Goal: Task Accomplishment & Management: Manage account settings

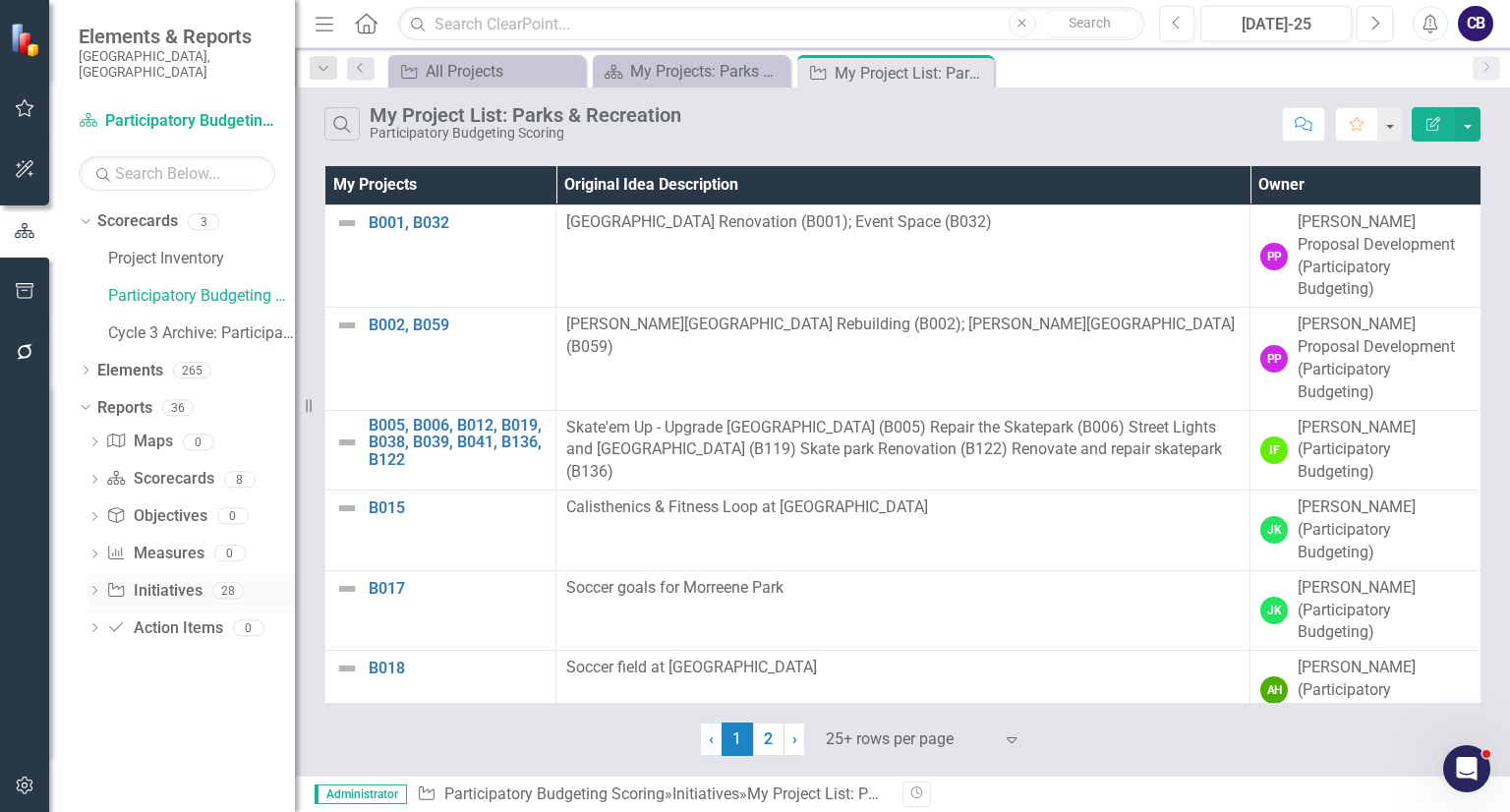
click at [91, 587] on icon "Dropdown" at bounding box center [95, 592] width 14 height 11
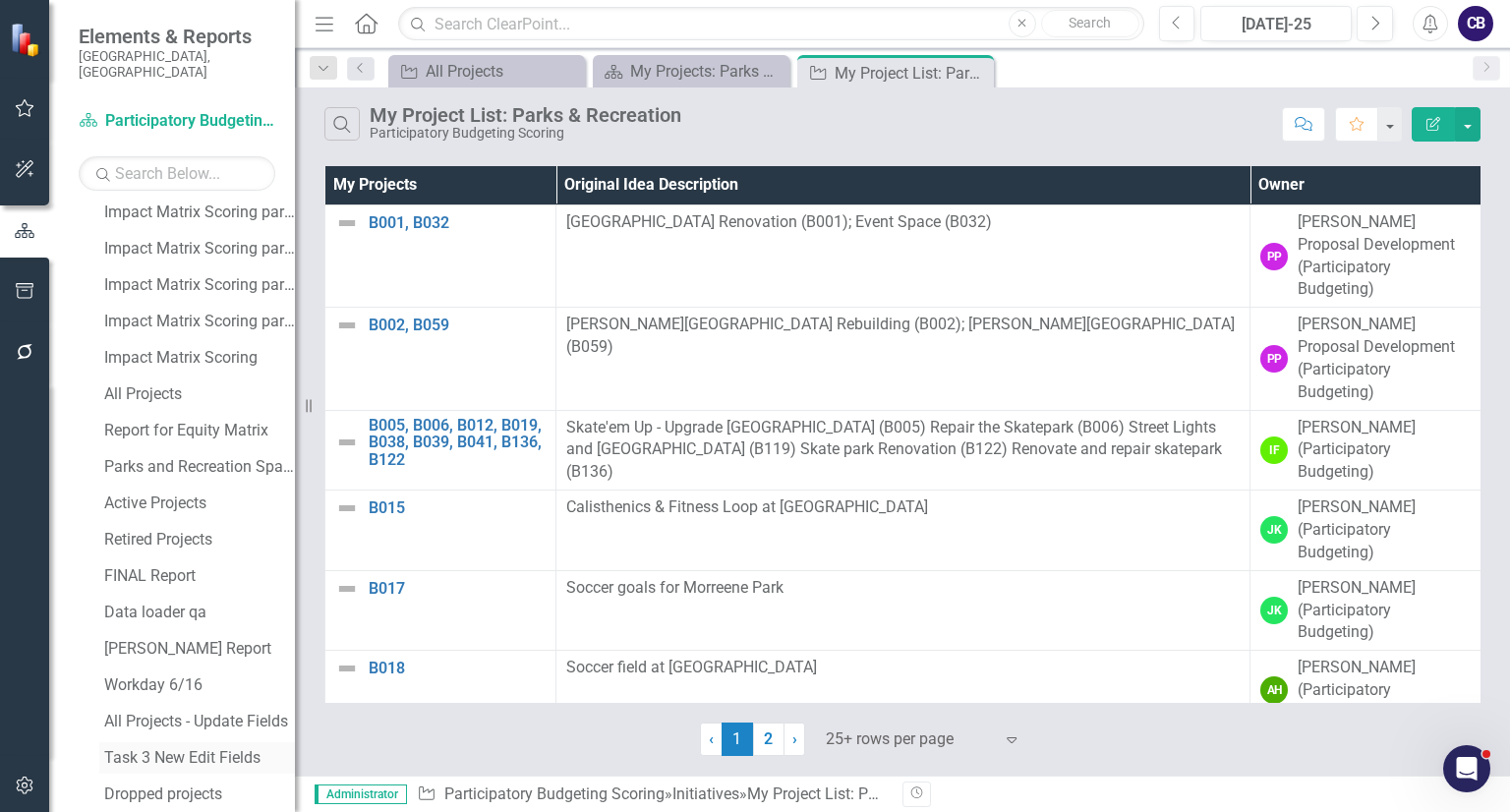
scroll to position [866, 0]
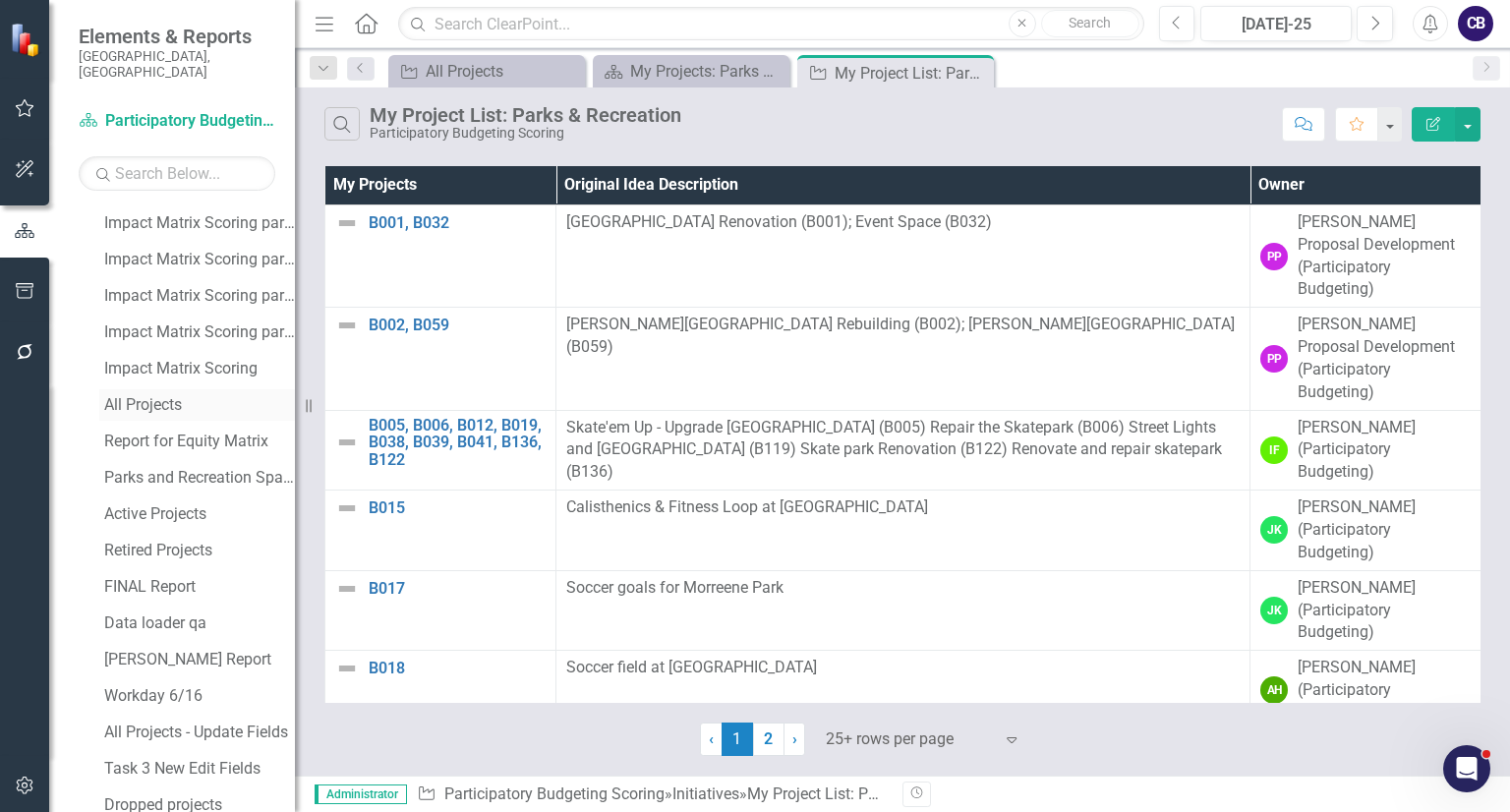
click at [145, 396] on div "All Projects" at bounding box center [199, 405] width 191 height 18
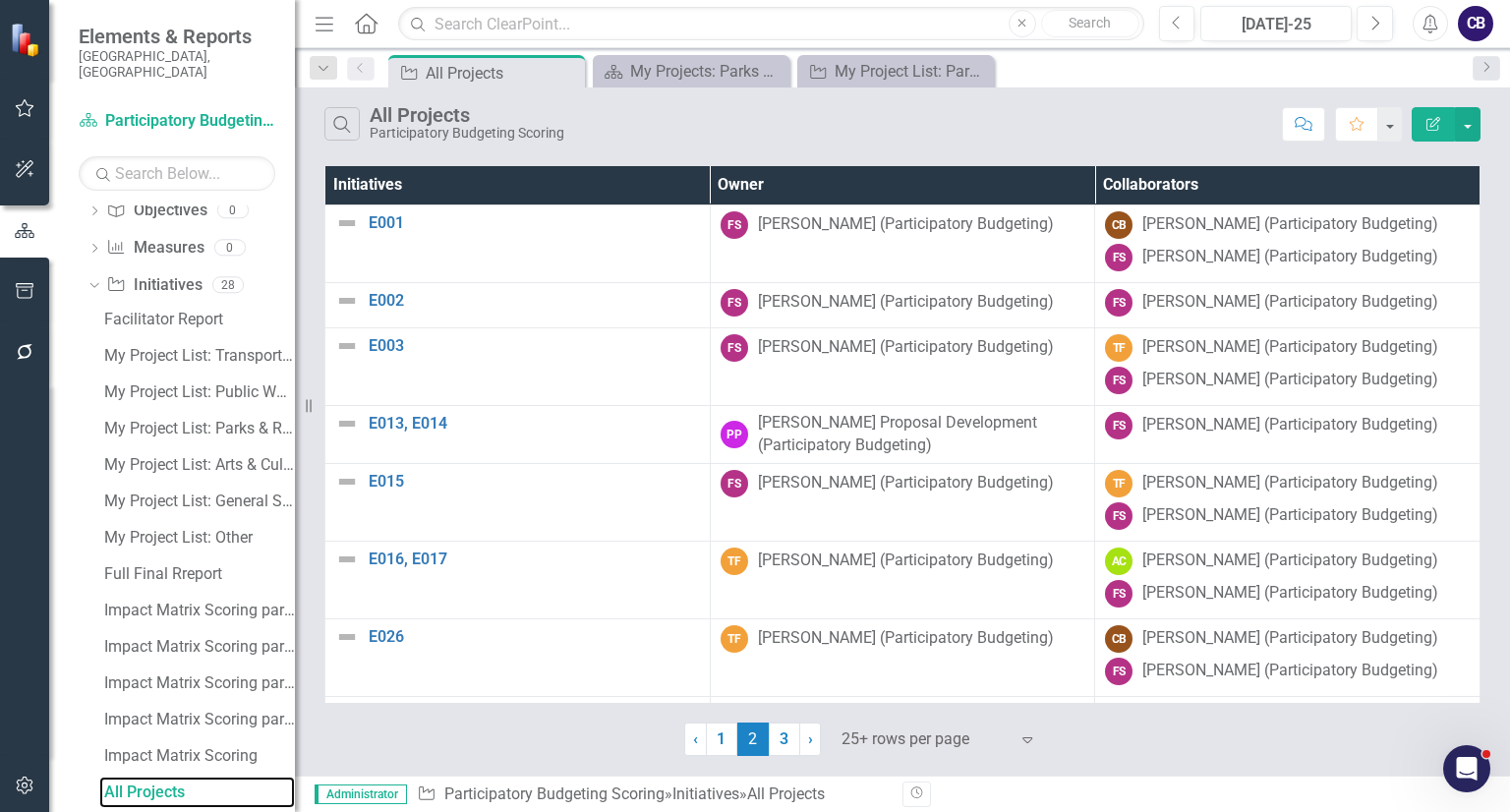
scroll to position [285, 0]
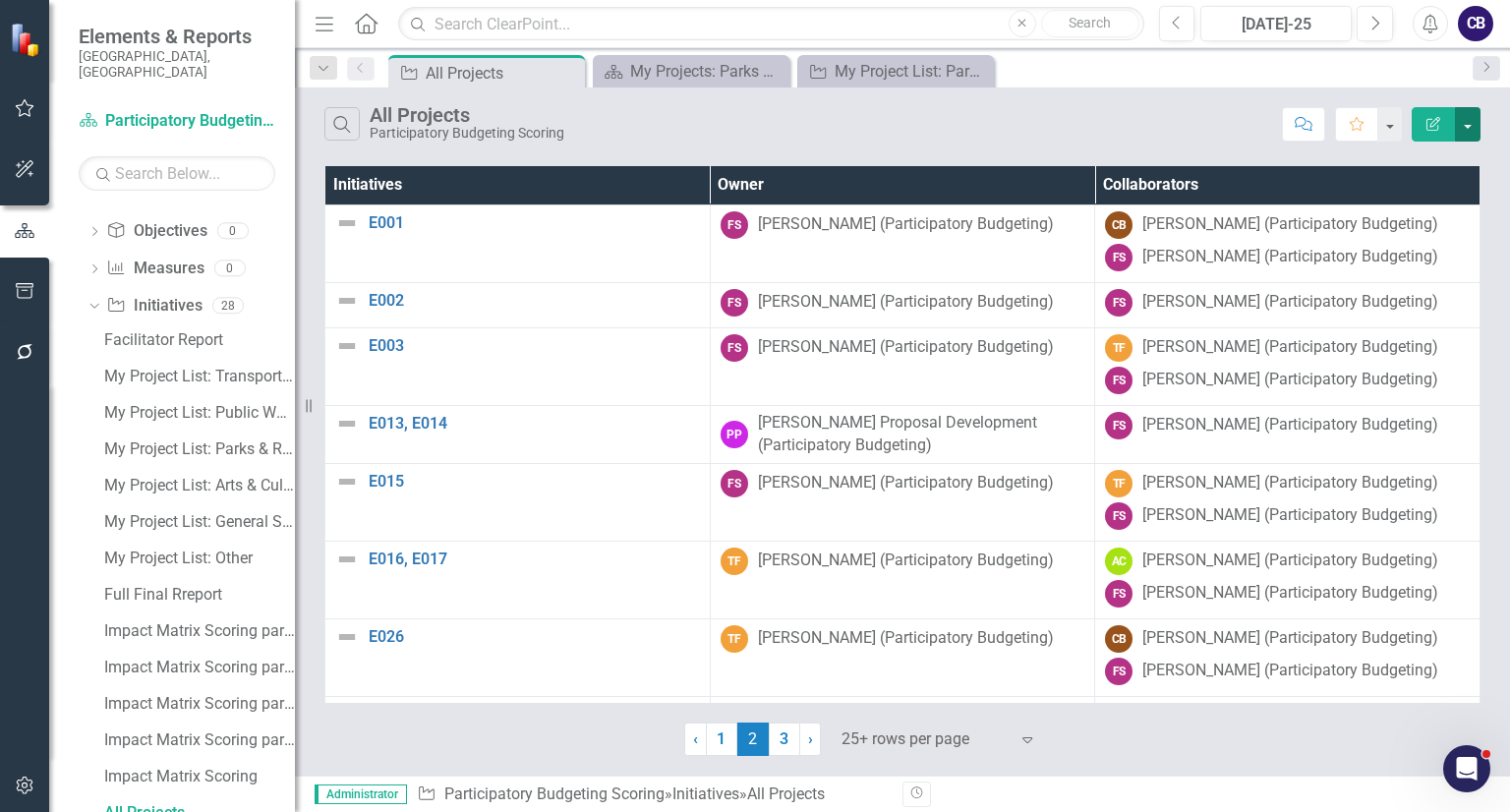
drag, startPoint x: 1470, startPoint y: 116, endPoint x: 1471, endPoint y: 127, distance: 11.0
click at [1471, 127] on button "button" at bounding box center [1468, 124] width 26 height 34
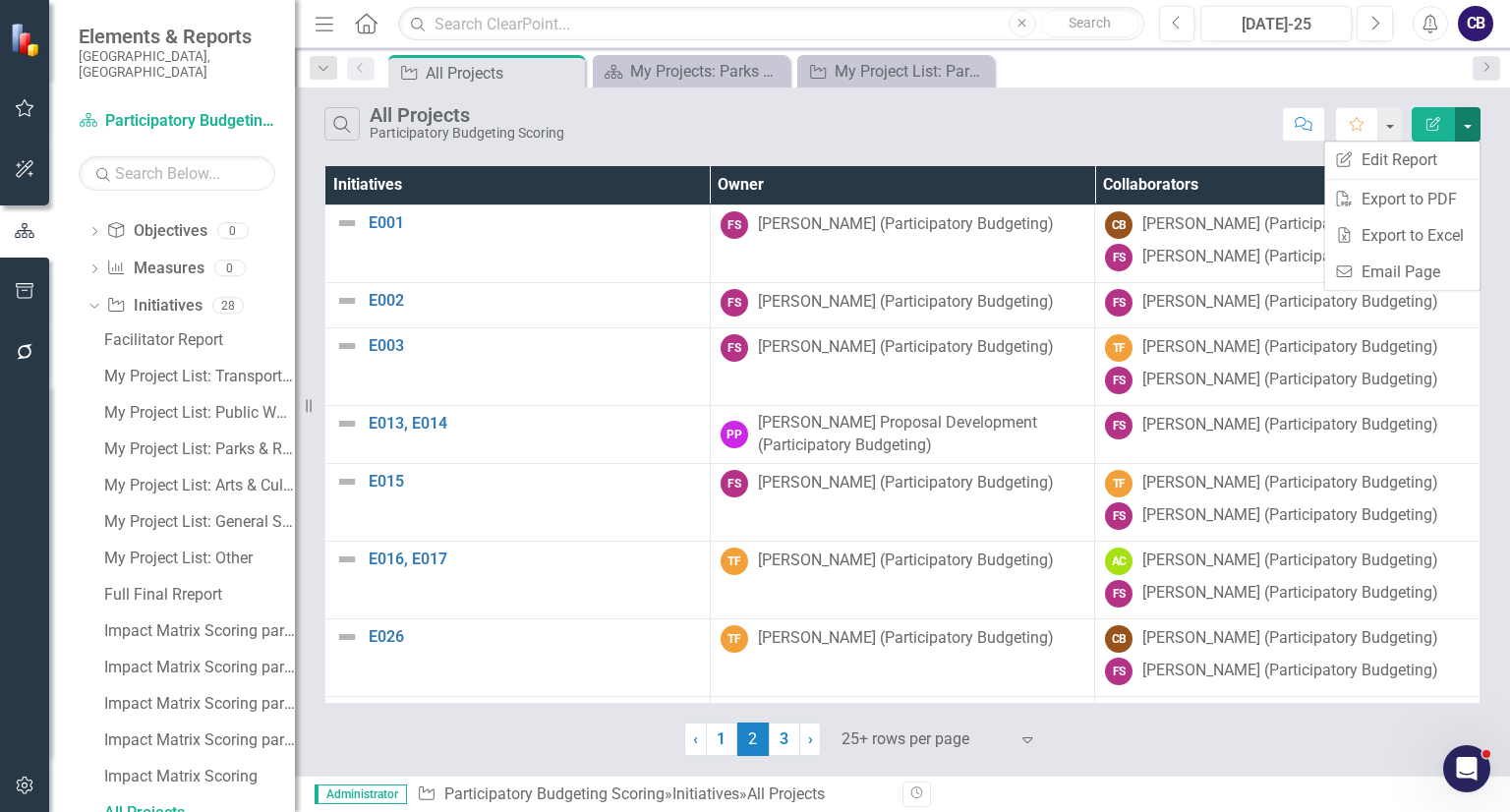
click at [1471, 127] on button "button" at bounding box center [1468, 124] width 26 height 34
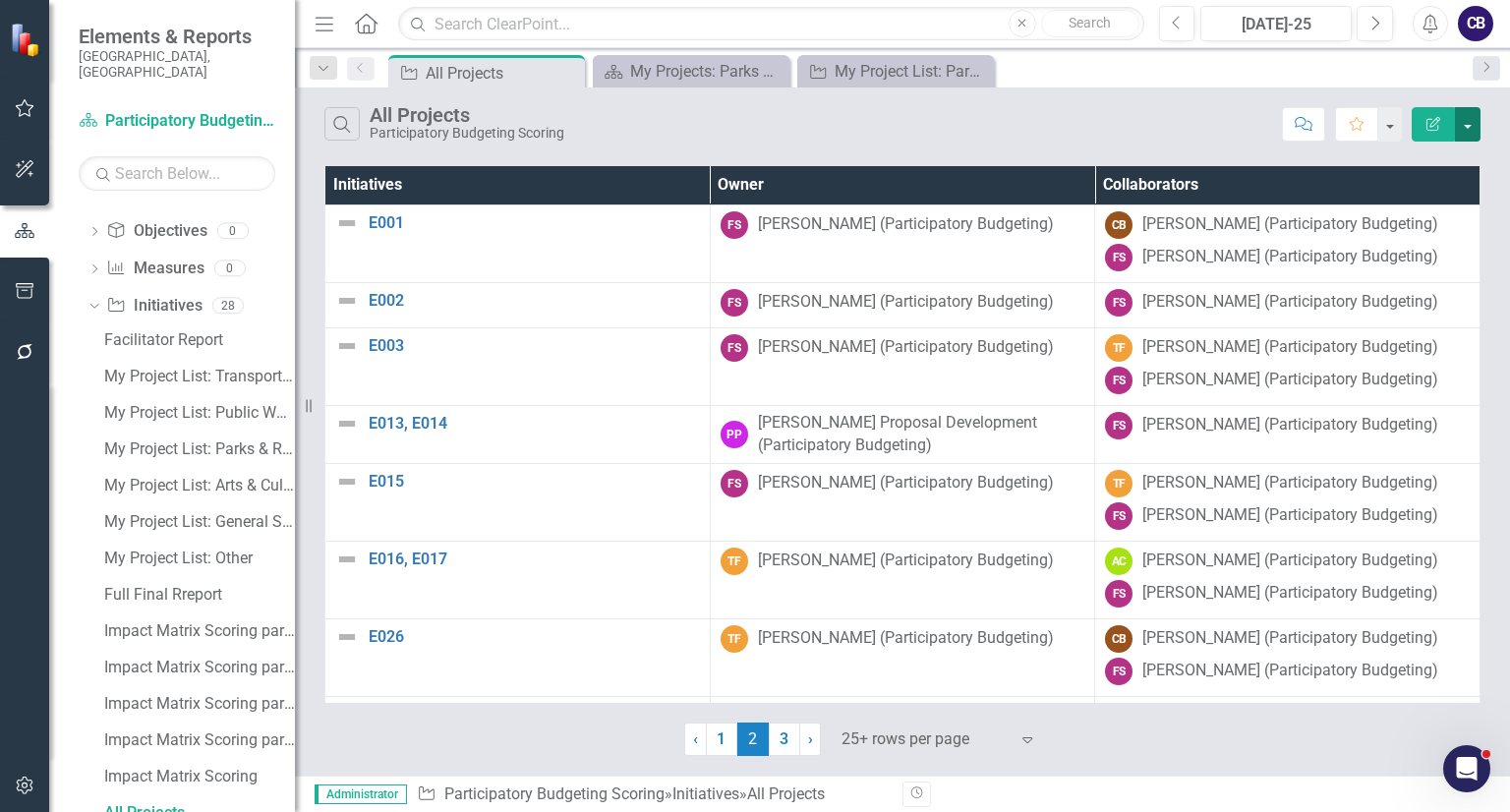
click at [1467, 111] on button "button" at bounding box center [1468, 124] width 26 height 34
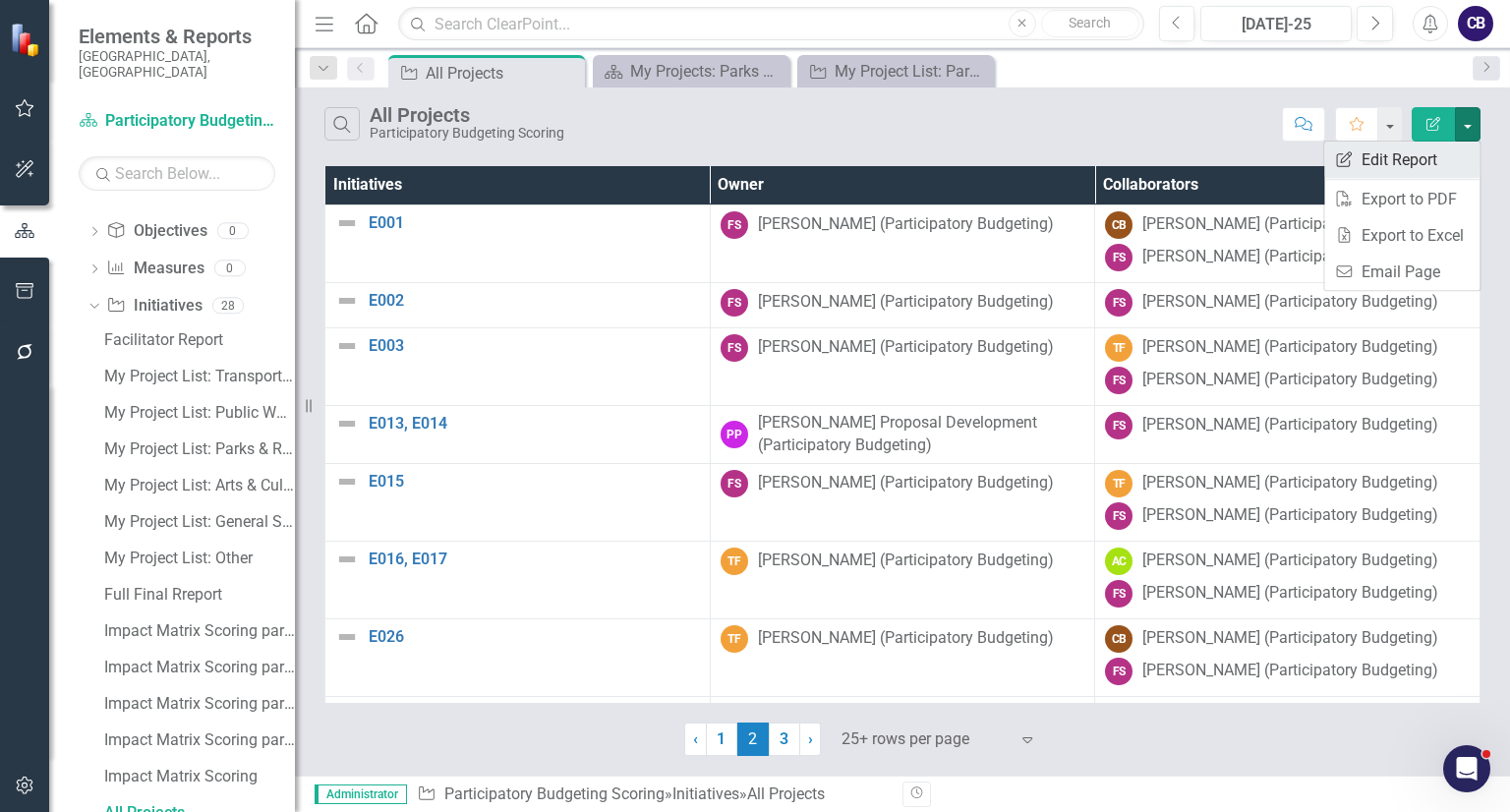
click at [1418, 162] on link "Edit Report Edit Report" at bounding box center [1402, 160] width 156 height 36
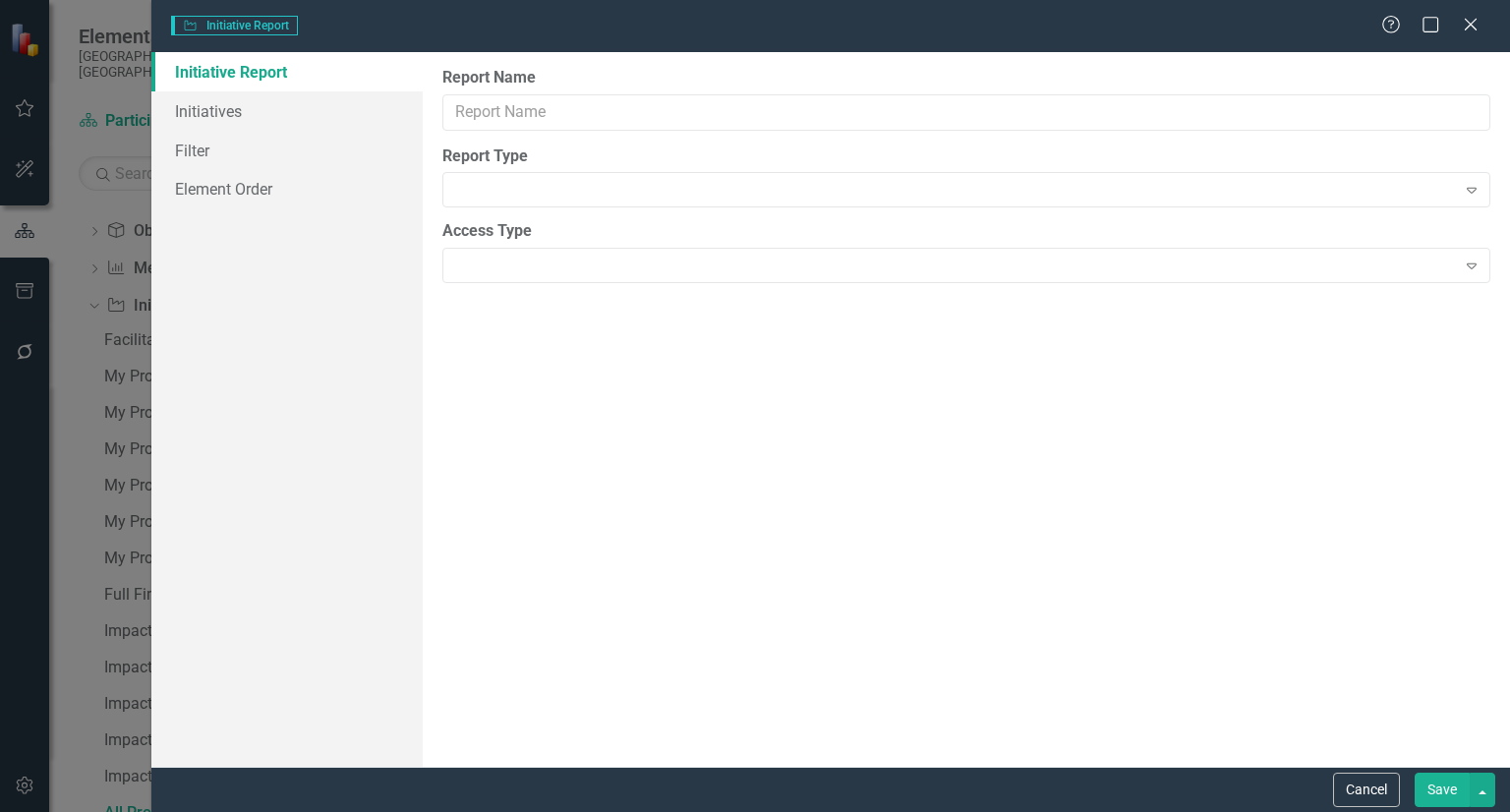
type input "All Projects"
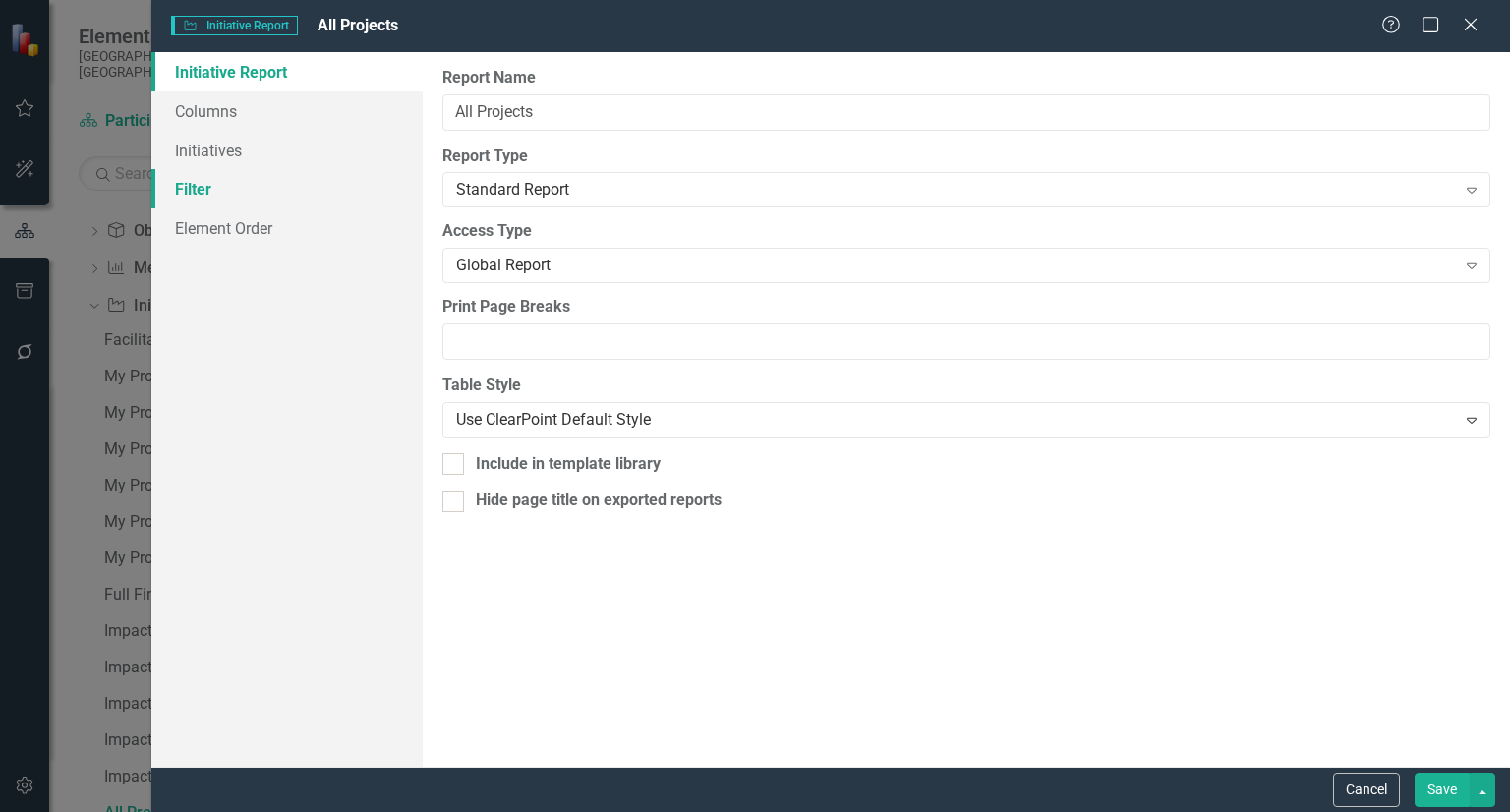
click at [373, 181] on link "Filter" at bounding box center [287, 188] width 271 height 39
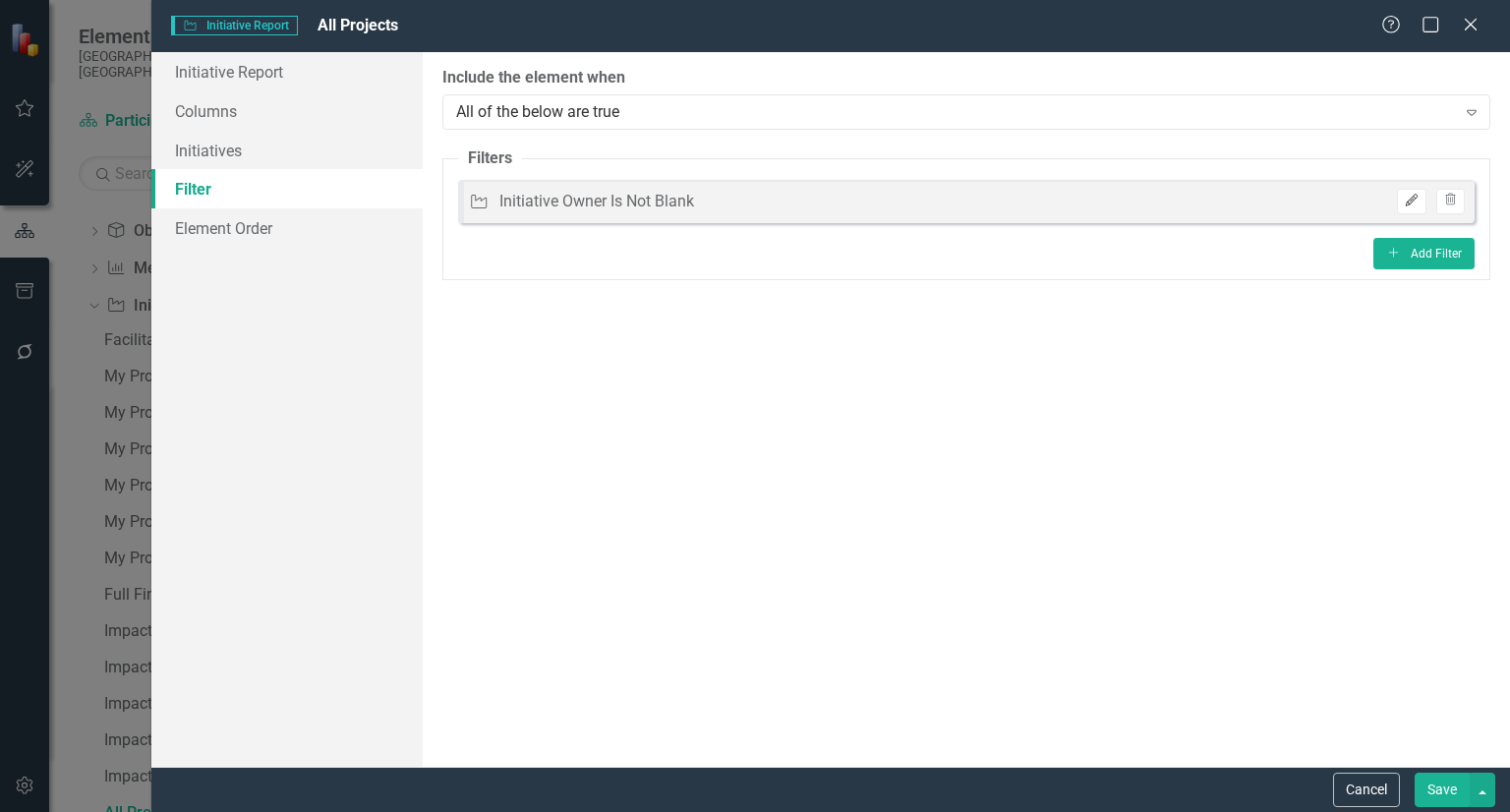
click at [1408, 190] on button "Edit" at bounding box center [1411, 202] width 29 height 26
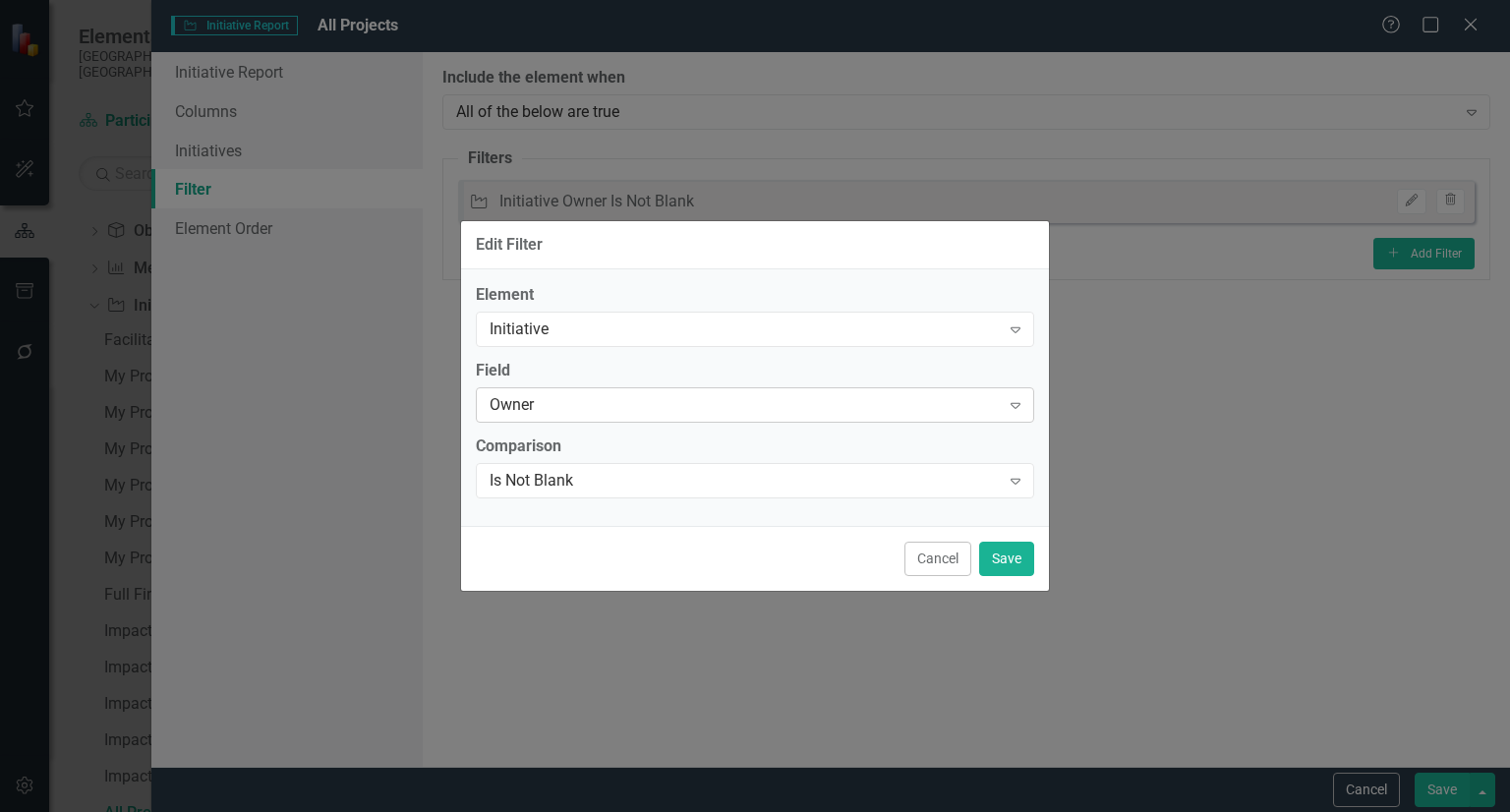
click at [667, 415] on div "Owner" at bounding box center [744, 404] width 510 height 23
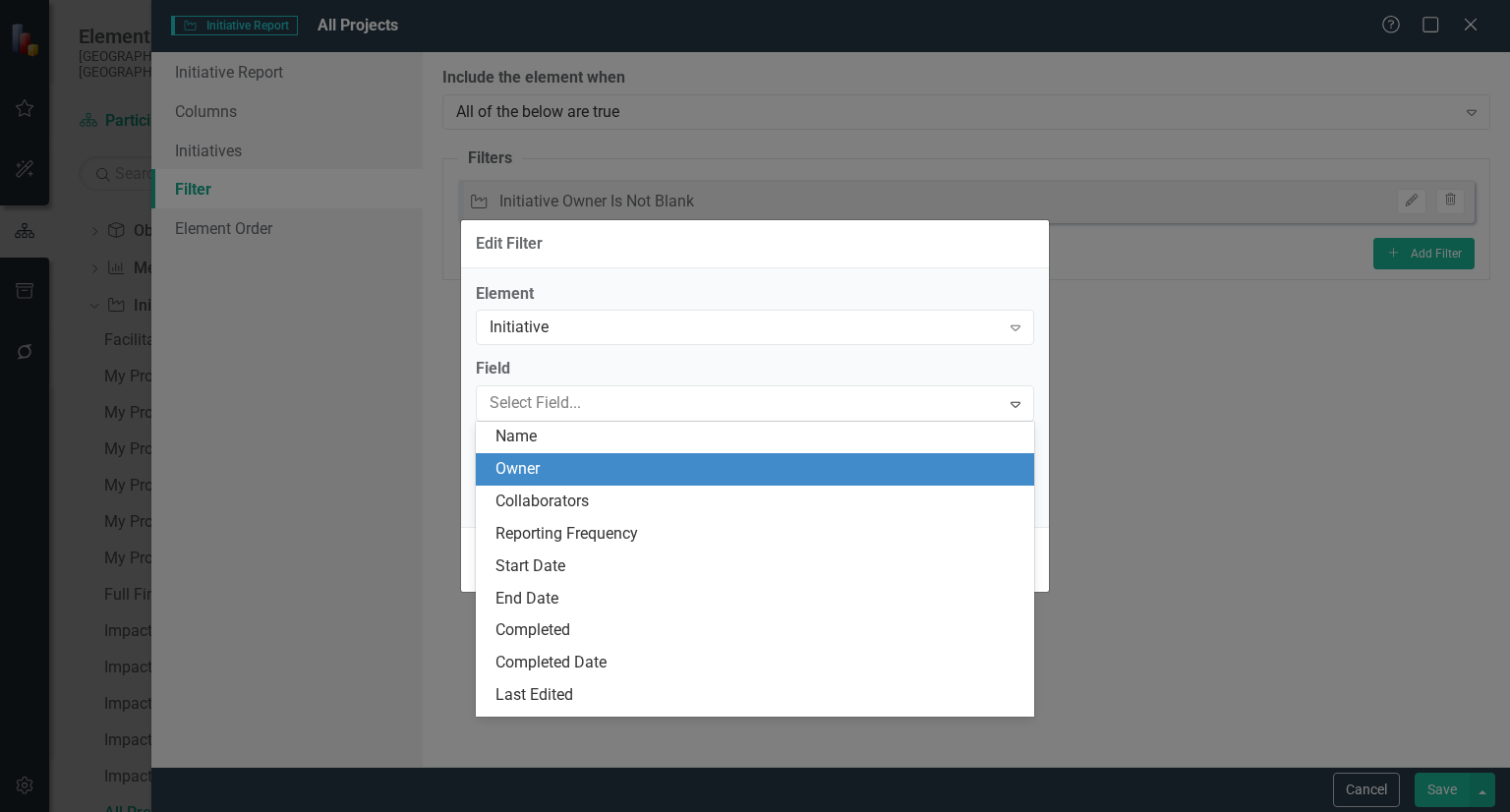
scroll to position [162, 0]
click at [605, 474] on div "Collaborators" at bounding box center [758, 470] width 527 height 23
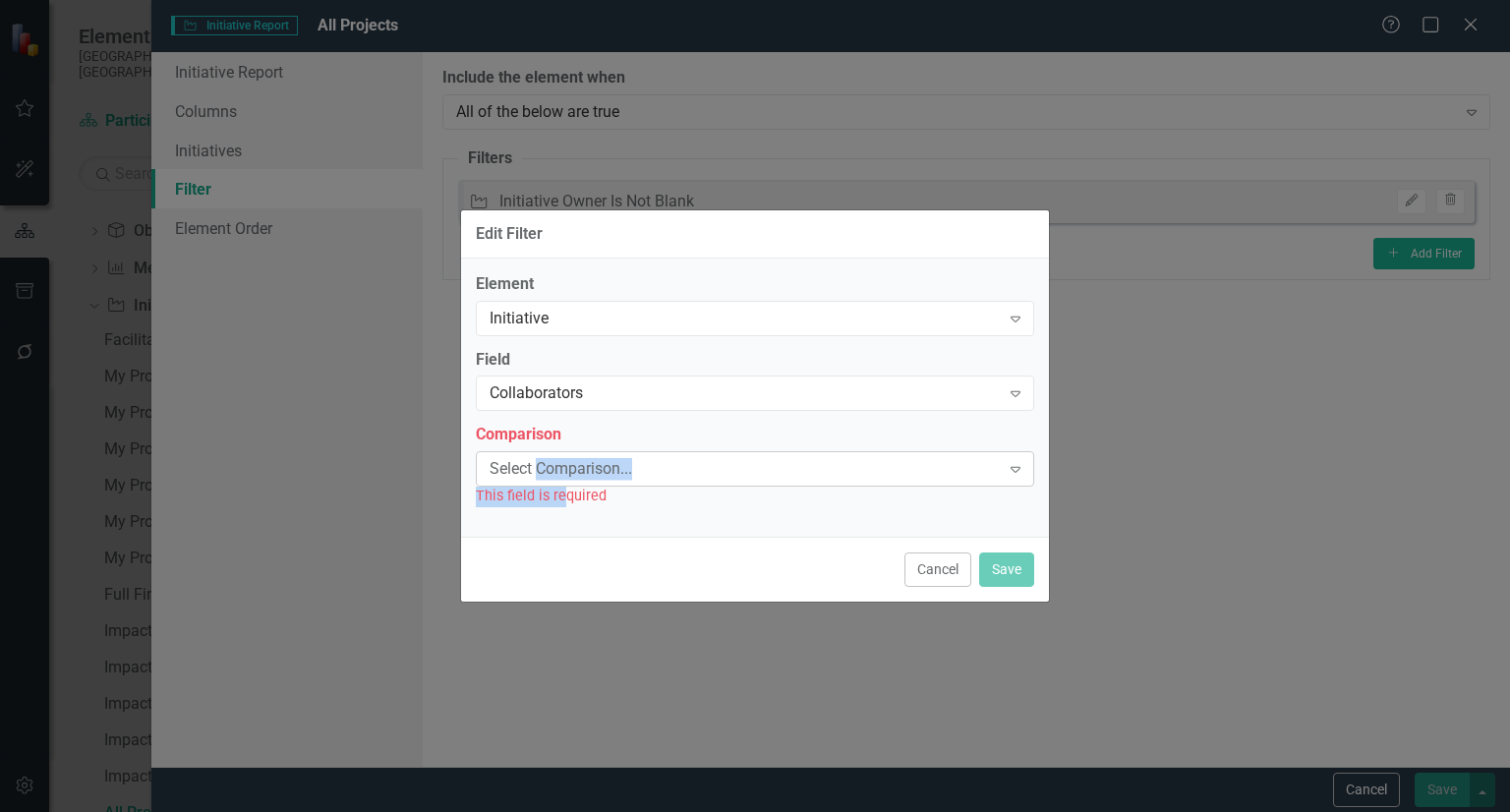
drag, startPoint x: 565, startPoint y: 488, endPoint x: 535, endPoint y: 472, distance: 34.0
click at [535, 472] on div "Comparison Select Comparison... Expand This field is required" at bounding box center [755, 464] width 558 height 83
click at [535, 472] on div "Select Comparison..." at bounding box center [744, 469] width 510 height 23
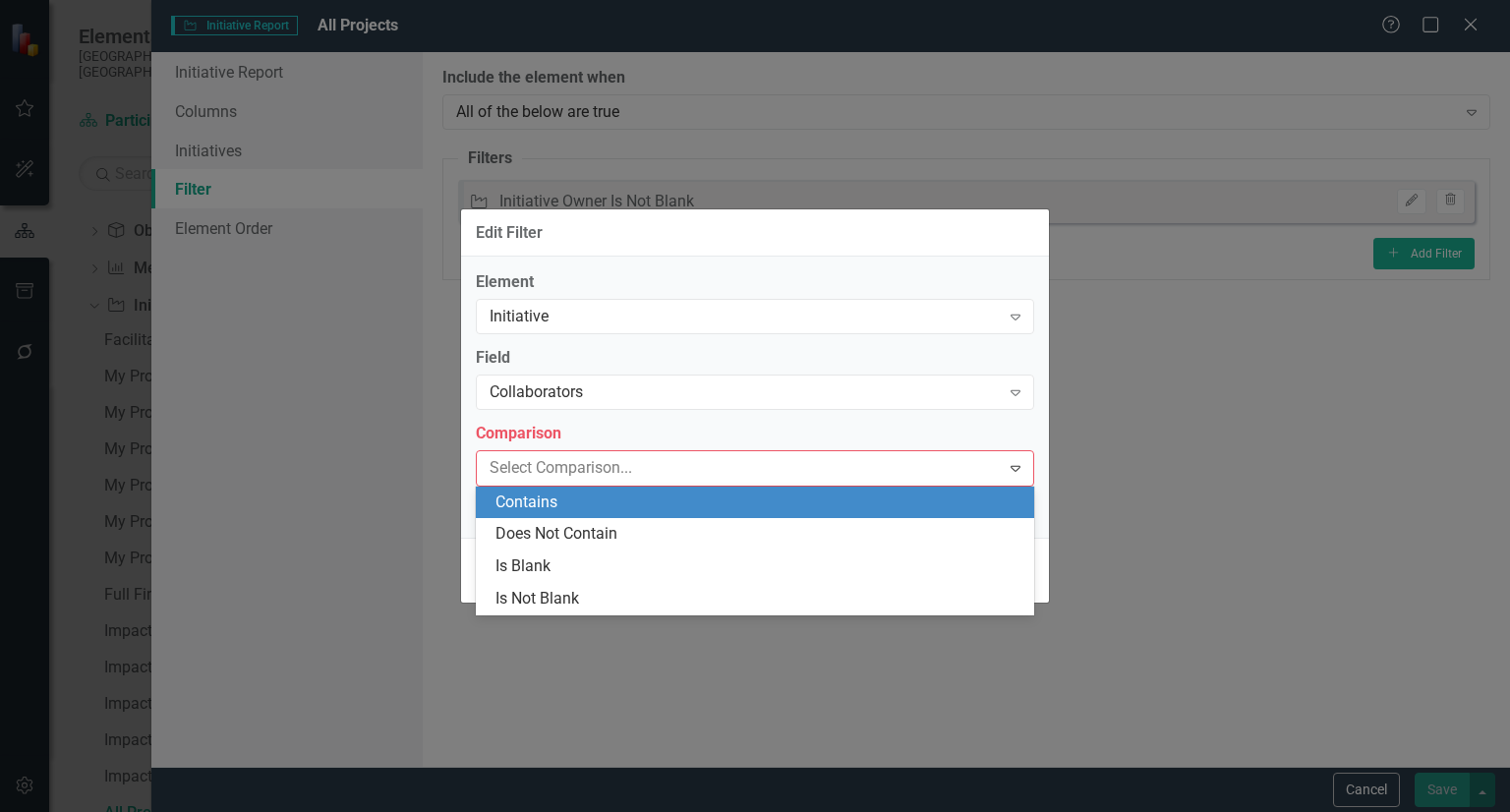
click at [520, 500] on div "Contains" at bounding box center [758, 502] width 527 height 23
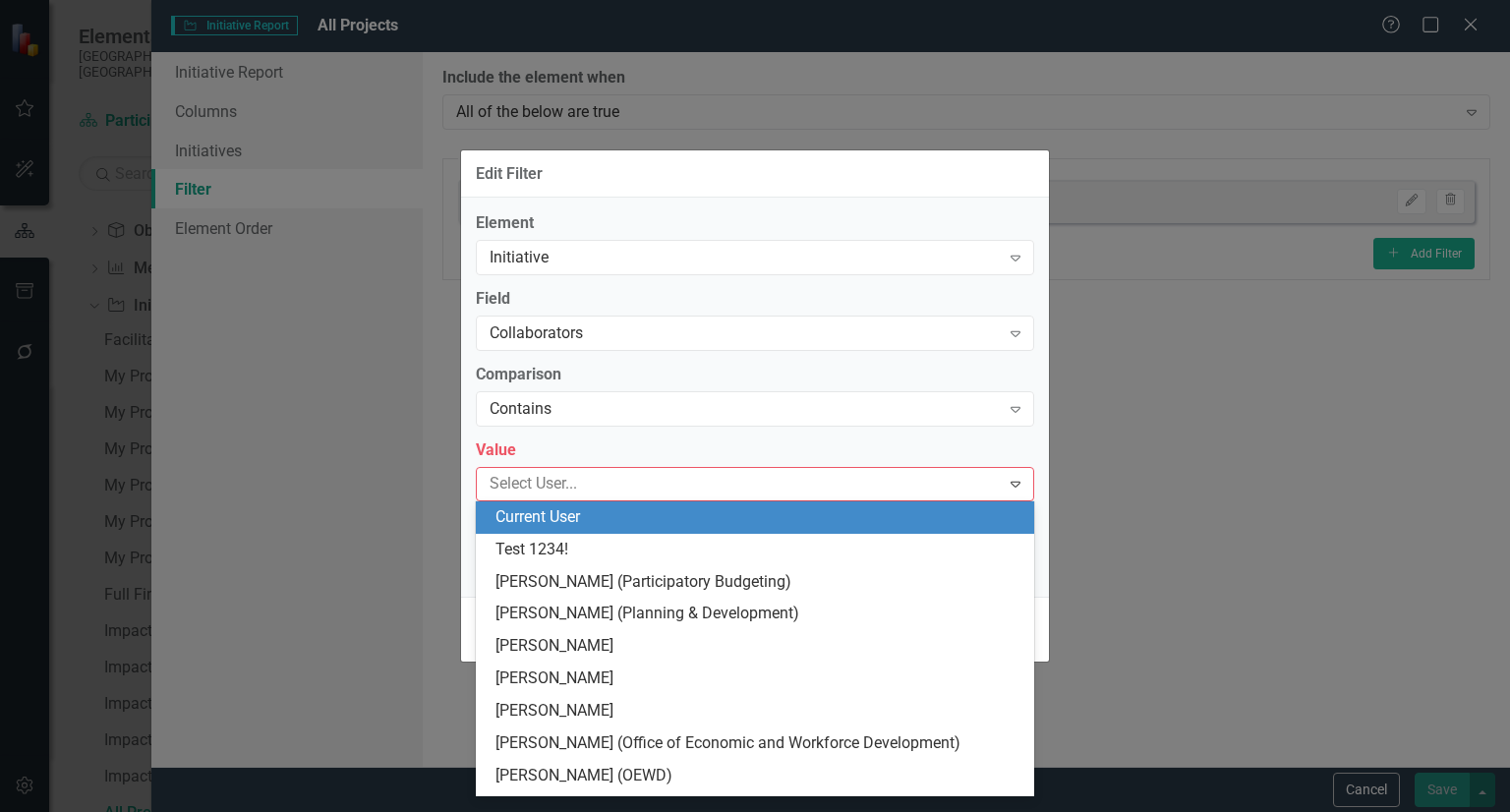
click at [518, 488] on div at bounding box center [741, 484] width 518 height 27
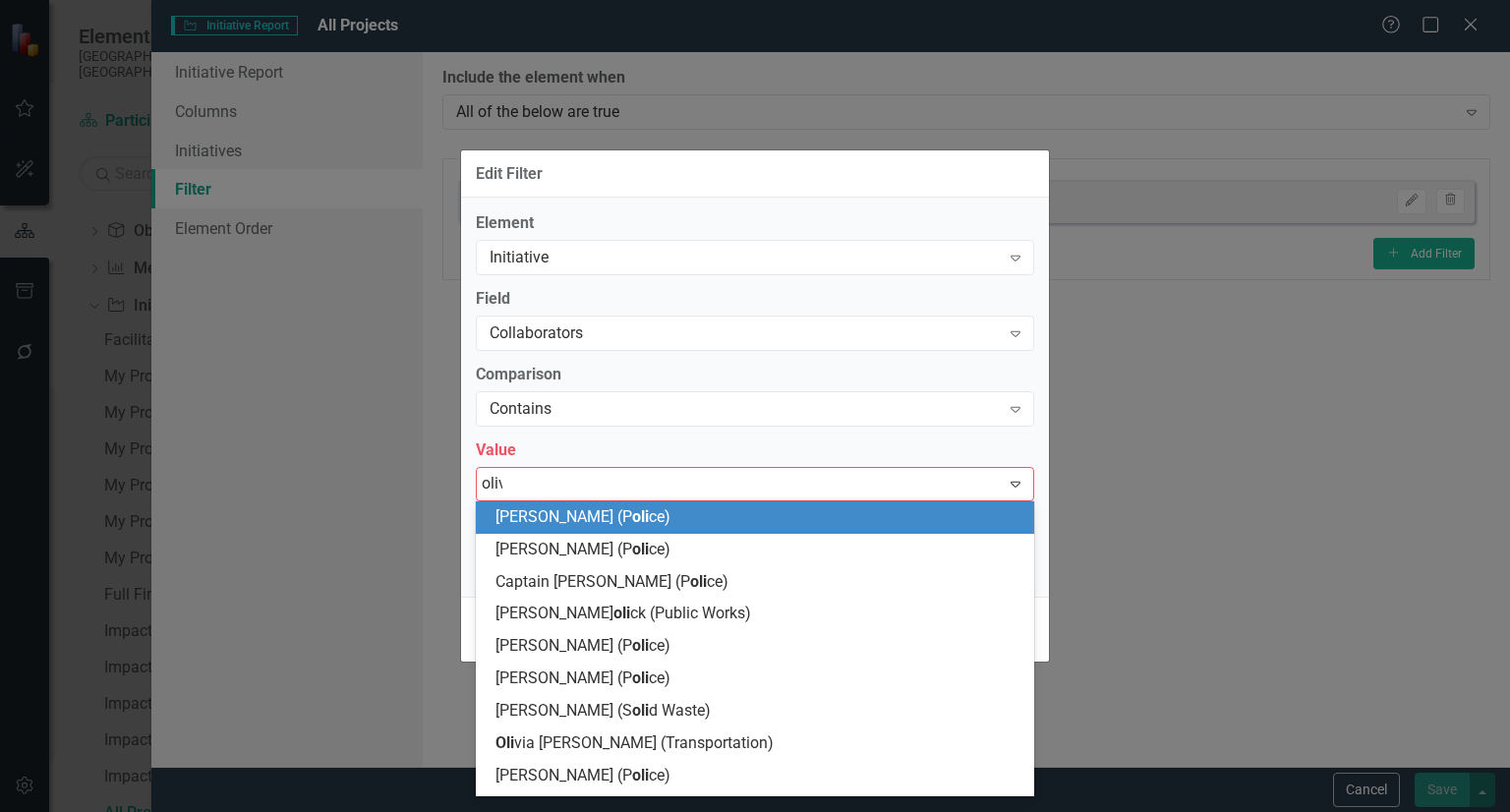
type input "olivi"
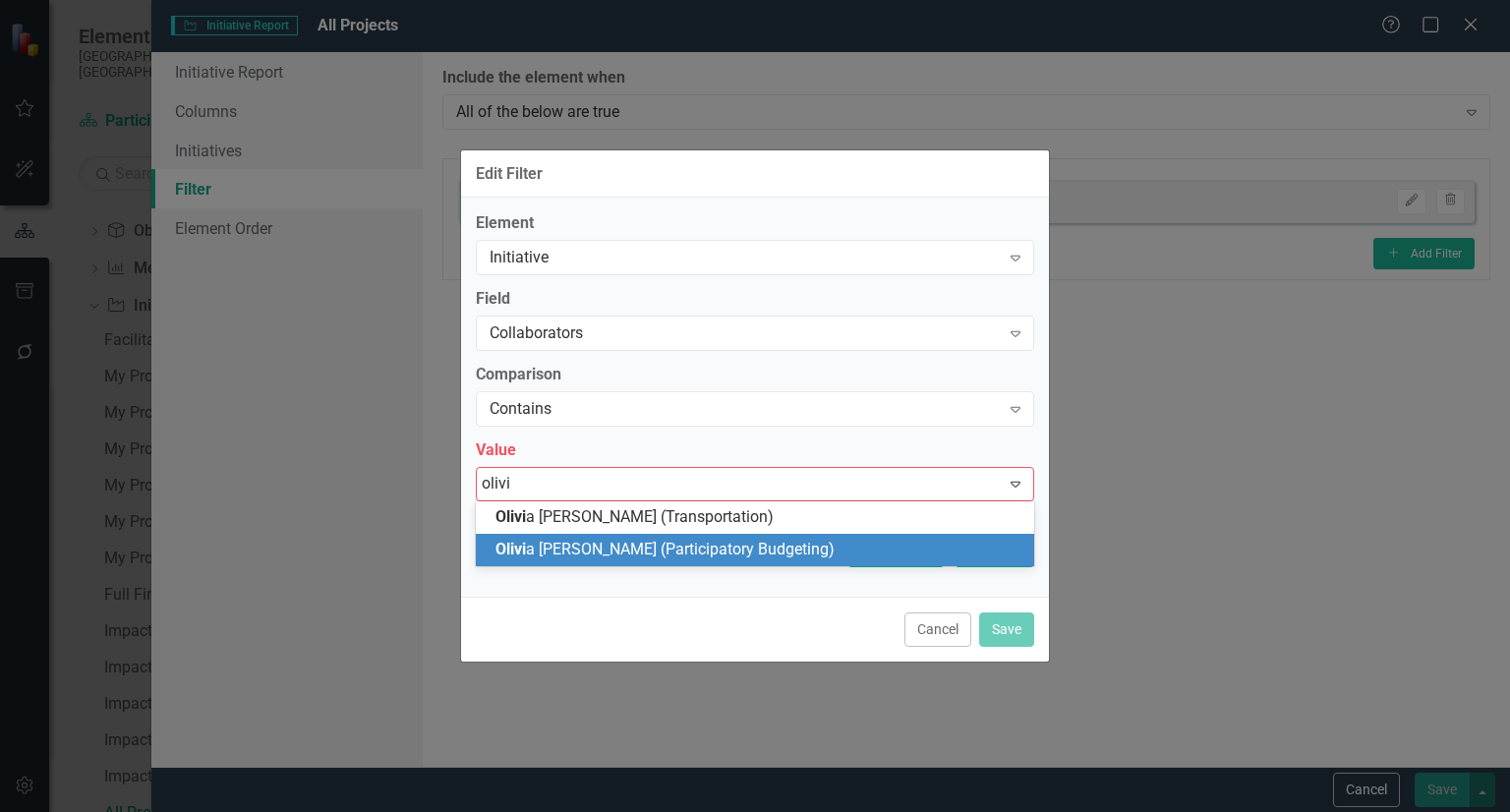
click at [572, 547] on span "Olivi a [PERSON_NAME] (Participatory Budgeting)" at bounding box center [665, 549] width 339 height 19
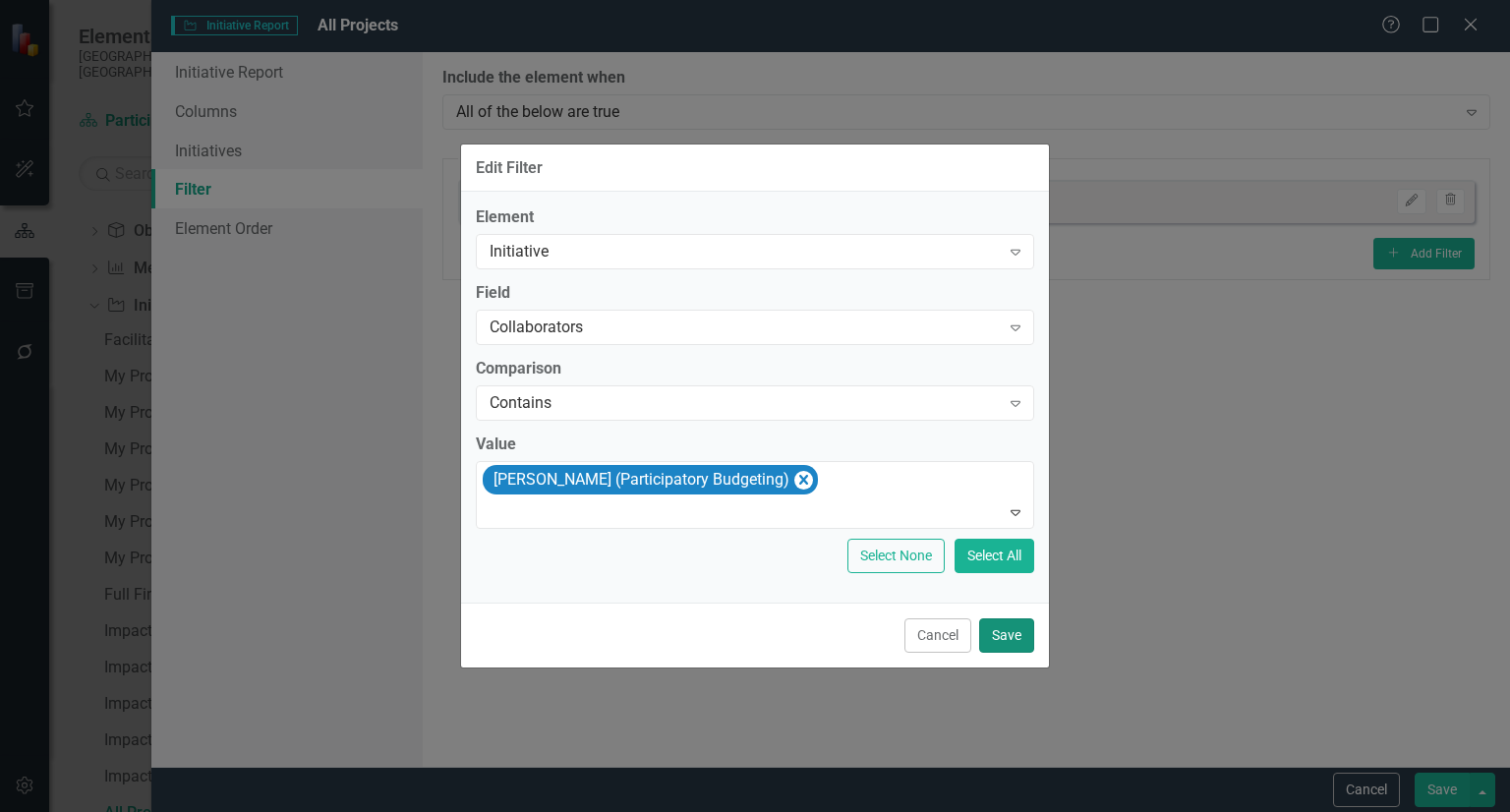
click at [1022, 618] on button "Save" at bounding box center [1006, 634] width 55 height 34
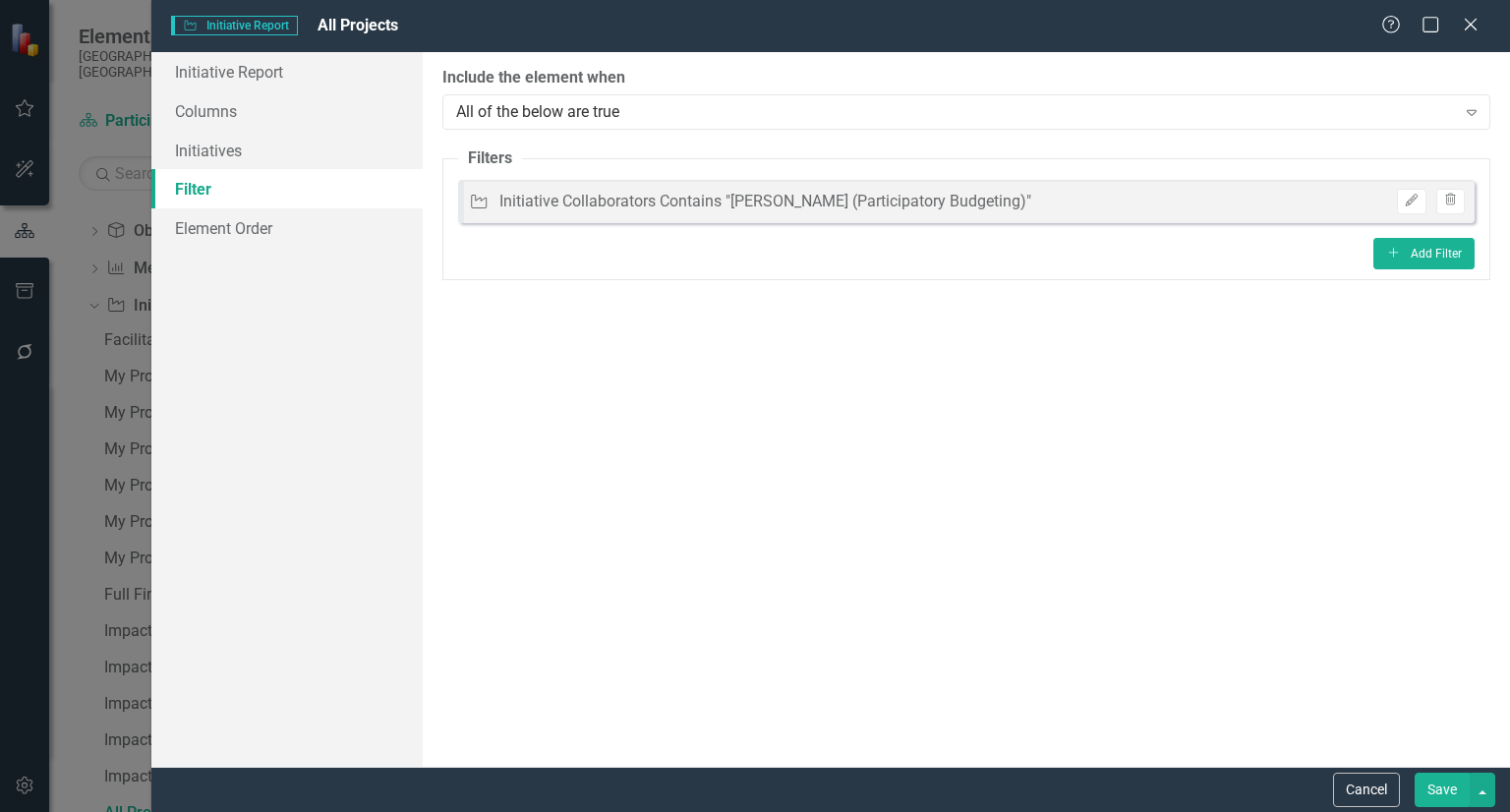
click at [1428, 792] on button "Save" at bounding box center [1441, 789] width 55 height 34
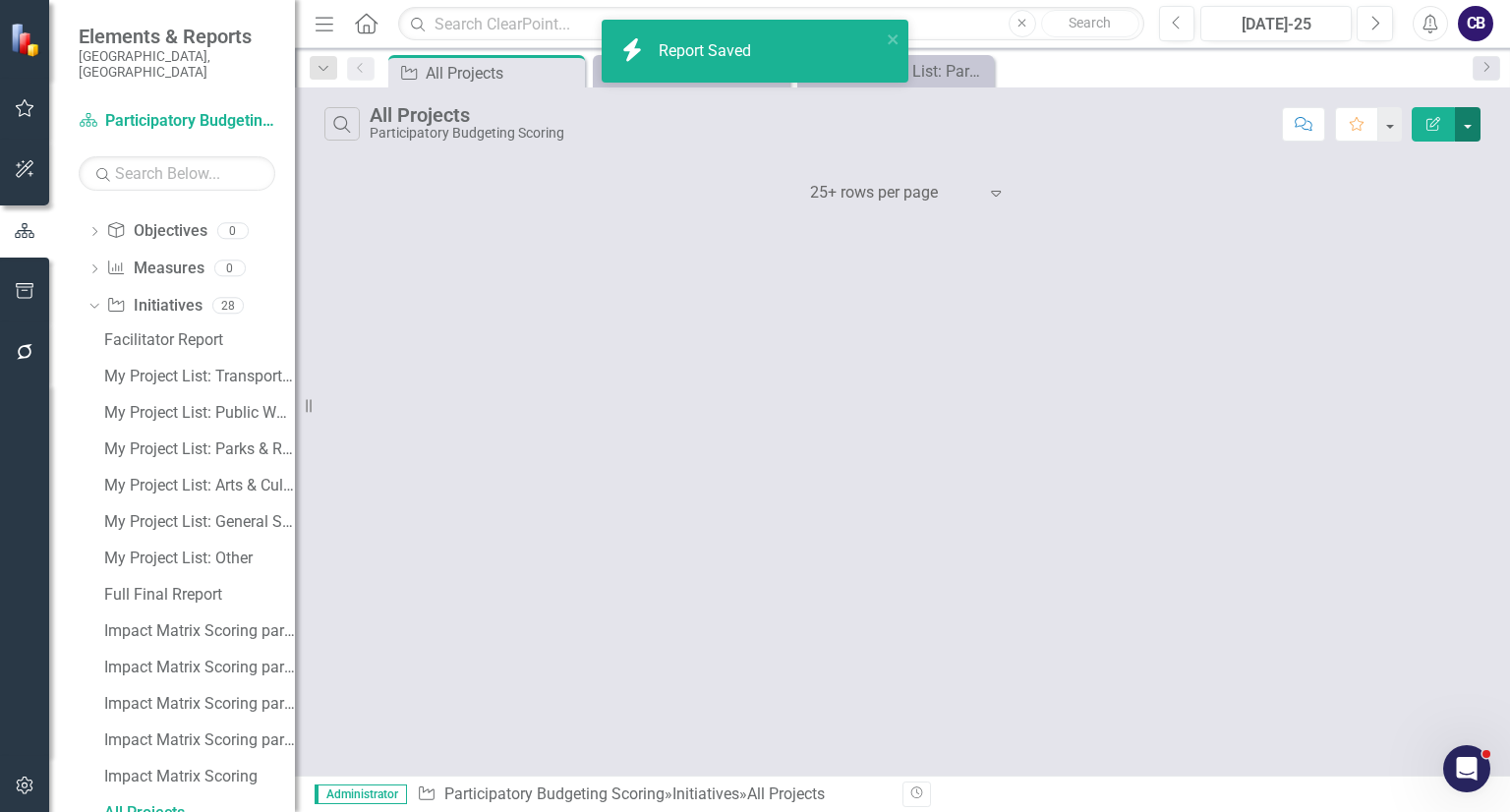
click at [1455, 127] on button "button" at bounding box center [1468, 124] width 26 height 34
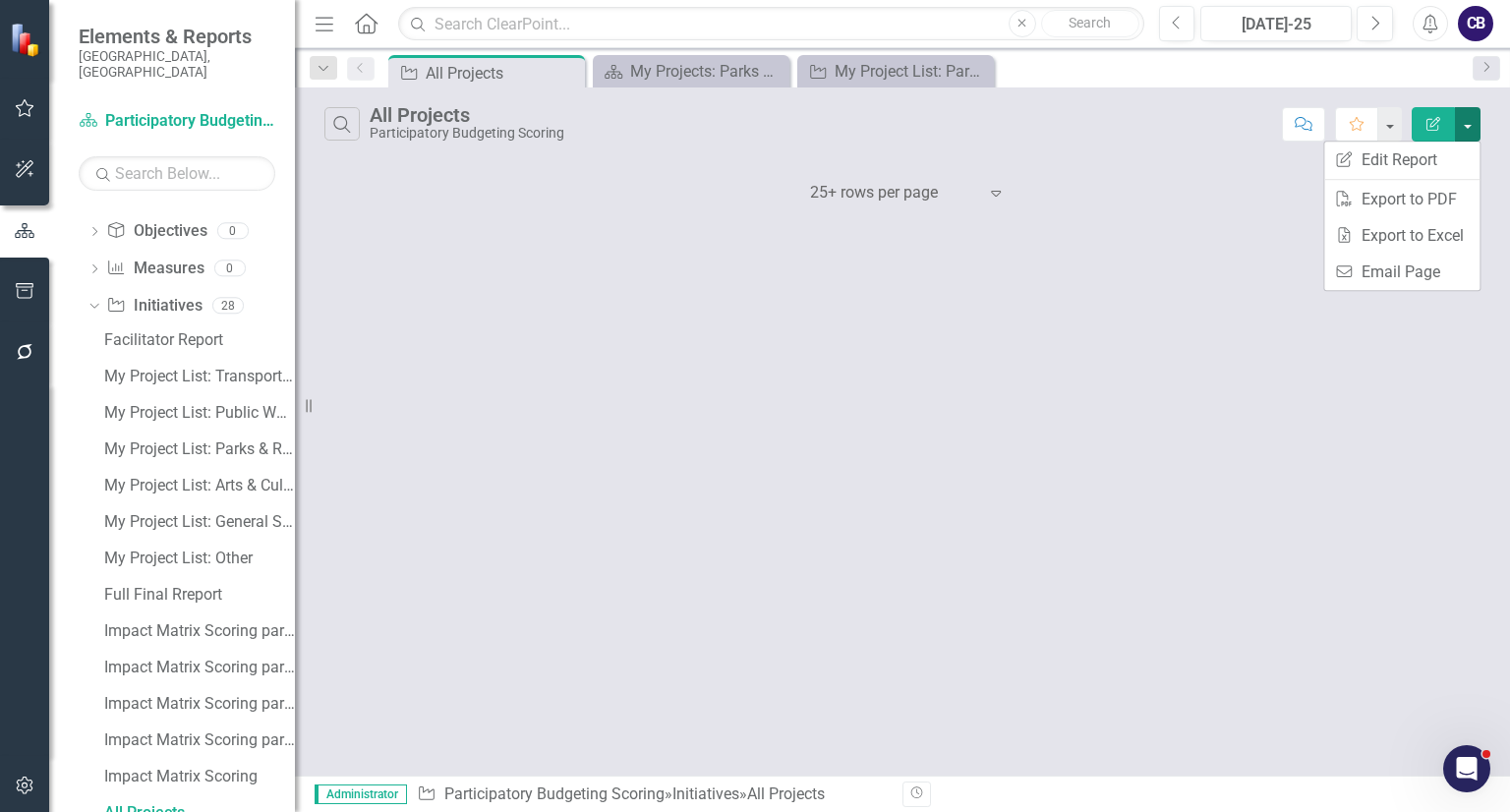
click at [1455, 127] on button "button" at bounding box center [1468, 124] width 26 height 34
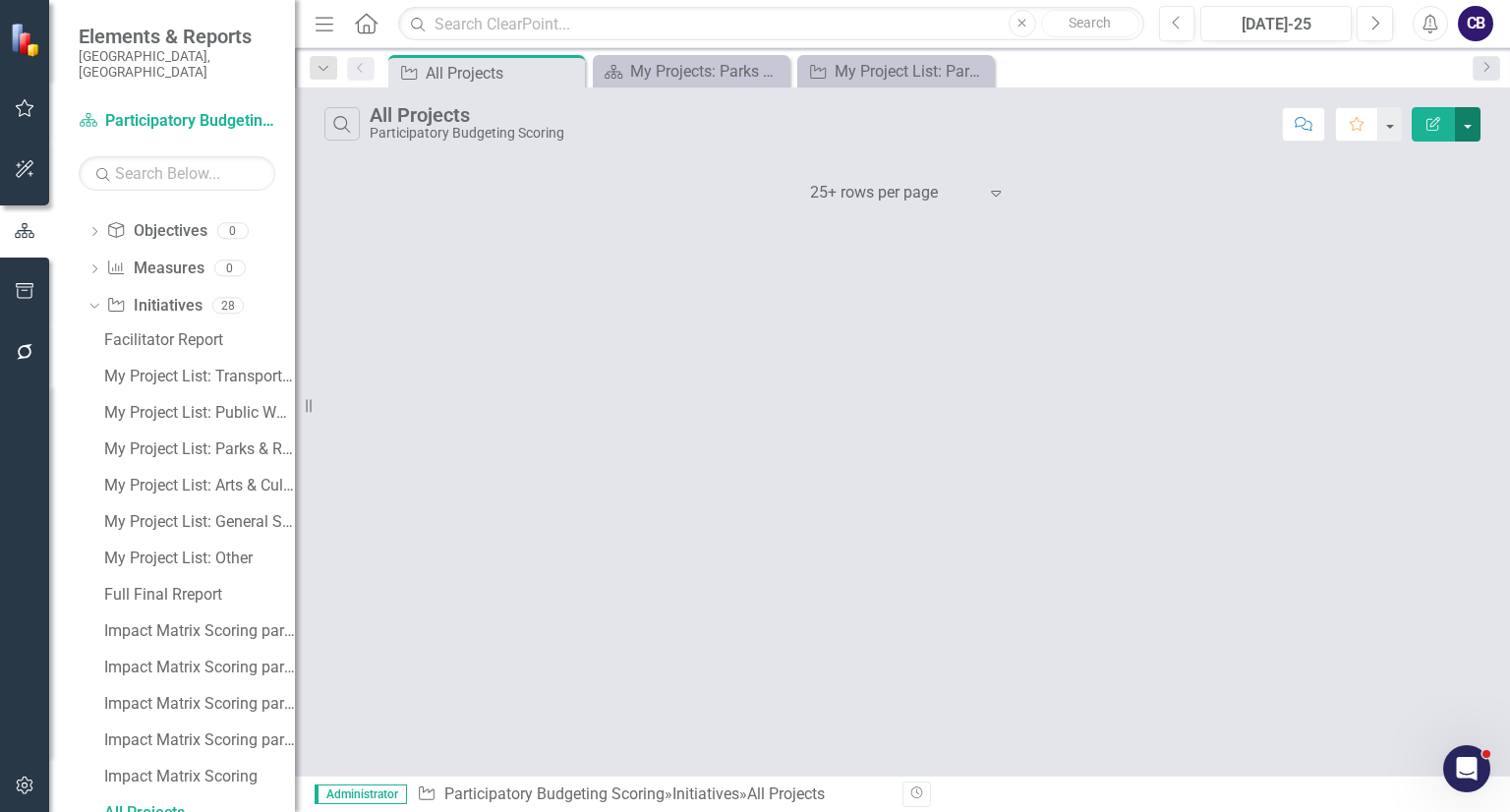
click at [1463, 131] on button "button" at bounding box center [1468, 124] width 26 height 34
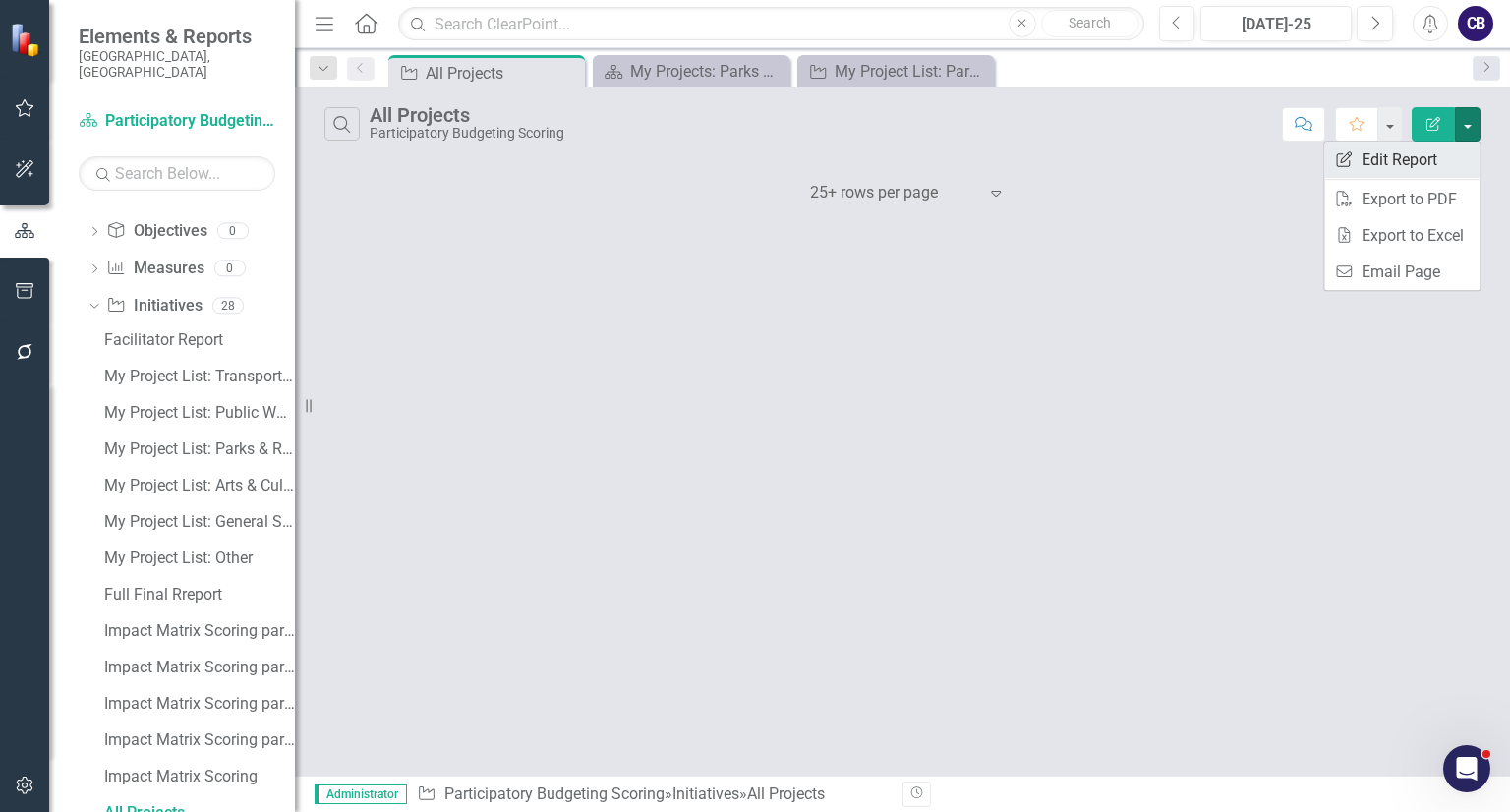
click at [1419, 157] on link "Edit Report Edit Report" at bounding box center [1402, 160] width 156 height 36
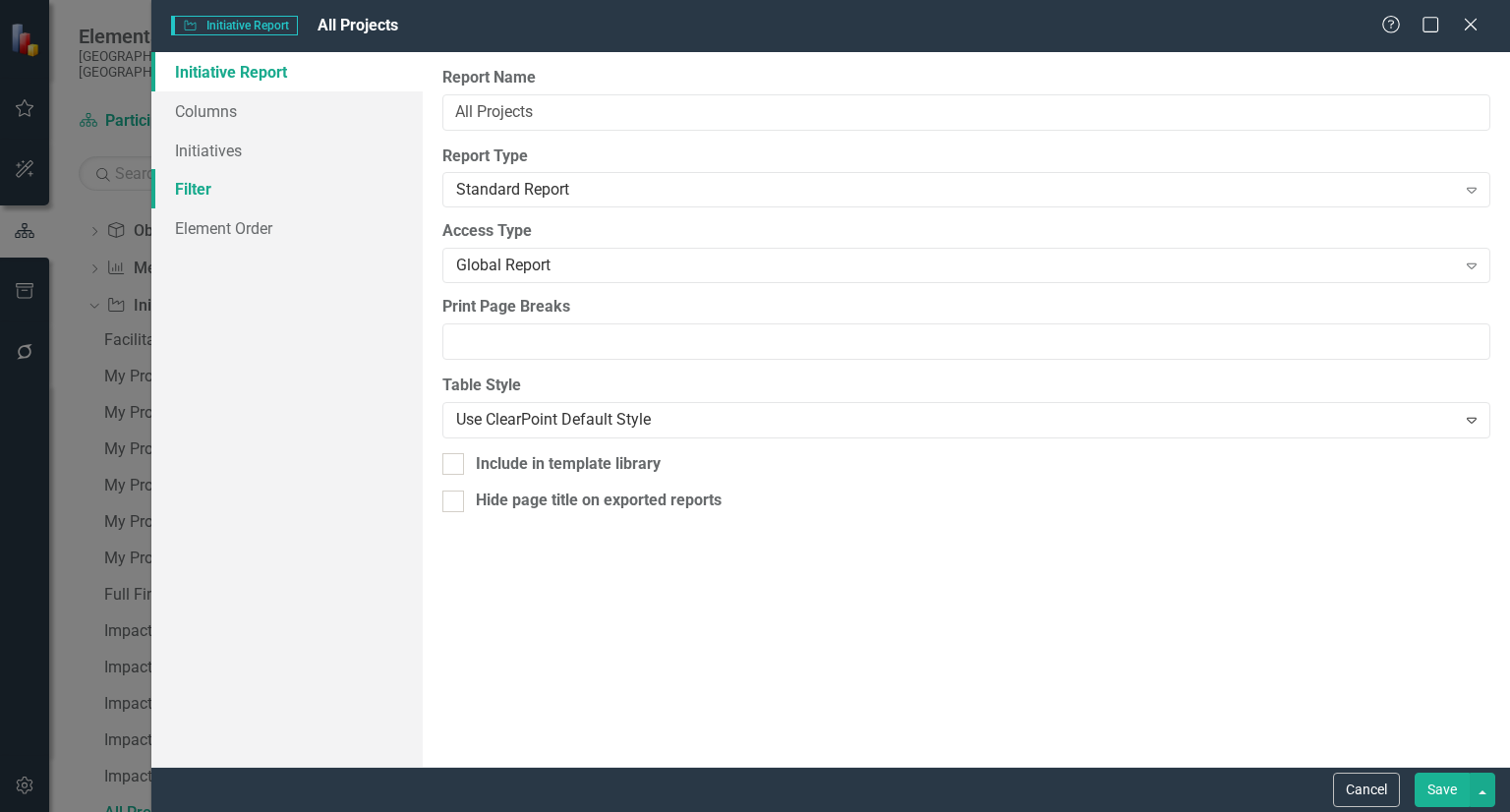
click at [292, 201] on link "Filter" at bounding box center [287, 188] width 271 height 39
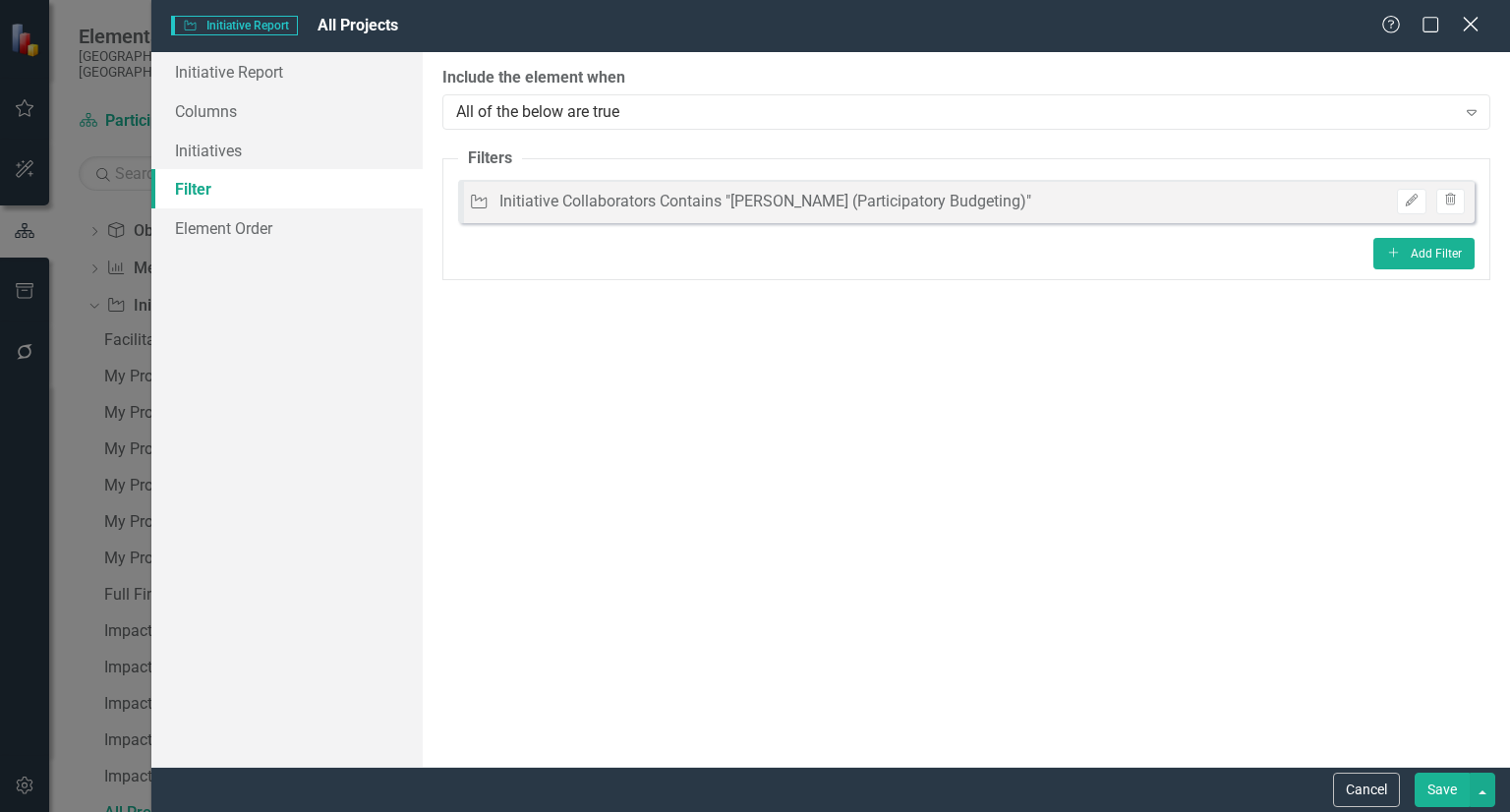
click at [1467, 25] on icon "Close" at bounding box center [1470, 24] width 25 height 19
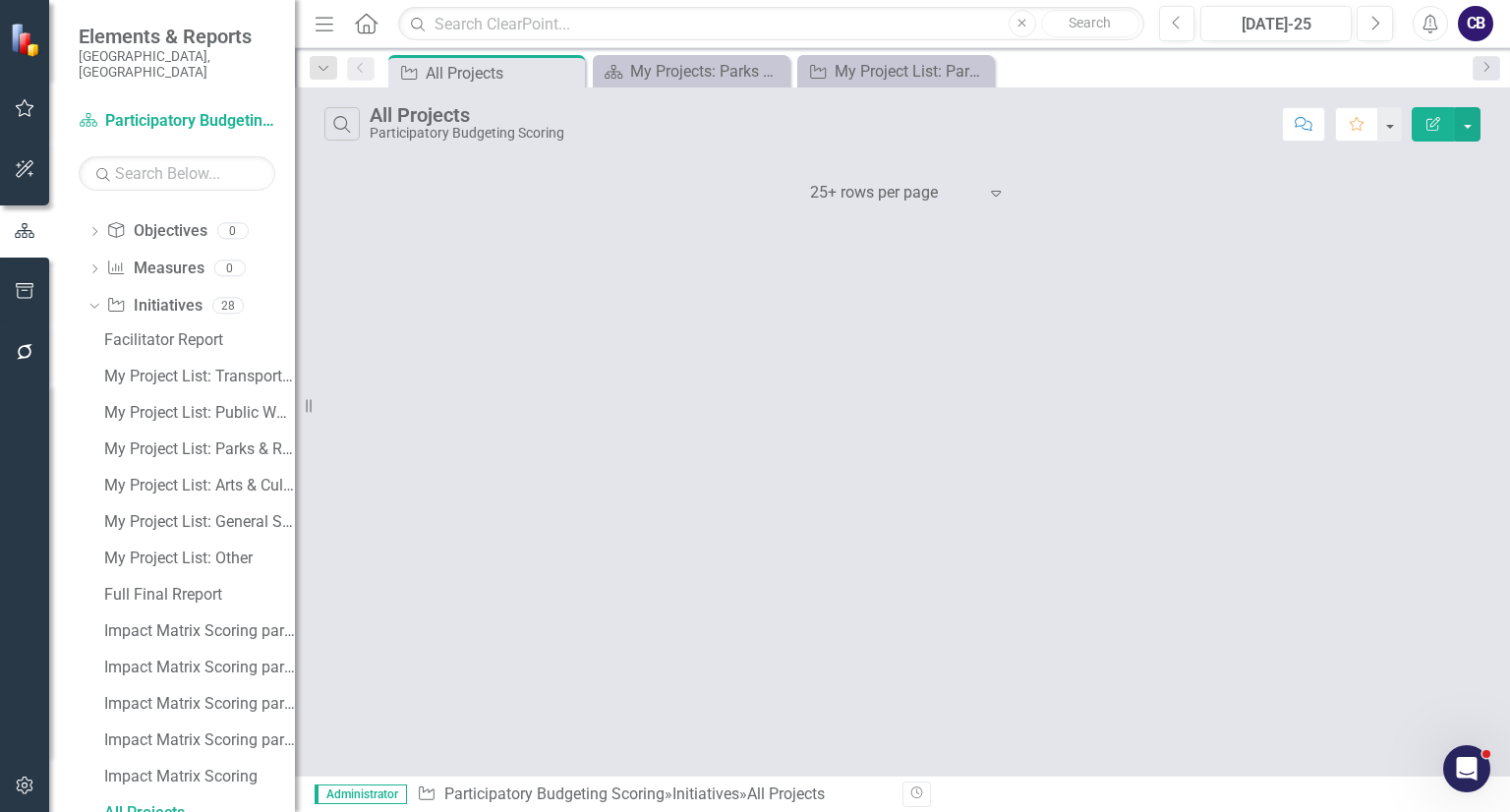
click at [1434, 122] on icon "Edit Report" at bounding box center [1433, 124] width 18 height 14
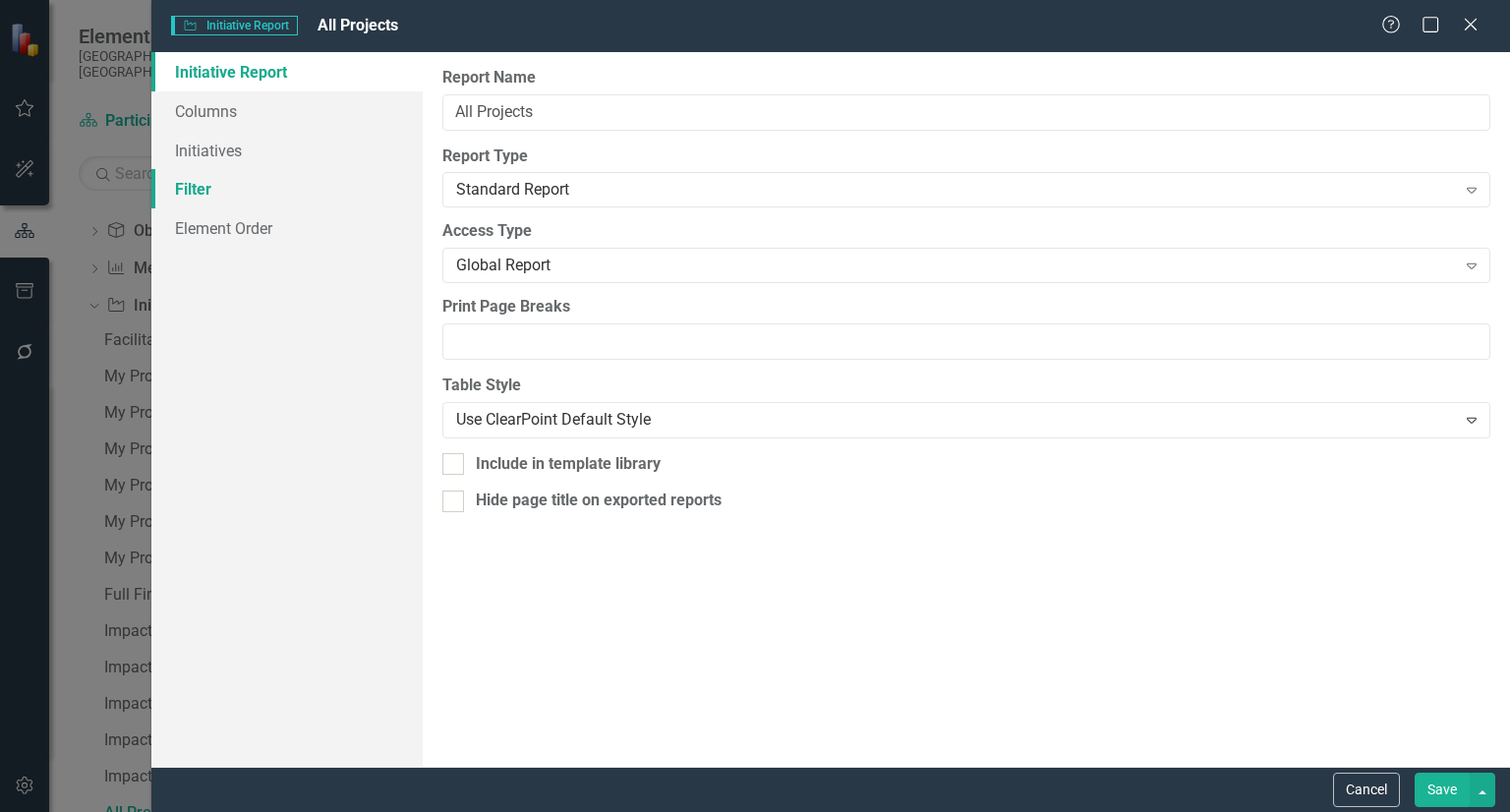
click at [310, 187] on link "Filter" at bounding box center [287, 188] width 271 height 39
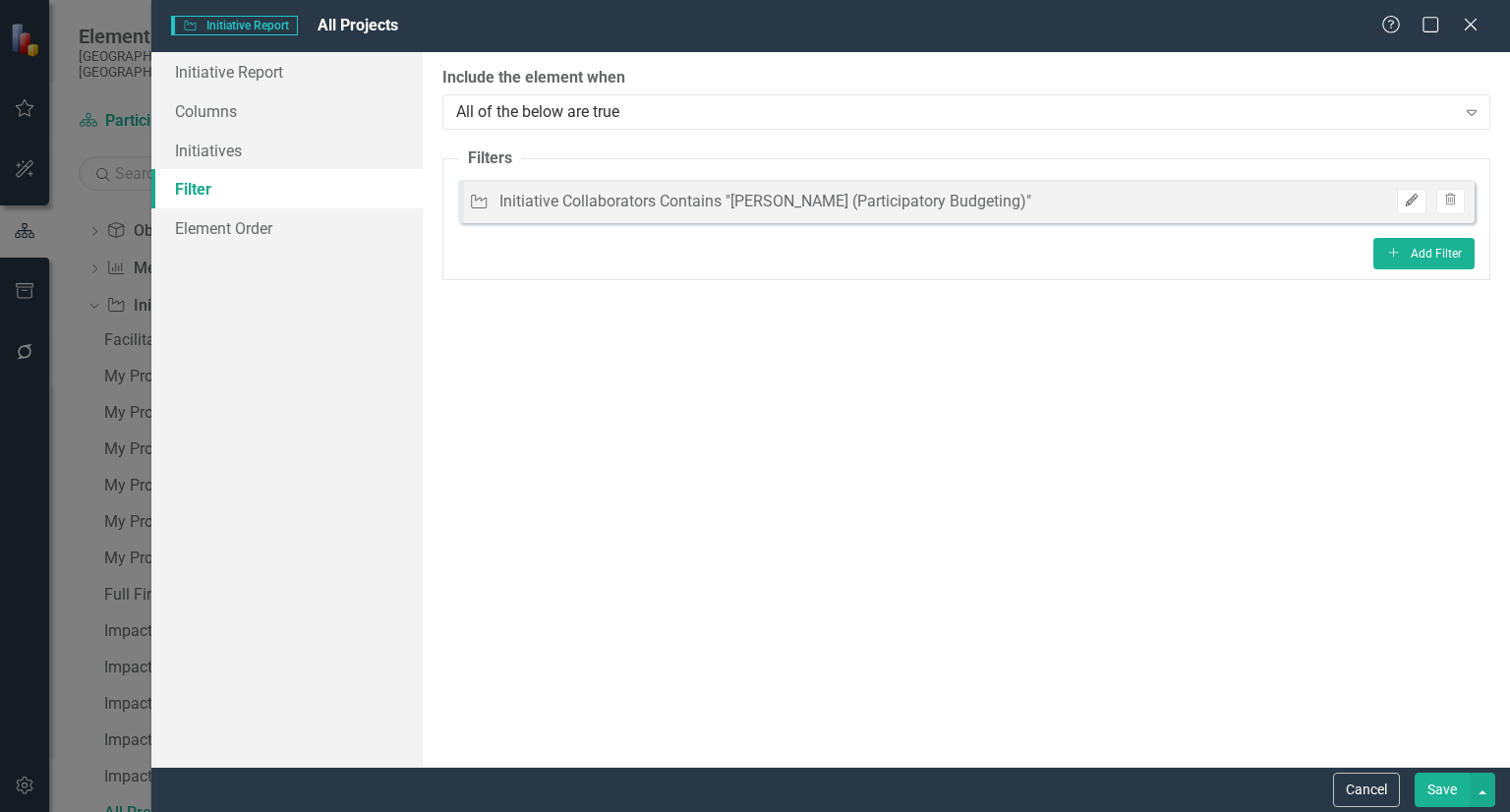
click at [1415, 198] on icon "button" at bounding box center [1411, 201] width 12 height 12
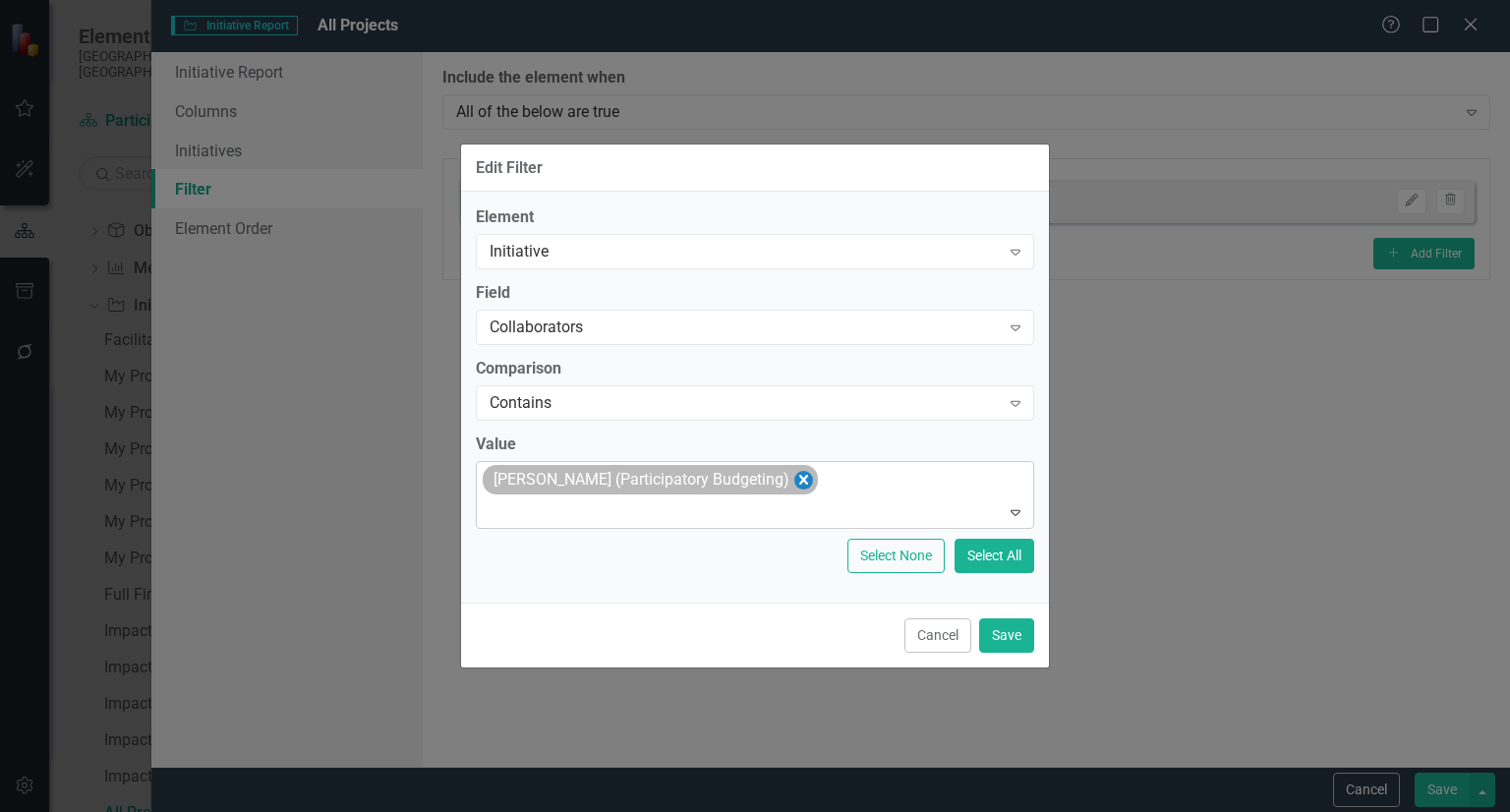
click at [794, 483] on icon "Remove Olivia Nunez (Participatory Budgeting)" at bounding box center [803, 480] width 19 height 25
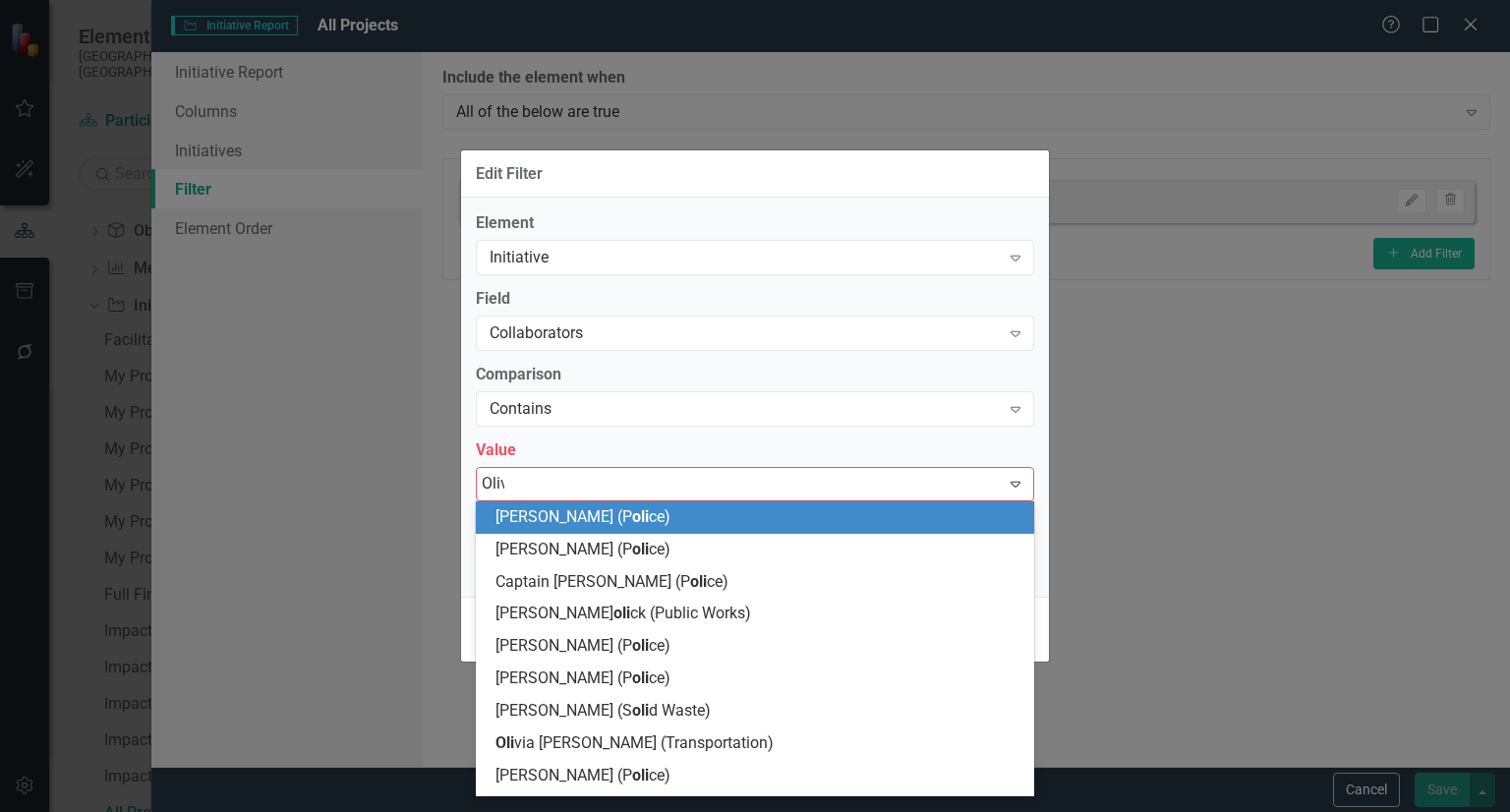
type input "Olivi"
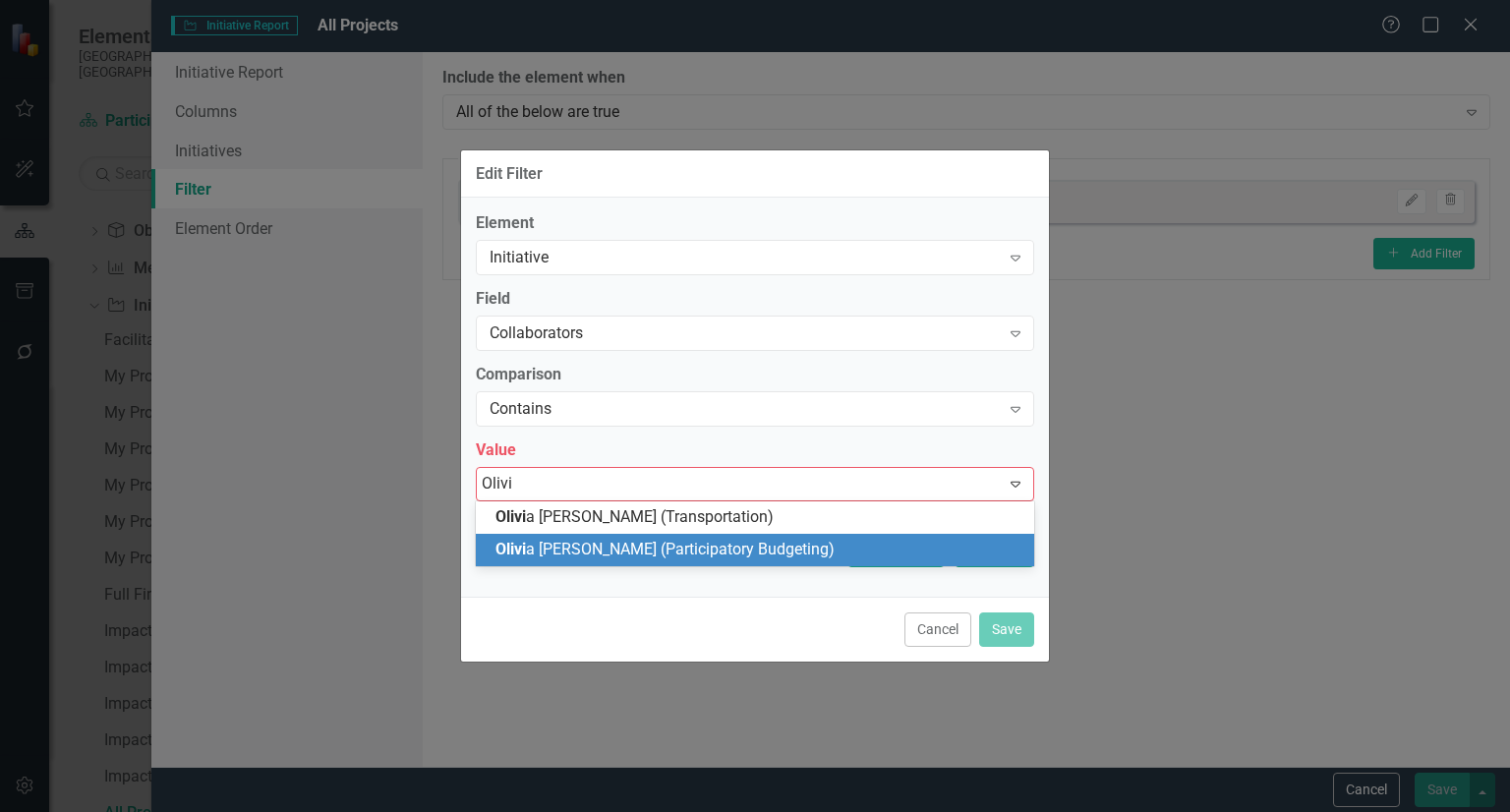
click at [709, 557] on span "Olivi a [PERSON_NAME] (Participatory Budgeting)" at bounding box center [665, 549] width 339 height 19
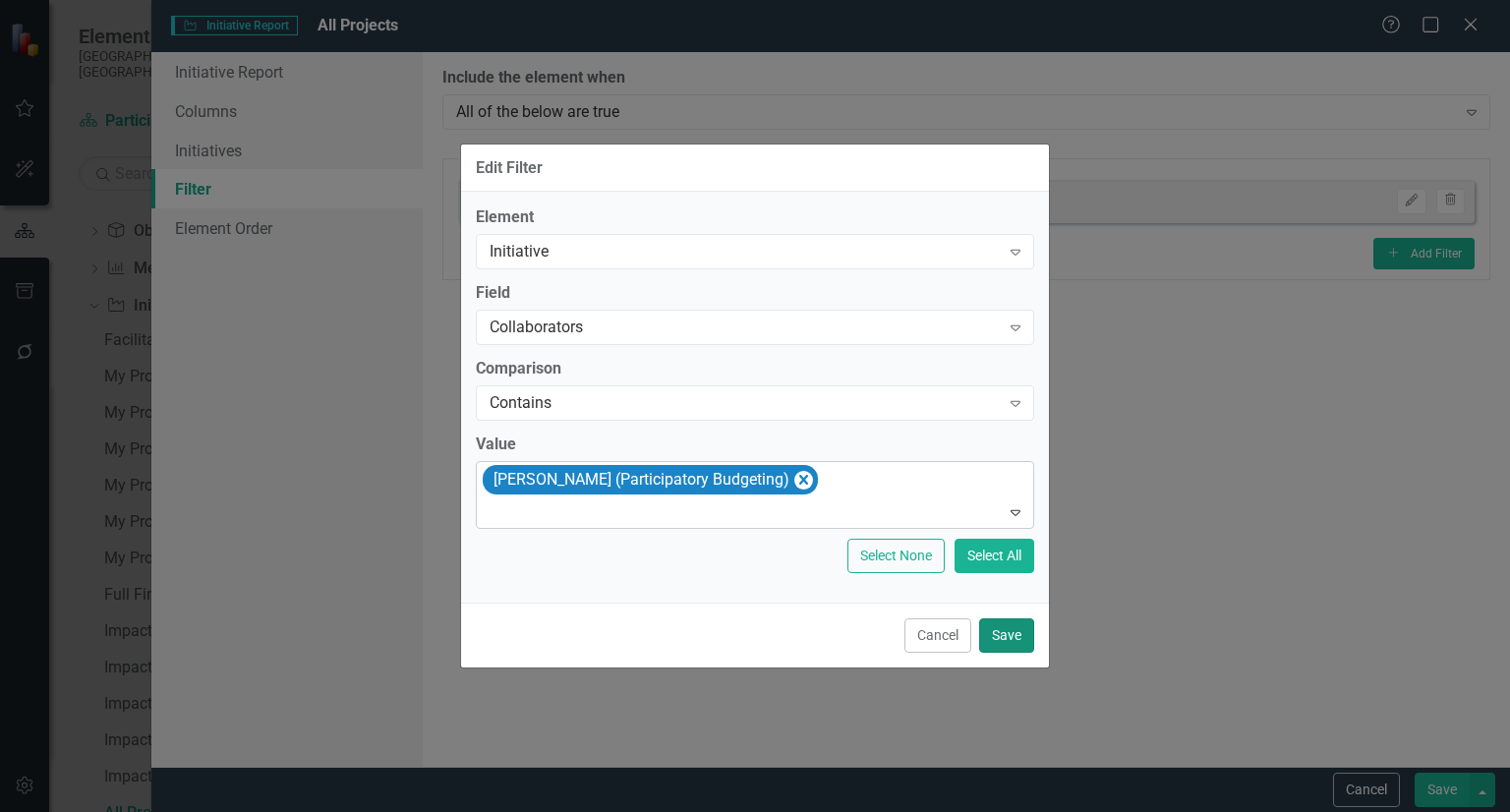
click at [1019, 634] on button "Save" at bounding box center [1006, 634] width 55 height 34
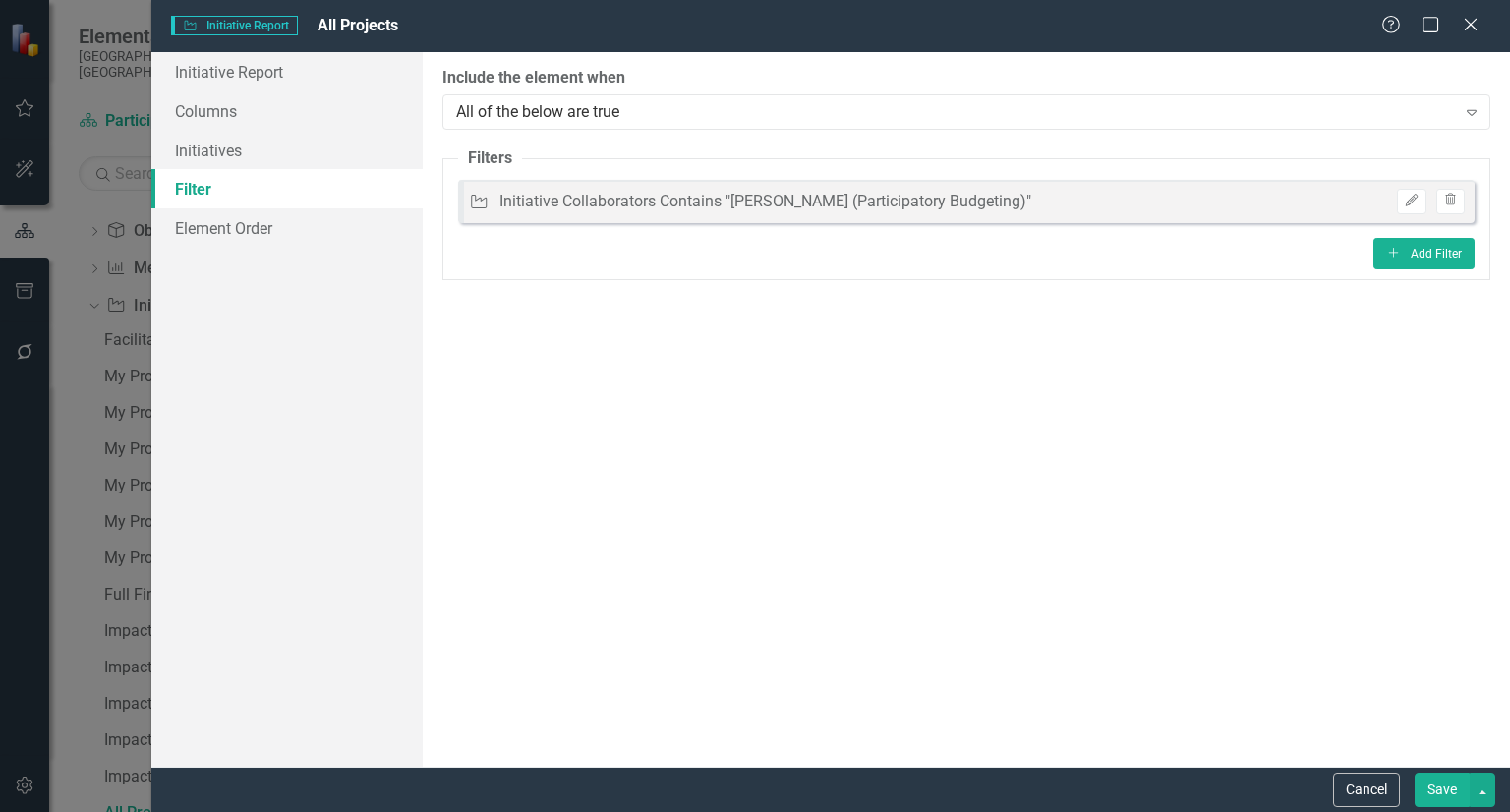
click at [1461, 803] on button "Save" at bounding box center [1441, 789] width 55 height 34
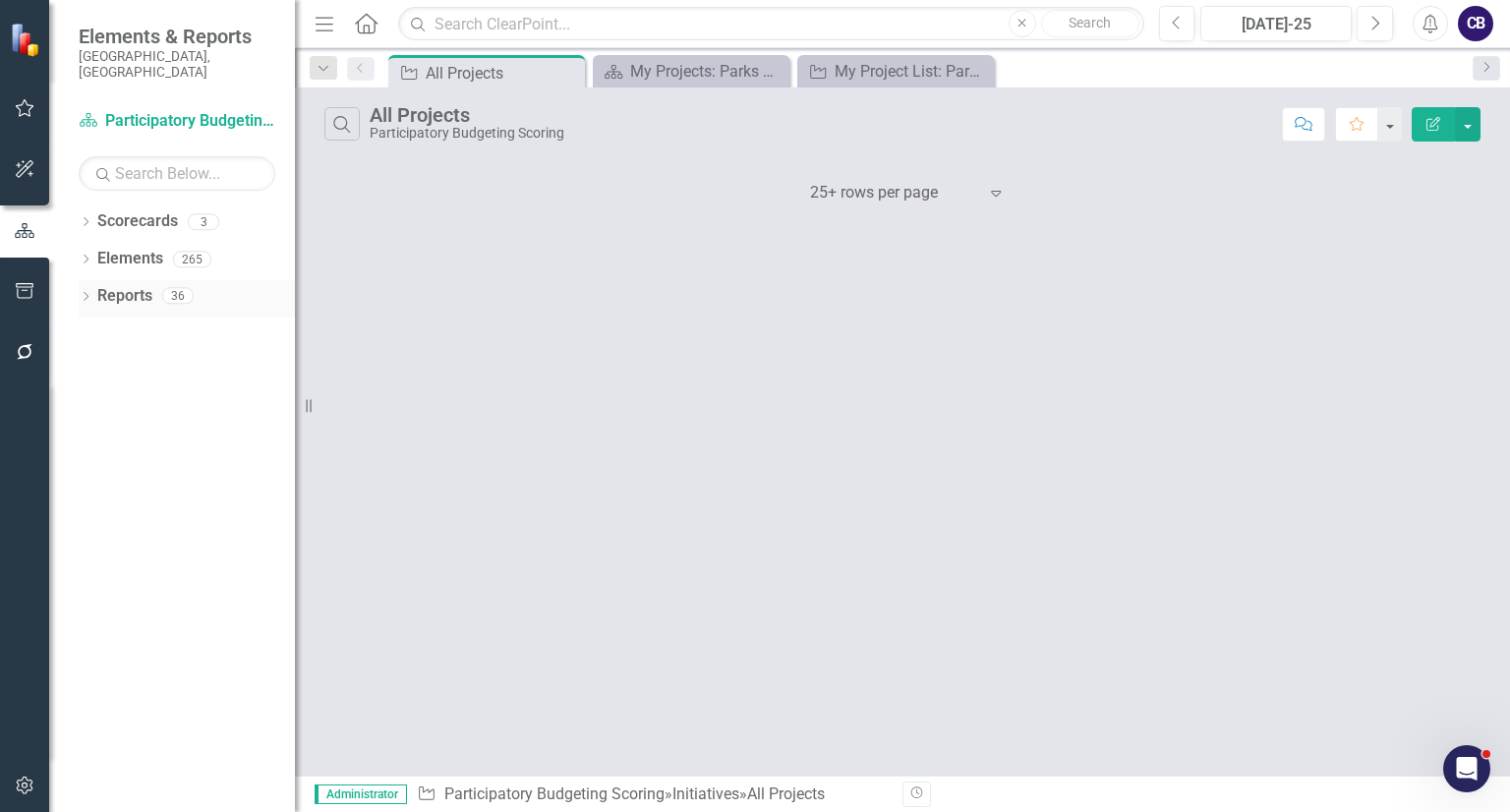
click at [86, 292] on icon "Dropdown" at bounding box center [86, 297] width 14 height 11
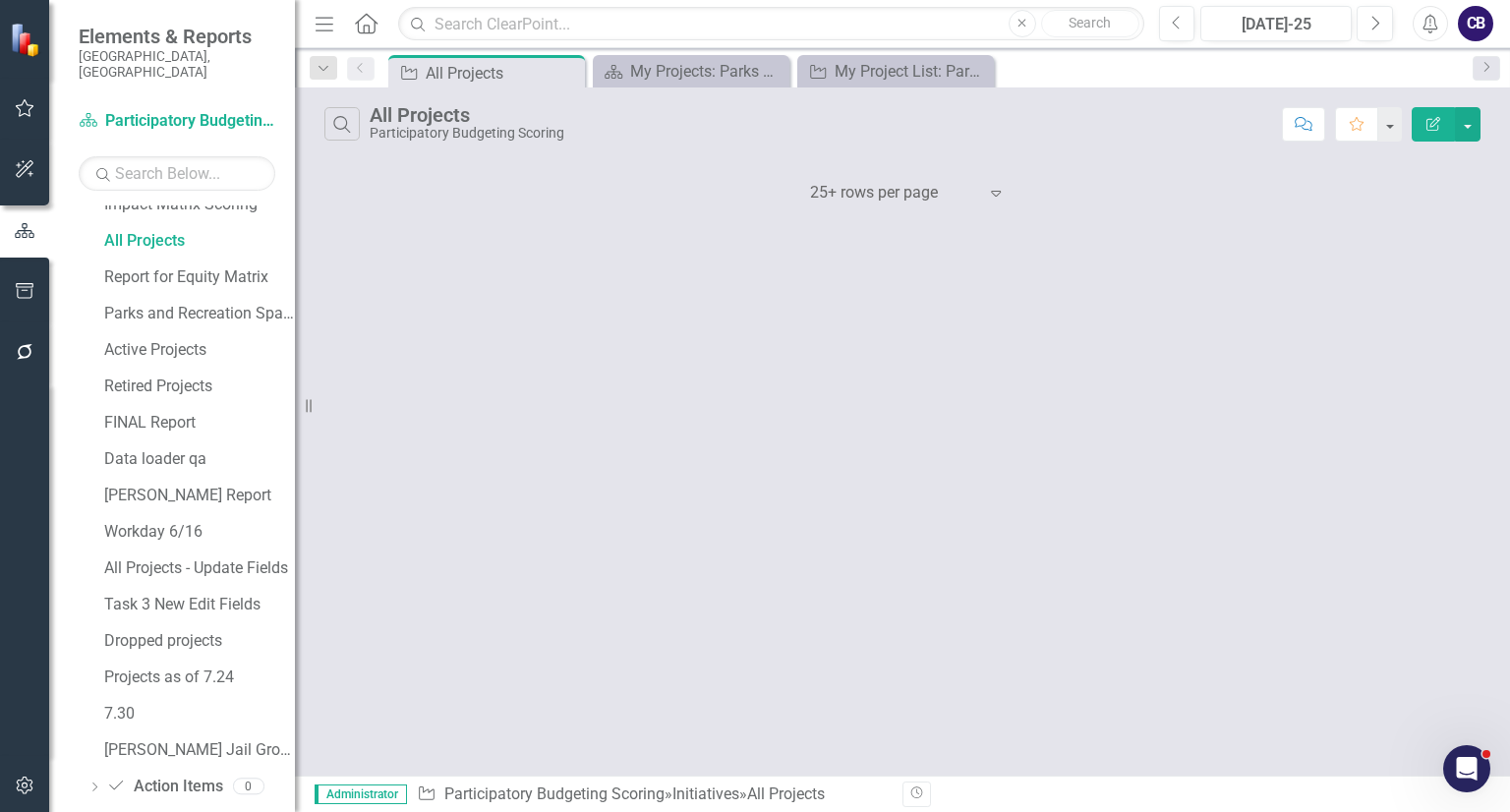
scroll to position [754, 0]
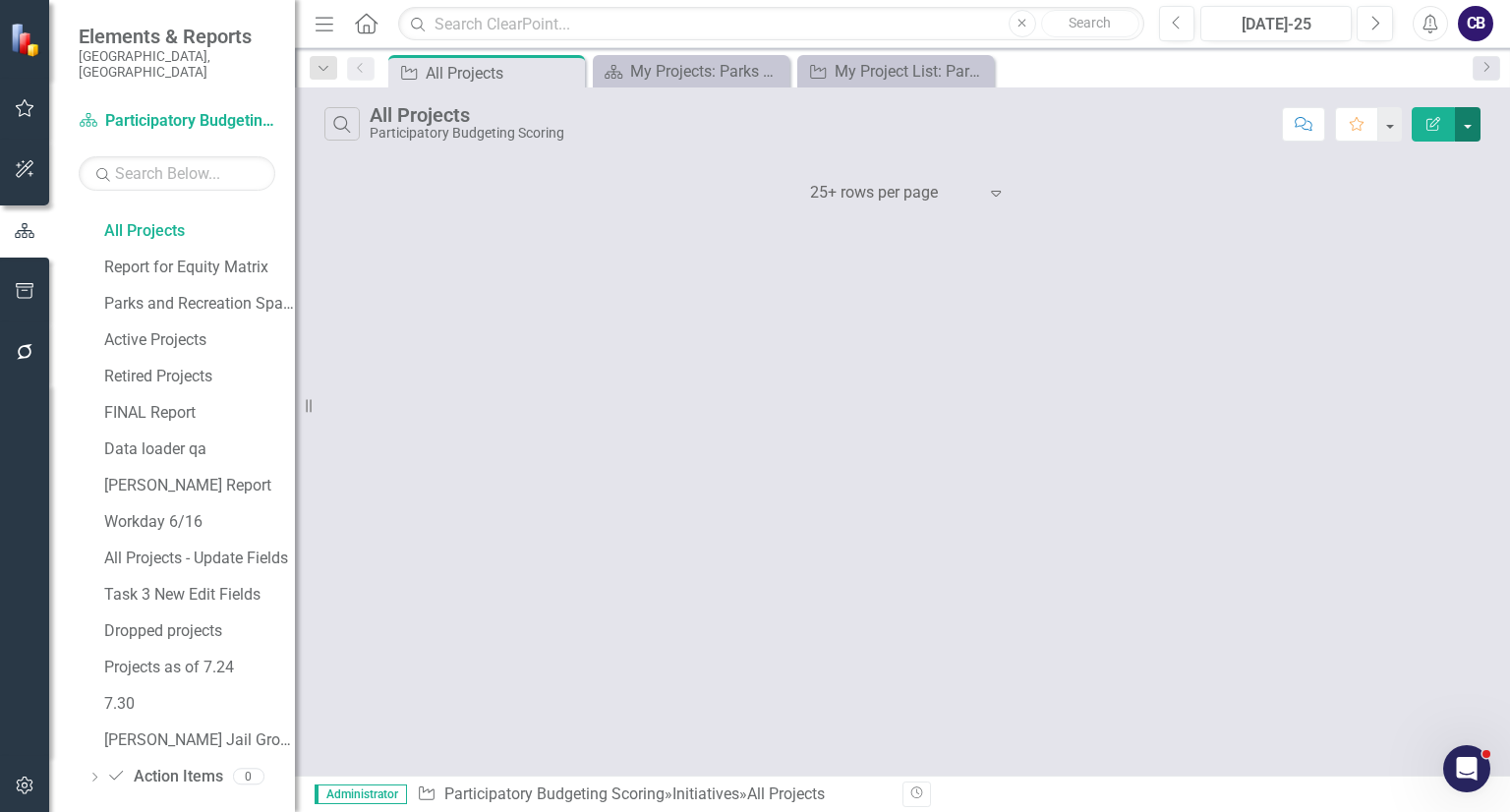
click at [1462, 112] on button "button" at bounding box center [1468, 124] width 26 height 34
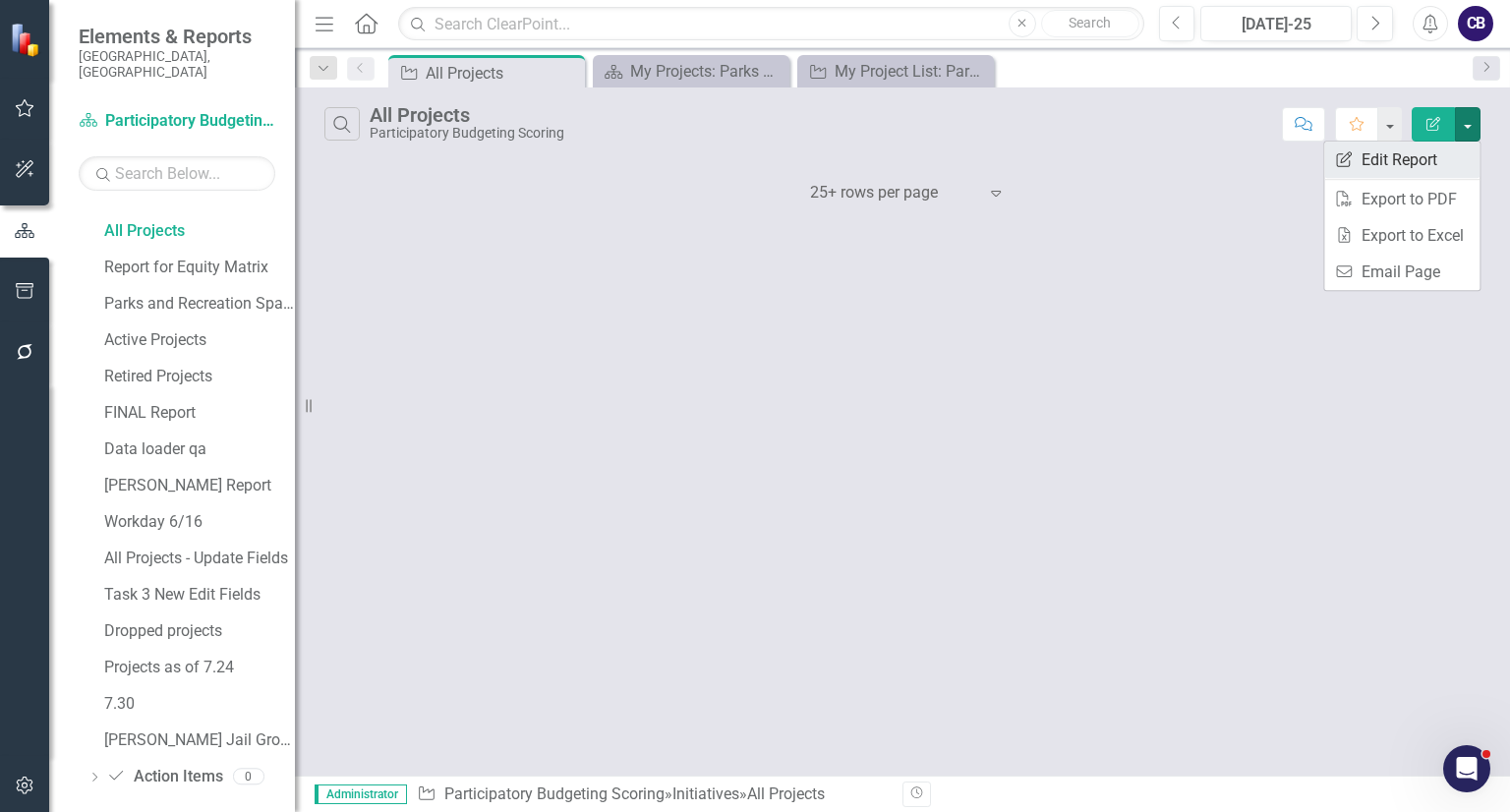
click at [1436, 166] on link "Edit Report Edit Report" at bounding box center [1402, 160] width 156 height 36
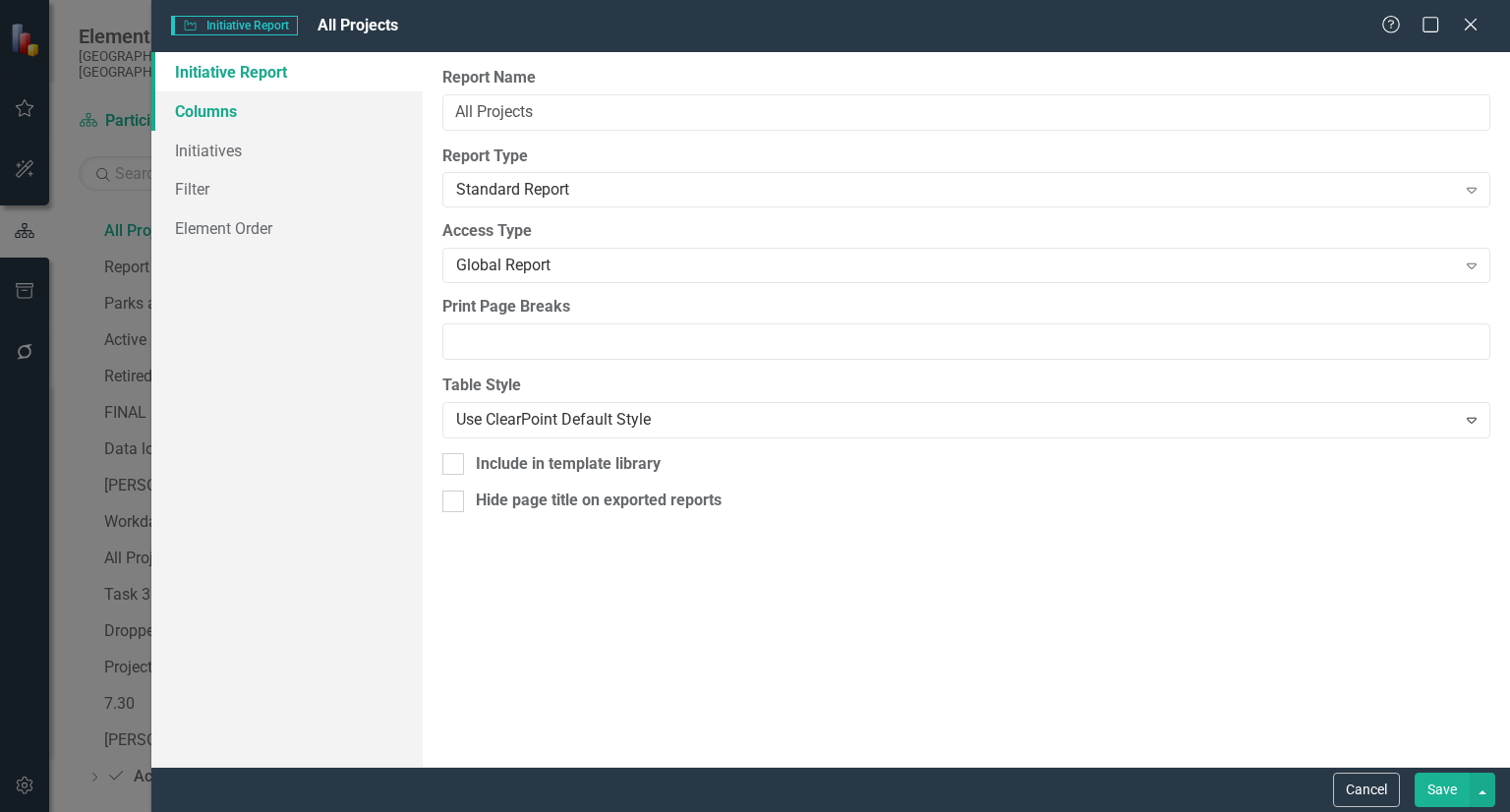
click at [288, 124] on link "Columns" at bounding box center [287, 111] width 271 height 39
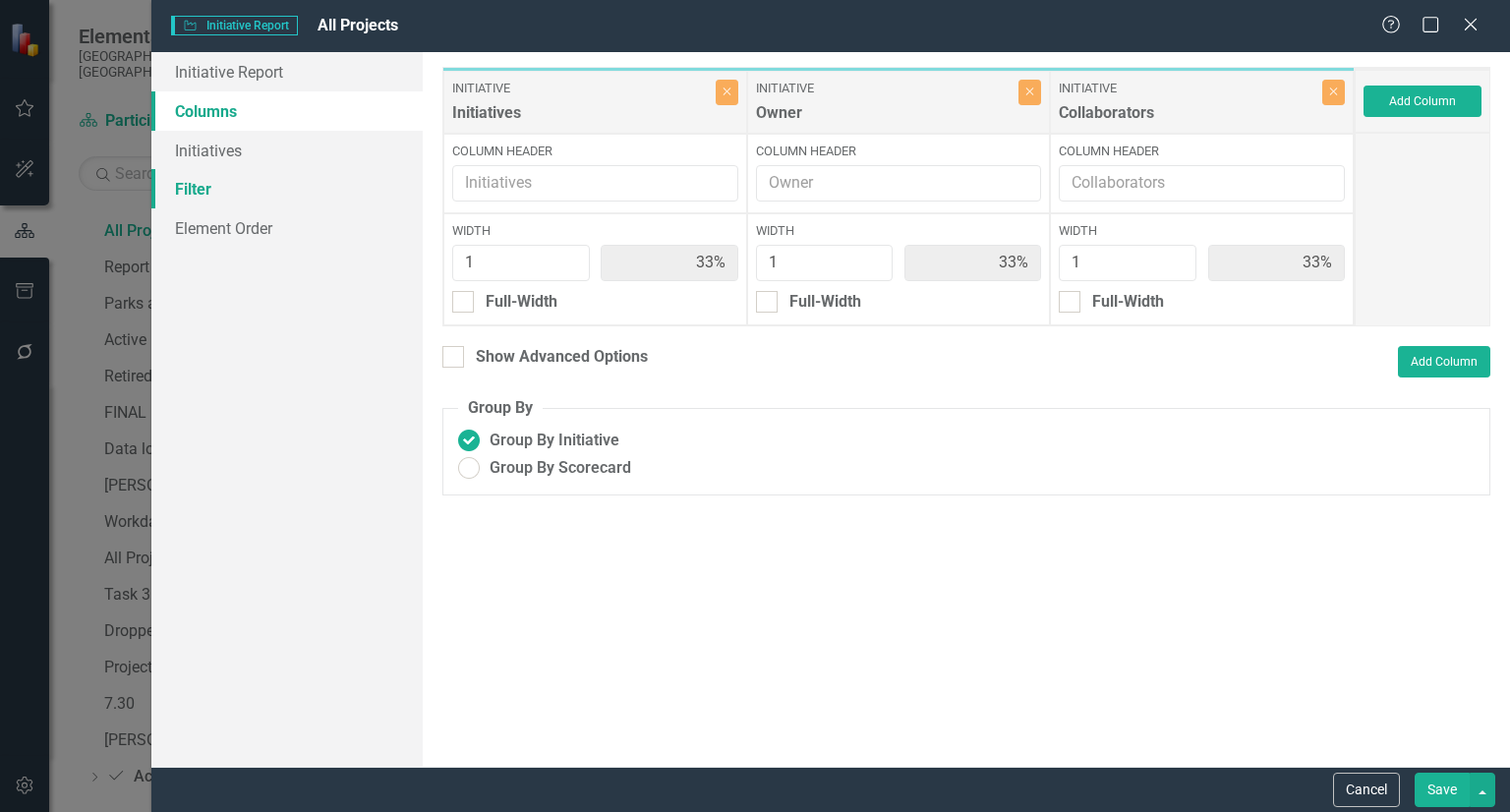
click at [234, 196] on link "Filter" at bounding box center [287, 188] width 271 height 39
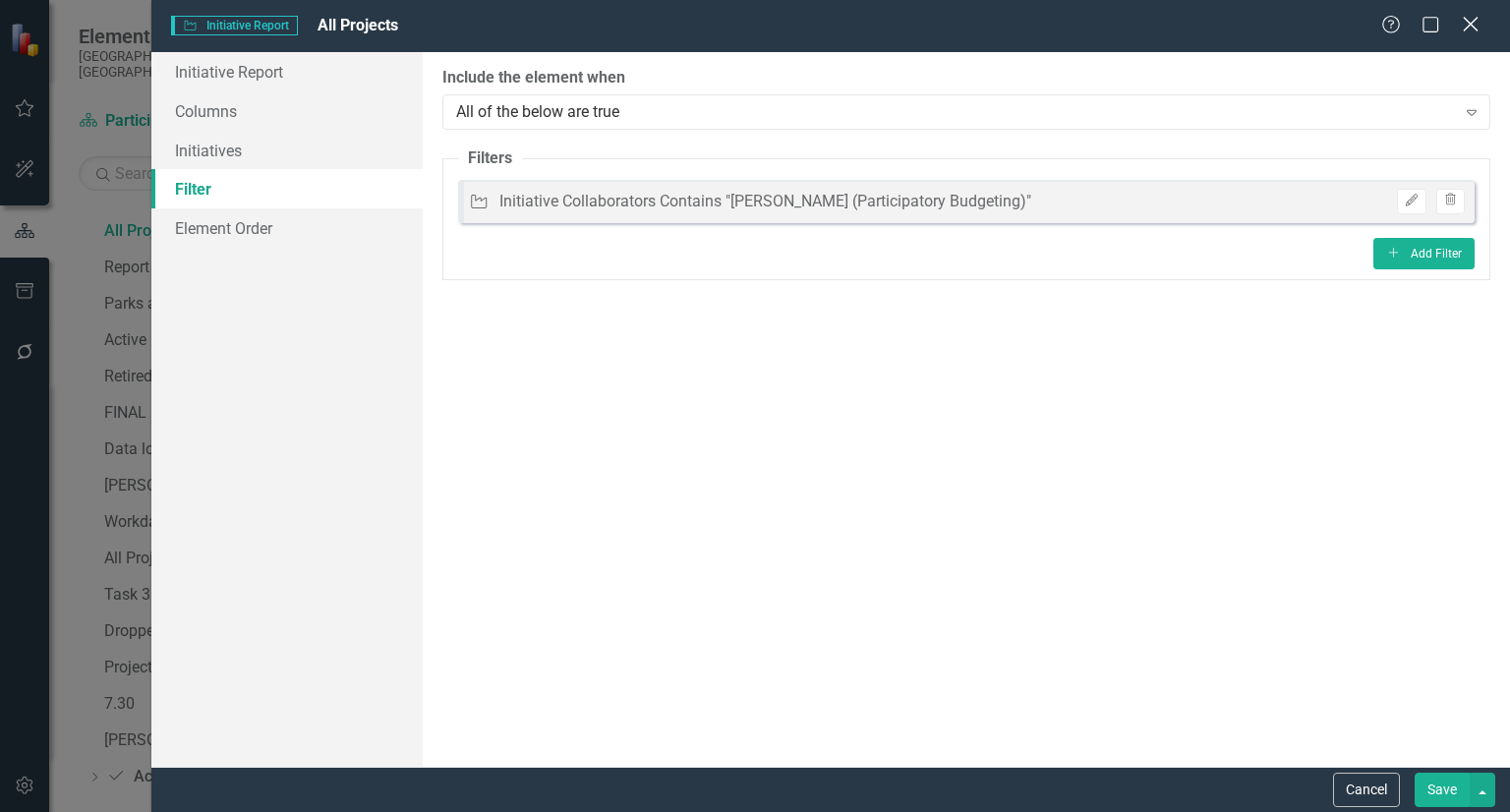
click at [1466, 25] on icon "Close" at bounding box center [1470, 24] width 25 height 19
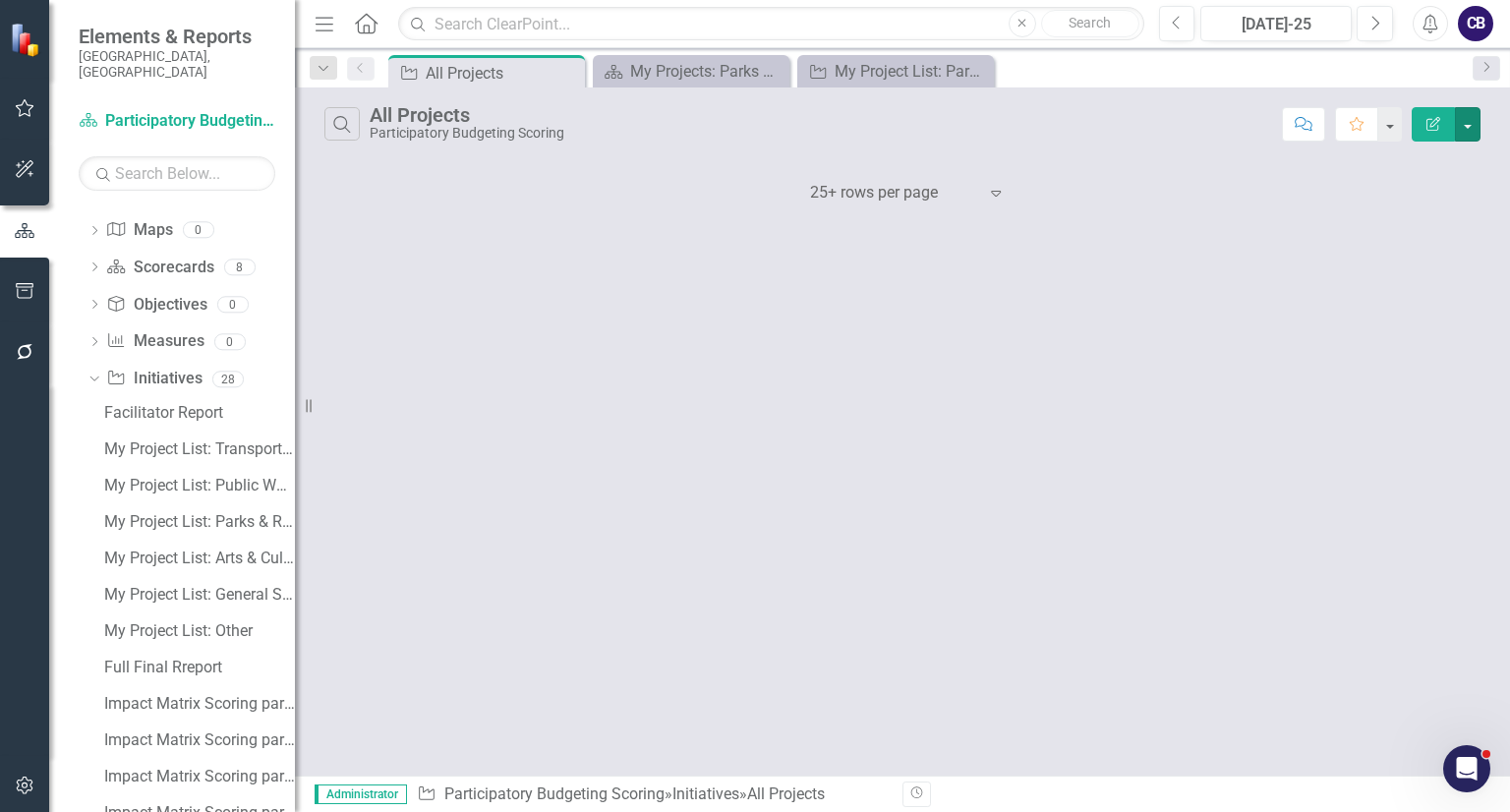
scroll to position [0, 0]
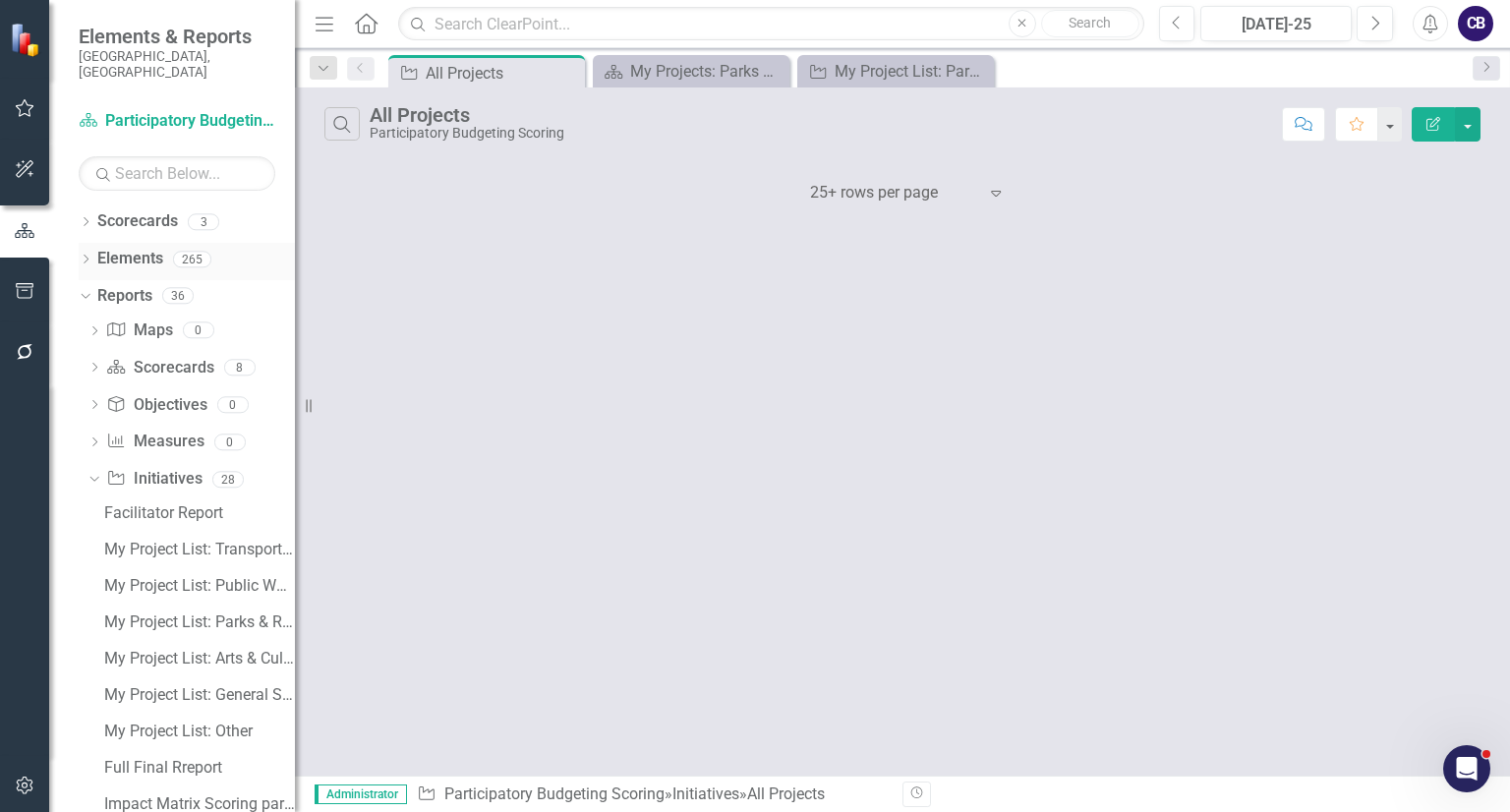
click at [92, 253] on div "Dropdown" at bounding box center [86, 261] width 14 height 17
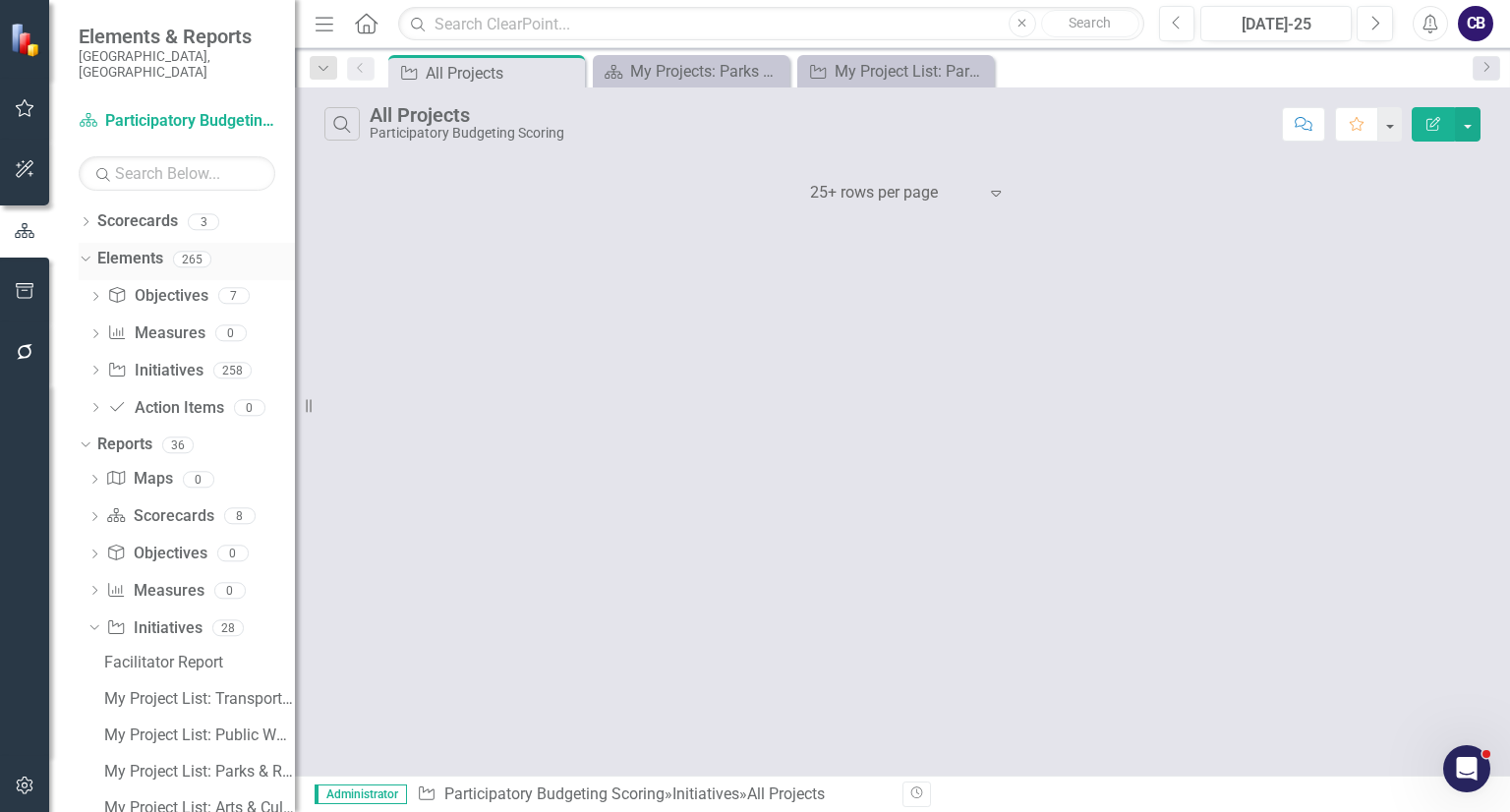
click at [144, 249] on link "Elements" at bounding box center [131, 258] width 66 height 23
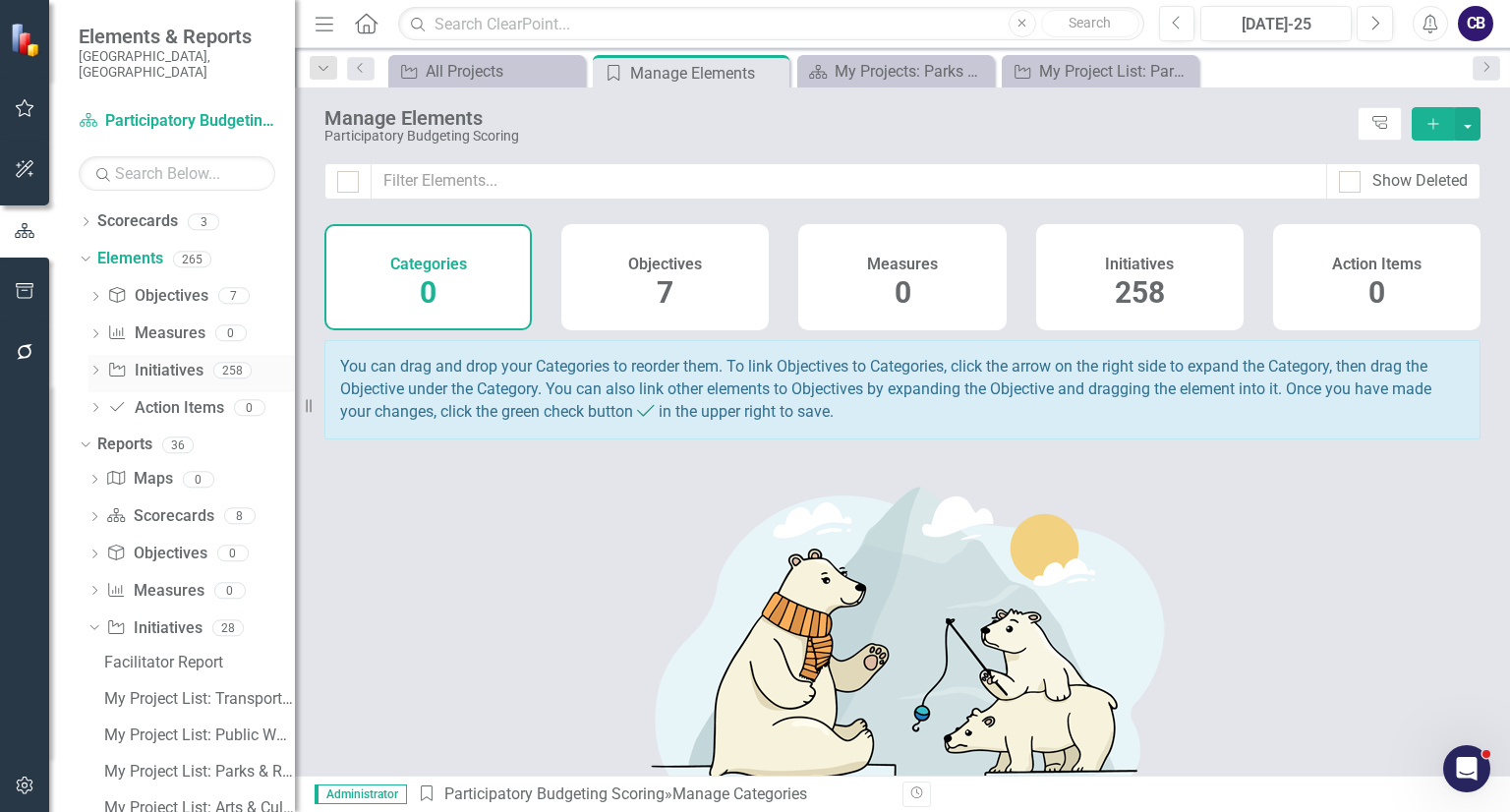
click at [192, 359] on link "Initiative Initiatives" at bounding box center [155, 370] width 96 height 23
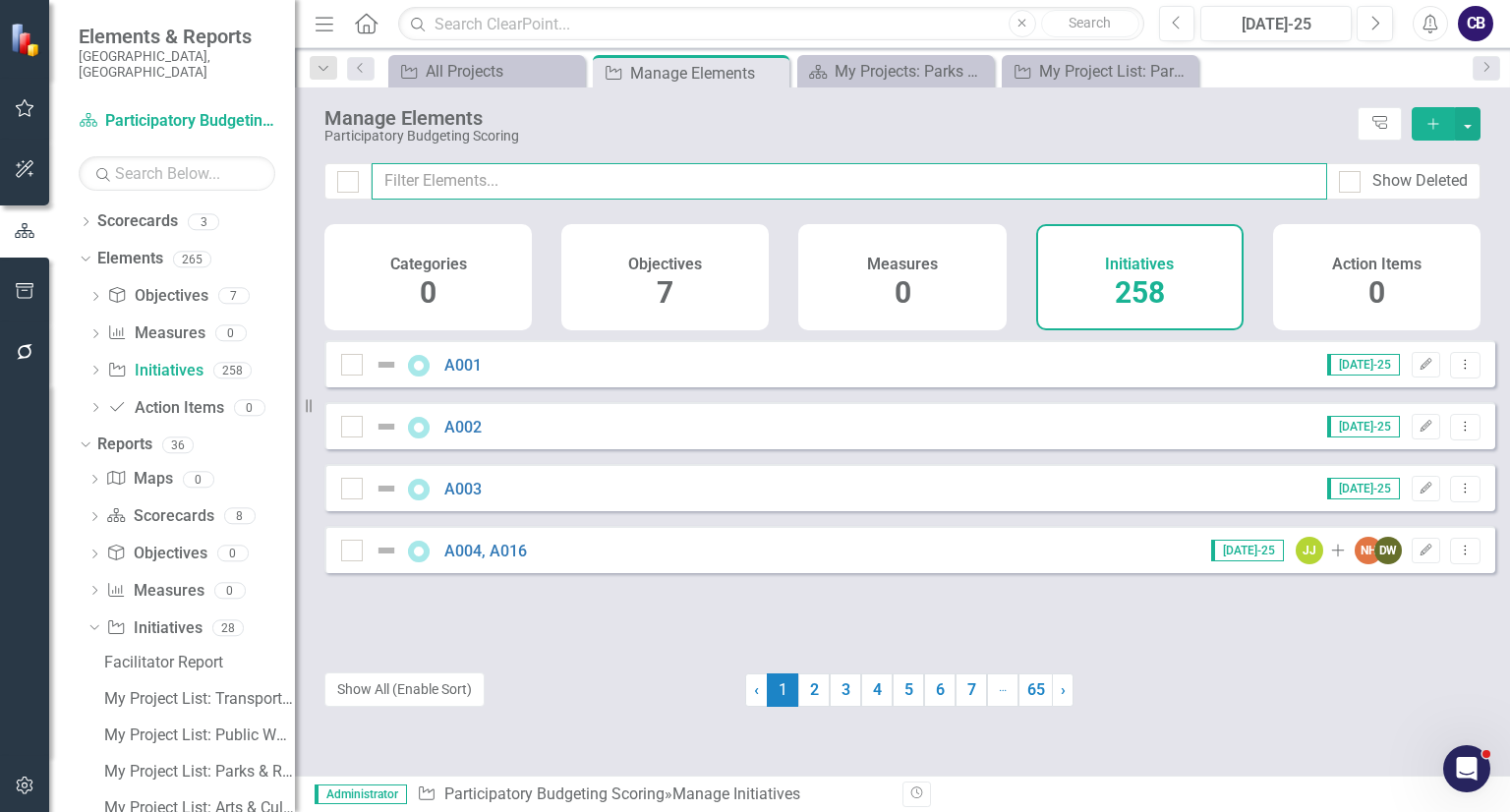
click at [1003, 189] on input "text" at bounding box center [848, 181] width 955 height 36
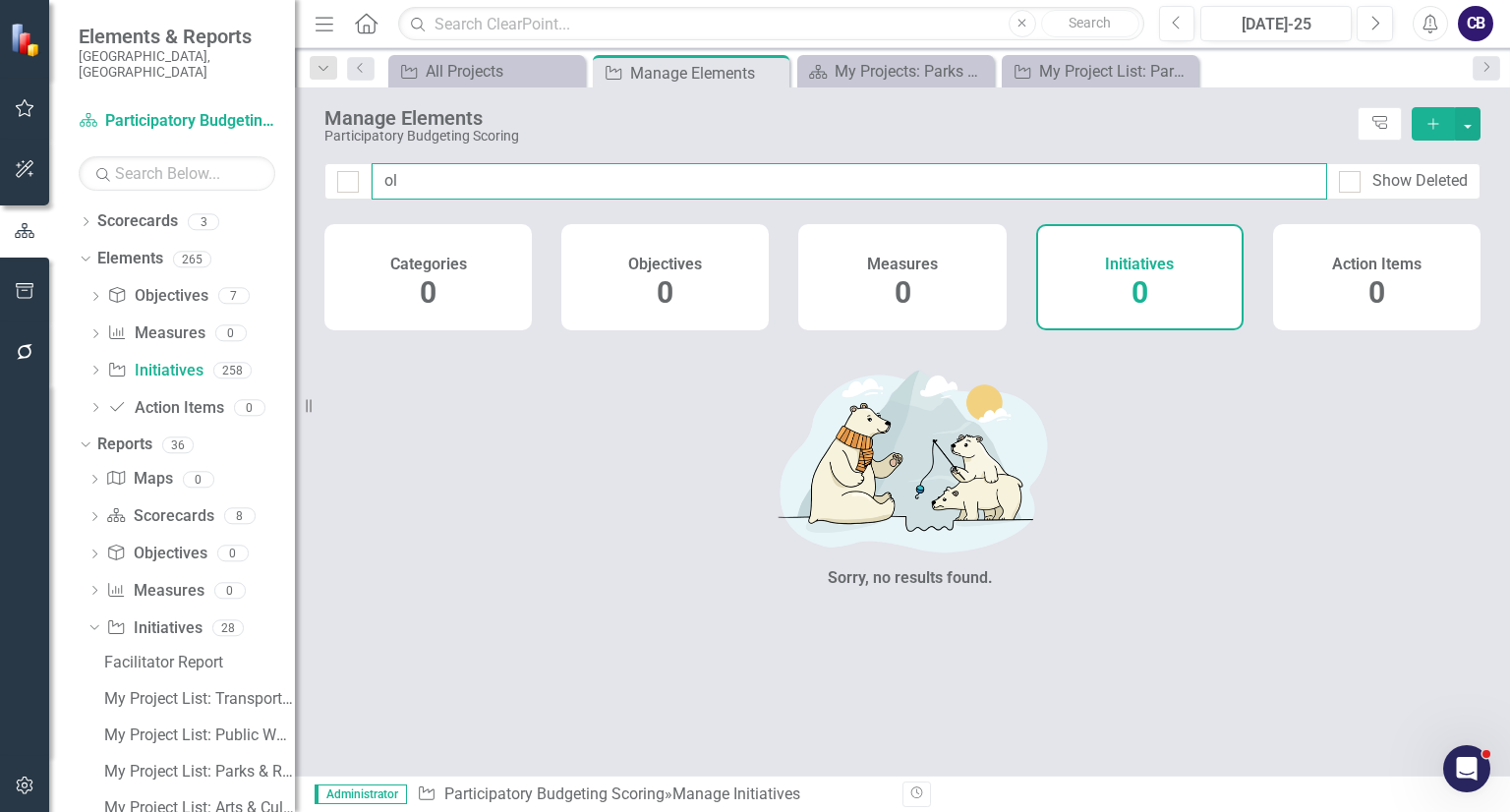
type input "o"
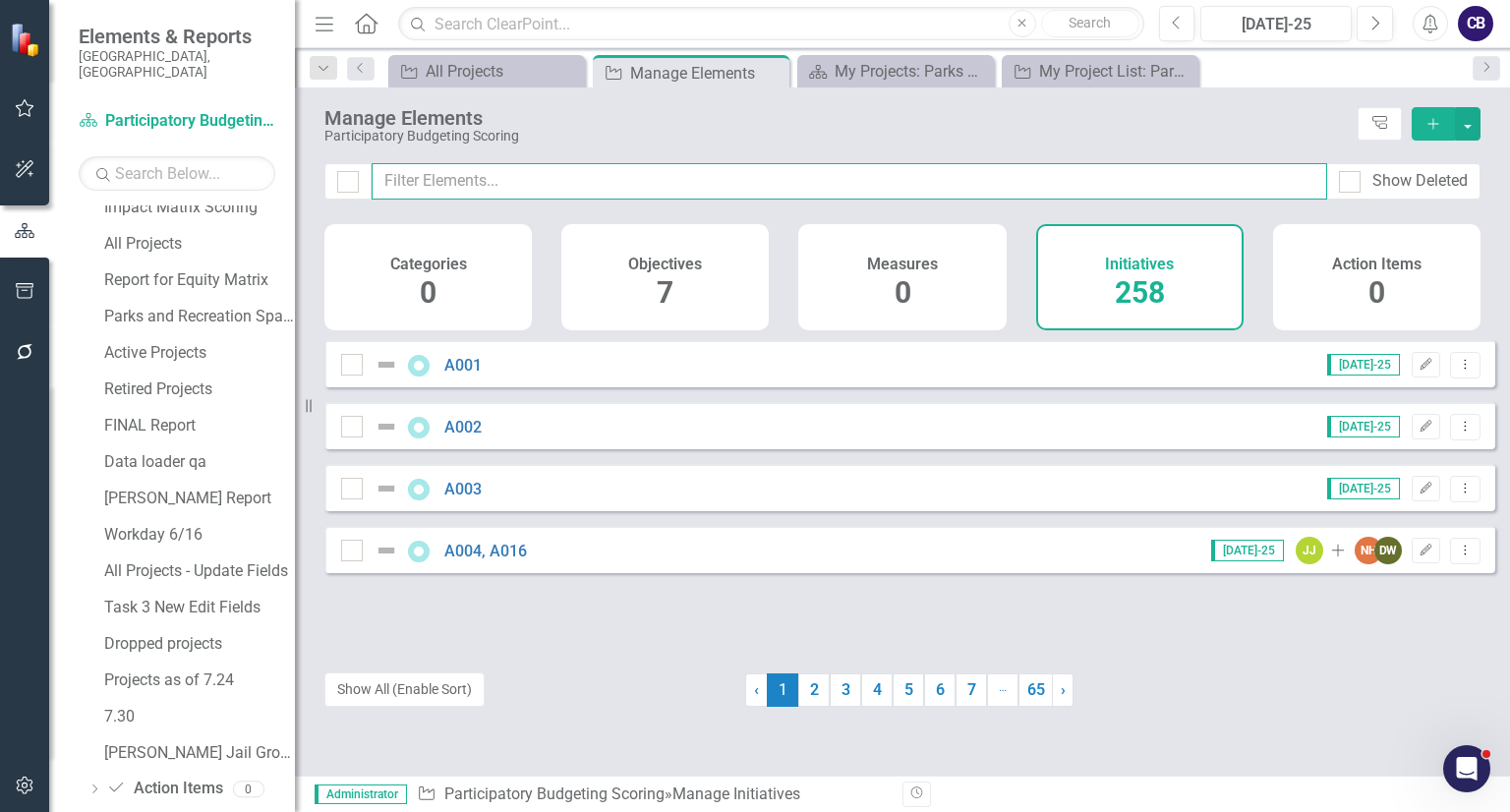
scroll to position [903, 0]
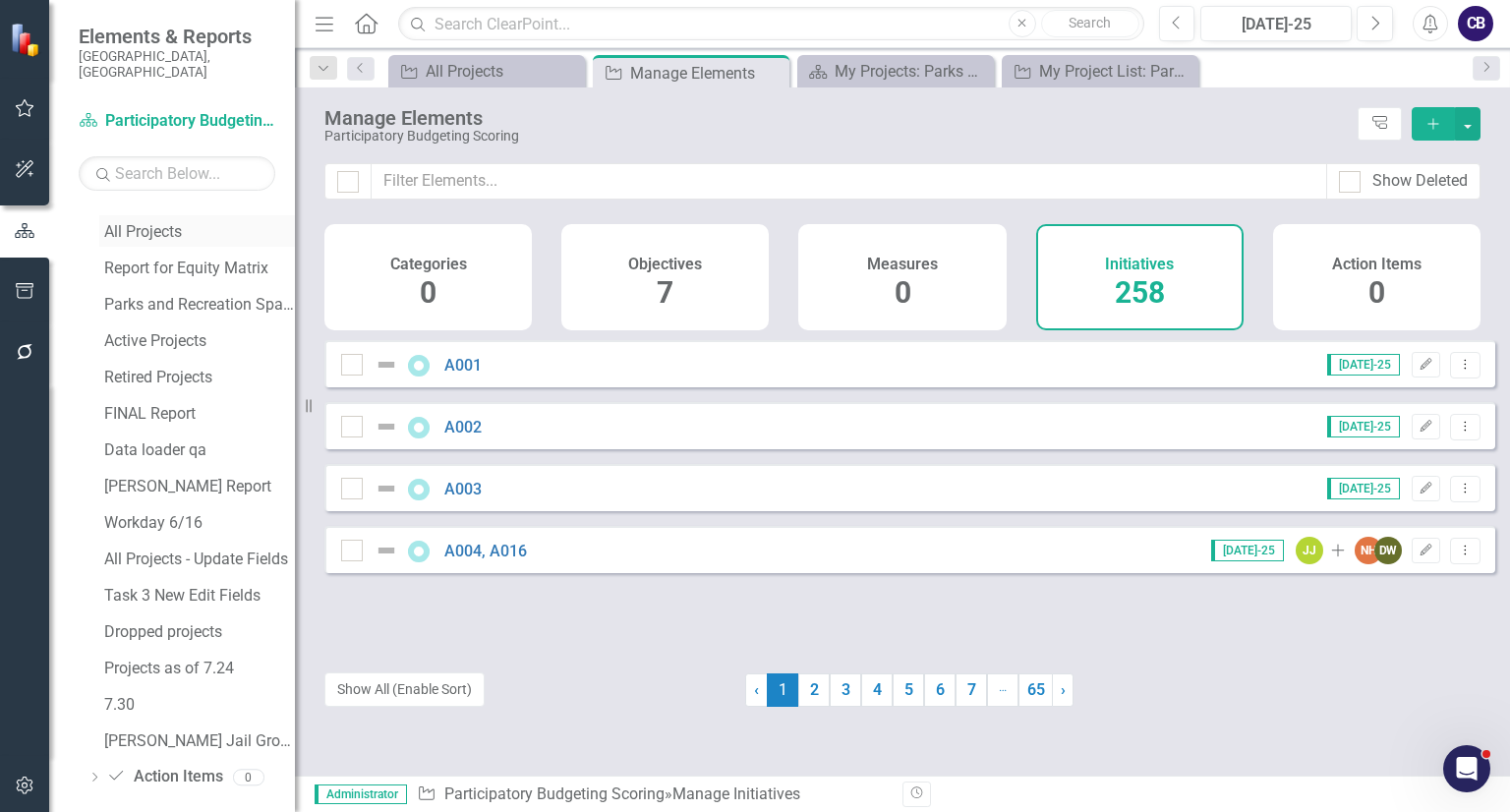
click at [140, 224] on link "All Projects" at bounding box center [197, 231] width 196 height 32
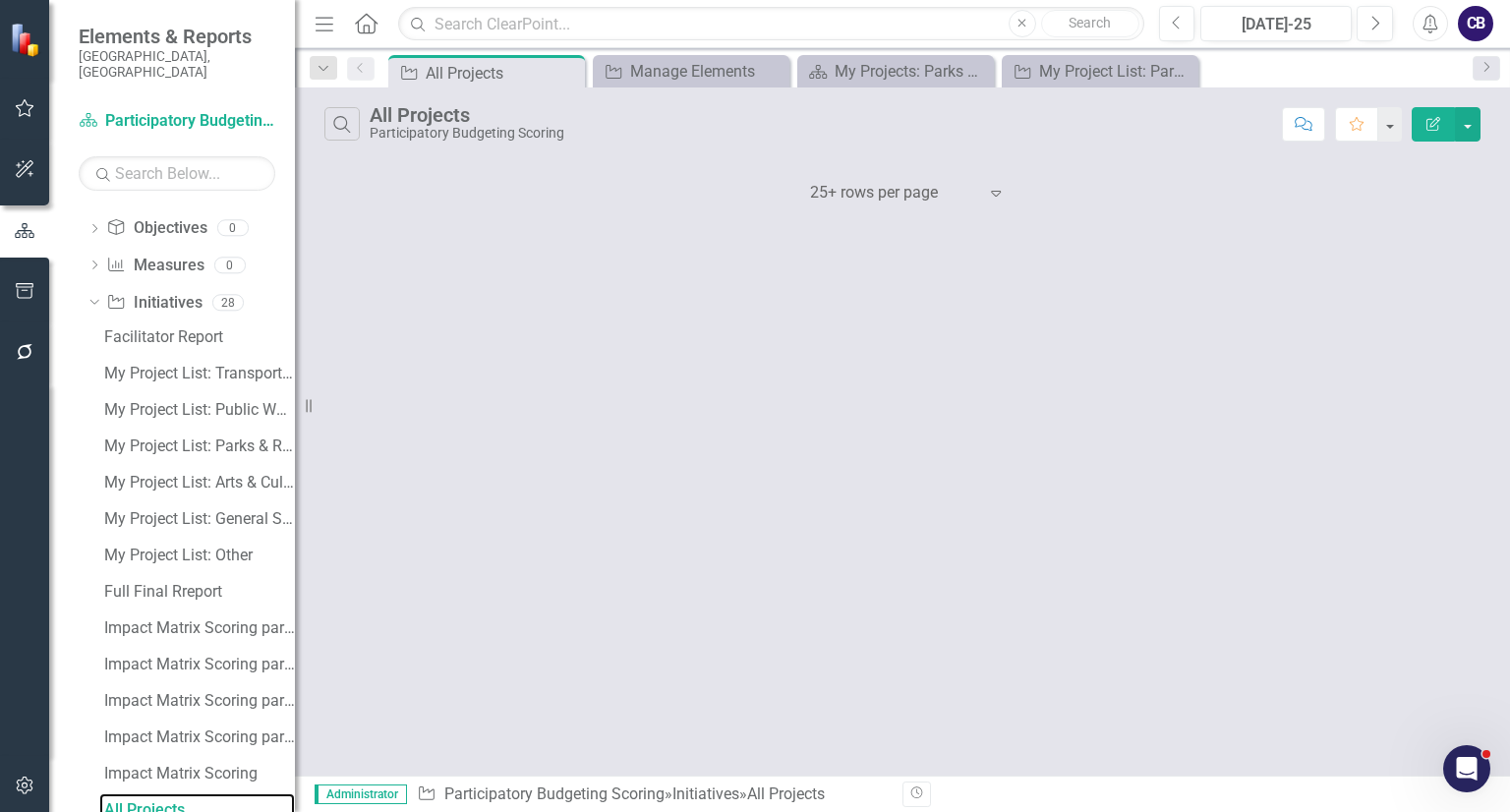
scroll to position [322, 0]
click at [1469, 131] on button "button" at bounding box center [1468, 124] width 26 height 34
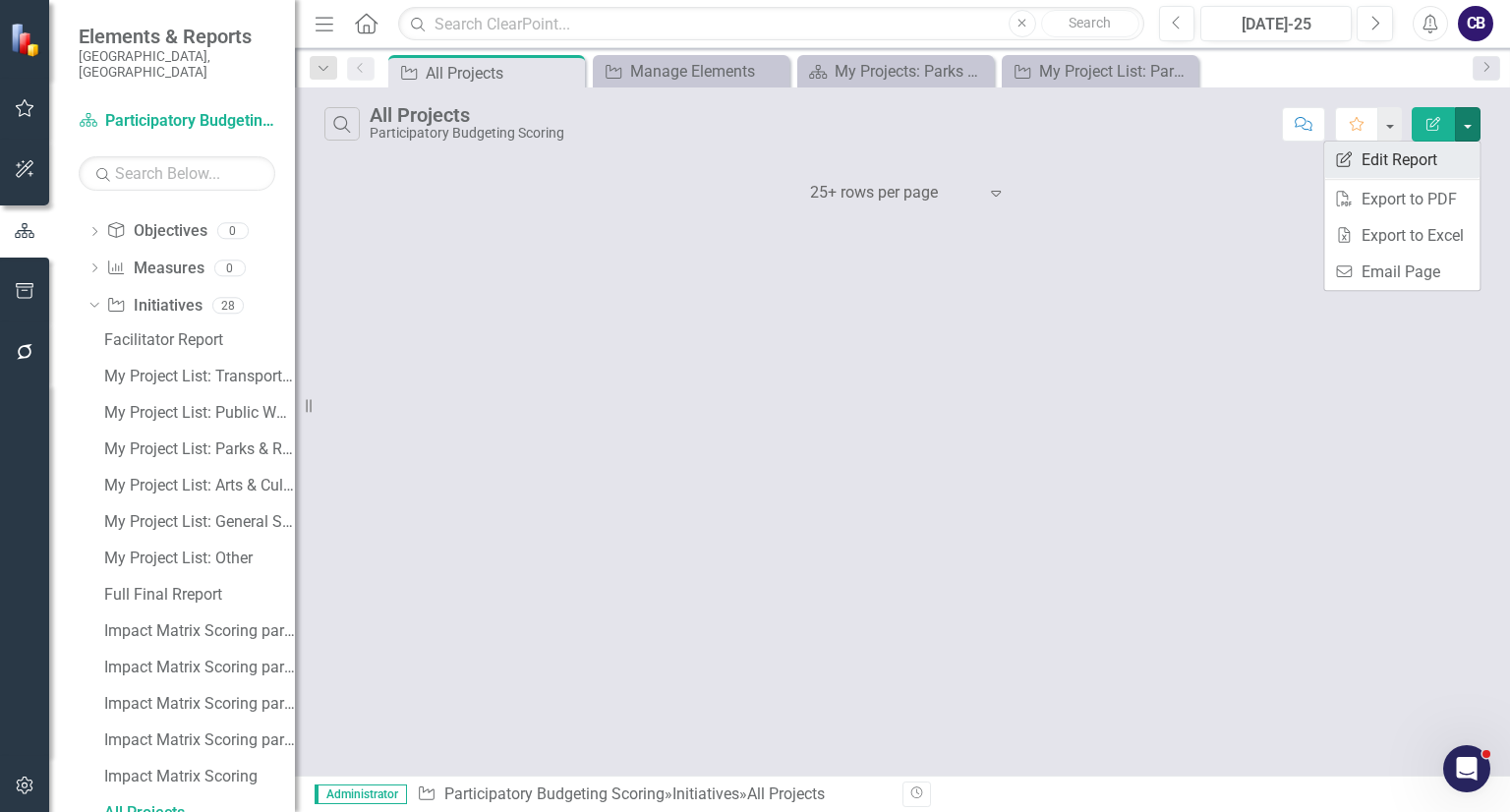
click at [1377, 142] on link "Edit Report Edit Report" at bounding box center [1402, 160] width 156 height 36
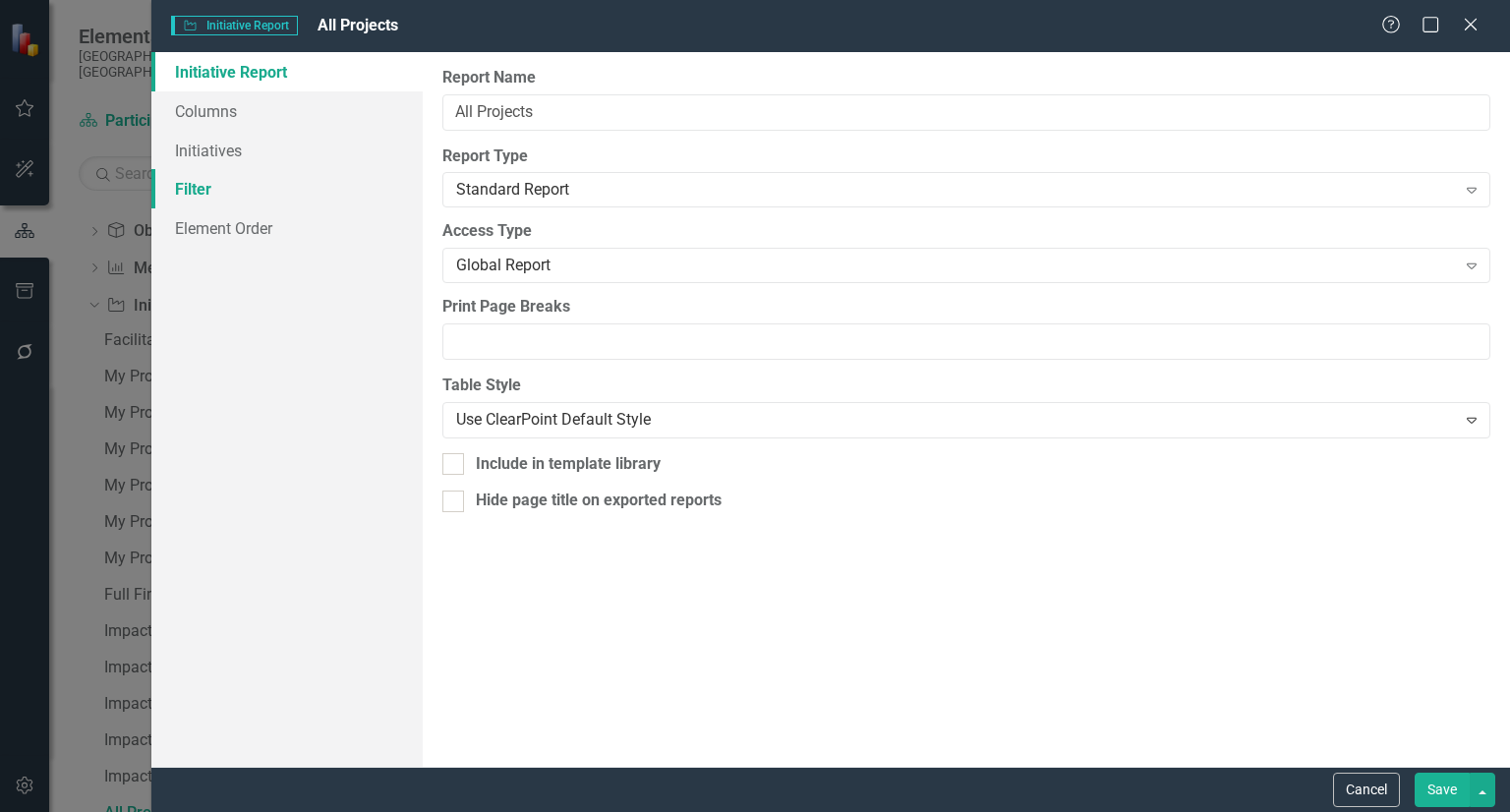
click at [329, 186] on link "Filter" at bounding box center [287, 188] width 271 height 39
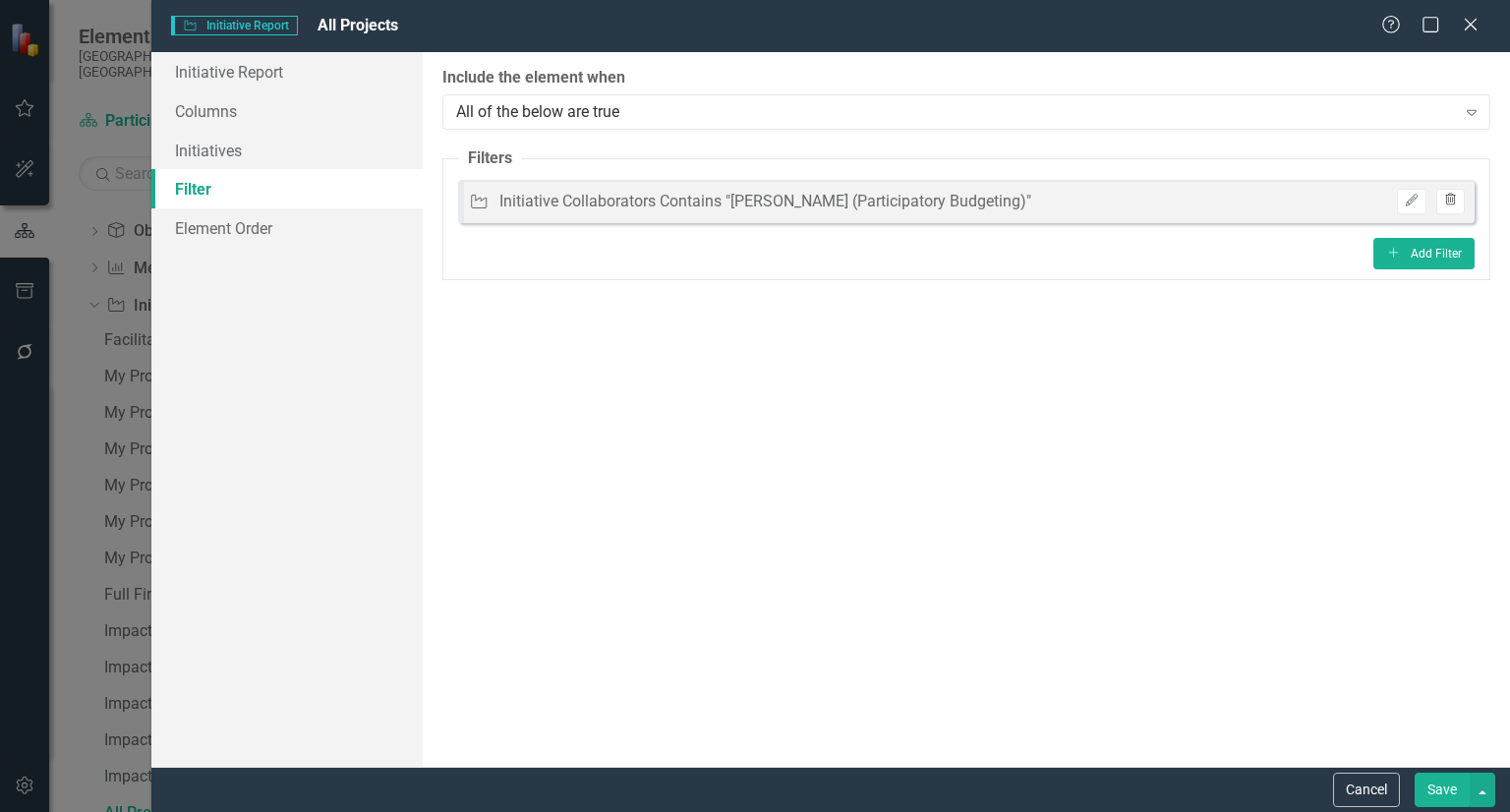
click at [1463, 194] on button "Trash" at bounding box center [1450, 202] width 29 height 26
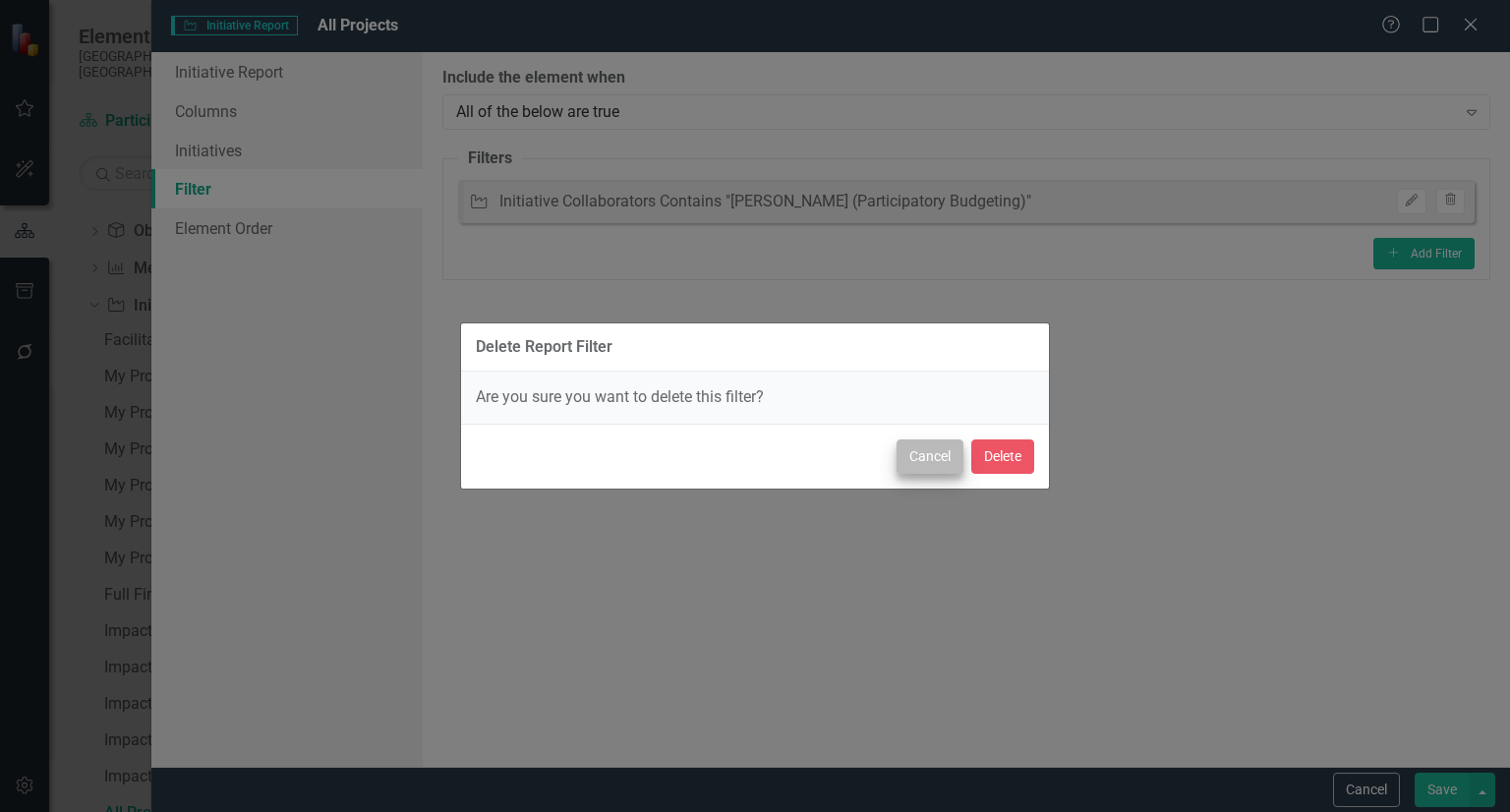
drag, startPoint x: 946, startPoint y: 473, endPoint x: 927, endPoint y: 463, distance: 21.5
click at [927, 463] on div "Cancel Delete" at bounding box center [755, 455] width 588 height 65
click at [927, 463] on button "Cancel" at bounding box center [929, 456] width 67 height 34
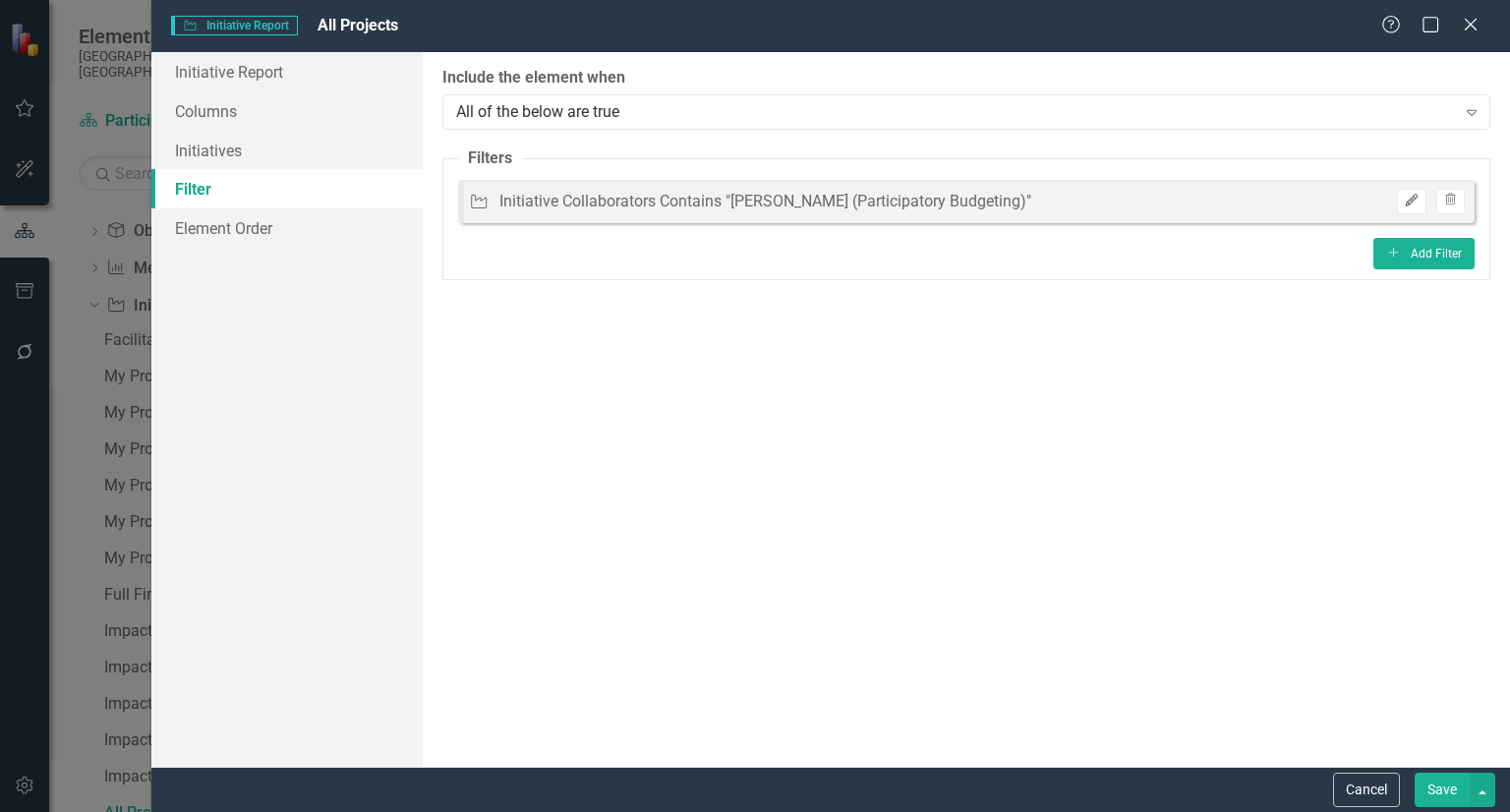
click at [1413, 202] on icon "Edit" at bounding box center [1410, 201] width 15 height 12
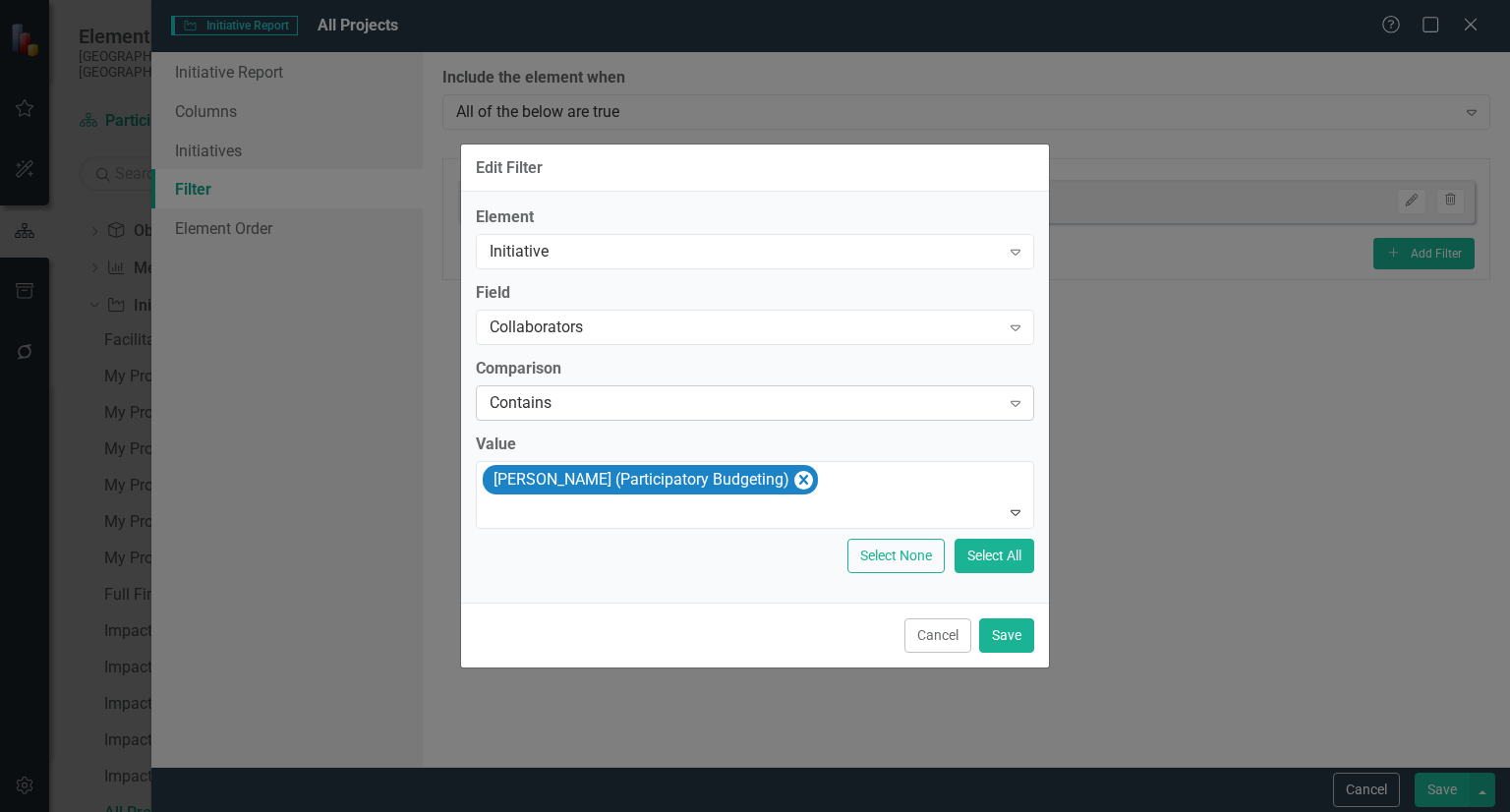
click at [592, 406] on div "Contains" at bounding box center [744, 402] width 510 height 23
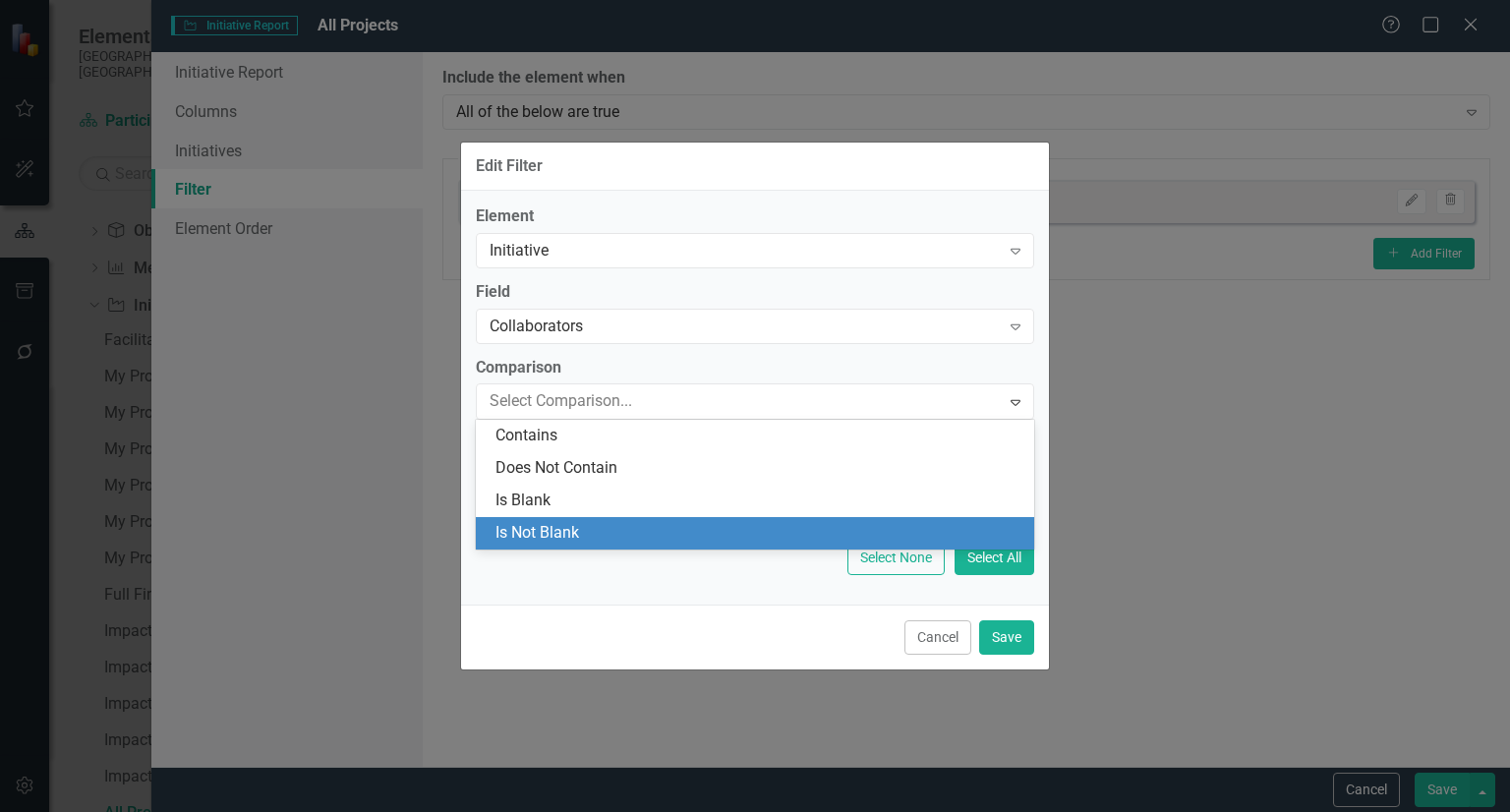
click at [584, 524] on div "Is Not Blank" at bounding box center [758, 533] width 527 height 23
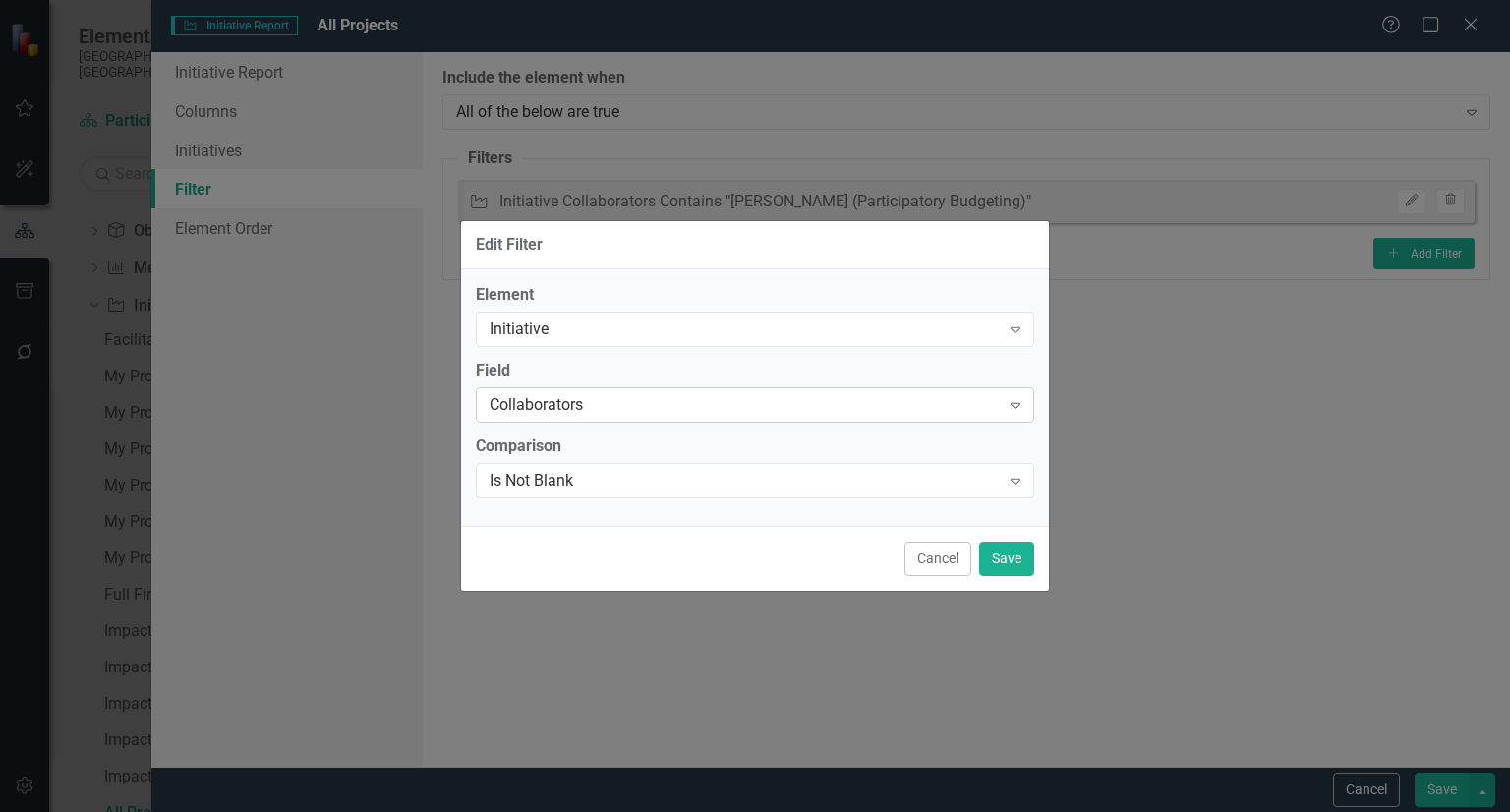
click at [583, 390] on div "Collaborators Expand" at bounding box center [755, 404] width 558 height 35
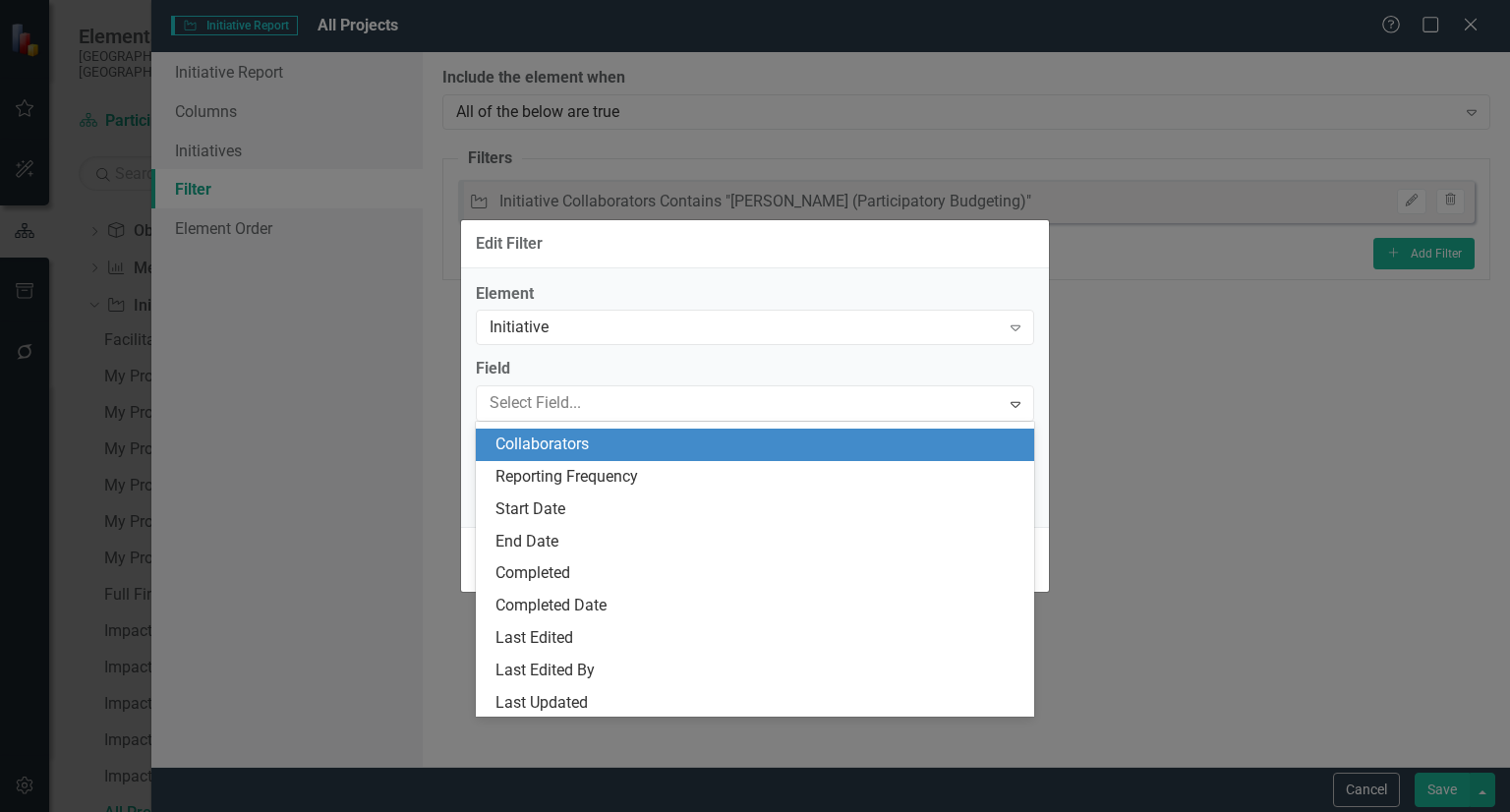
scroll to position [193, 0]
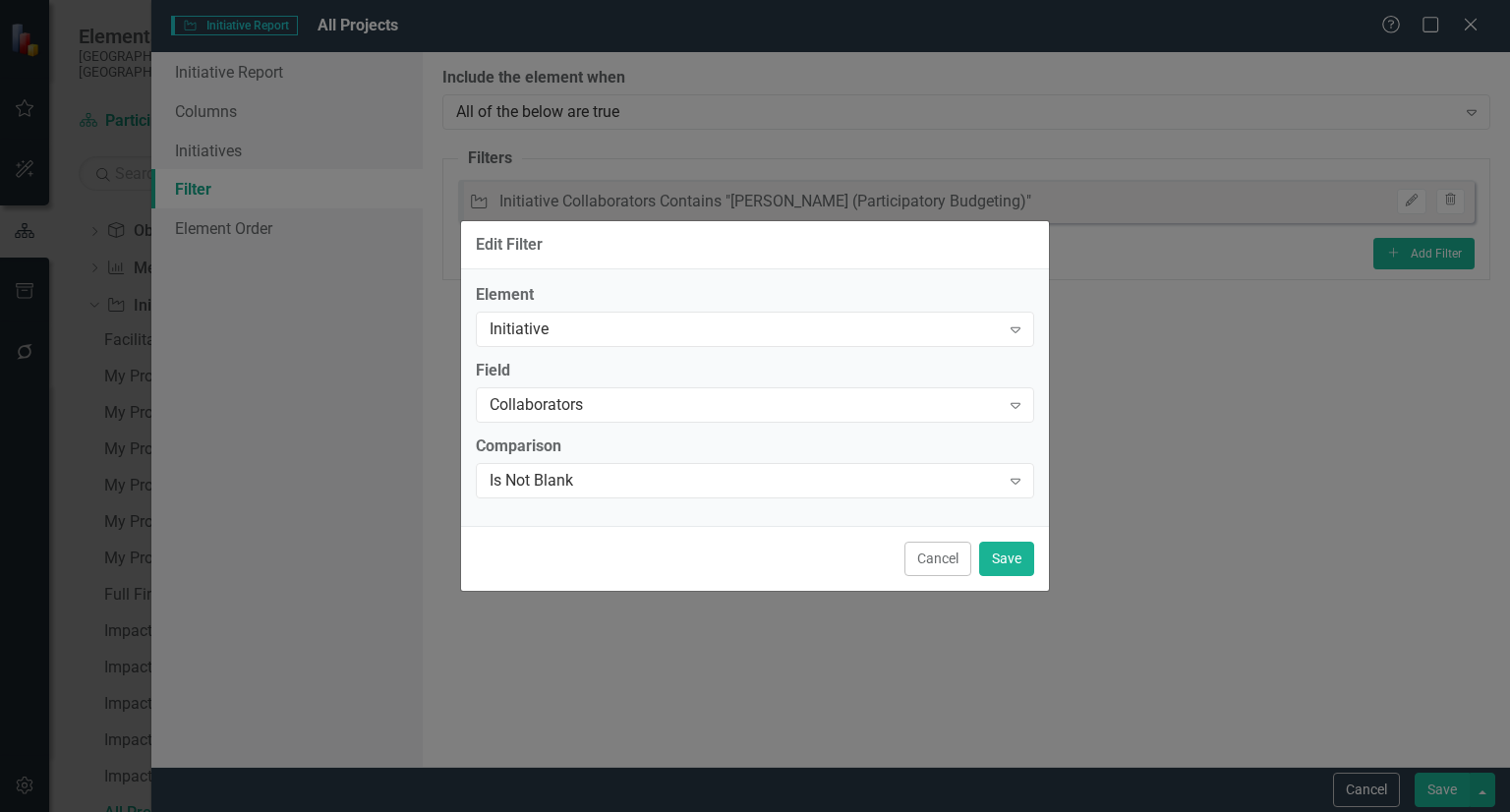
click at [575, 381] on div "Field Collaborators Expand" at bounding box center [755, 389] width 558 height 61
click at [556, 405] on div "Collaborators" at bounding box center [744, 404] width 510 height 23
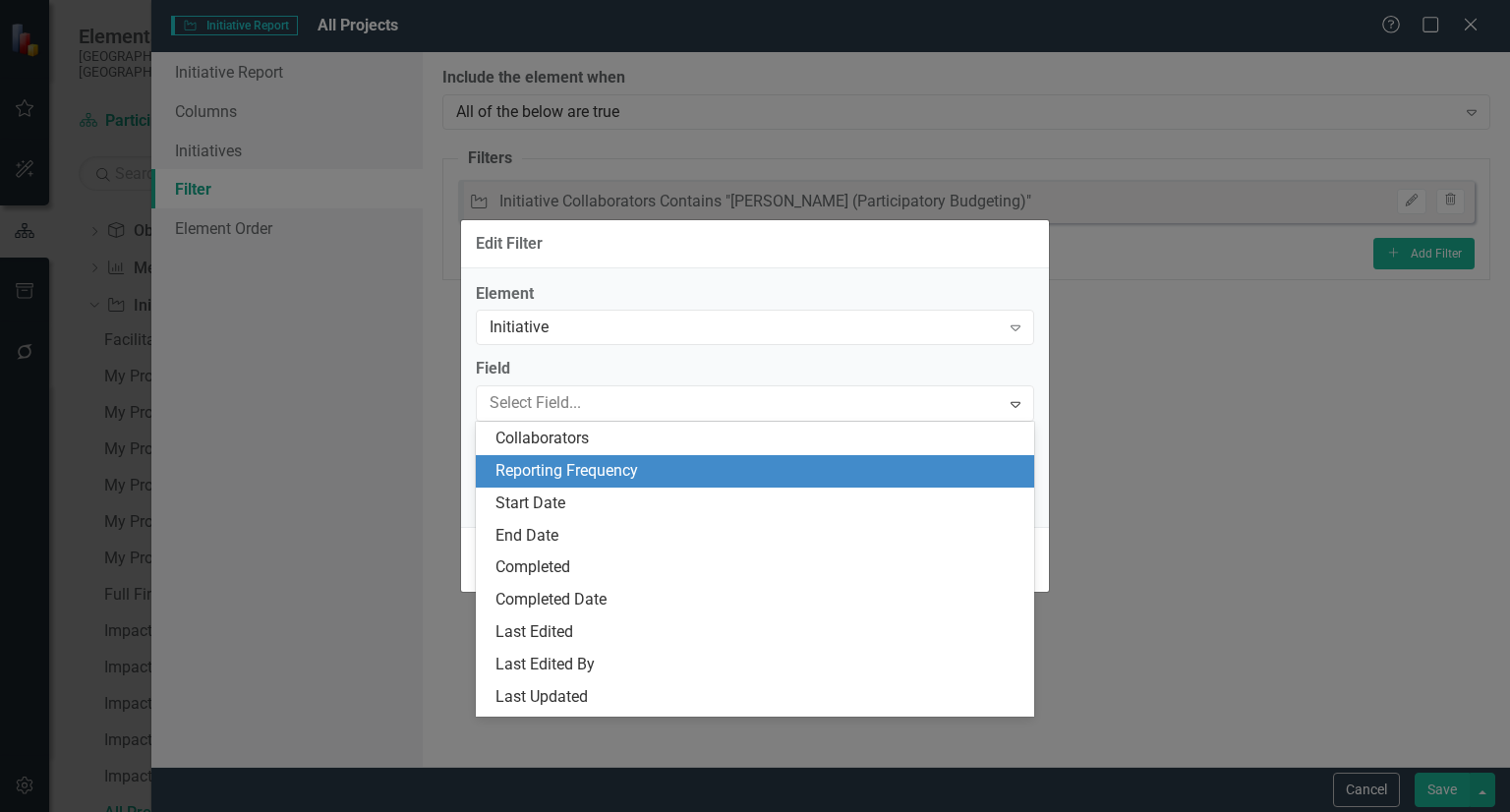
scroll to position [0, 0]
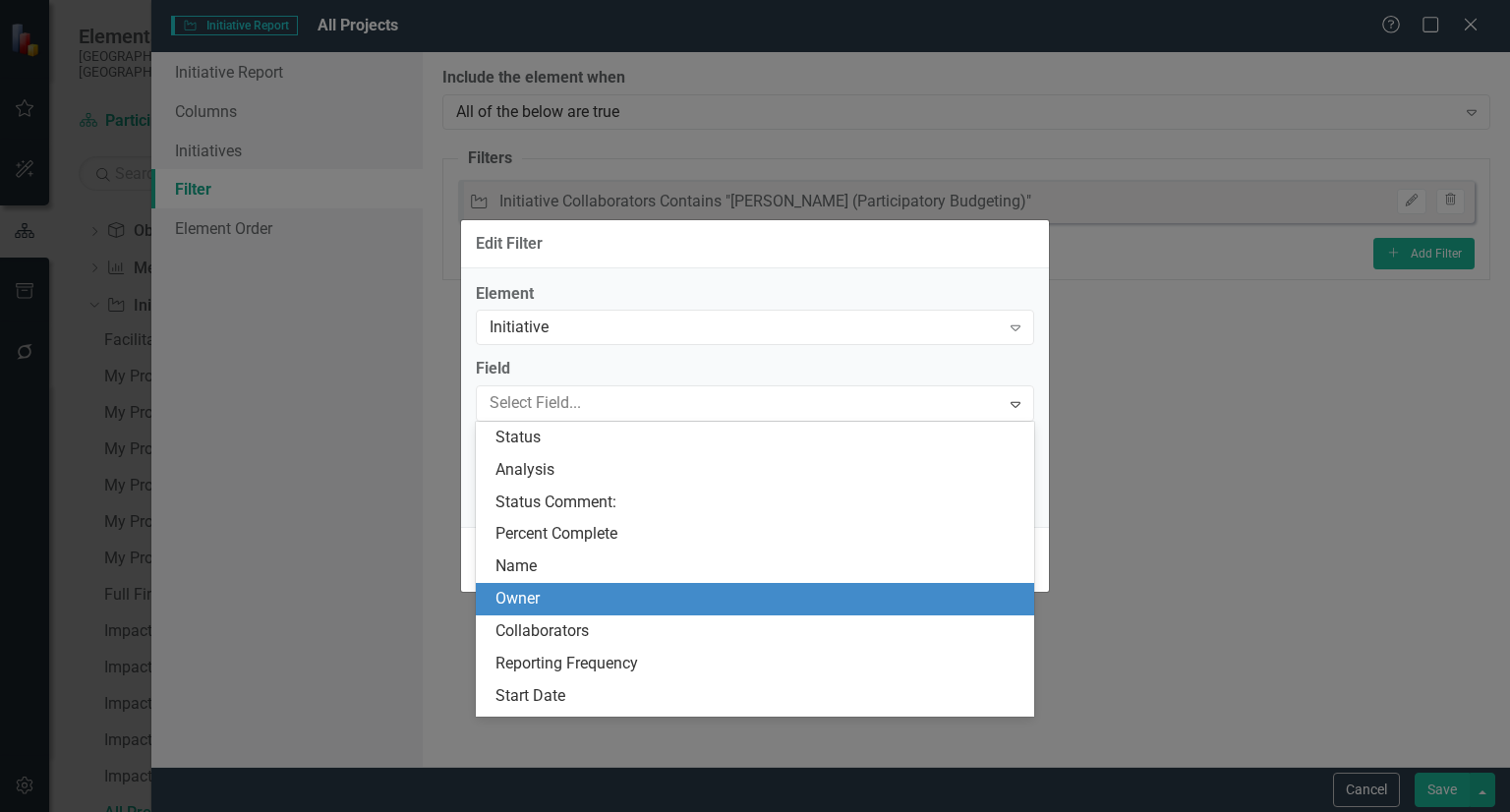
click at [532, 611] on div "Owner" at bounding box center [755, 599] width 558 height 33
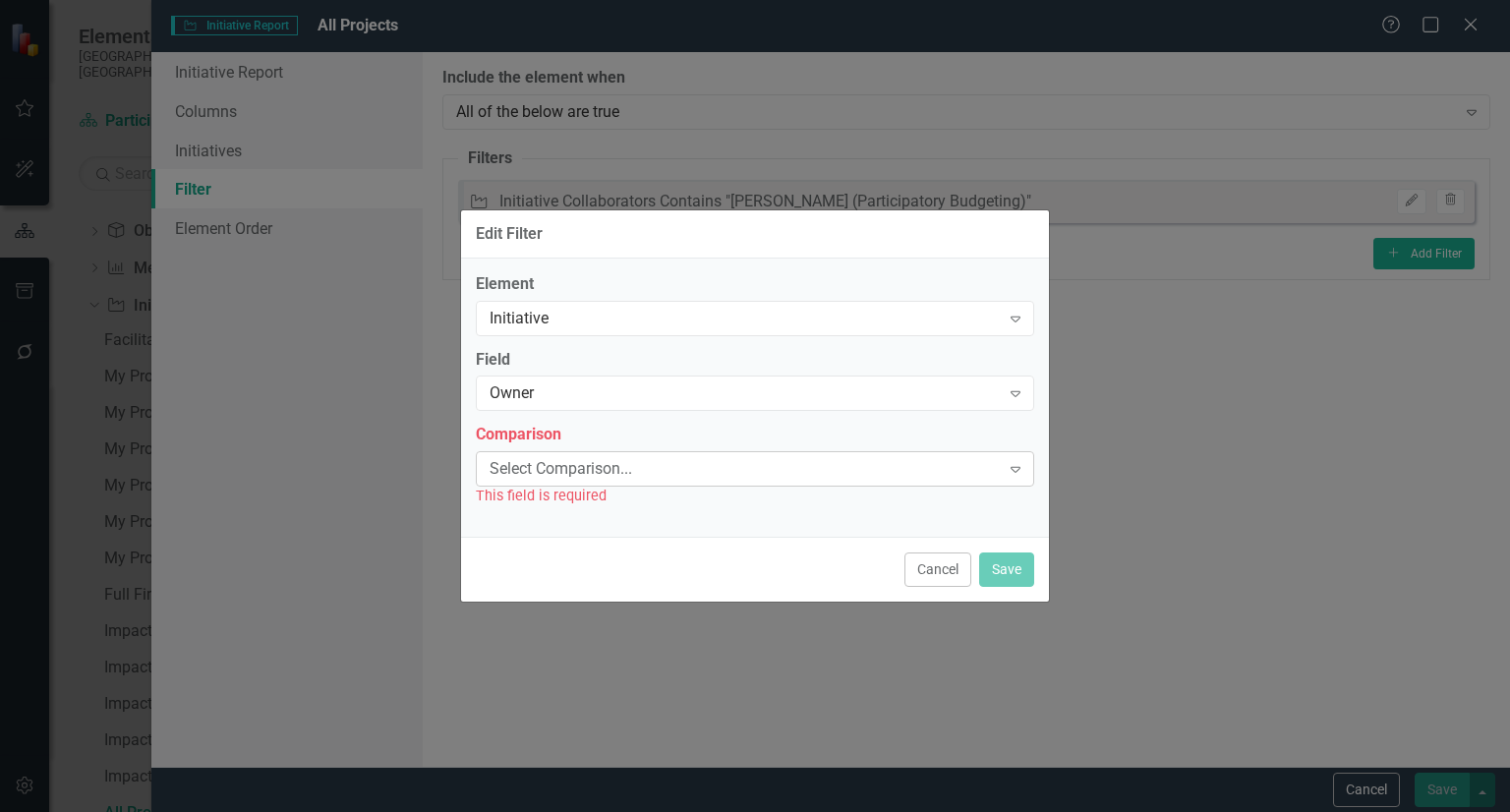
click at [878, 472] on div "Select Comparison..." at bounding box center [744, 469] width 510 height 23
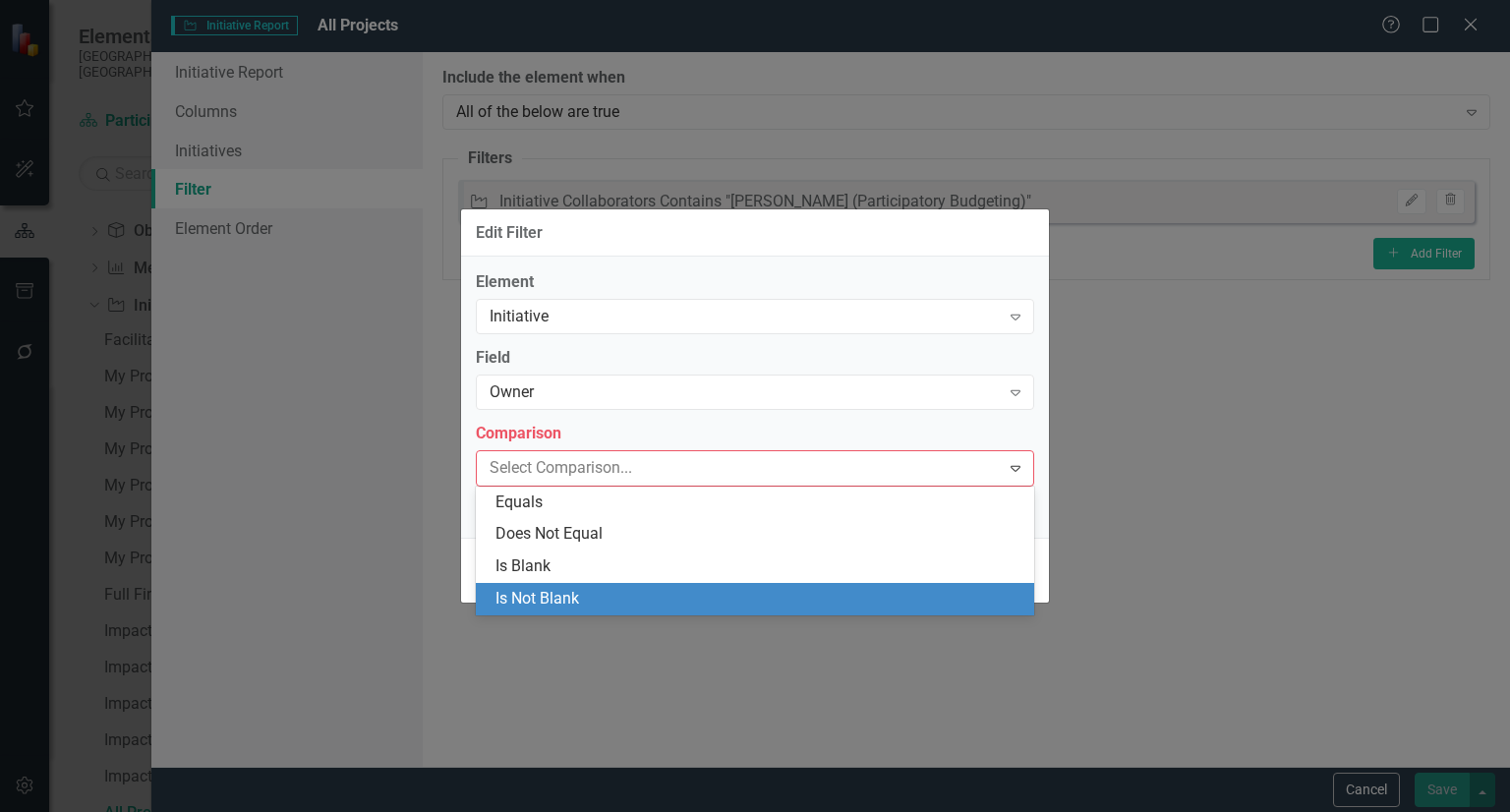
click at [671, 591] on div "Is Not Blank" at bounding box center [758, 599] width 527 height 23
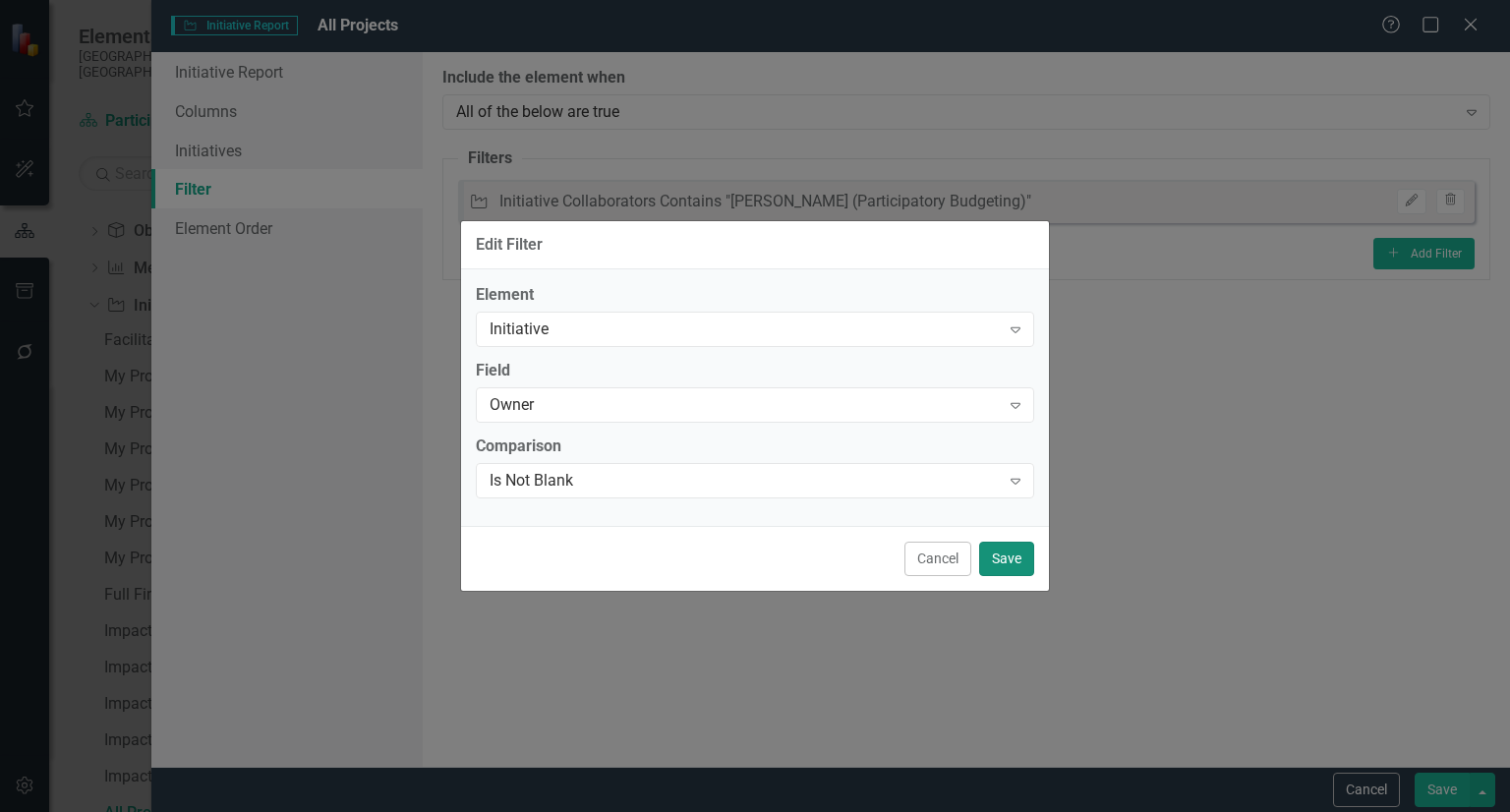
click at [1002, 561] on button "Save" at bounding box center [1006, 559] width 55 height 34
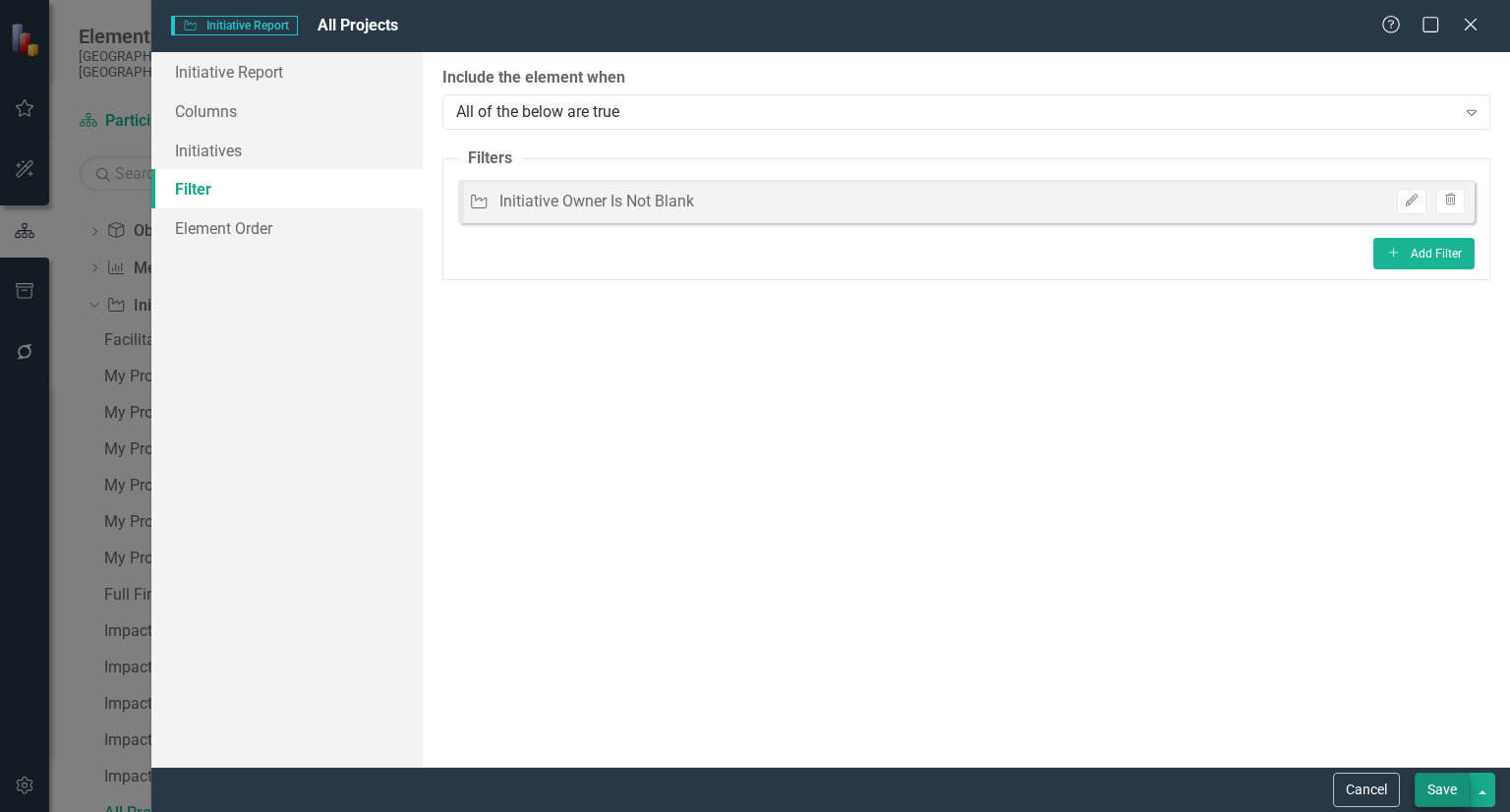
click at [1427, 802] on div "Cancel Save" at bounding box center [830, 788] width 1358 height 45
click at [1427, 802] on button "Save" at bounding box center [1441, 789] width 55 height 34
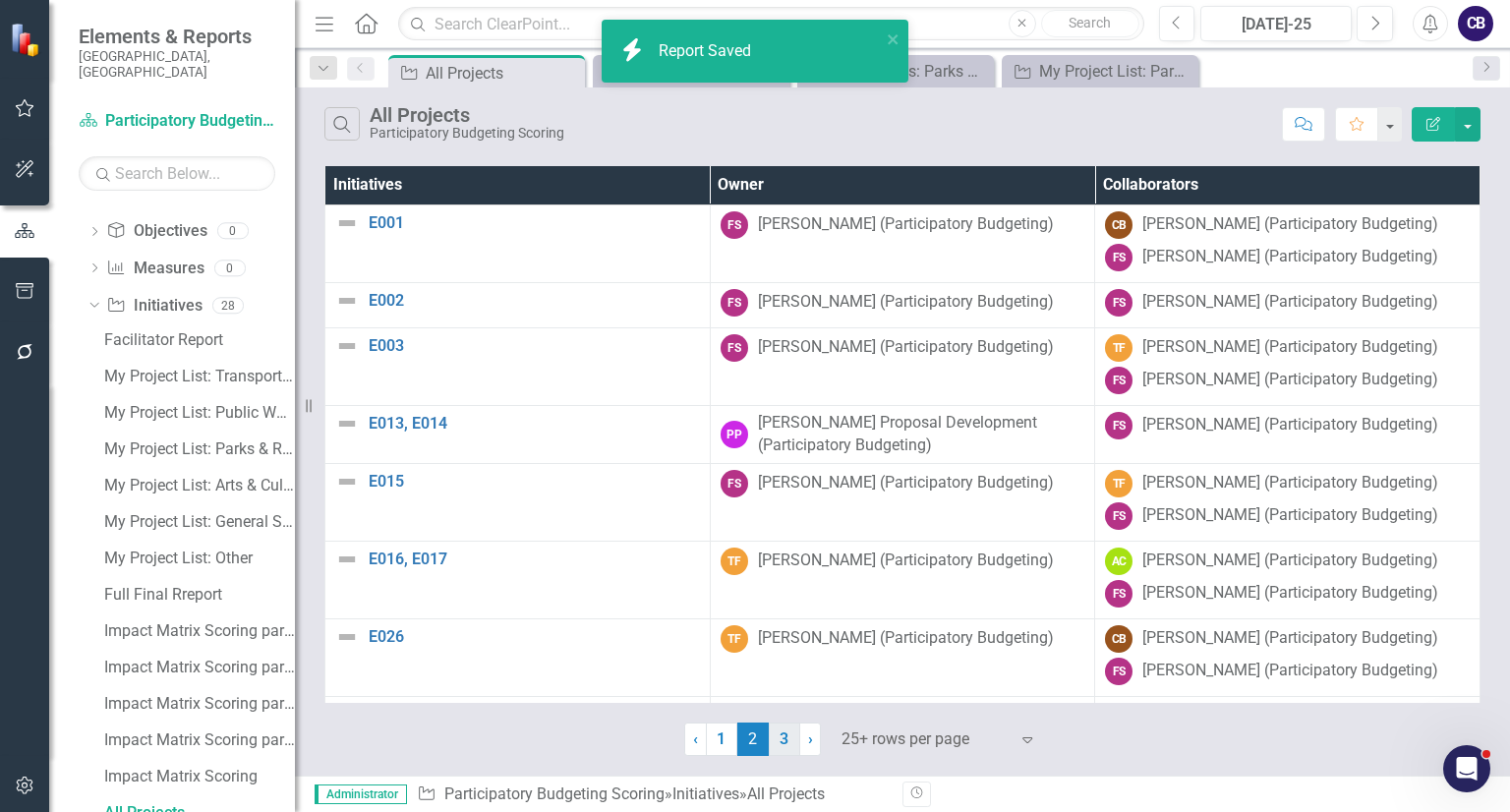
click at [777, 748] on link "3" at bounding box center [784, 738] width 32 height 33
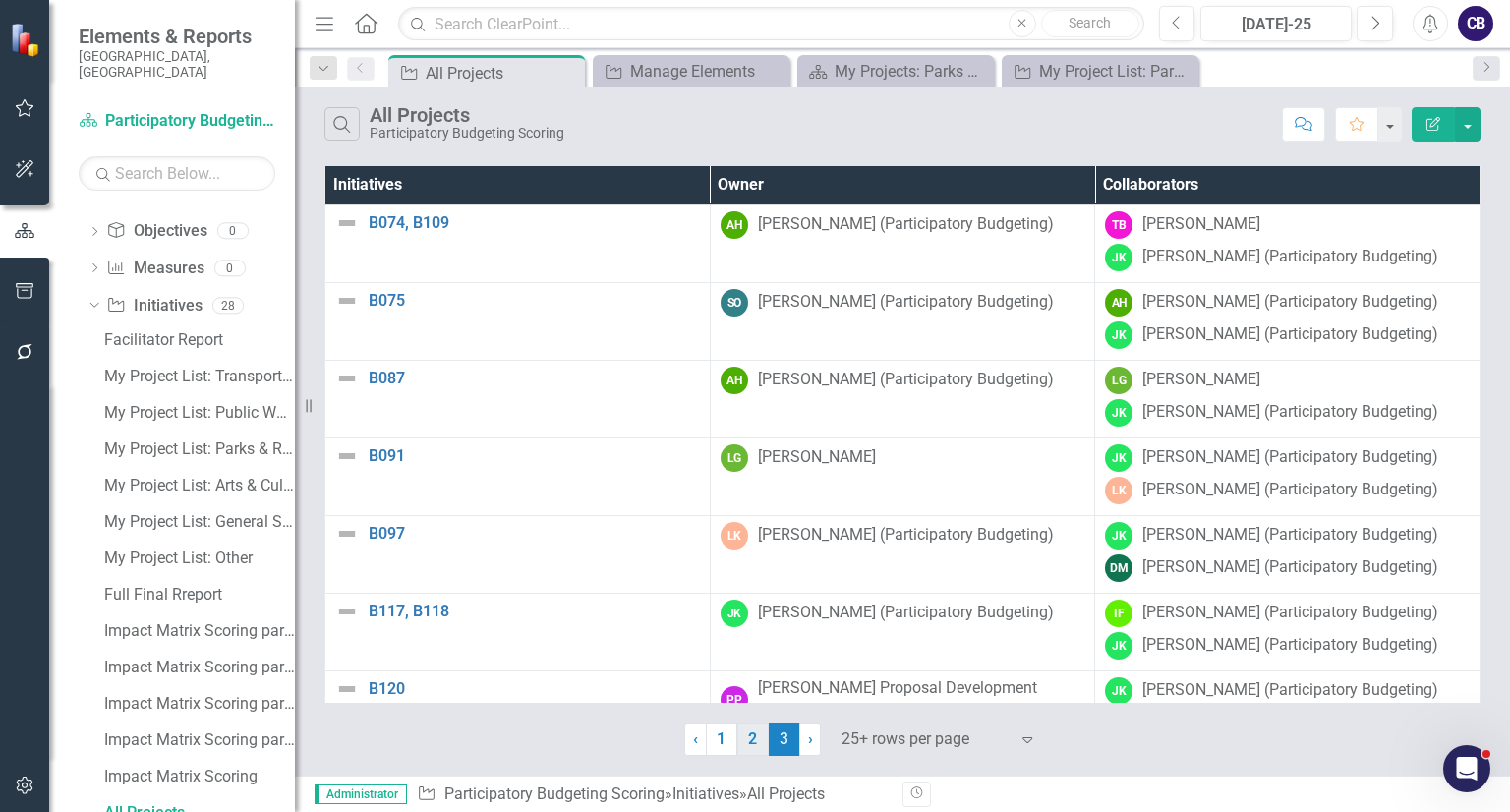
click at [758, 741] on link "2" at bounding box center [754, 738] width 32 height 33
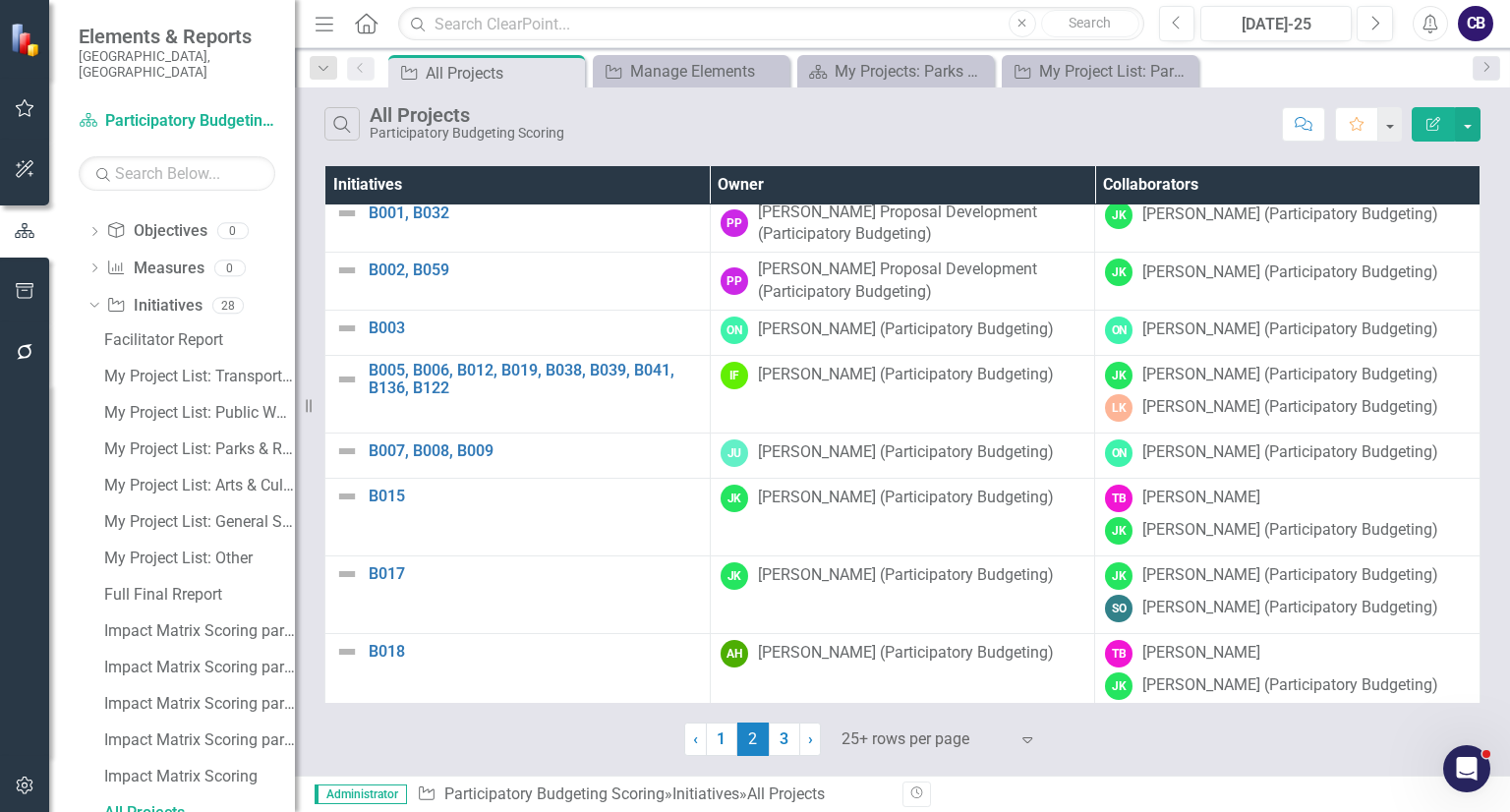
scroll to position [503, 12]
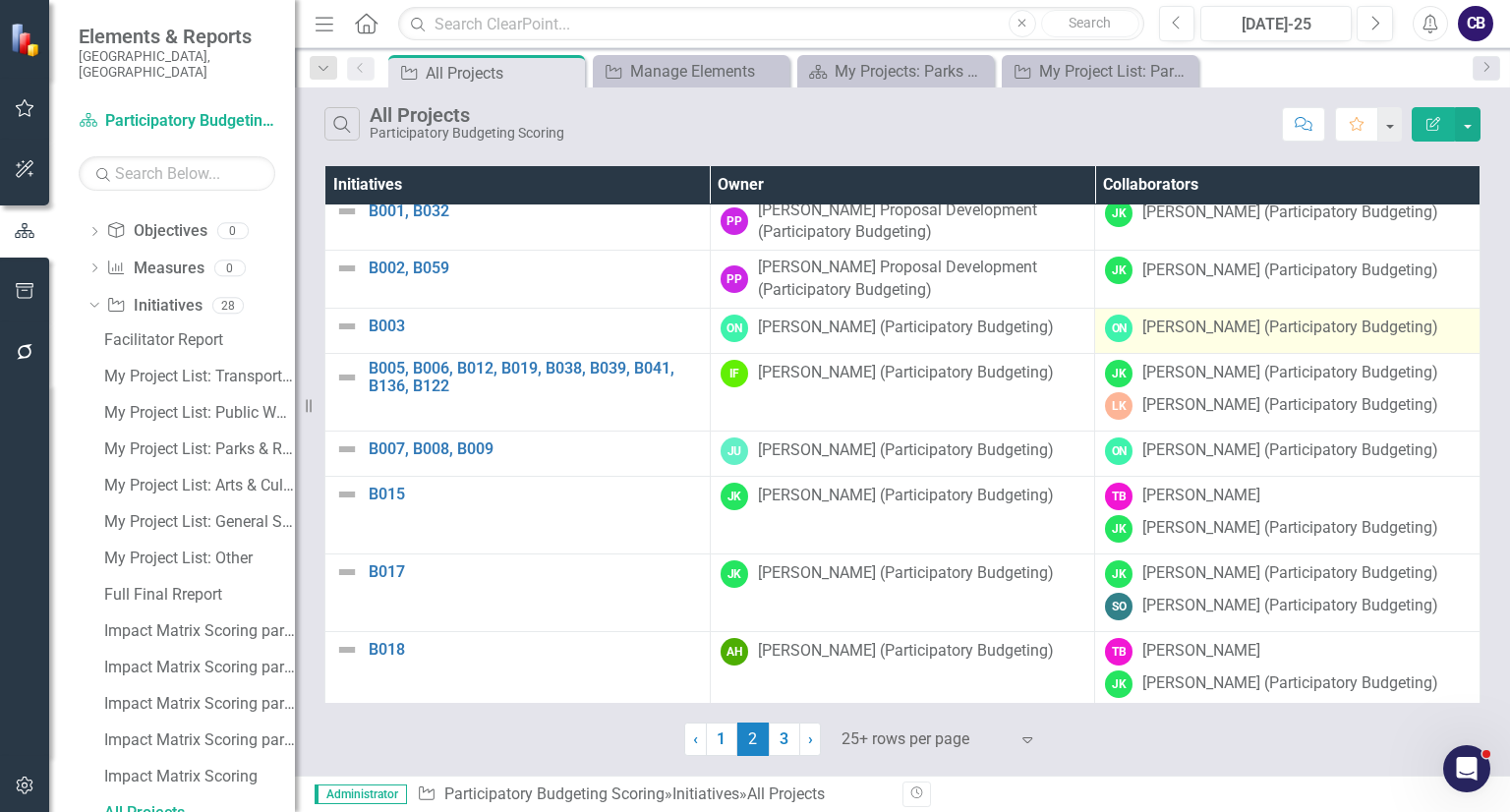
click at [1235, 323] on td "ON [PERSON_NAME] (Participatory Budgeting)" at bounding box center [1287, 329] width 385 height 45
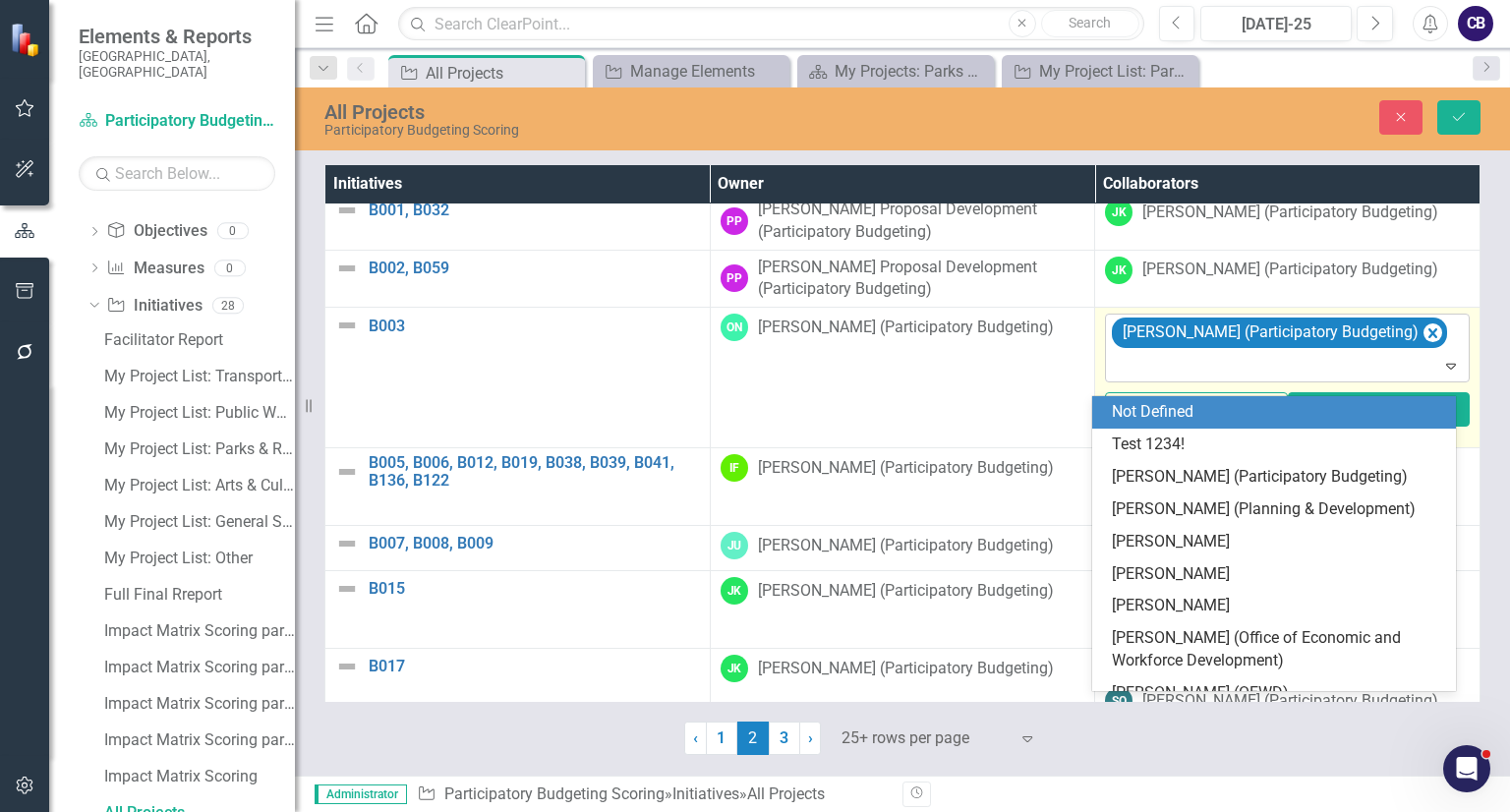
click at [1287, 370] on div at bounding box center [1288, 366] width 356 height 27
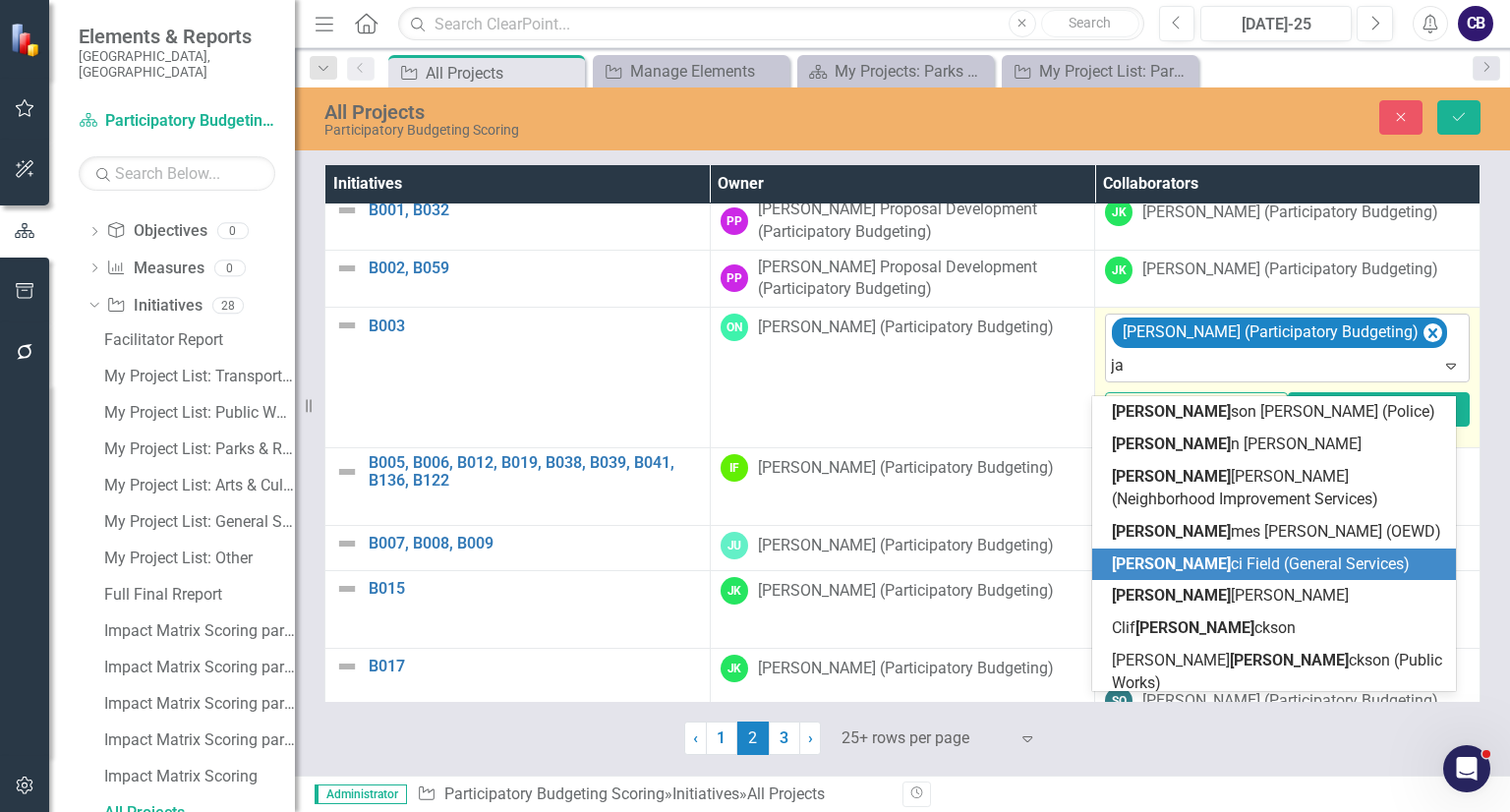
type input "jaq"
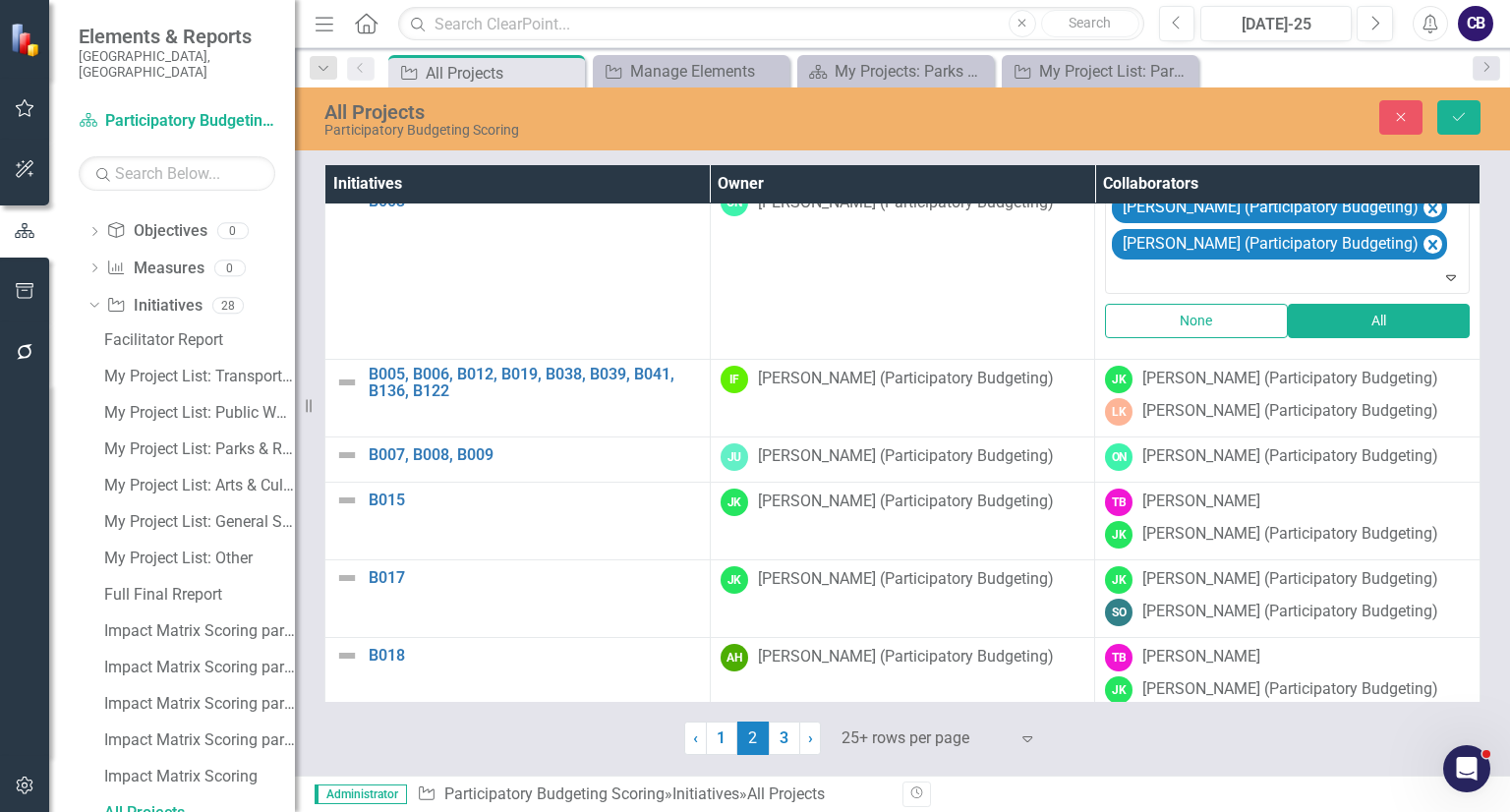
scroll to position [620, 12]
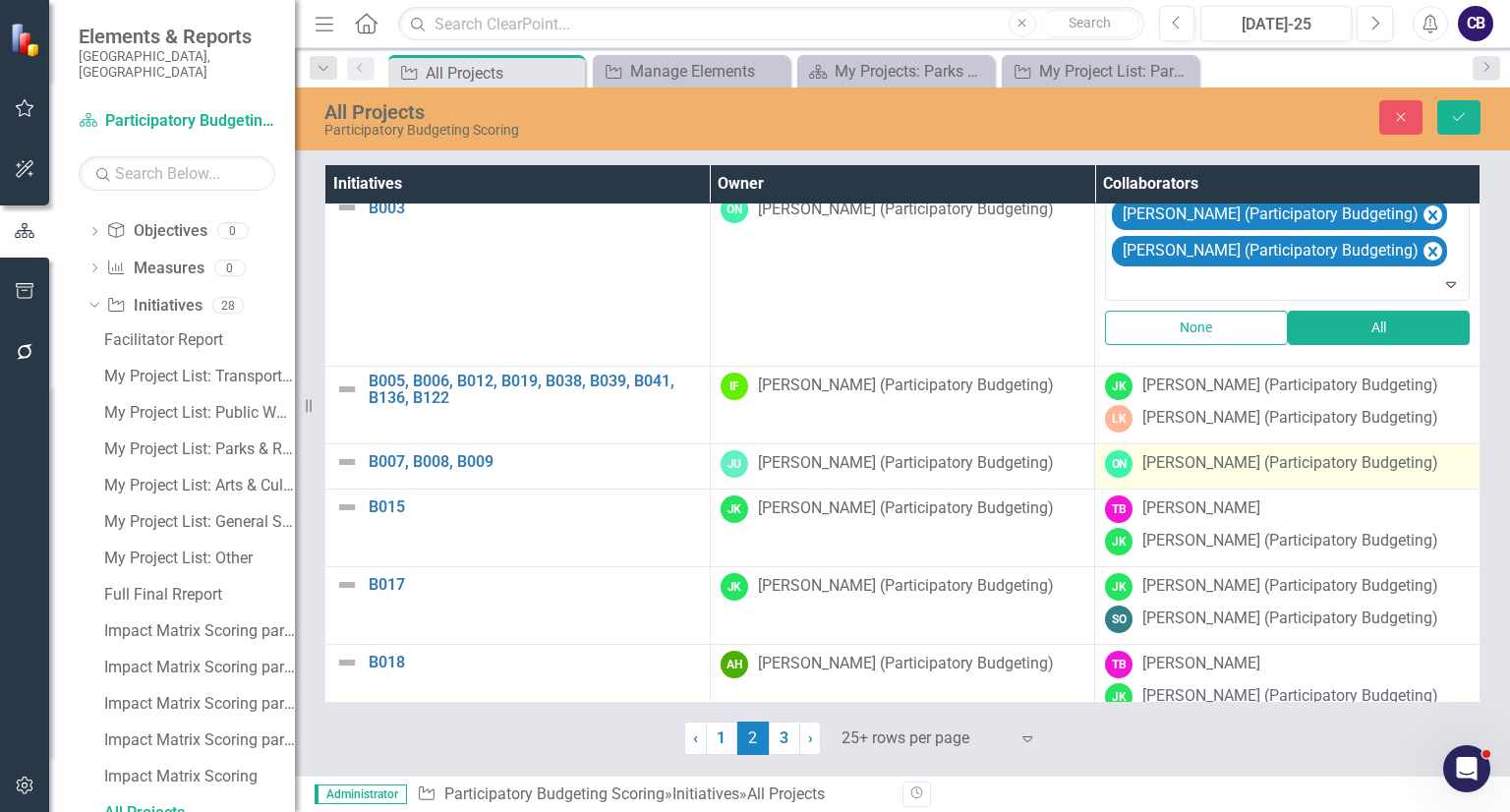
click at [1193, 488] on td "ON [PERSON_NAME] (Participatory Budgeting)" at bounding box center [1287, 465] width 385 height 45
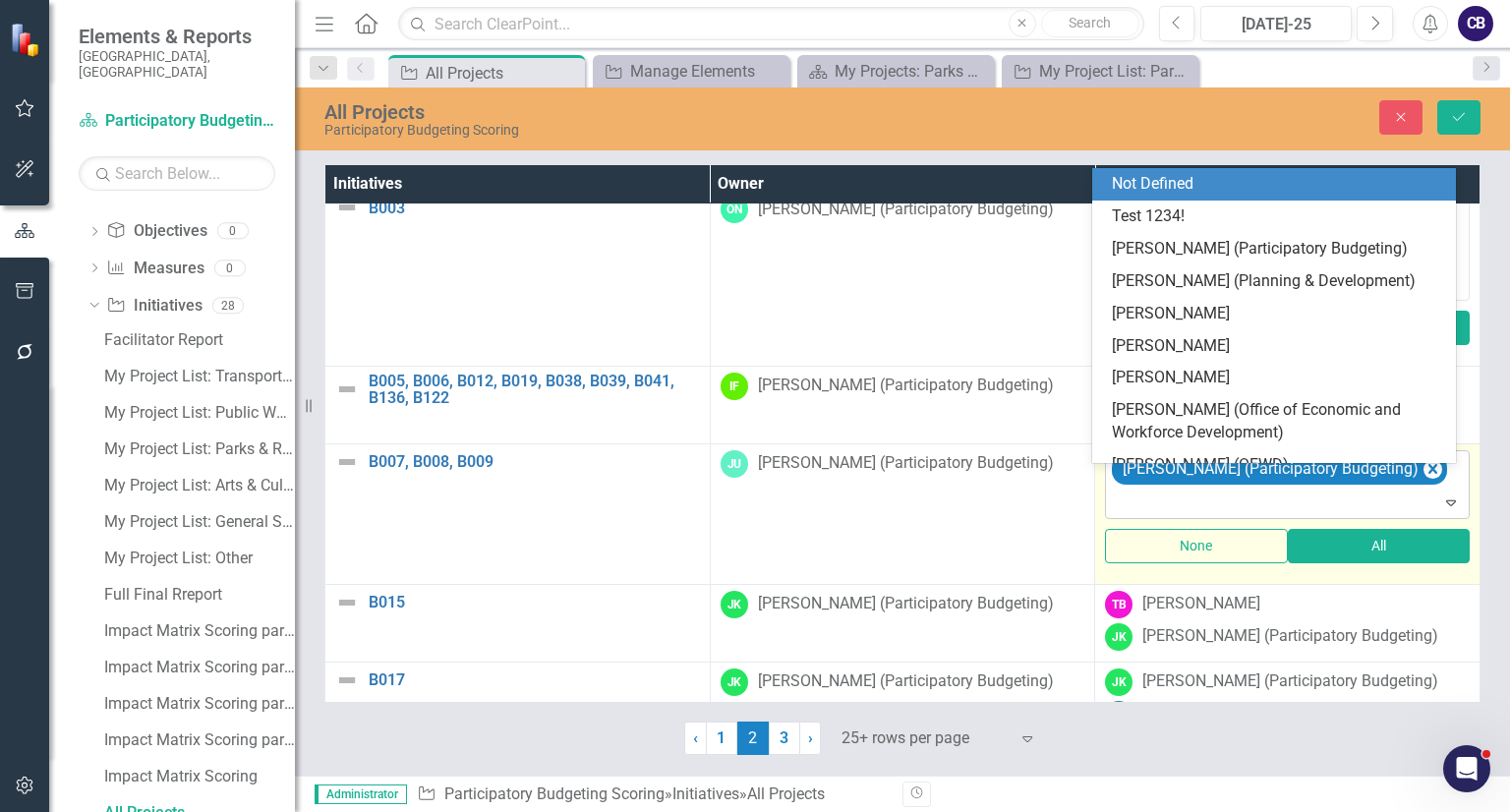
click at [1156, 516] on div at bounding box center [1288, 502] width 356 height 27
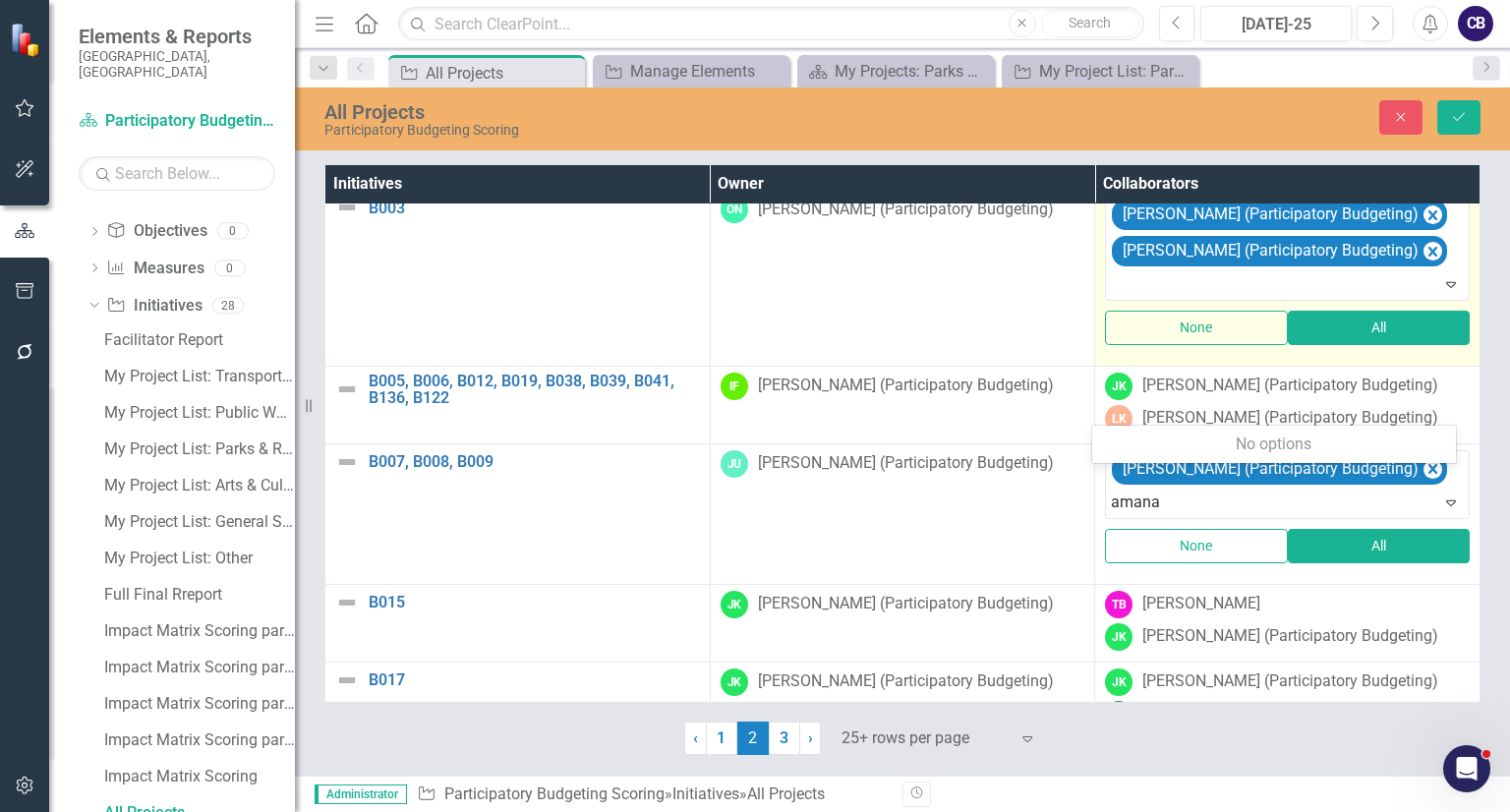
type input "aman"
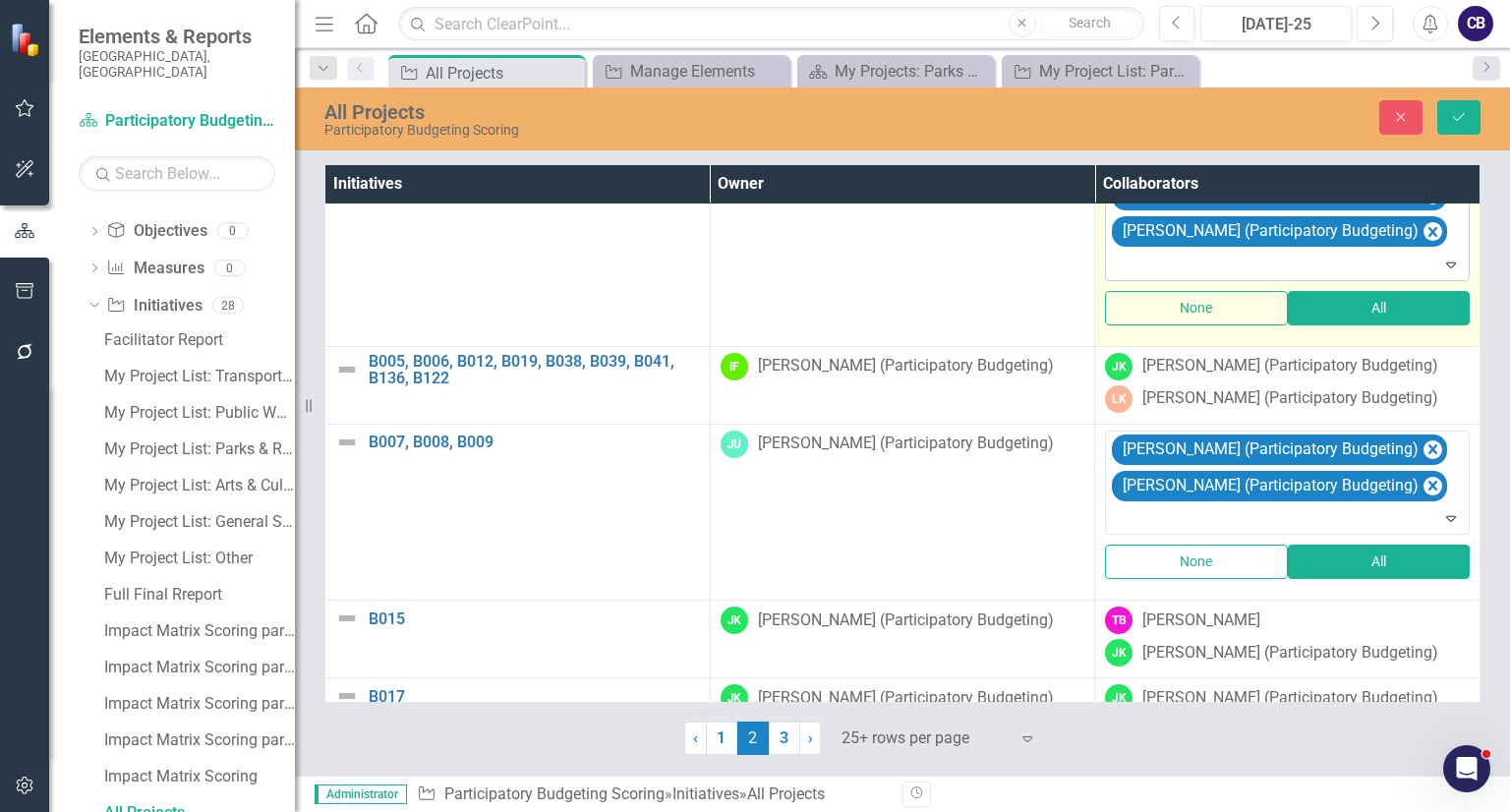
scroll to position [640, 12]
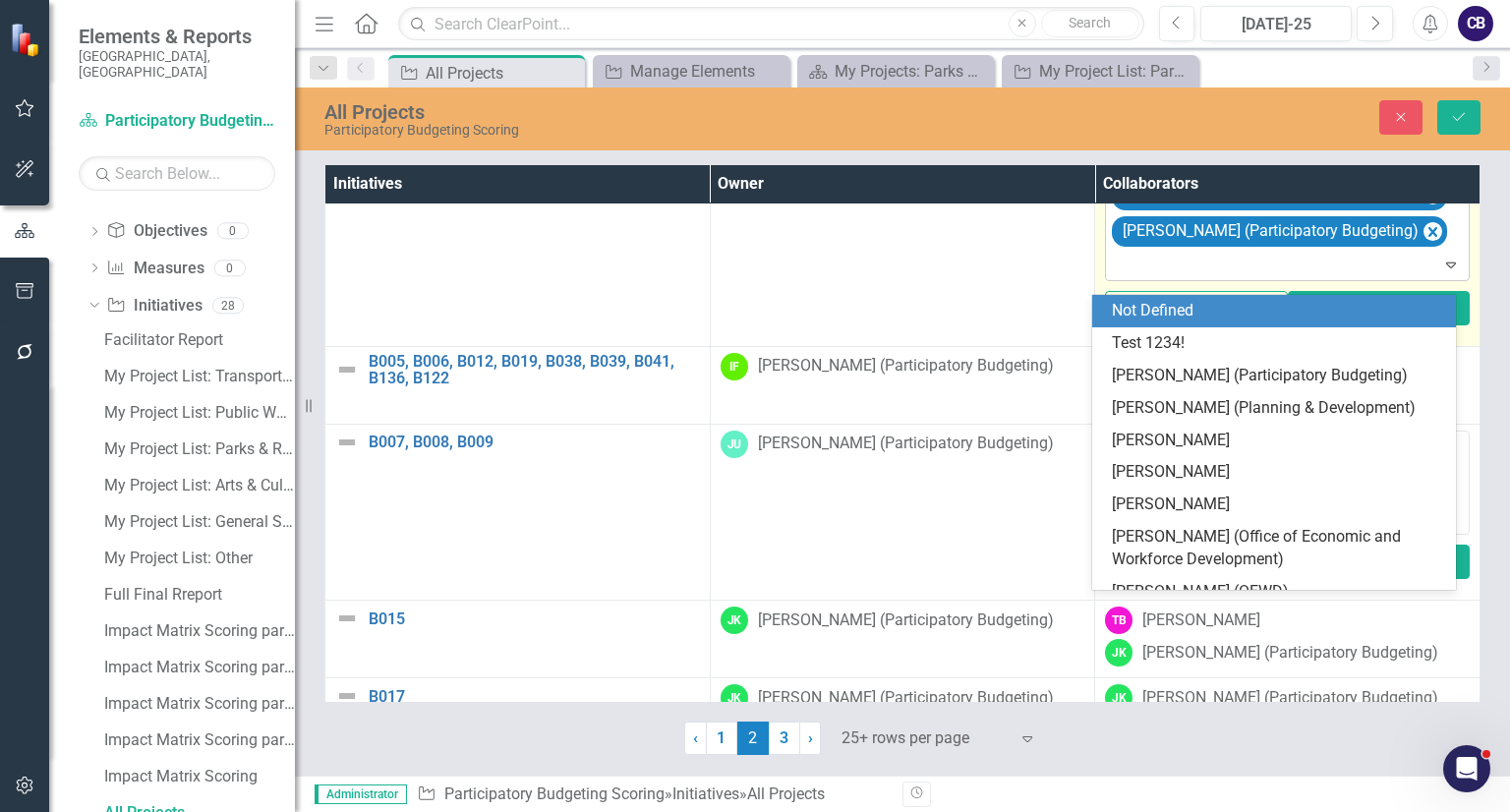
click at [1170, 278] on div at bounding box center [1288, 264] width 356 height 27
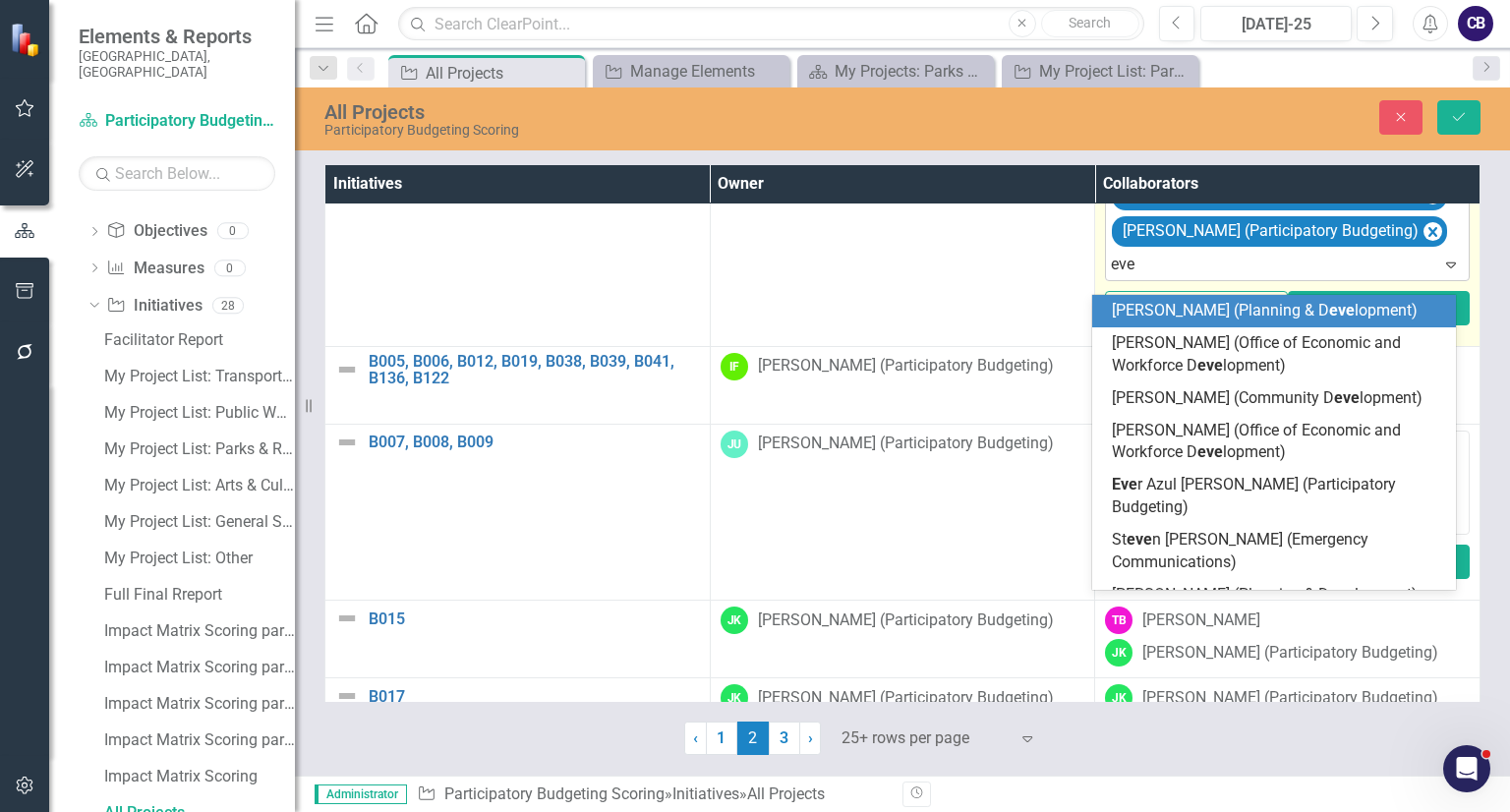
type input "ever"
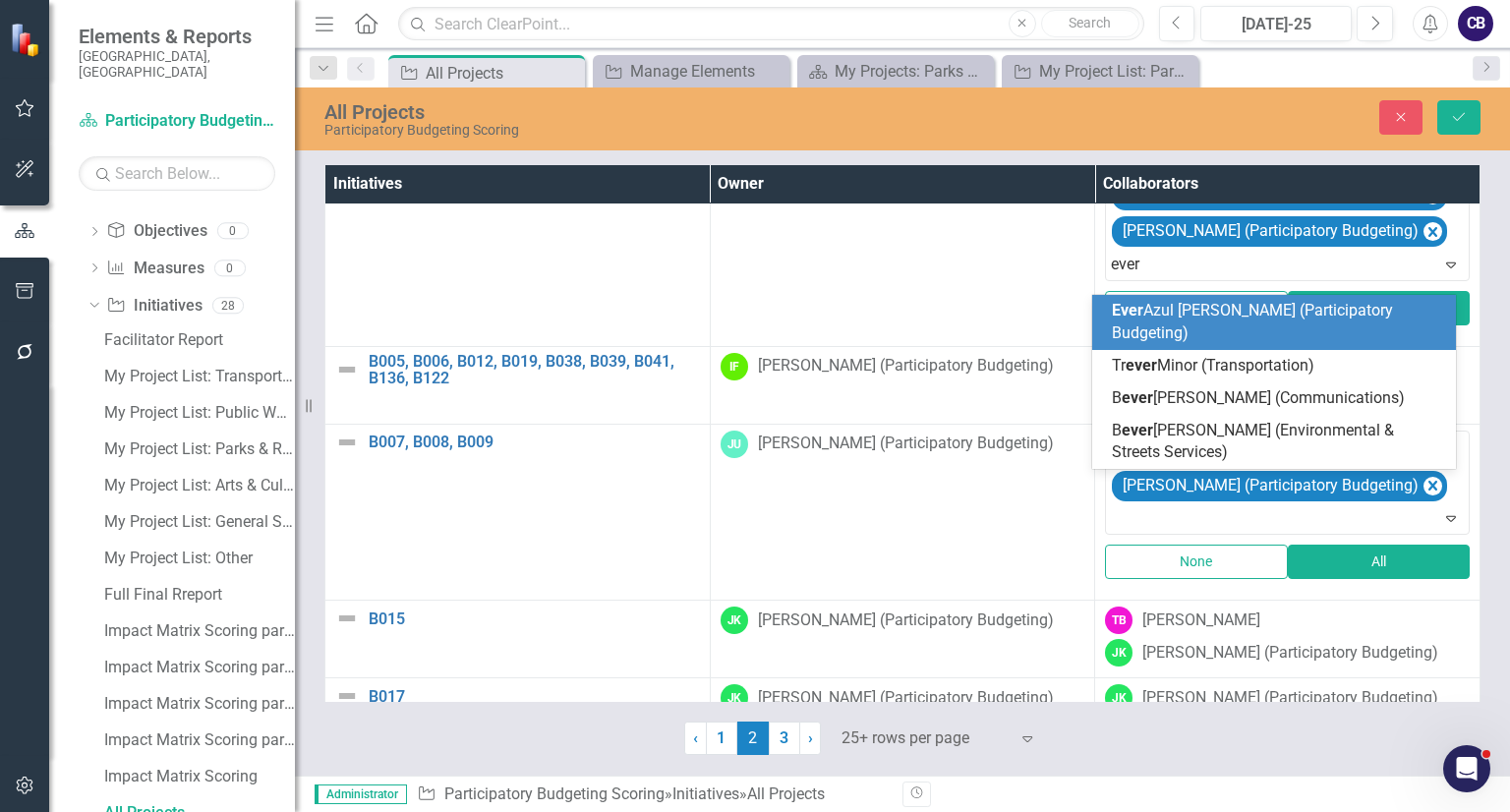
click at [1170, 320] on div "Ever Azul [PERSON_NAME] (Participatory Budgeting)" at bounding box center [1277, 321] width 332 height 45
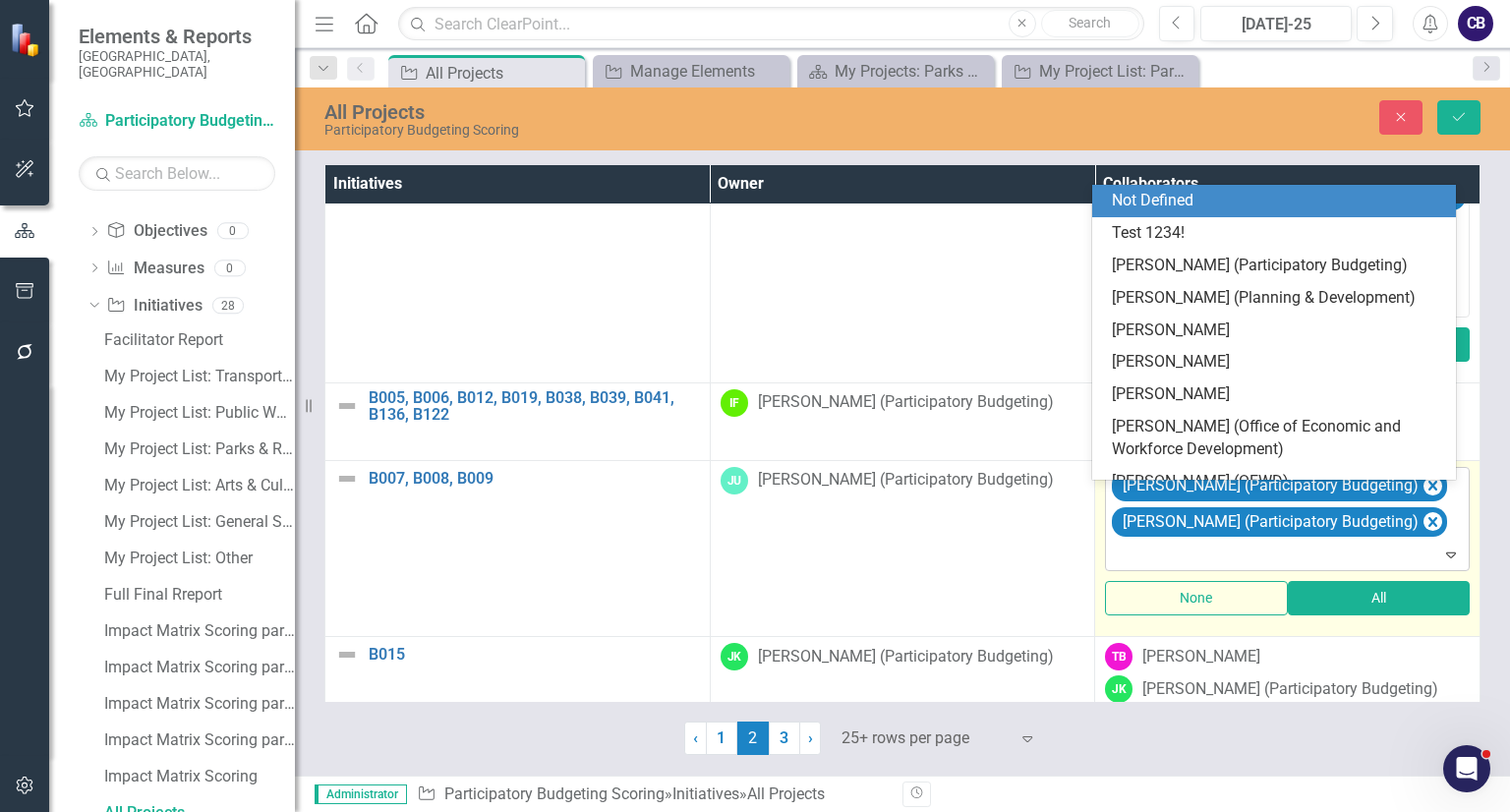
click at [1162, 568] on div at bounding box center [1288, 555] width 356 height 27
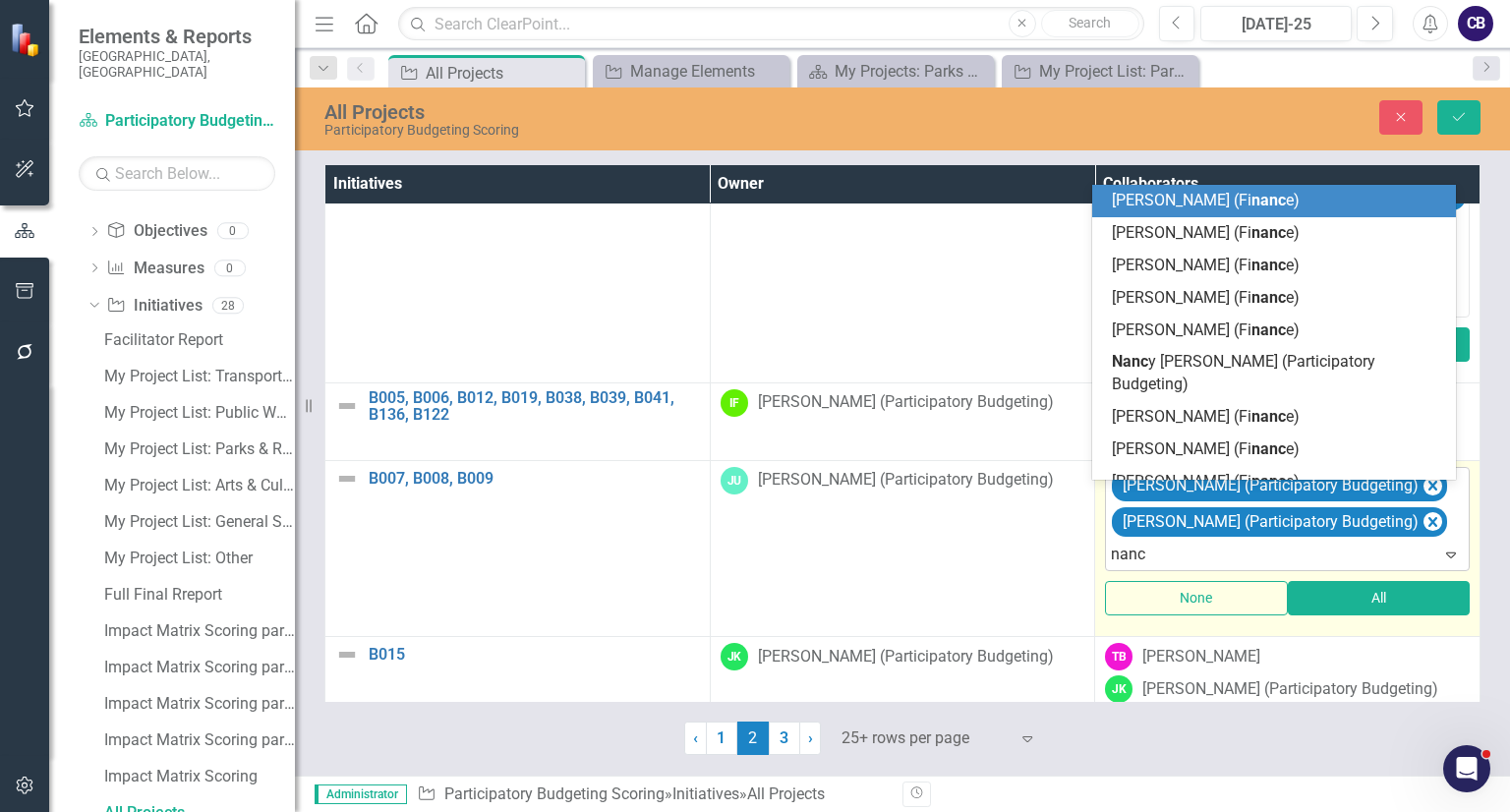
type input "[PERSON_NAME]"
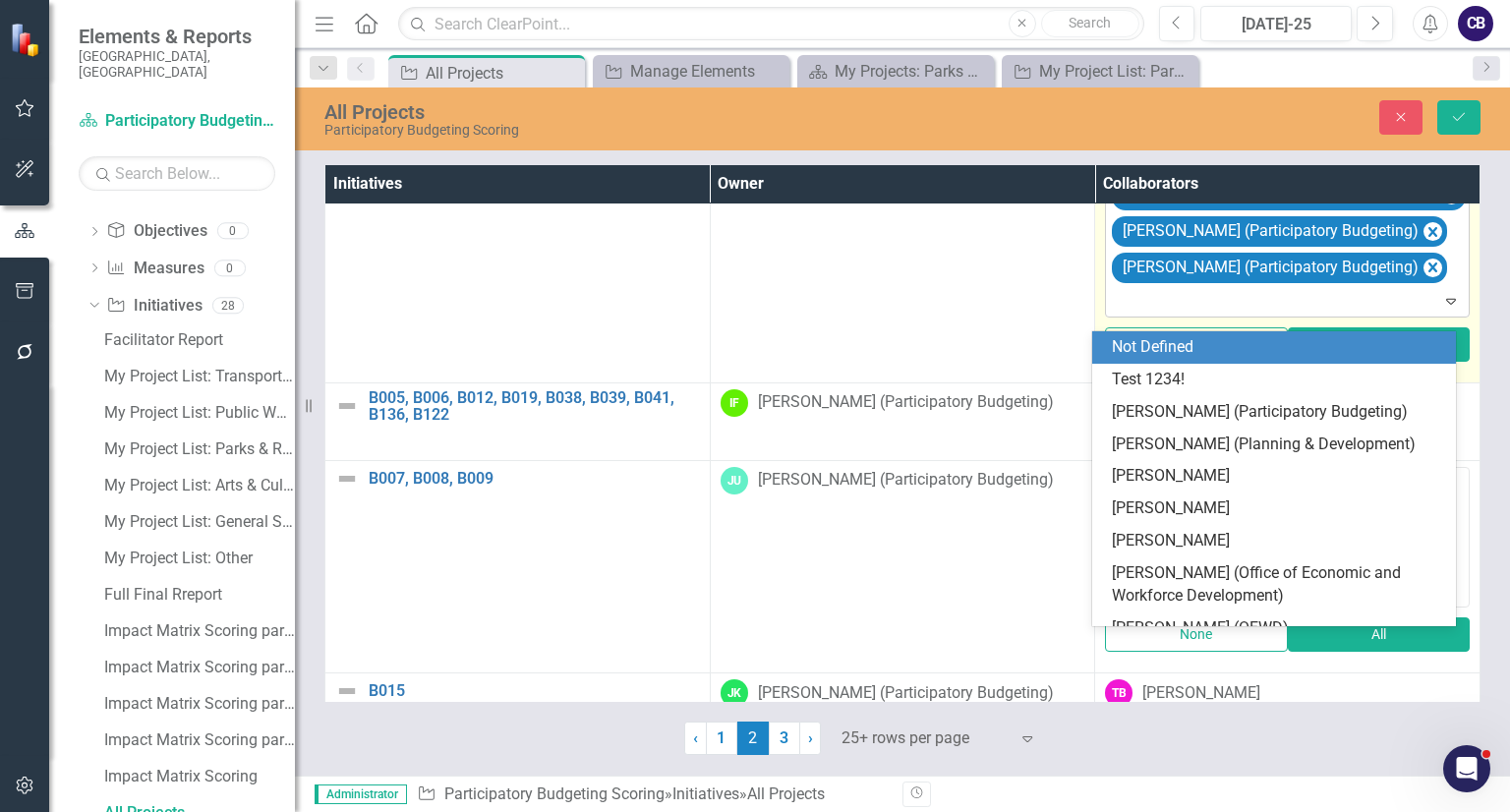
click at [1132, 298] on div "Ever Azul [PERSON_NAME] (Participatory Budgeting) [PERSON_NAME] (Participatory …" at bounding box center [1288, 245] width 359 height 139
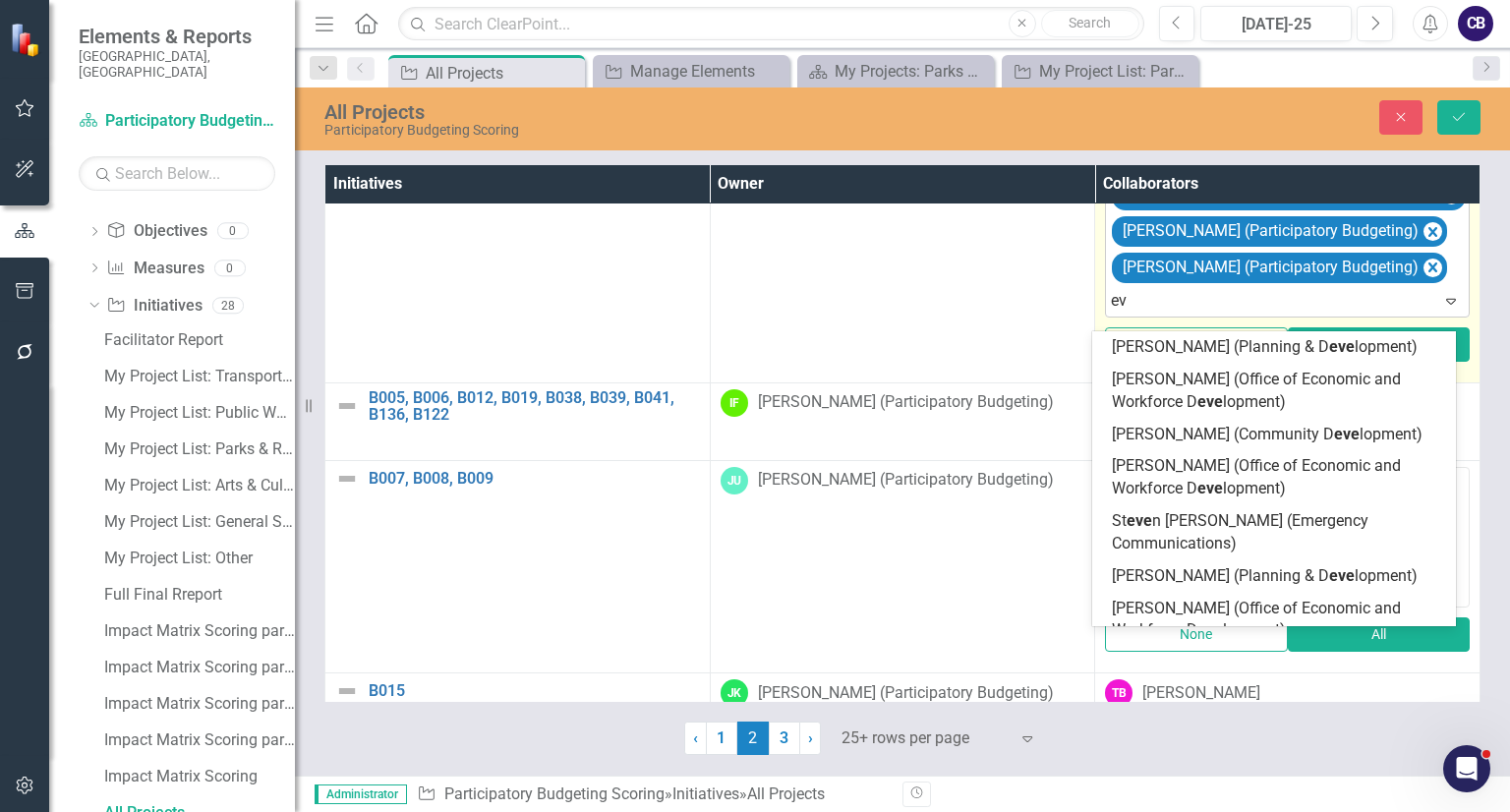
type input "e"
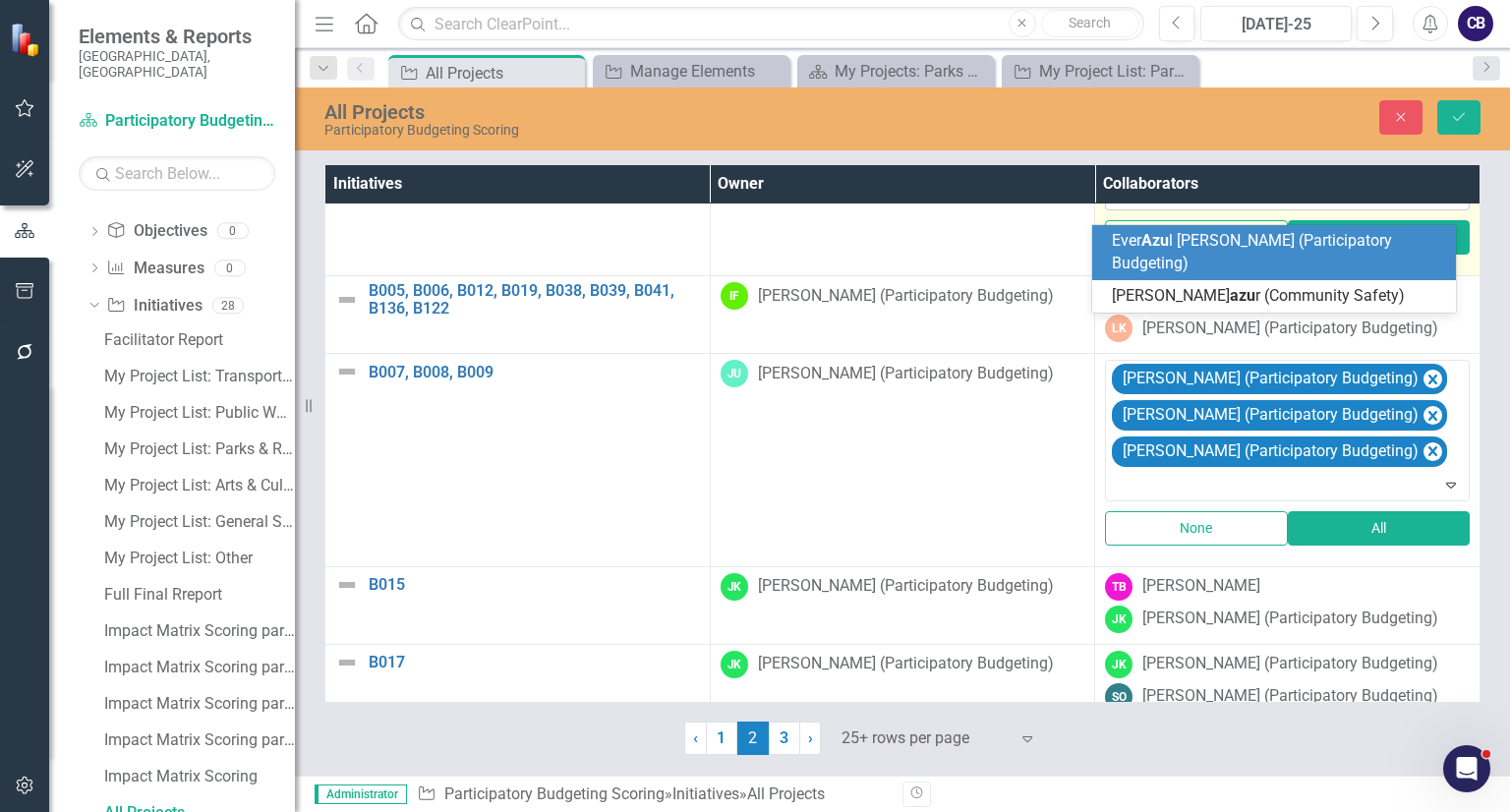
type input "azul"
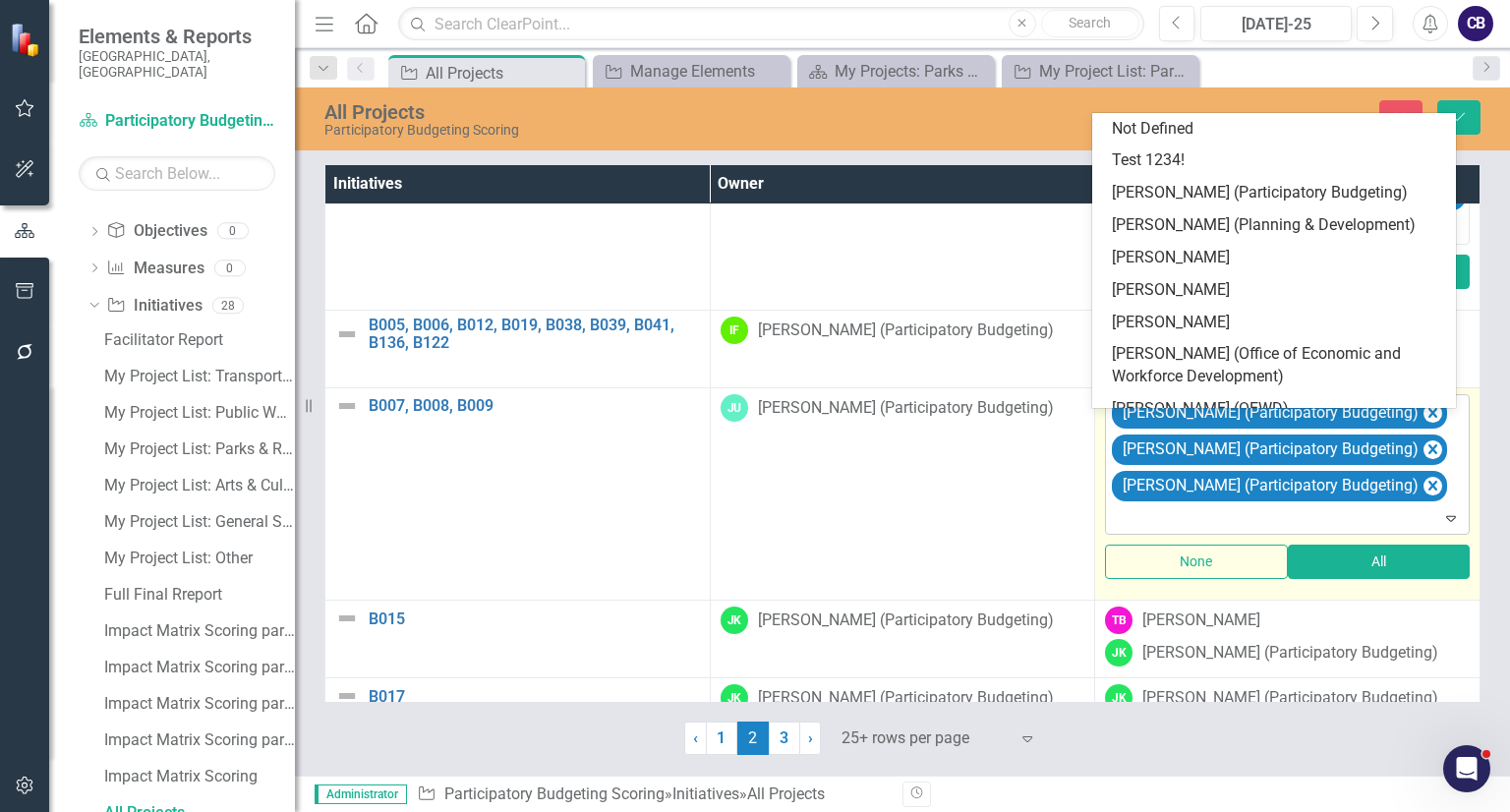
click at [1155, 520] on div at bounding box center [1288, 519] width 356 height 27
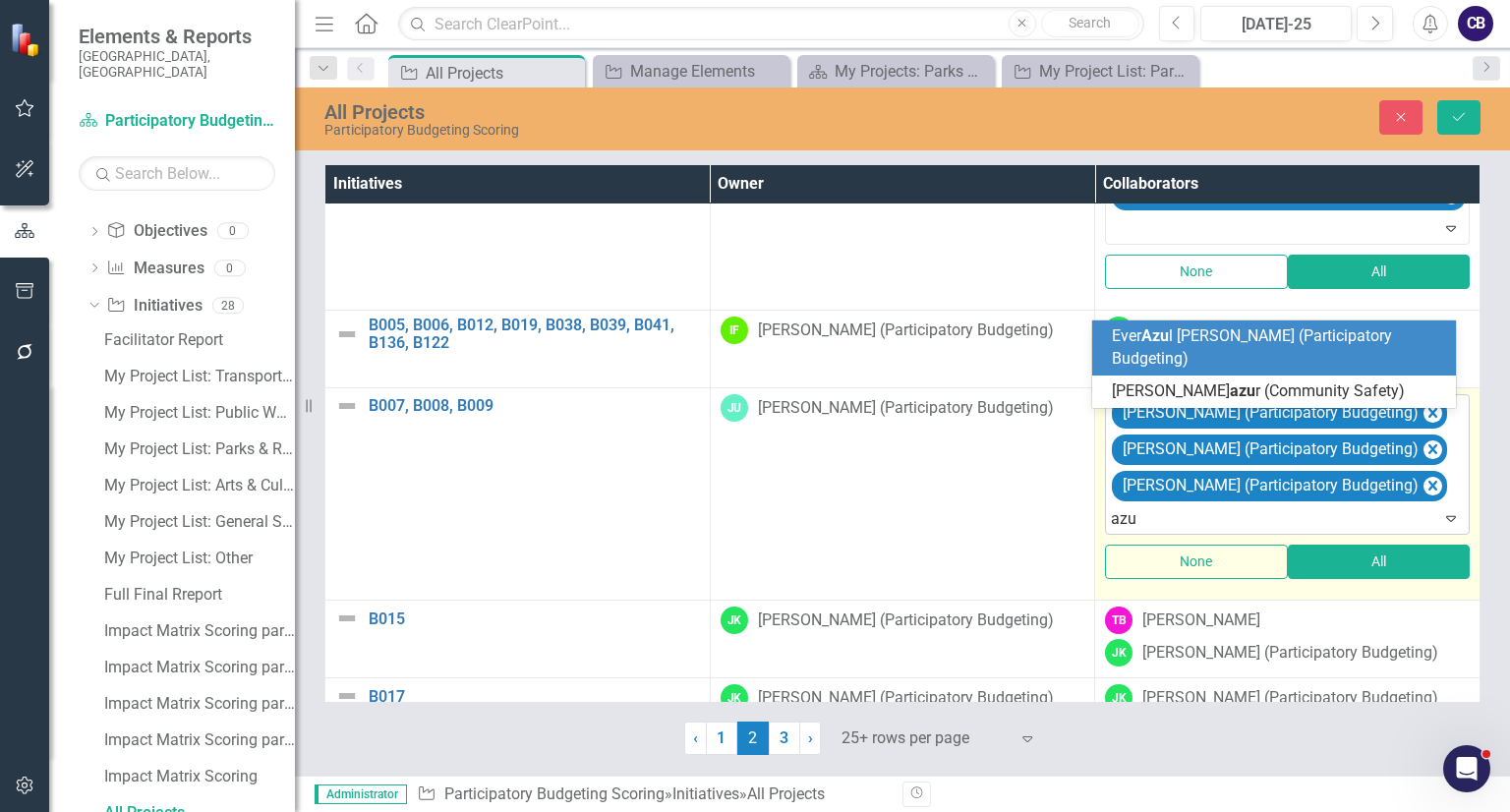
type input "azul"
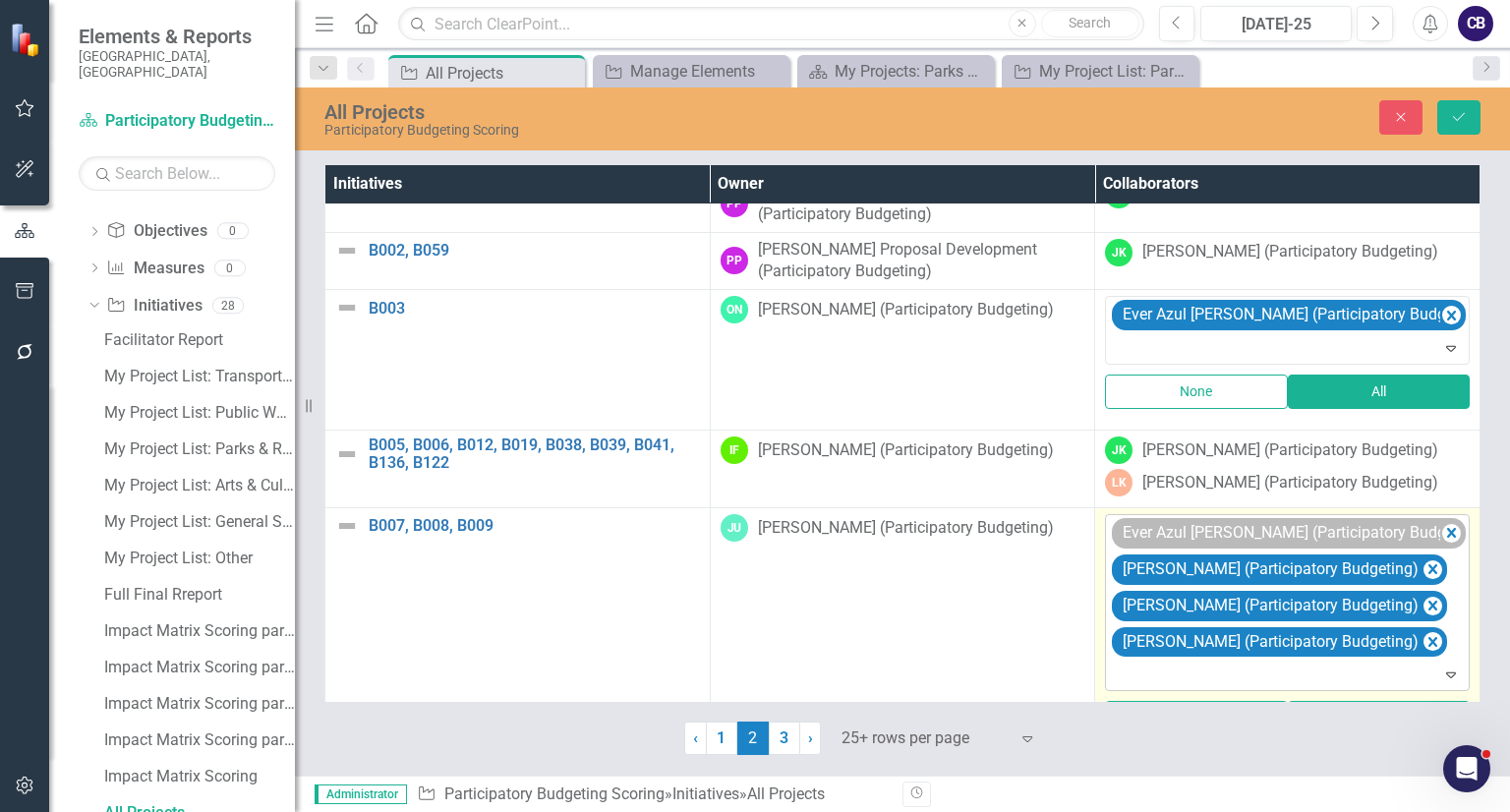
scroll to position [528, 0]
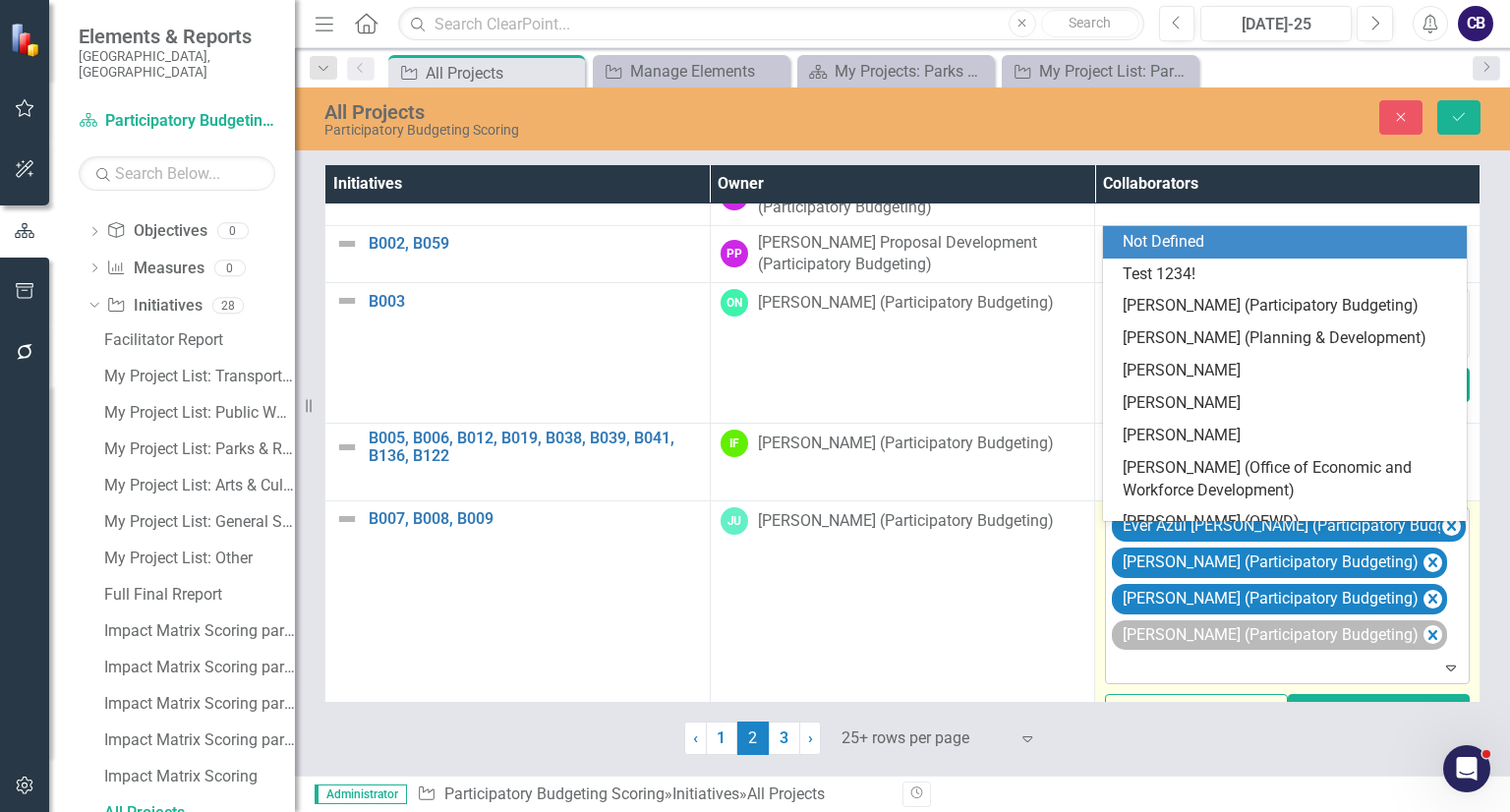
click at [1409, 650] on div "[PERSON_NAME] (Participatory Budgeting)" at bounding box center [1279, 634] width 335 height 31
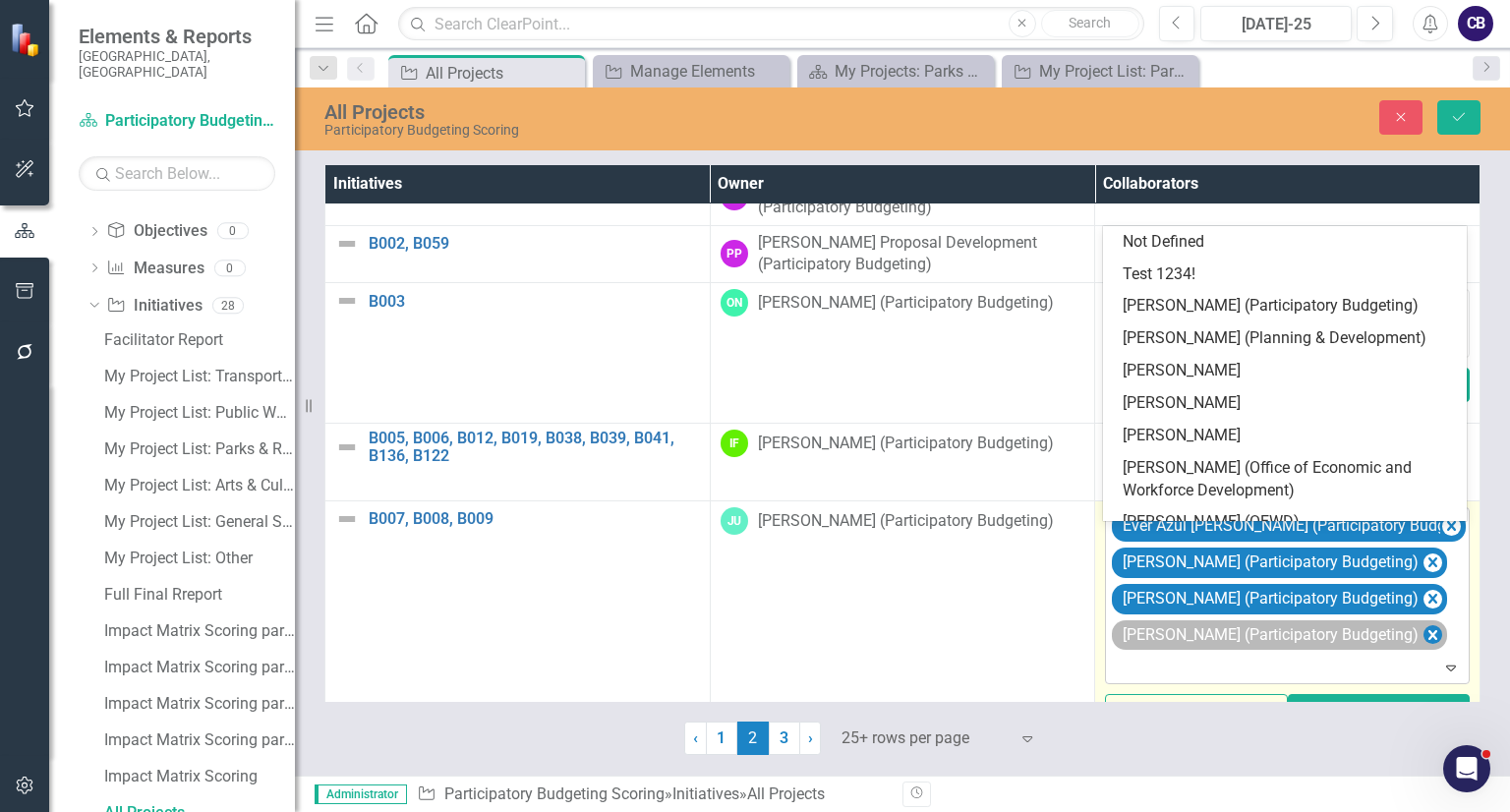
click at [1423, 647] on icon "Remove Olivia Nunez (Participatory Budgeting)" at bounding box center [1432, 634] width 19 height 25
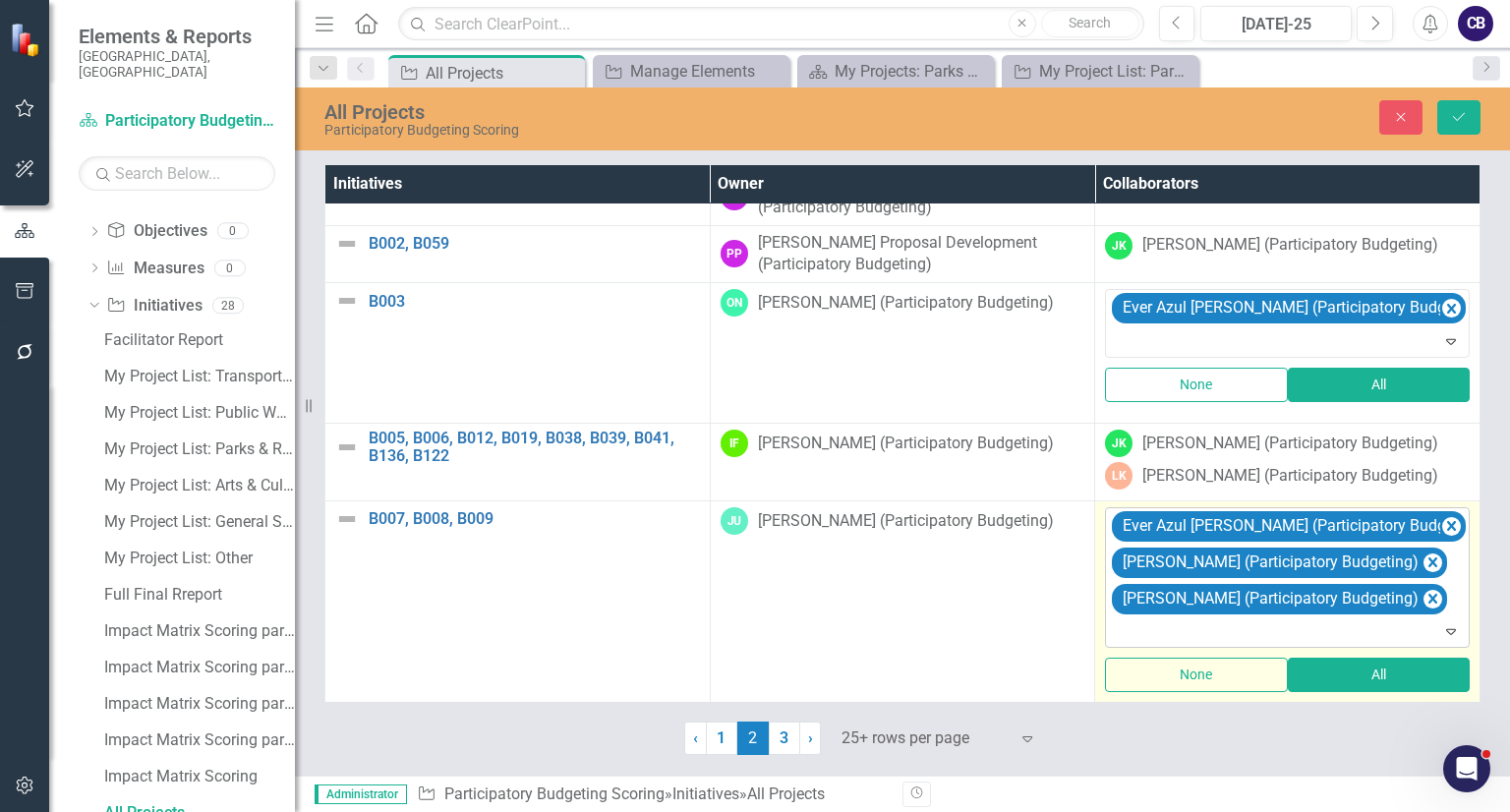
click at [1423, 608] on div "Ever Azul [PERSON_NAME] (Participatory Budgeting) [PERSON_NAME] (Participatory …" at bounding box center [1288, 577] width 359 height 139
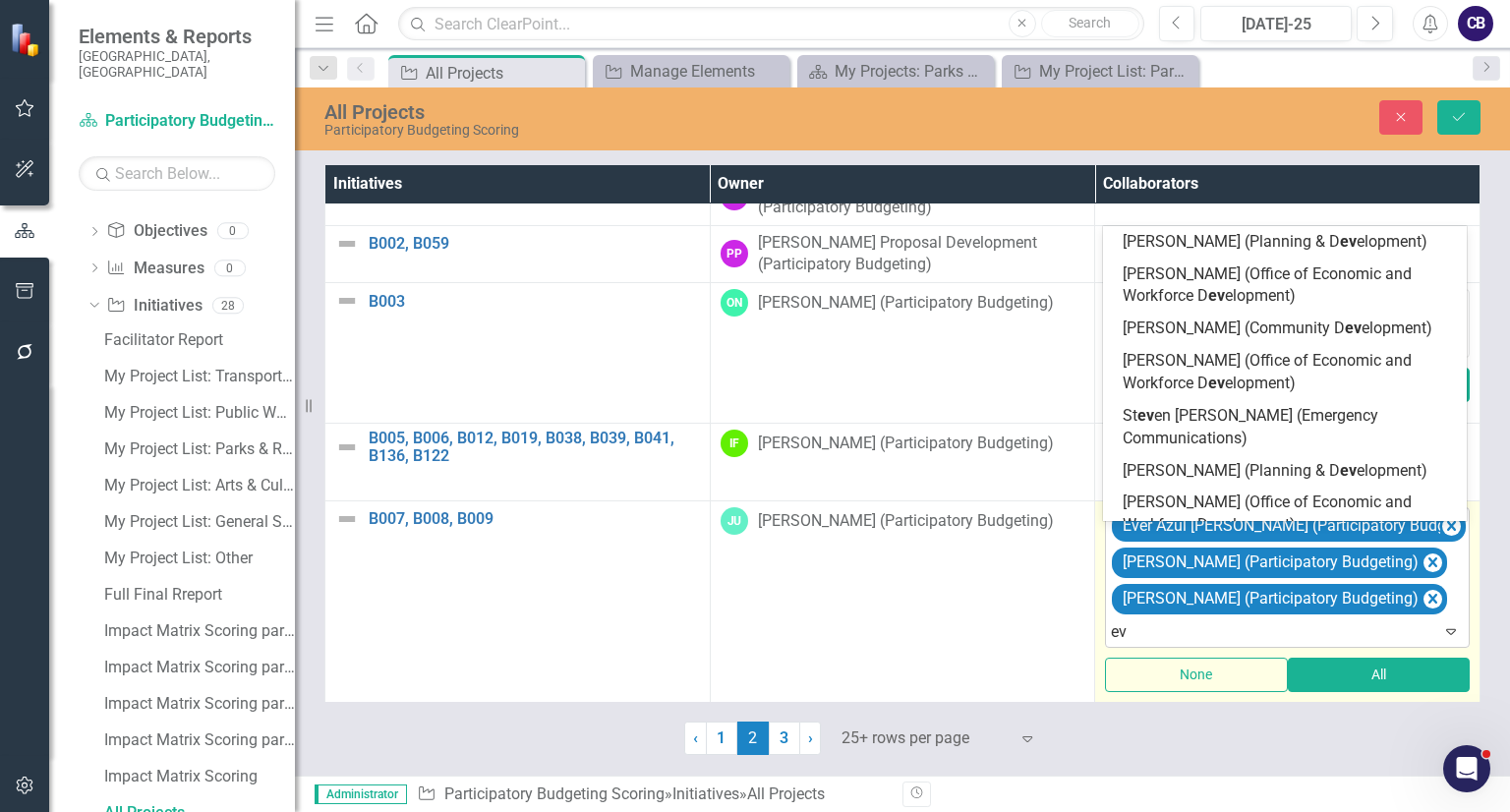
type input "e"
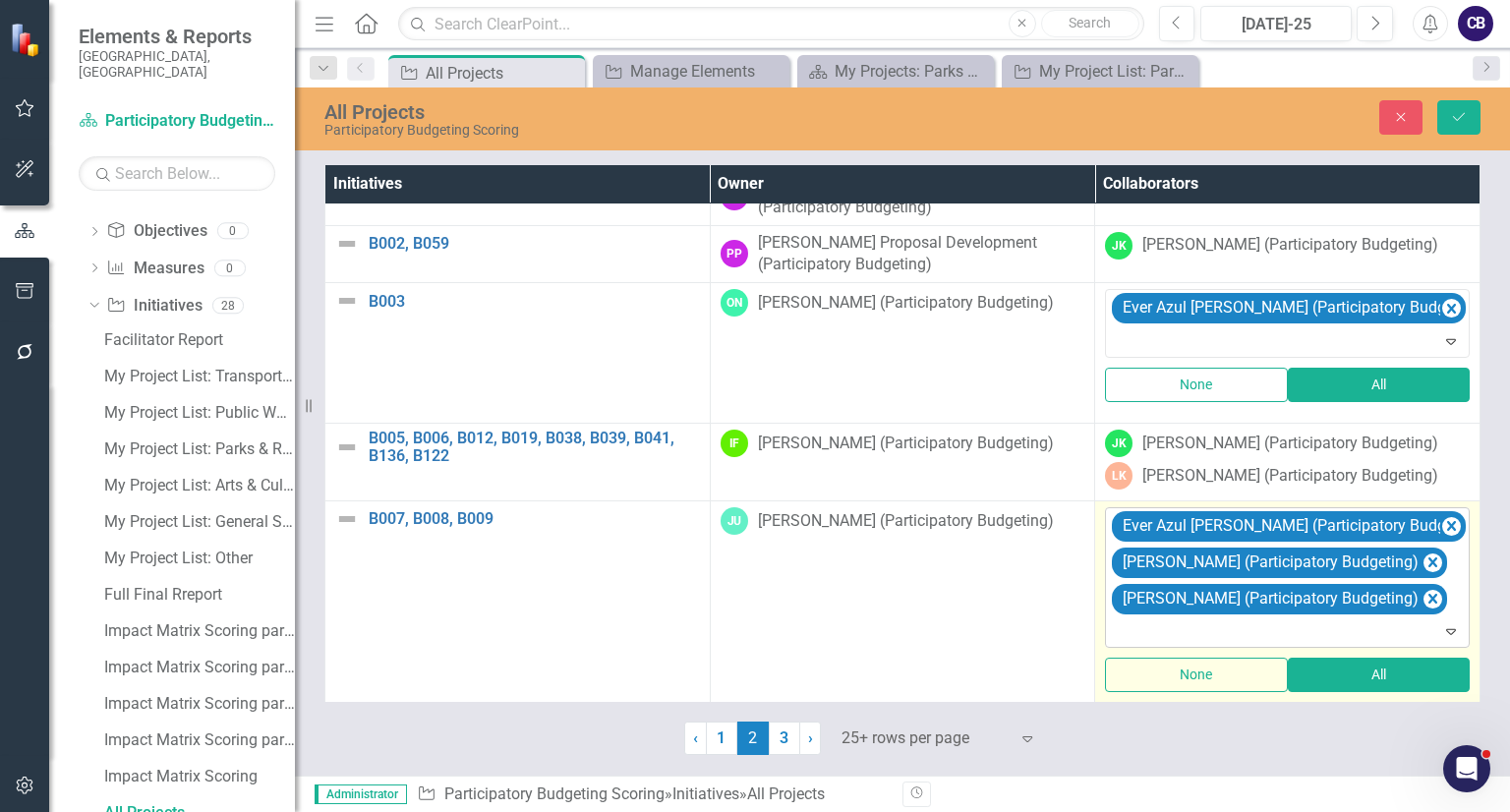
click at [1183, 631] on div at bounding box center [1288, 631] width 356 height 27
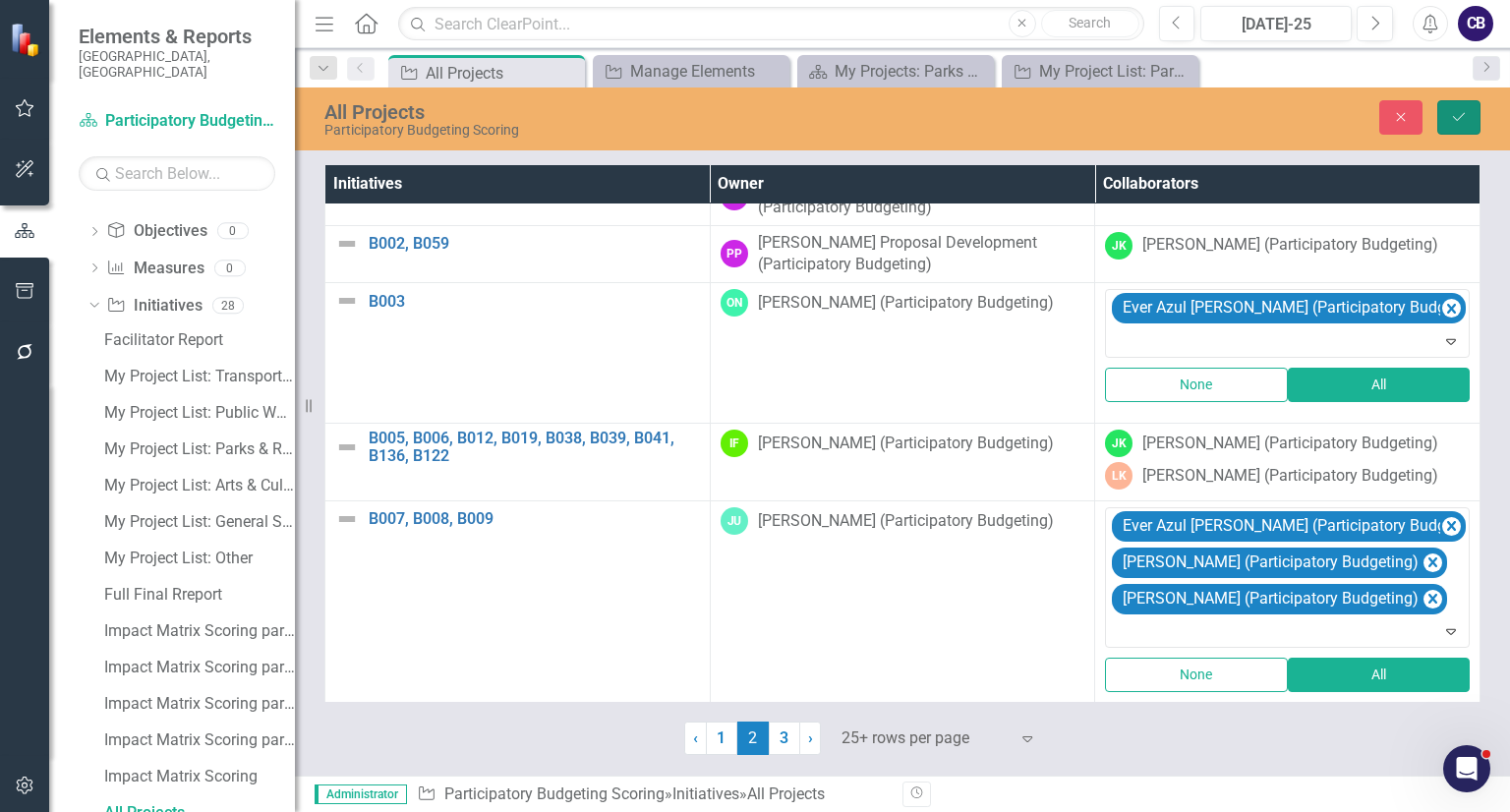
click at [1462, 134] on button "Save" at bounding box center [1458, 117] width 43 height 34
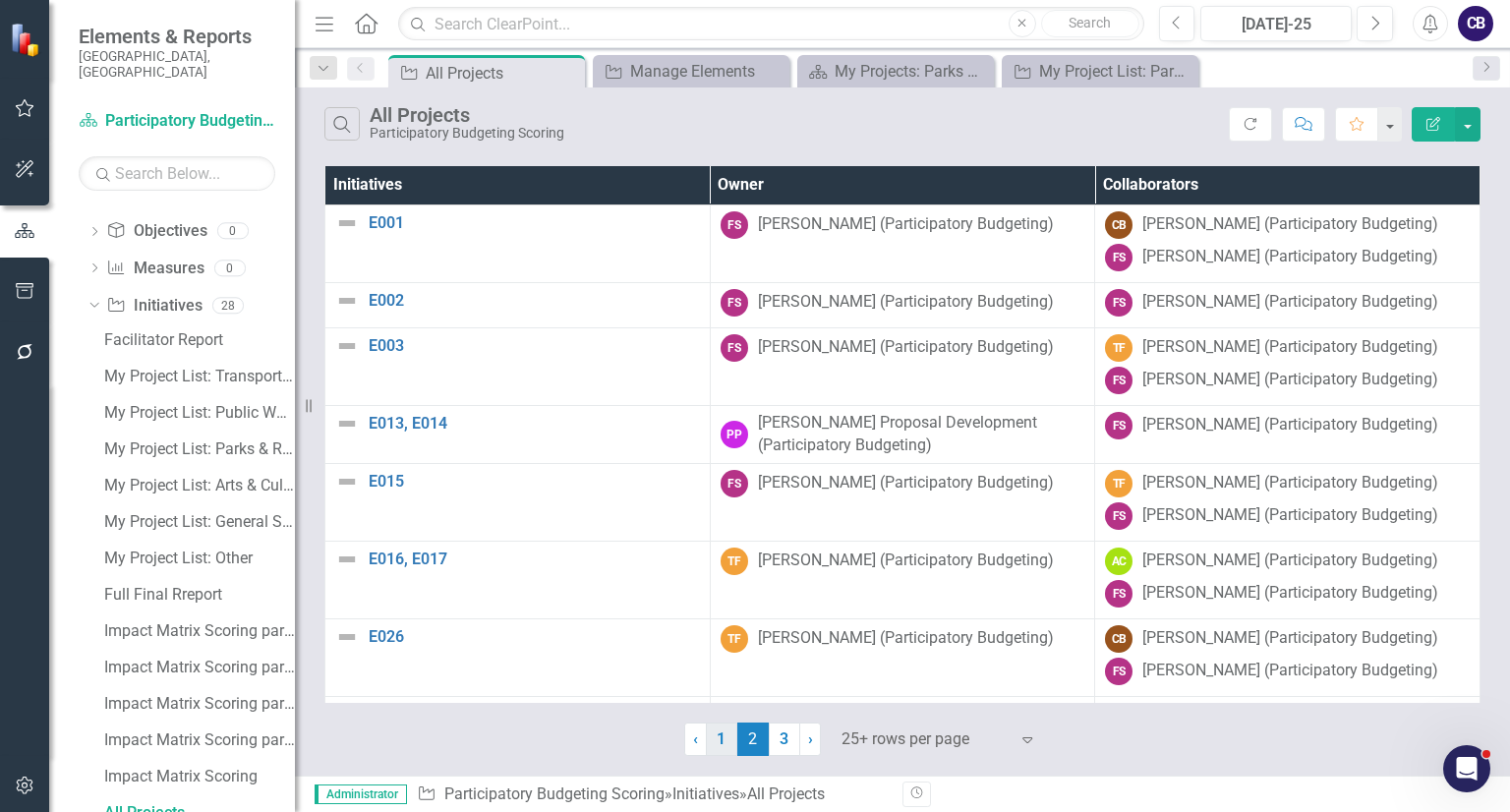
click at [724, 728] on link "1" at bounding box center [722, 738] width 32 height 33
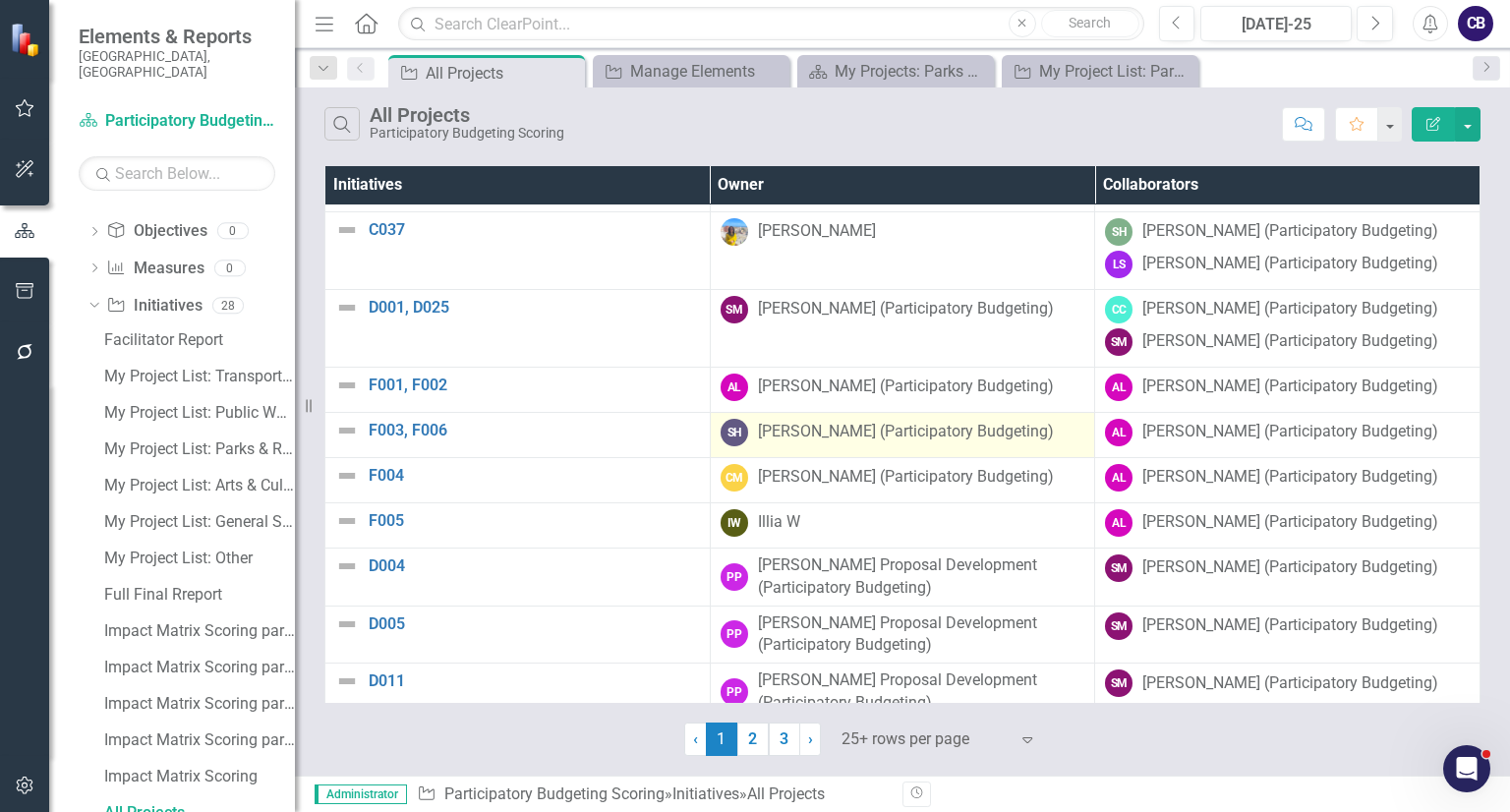
scroll to position [1301, 0]
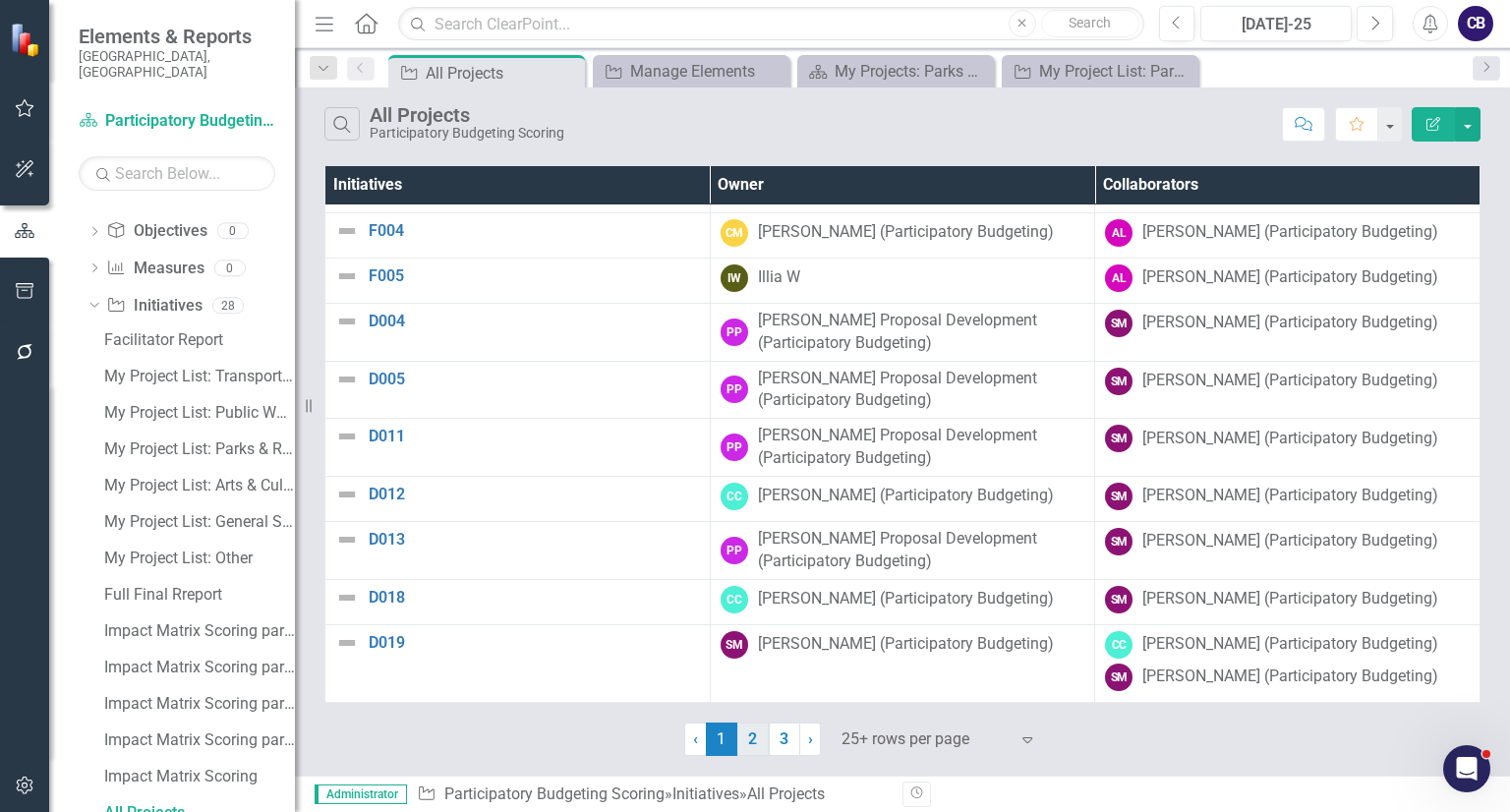
click at [755, 744] on link "2" at bounding box center [754, 738] width 32 height 33
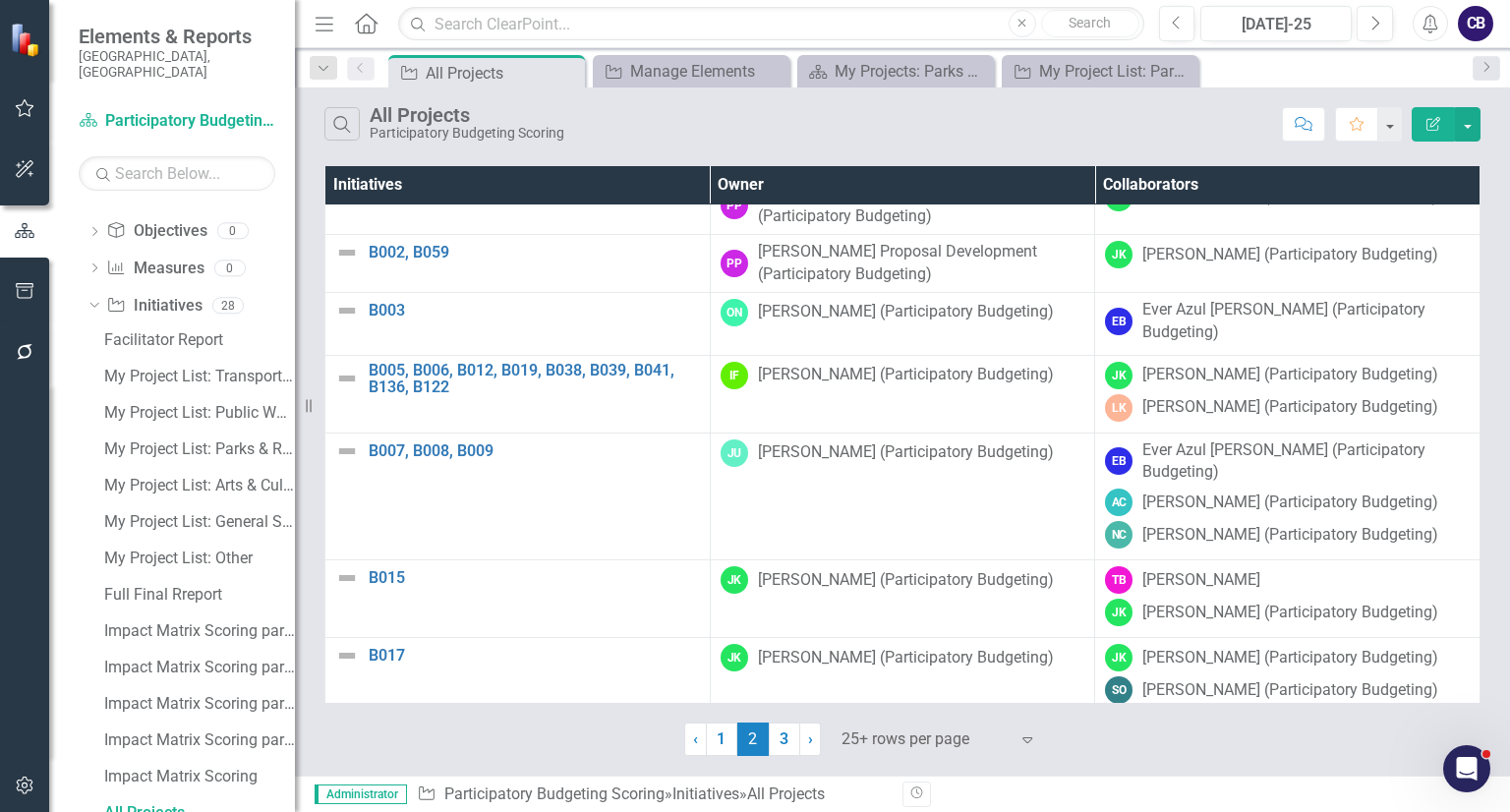
scroll to position [519, 0]
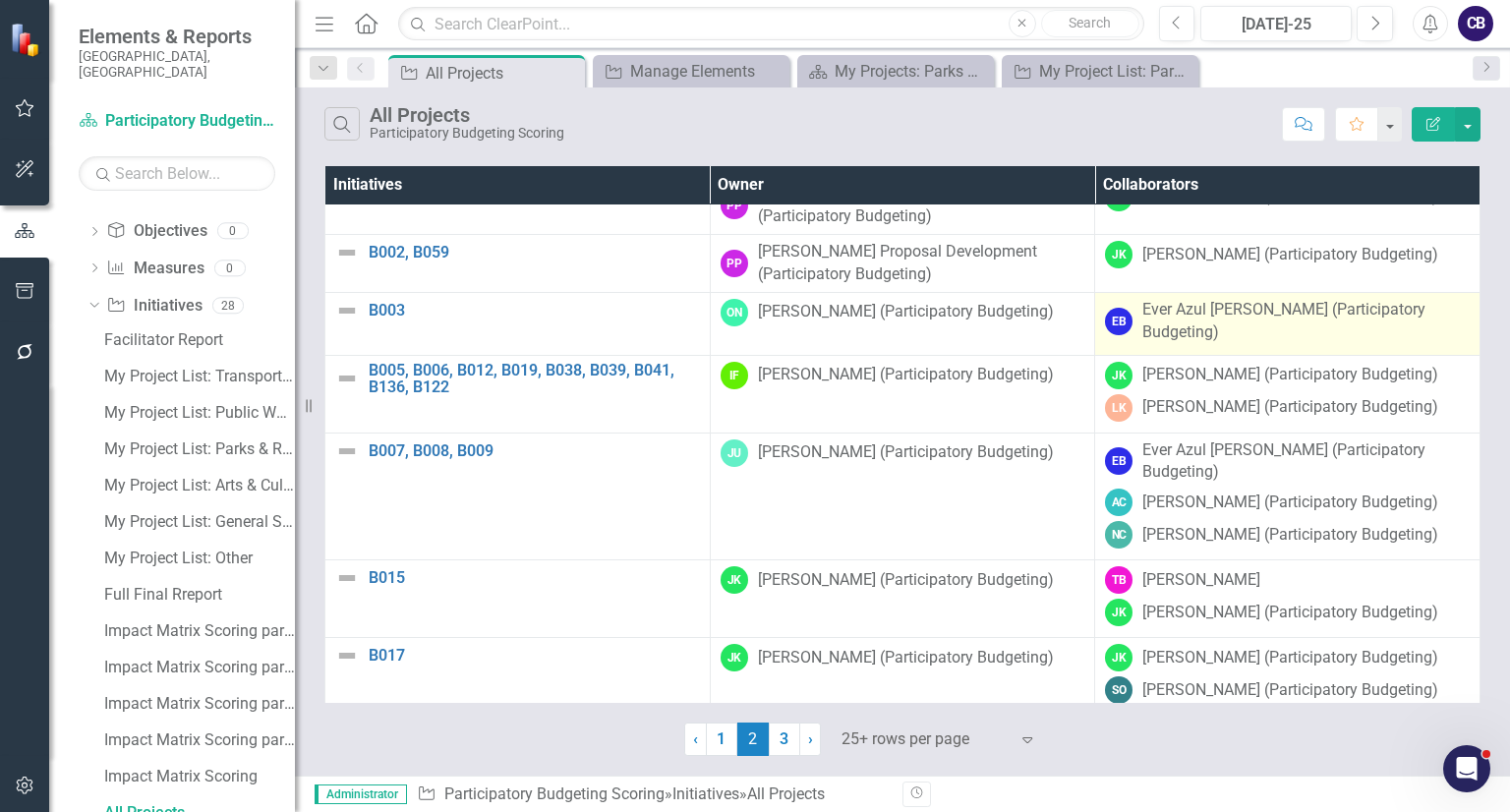
click at [1230, 355] on td "EB Ever Azul [PERSON_NAME] (Participatory Budgeting)" at bounding box center [1287, 323] width 385 height 63
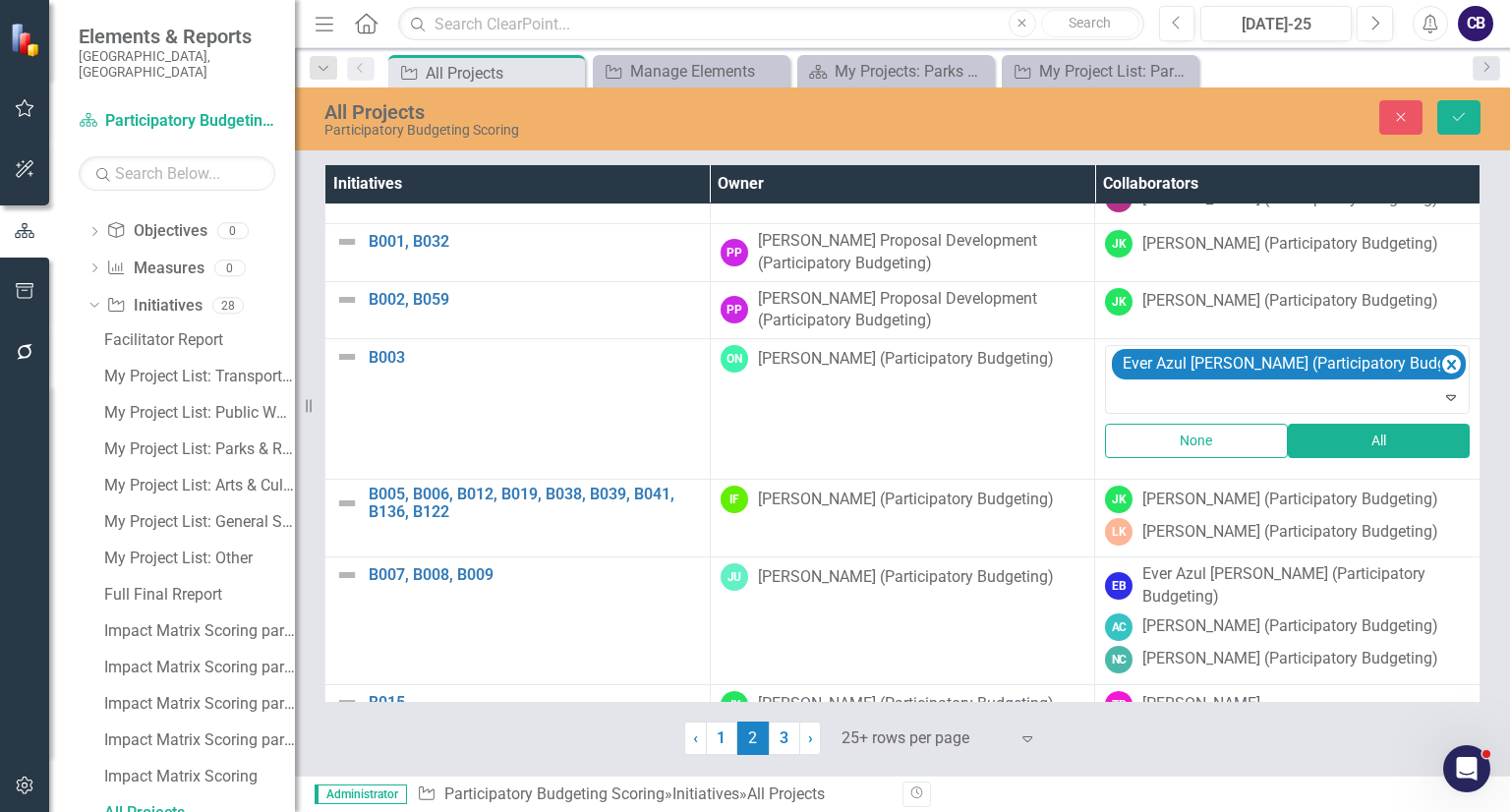
scroll to position [476, 0]
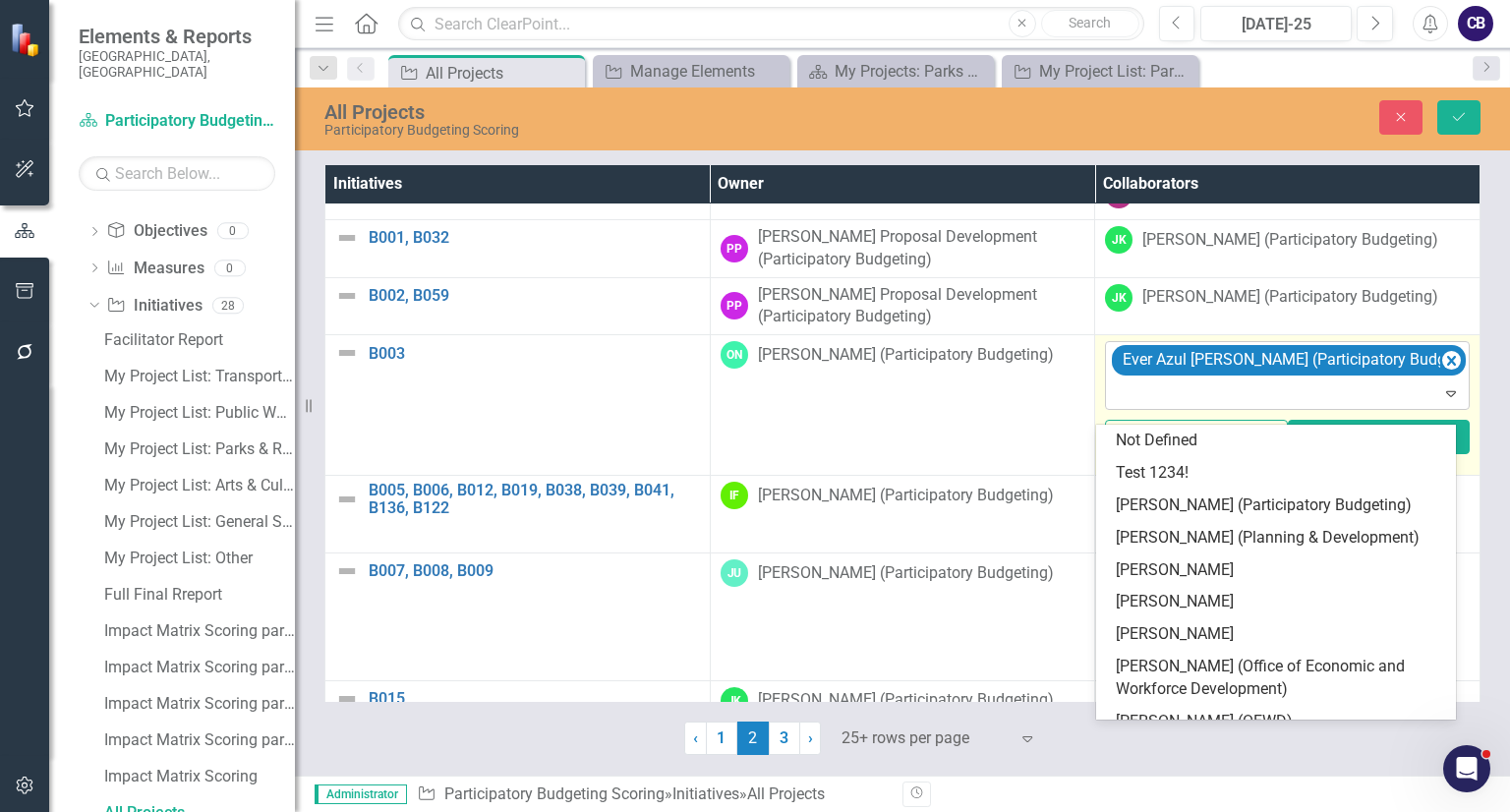
click at [1197, 394] on div at bounding box center [1288, 393] width 356 height 27
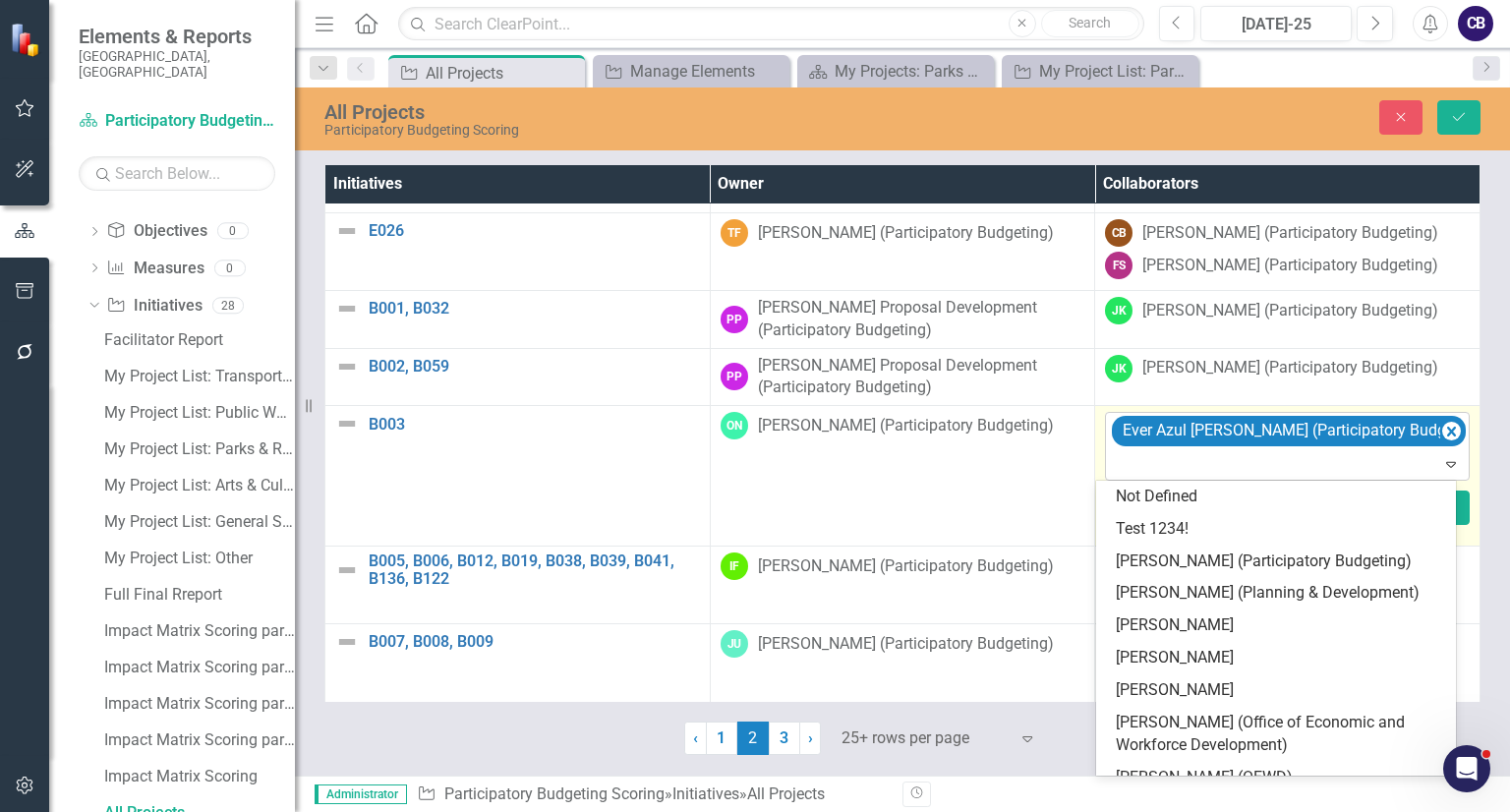
scroll to position [427, 0]
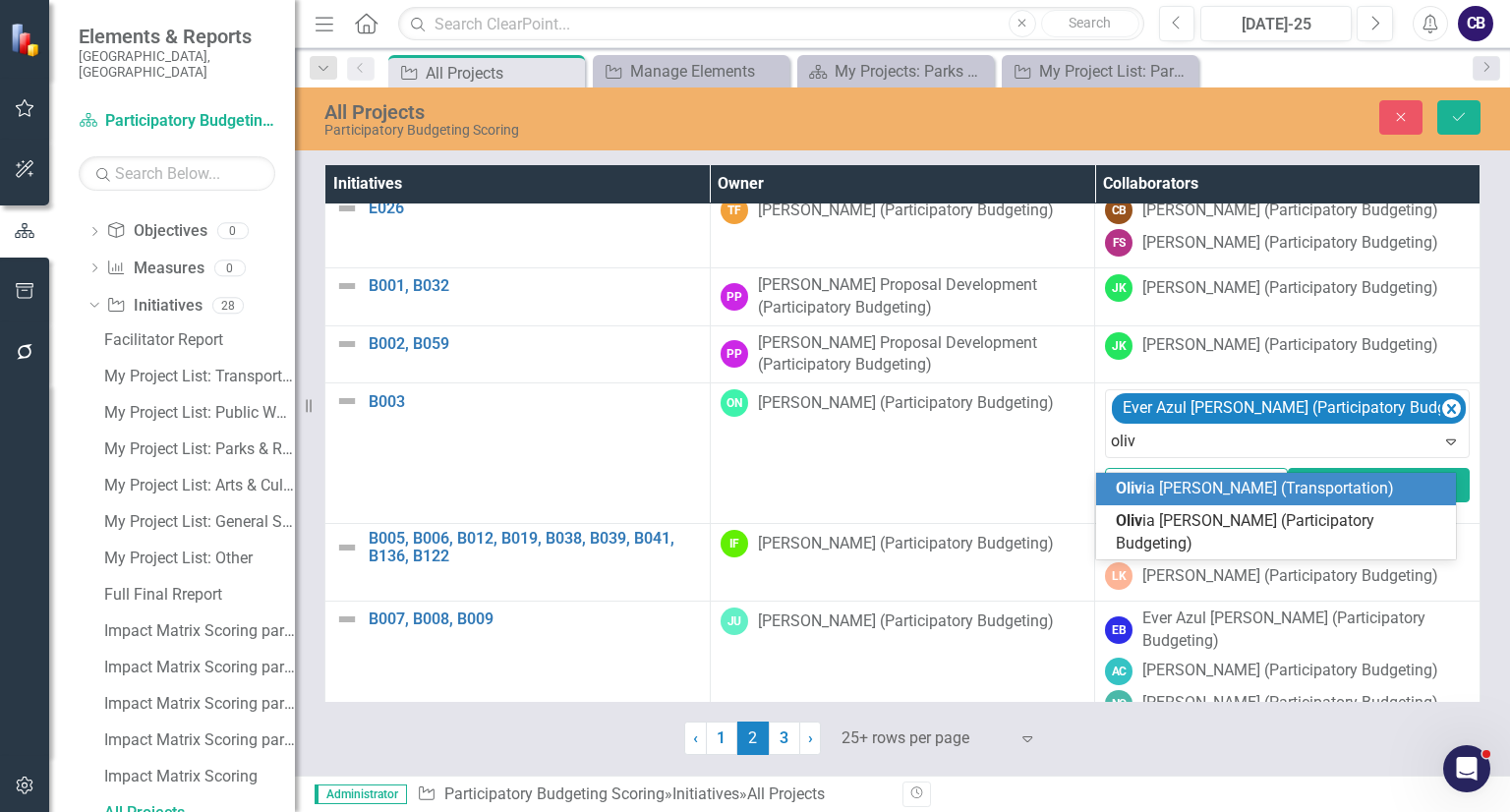
type input "olivi"
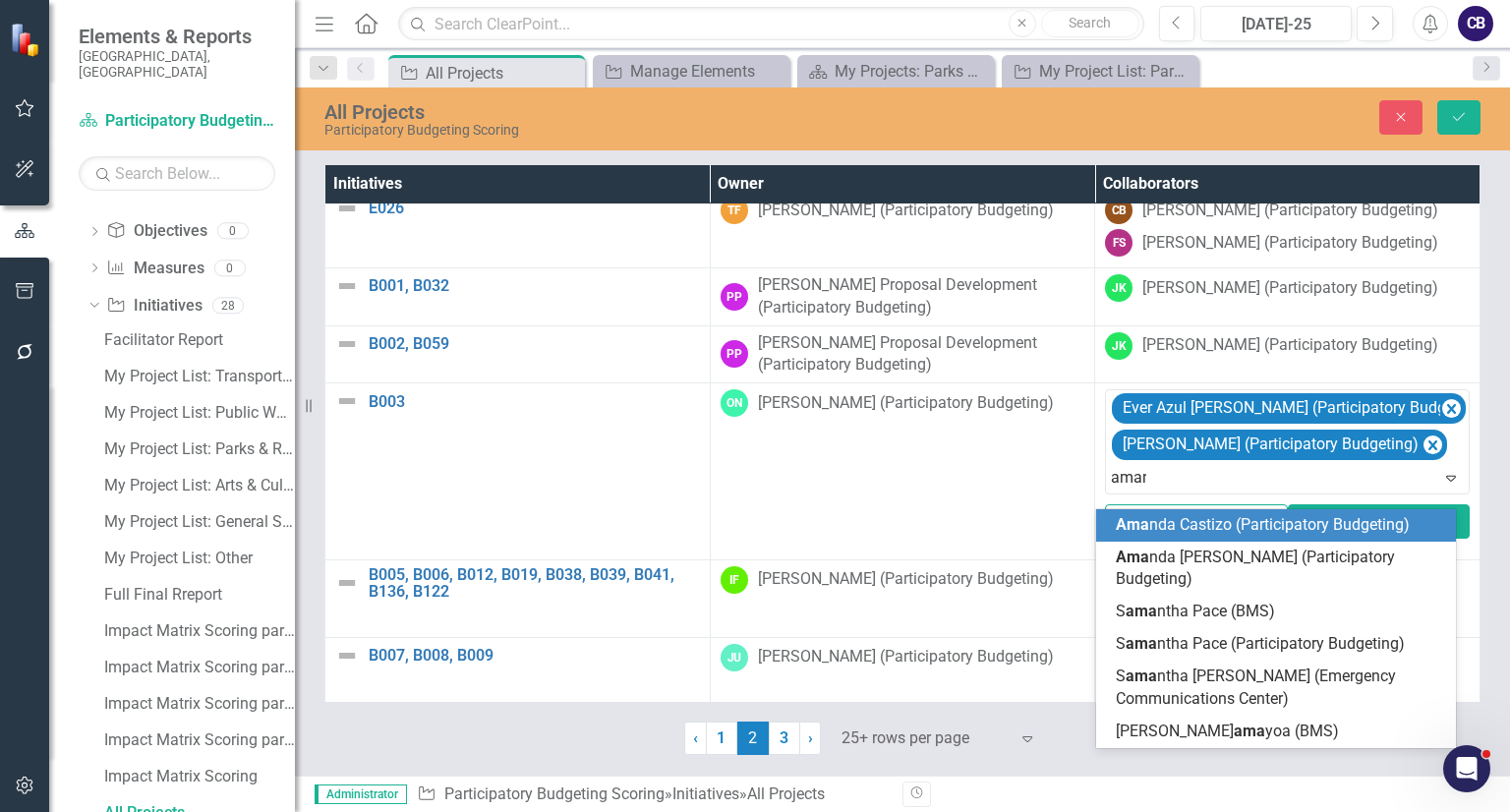
type input "amand"
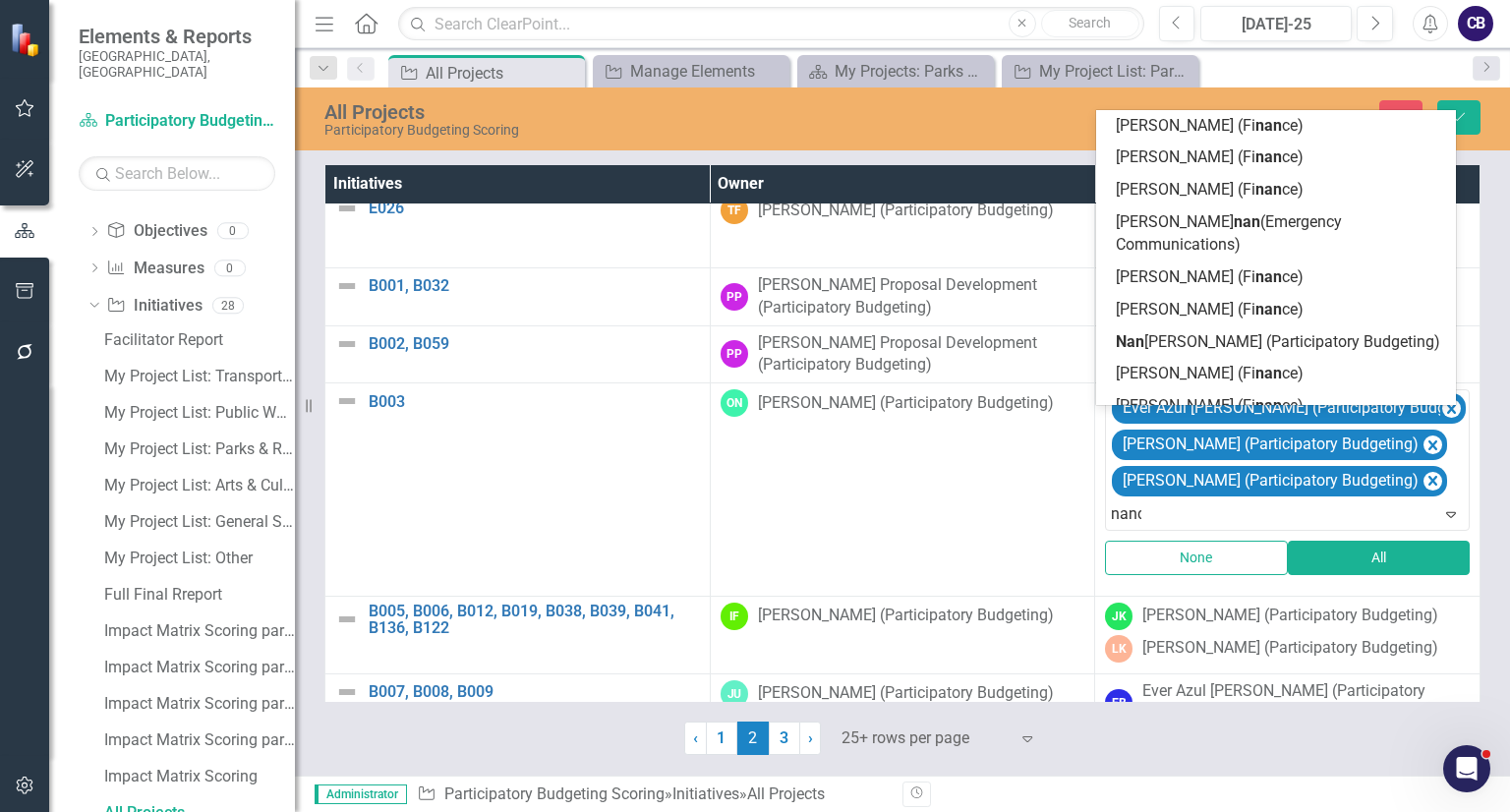
type input "[PERSON_NAME]"
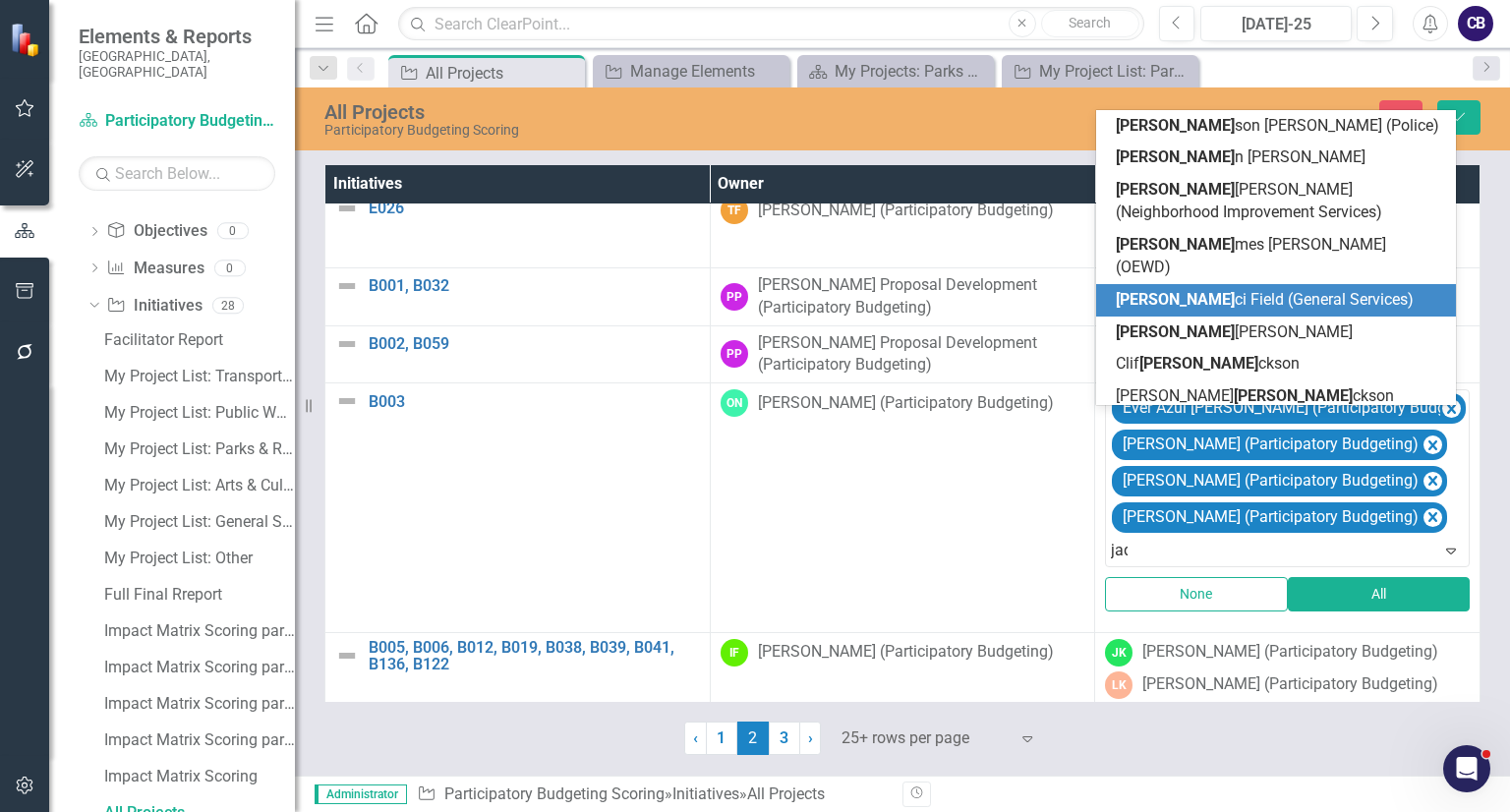
type input "jaqu"
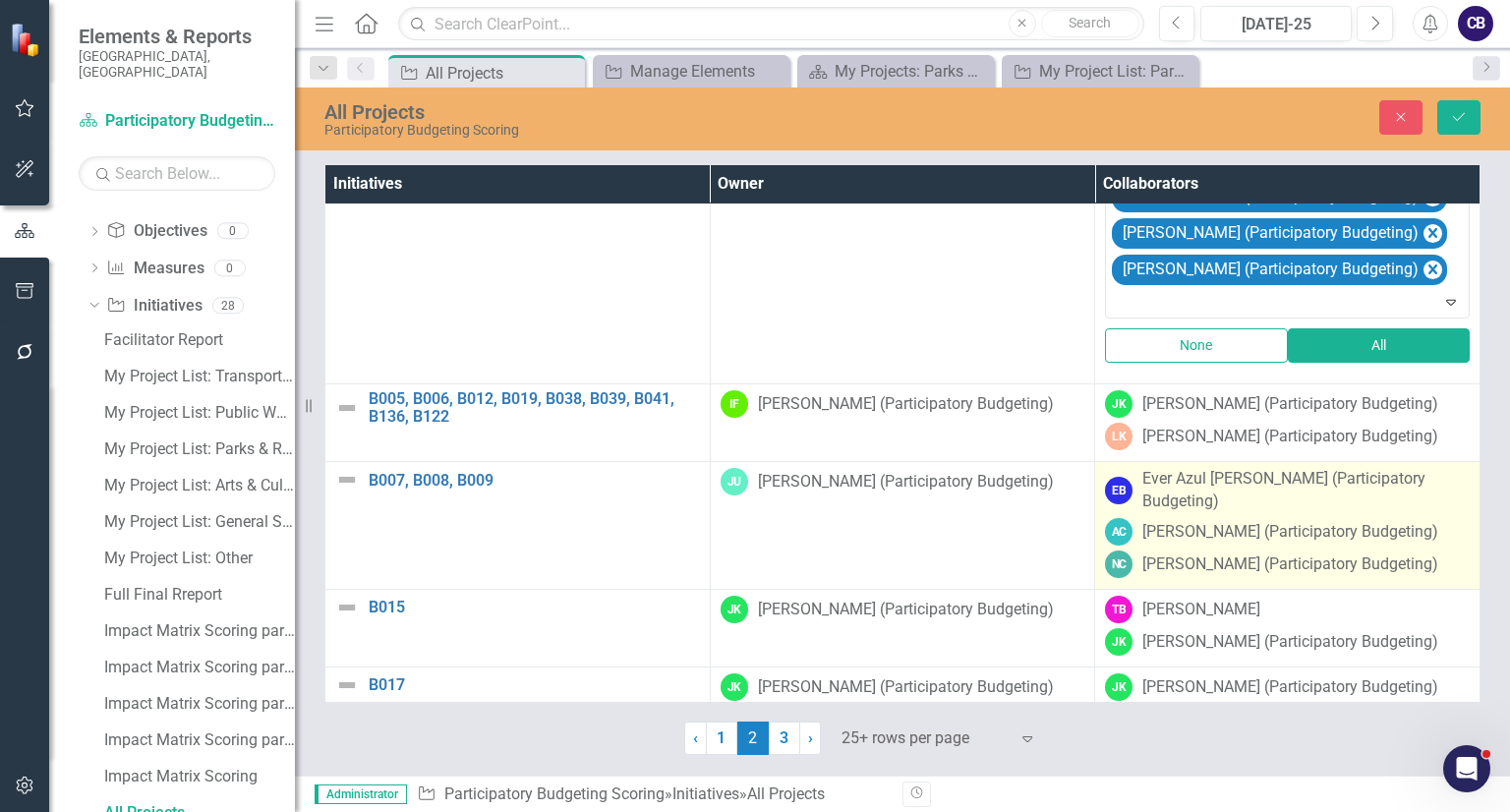
scroll to position [713, 0]
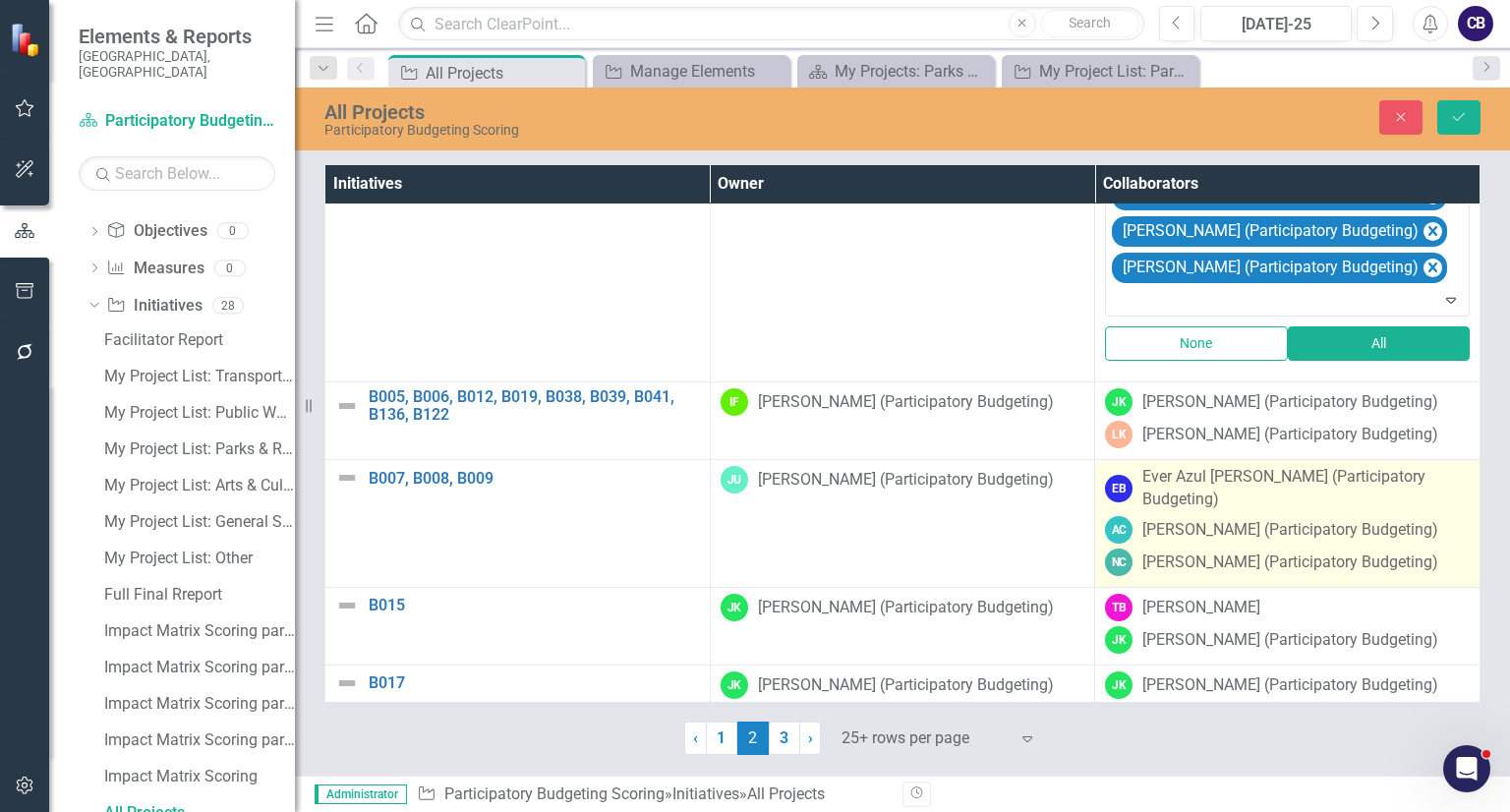
click at [1209, 511] on div "Ever Azul [PERSON_NAME] (Participatory Budgeting)" at bounding box center [1305, 488] width 327 height 45
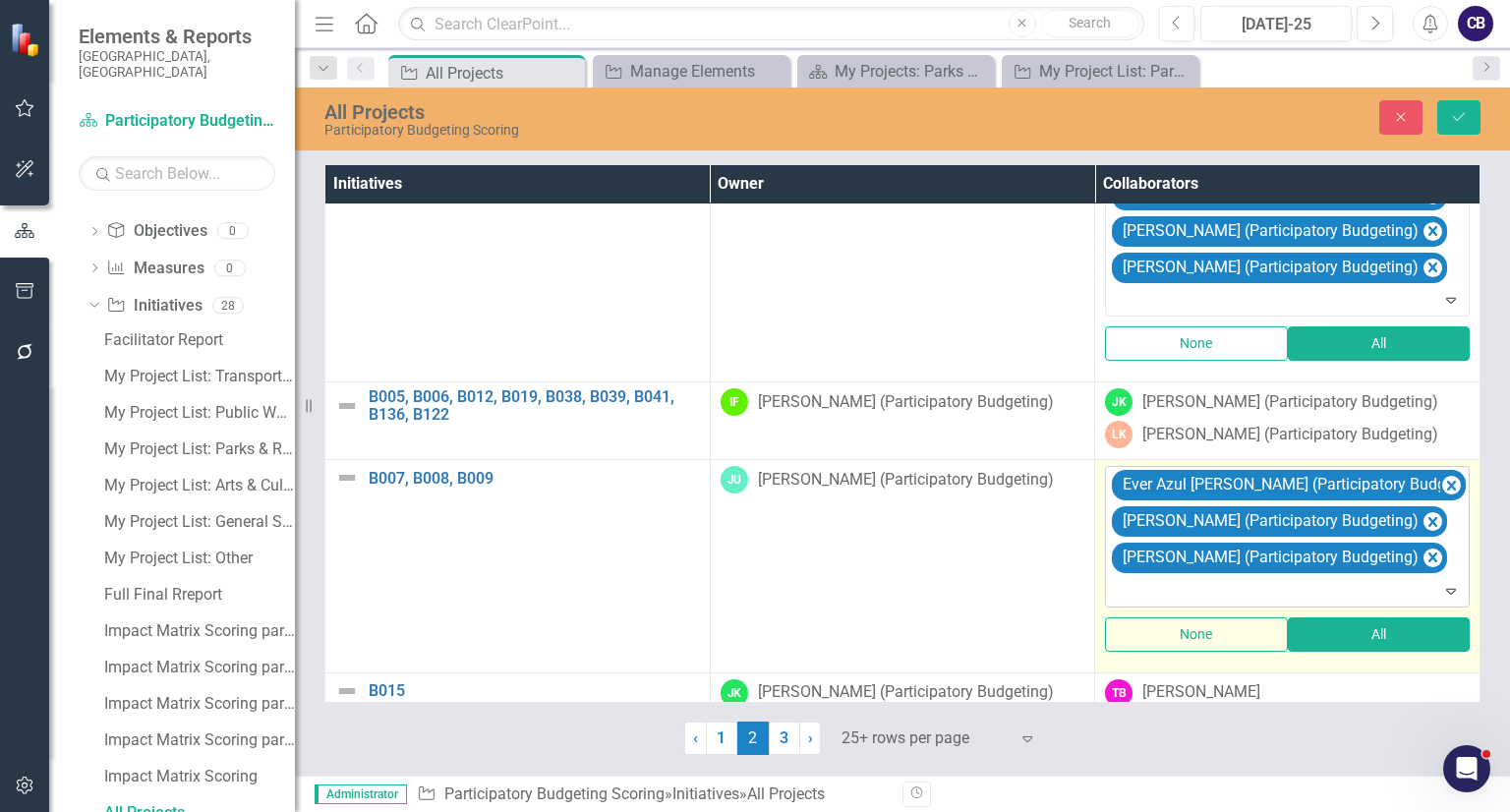
click at [1415, 566] on div "Ever Azul [PERSON_NAME] (Participatory Budgeting) [PERSON_NAME] (Participatory …" at bounding box center [1288, 536] width 359 height 139
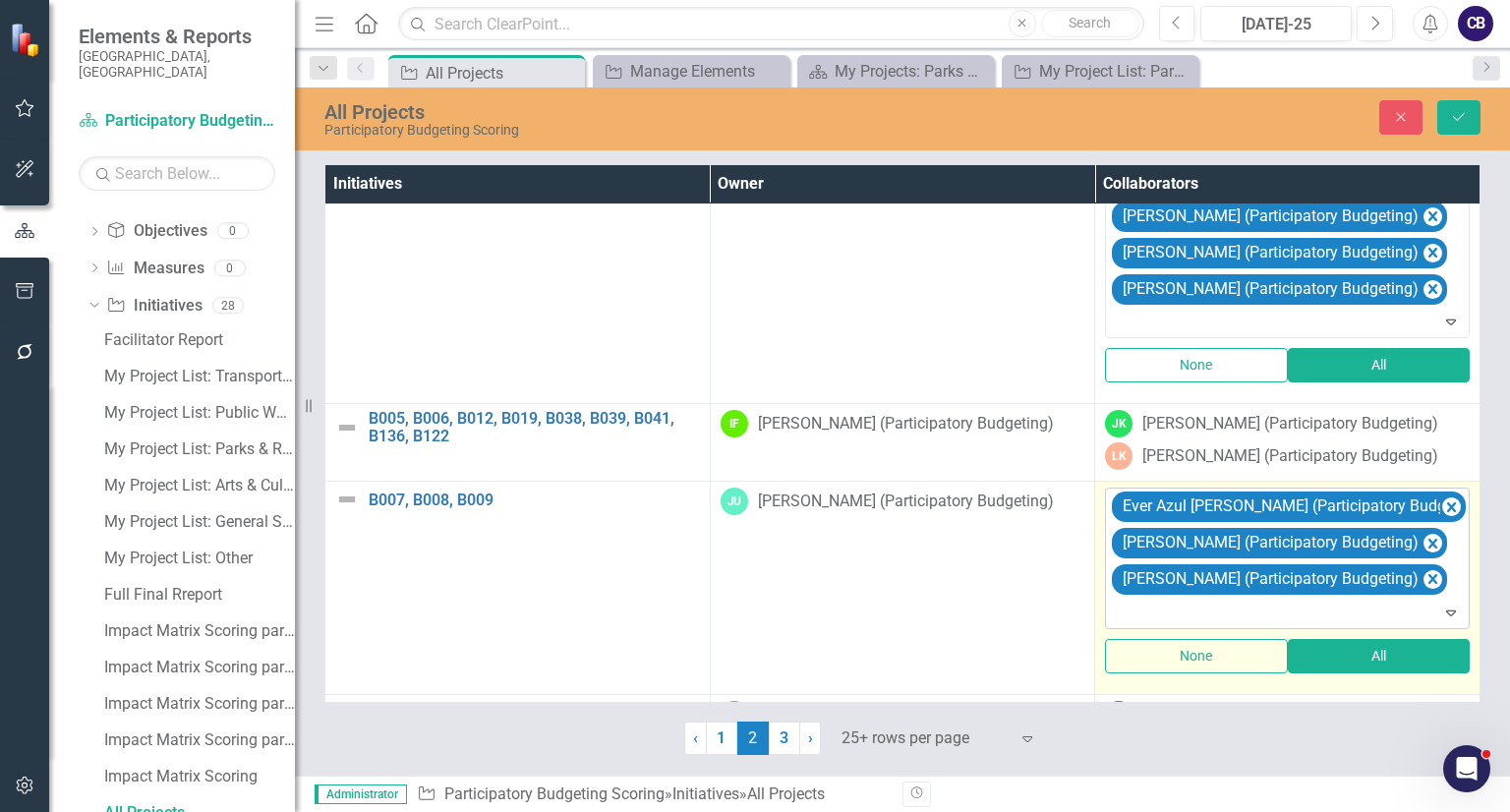
scroll to position [699, 0]
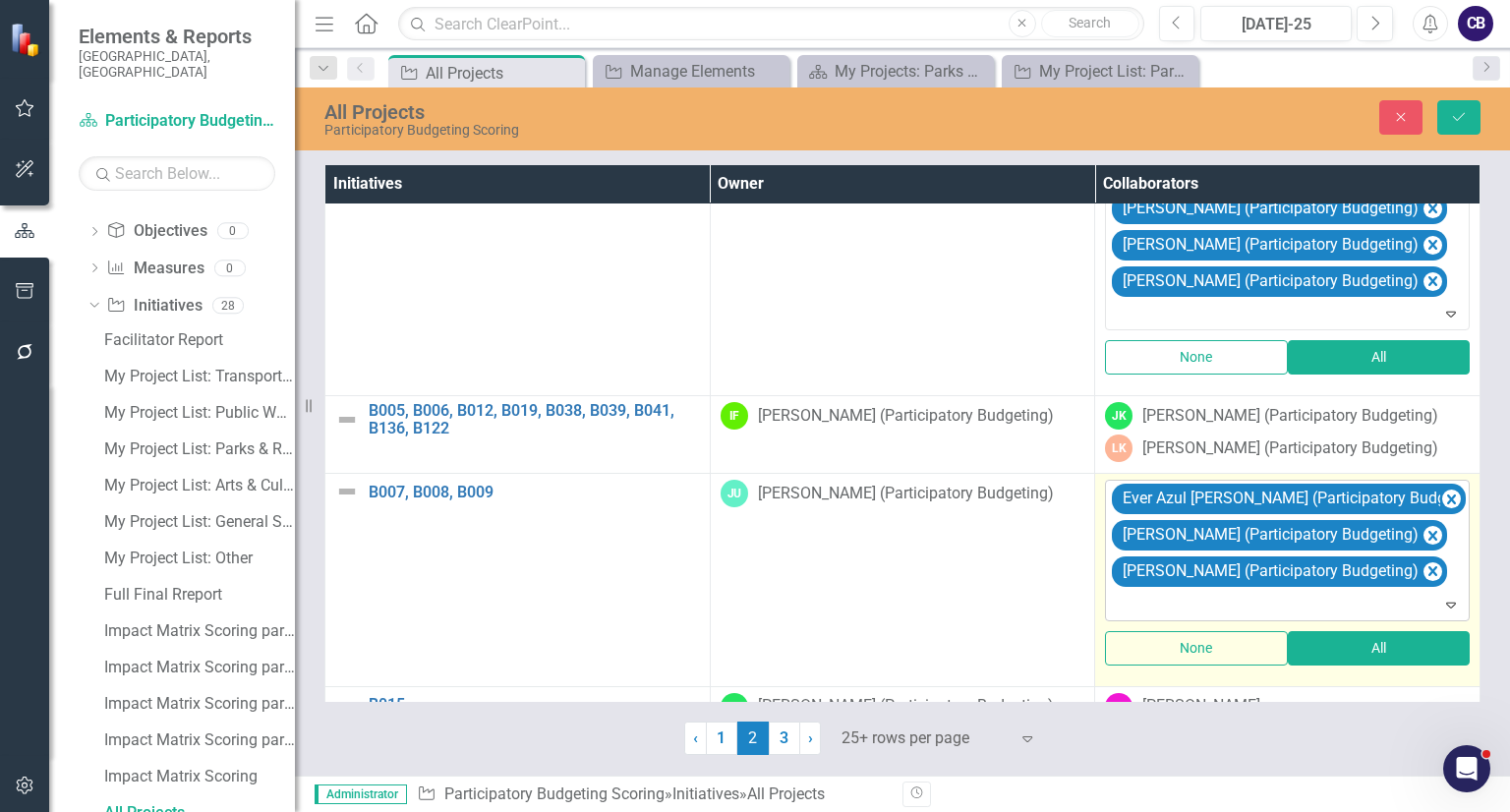
type input "p"
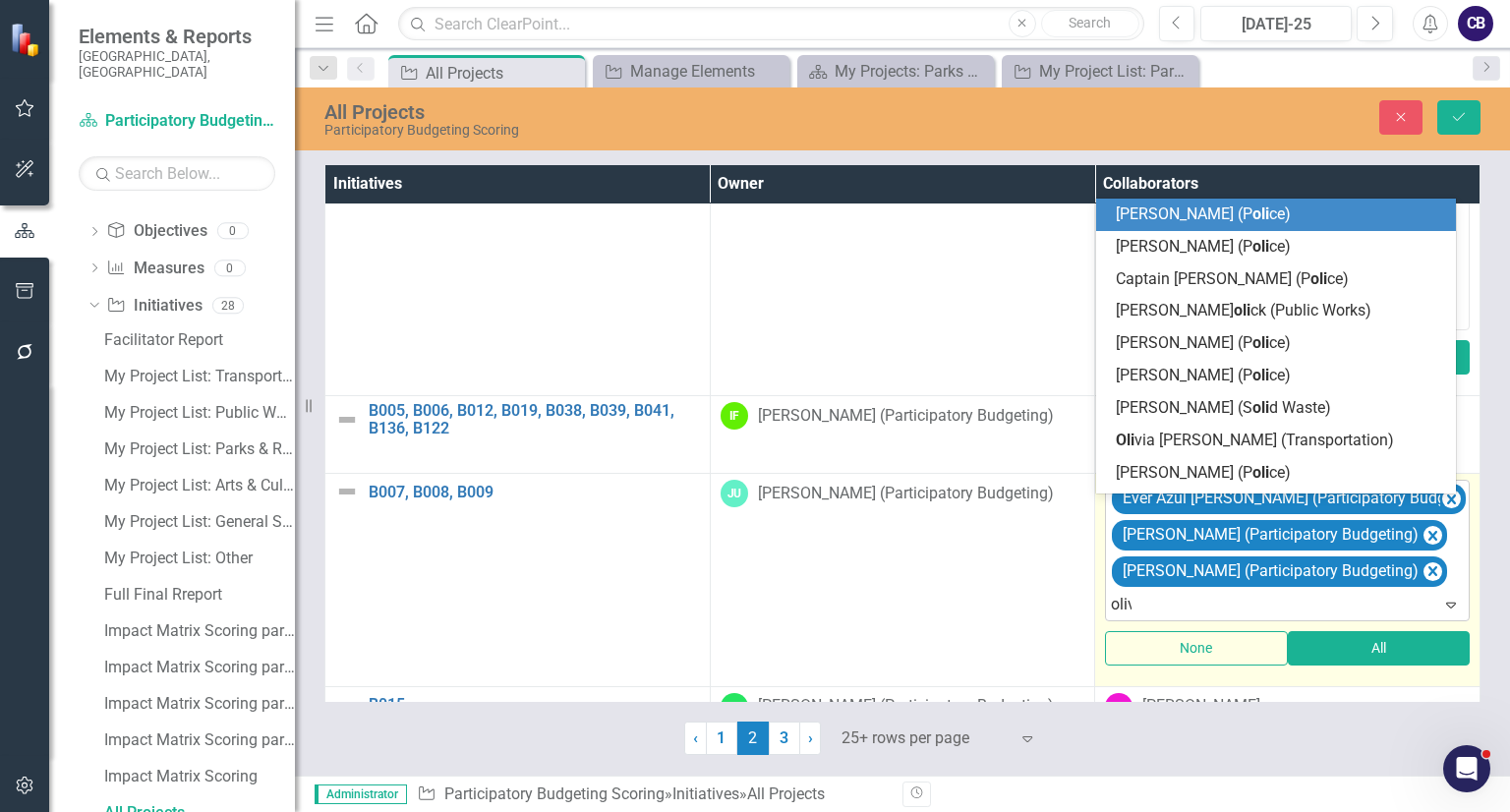
type input "olivi"
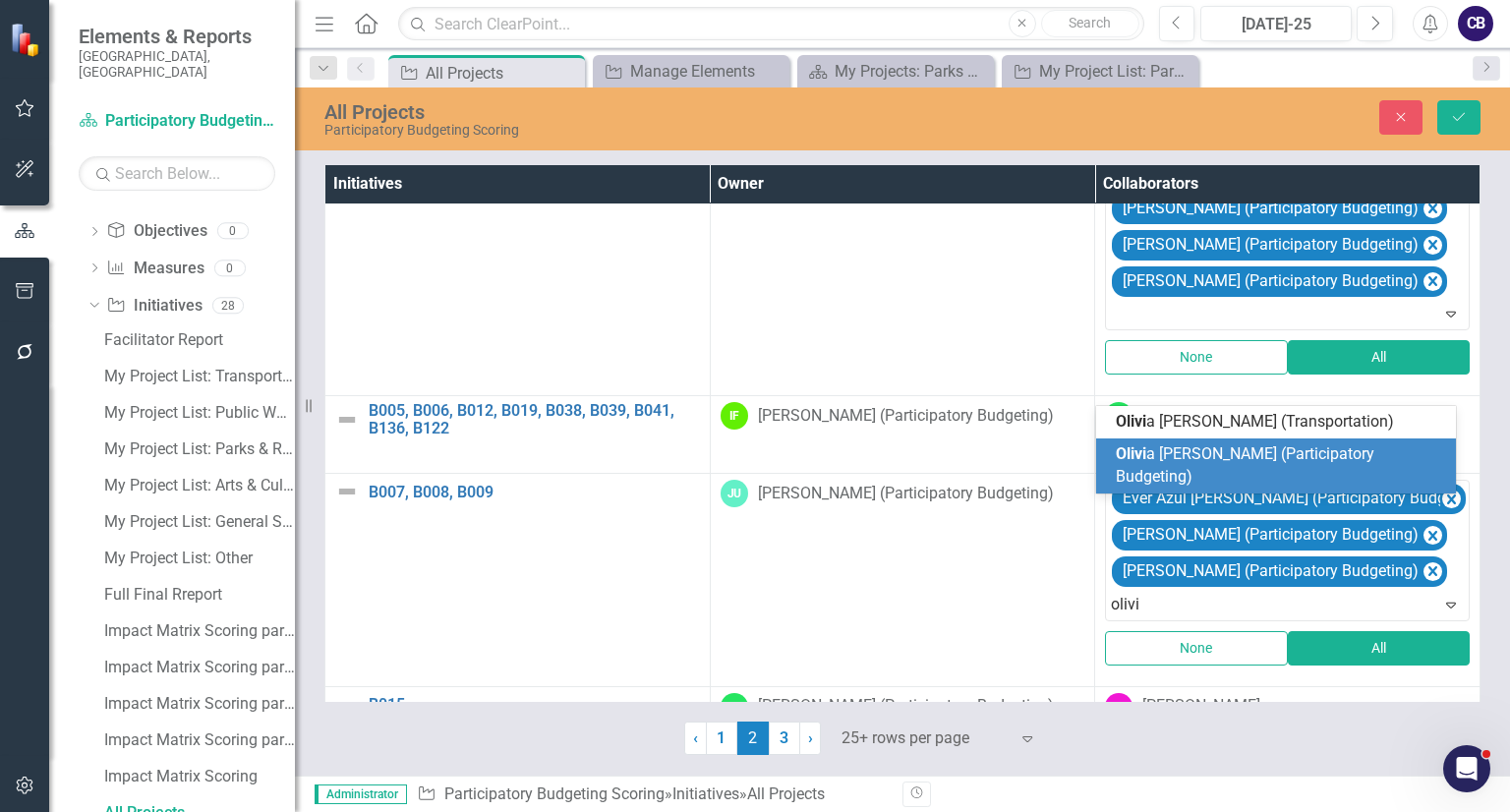
click at [1356, 481] on span "Olivi a [PERSON_NAME] (Participatory Budgeting)" at bounding box center [1245, 464] width 258 height 41
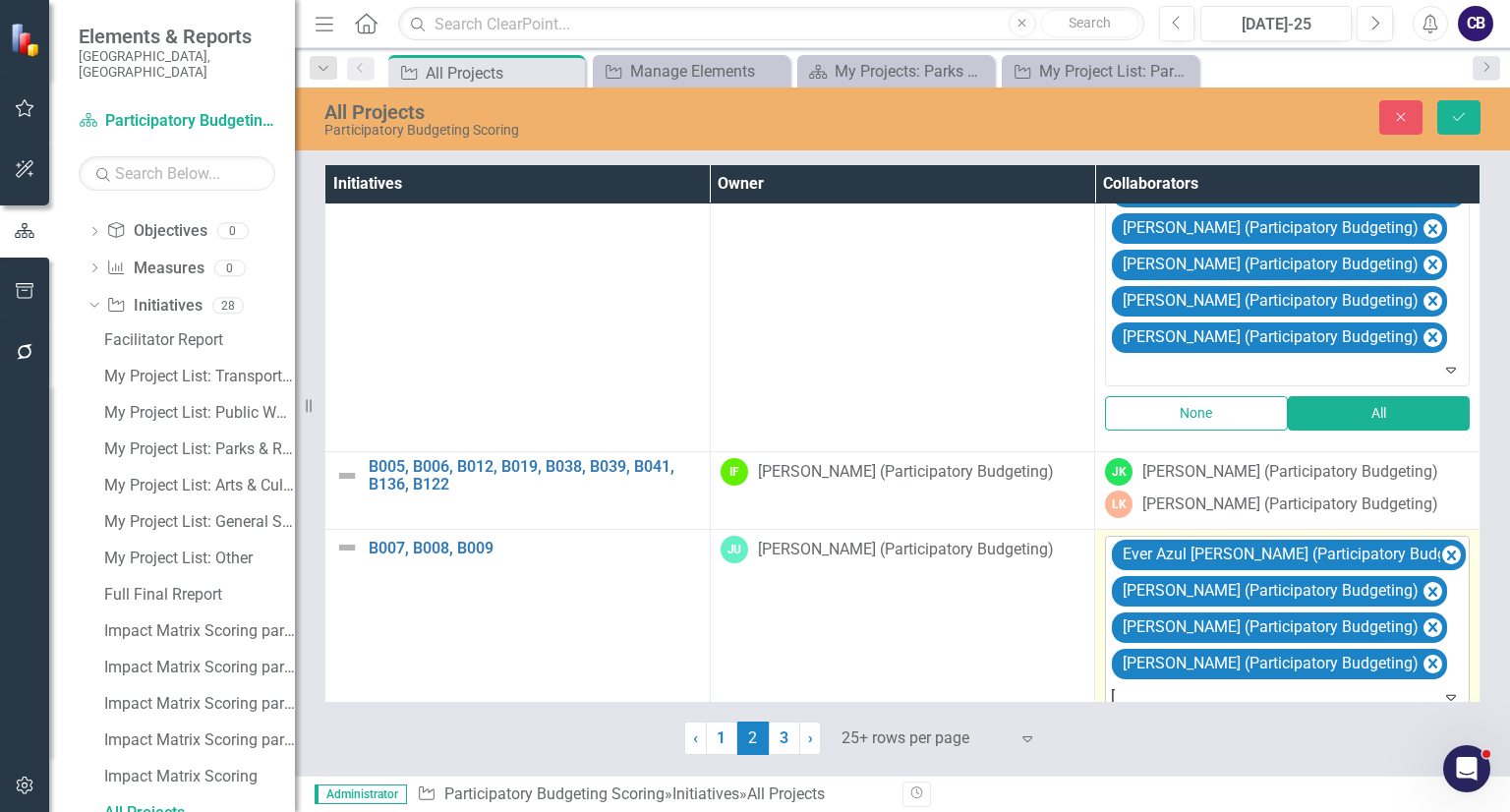
scroll to position [662, 0]
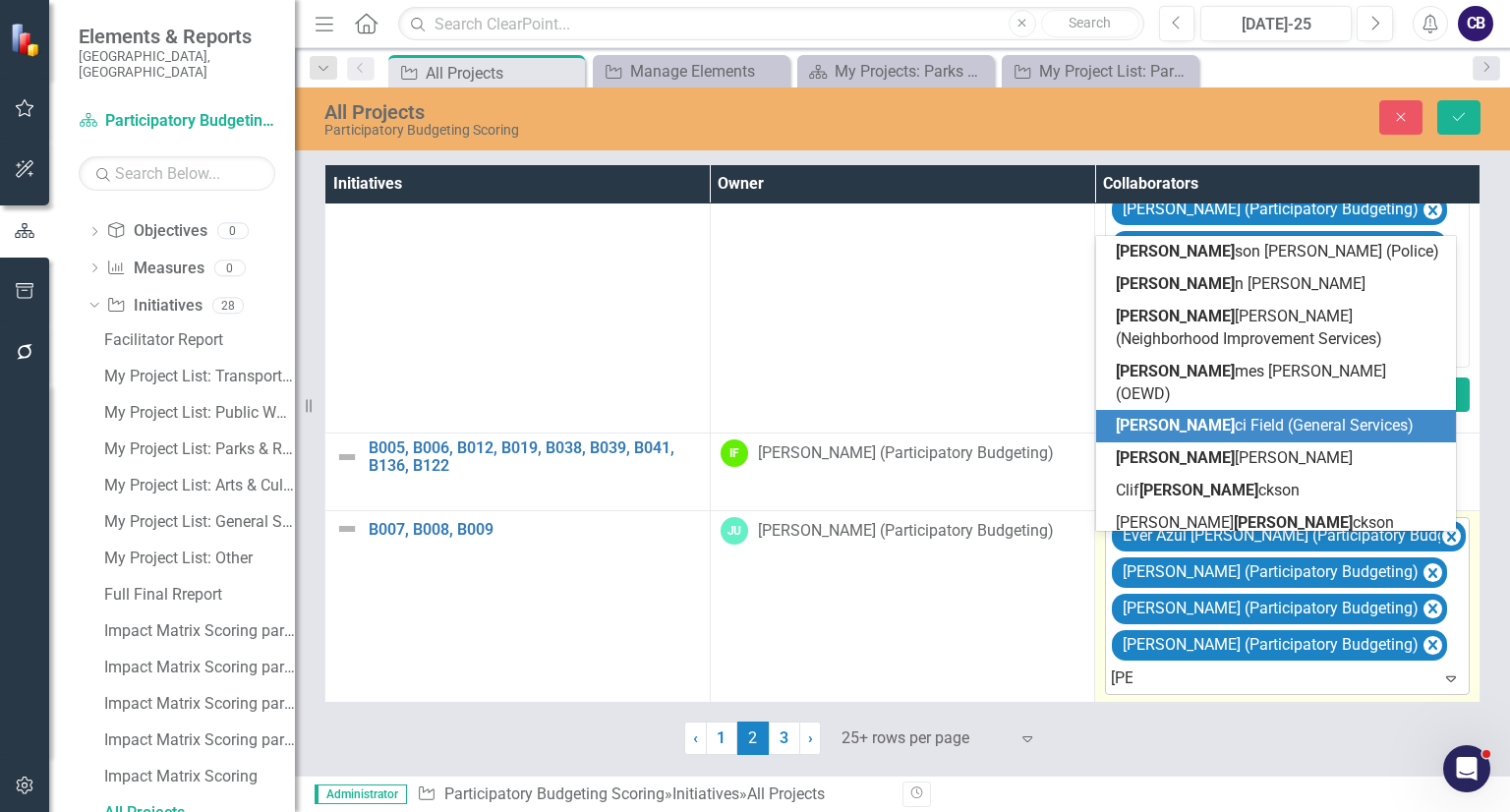
type input "J"
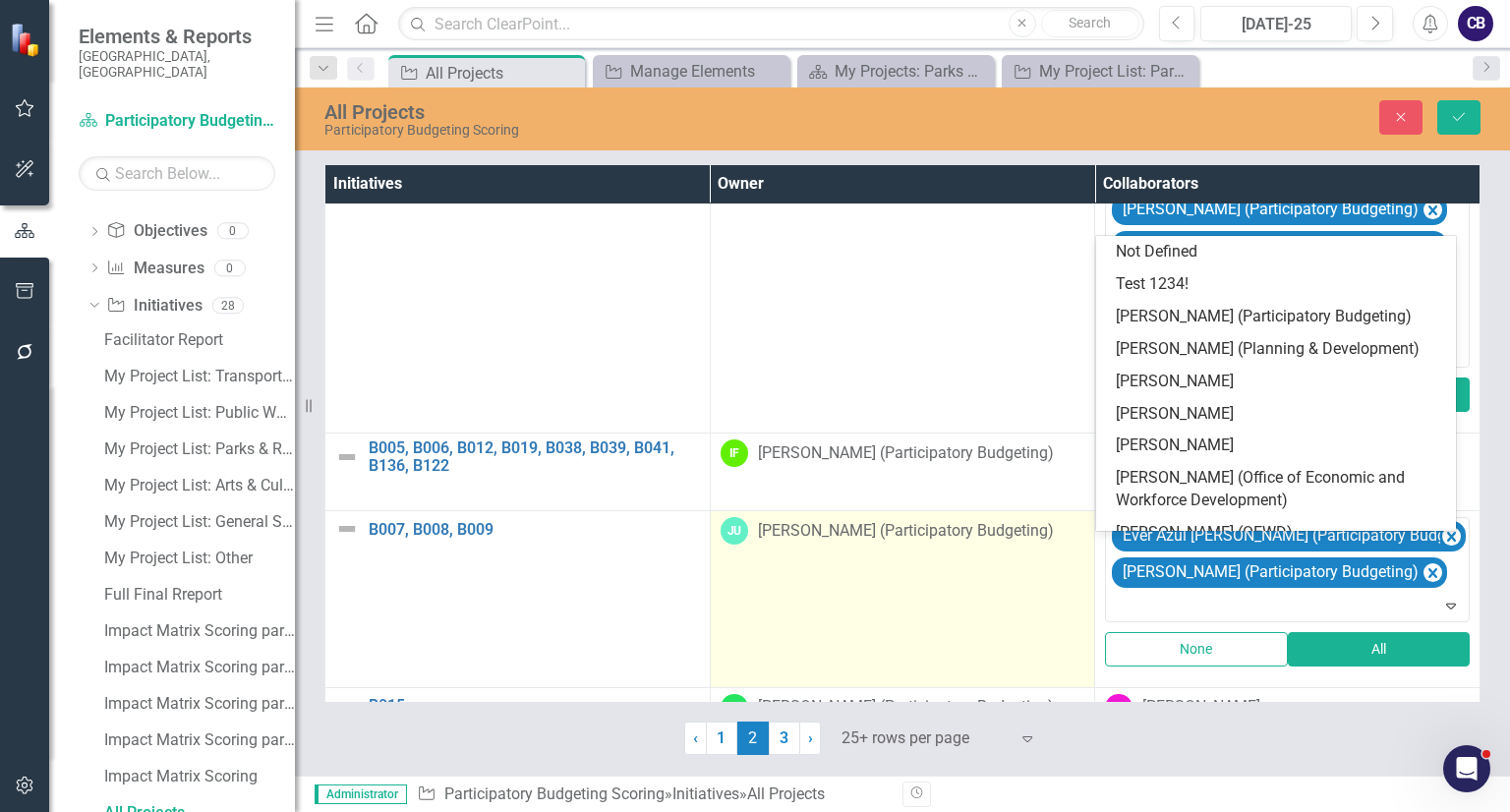
click at [1055, 620] on td "JU [PERSON_NAME] (Participatory Budgeting)" at bounding box center [902, 599] width 385 height 177
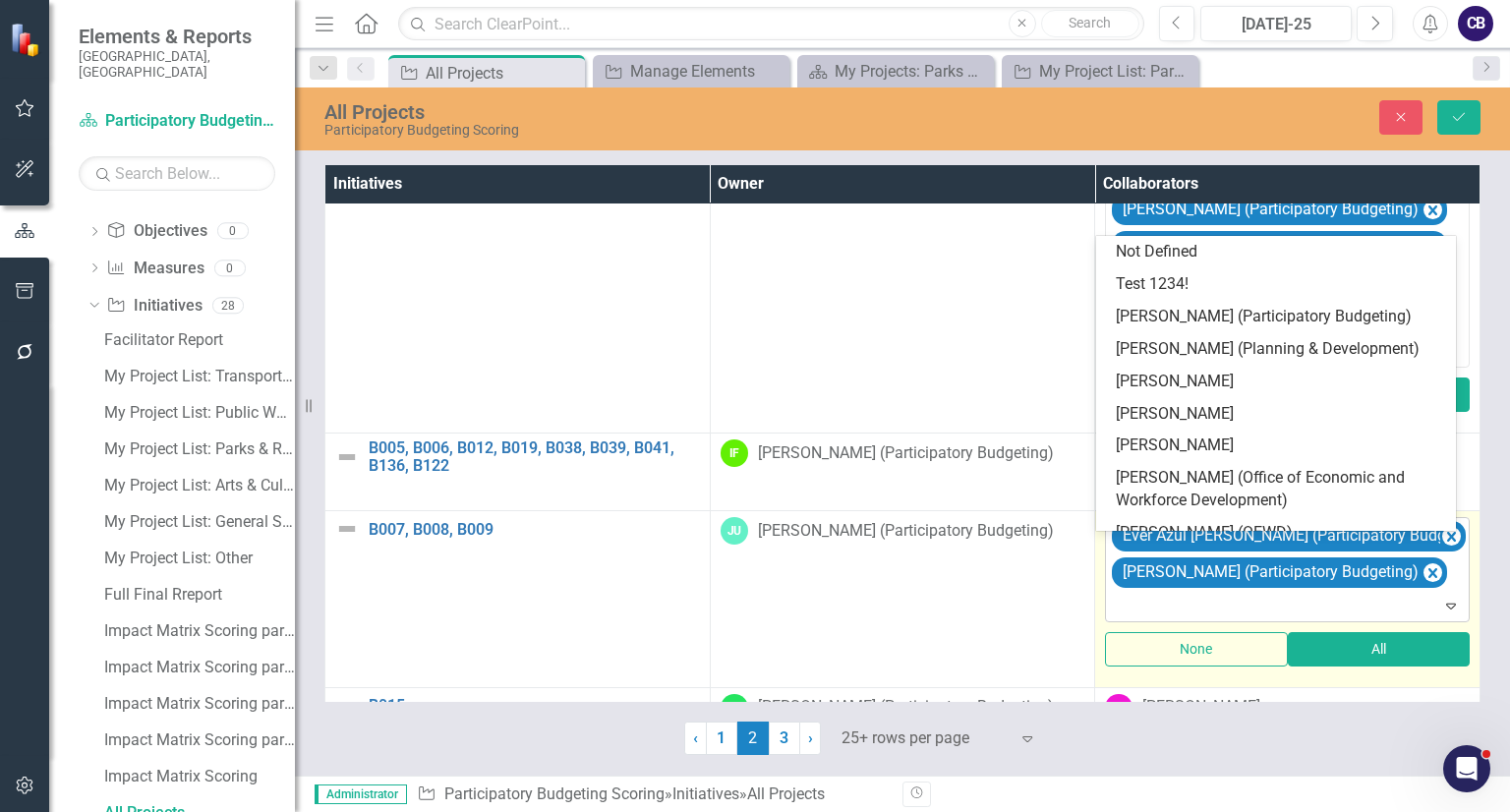
click at [1145, 612] on div at bounding box center [1288, 606] width 356 height 27
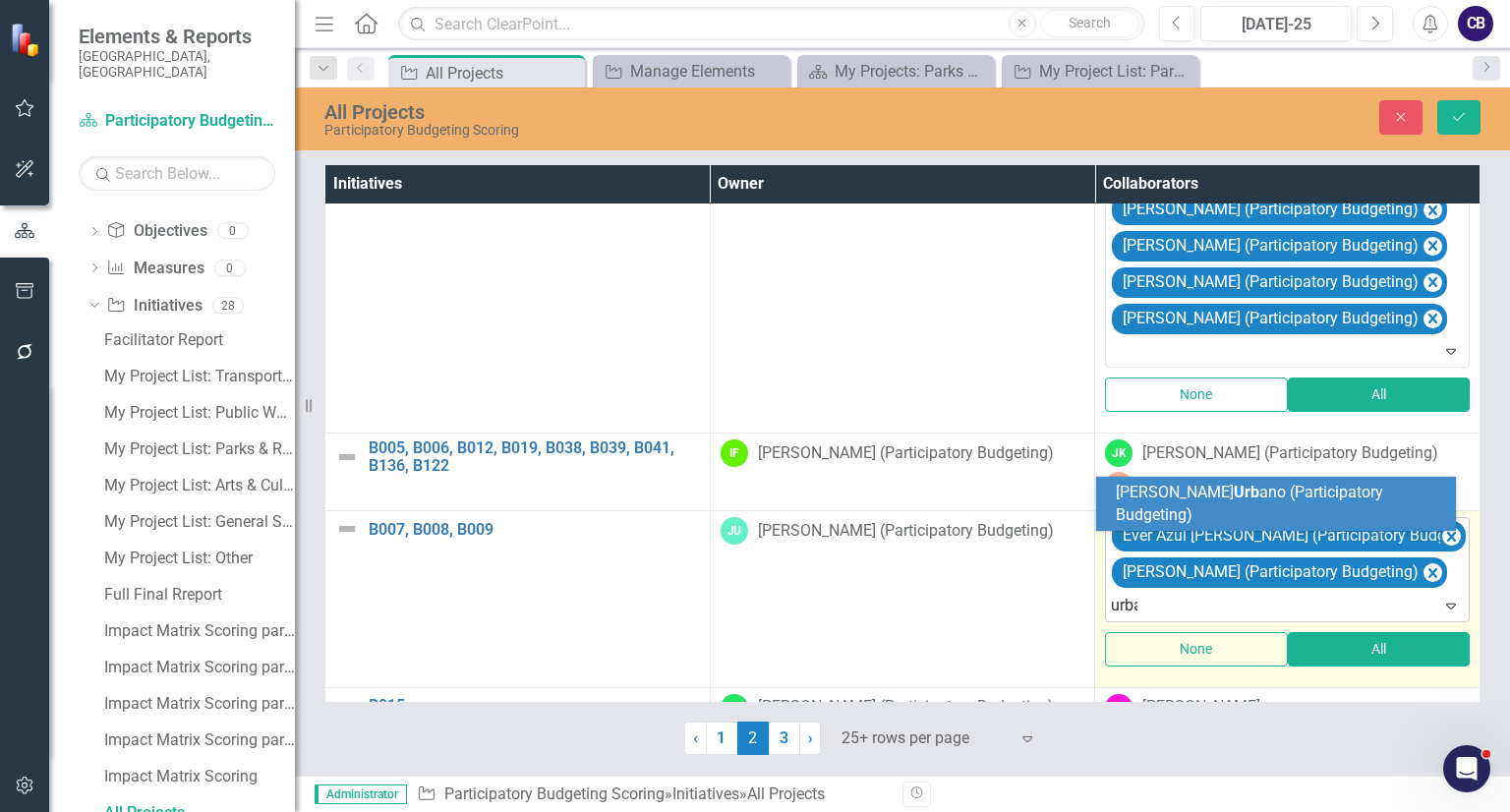
type input "urban"
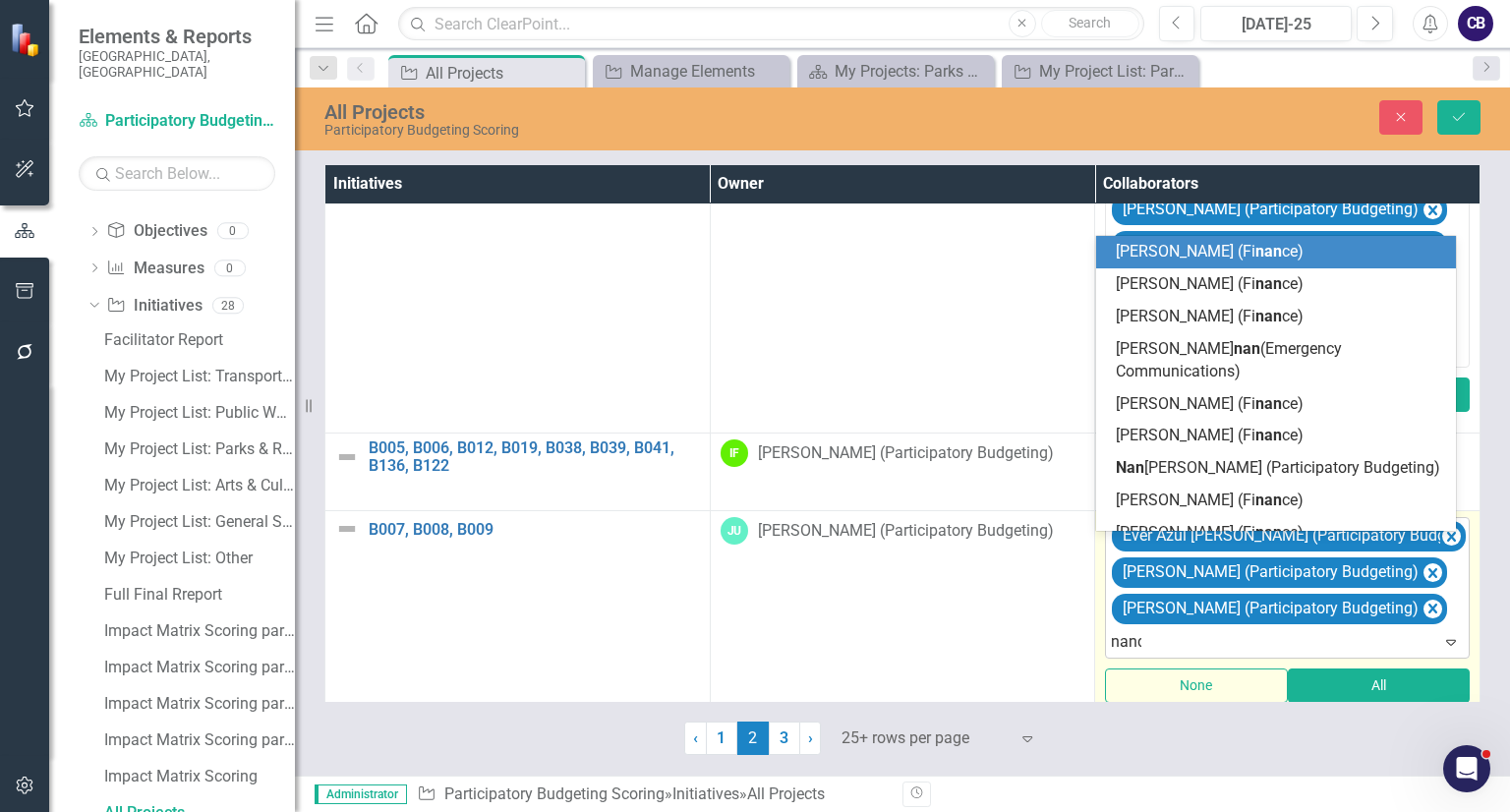
type input "[PERSON_NAME]"
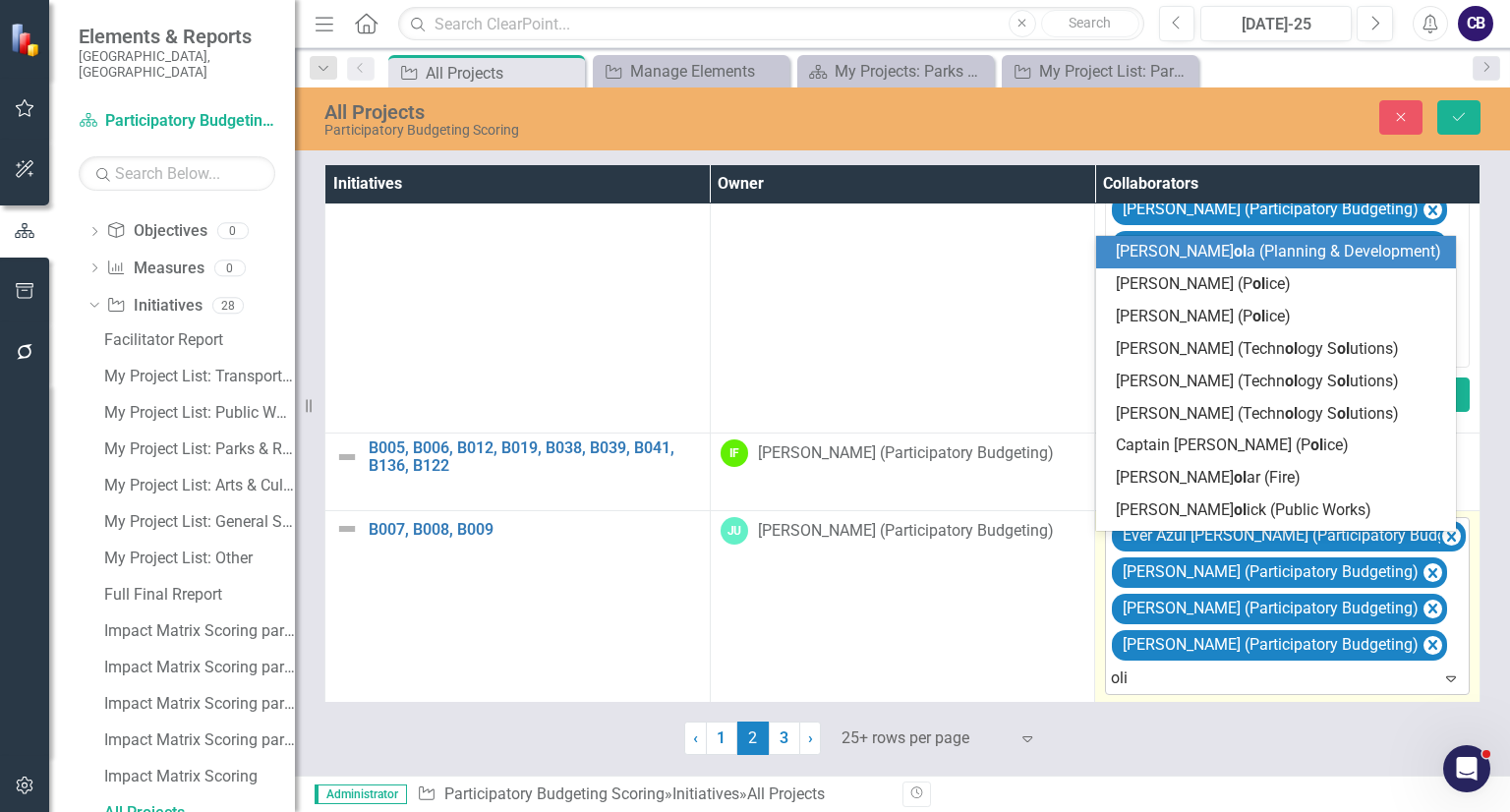
type input "olivi"
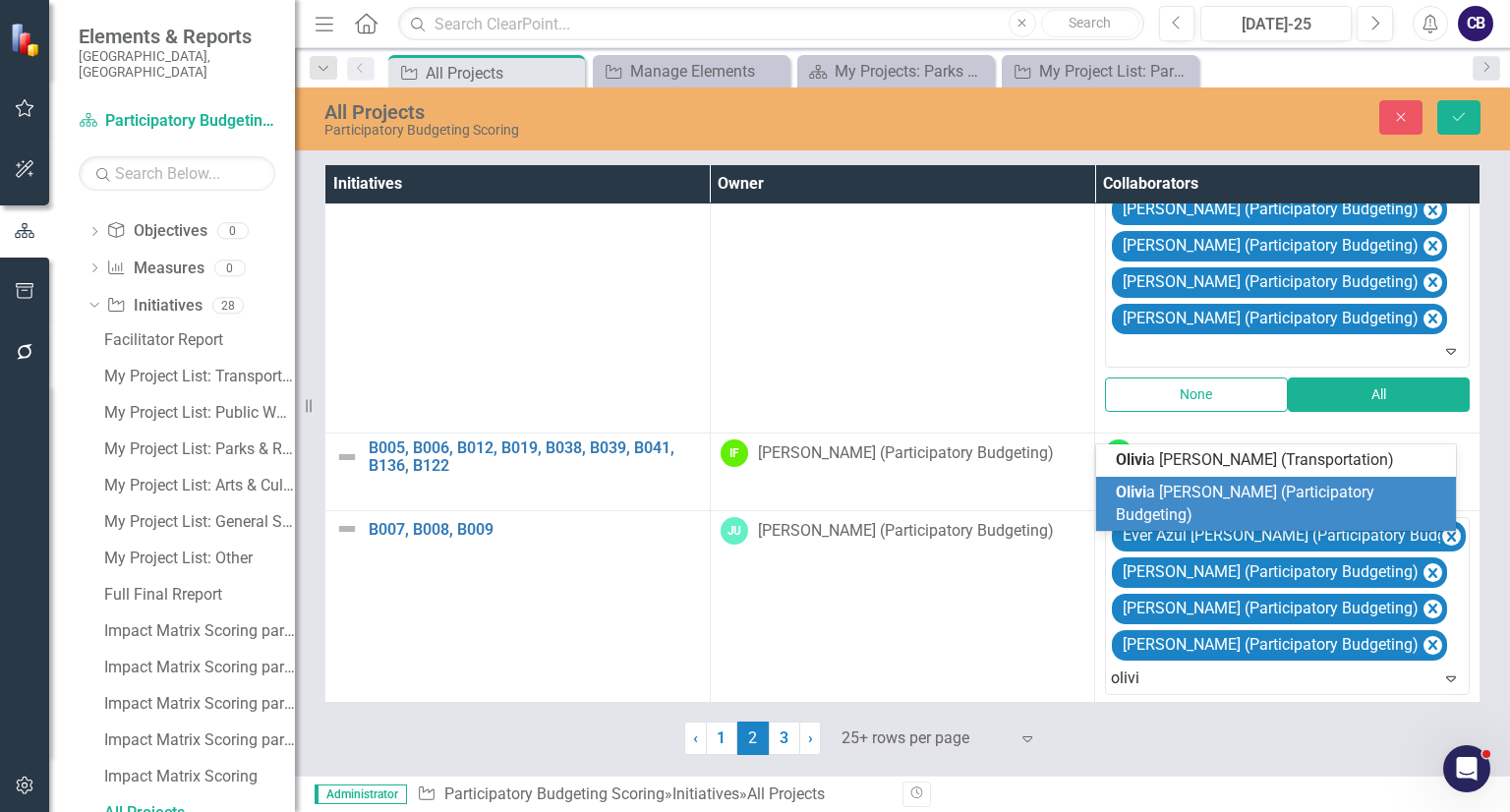
click at [1210, 513] on span "Olivi a [PERSON_NAME] (Participatory Budgeting)" at bounding box center [1245, 503] width 258 height 41
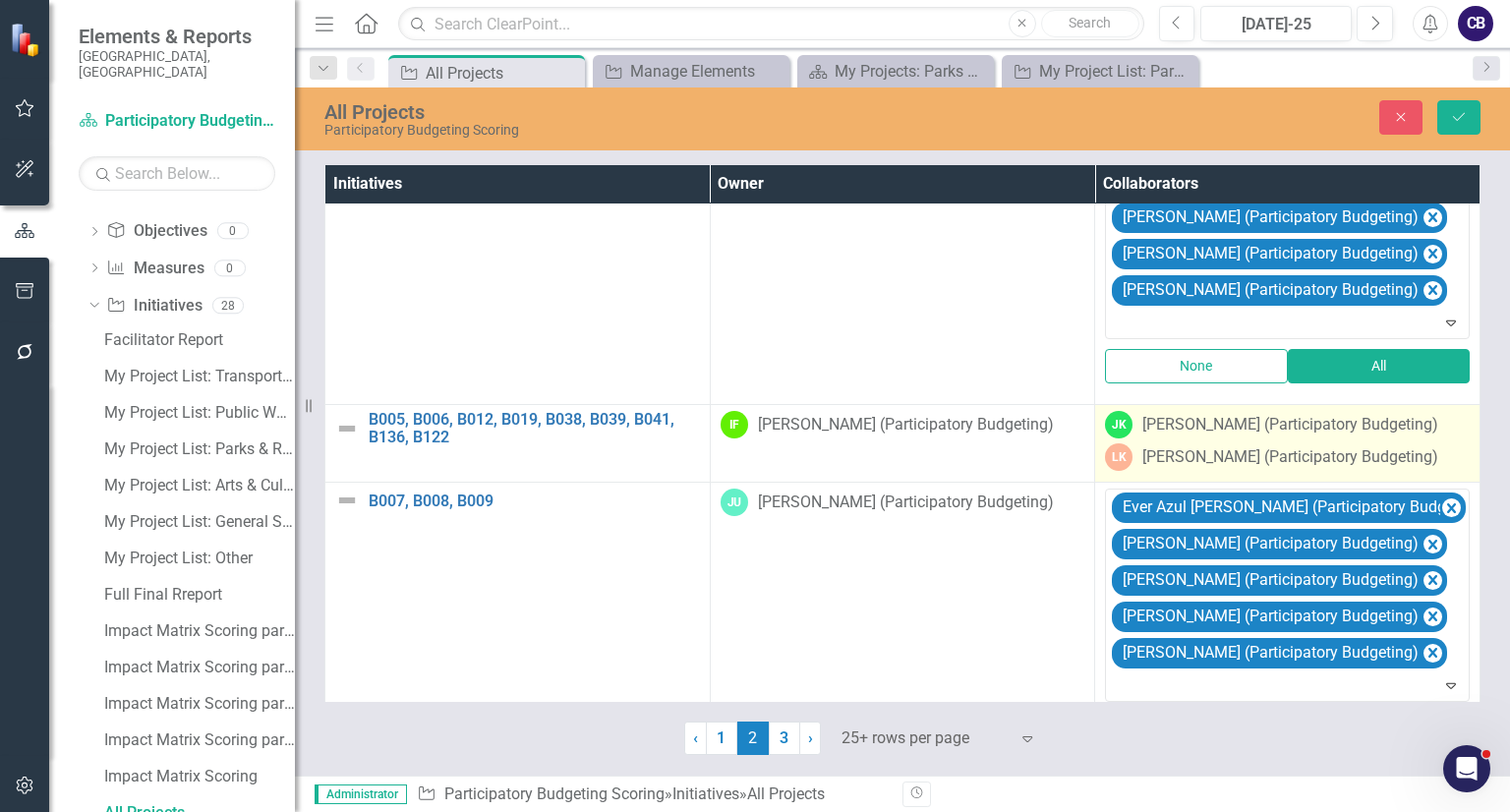
scroll to position [691, 0]
click at [1239, 468] on div "[PERSON_NAME] (Participatory Budgeting)" at bounding box center [1289, 456] width 295 height 23
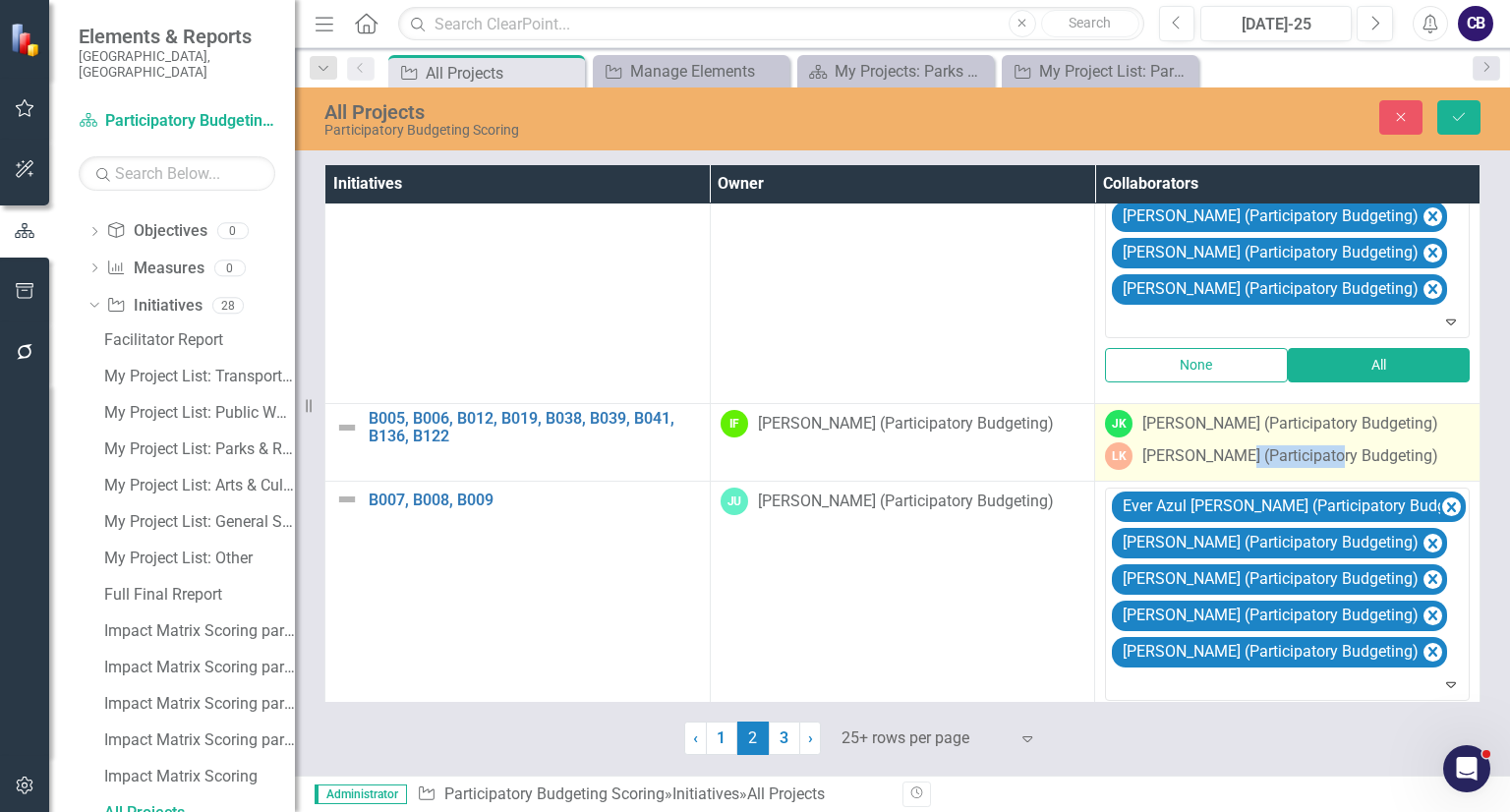
click at [1239, 468] on div "[PERSON_NAME] (Participatory Budgeting)" at bounding box center [1289, 456] width 295 height 23
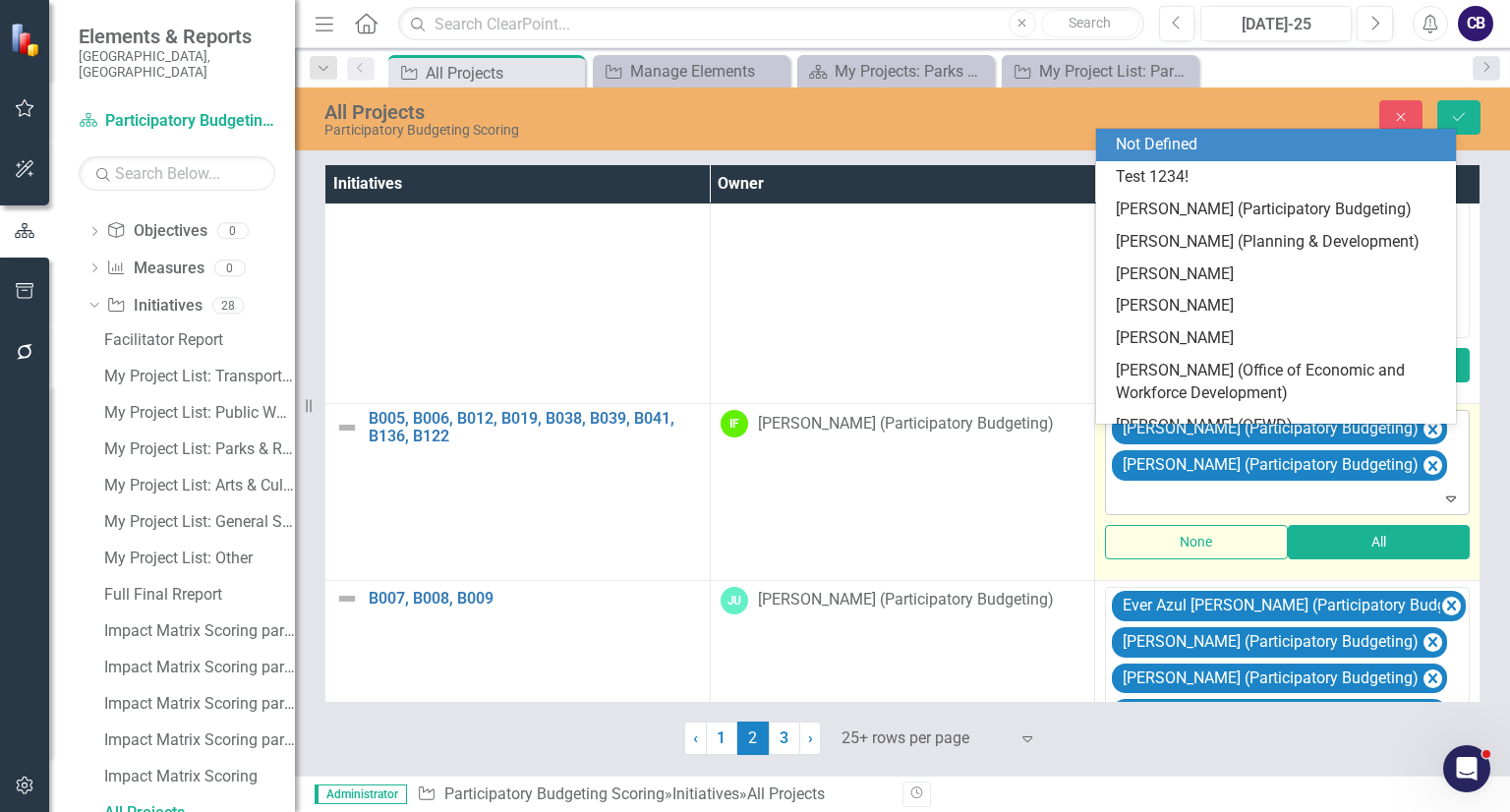
click at [1403, 481] on div "[PERSON_NAME] (Participatory Budgeting) [PERSON_NAME] (Participatory Budgeting)" at bounding box center [1288, 462] width 359 height 103
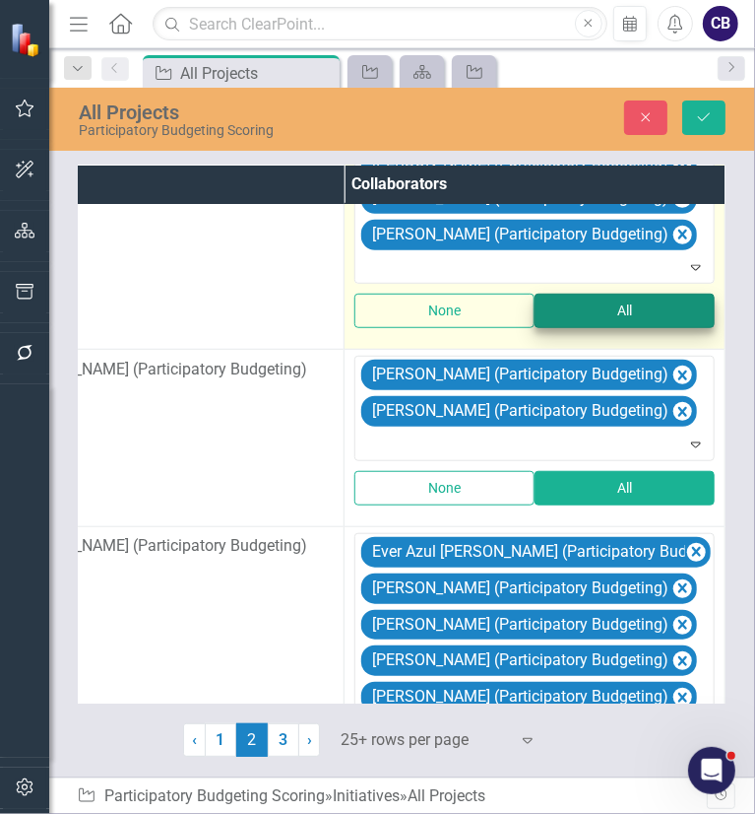
scroll to position [750, 510]
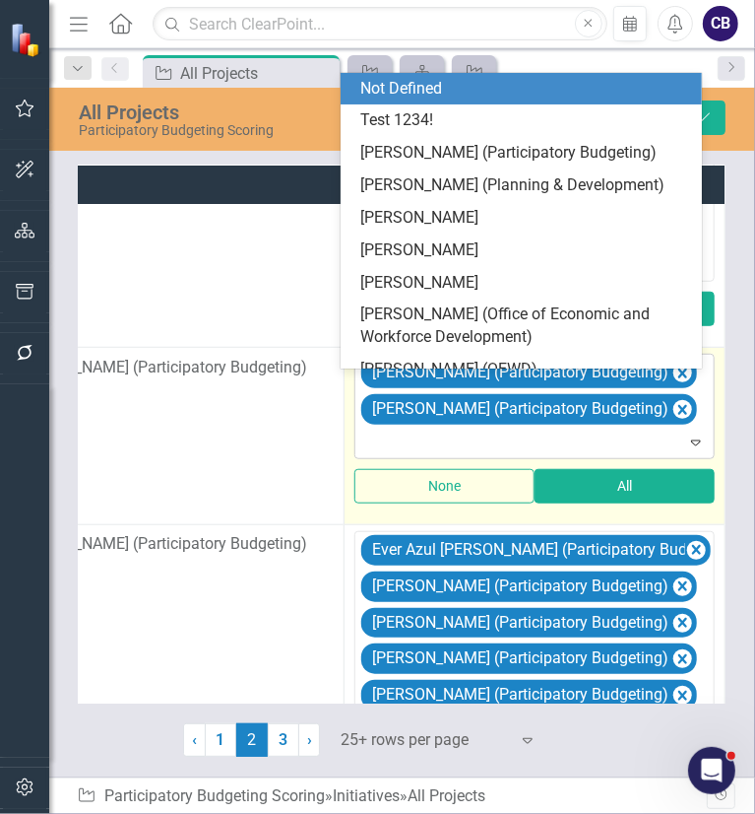
click at [469, 446] on div at bounding box center [536, 442] width 352 height 27
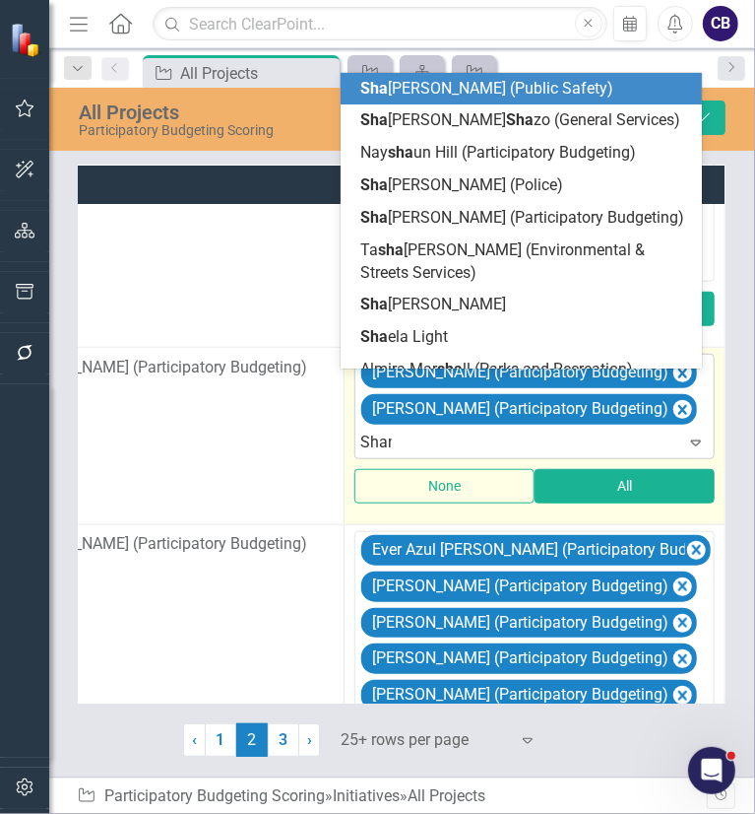
type input "[PERSON_NAME]"
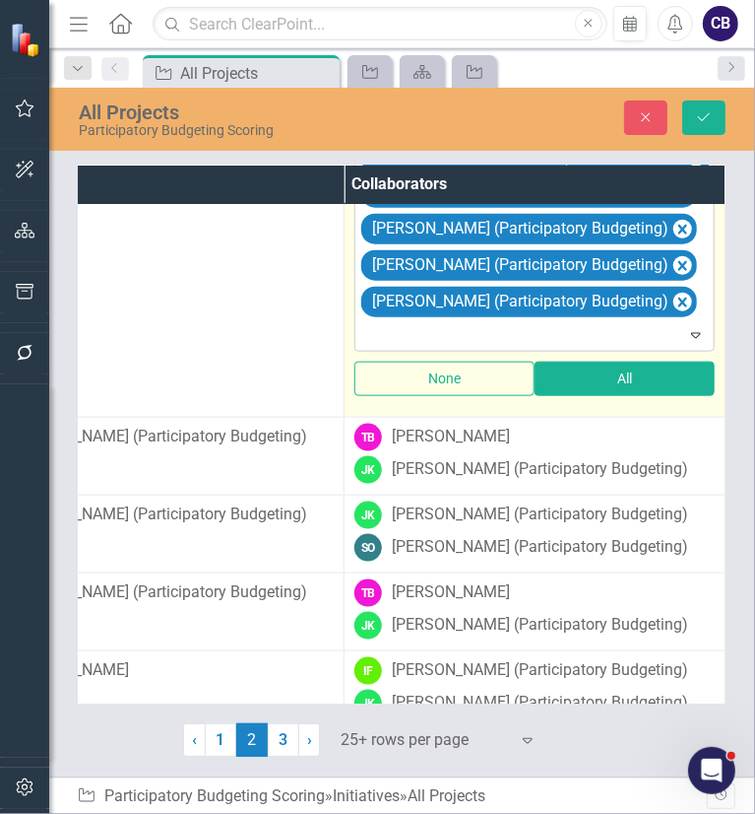
scroll to position [1181, 510]
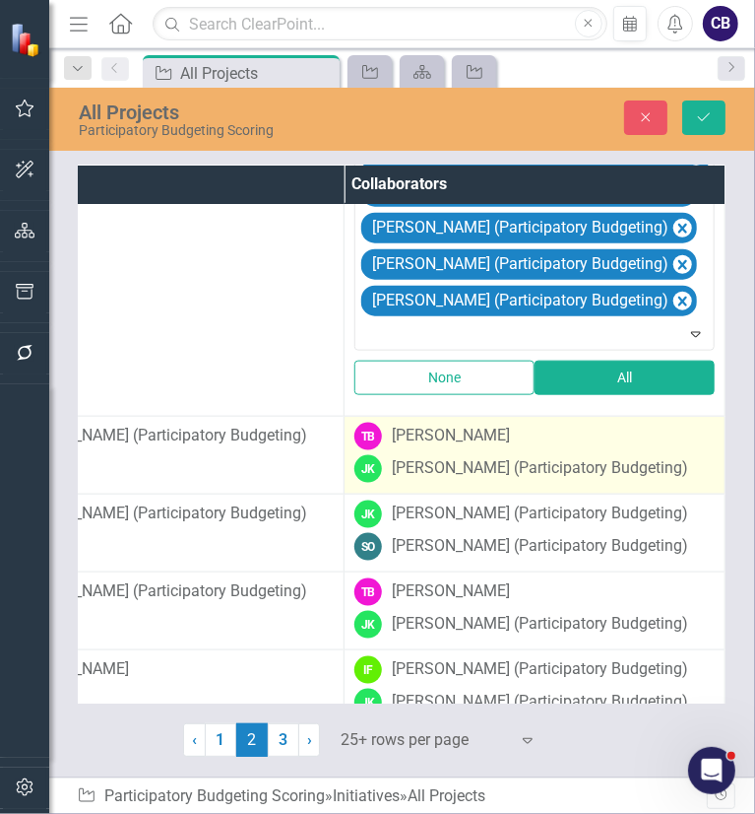
click at [530, 477] on div "[PERSON_NAME] (Participatory Budgeting)" at bounding box center [540, 468] width 296 height 23
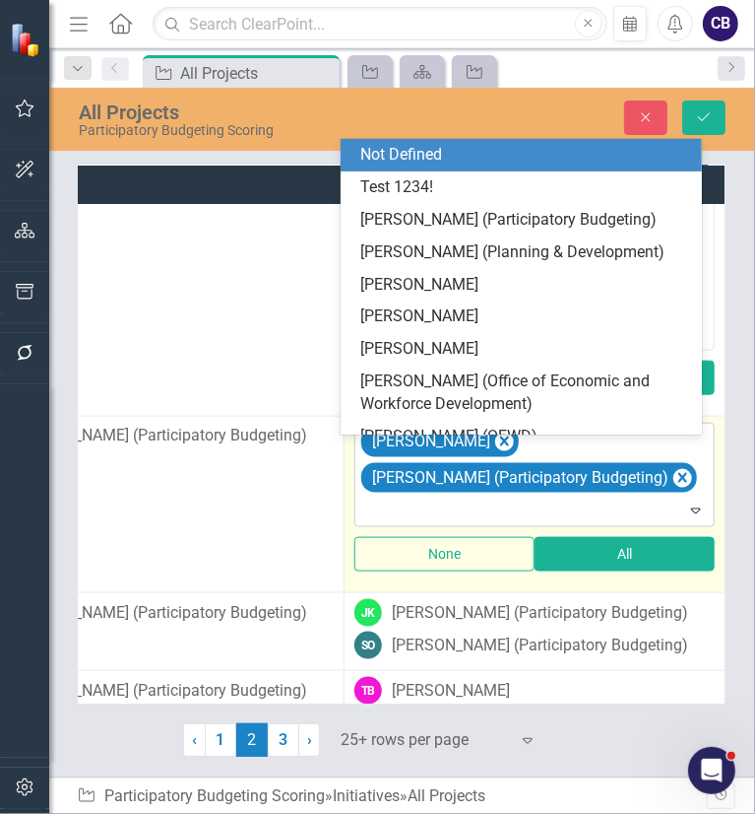
click at [674, 480] on div "[PERSON_NAME] [PERSON_NAME] (Participatory Budgeting)" at bounding box center [536, 474] width 356 height 103
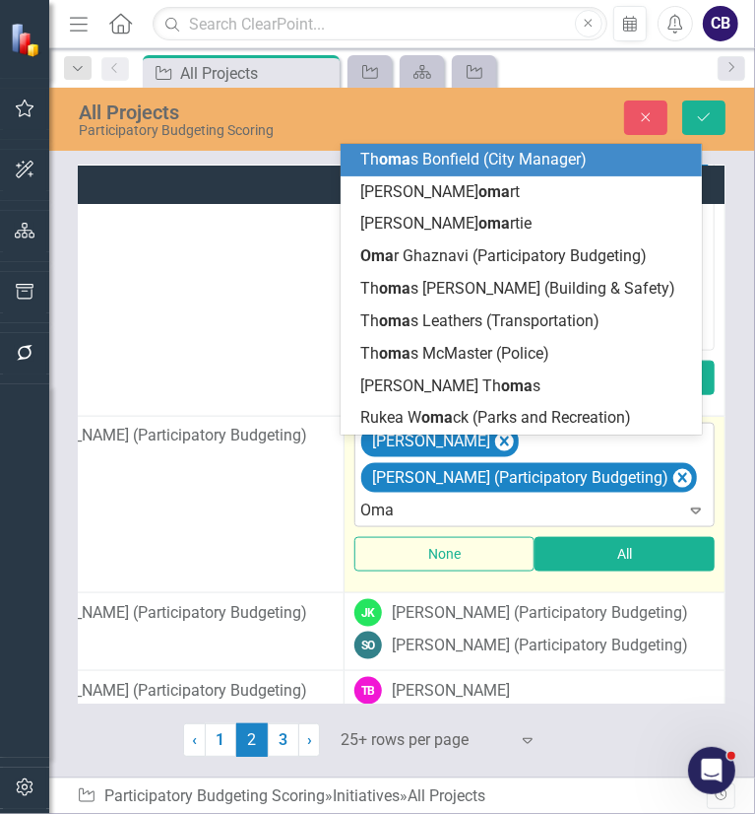
type input "[PERSON_NAME]"
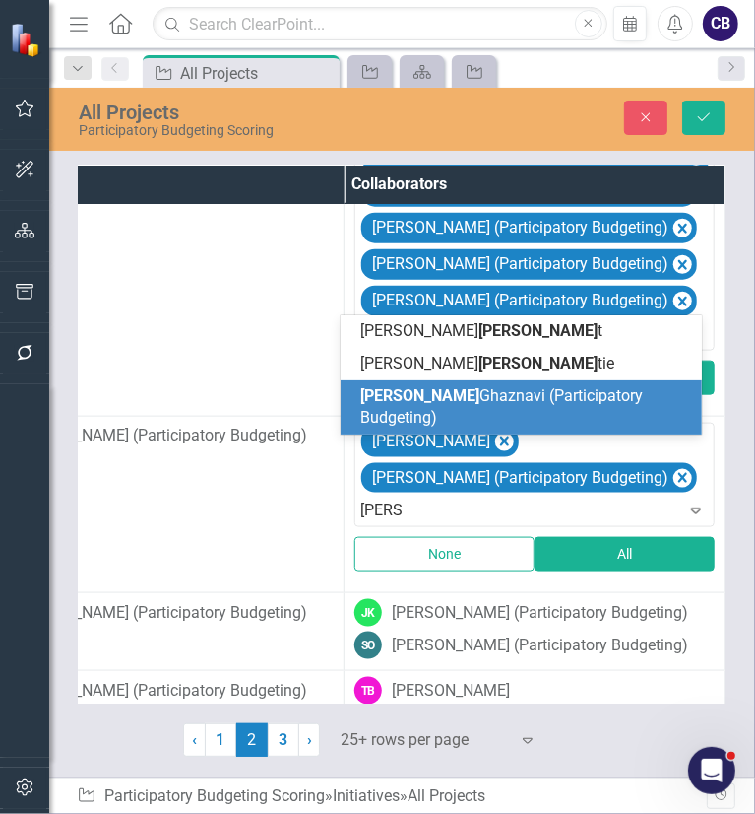
click at [533, 415] on span "[PERSON_NAME] (Participatory Budgeting)" at bounding box center [501, 406] width 283 height 41
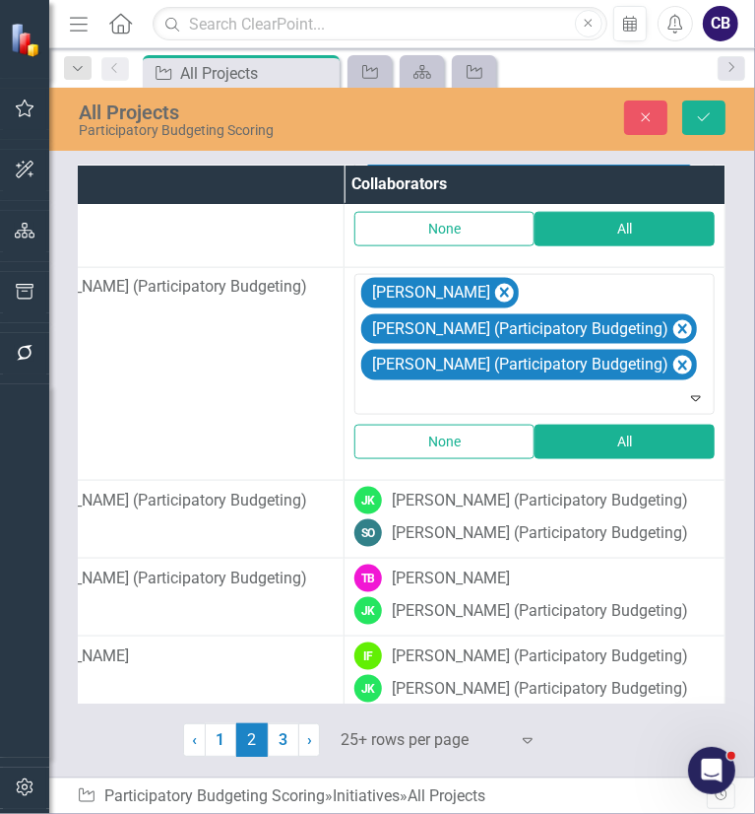
scroll to position [1346, 510]
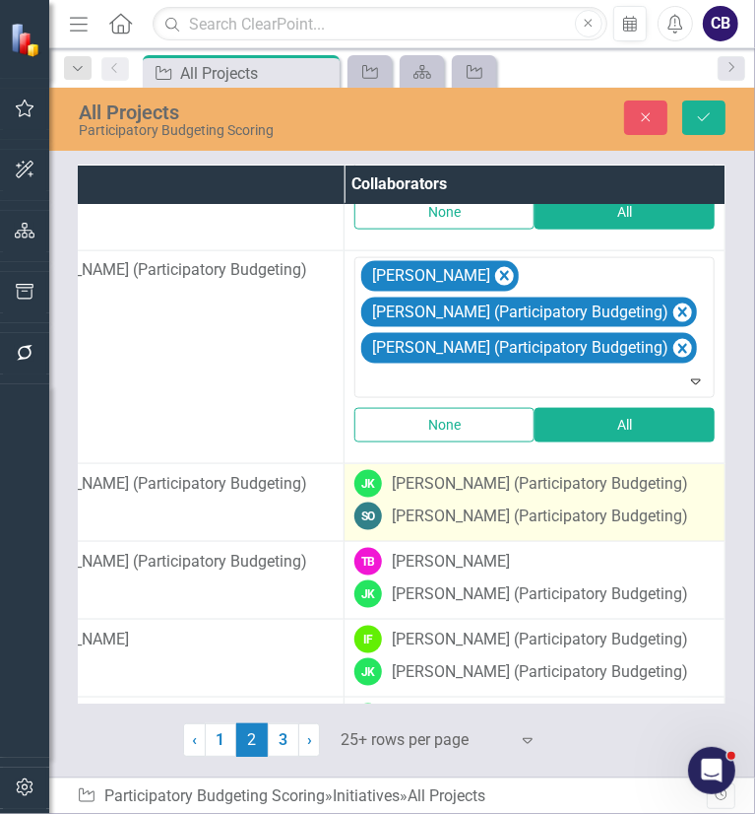
click at [550, 495] on div "[PERSON_NAME] (Participatory Budgeting)" at bounding box center [540, 484] width 296 height 23
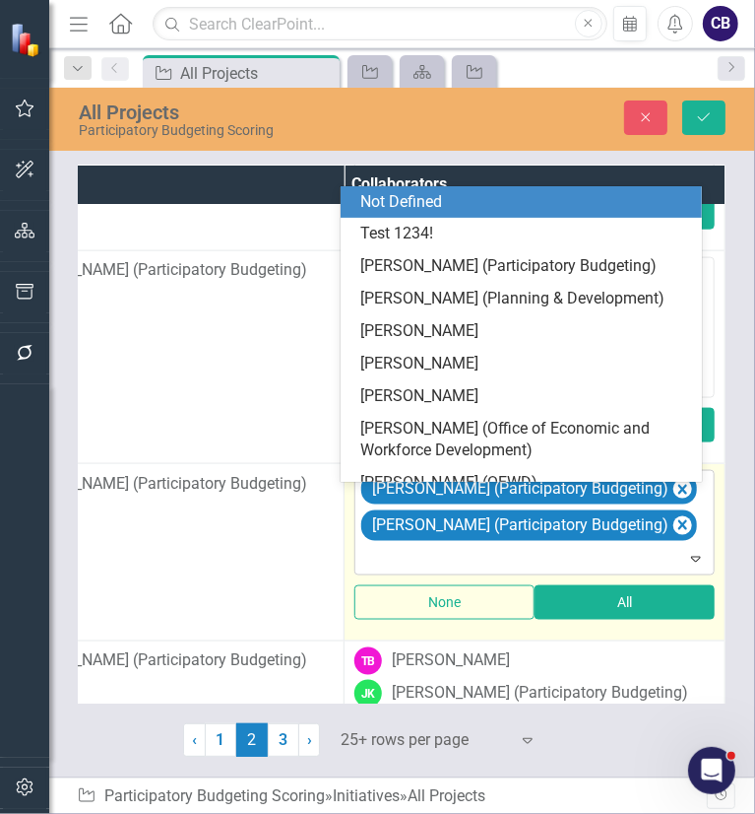
click at [662, 554] on div "[PERSON_NAME] (Participatory Budgeting) [PERSON_NAME] (Participatory Budgeting)" at bounding box center [536, 522] width 356 height 103
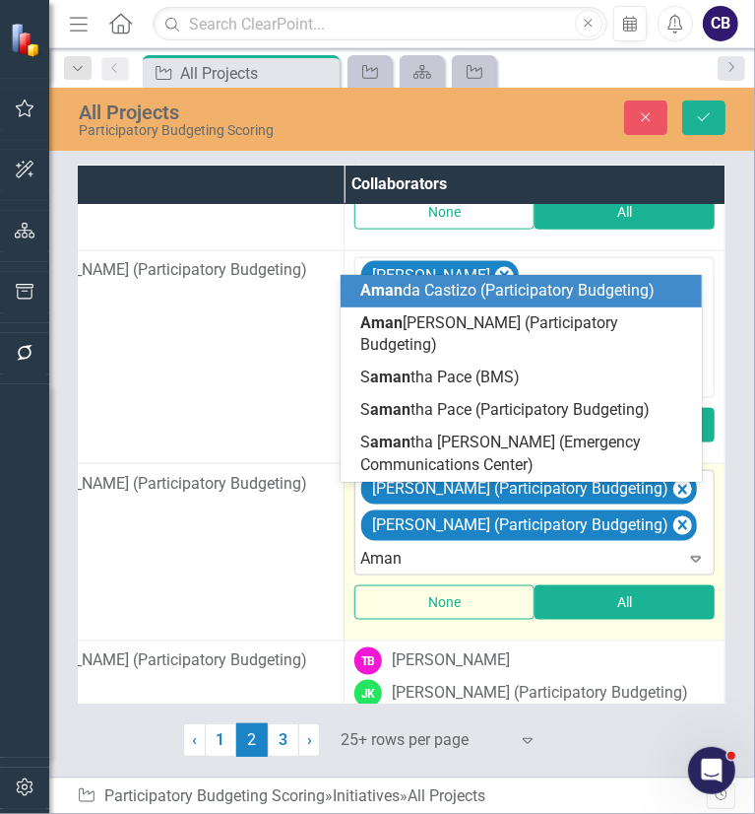
type input "Amand"
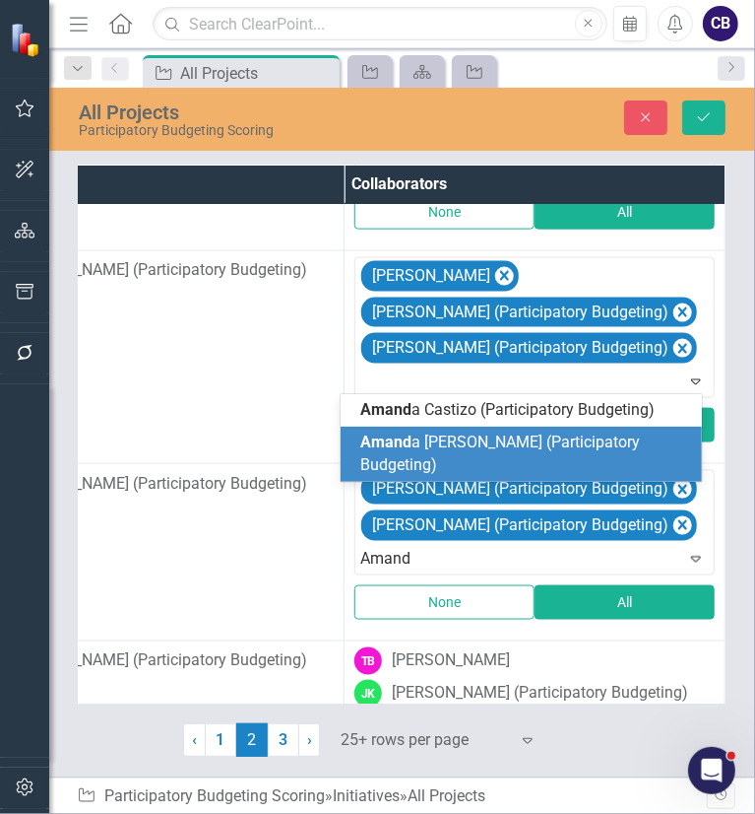
click at [500, 468] on span "[PERSON_NAME] (Participatory Budgeting)" at bounding box center [500, 452] width 280 height 41
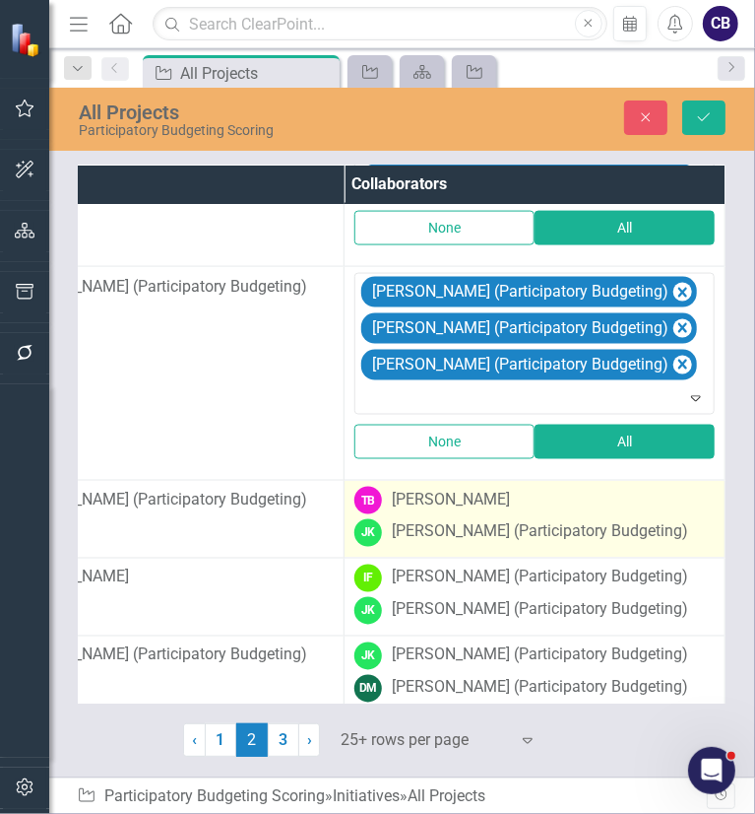
scroll to position [1547, 510]
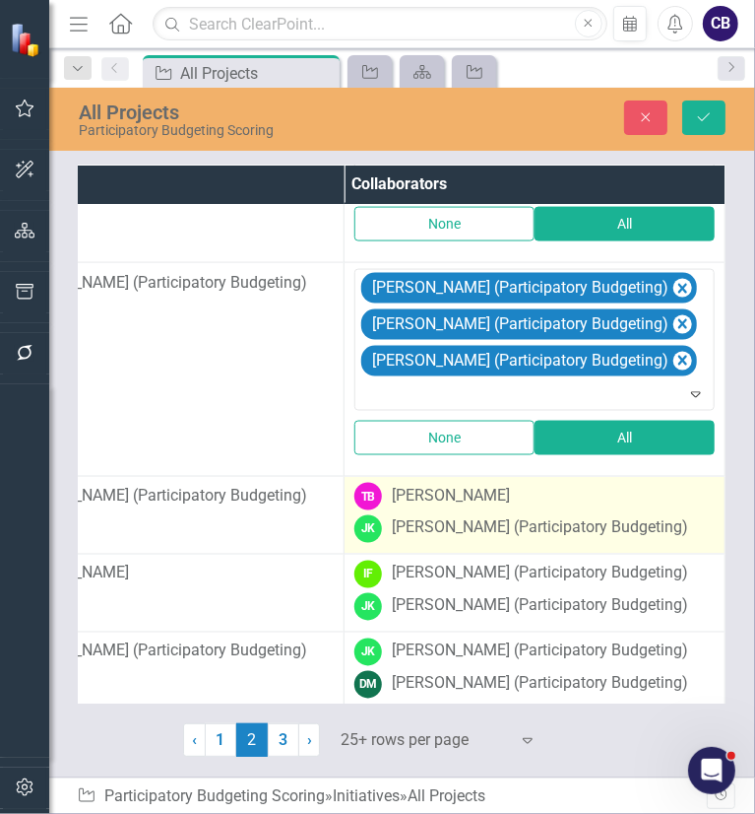
click at [481, 533] on div "[PERSON_NAME] (Participatory Budgeting)" at bounding box center [540, 528] width 296 height 23
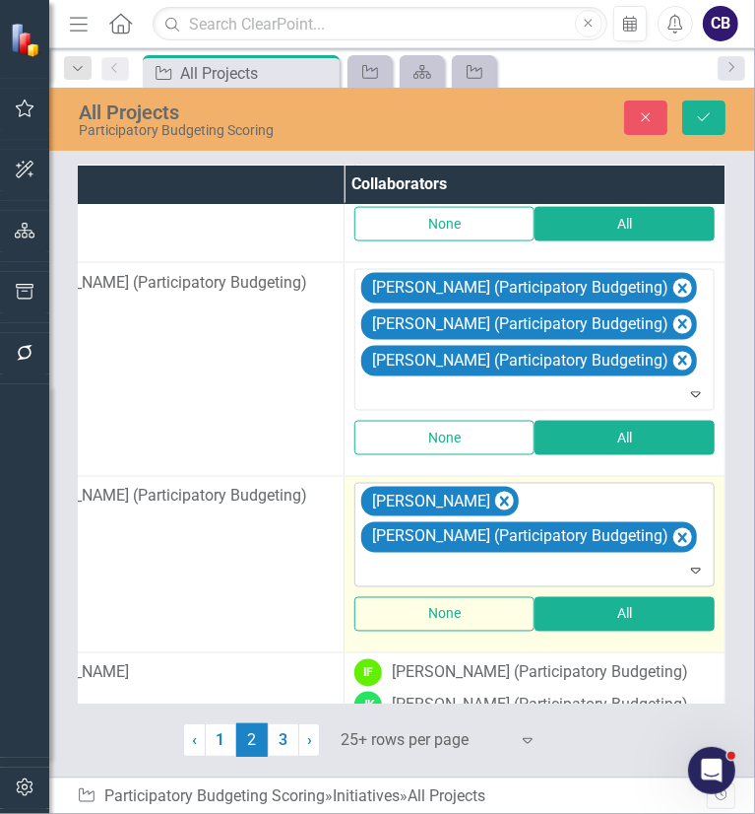
click at [555, 564] on div "[PERSON_NAME] [PERSON_NAME] (Participatory Budgeting)" at bounding box center [536, 535] width 356 height 103
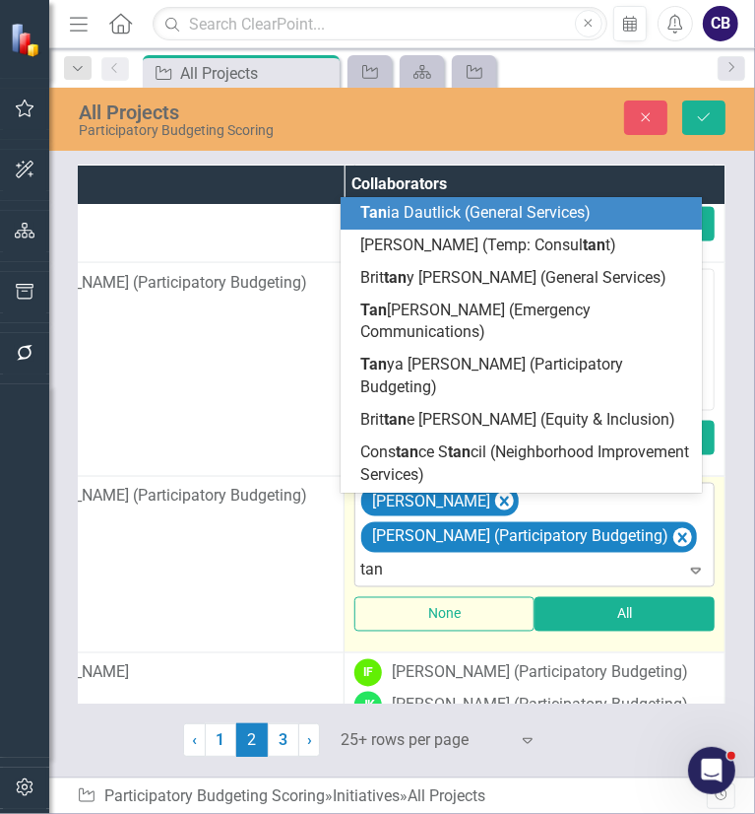
type input "tany"
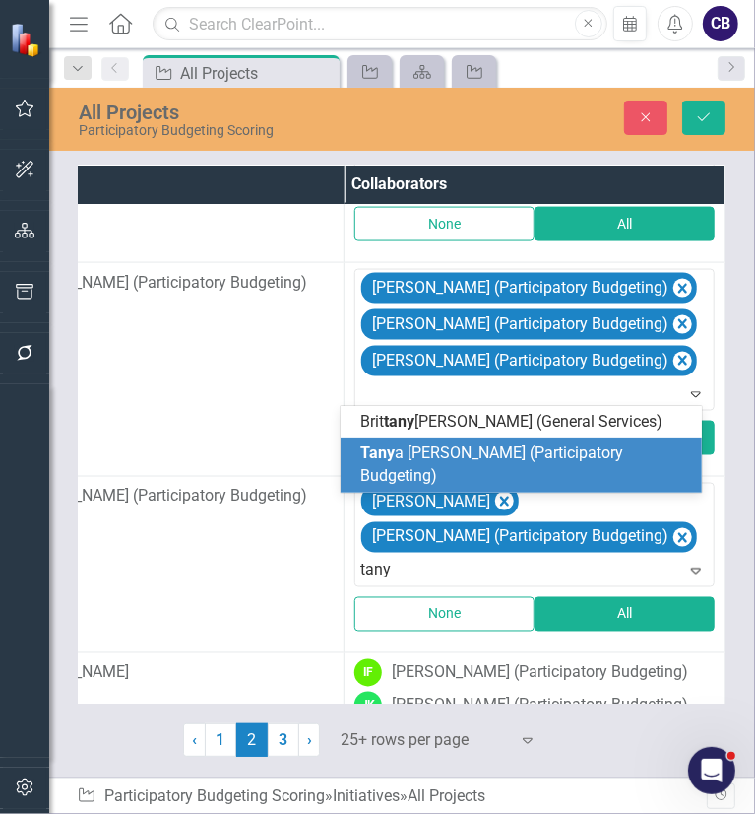
click at [527, 466] on span "[PERSON_NAME] (Participatory Budgeting)" at bounding box center [491, 463] width 263 height 41
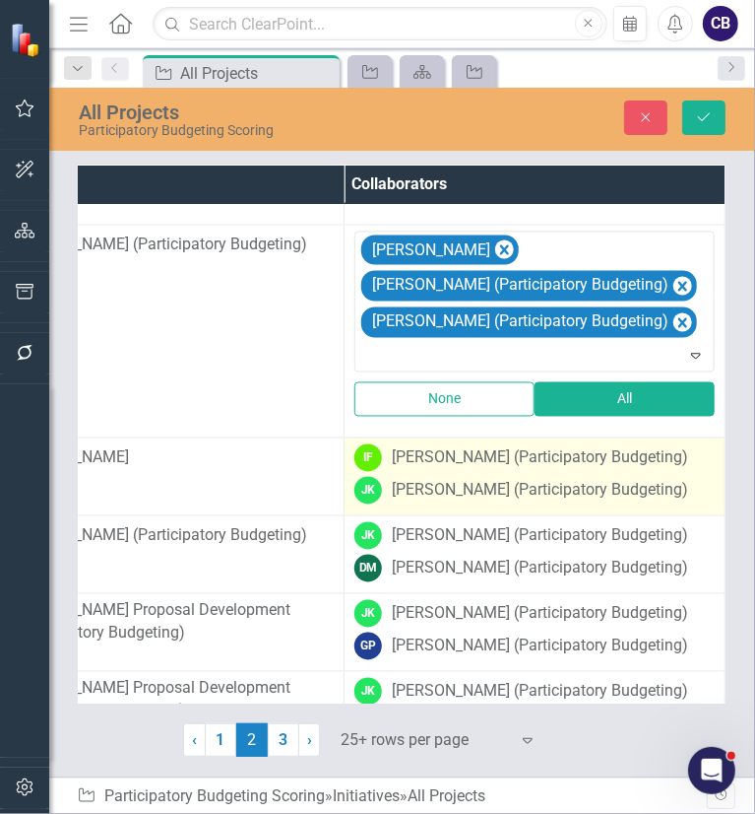
scroll to position [1828, 510]
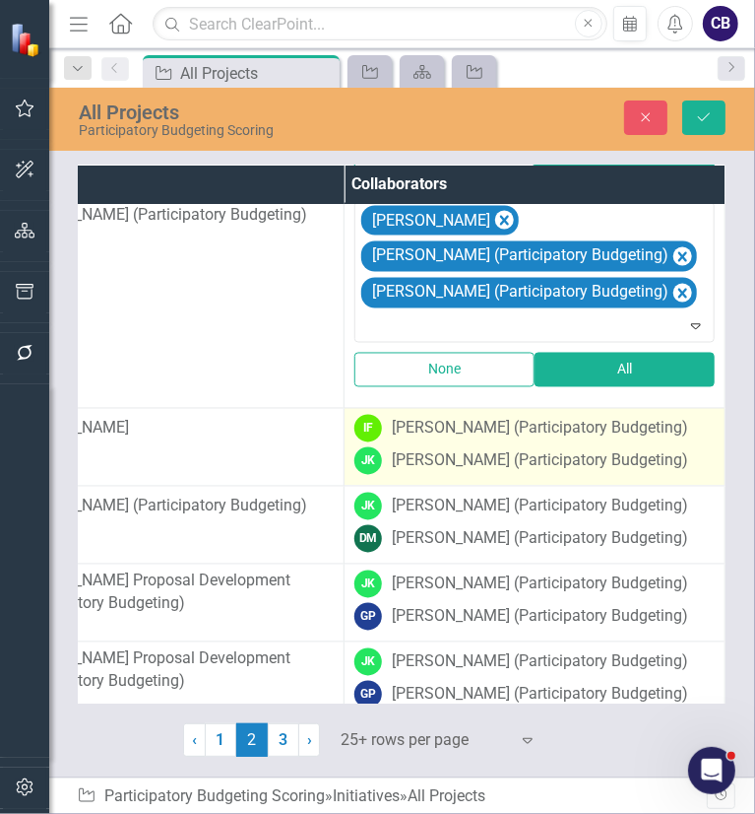
click at [565, 440] on div "[PERSON_NAME] (Participatory Budgeting)" at bounding box center [540, 429] width 296 height 23
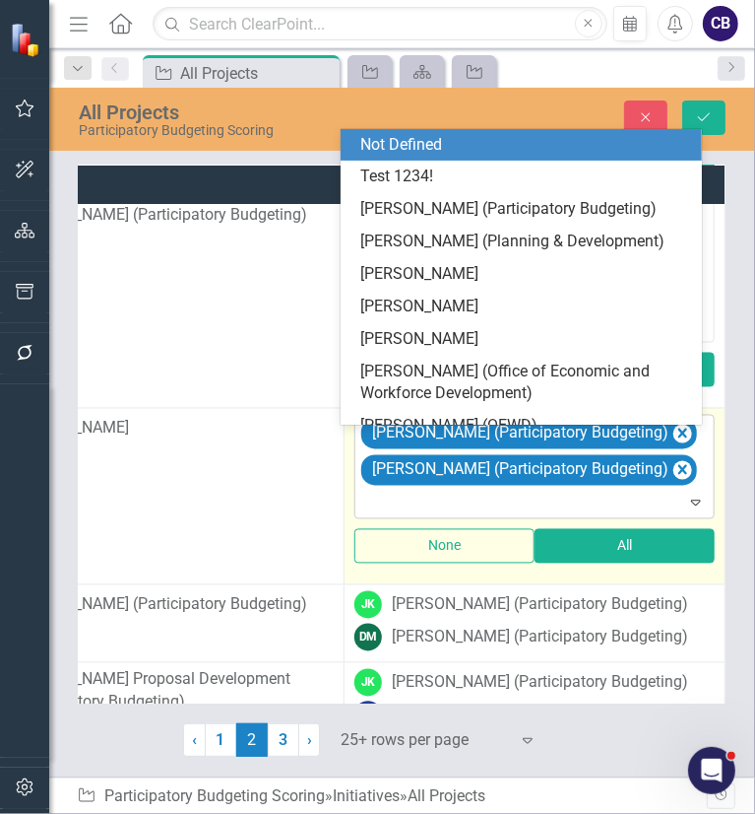
click at [577, 506] on div at bounding box center [536, 503] width 352 height 27
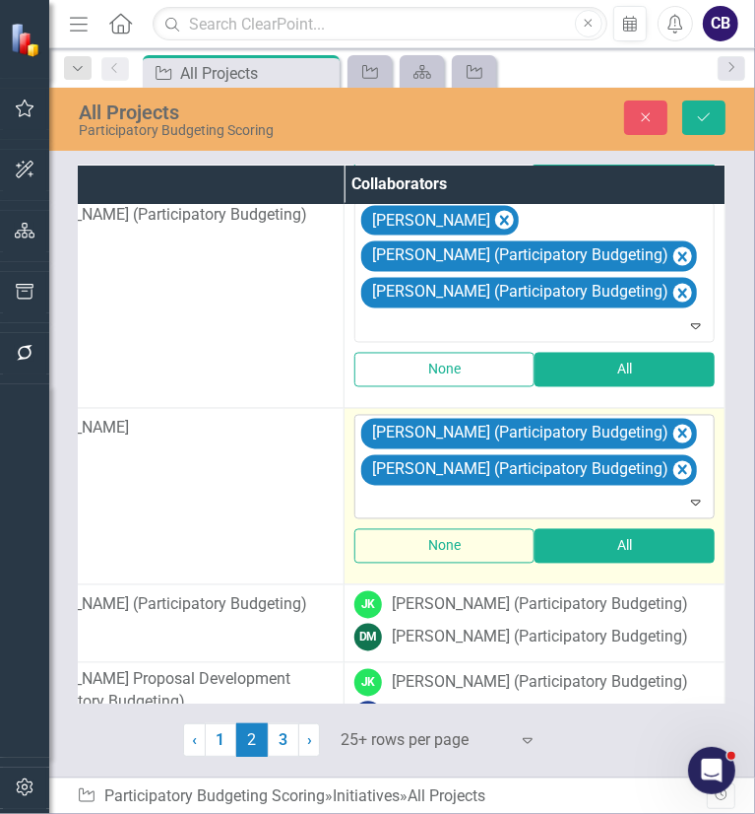
click at [539, 517] on div at bounding box center [536, 503] width 352 height 27
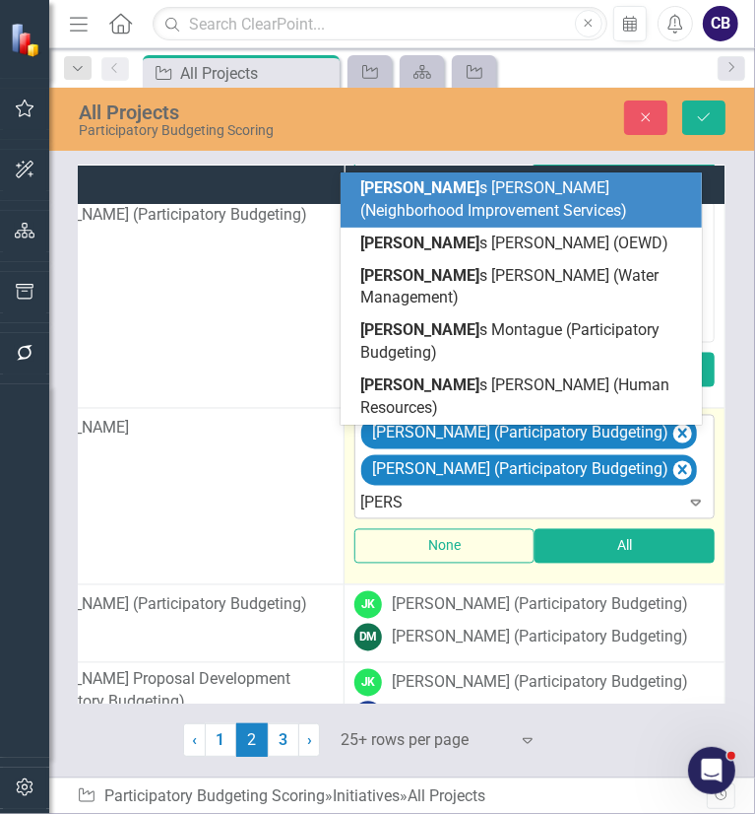
type input "[PERSON_NAME]"
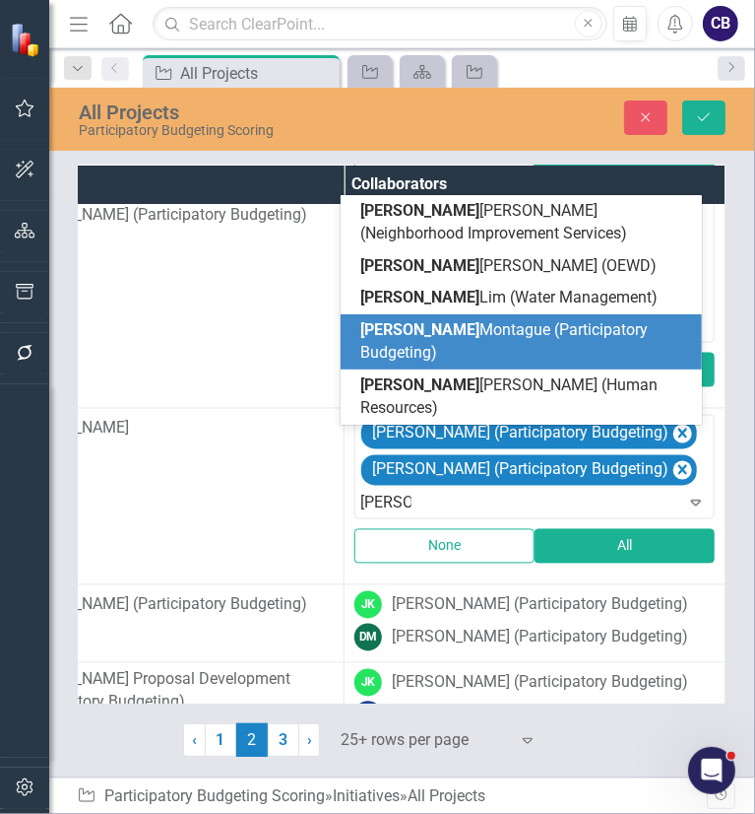
click at [507, 361] on span "[PERSON_NAME] (Participatory Budgeting)" at bounding box center [504, 340] width 288 height 41
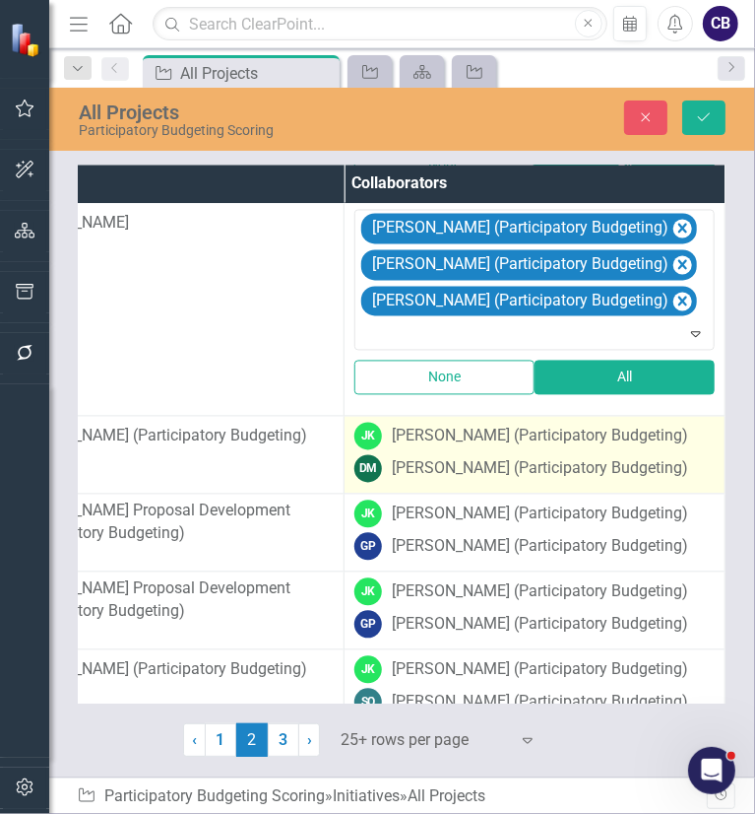
scroll to position [2037, 510]
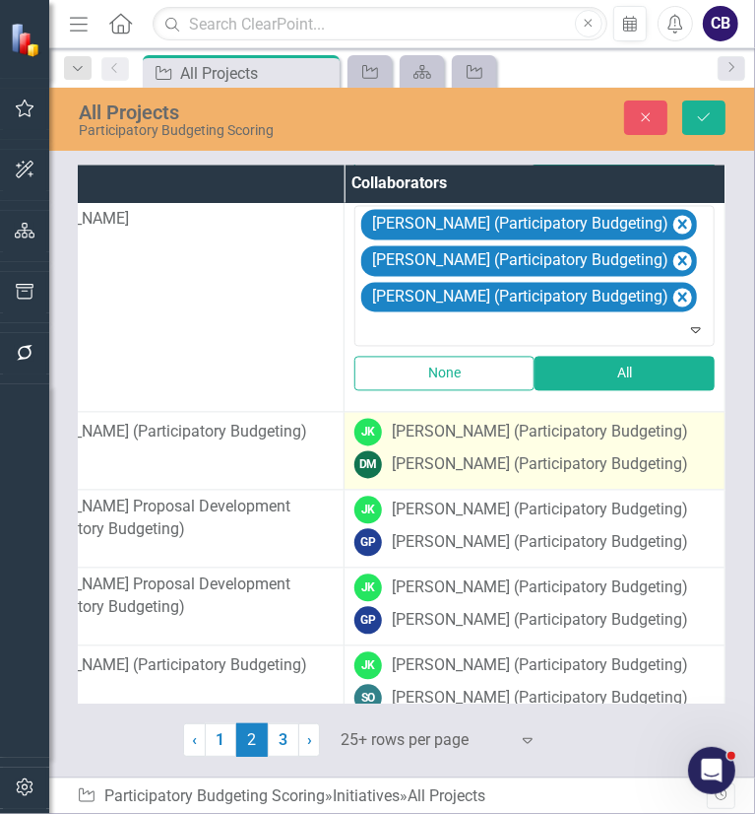
click at [484, 477] on div "[PERSON_NAME] (Participatory Budgeting)" at bounding box center [540, 465] width 296 height 23
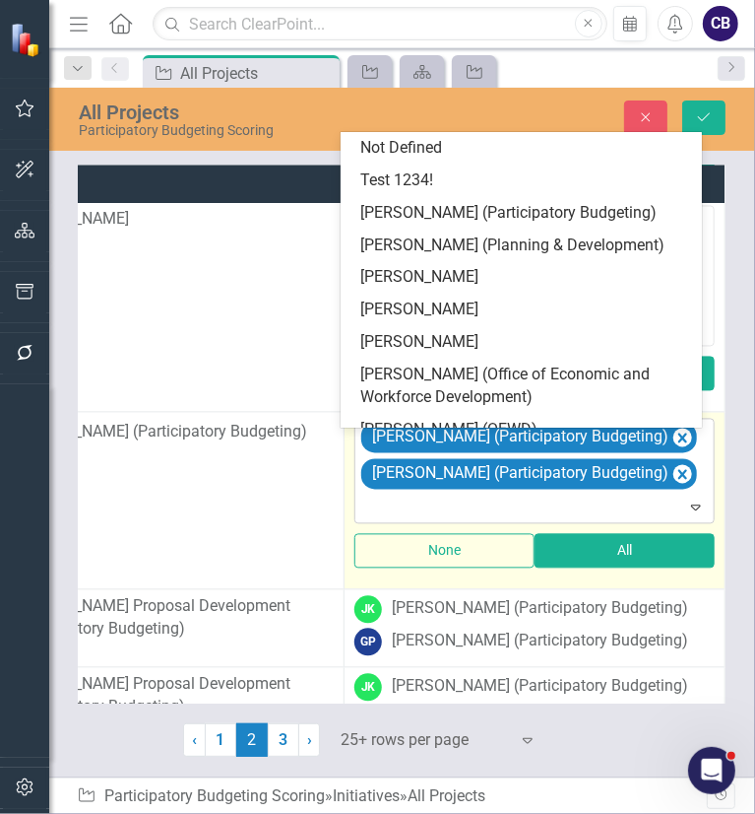
click at [473, 514] on div at bounding box center [536, 507] width 352 height 27
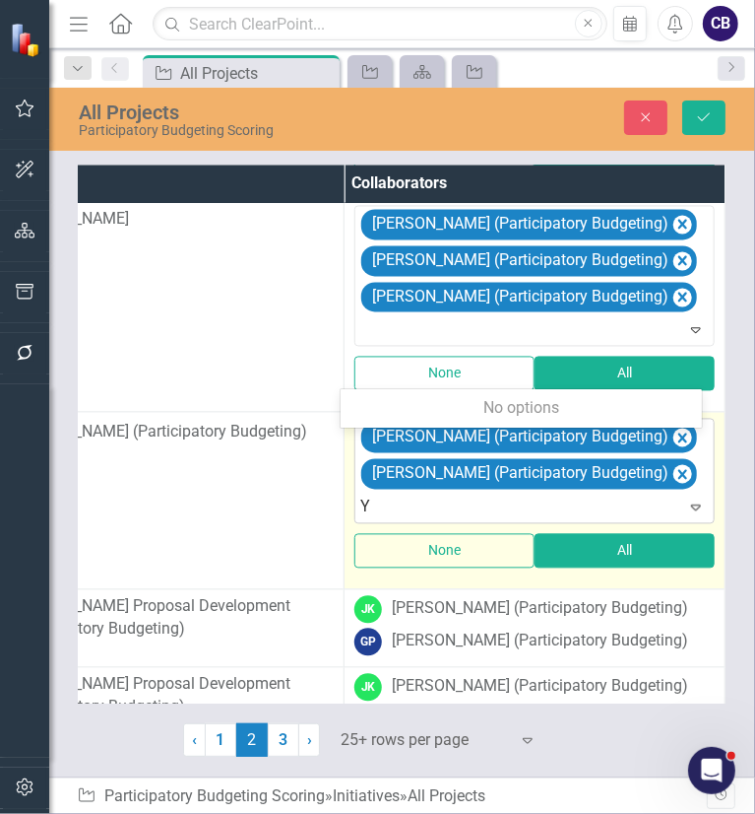
type input "Yv"
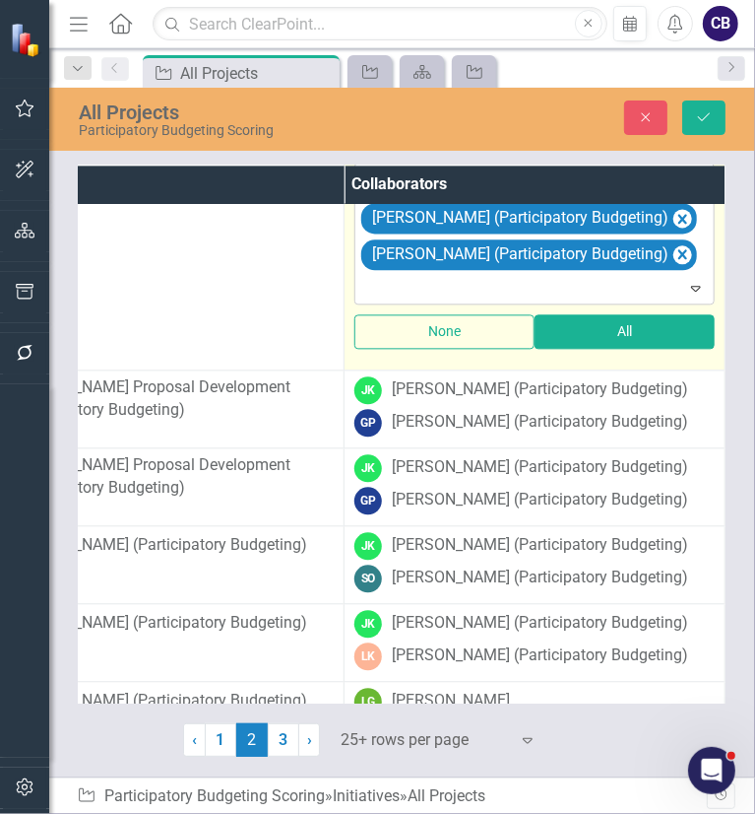
scroll to position [2300, 510]
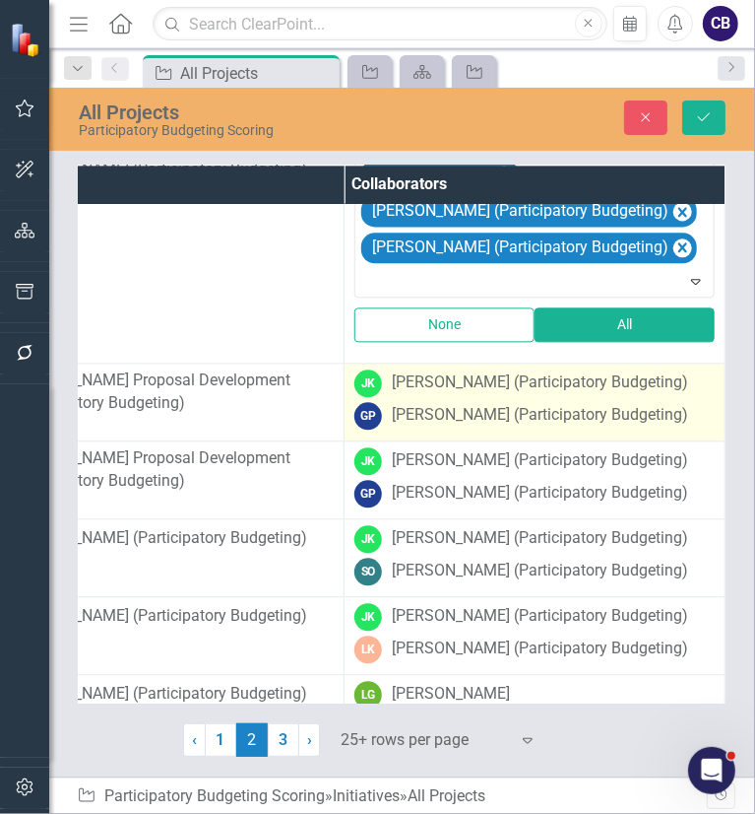
click at [488, 426] on div "[PERSON_NAME] (Participatory Budgeting)" at bounding box center [540, 415] width 296 height 23
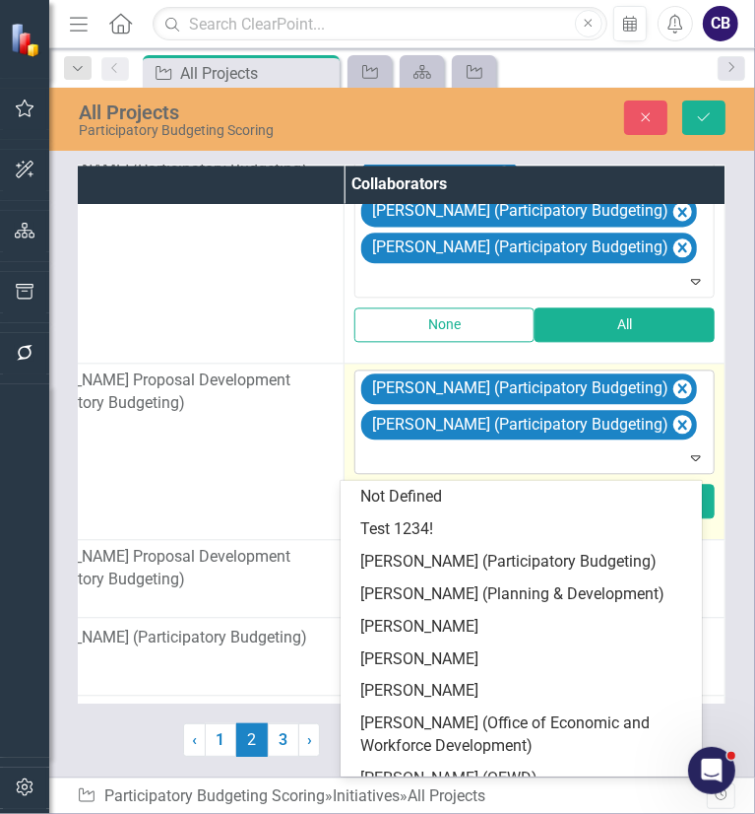
click at [404, 474] on div "[PERSON_NAME] (Participatory Budgeting) [PERSON_NAME] (Participatory Budgeting)" at bounding box center [536, 421] width 356 height 103
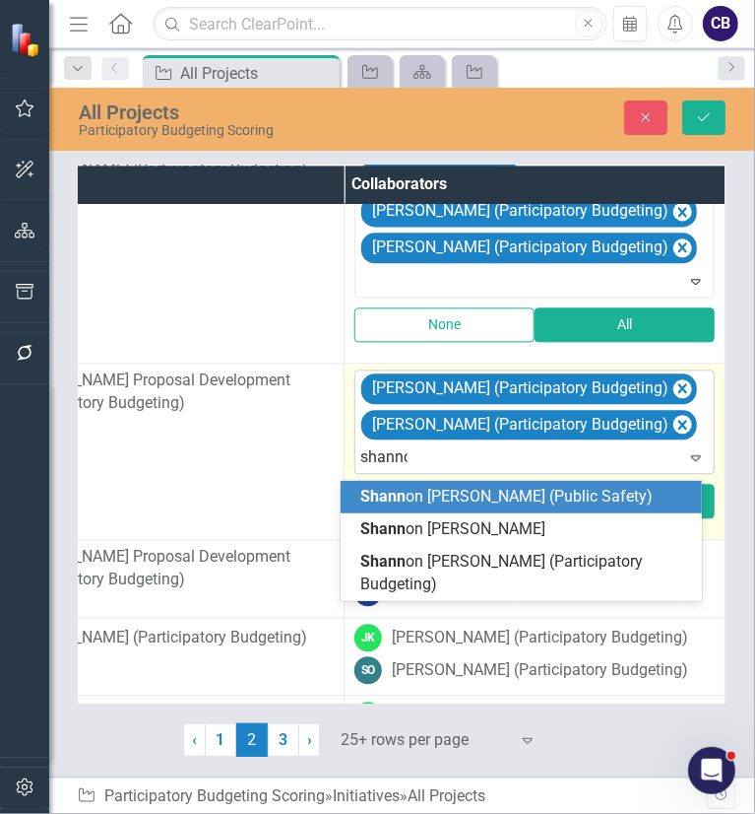
type input "[PERSON_NAME]"
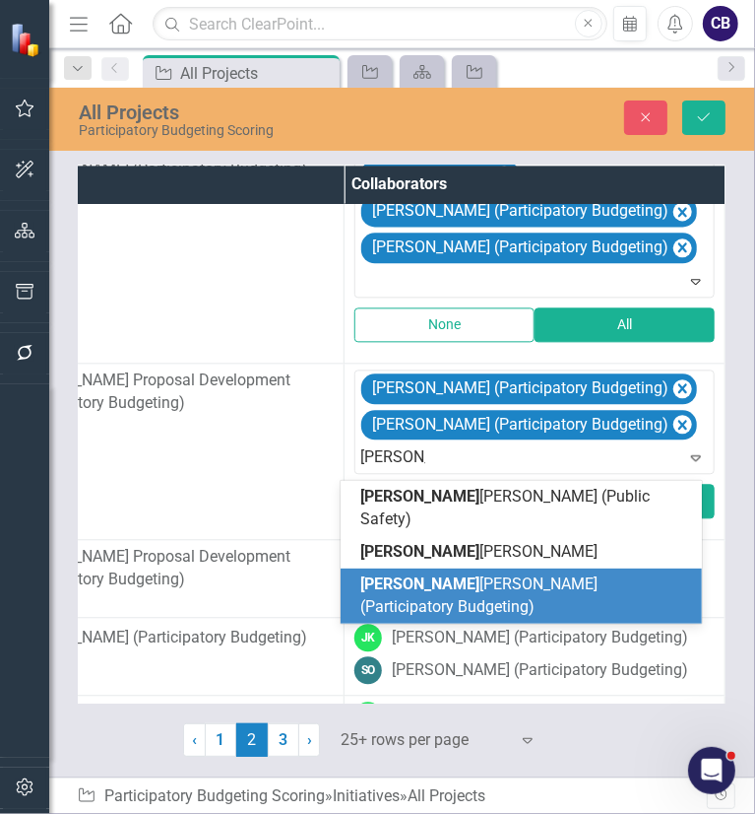
click at [418, 574] on span "[PERSON_NAME]" at bounding box center [419, 583] width 119 height 19
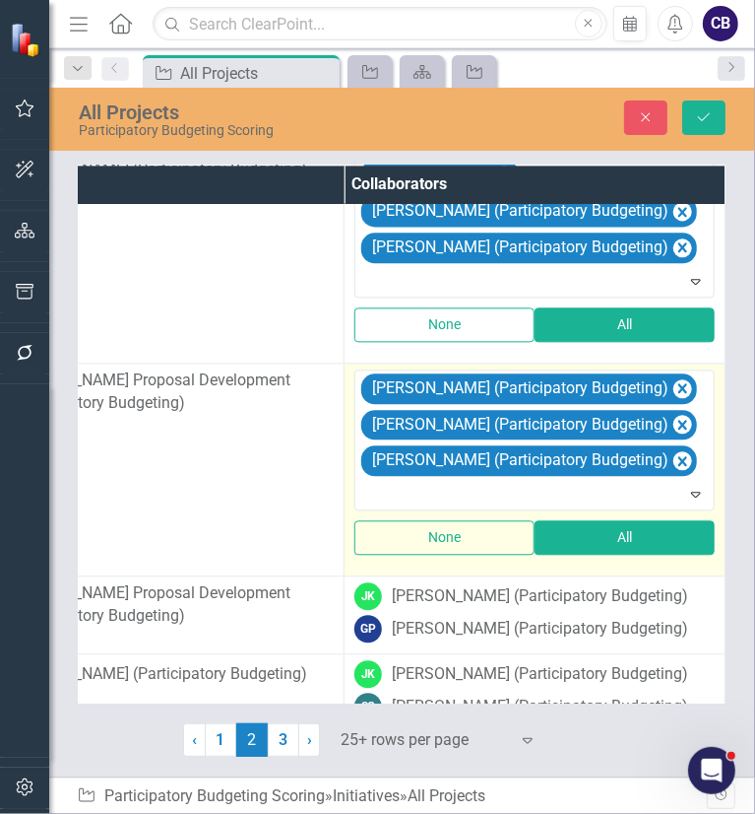
click at [434, 575] on td "[PERSON_NAME] (Participatory Budgeting) [PERSON_NAME] (Participatory Budgeting)…" at bounding box center [535, 468] width 381 height 213
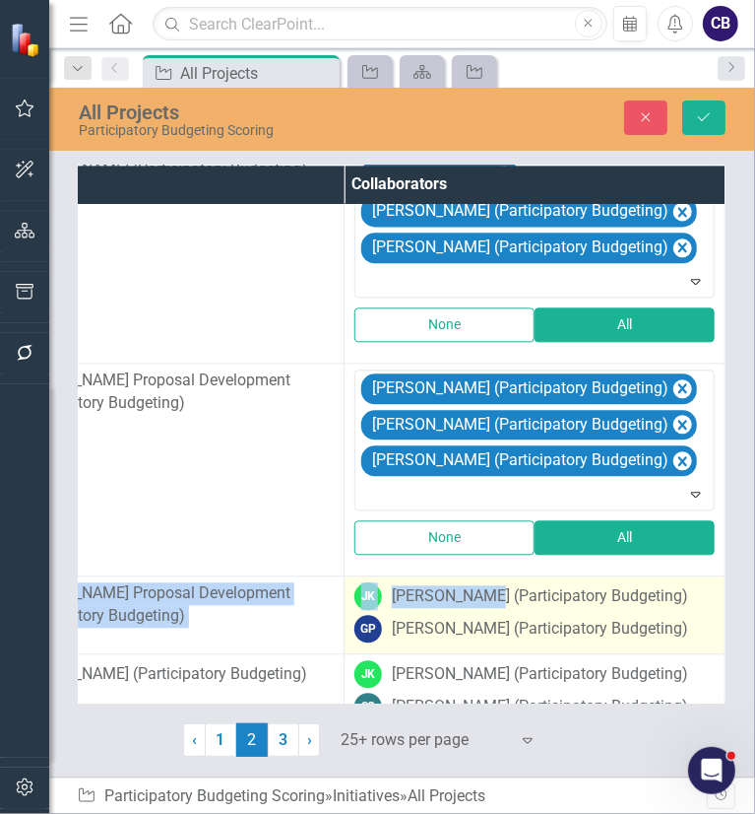
drag, startPoint x: 434, startPoint y: 580, endPoint x: 432, endPoint y: 593, distance: 13.0
click at [432, 593] on div "[PERSON_NAME] (Participatory Budgeting)" at bounding box center [540, 596] width 296 height 23
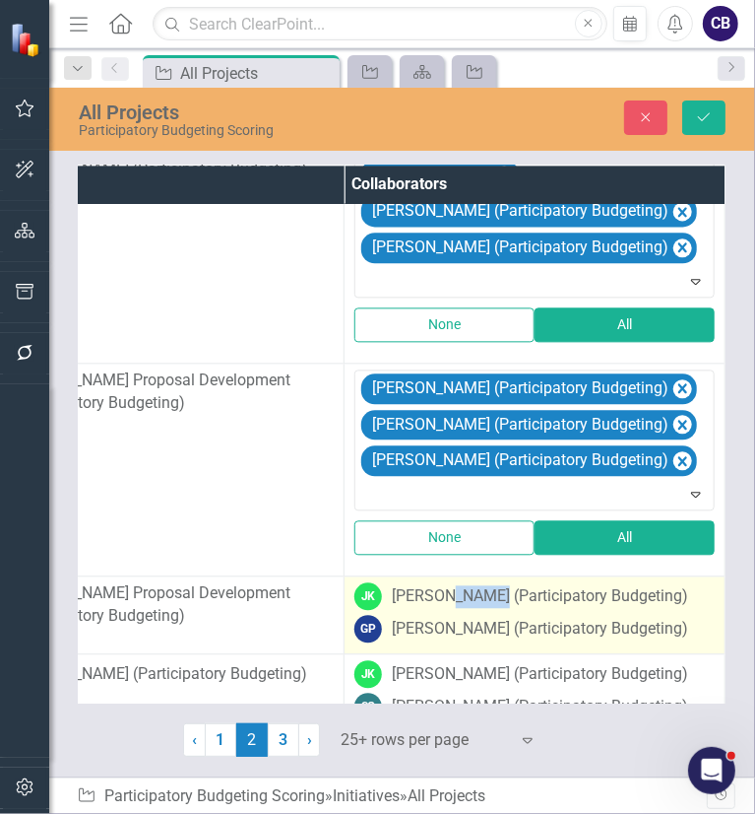
click at [432, 593] on div "[PERSON_NAME] (Participatory Budgeting)" at bounding box center [540, 596] width 296 height 23
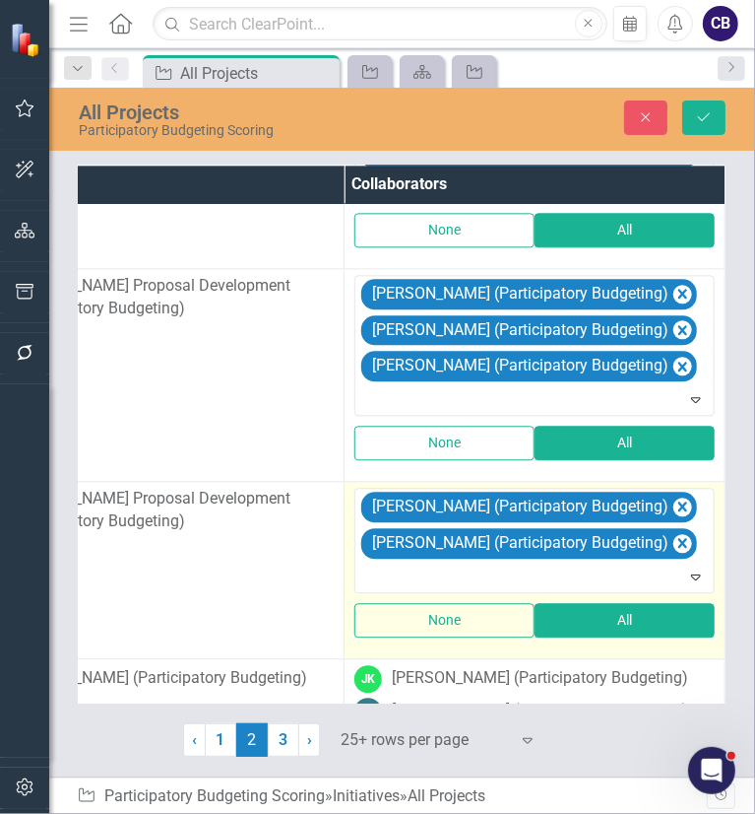
scroll to position [2395, 510]
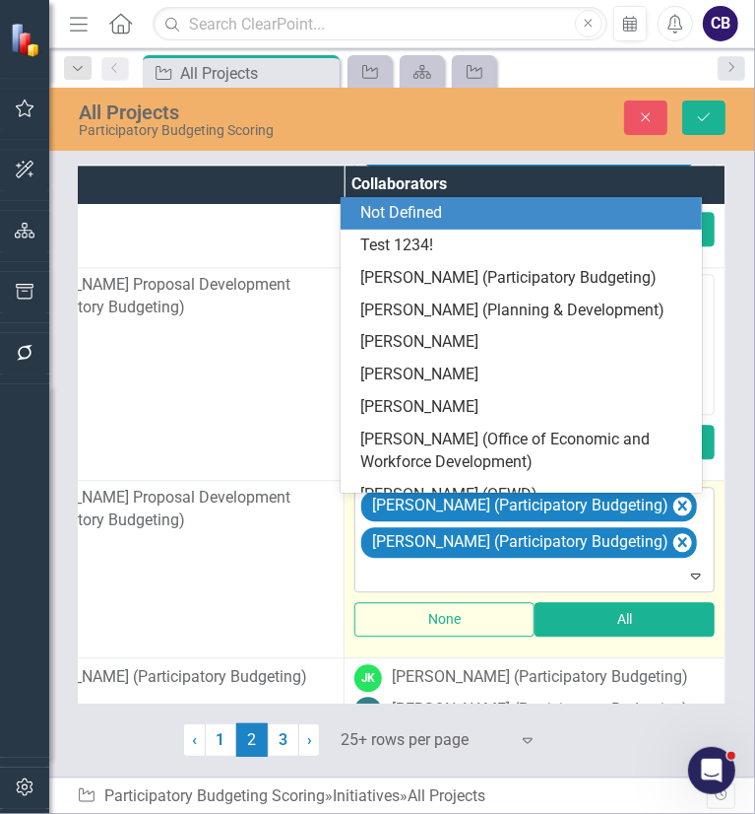
click at [454, 589] on div at bounding box center [536, 575] width 352 height 27
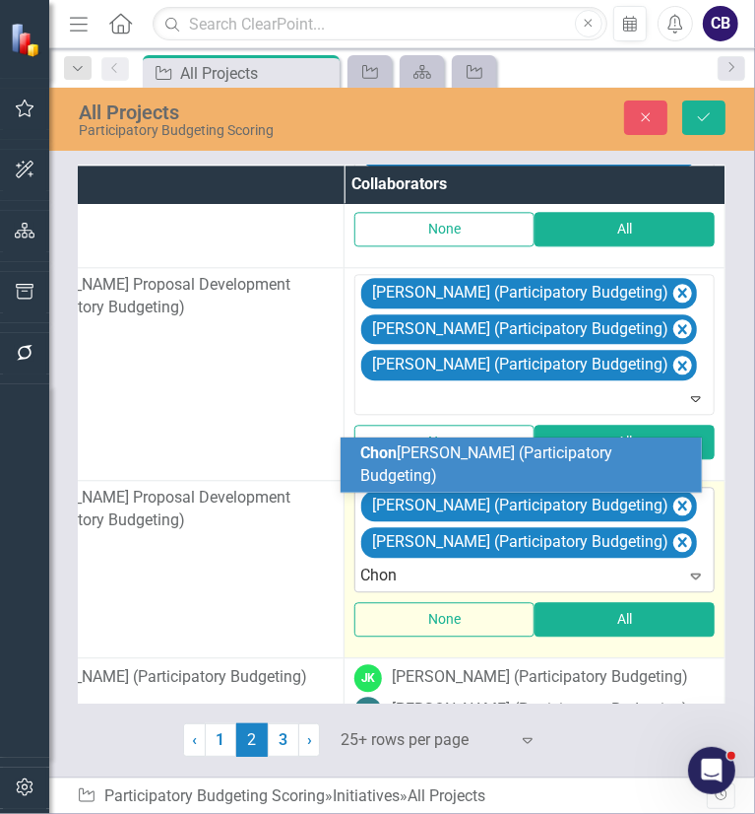
type input "Chonn"
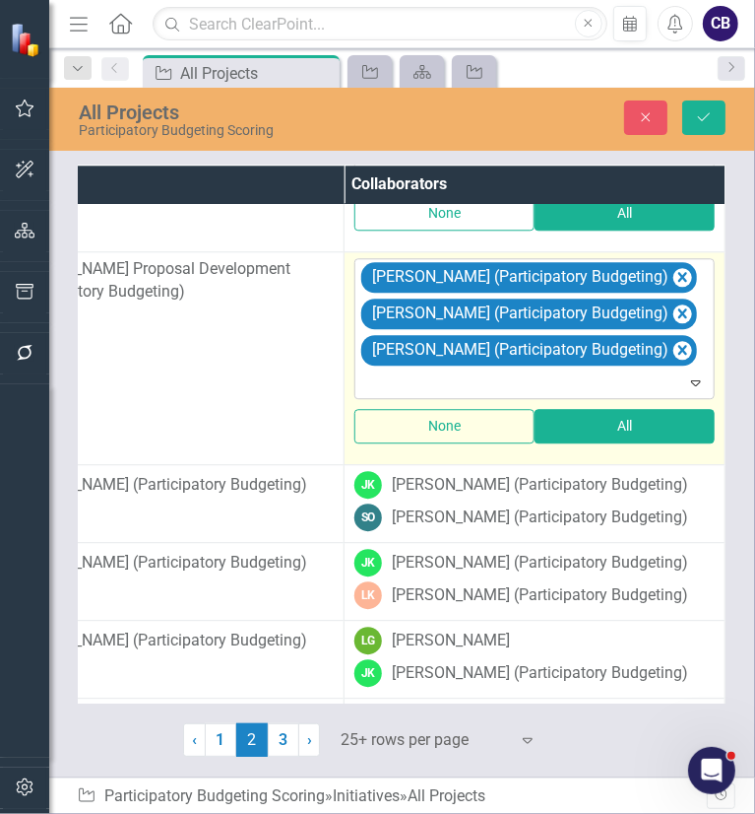
scroll to position [2624, 510]
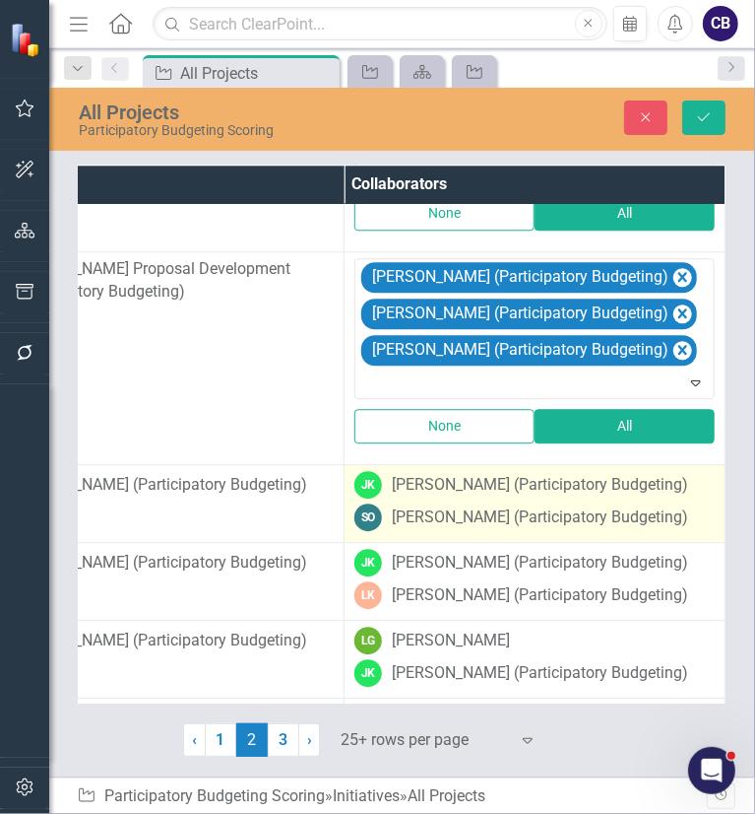
click at [455, 543] on td "[PERSON_NAME] [PERSON_NAME] (Participatory Budgeting) SO [PERSON_NAME] (Partici…" at bounding box center [535, 504] width 381 height 78
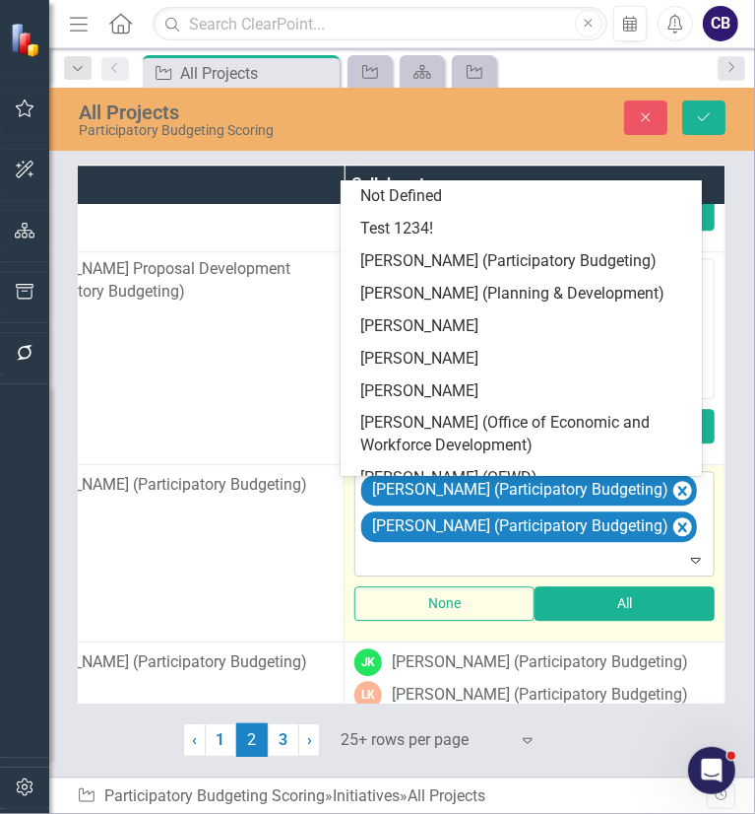
click at [505, 556] on div at bounding box center [536, 560] width 352 height 27
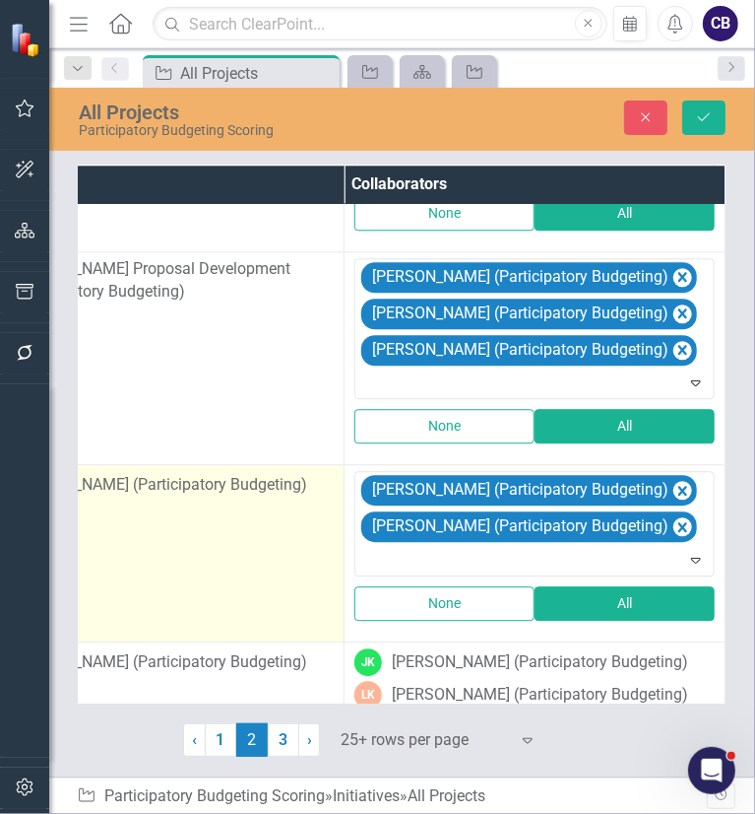
click at [151, 612] on td "[PERSON_NAME] (Participatory Budgeting)" at bounding box center [154, 553] width 381 height 177
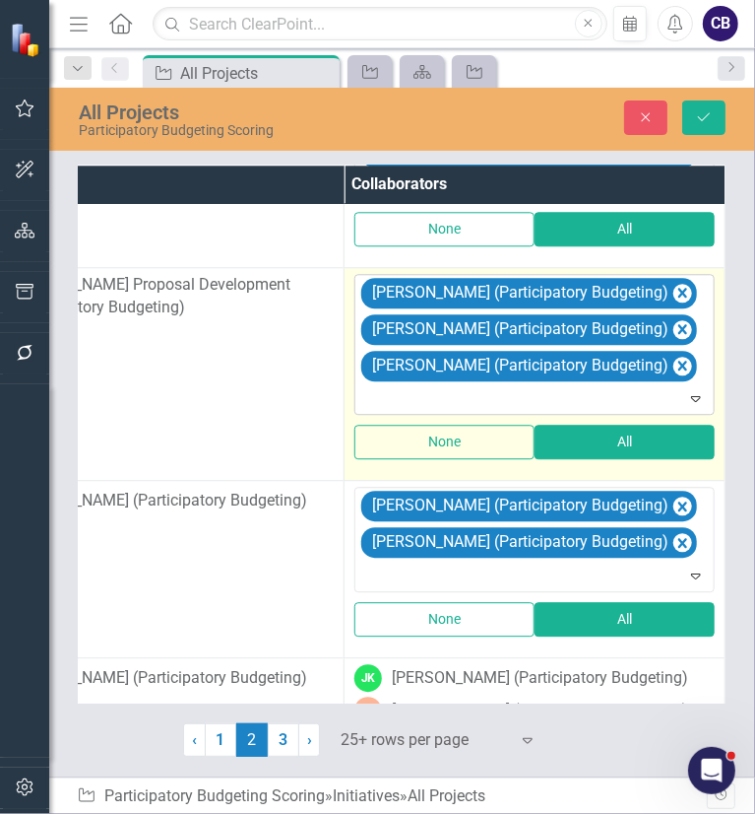
scroll to position [2616, 510]
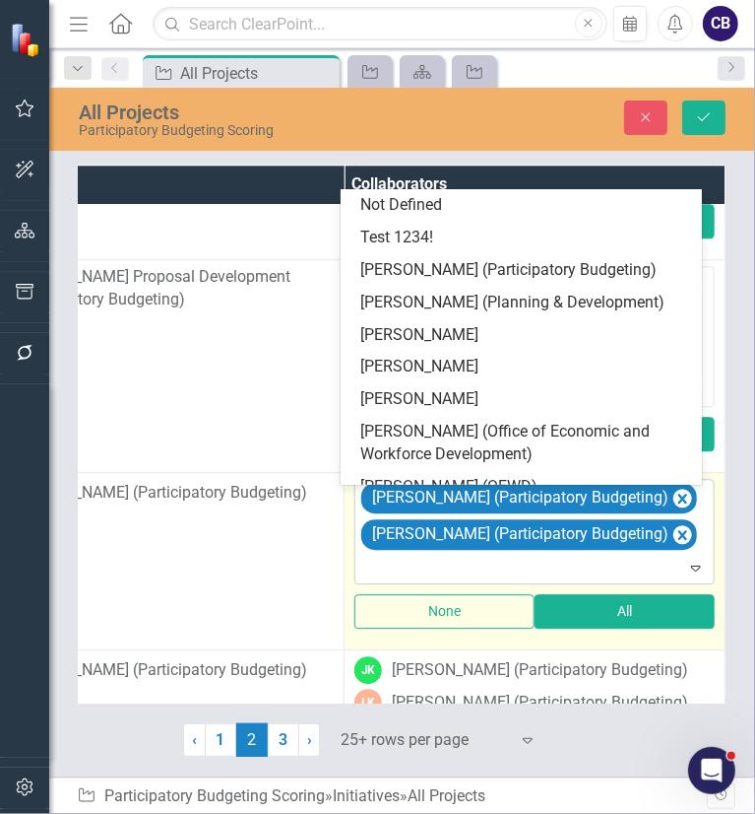
click at [445, 566] on div at bounding box center [536, 567] width 352 height 27
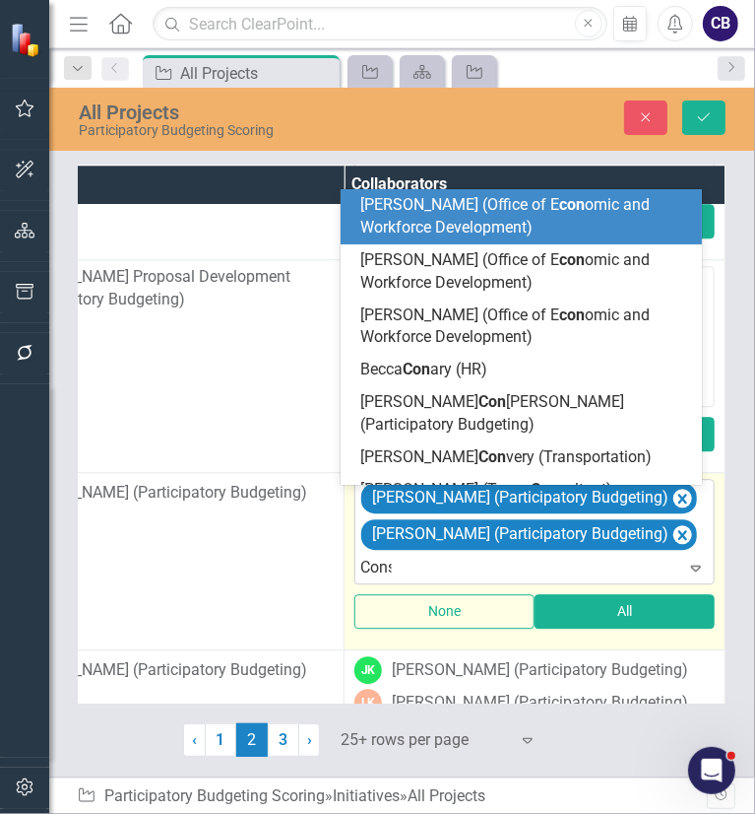
type input "Const"
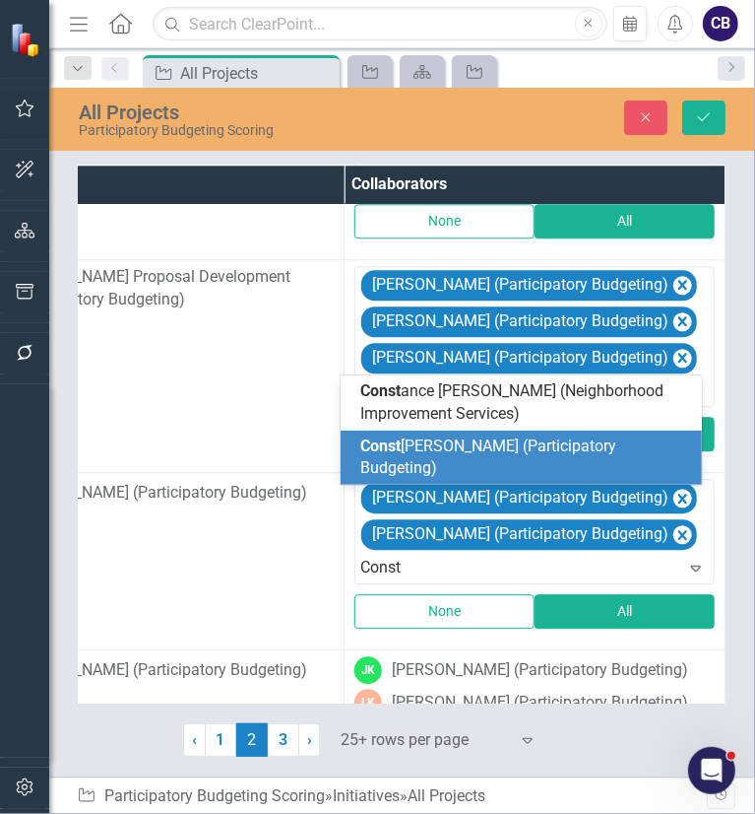
click at [447, 480] on div "Const [PERSON_NAME] (Participatory Budgeting)" at bounding box center [521, 457] width 360 height 55
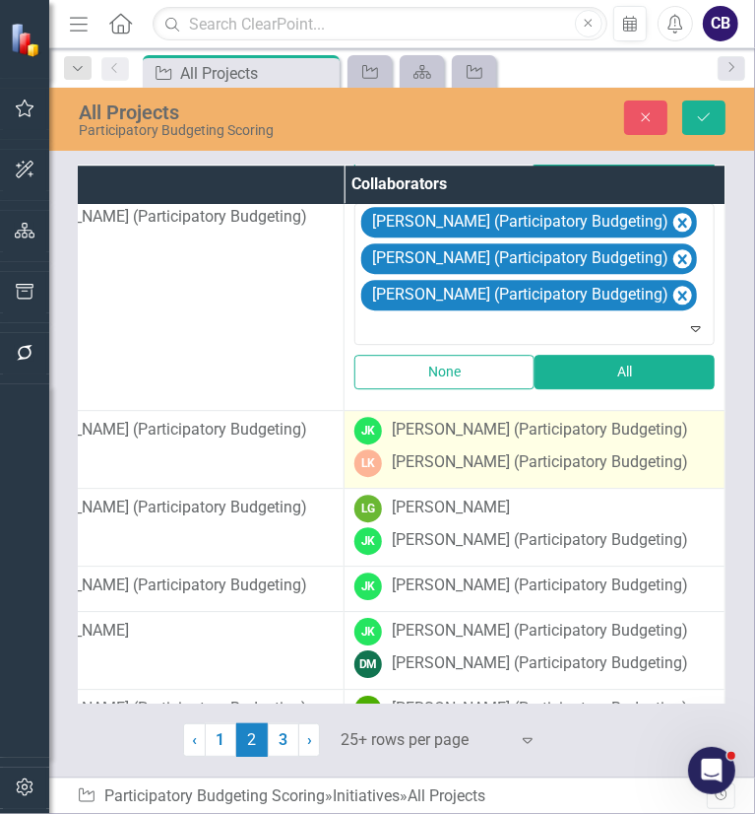
scroll to position [2892, 510]
click at [441, 474] on div "[PERSON_NAME] (Participatory Budgeting)" at bounding box center [540, 462] width 296 height 23
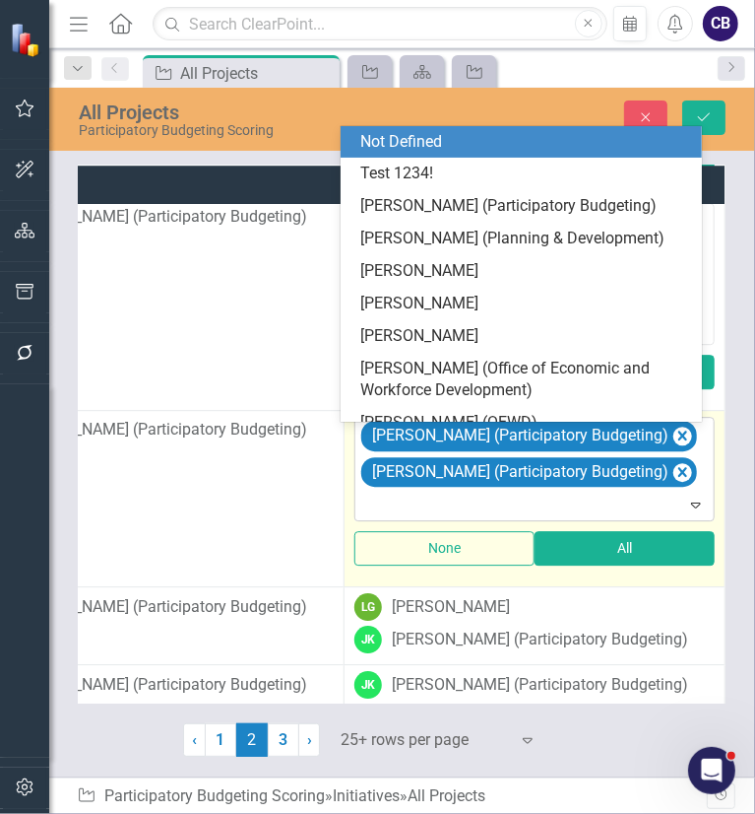
click at [465, 500] on div at bounding box center [536, 504] width 352 height 27
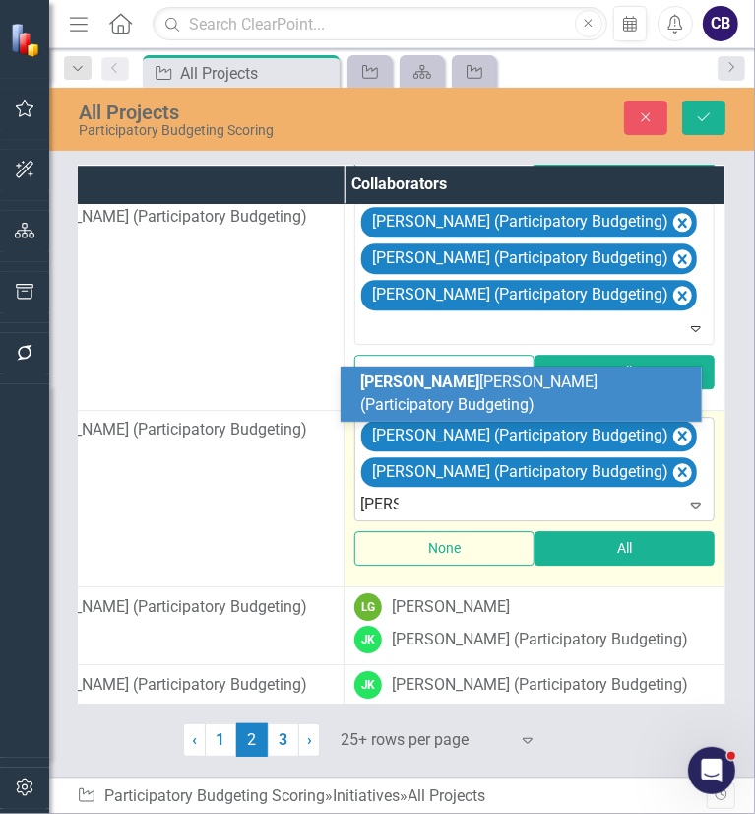
type input "[PERSON_NAME]"
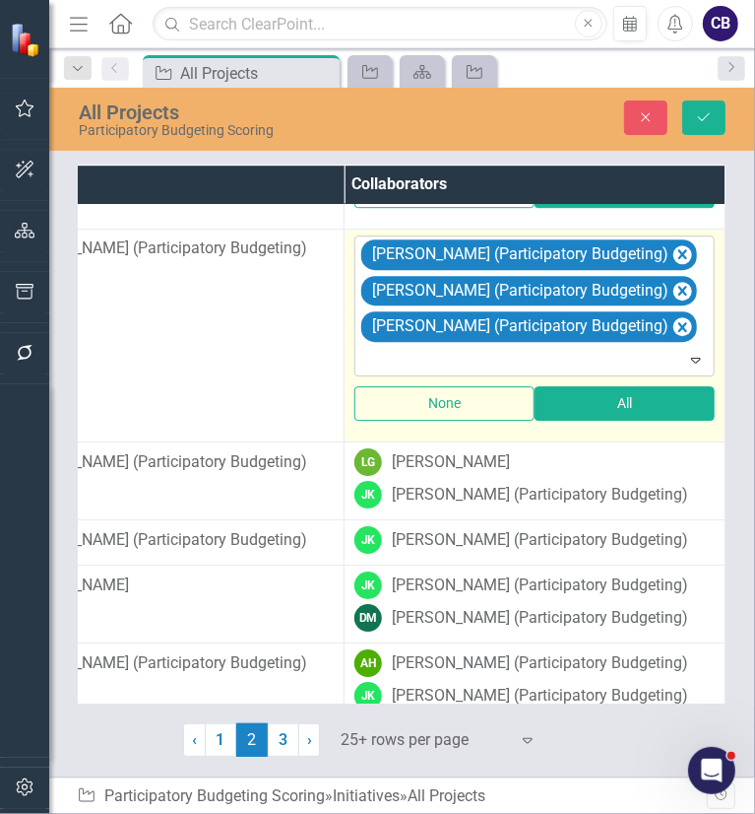
scroll to position [3096, 510]
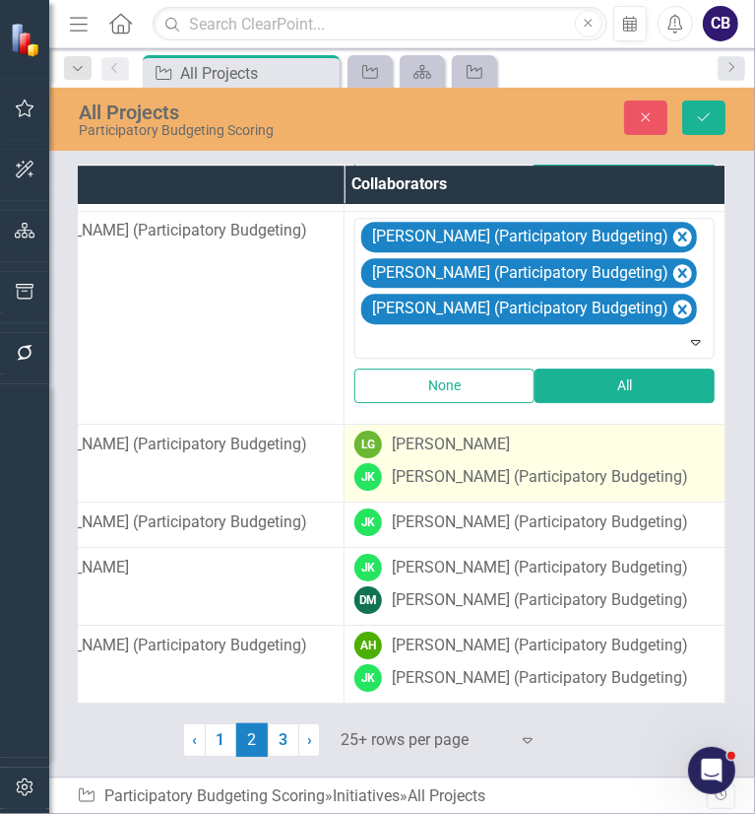
click at [465, 472] on div "[PERSON_NAME] (Participatory Budgeting)" at bounding box center [540, 477] width 296 height 23
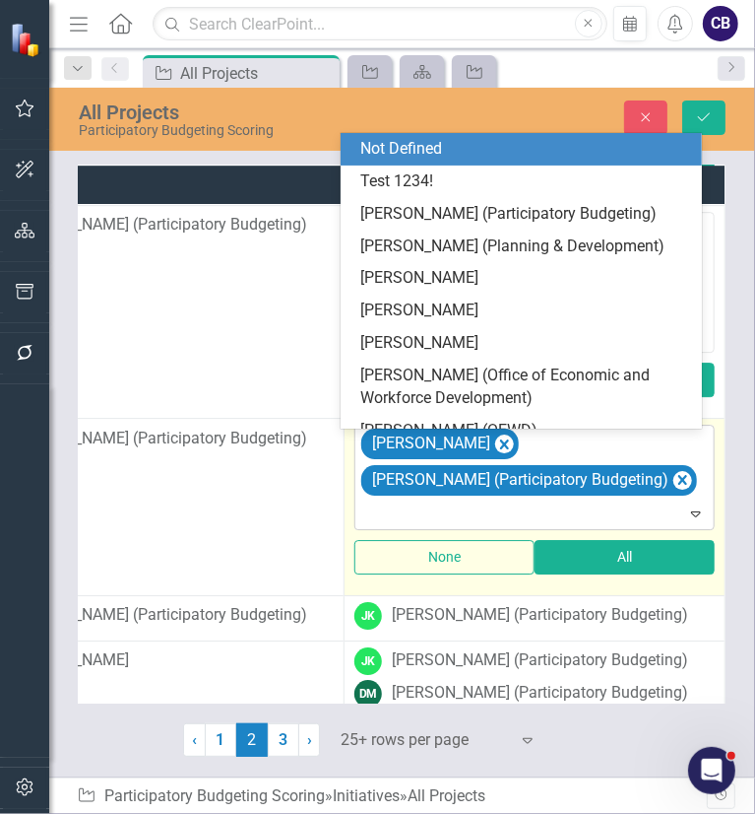
click at [452, 499] on div "[PERSON_NAME] [PERSON_NAME] (Participatory Budgeting)" at bounding box center [536, 476] width 356 height 103
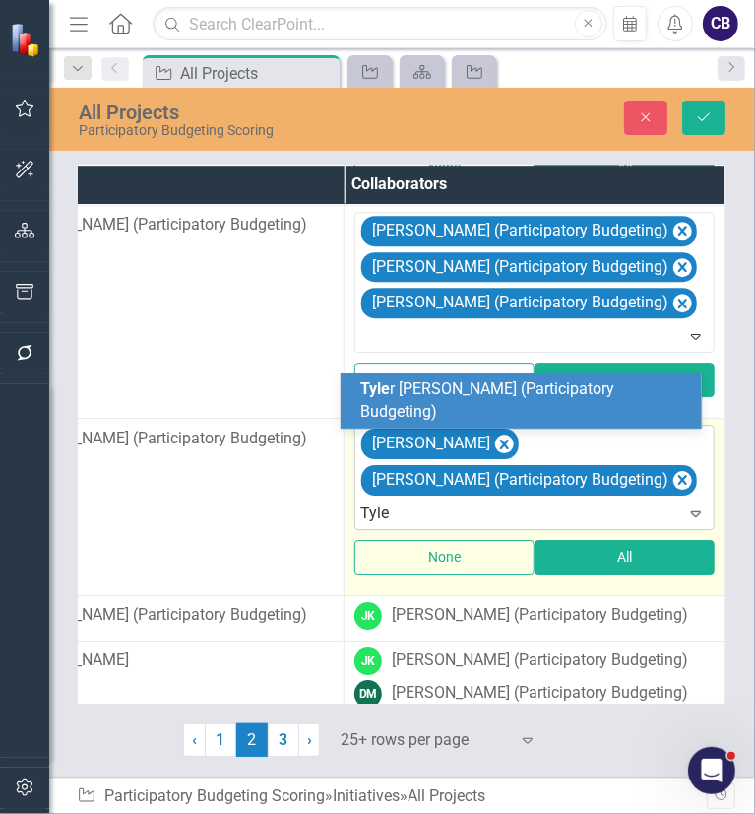
type input "[PERSON_NAME]"
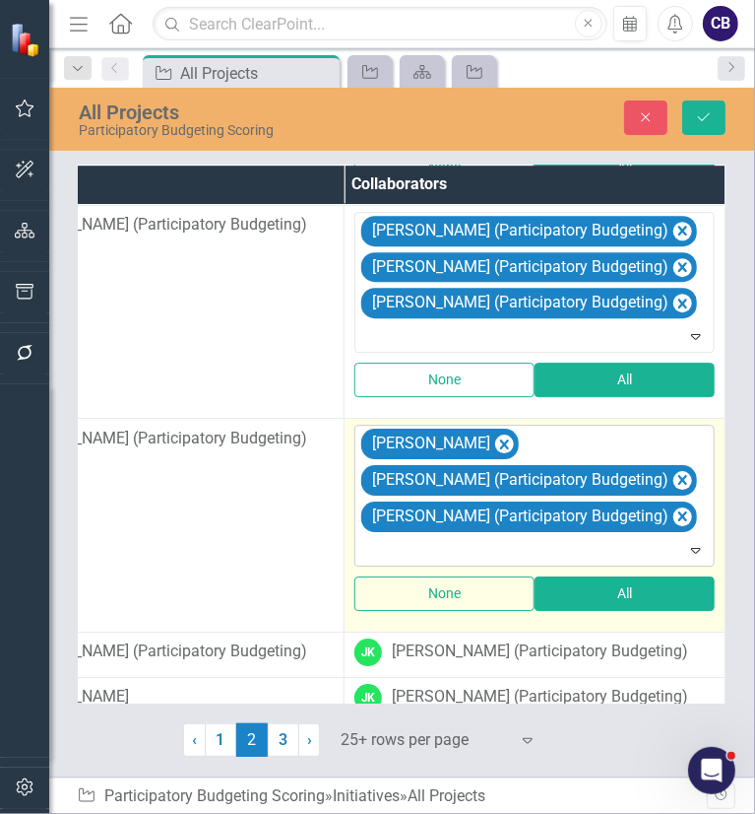
scroll to position [3242, 510]
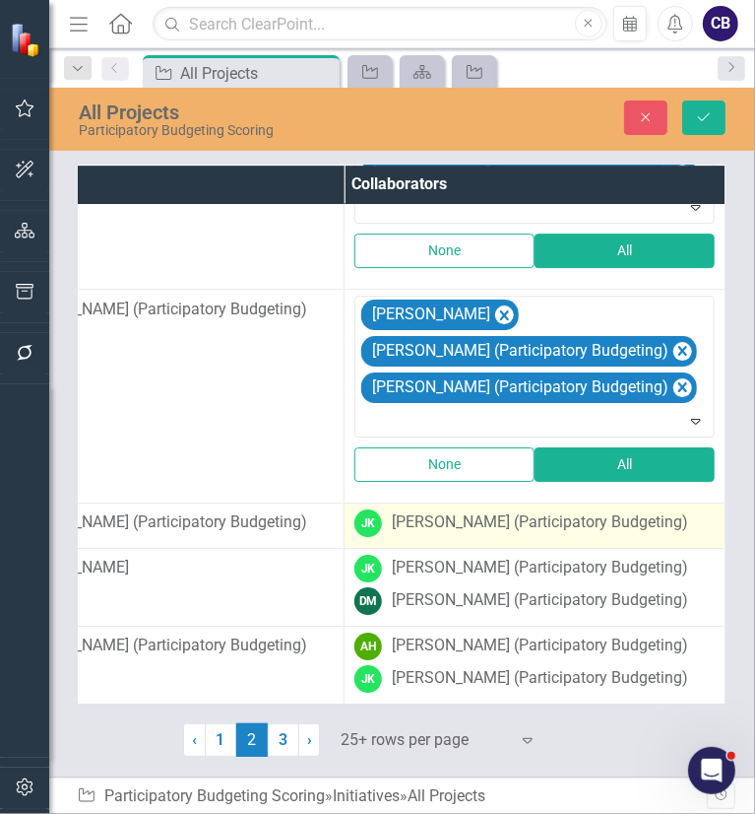
click at [436, 511] on div "[PERSON_NAME] (Participatory Budgeting)" at bounding box center [540, 522] width 296 height 23
click at [553, 515] on div "[PERSON_NAME] (Participatory Budgeting)" at bounding box center [540, 522] width 296 height 23
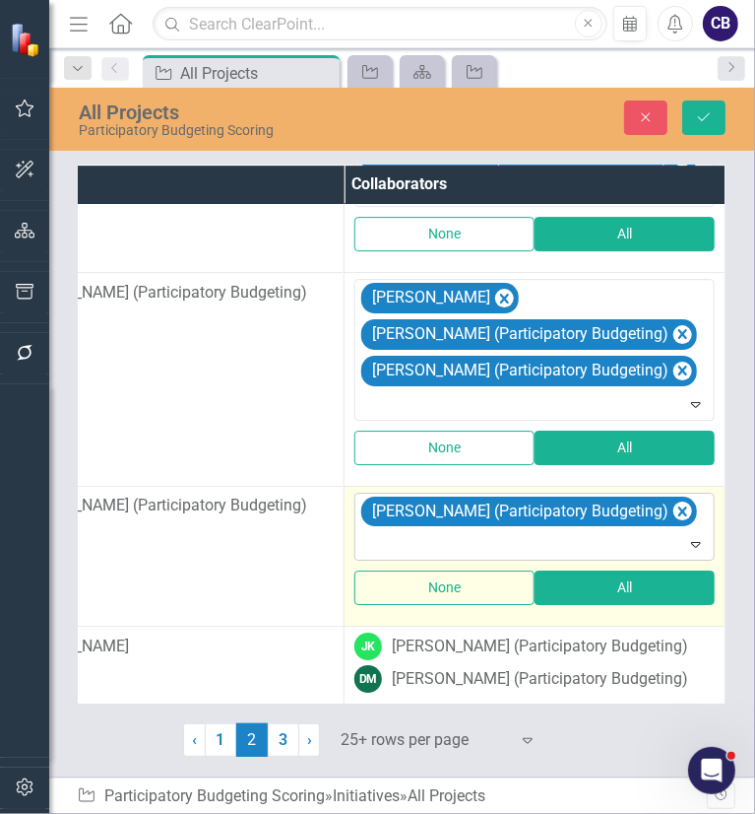
click at [537, 536] on div at bounding box center [536, 544] width 352 height 27
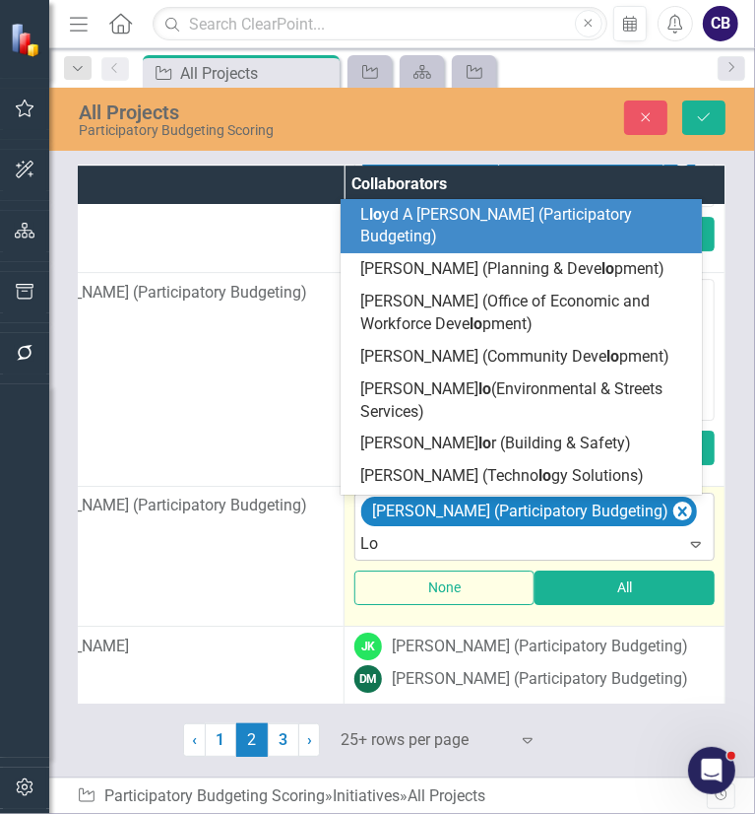
type input "[PERSON_NAME]"
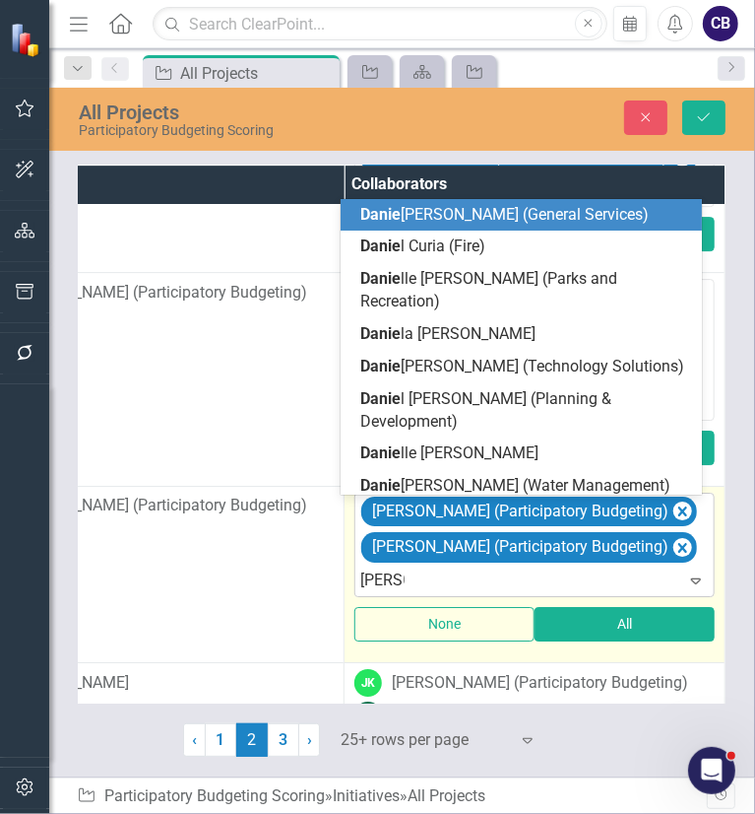
type input "[PERSON_NAME]"
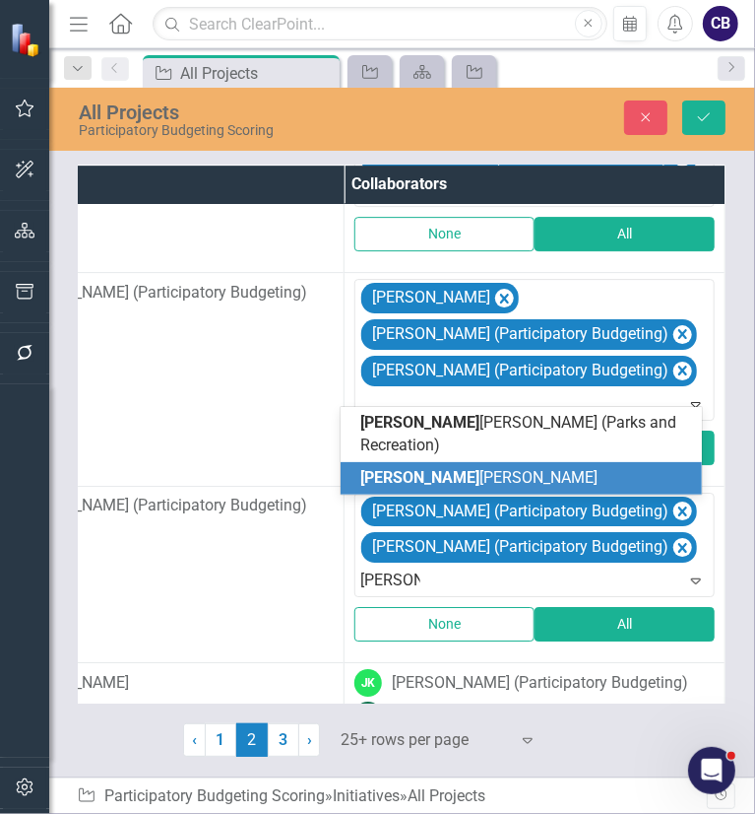
click at [485, 472] on div "[PERSON_NAME]" at bounding box center [524, 478] width 329 height 23
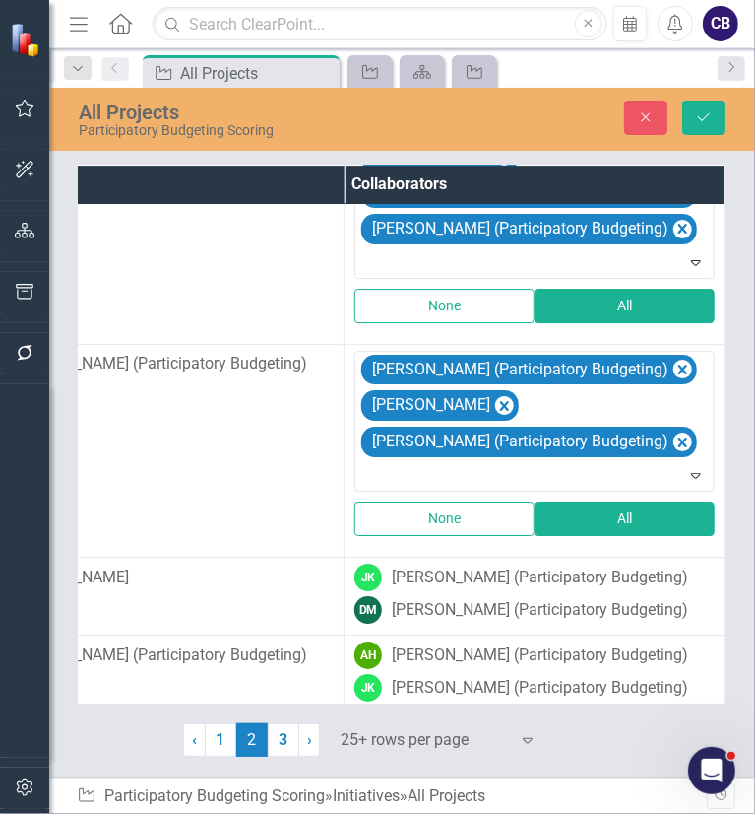
scroll to position [3396, 510]
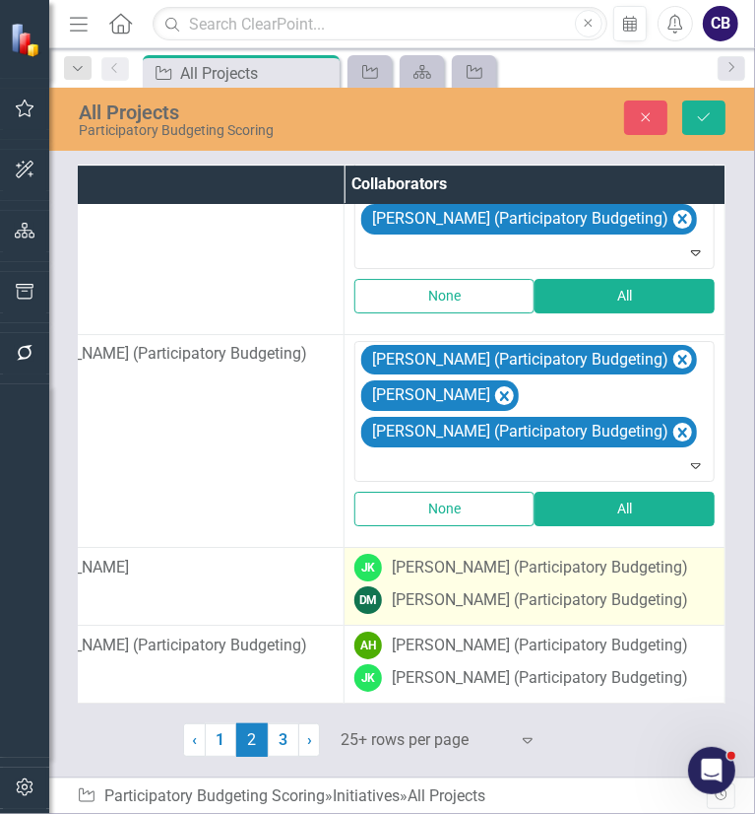
click at [487, 577] on div "[PERSON_NAME] [PERSON_NAME] (Participatory Budgeting)" at bounding box center [535, 567] width 360 height 28
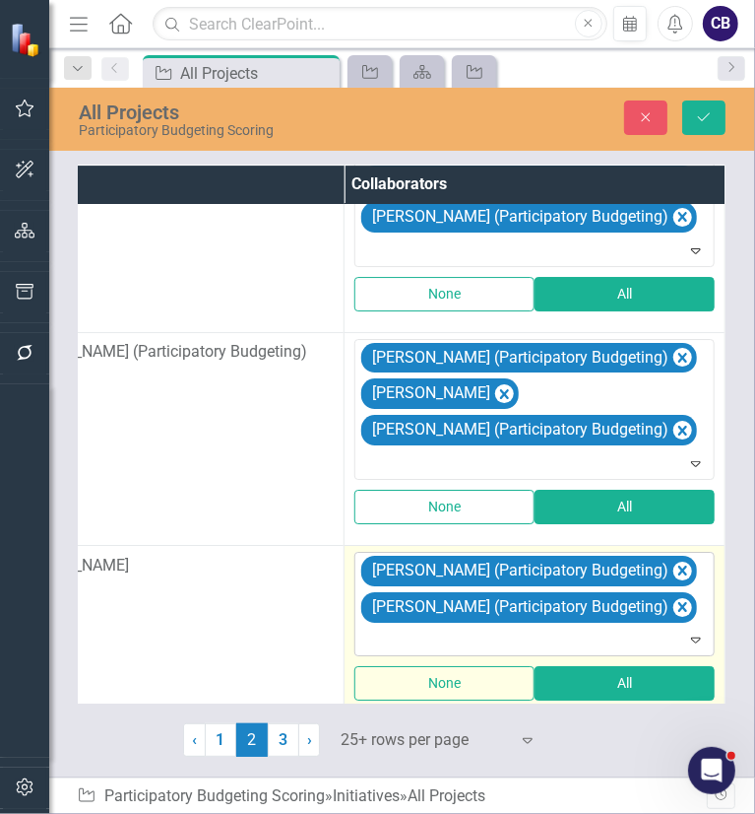
scroll to position [3507, 510]
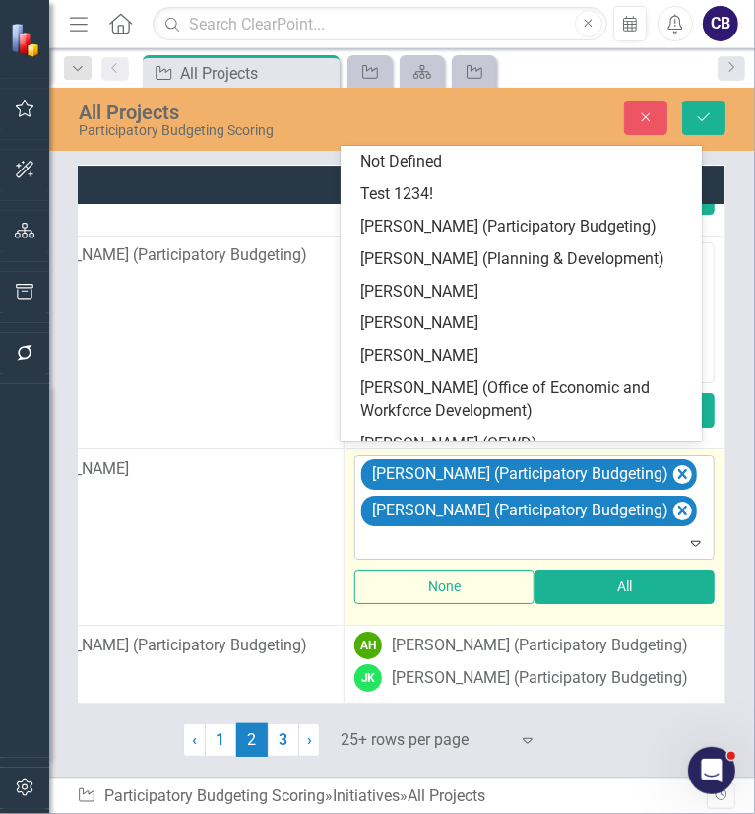
click at [413, 535] on div at bounding box center [536, 544] width 352 height 27
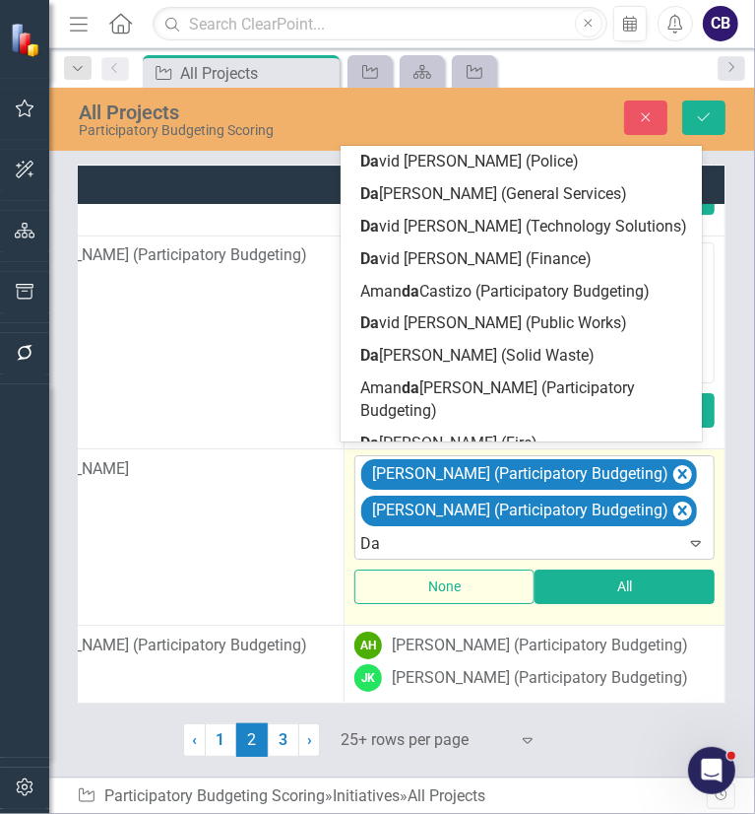
type input "D"
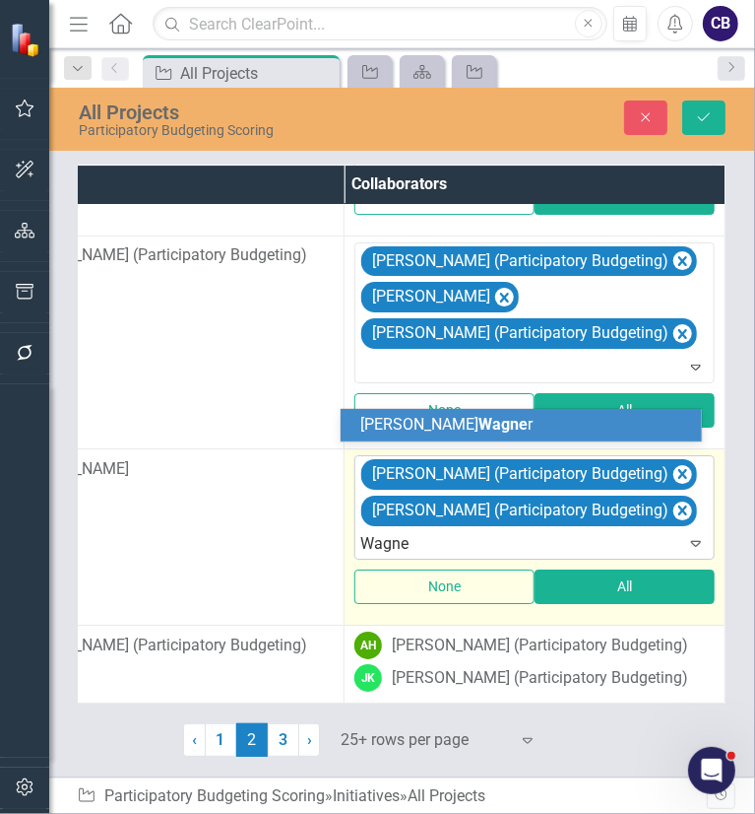
type input "[PERSON_NAME]"
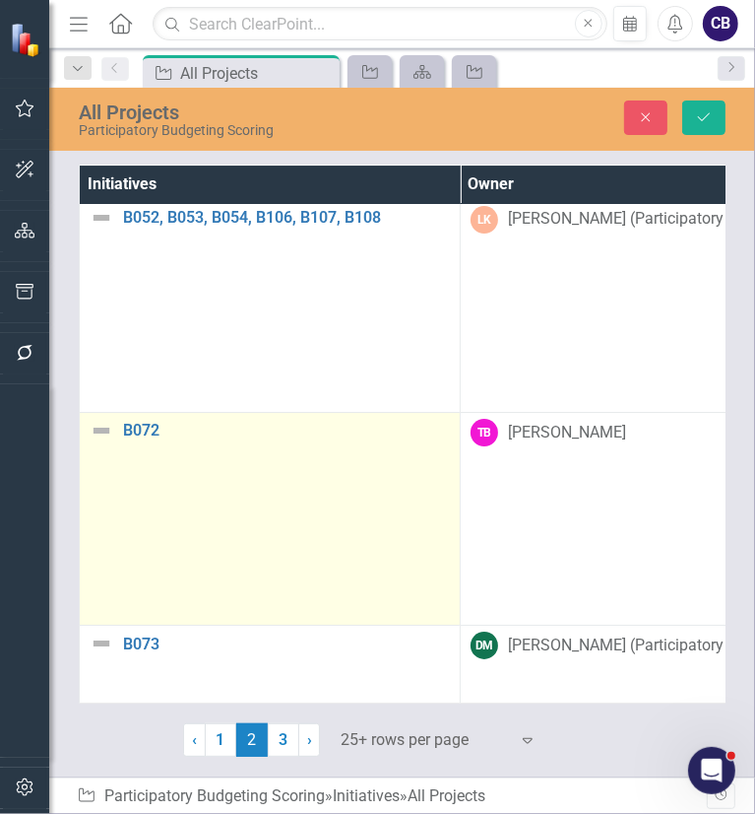
scroll to position [3544, 510]
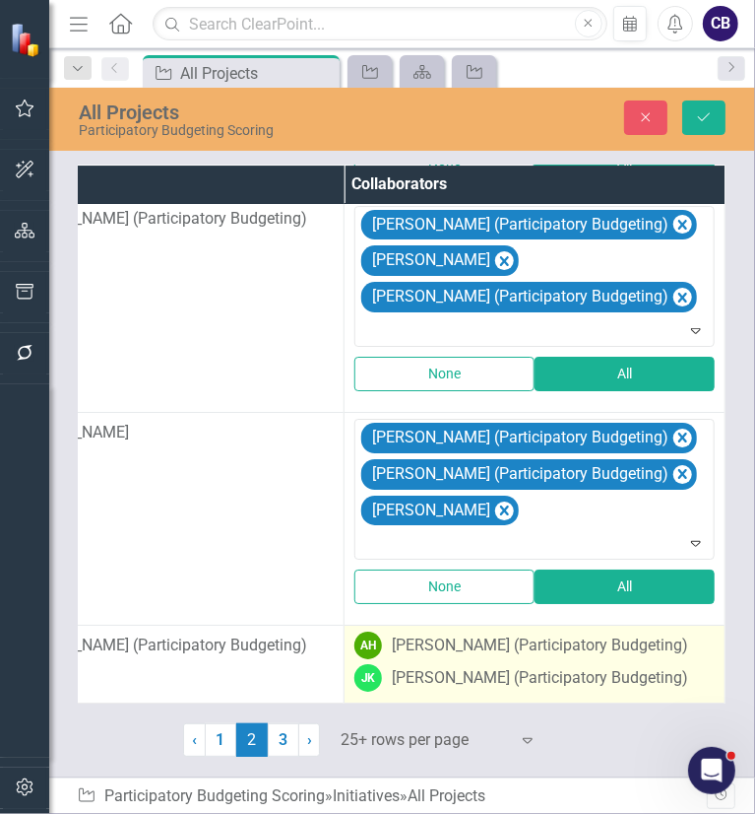
click at [451, 667] on div "[PERSON_NAME] (Participatory Budgeting)" at bounding box center [540, 678] width 296 height 23
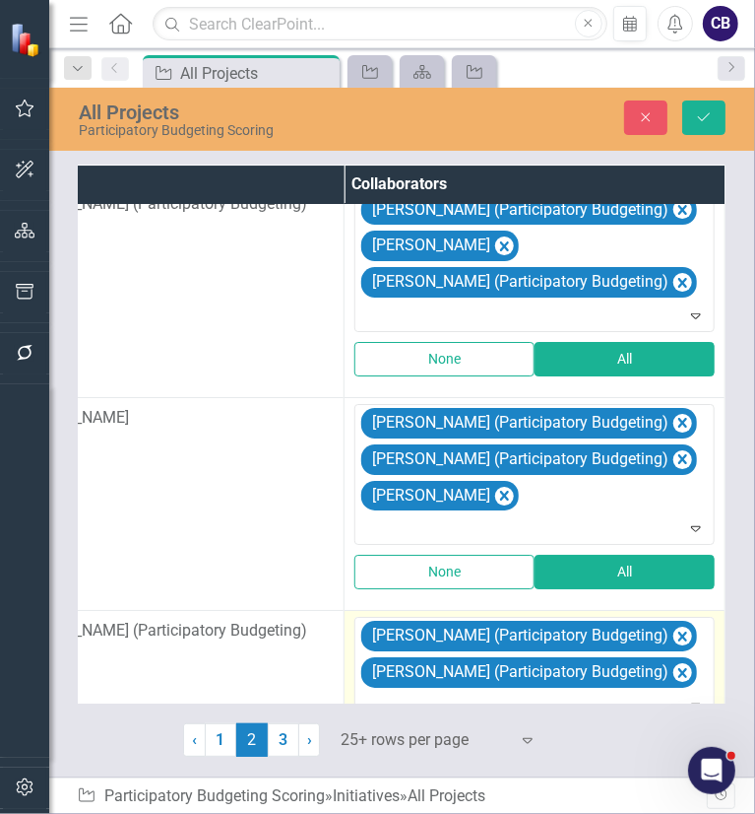
scroll to position [3642, 510]
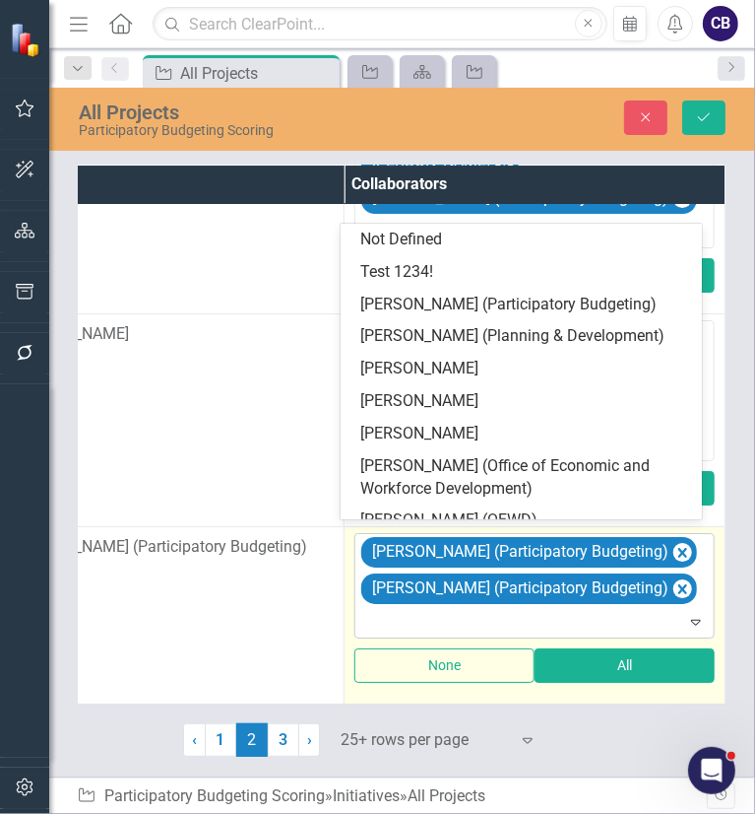
click at [554, 609] on div at bounding box center [536, 622] width 352 height 27
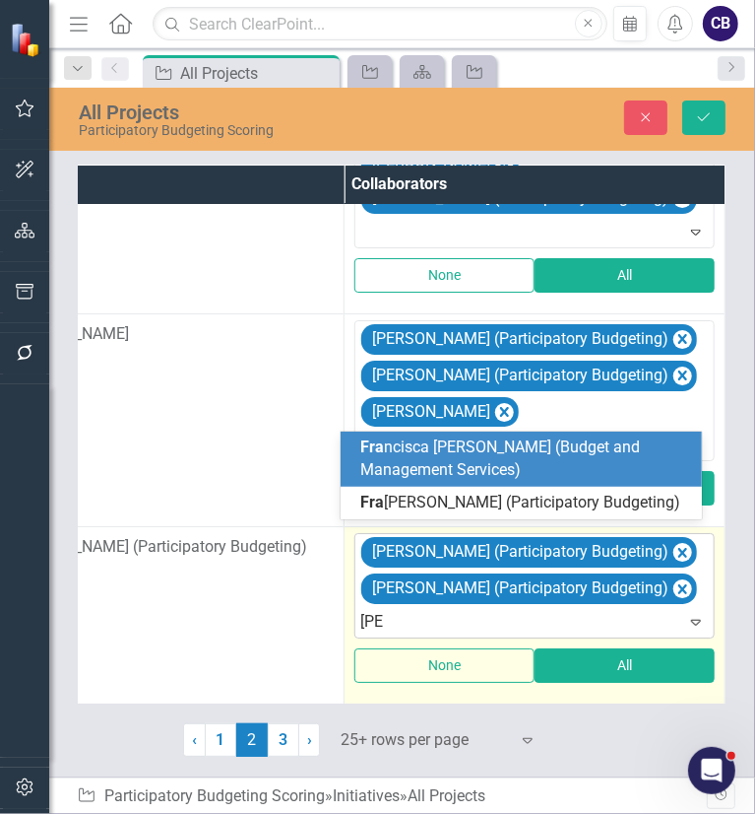
type input "[PERSON_NAME]"
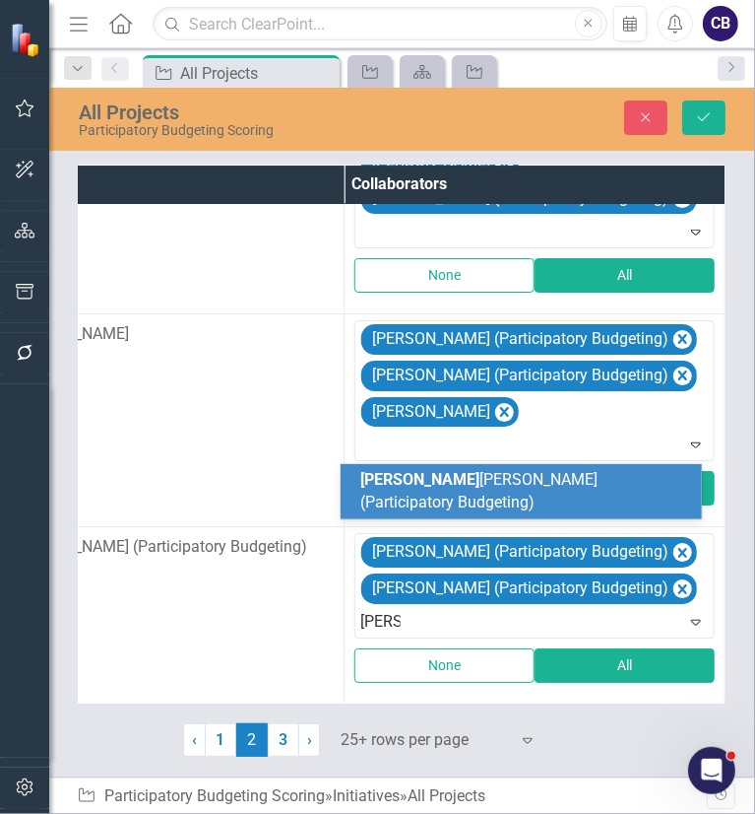
click at [500, 516] on div "[PERSON_NAME] (Participatory Budgeting)" at bounding box center [521, 491] width 360 height 55
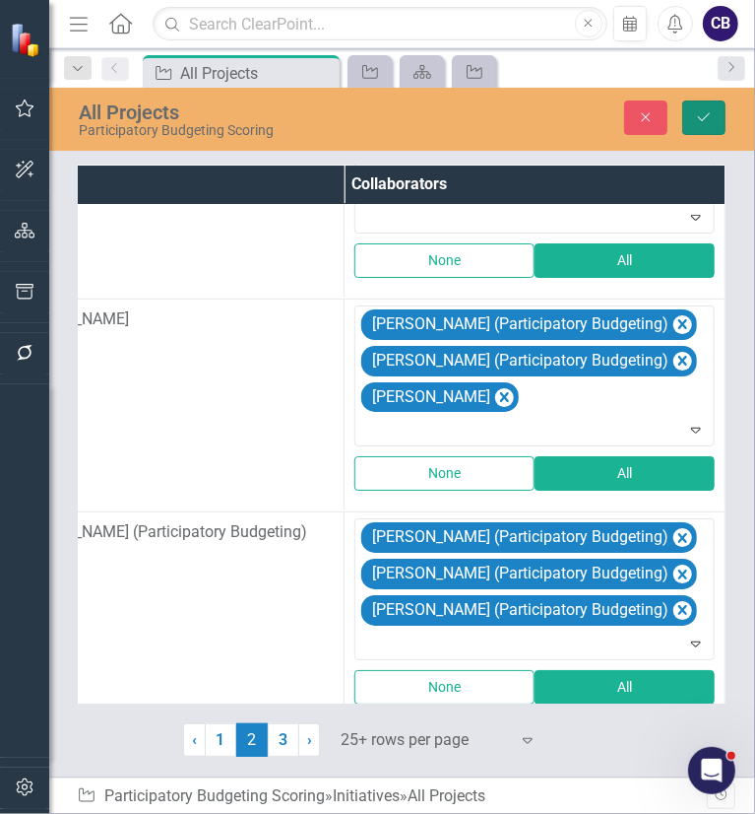
click at [693, 124] on button "Save" at bounding box center [704, 117] width 43 height 34
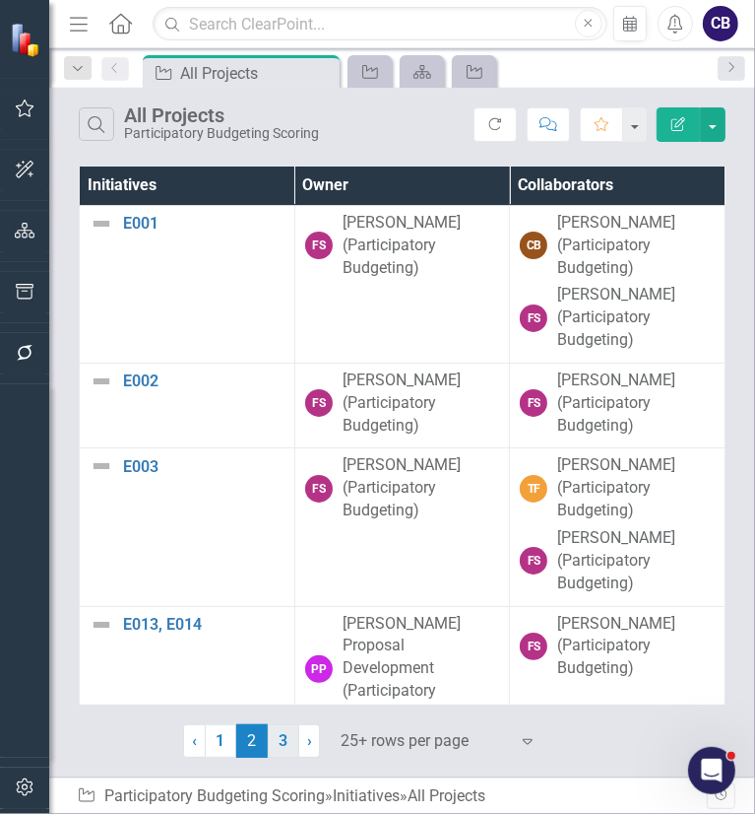
click at [287, 737] on link "3" at bounding box center [284, 740] width 32 height 33
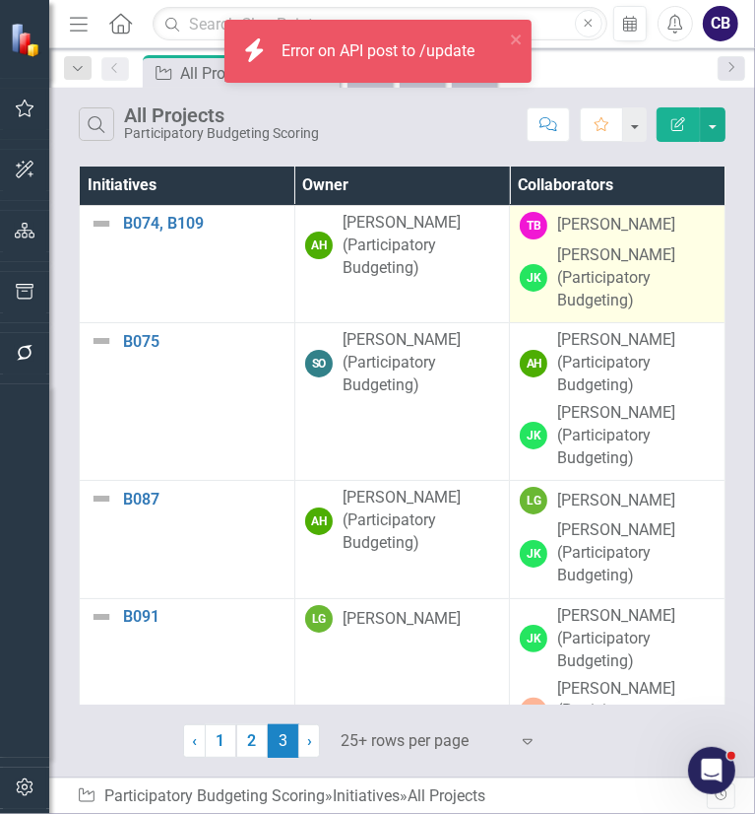
click at [619, 263] on div "[PERSON_NAME] (Participatory Budgeting)" at bounding box center [636, 278] width 158 height 68
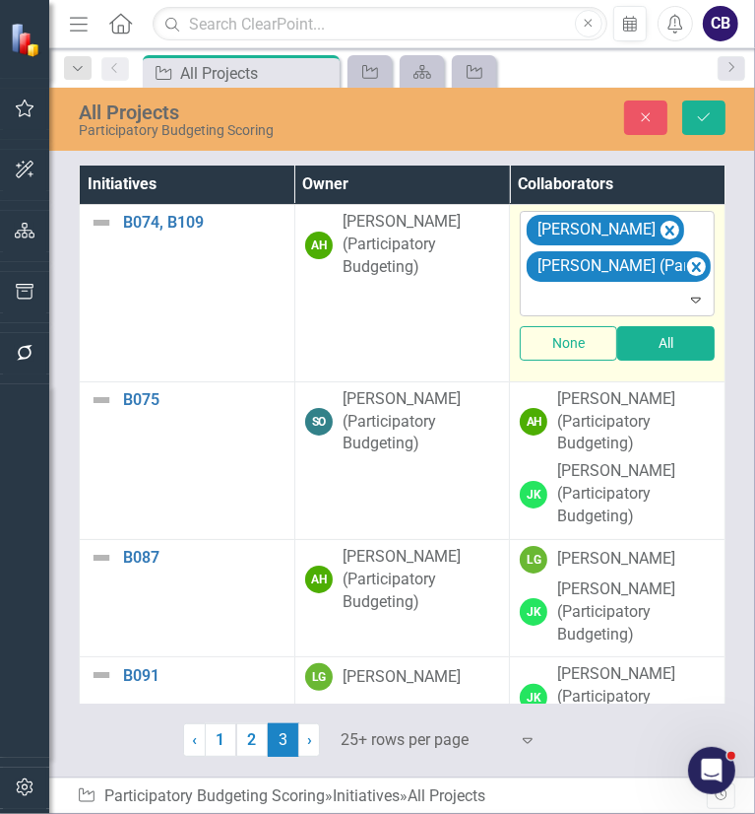
click at [635, 306] on div at bounding box center [619, 300] width 186 height 27
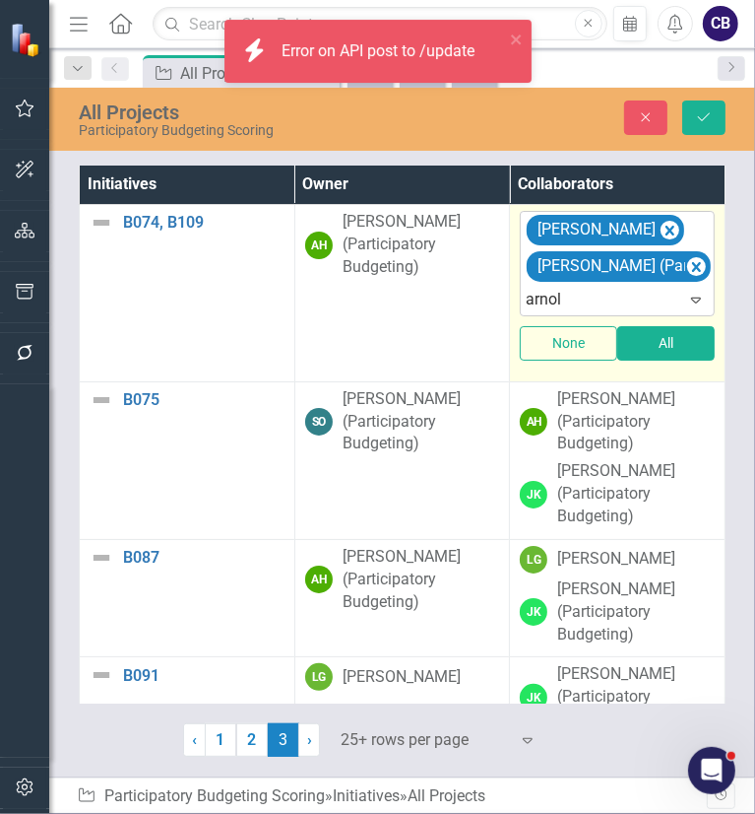
type input "[PERSON_NAME]"
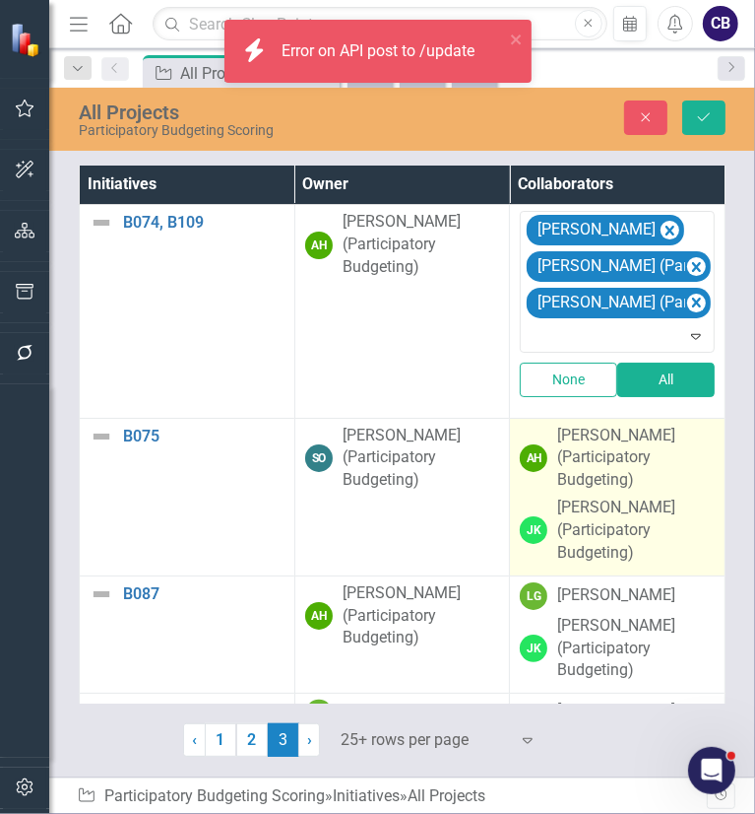
click at [611, 446] on div "[PERSON_NAME] (Participatory Budgeting)" at bounding box center [636, 458] width 158 height 68
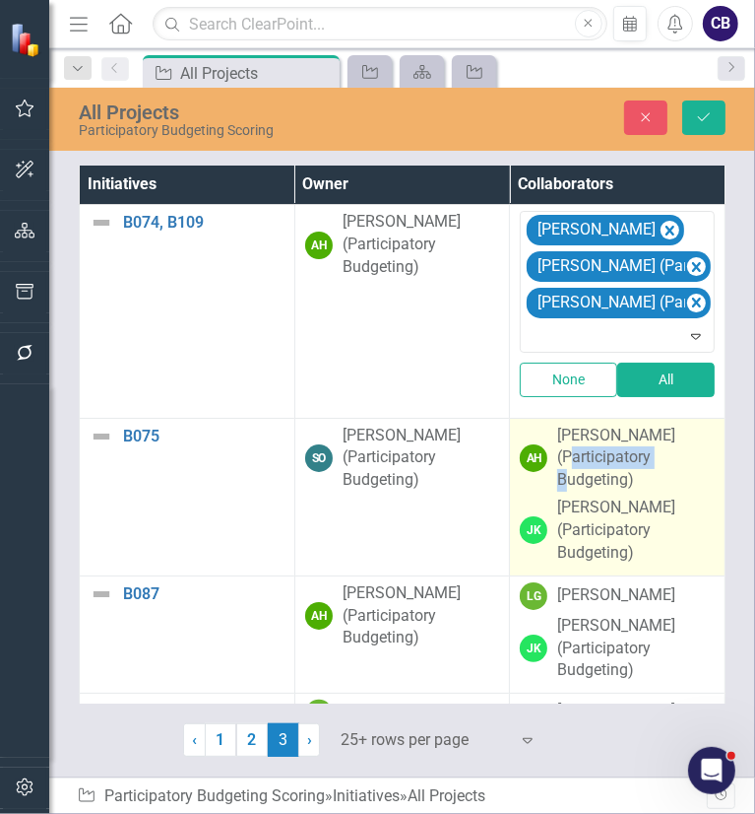
click at [611, 446] on div "[PERSON_NAME] (Participatory Budgeting)" at bounding box center [636, 458] width 158 height 68
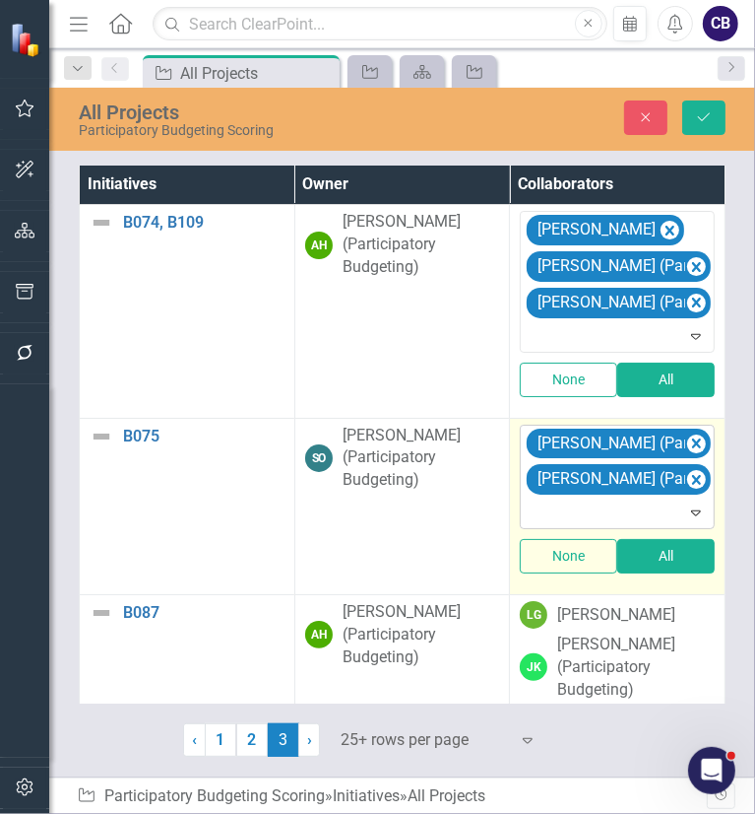
click at [633, 500] on div at bounding box center [619, 512] width 186 height 27
type input "[PERSON_NAME]"
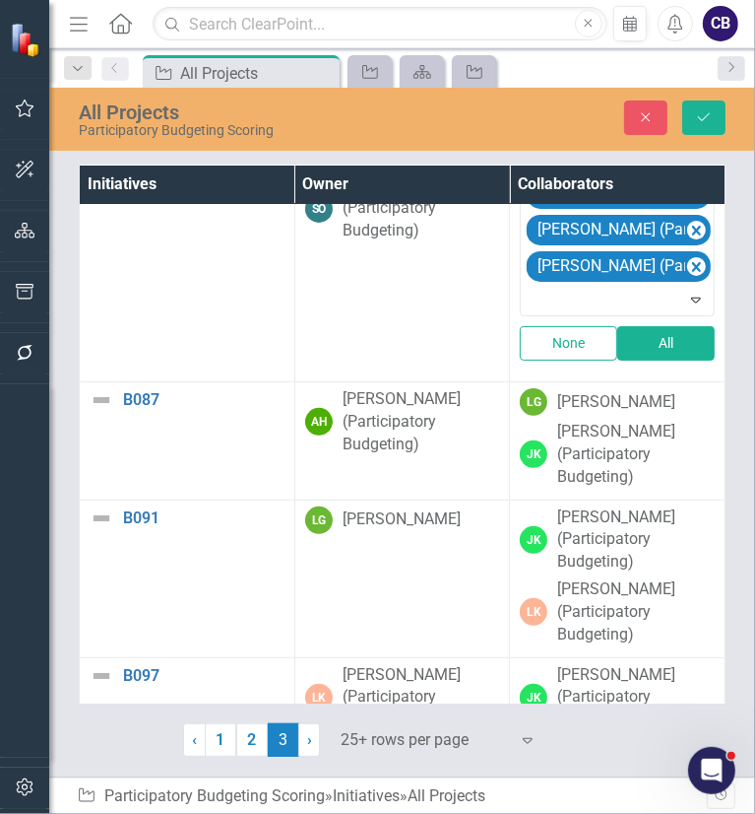
scroll to position [323, 0]
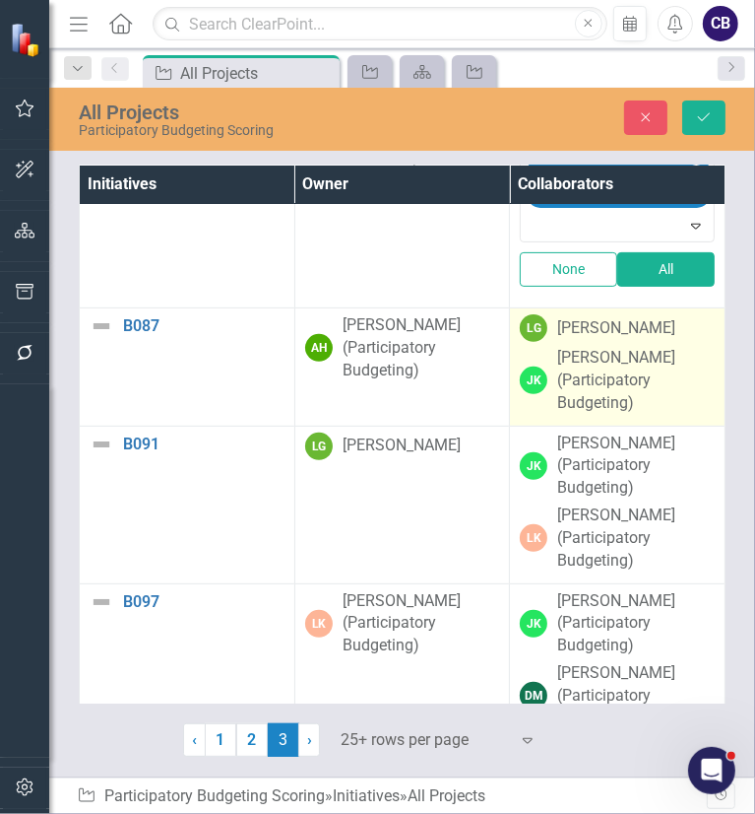
click at [630, 401] on div "[PERSON_NAME] (Participatory Budgeting)" at bounding box center [636, 381] width 158 height 68
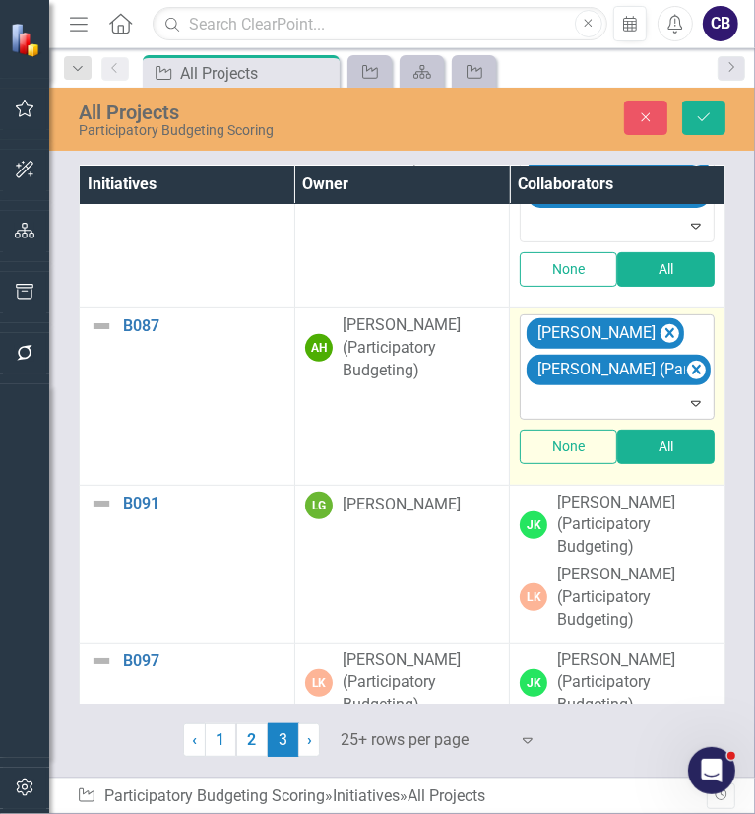
click at [613, 399] on div at bounding box center [619, 403] width 186 height 27
type input "[PERSON_NAME]"
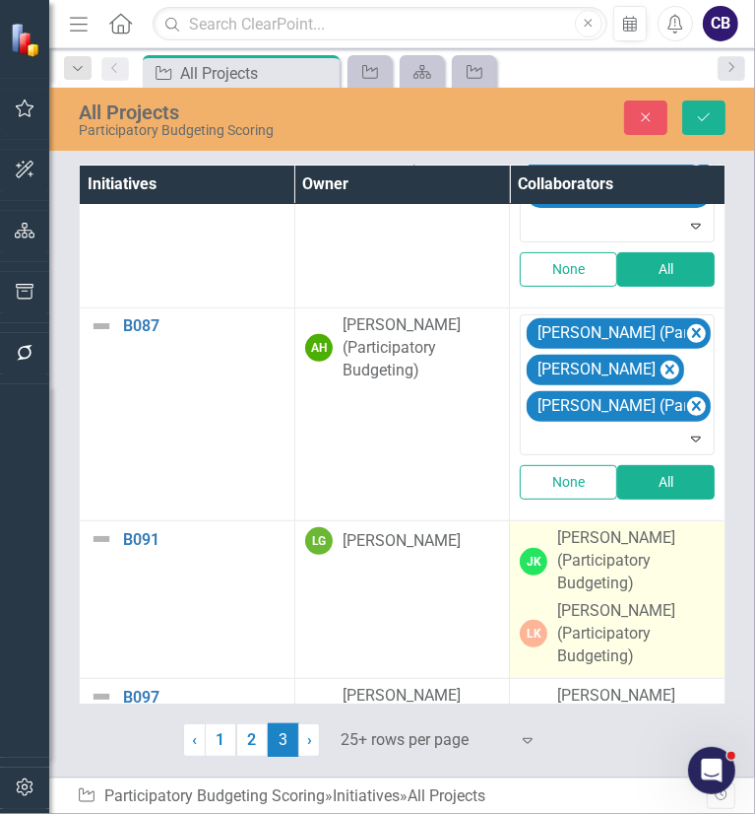
click at [632, 590] on div "[PERSON_NAME] (Participatory Budgeting)" at bounding box center [636, 561] width 158 height 68
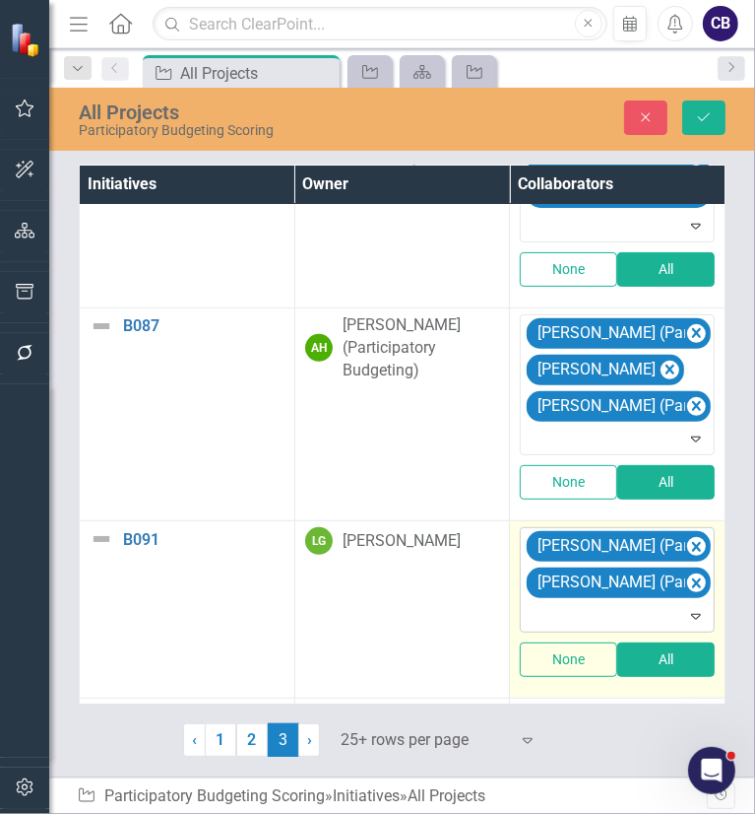
click at [568, 616] on div at bounding box center [619, 616] width 186 height 27
type input "[PERSON_NAME]"
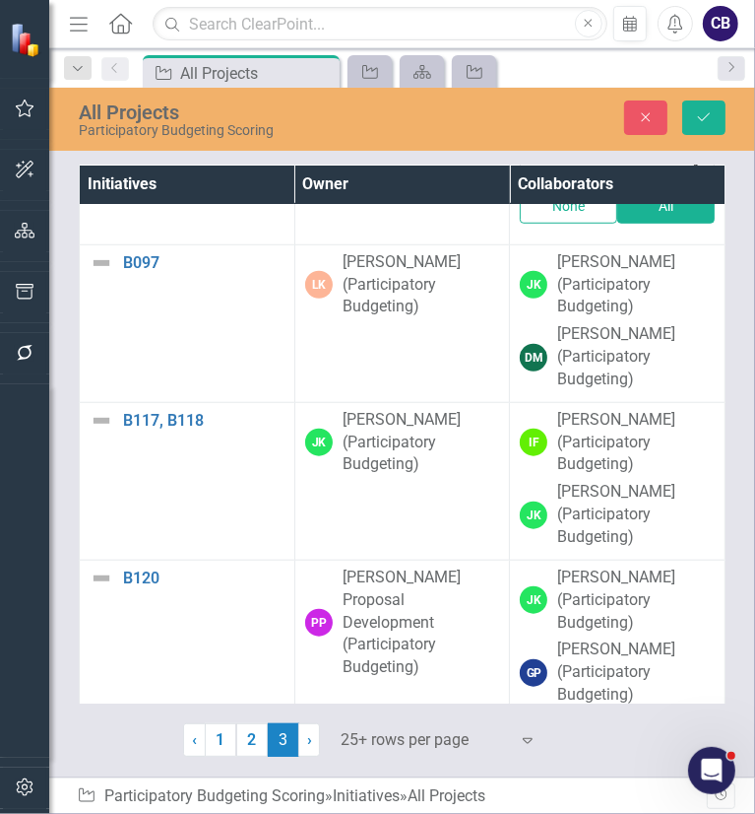
scroll to position [760, 0]
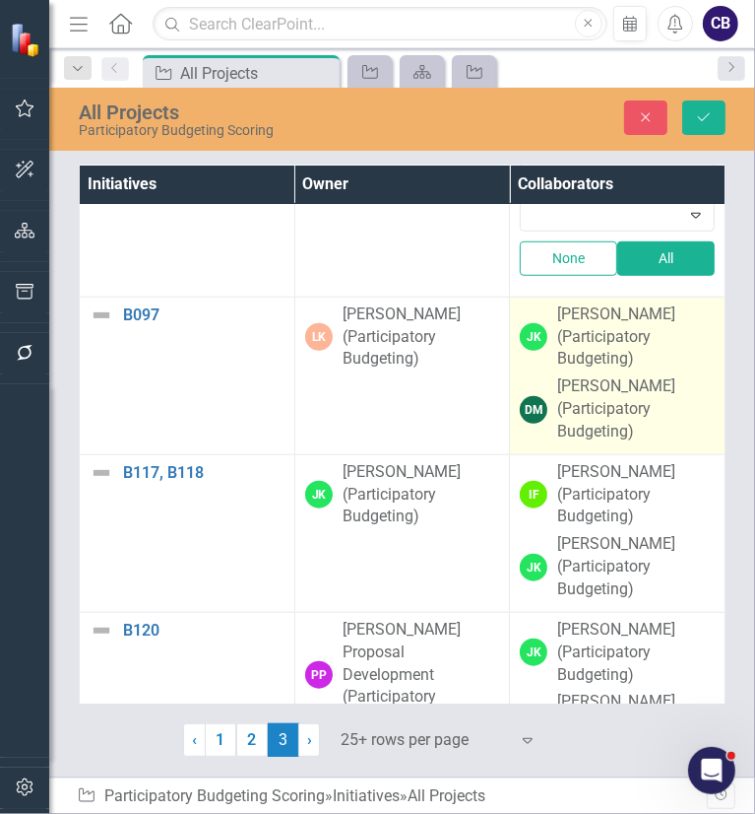
click at [689, 395] on div "[PERSON_NAME] (Participatory Budgeting)" at bounding box center [636, 409] width 158 height 68
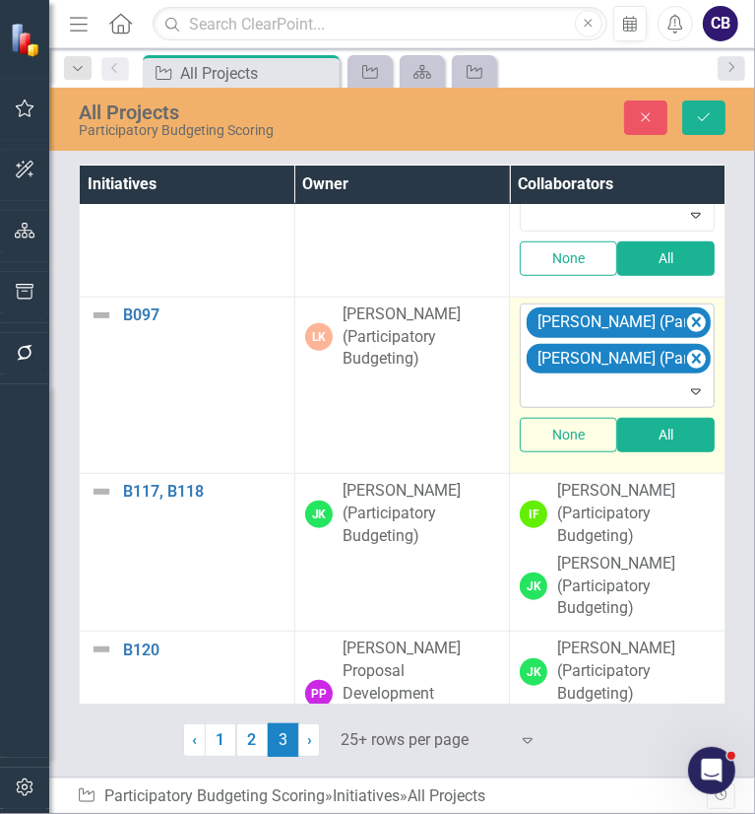
click at [646, 381] on div at bounding box center [619, 391] width 186 height 27
type input "i"
type input "e"
type input "w"
type input "Illia"
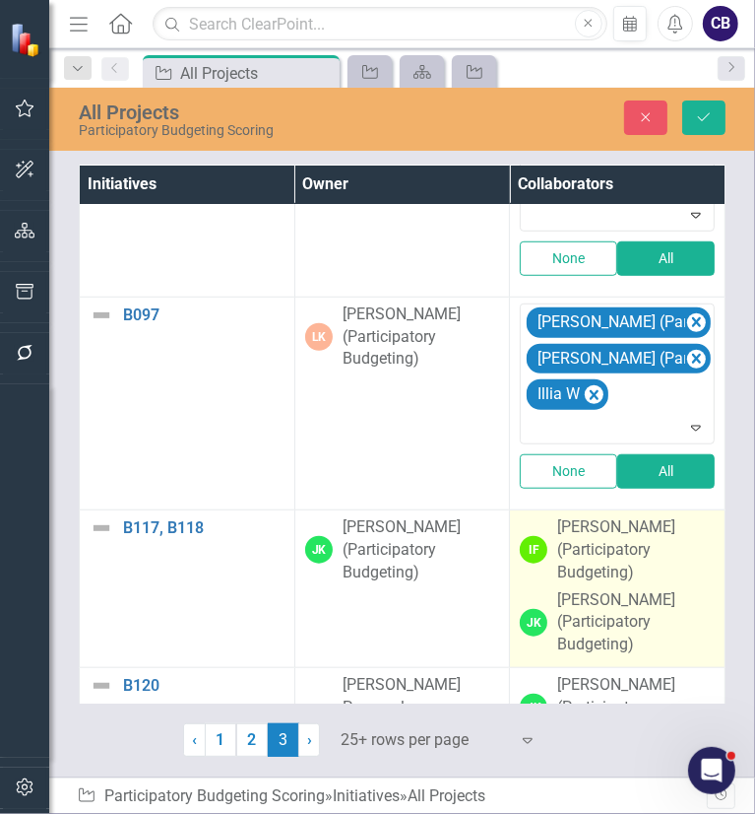
click at [610, 538] on div "[PERSON_NAME] (Participatory Budgeting)" at bounding box center [636, 550] width 158 height 68
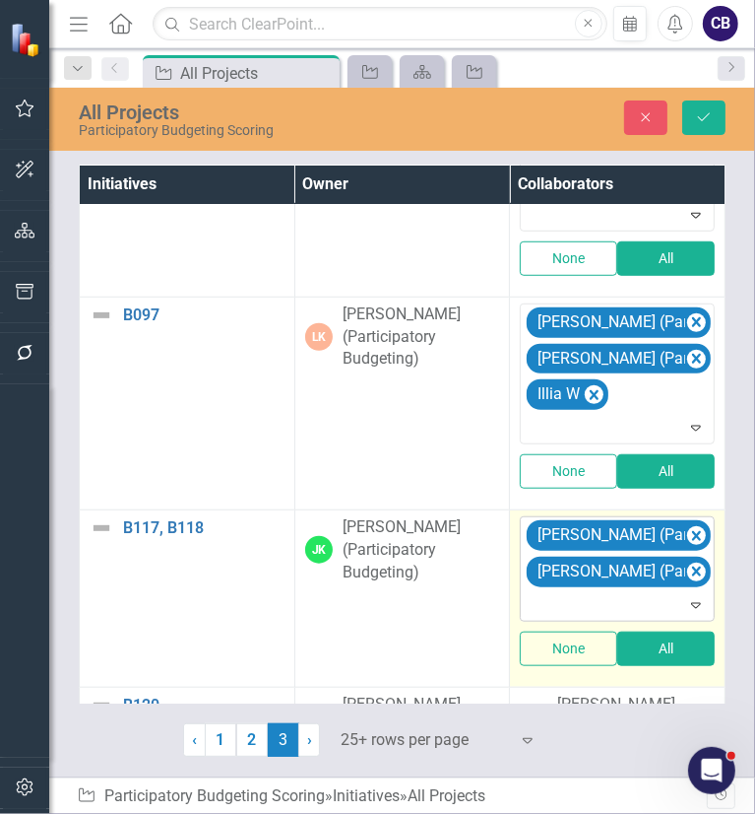
click at [666, 592] on div at bounding box center [619, 605] width 186 height 27
type input "sand"
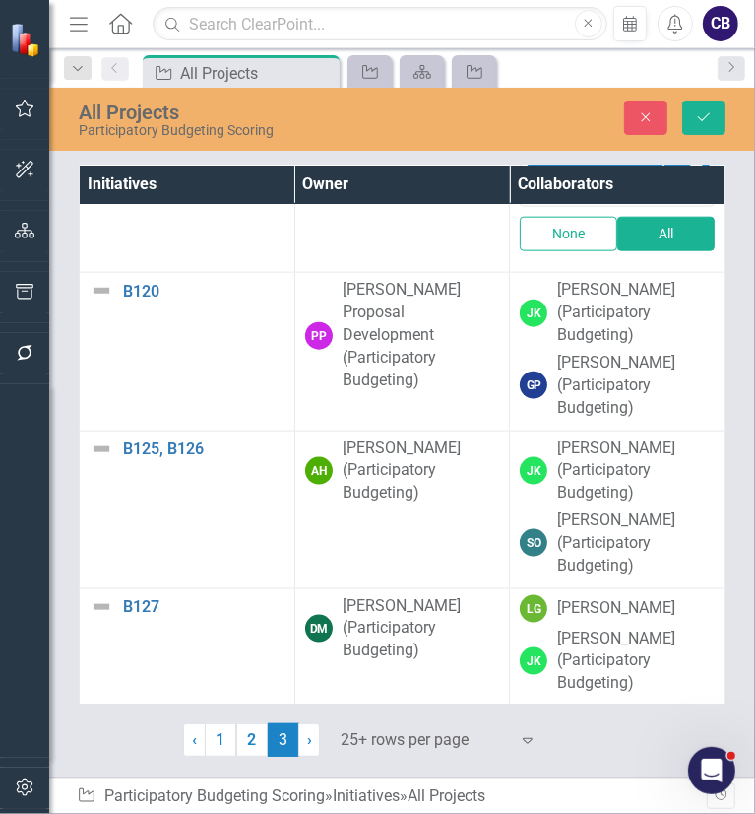
scroll to position [1246, 0]
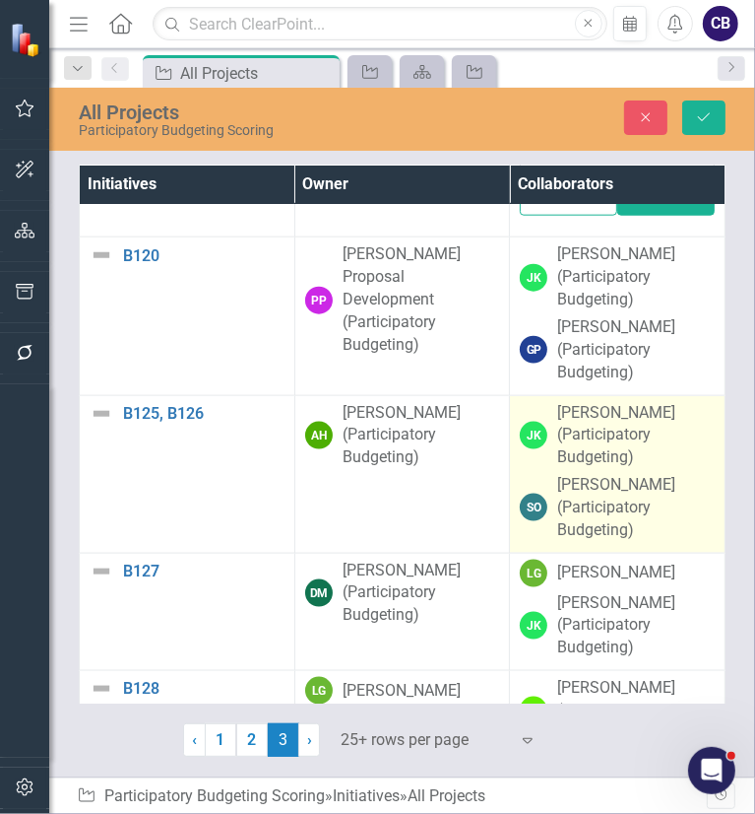
click at [667, 519] on div "[PERSON_NAME] (Participatory Budgeting)" at bounding box center [636, 508] width 158 height 68
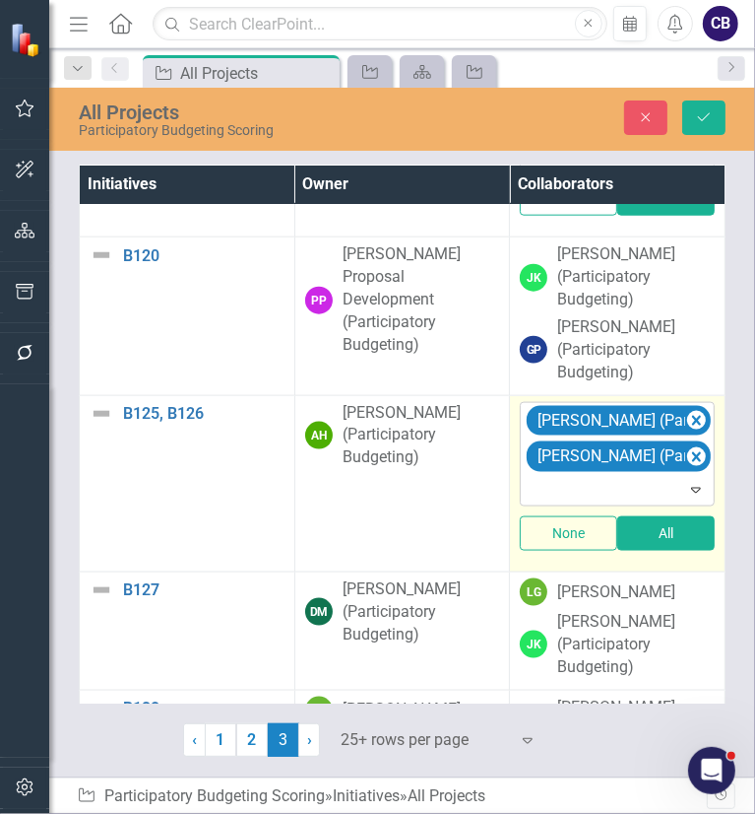
click at [614, 483] on div at bounding box center [619, 490] width 186 height 27
type input "[PERSON_NAME]"
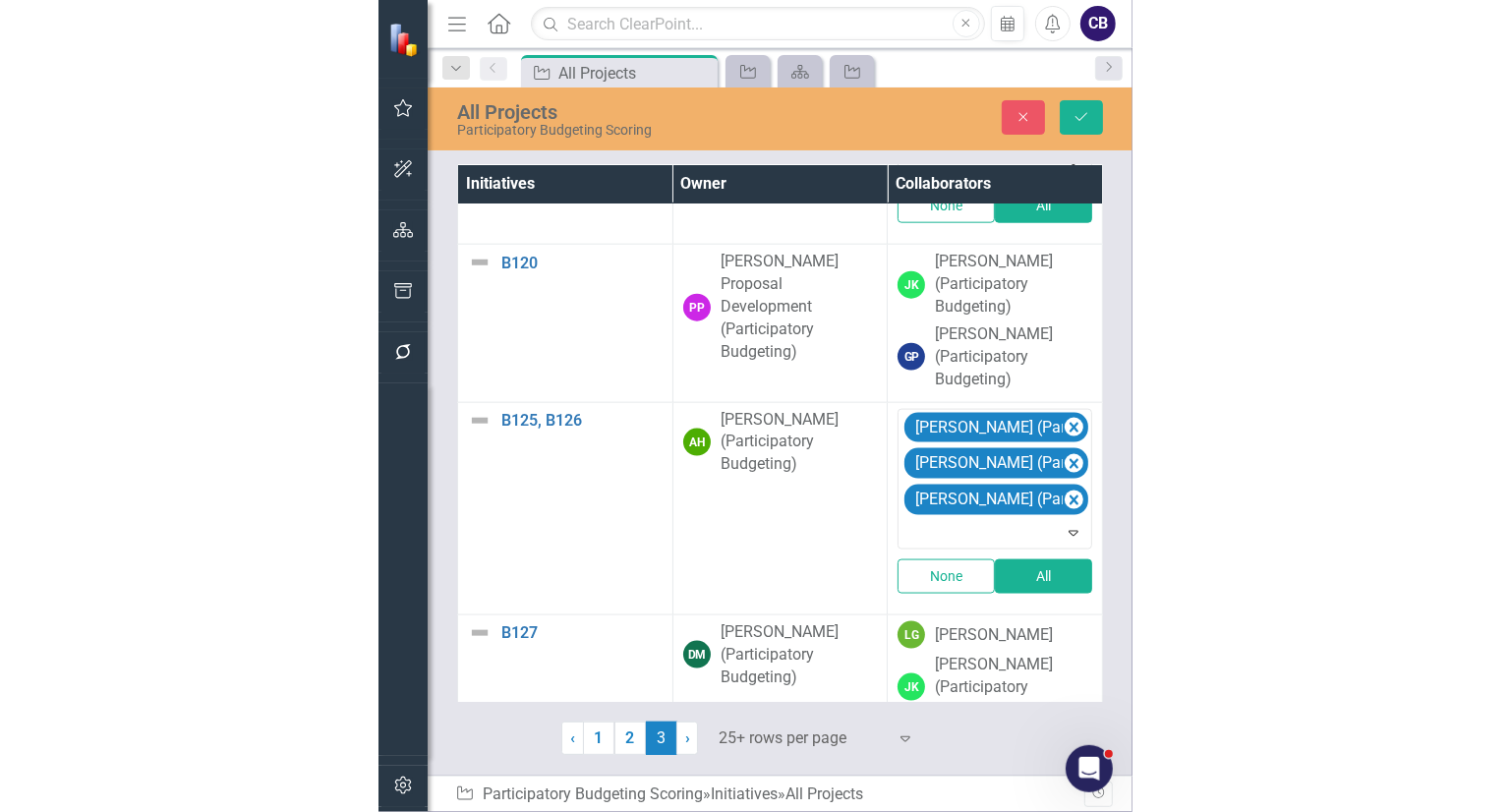
scroll to position [1361, 0]
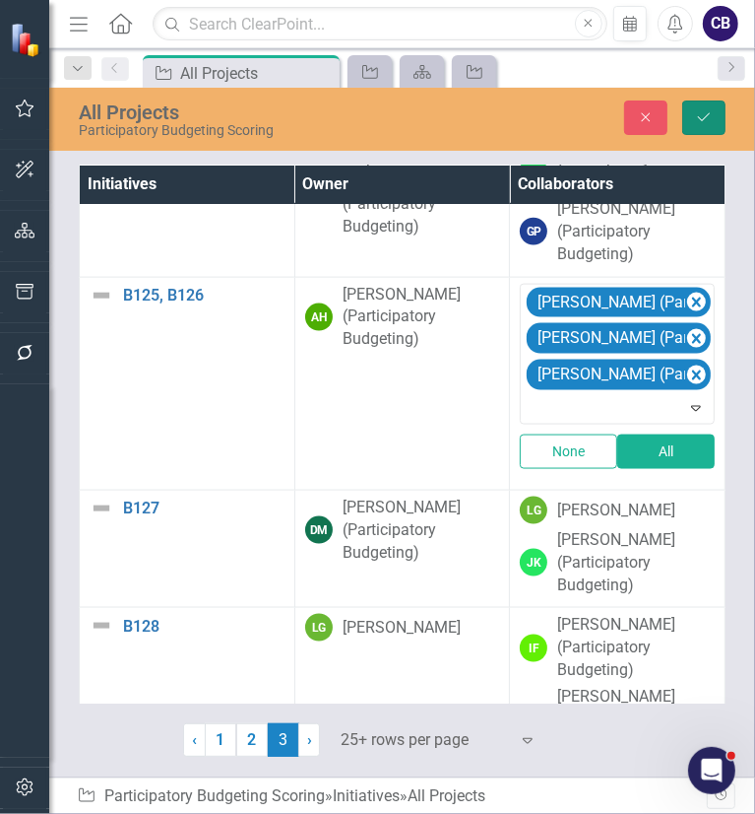
click at [711, 108] on button "Save" at bounding box center [704, 117] width 43 height 34
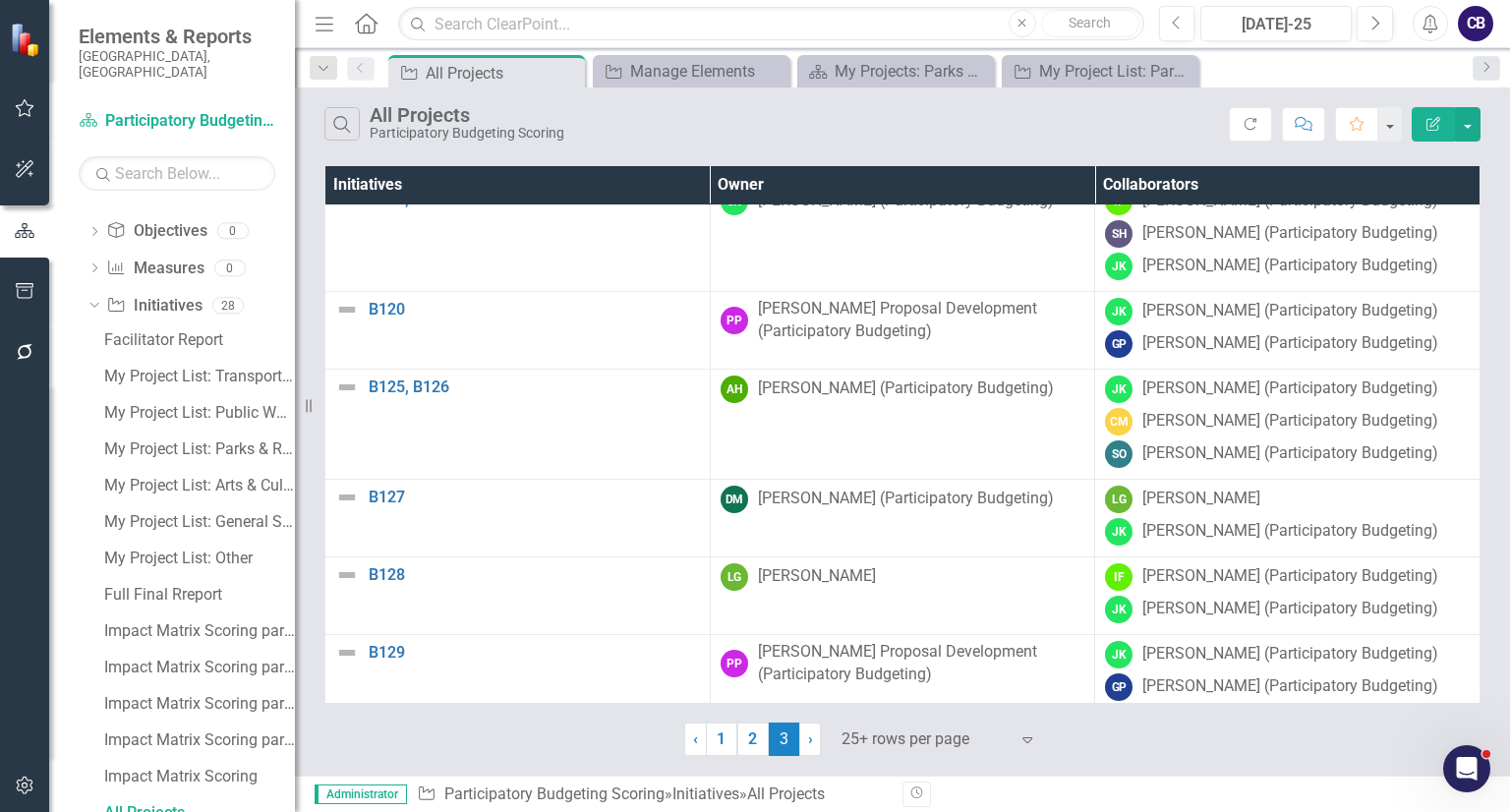
scroll to position [640, 0]
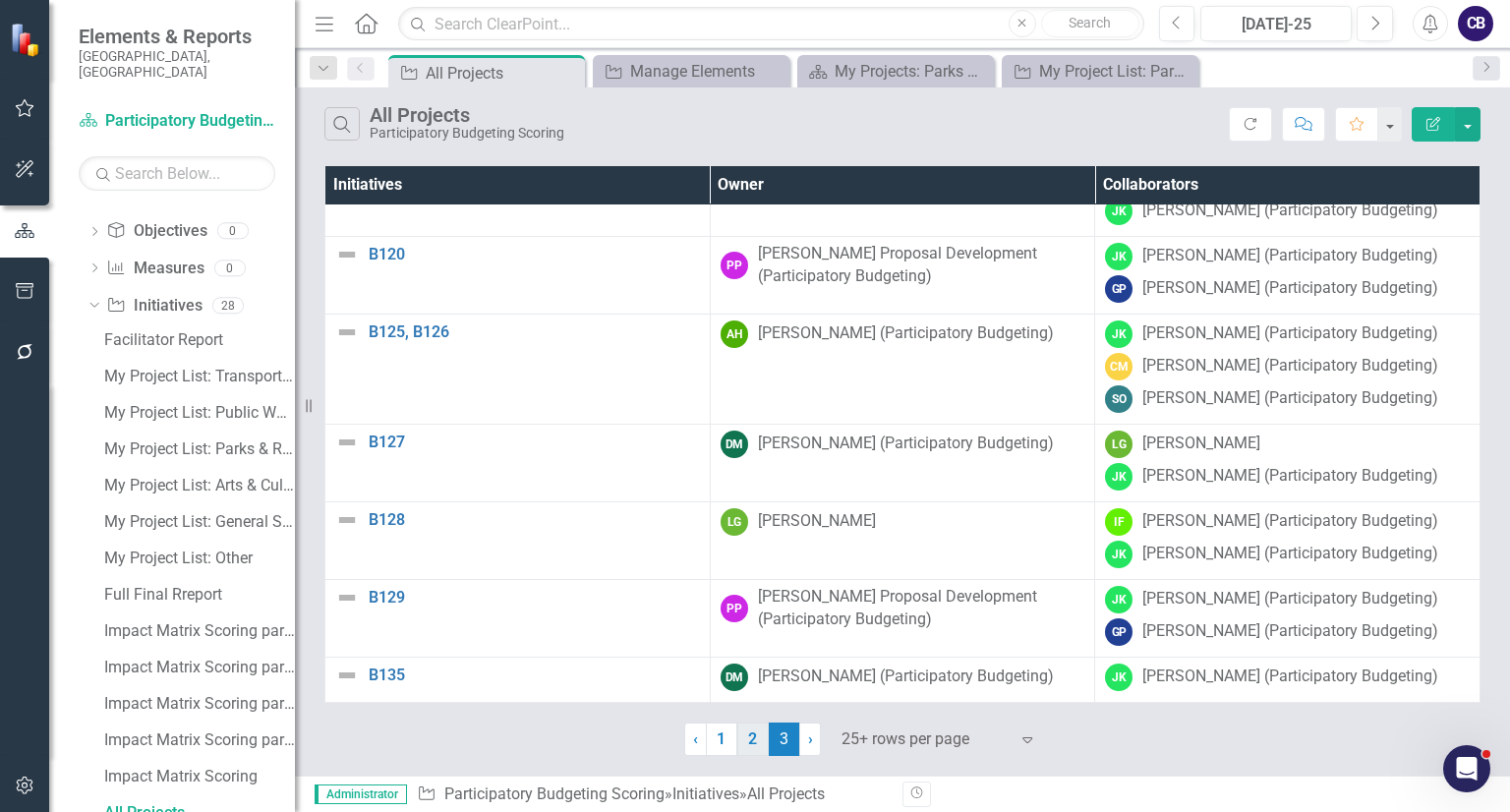
click at [749, 747] on link "2" at bounding box center [754, 738] width 32 height 33
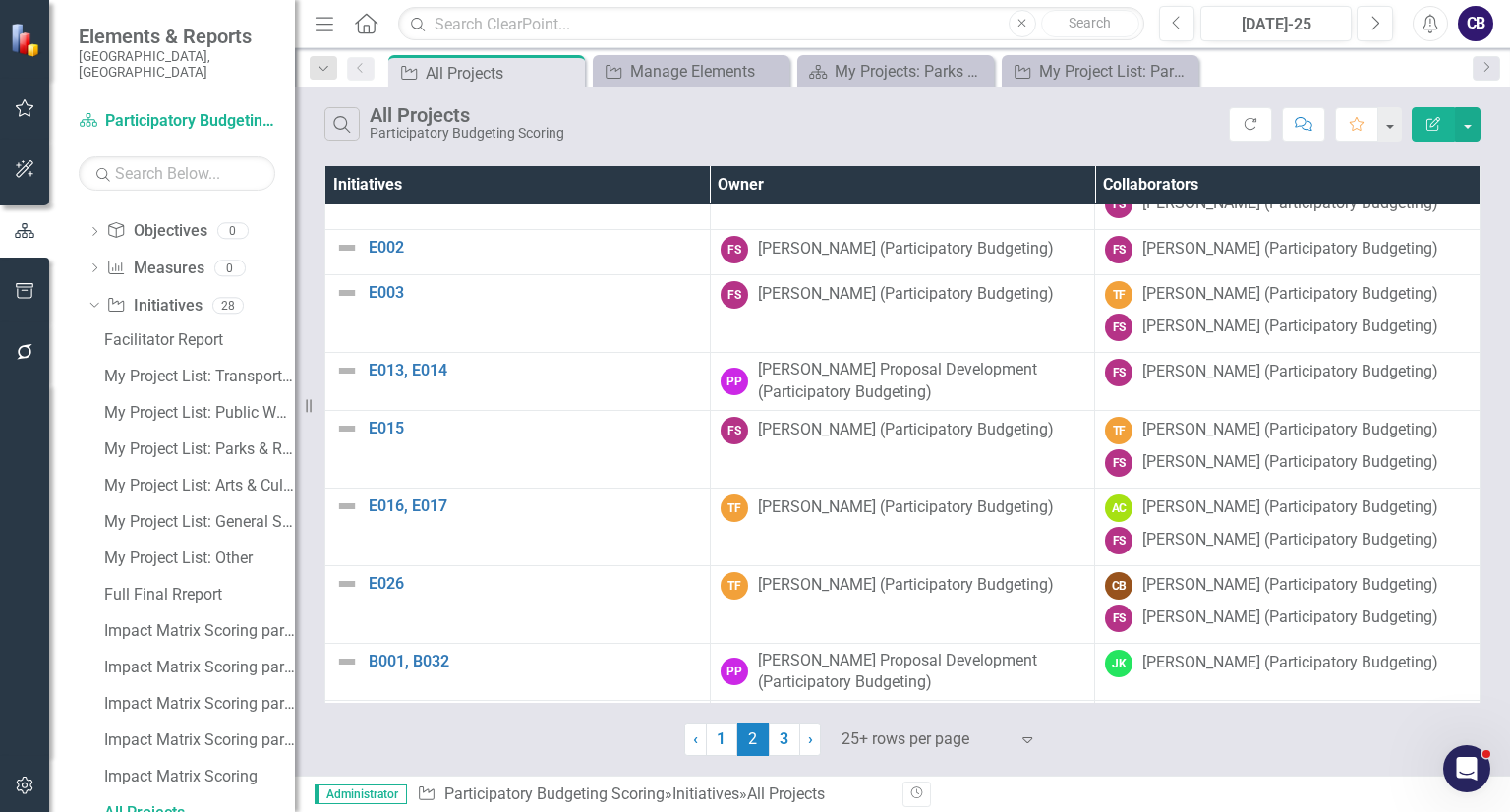
scroll to position [0, 226]
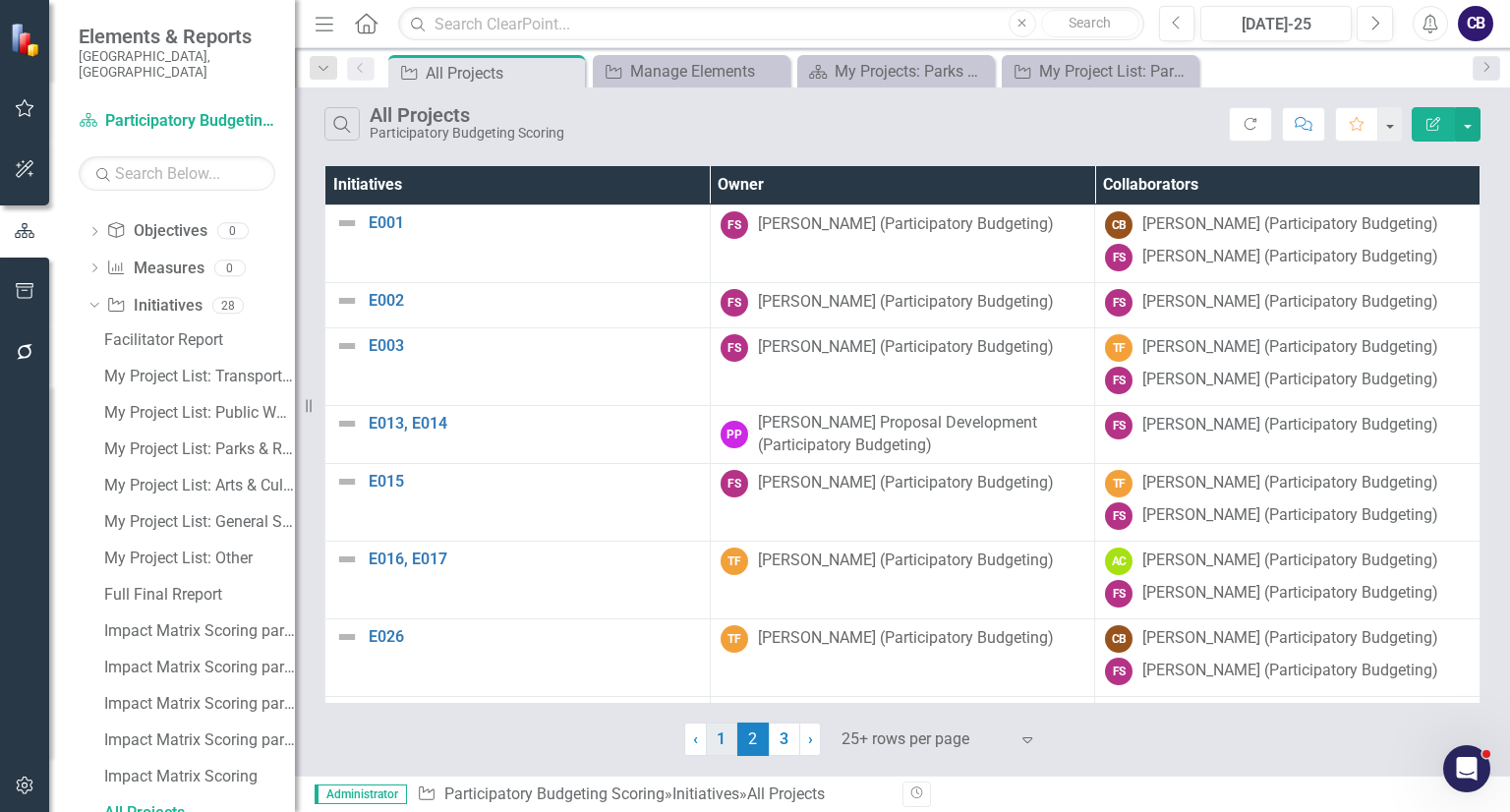
click at [735, 733] on link "1" at bounding box center [722, 738] width 32 height 33
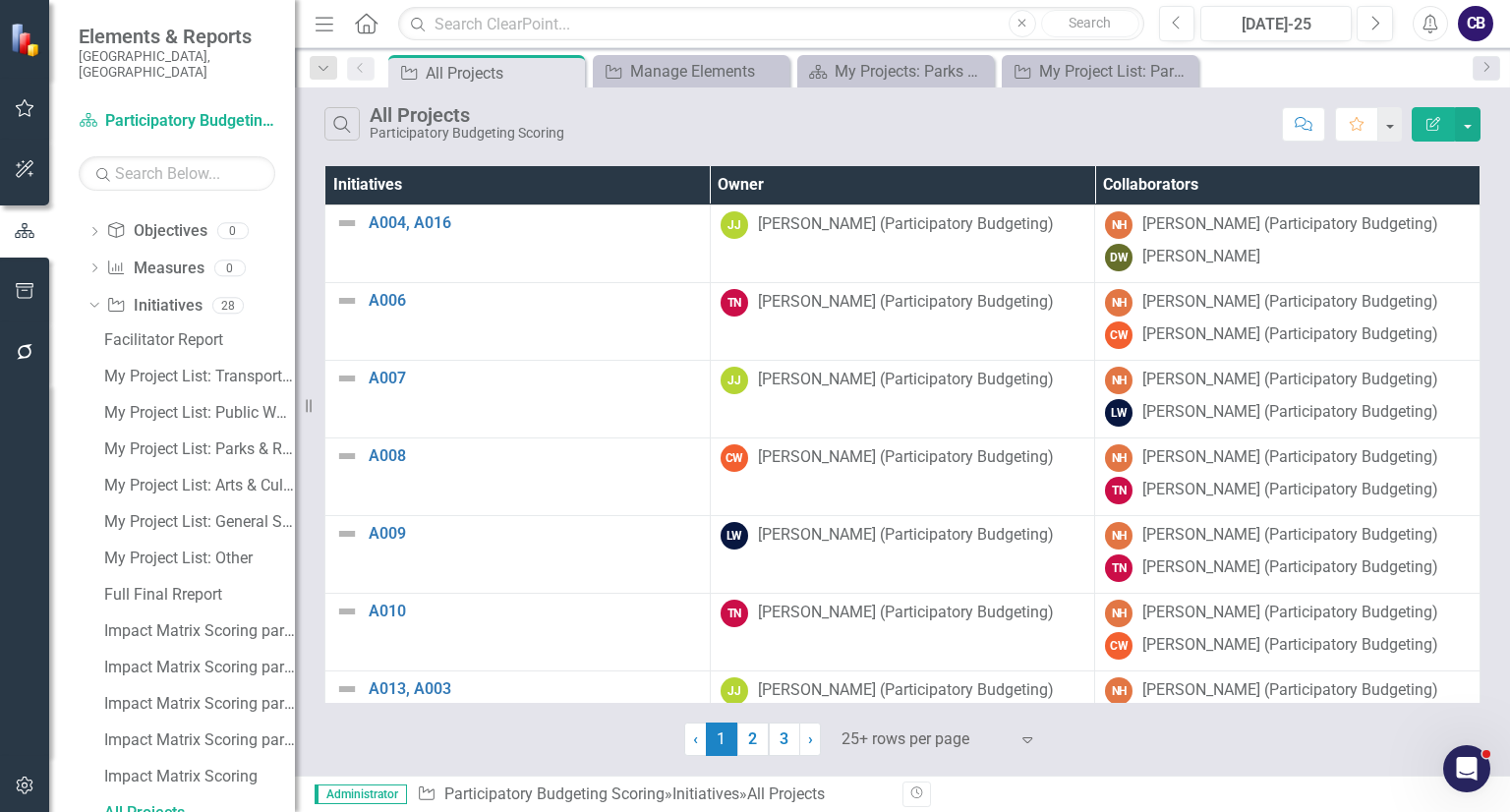
scroll to position [0, 0]
click at [779, 744] on link "3" at bounding box center [784, 738] width 32 height 33
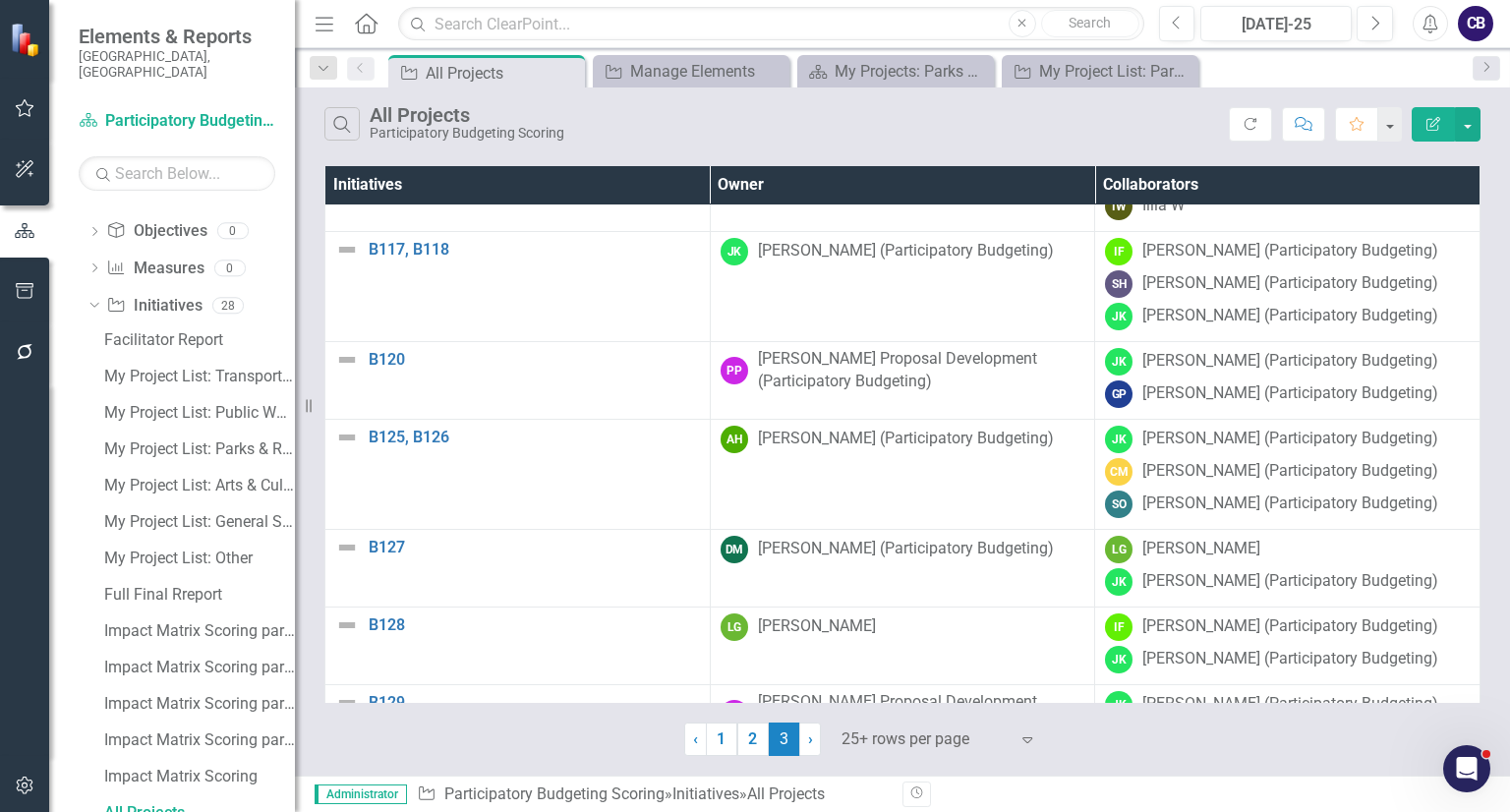
scroll to position [640, 0]
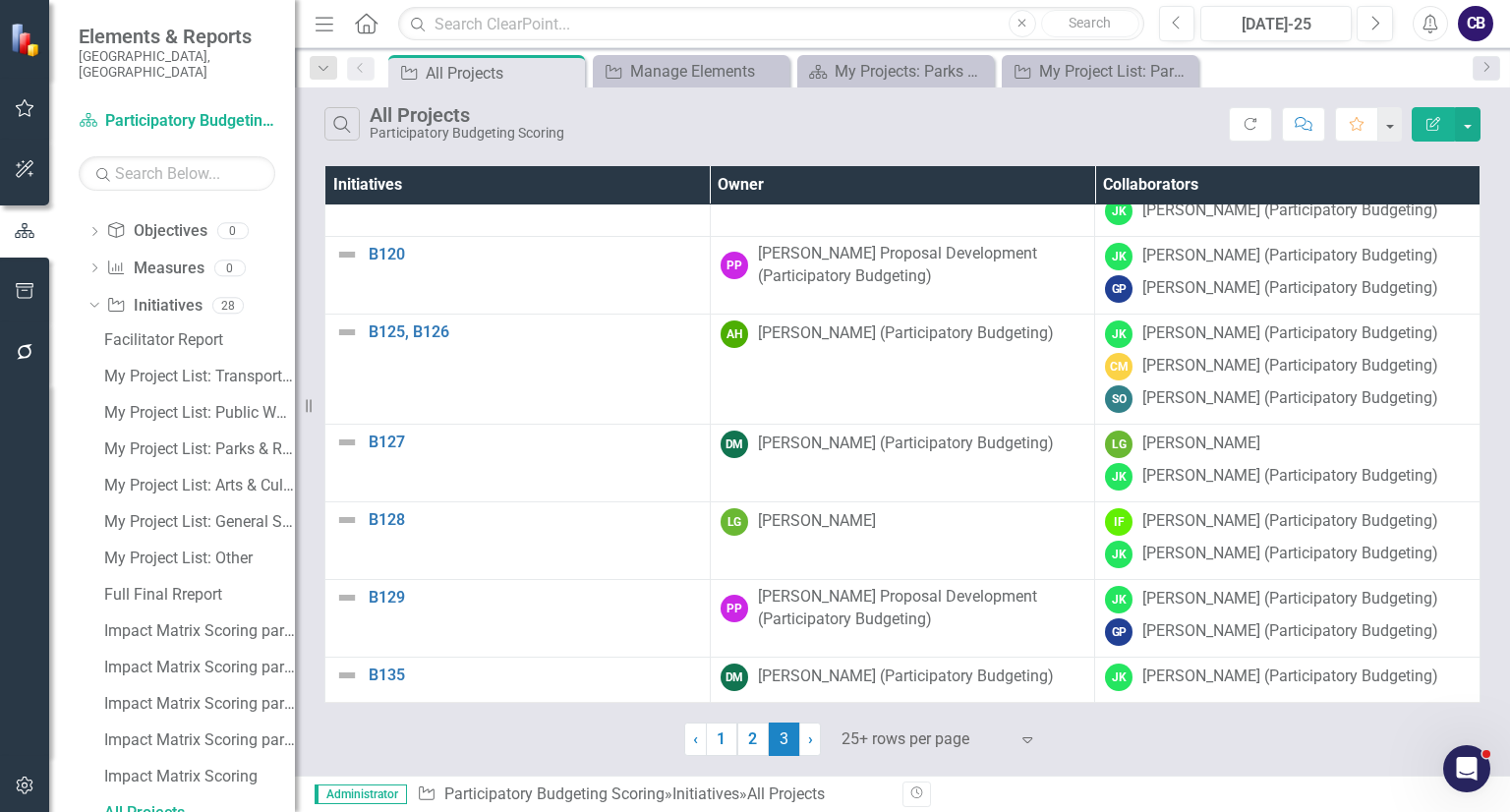
click at [789, 708] on div "‹ Previous 1 2 3 (current) › Next 25+ rows per page Expand" at bounding box center [902, 731] width 1156 height 48
click at [1180, 78] on icon "Close" at bounding box center [1181, 72] width 20 height 16
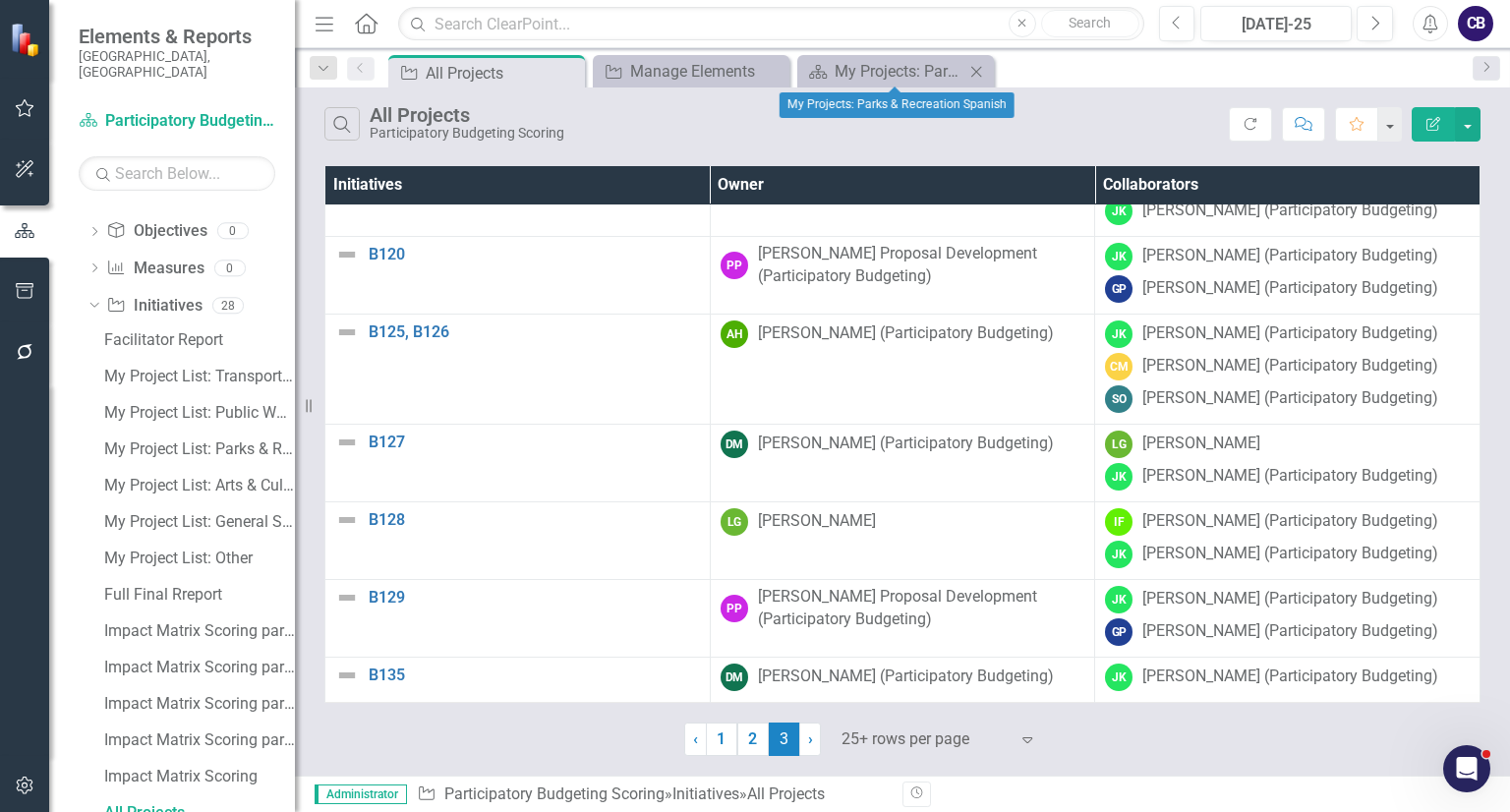
click at [983, 66] on icon "Close" at bounding box center [976, 72] width 20 height 16
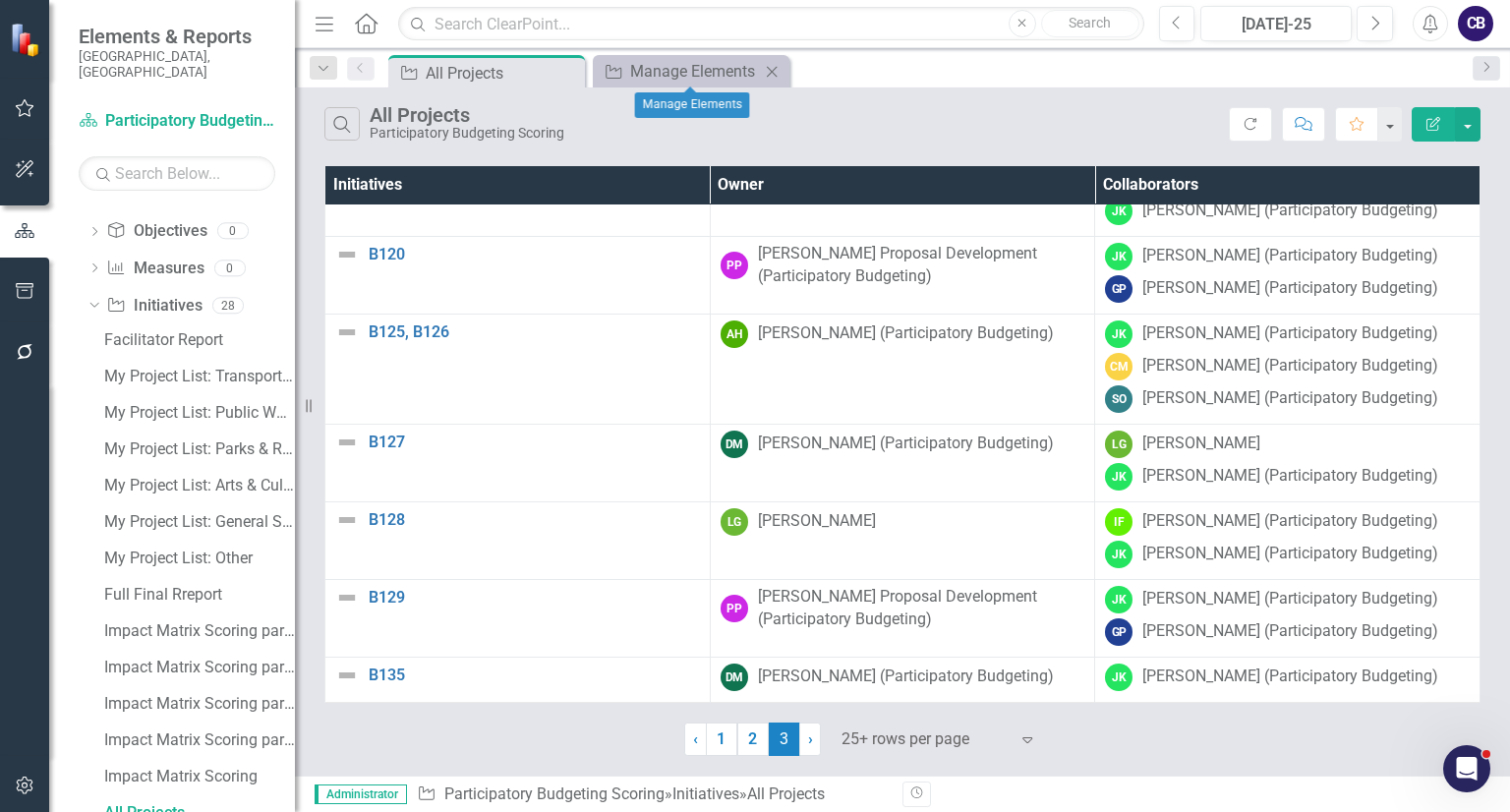
click at [771, 80] on div "Close" at bounding box center [771, 71] width 25 height 25
click at [745, 723] on link "2" at bounding box center [754, 738] width 32 height 33
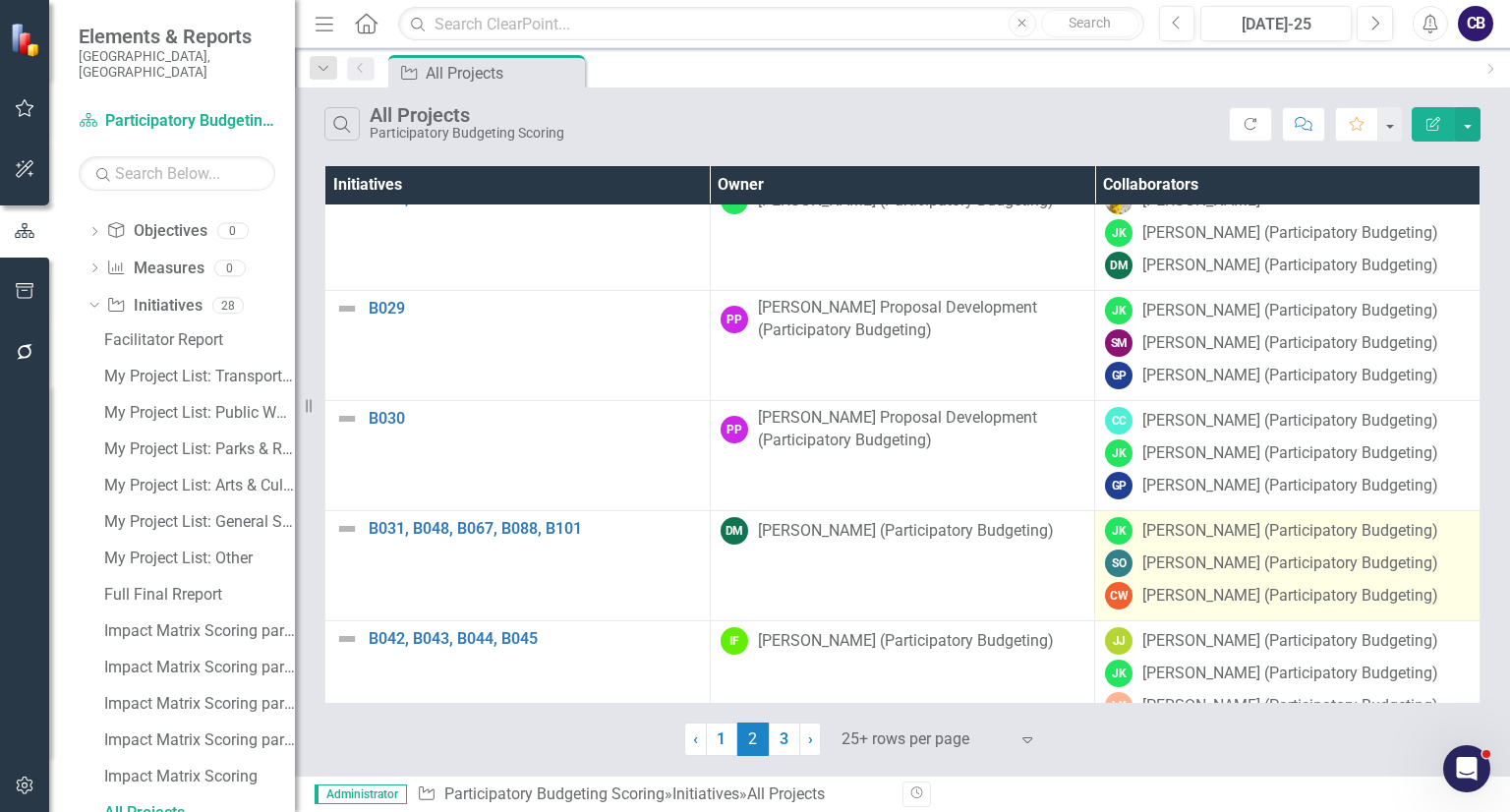
scroll to position [1577, 0]
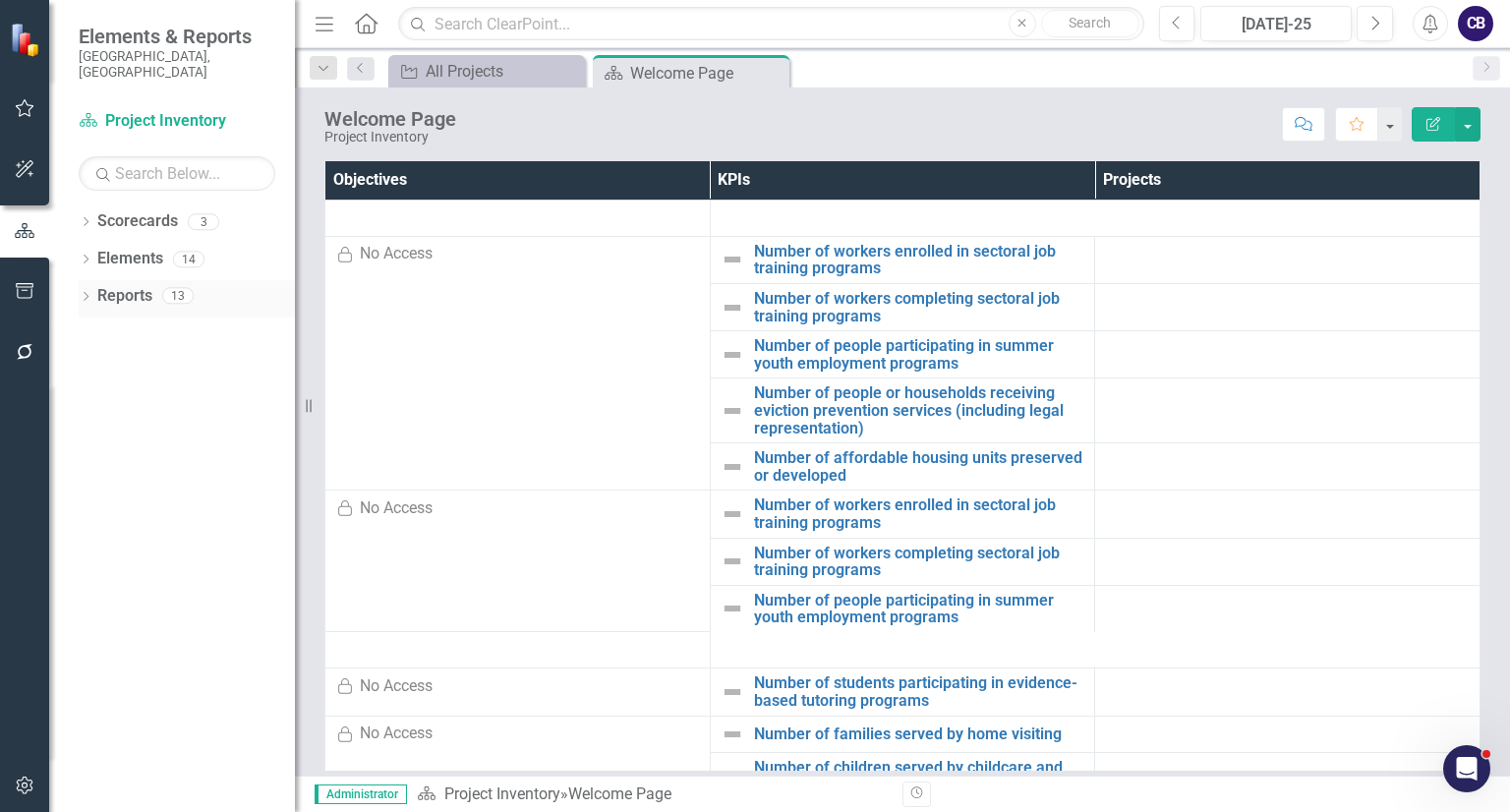
click at [86, 292] on icon "Dropdown" at bounding box center [86, 297] width 14 height 11
click at [91, 544] on div "Dropdown" at bounding box center [95, 552] width 14 height 17
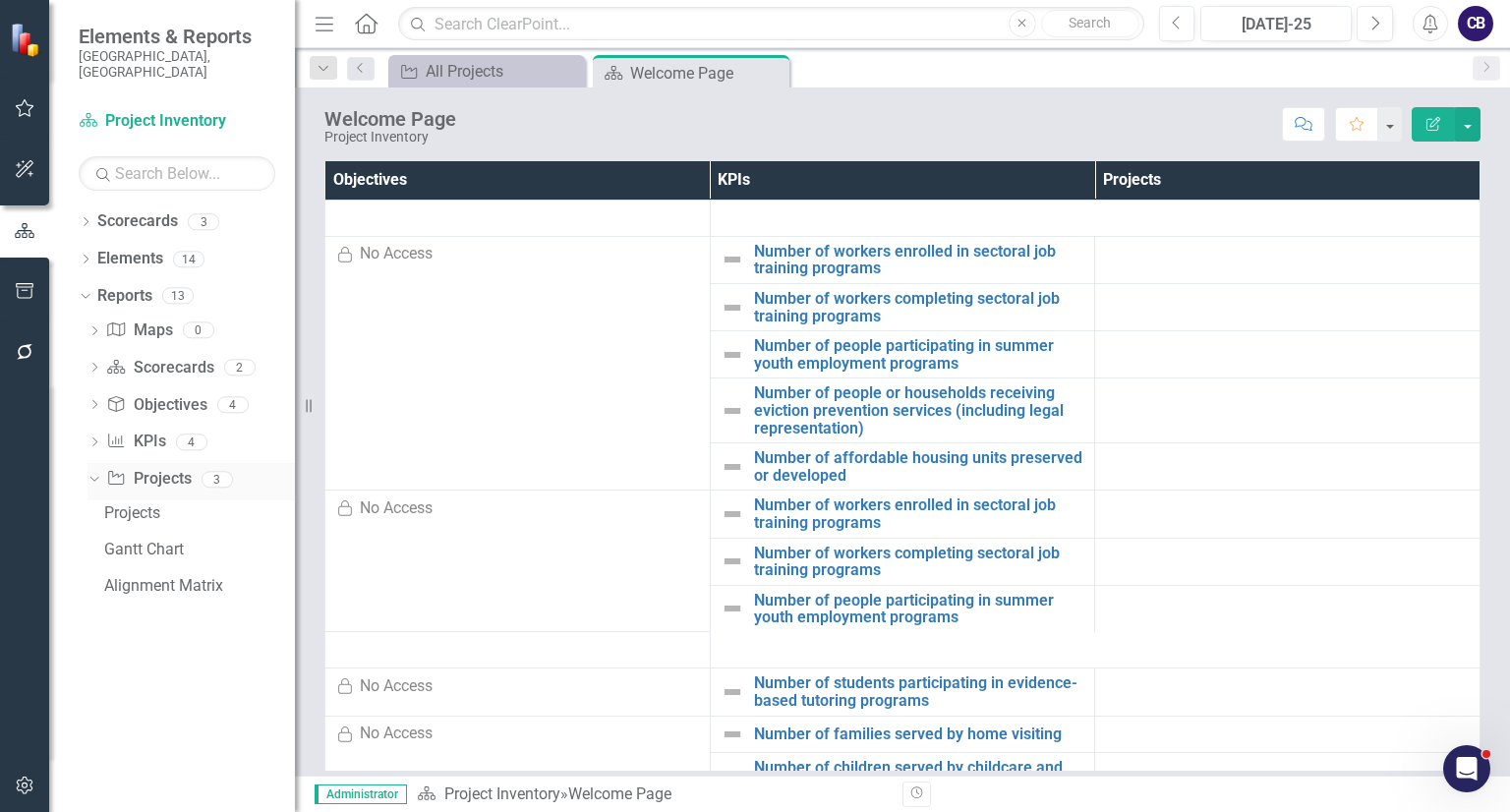
click at [89, 463] on div "Dropdown Project Projects 3" at bounding box center [192, 481] width 208 height 37
click at [94, 472] on icon "Dropdown" at bounding box center [92, 479] width 11 height 14
click at [95, 205] on div "Dropdown Scorecards 3" at bounding box center [187, 223] width 217 height 37
click at [80, 218] on icon "Dropdown" at bounding box center [86, 223] width 14 height 11
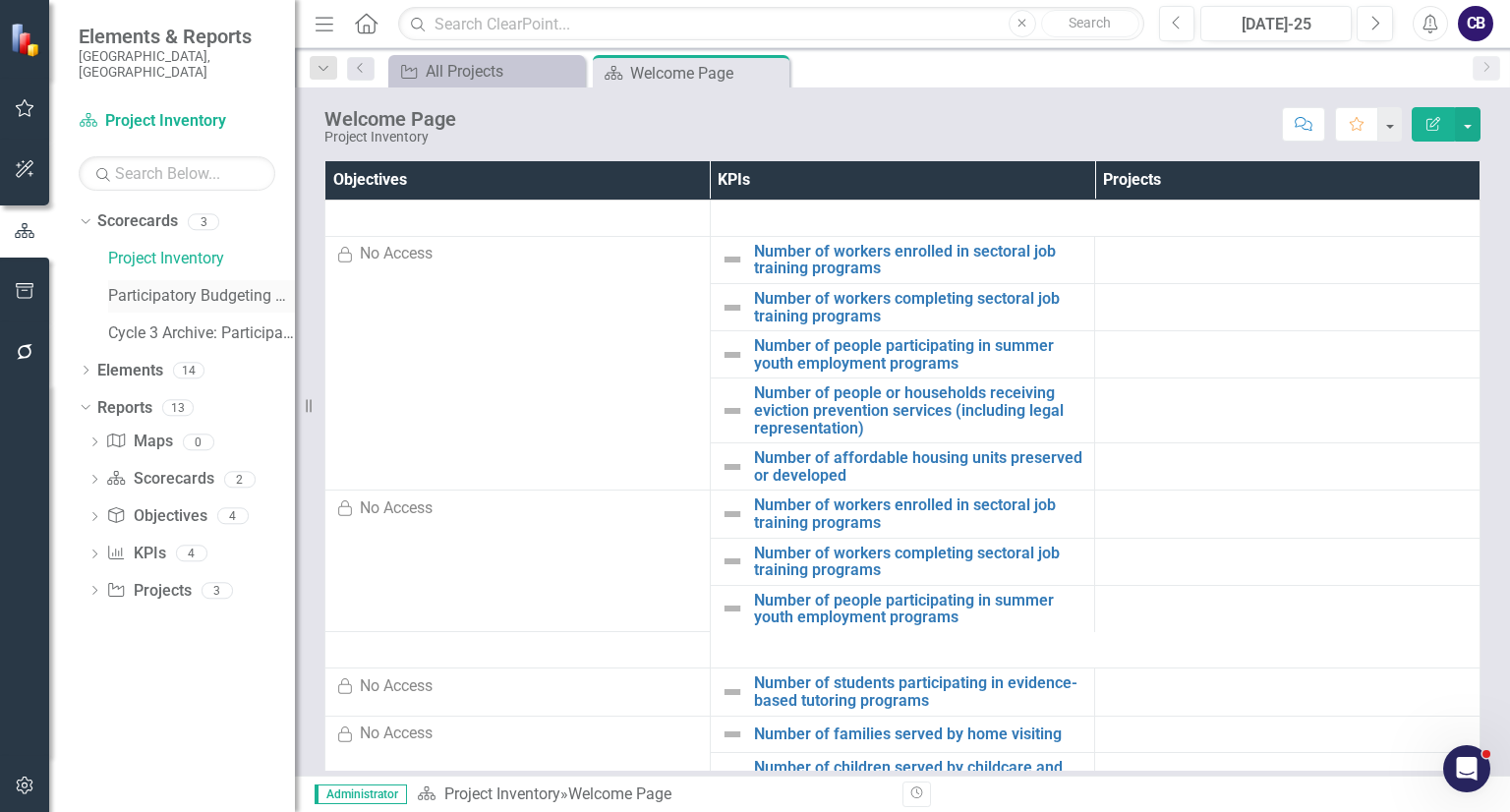
click at [134, 285] on link "Participatory Budgeting Scoring" at bounding box center [201, 296] width 187 height 23
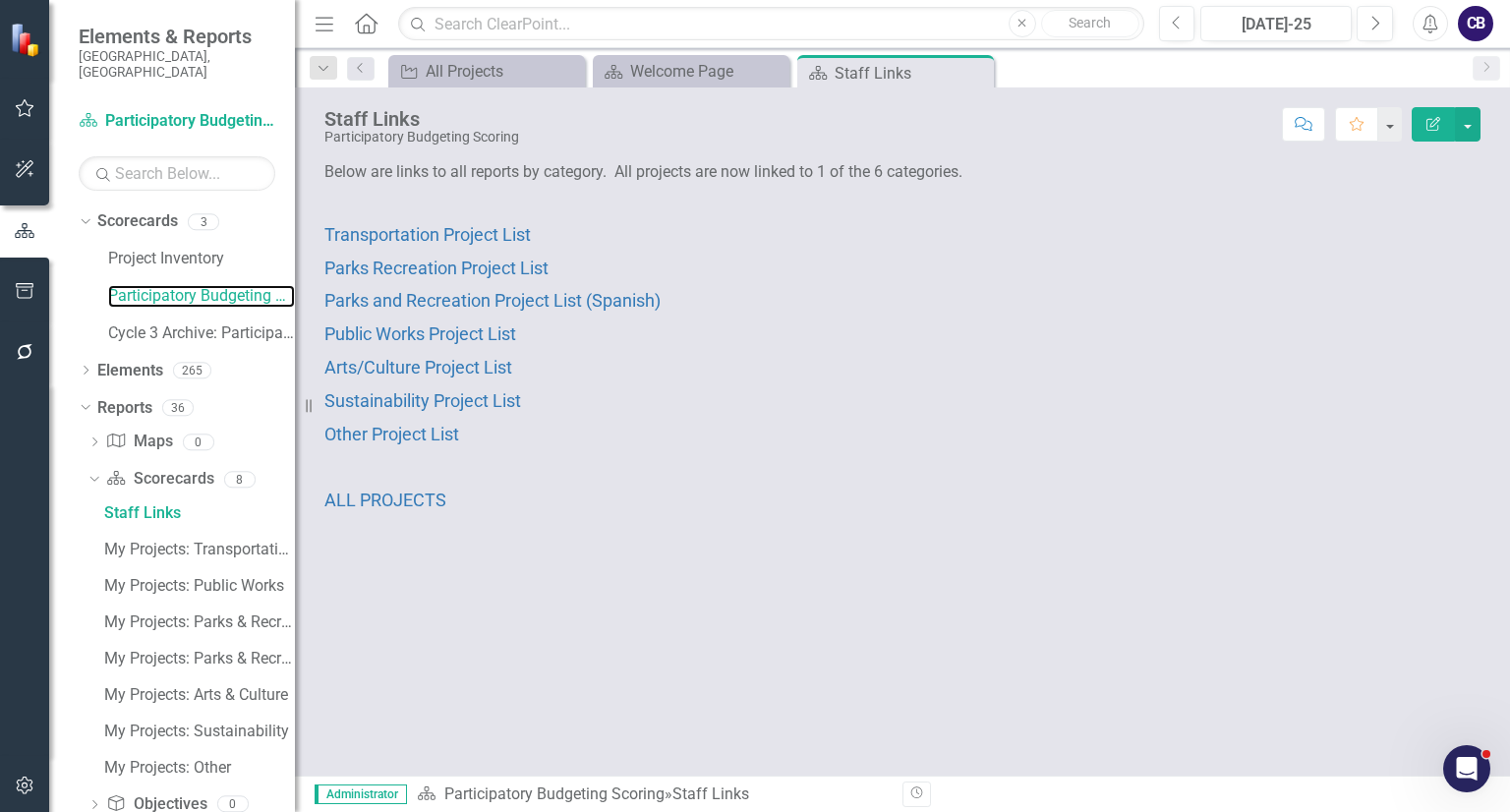
scroll to position [139, 0]
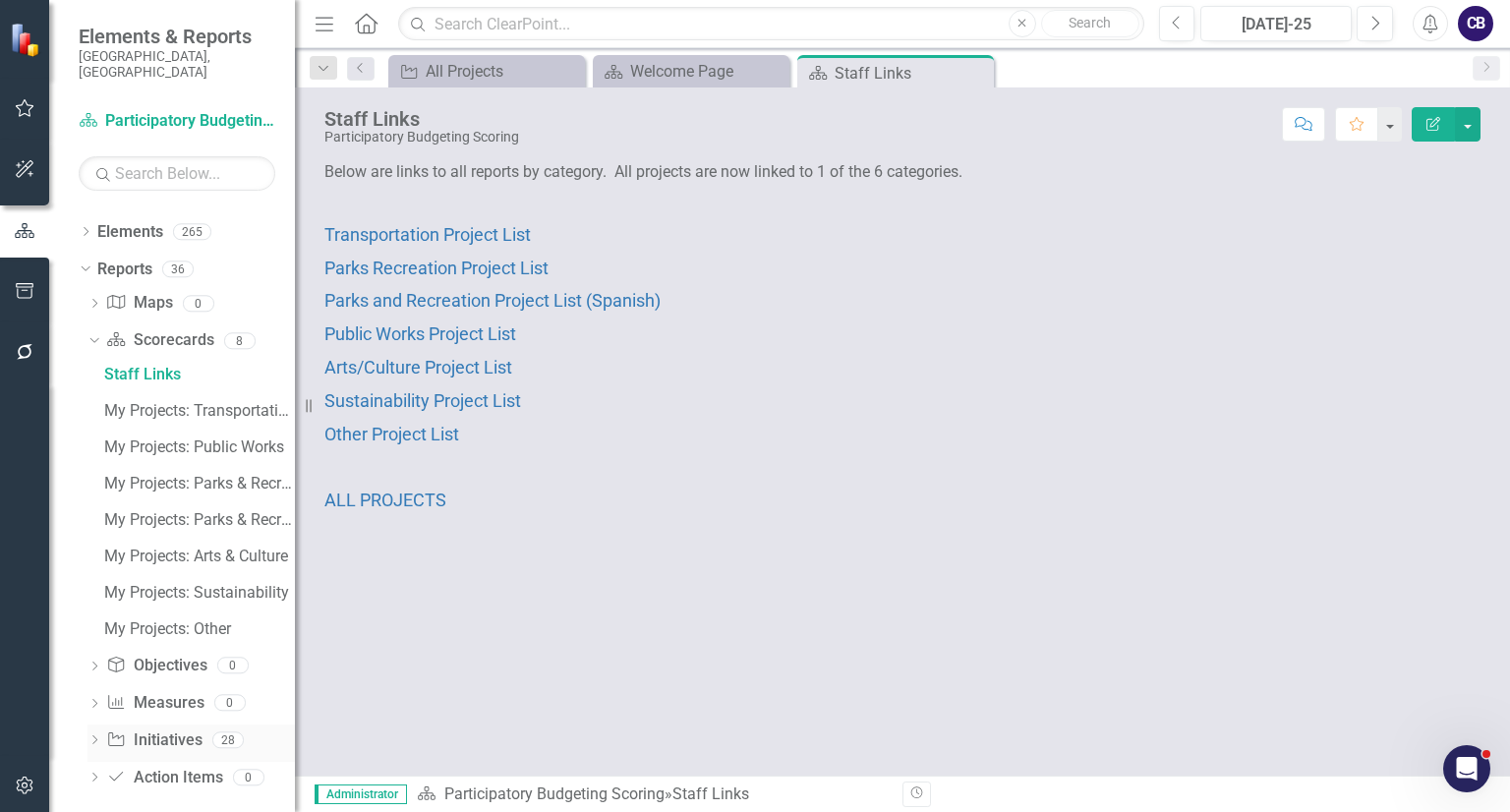
click at [96, 724] on div "Dropdown Initiative Initiatives 28" at bounding box center [192, 742] width 208 height 37
click at [98, 724] on div "Dropdown Initiative Initiatives 28" at bounding box center [192, 742] width 208 height 37
click at [87, 717] on div "Dropdown Strategy Map Maps 0 Dropdown Scorecard Scorecards 8 Staff Links My Pro…" at bounding box center [187, 543] width 217 height 511
click at [85, 726] on div "Dropdown Strategy Map Maps 0 Dropdown Scorecard Scorecards 8 Staff Links My Pro…" at bounding box center [187, 543] width 217 height 511
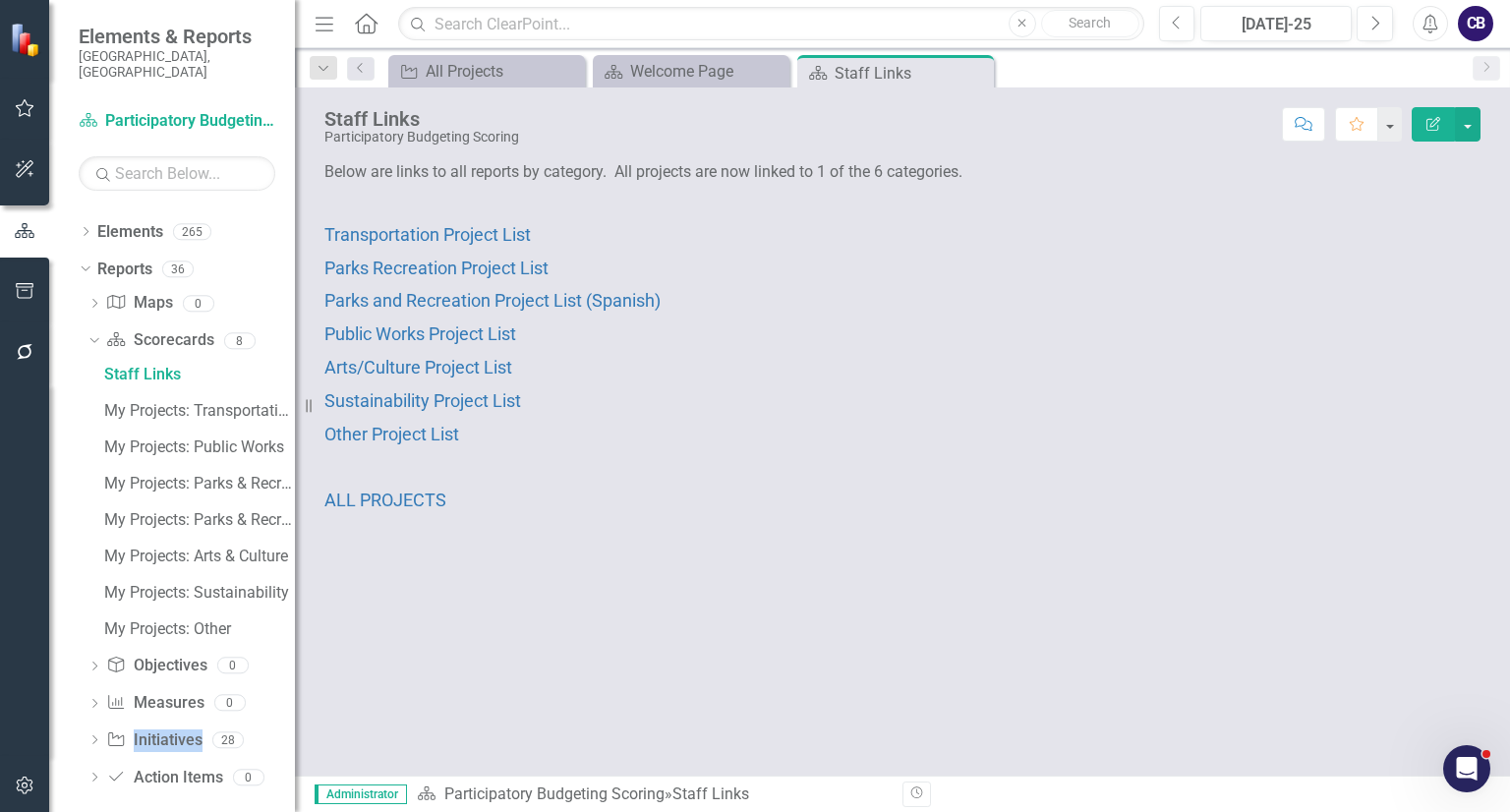
click at [85, 726] on div "Dropdown Strategy Map Maps 0 Dropdown Scorecard Scorecards 8 Staff Links My Pro…" at bounding box center [187, 543] width 217 height 511
click at [99, 736] on icon "Dropdown" at bounding box center [95, 741] width 14 height 11
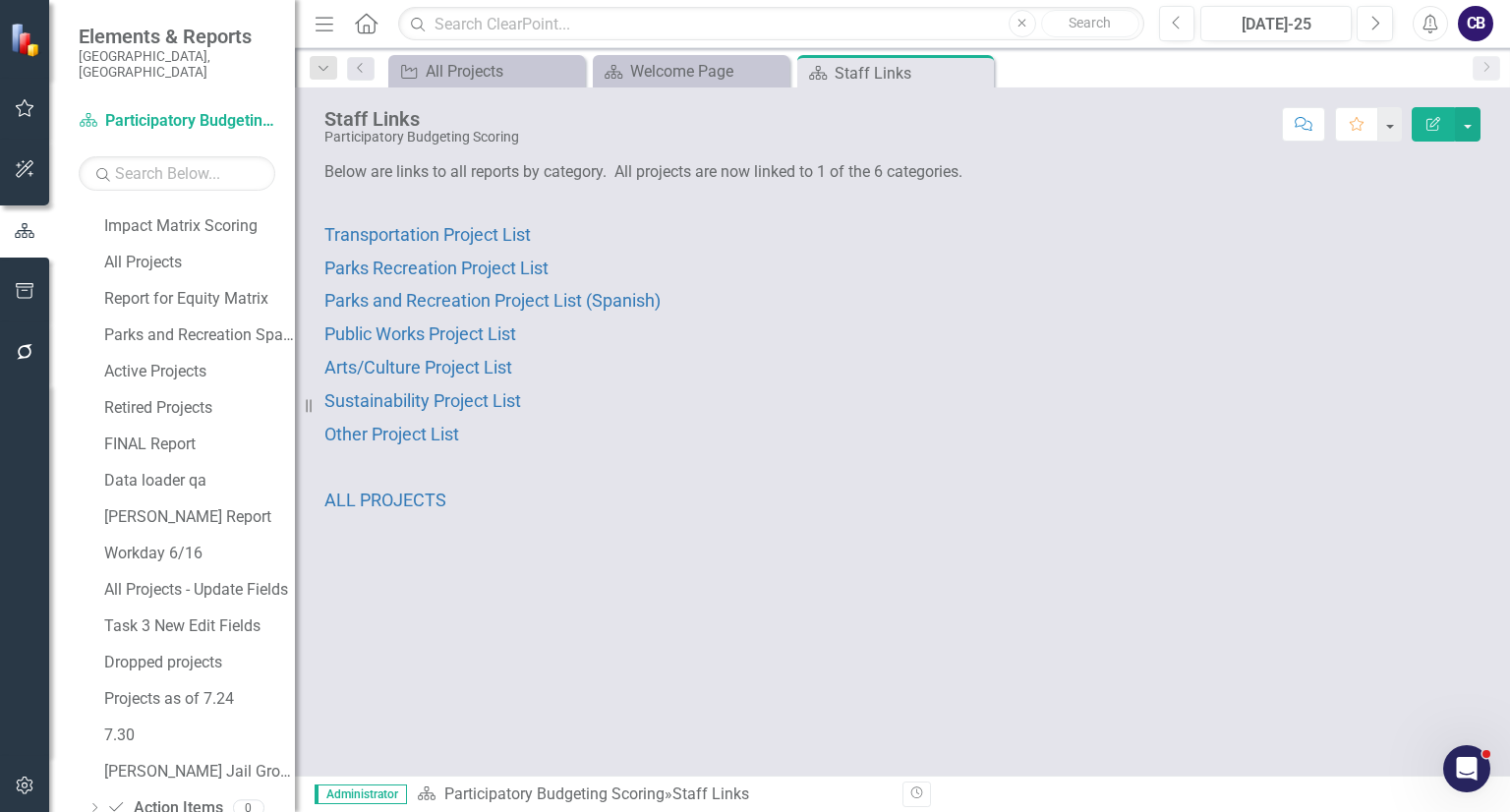
scroll to position [834, 0]
click at [981, 61] on div "Close" at bounding box center [976, 73] width 25 height 25
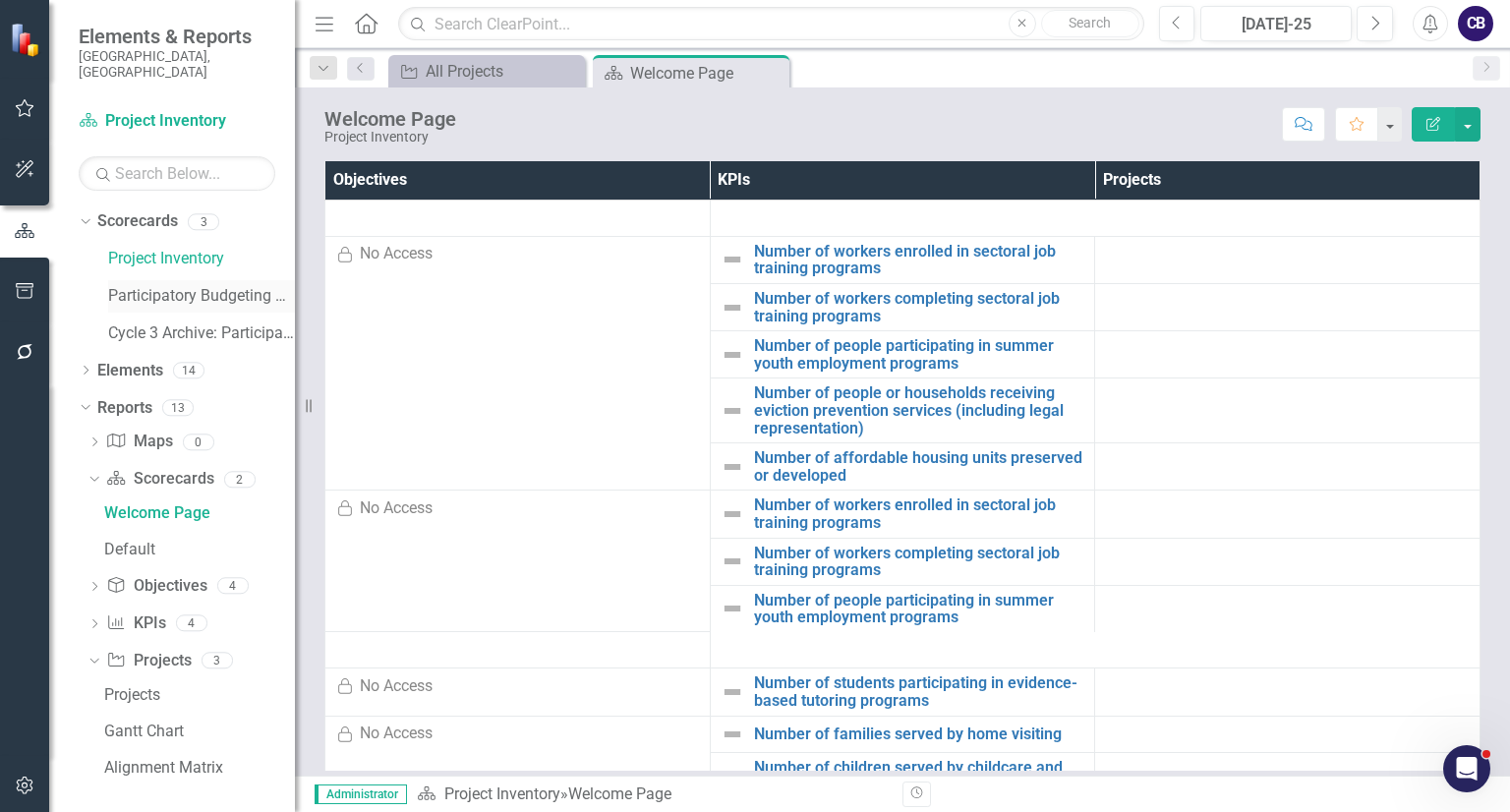
click at [196, 288] on link "Participatory Budgeting Scoring" at bounding box center [201, 296] width 187 height 23
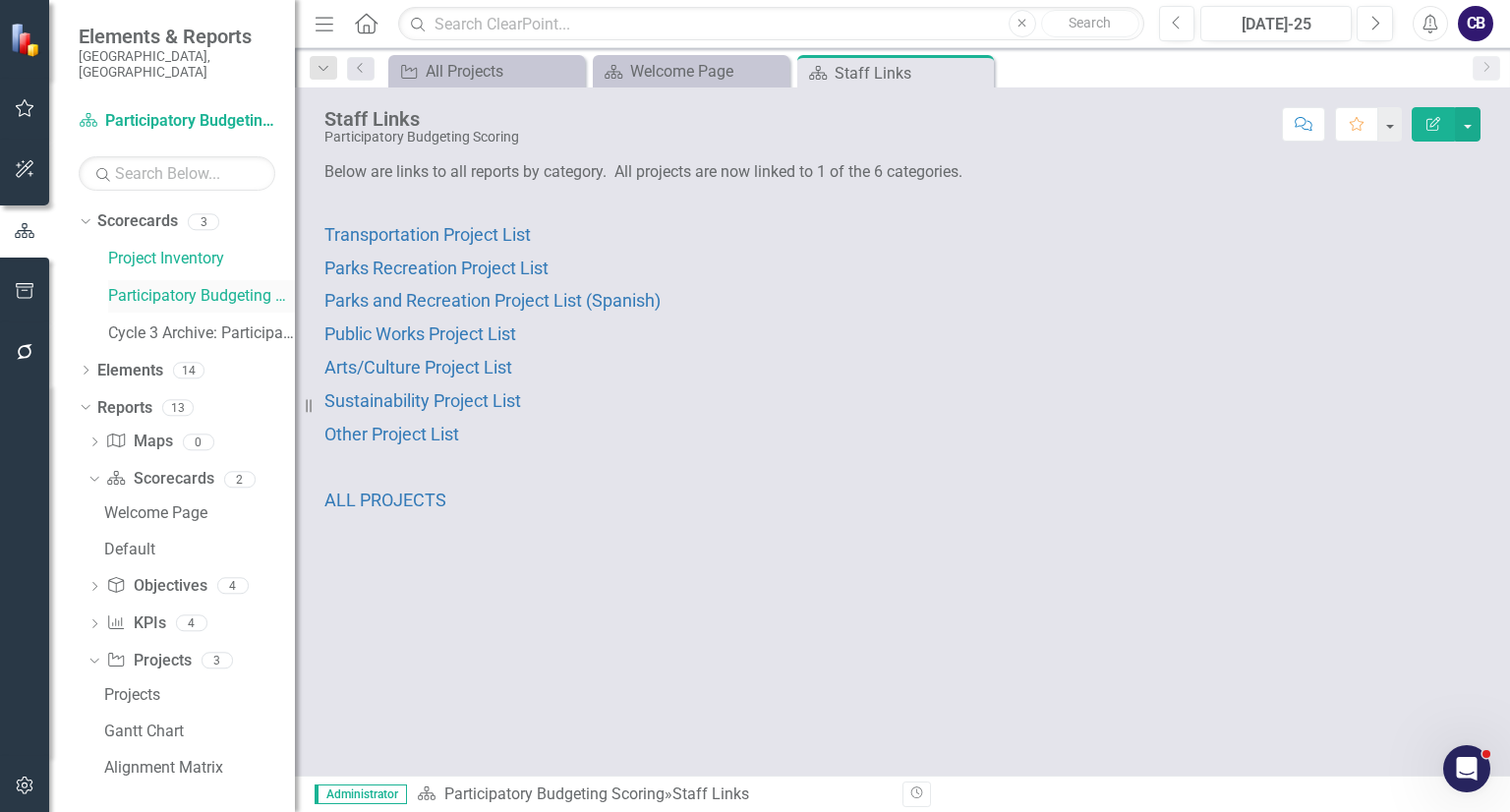
click at [149, 765] on div "Dropdown Scorecards 3 Project Inventory Participatory Budgeting Scoring Cycle 3…" at bounding box center [172, 509] width 246 height 607
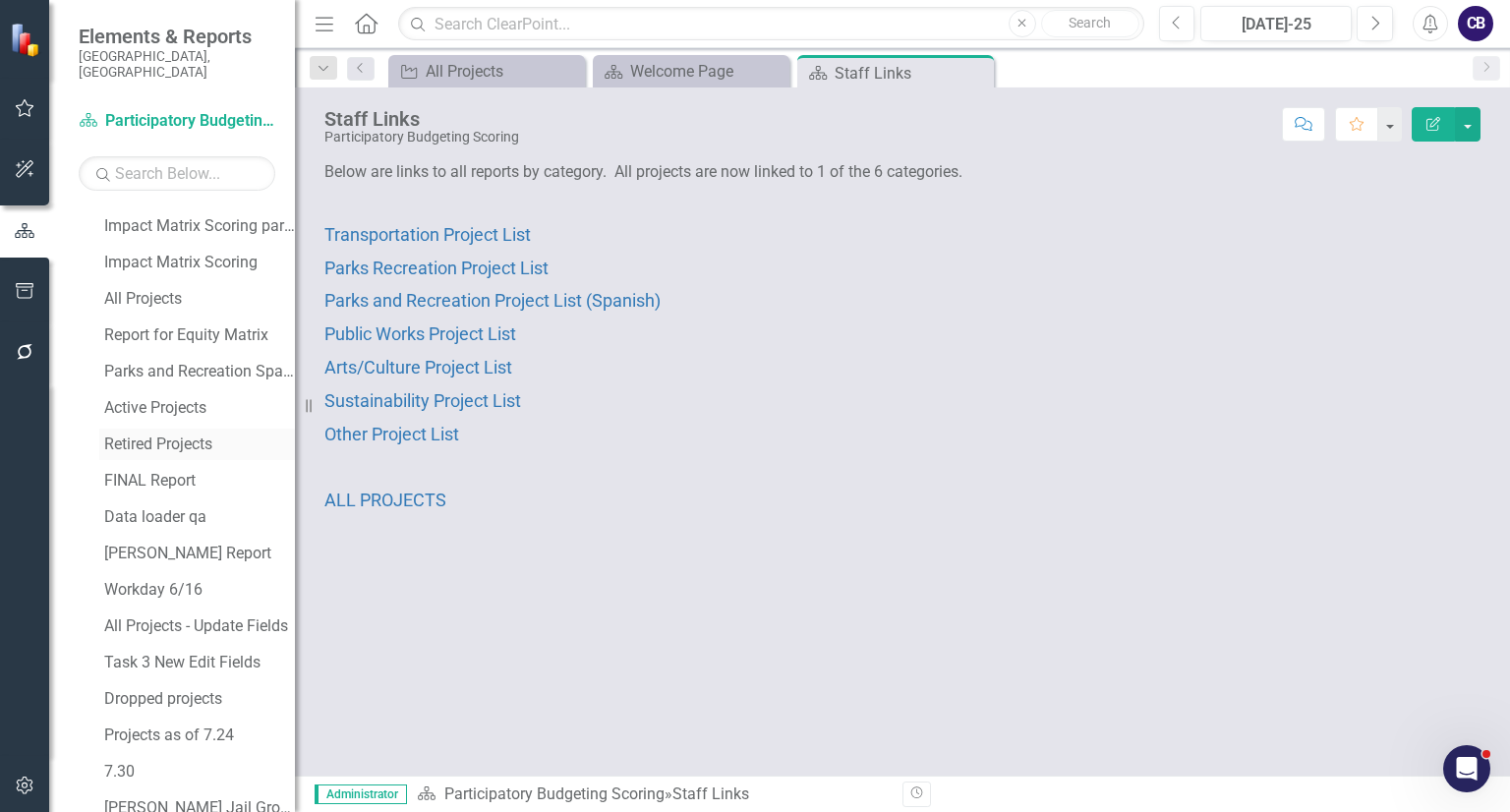
scroll to position [1084, 0]
drag, startPoint x: 142, startPoint y: 299, endPoint x: 118, endPoint y: 288, distance: 26.4
click at [118, 288] on div "Facilitator Report My Project List: Transportation My Project List: Public Work…" at bounding box center [192, 318] width 208 height 1013
click at [118, 292] on div "All Projects" at bounding box center [199, 301] width 191 height 18
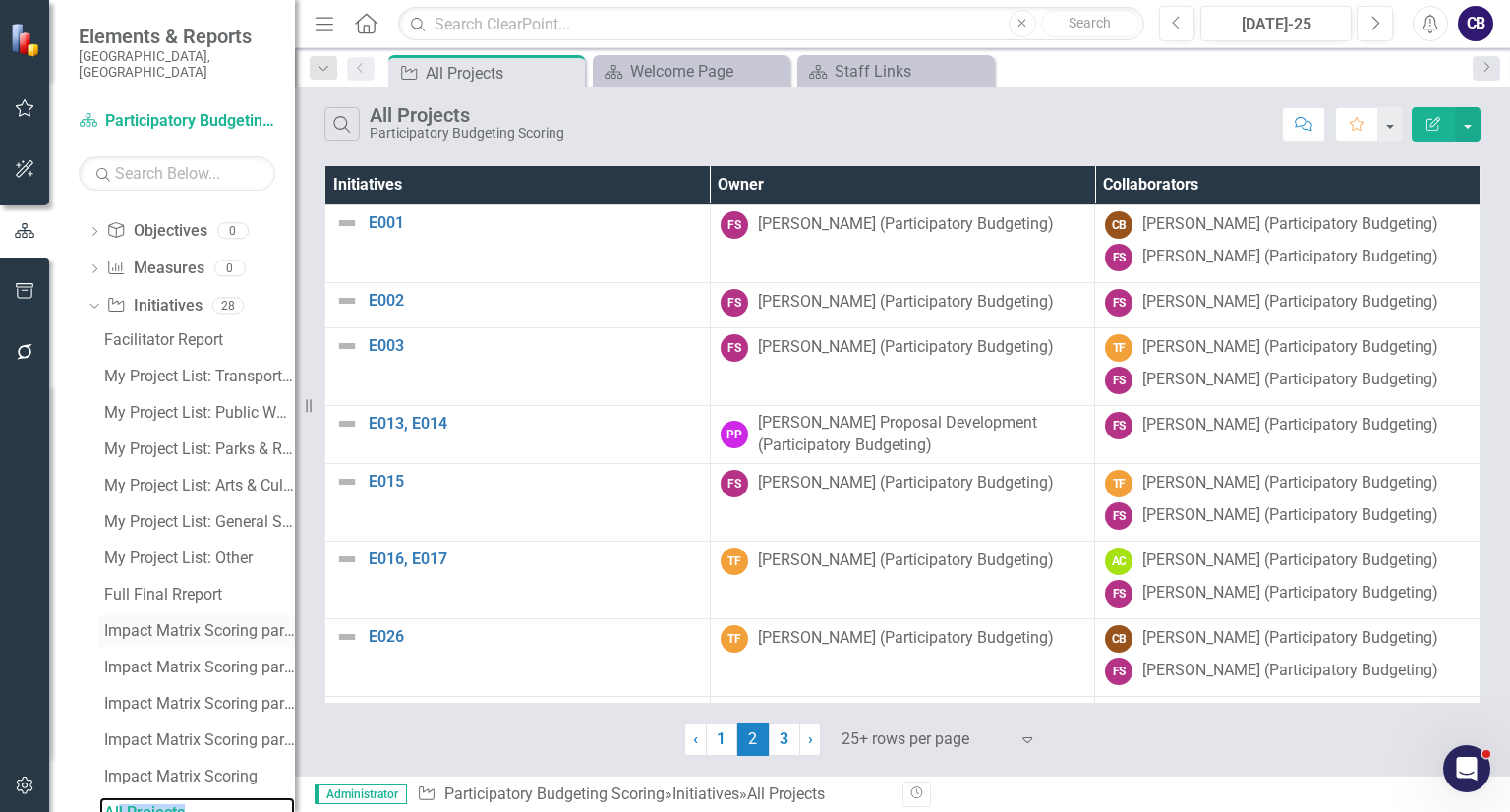
scroll to position [866, 0]
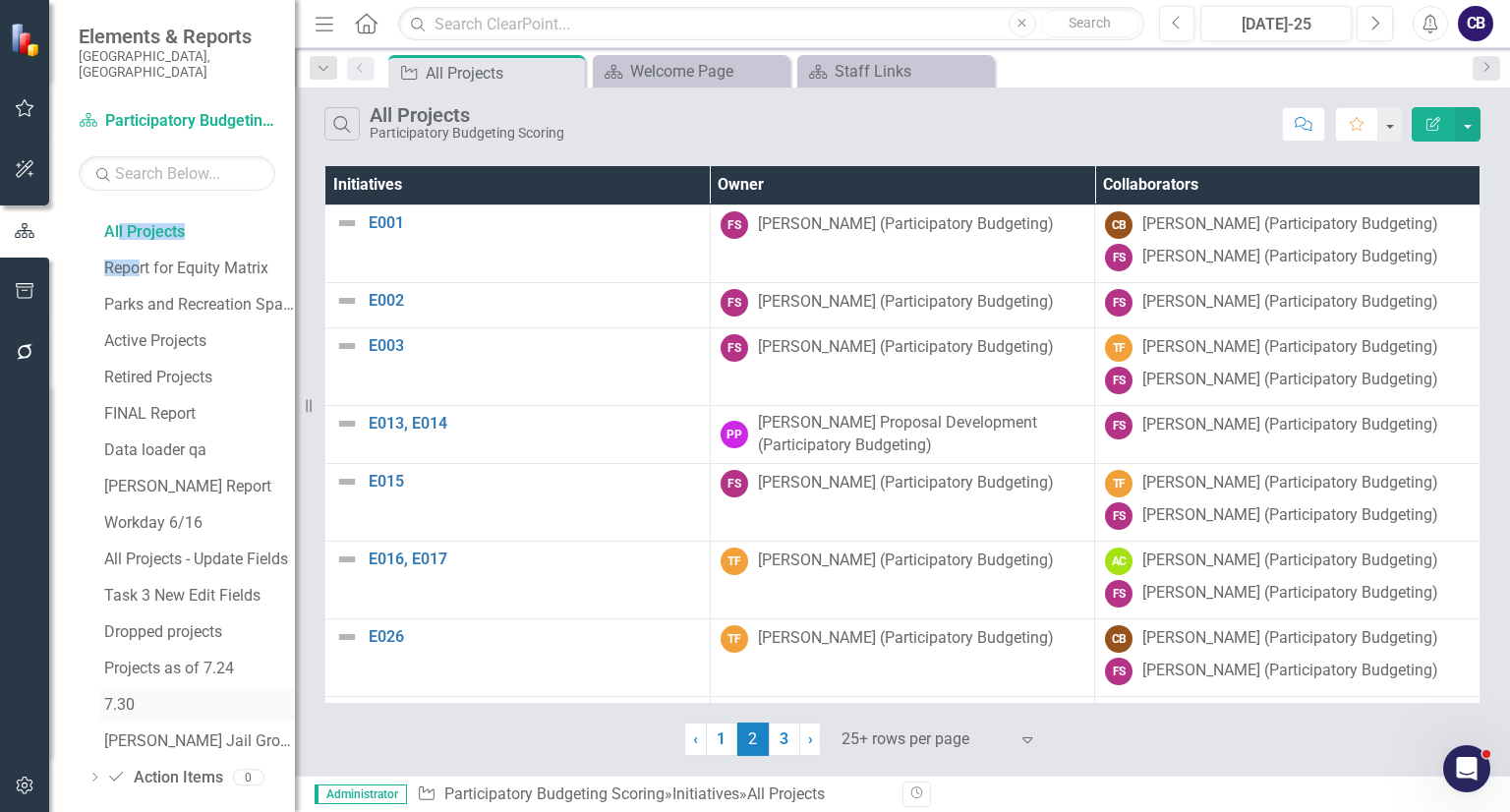
click at [124, 698] on link "7.30" at bounding box center [197, 704] width 196 height 32
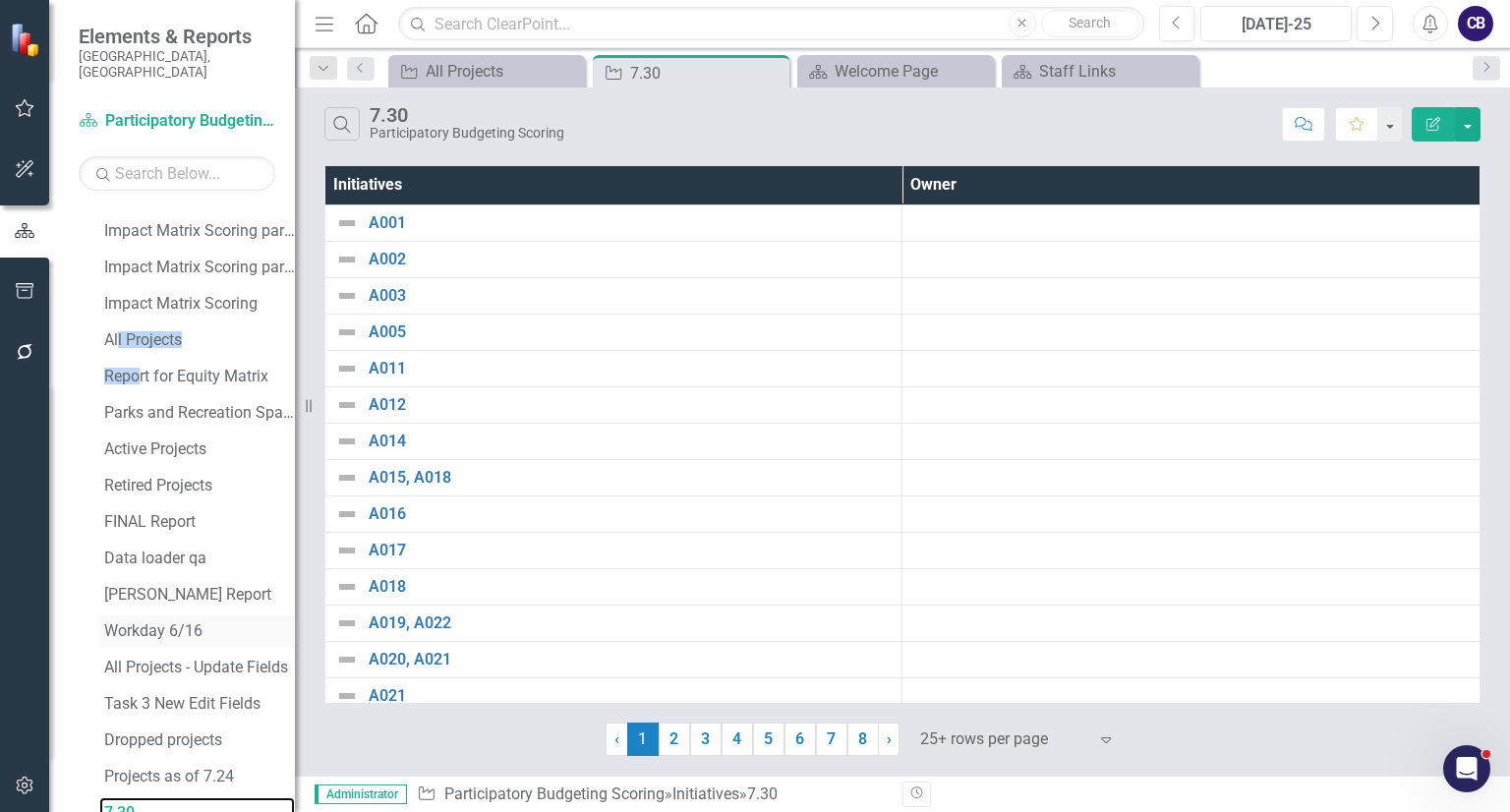
scroll to position [866, 0]
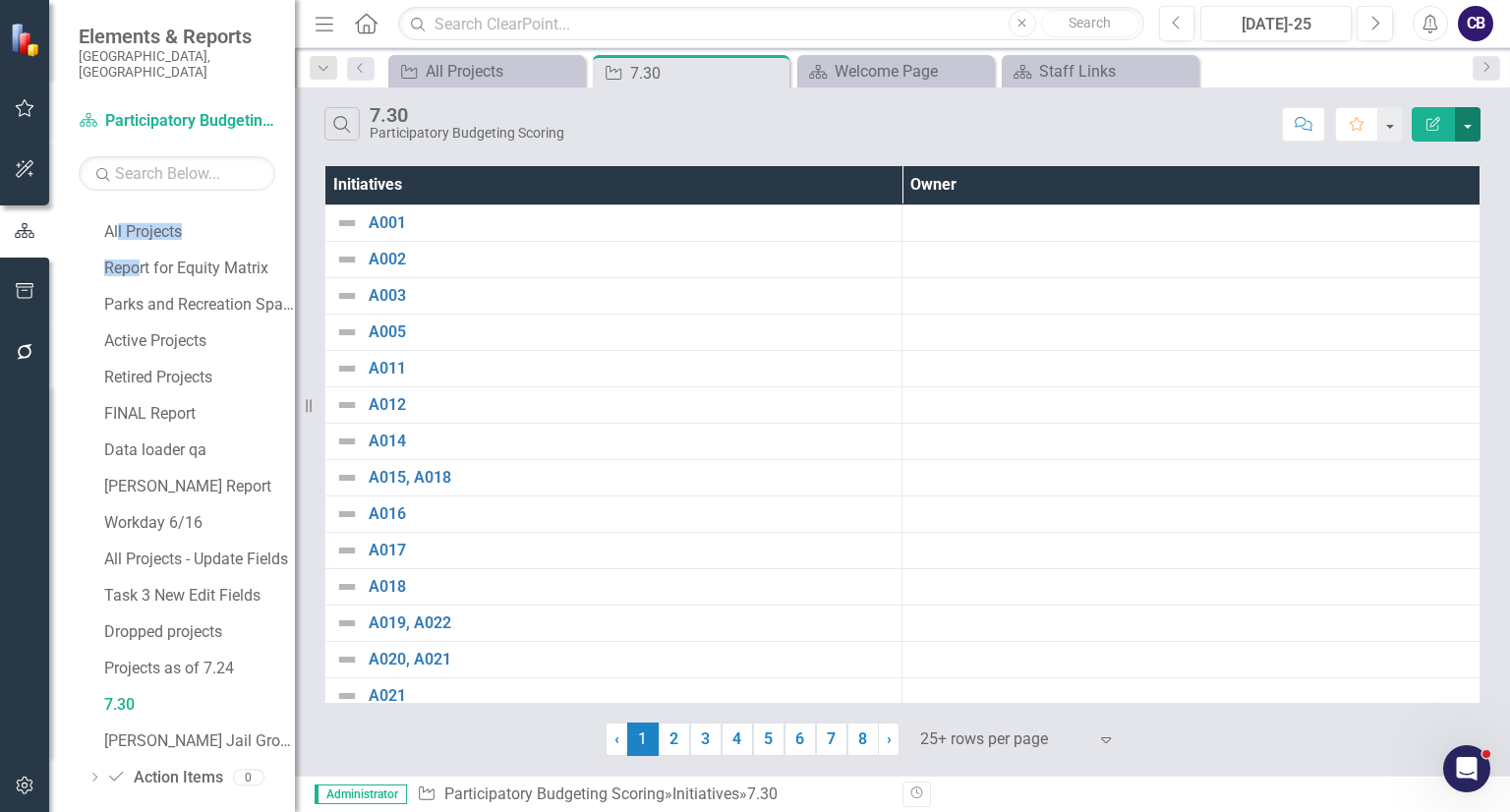
click at [1463, 122] on button "button" at bounding box center [1468, 124] width 26 height 34
click at [1395, 168] on link "Edit Report Edit Report" at bounding box center [1402, 160] width 156 height 36
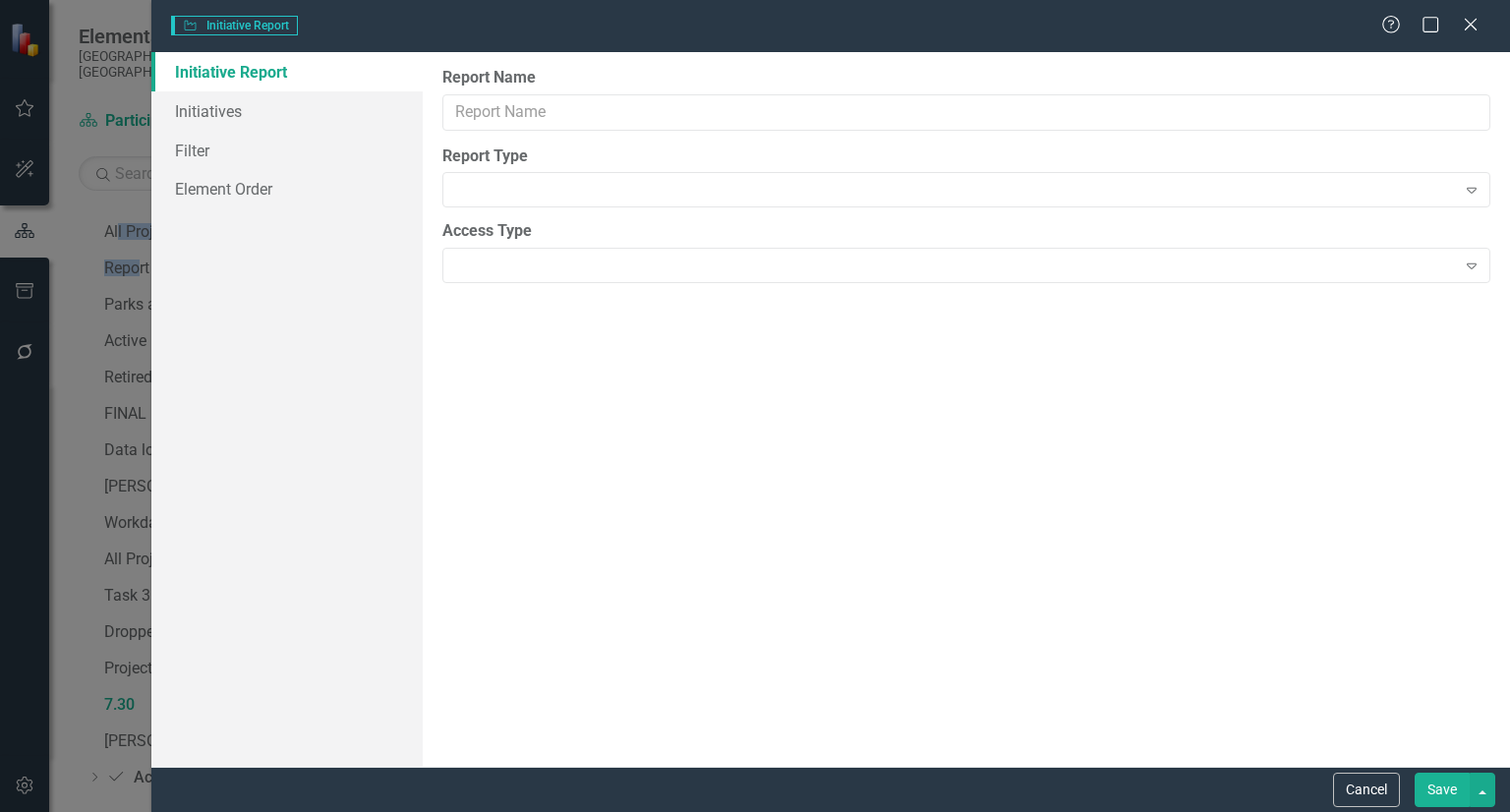
type input "7.30"
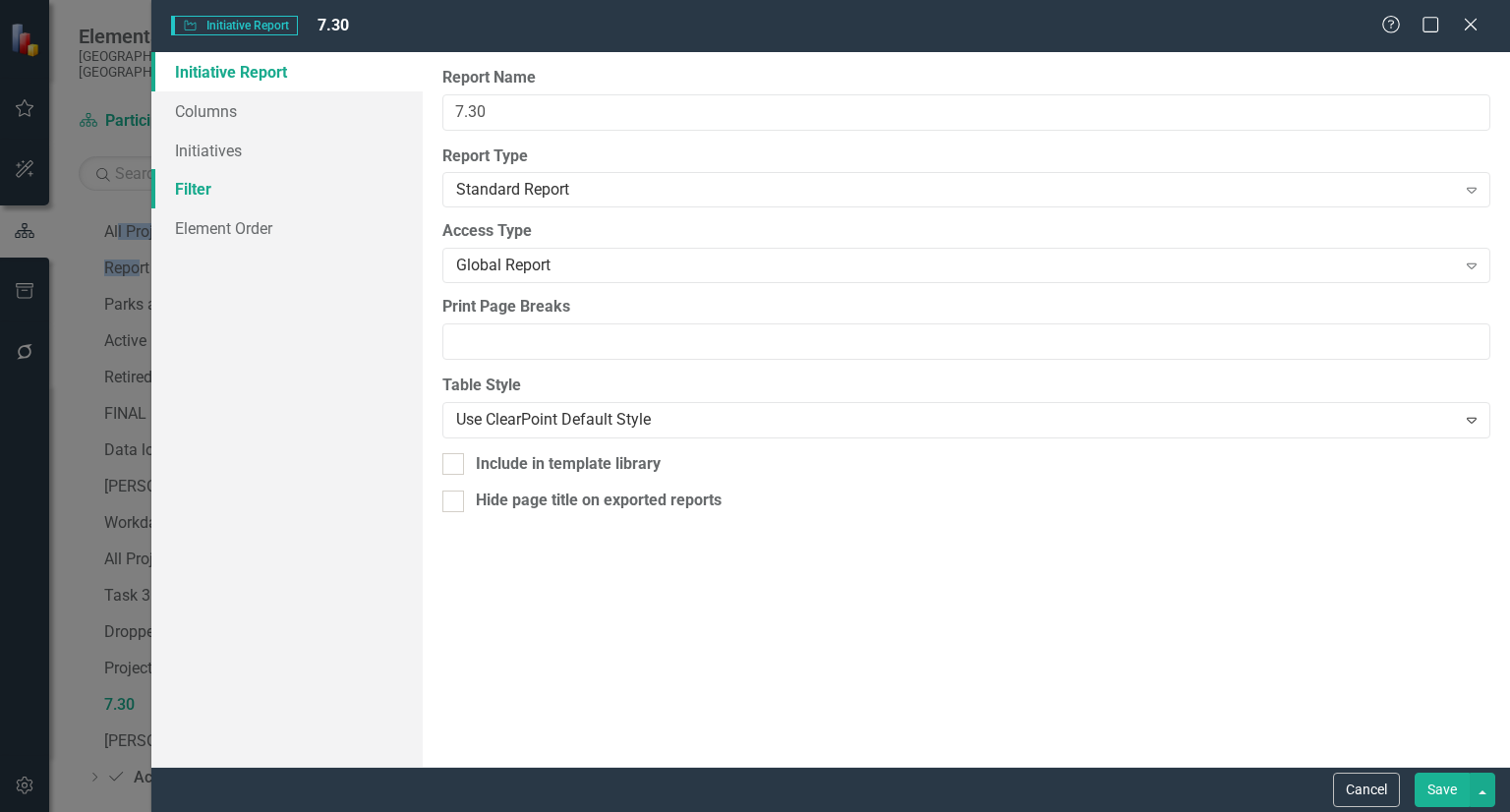
click at [270, 180] on link "Filter" at bounding box center [287, 188] width 271 height 39
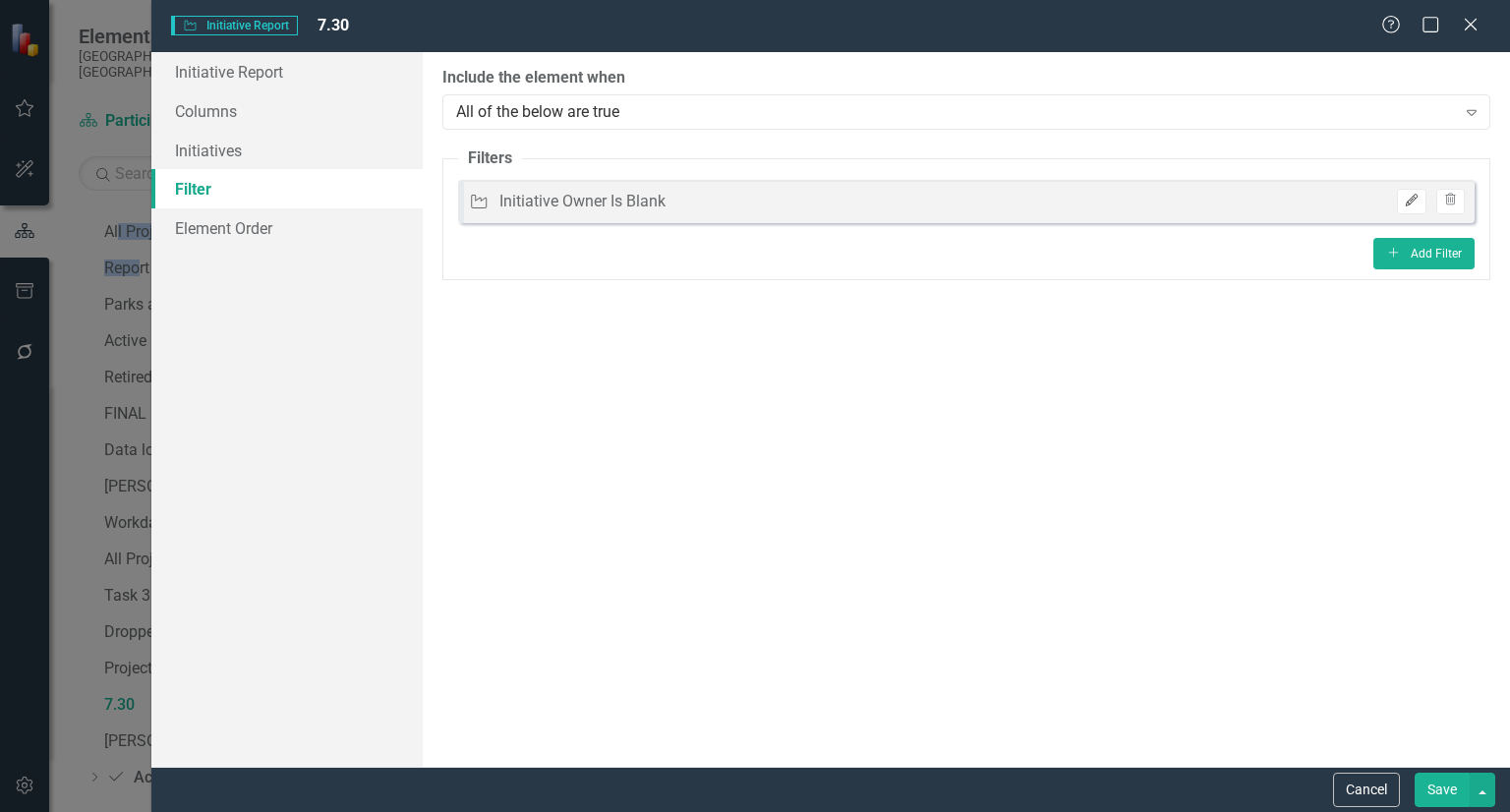
click at [1410, 207] on button "Edit" at bounding box center [1411, 202] width 29 height 26
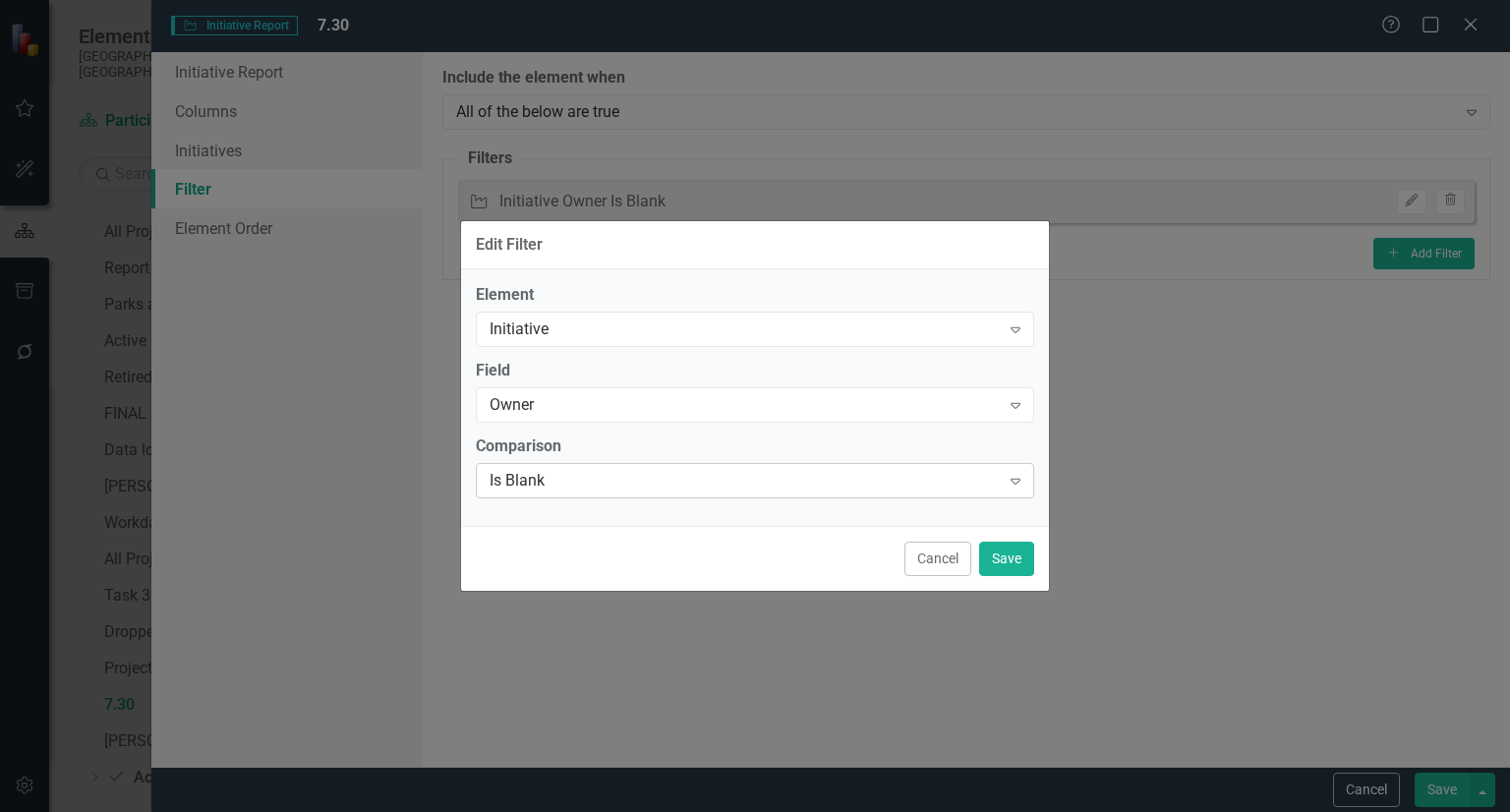
click at [552, 463] on div "Is Blank Expand" at bounding box center [755, 480] width 558 height 35
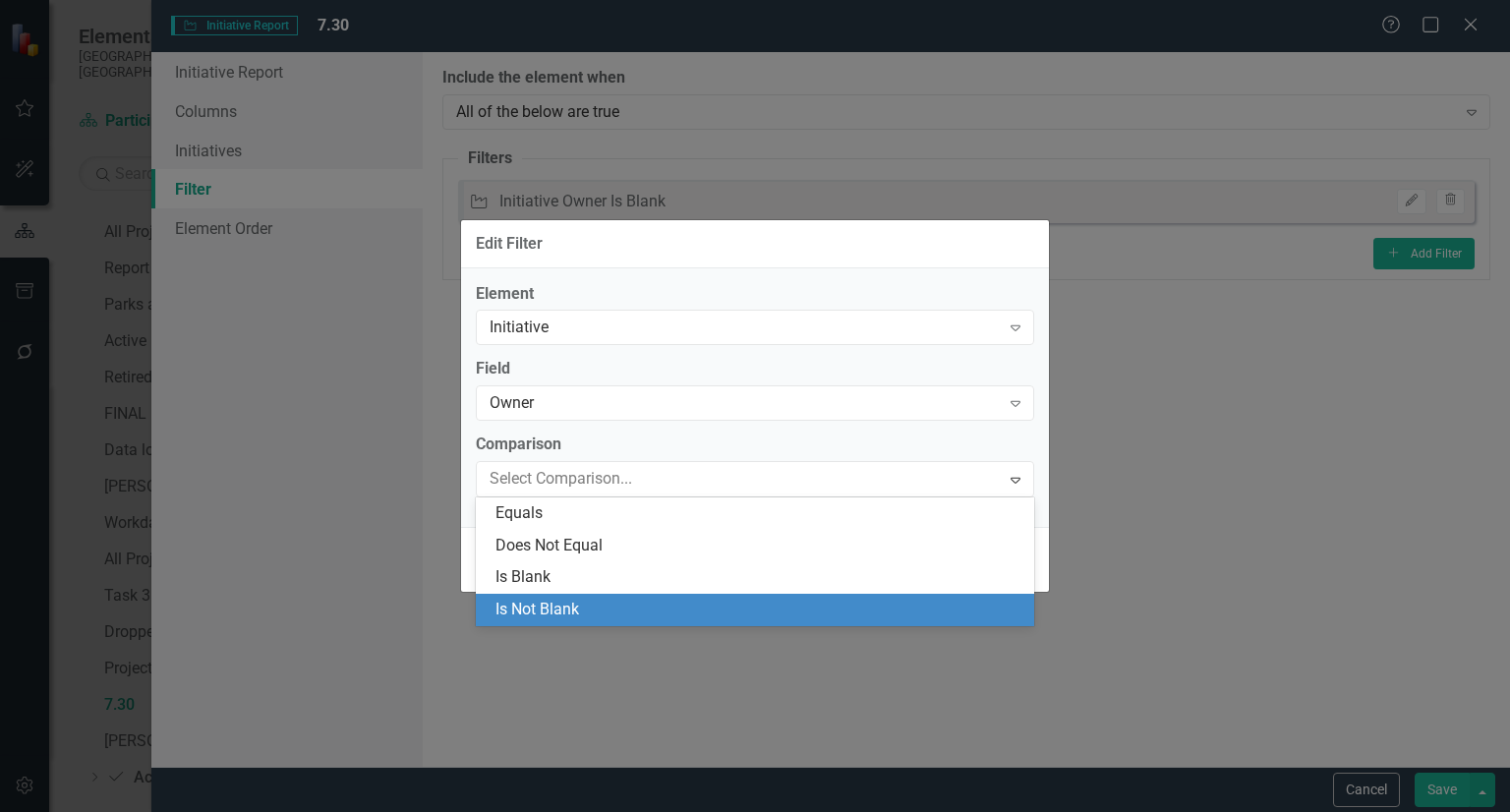
click at [565, 610] on div "Is Not Blank" at bounding box center [758, 609] width 527 height 23
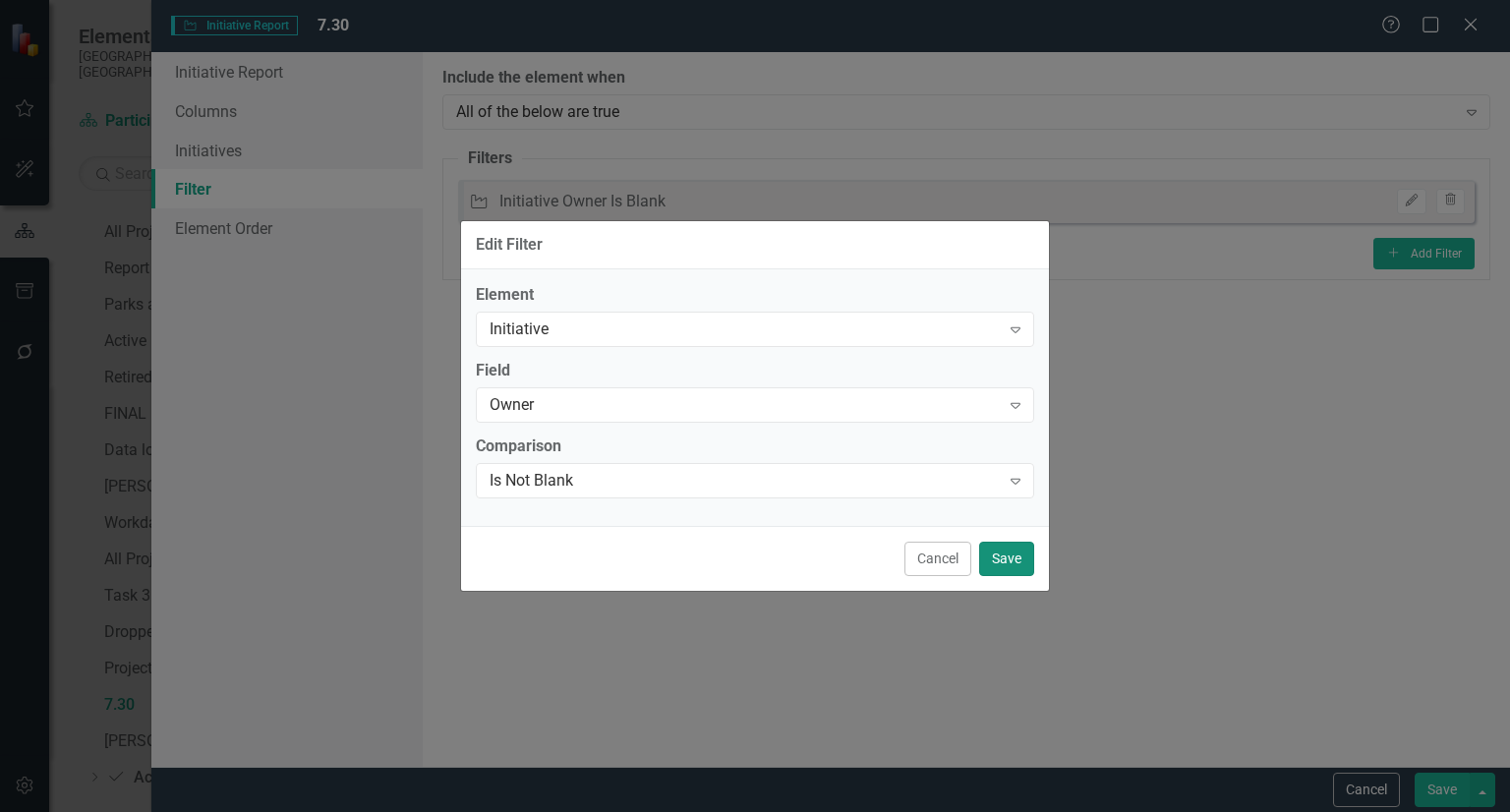
click at [1000, 560] on button "Save" at bounding box center [1006, 559] width 55 height 34
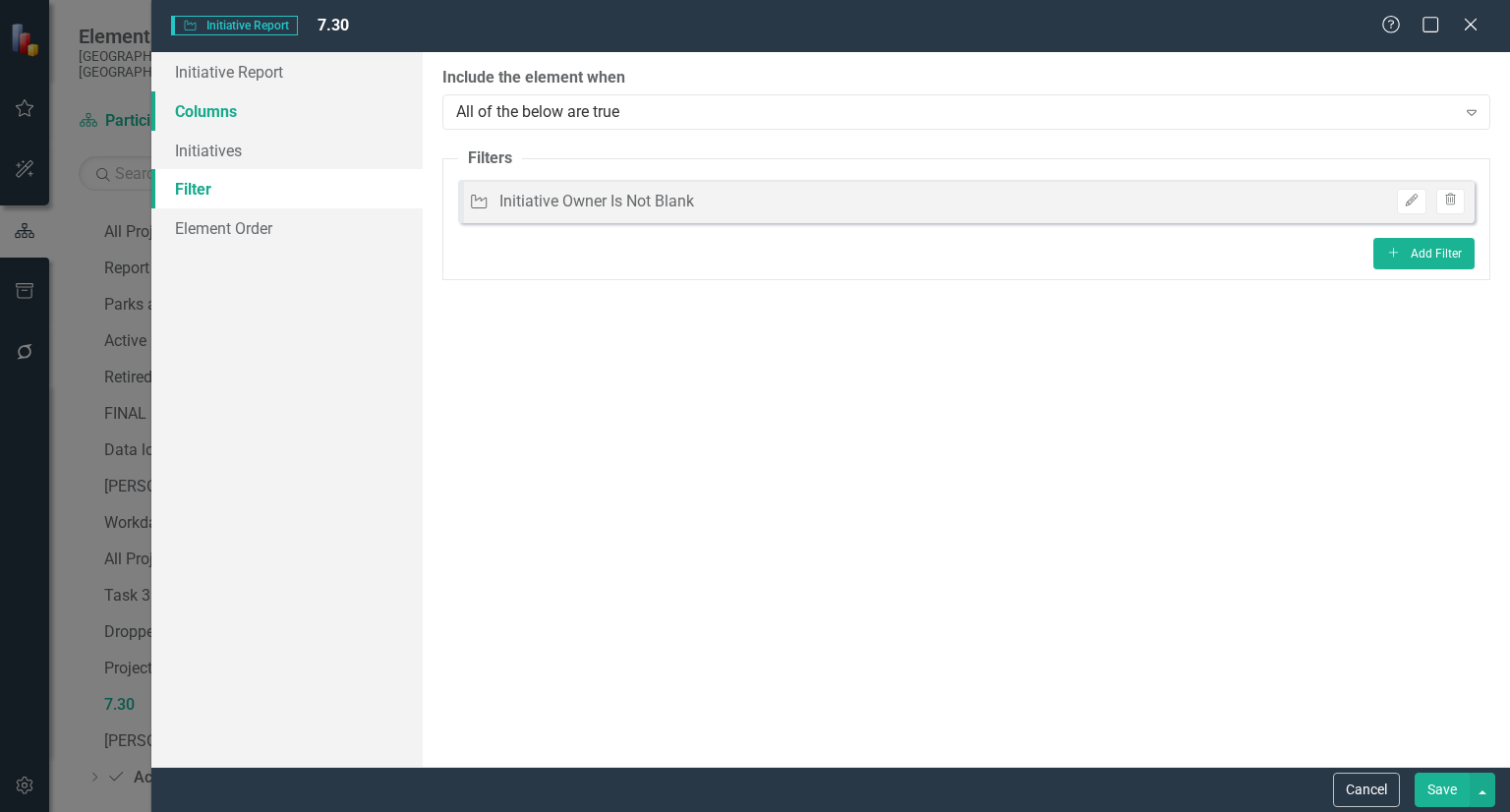
click at [213, 108] on link "Columns" at bounding box center [287, 111] width 271 height 39
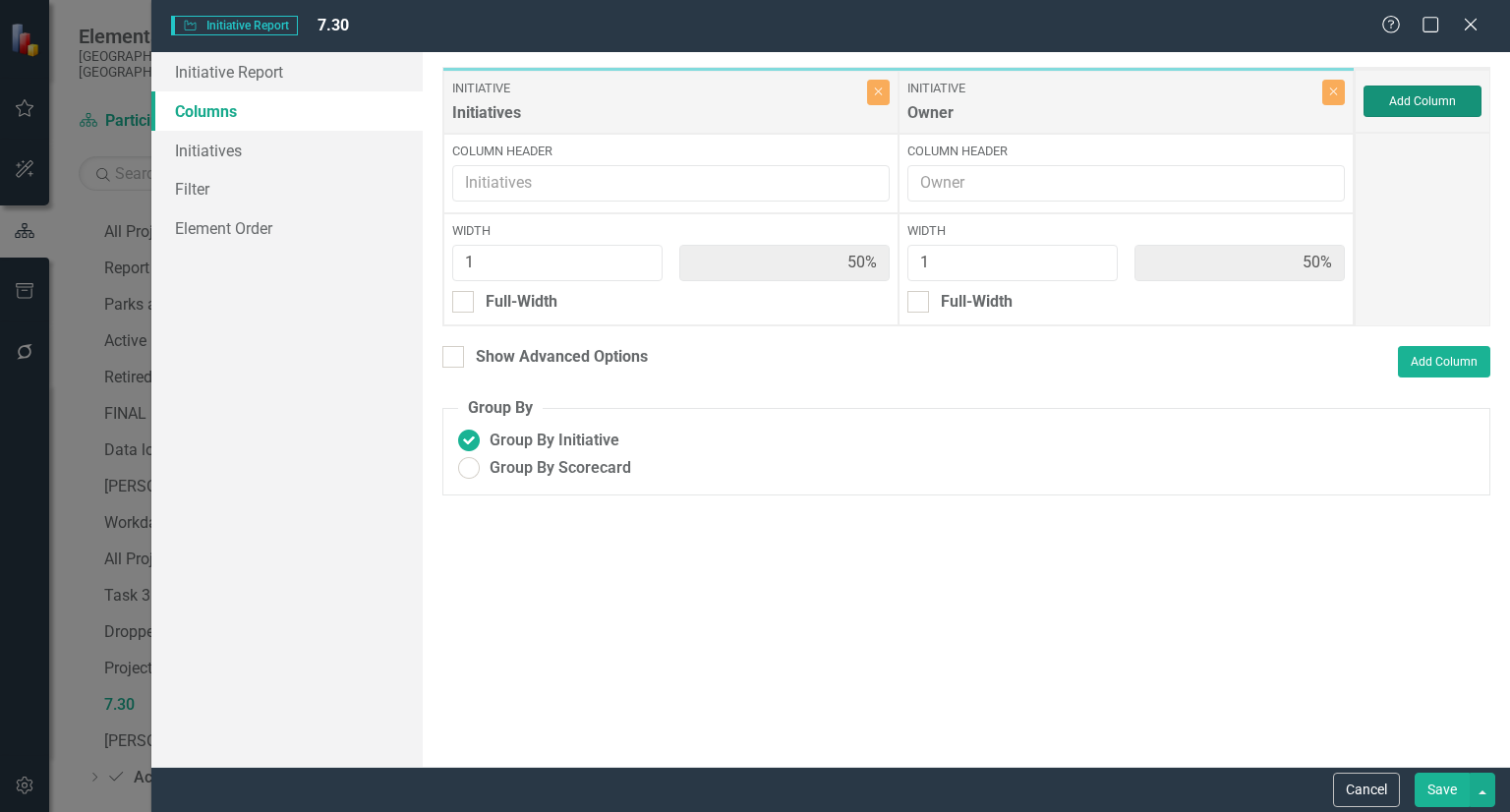
click at [1410, 88] on button "Add Column" at bounding box center [1422, 102] width 118 height 32
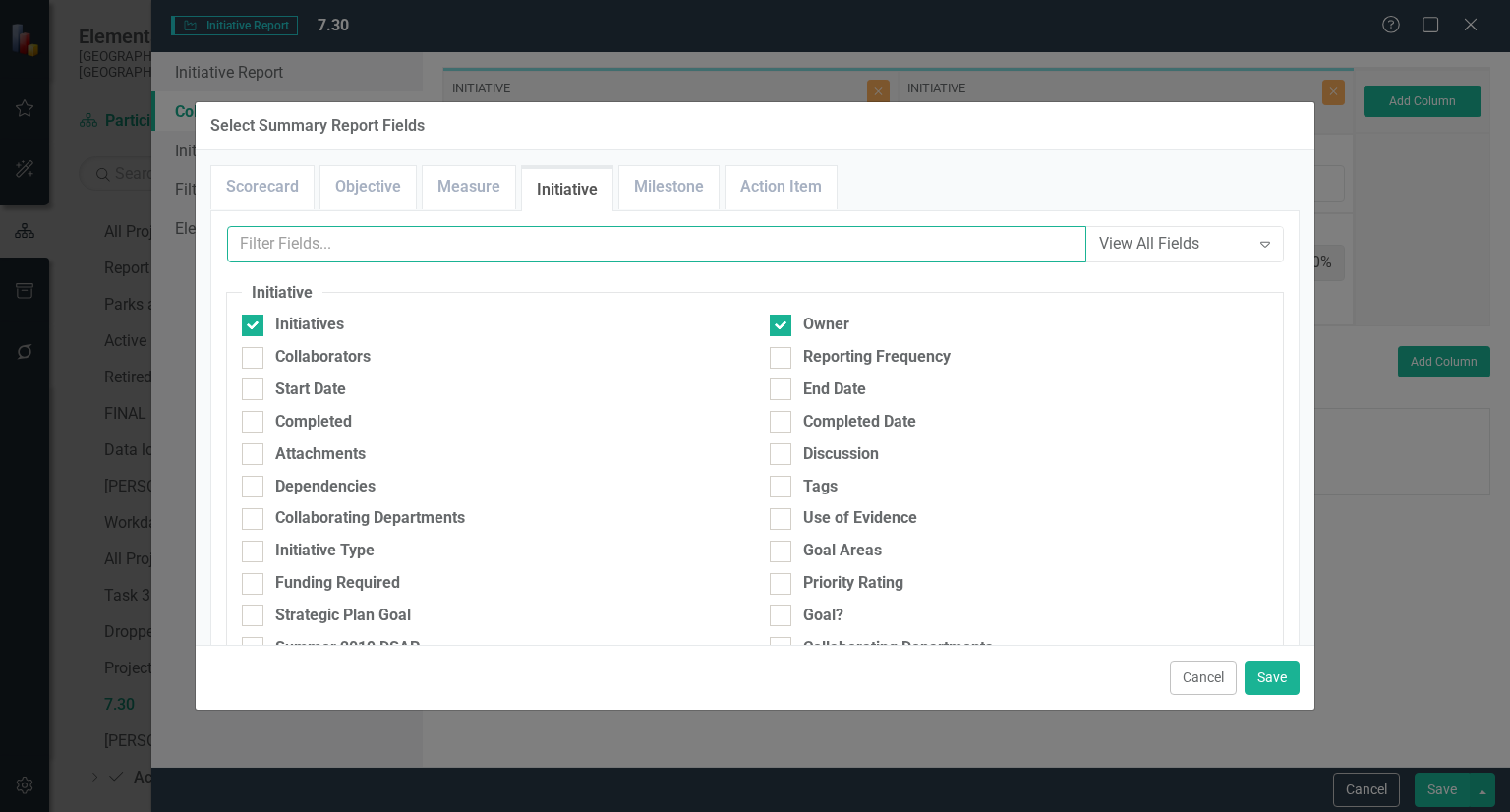
click at [822, 247] on input "text" at bounding box center [657, 244] width 859 height 36
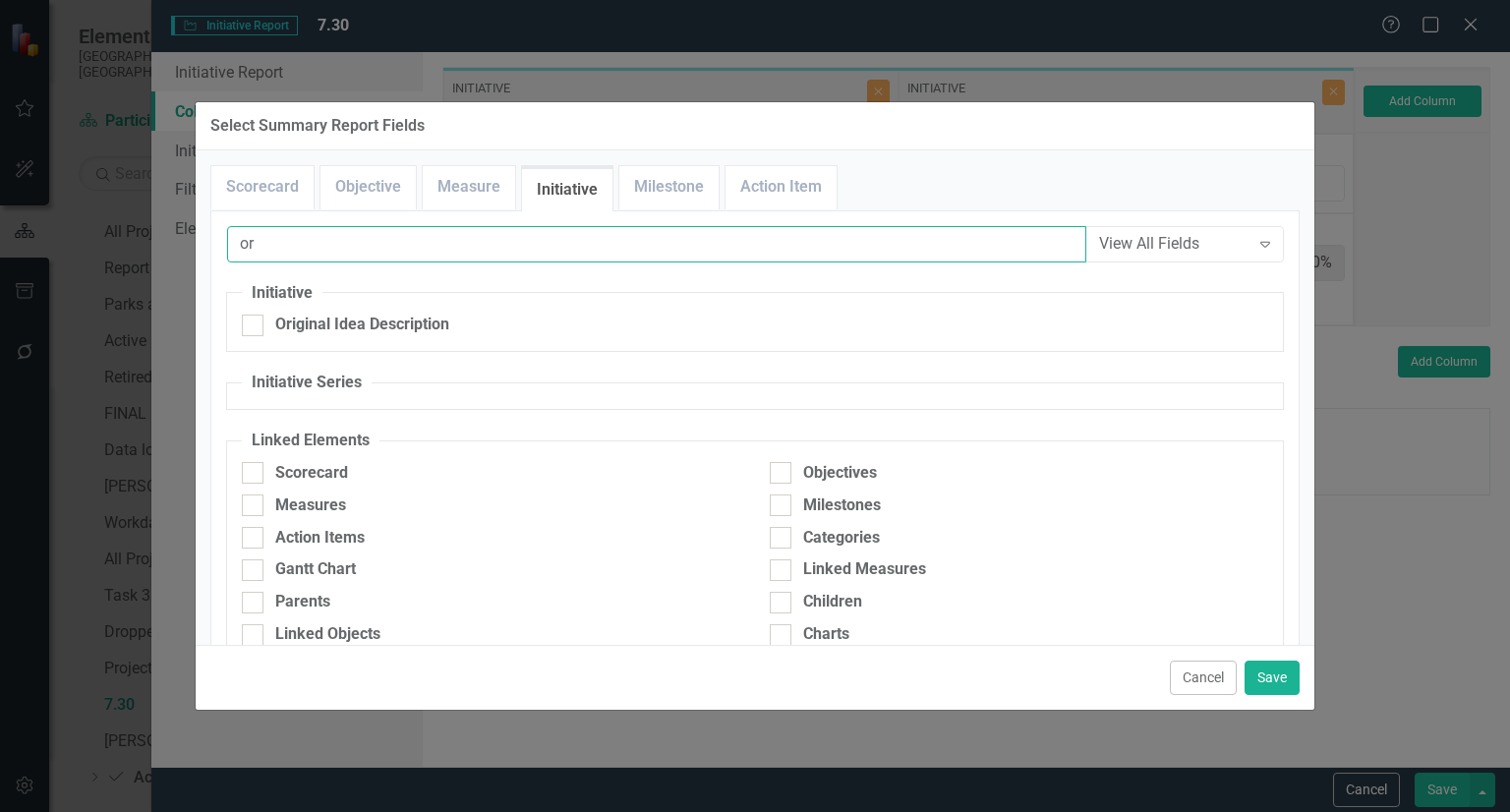
type input "o"
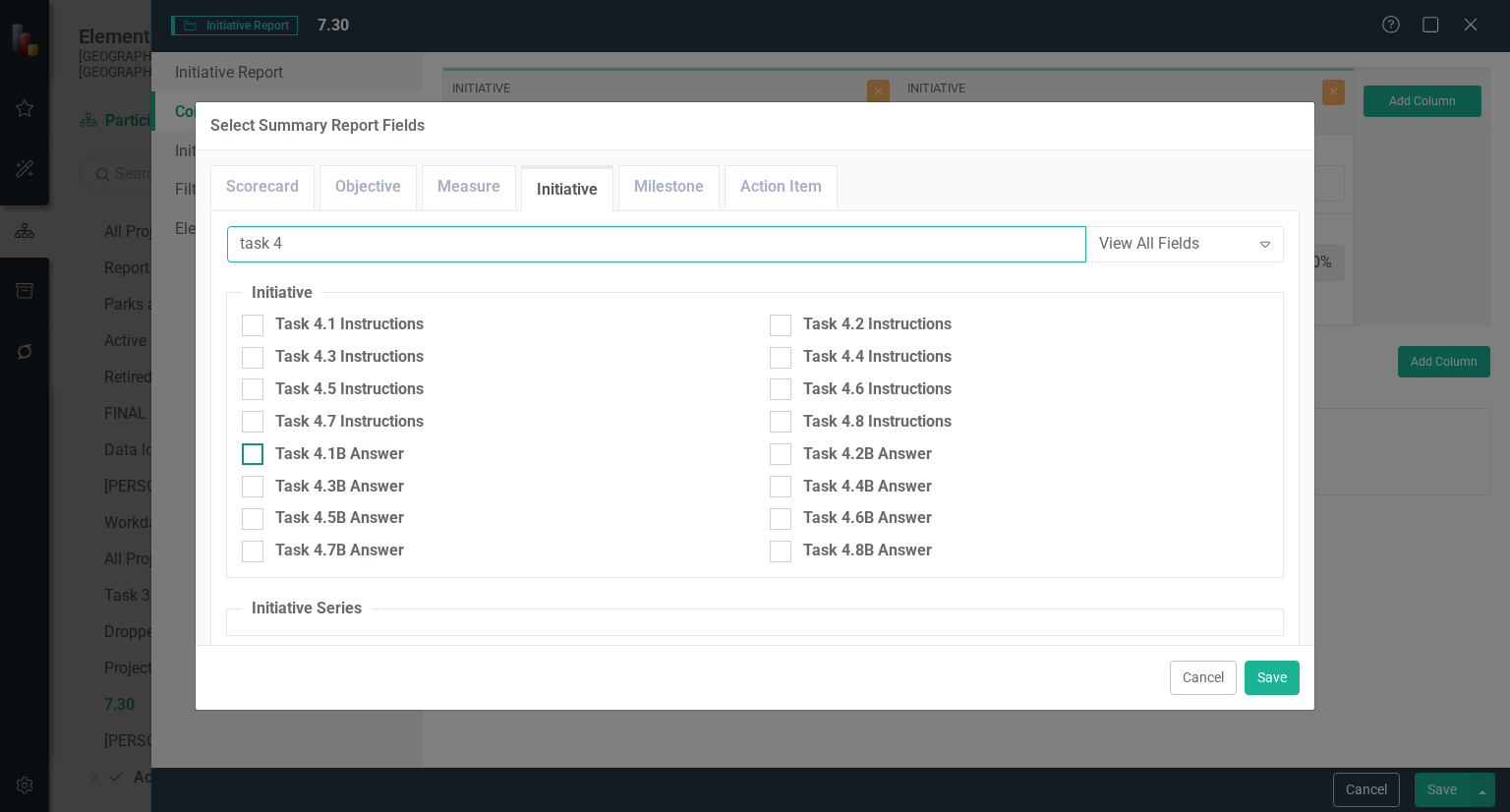
type input "task 4"
click at [393, 457] on div "Task 4.1B Answer" at bounding box center [339, 454] width 129 height 23
click at [254, 456] on input "Task 4.1B Answer" at bounding box center [248, 449] width 13 height 13
checkbox input "true"
click at [836, 457] on div "Task 4.2B Answer" at bounding box center [867, 454] width 129 height 23
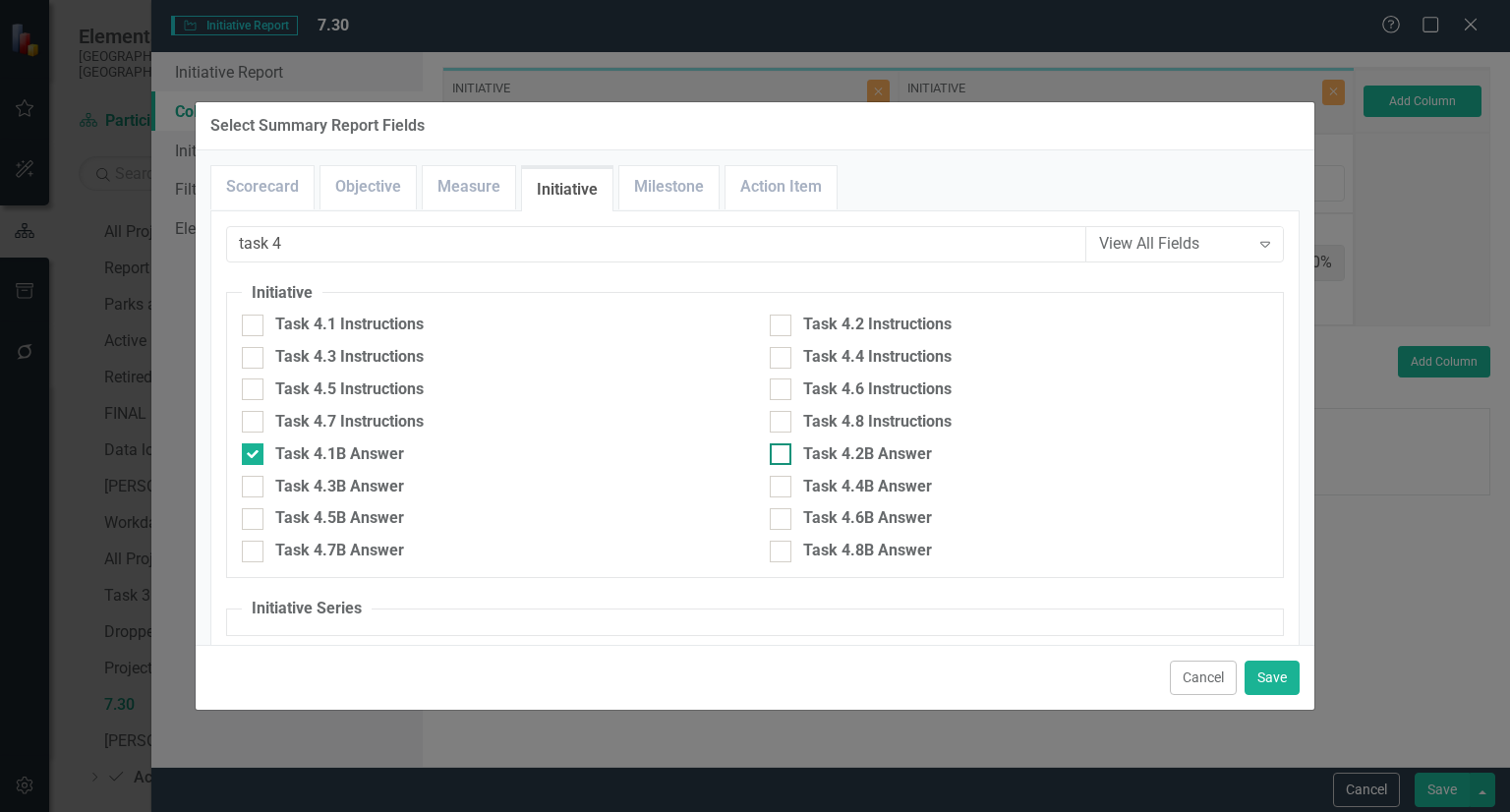
click at [782, 456] on input "Task 4.2B Answer" at bounding box center [775, 449] width 13 height 13
checkbox input "true"
click at [355, 488] on div "Task 4.3B Answer" at bounding box center [339, 487] width 129 height 23
click at [254, 488] on input "Task 4.3B Answer" at bounding box center [248, 482] width 13 height 13
checkbox input "true"
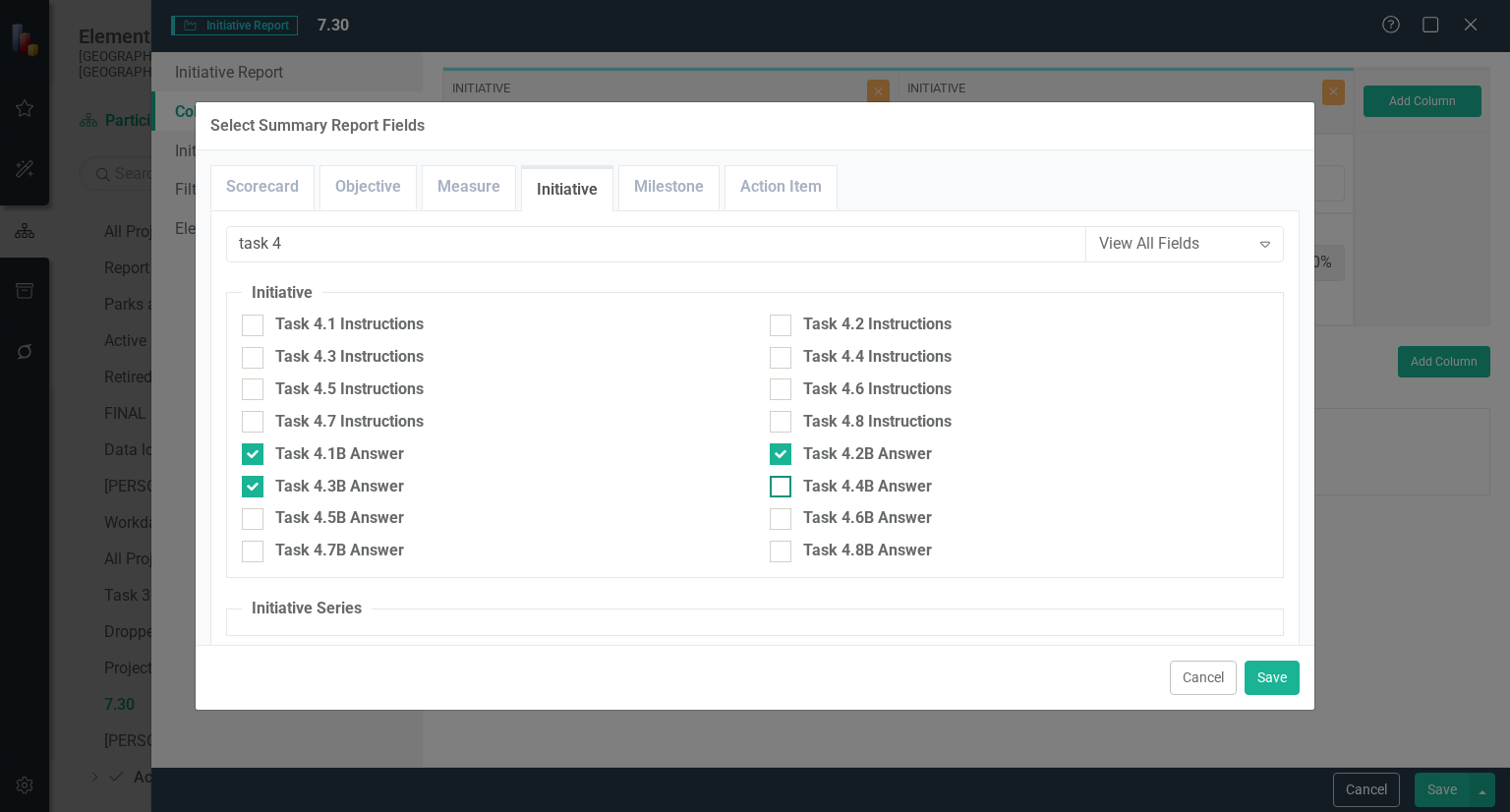
click at [903, 486] on div "Task 4.4B Answer" at bounding box center [867, 487] width 129 height 23
click at [782, 486] on input "Task 4.4B Answer" at bounding box center [775, 482] width 13 height 13
checkbox input "true"
click at [385, 514] on div "Task 4.5B Answer" at bounding box center [339, 518] width 129 height 23
click at [254, 514] on input "Task 4.5B Answer" at bounding box center [248, 514] width 13 height 13
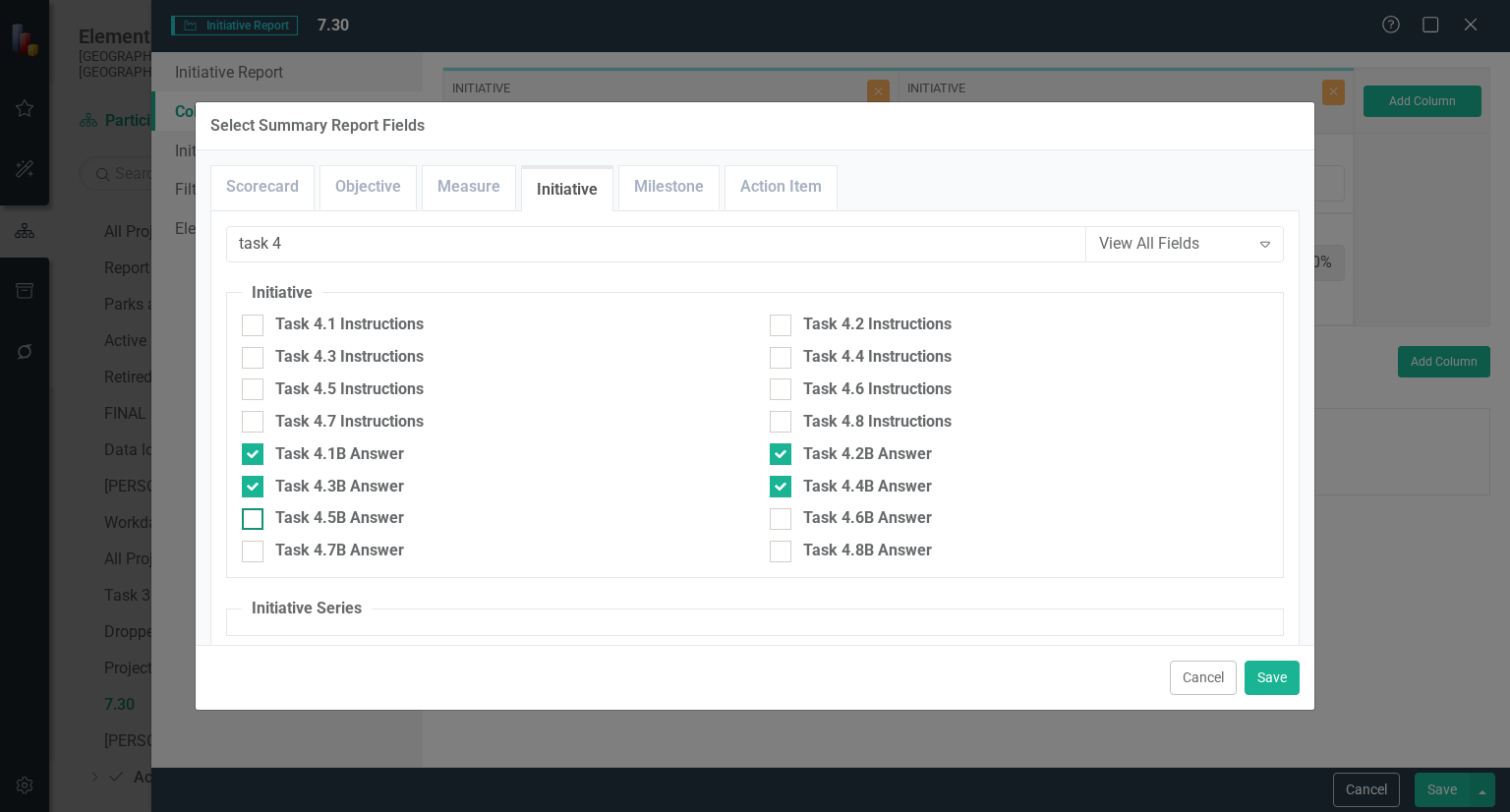
checkbox input "true"
click at [812, 523] on div "Task 4.6B Answer" at bounding box center [867, 518] width 129 height 23
click at [782, 521] on input "Task 4.6B Answer" at bounding box center [775, 514] width 13 height 13
checkbox input "true"
click at [377, 548] on div "Task 4.7B Answer" at bounding box center [339, 551] width 129 height 23
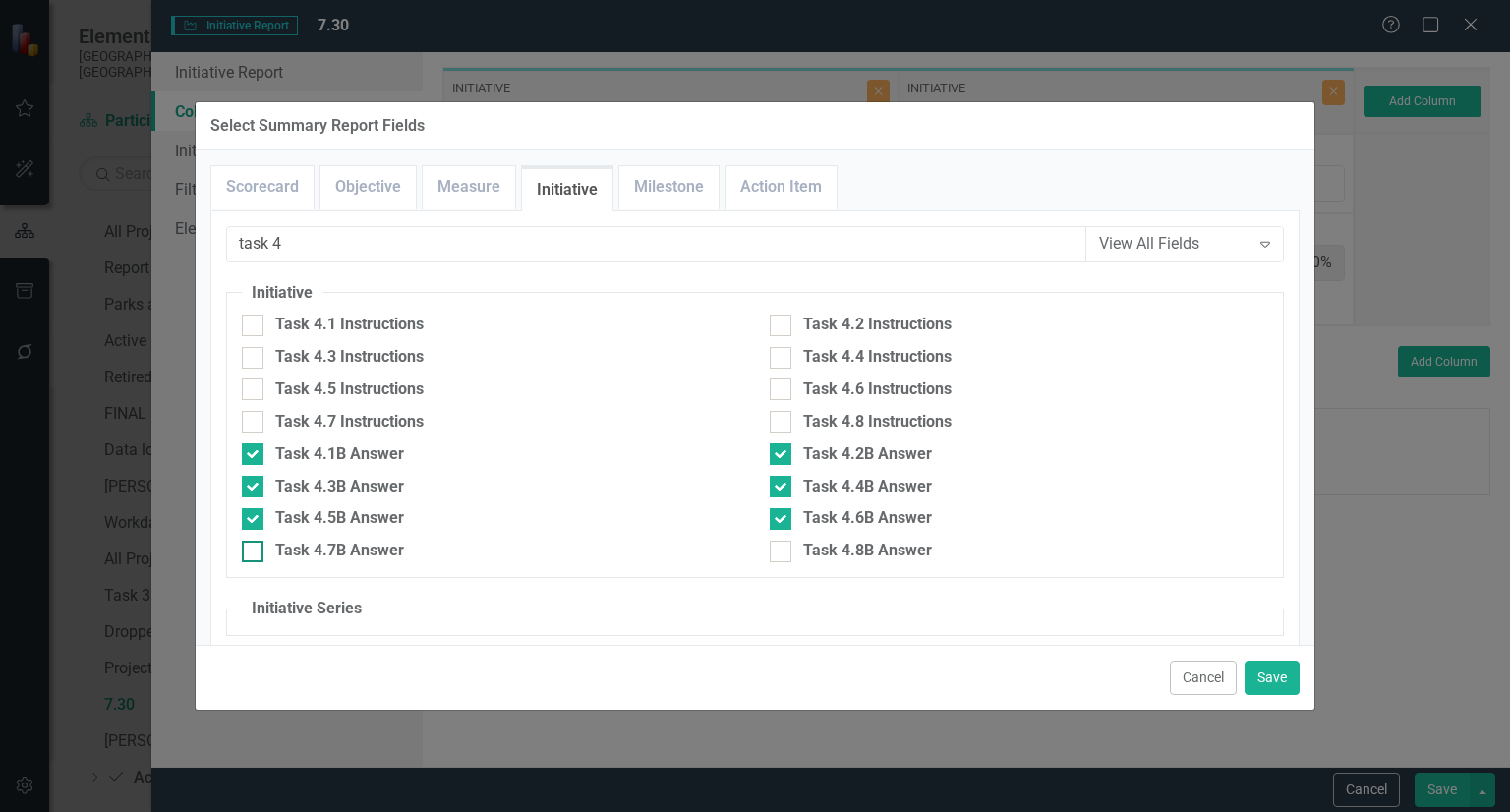
click at [254, 548] on input "Task 4.7B Answer" at bounding box center [248, 547] width 13 height 13
checkbox input "true"
click at [892, 552] on div "Task 4.8B Answer" at bounding box center [867, 551] width 129 height 23
click at [782, 552] on input "Task 4.8B Answer" at bounding box center [775, 547] width 13 height 13
checkbox input "true"
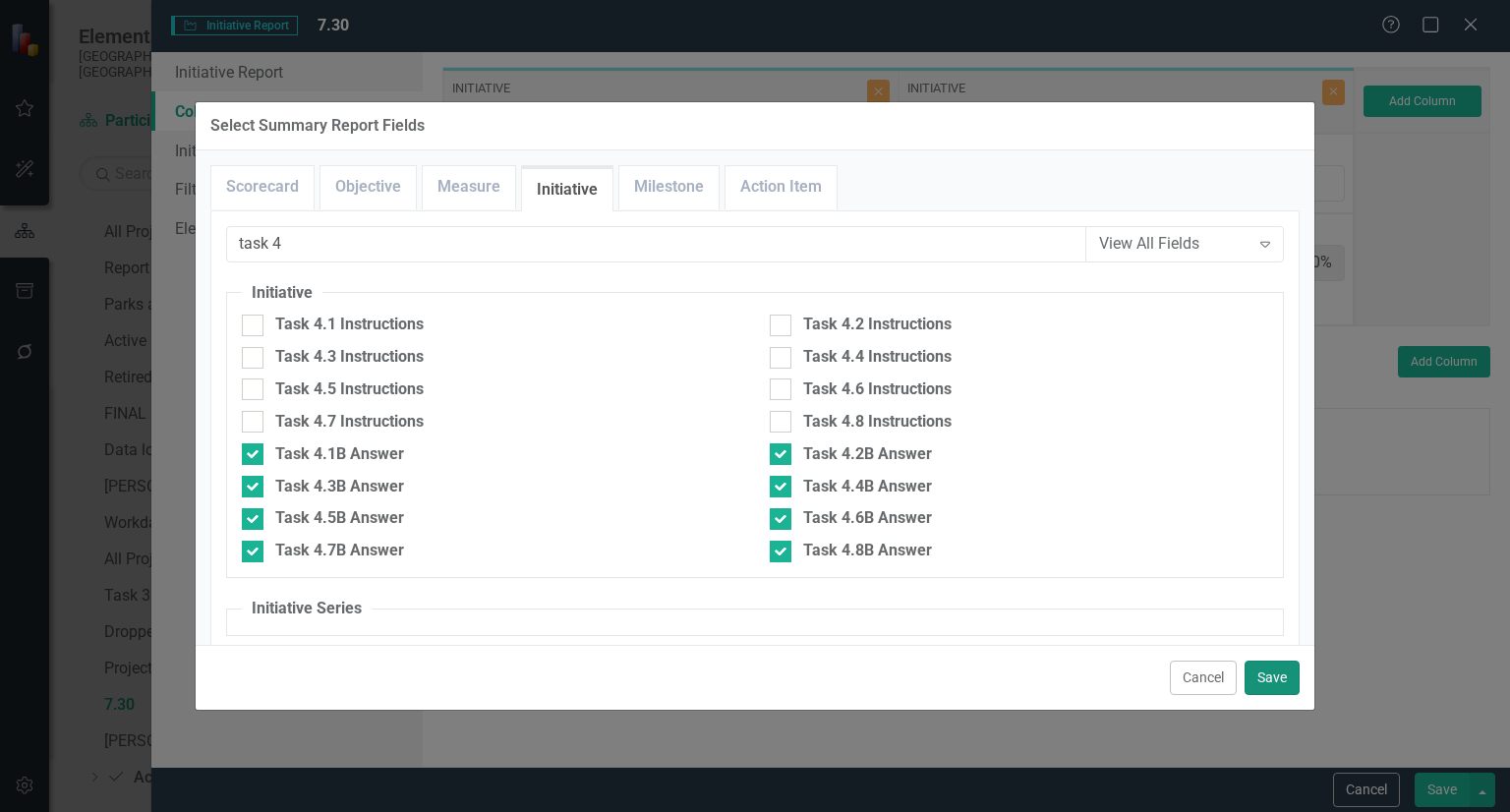
click at [1297, 664] on button "Save" at bounding box center [1271, 677] width 55 height 34
type input "10%"
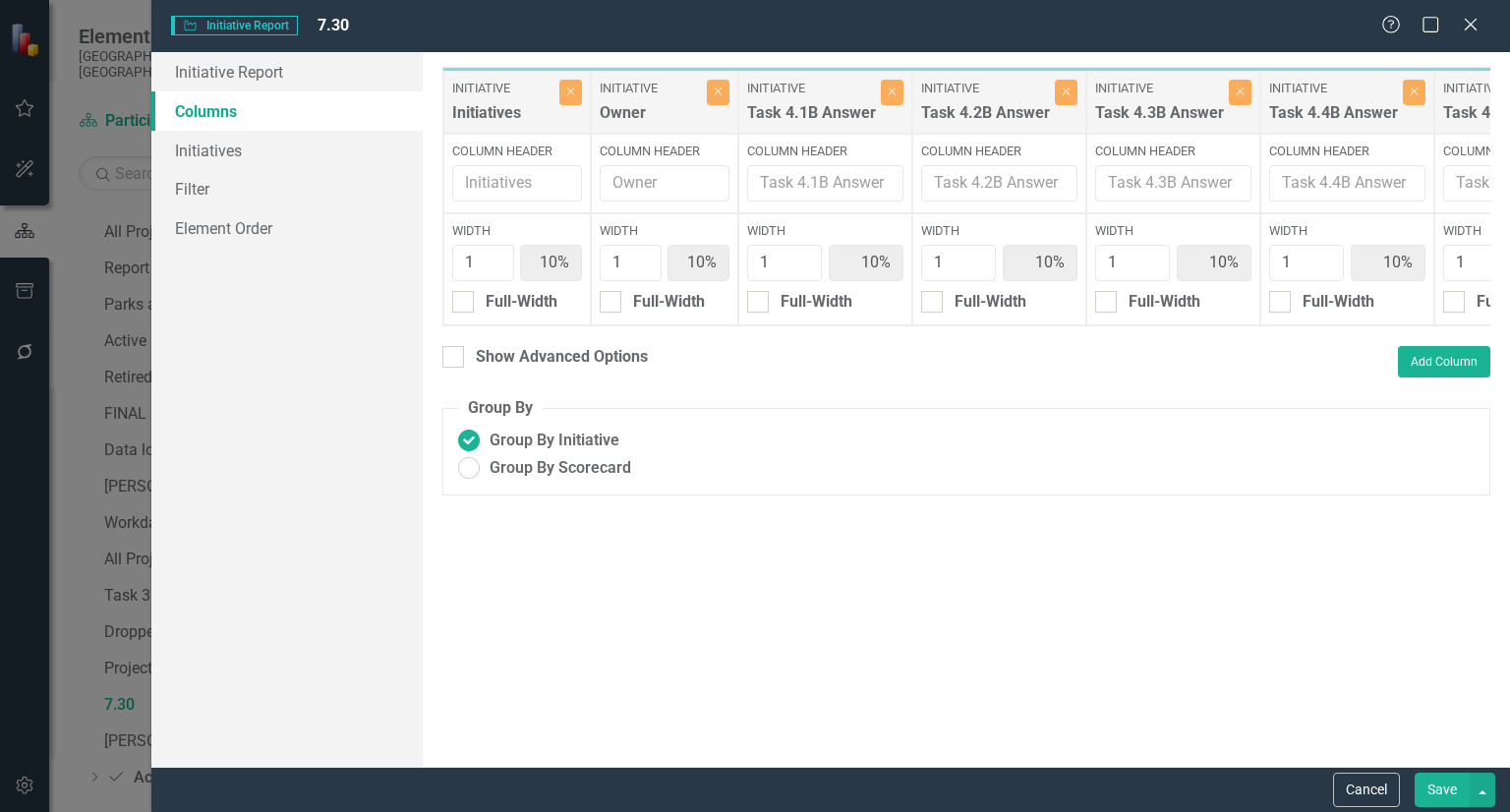
click at [1437, 779] on button "Save" at bounding box center [1441, 789] width 55 height 34
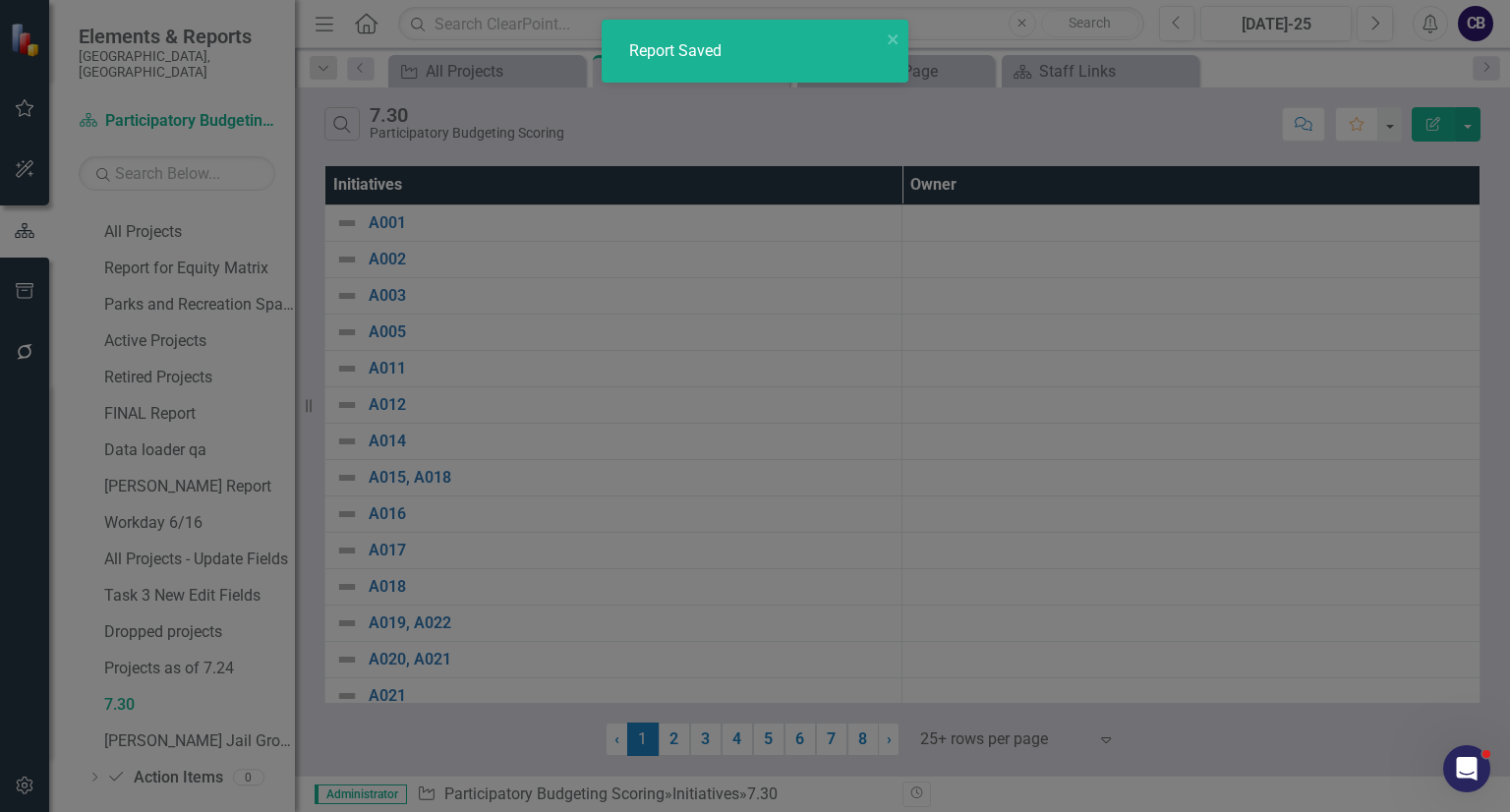
radio input "false"
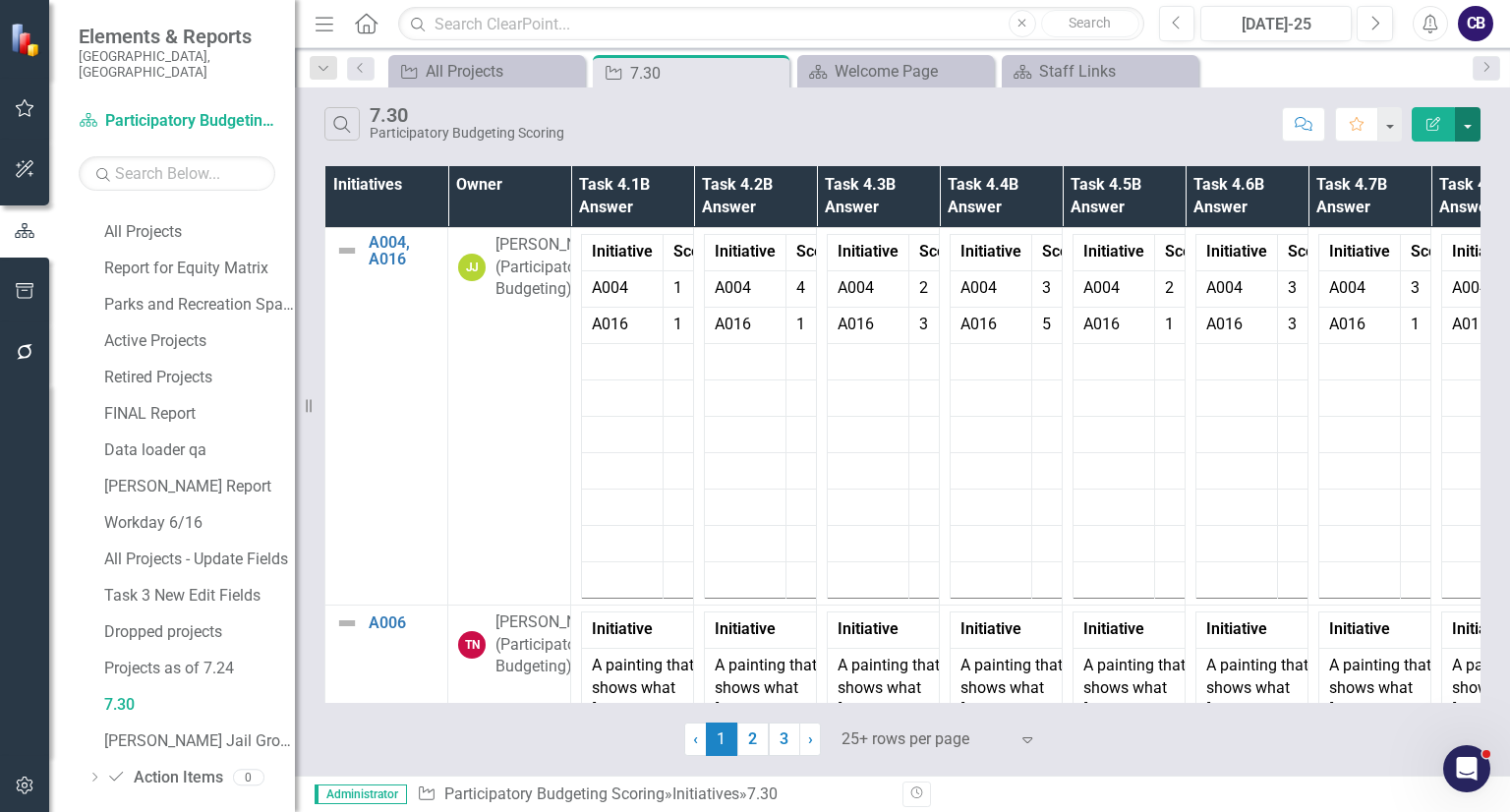
click at [1474, 111] on button "button" at bounding box center [1468, 124] width 26 height 34
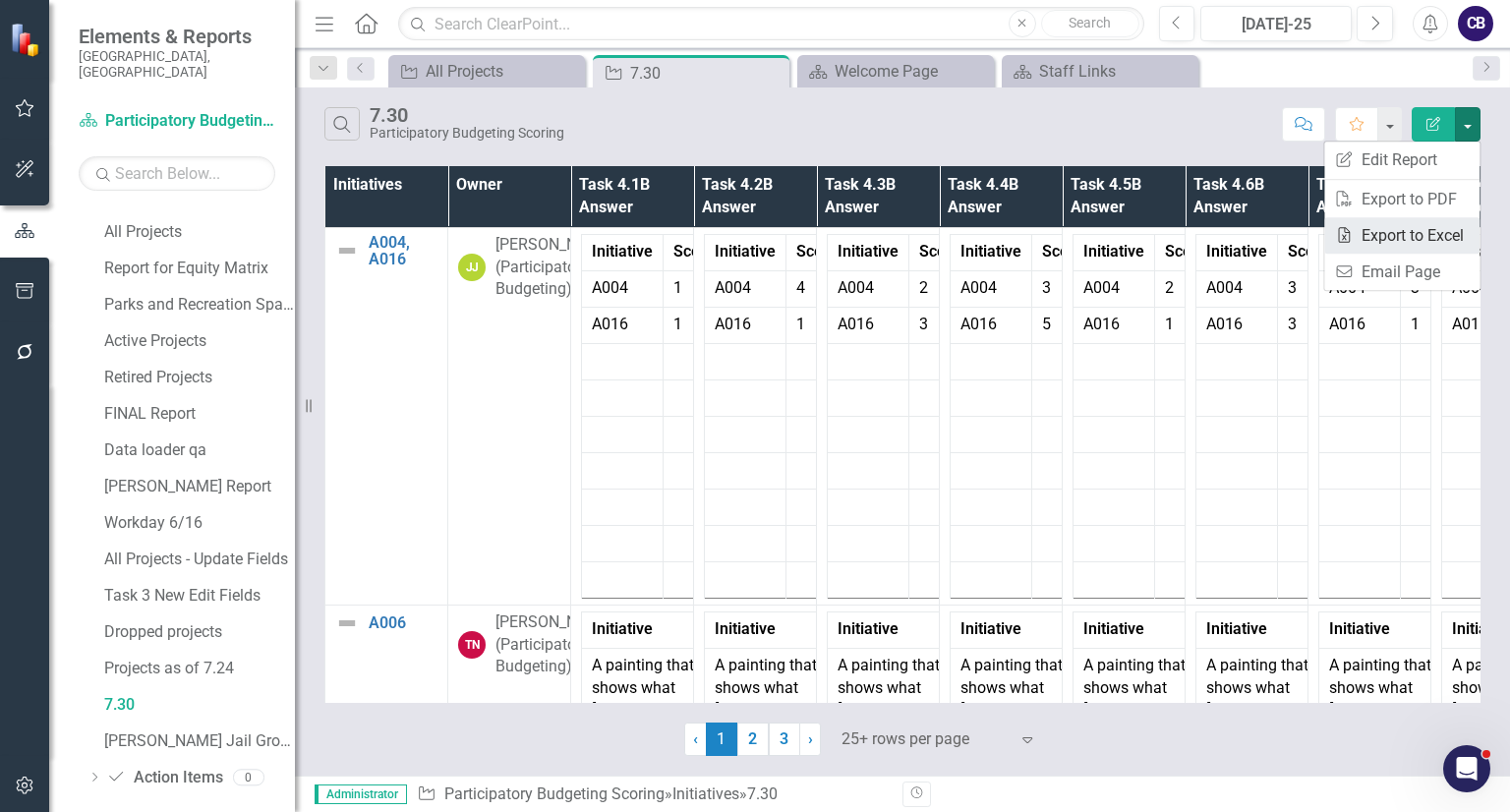
click at [1427, 229] on link "Excel Export to Excel" at bounding box center [1402, 235] width 156 height 36
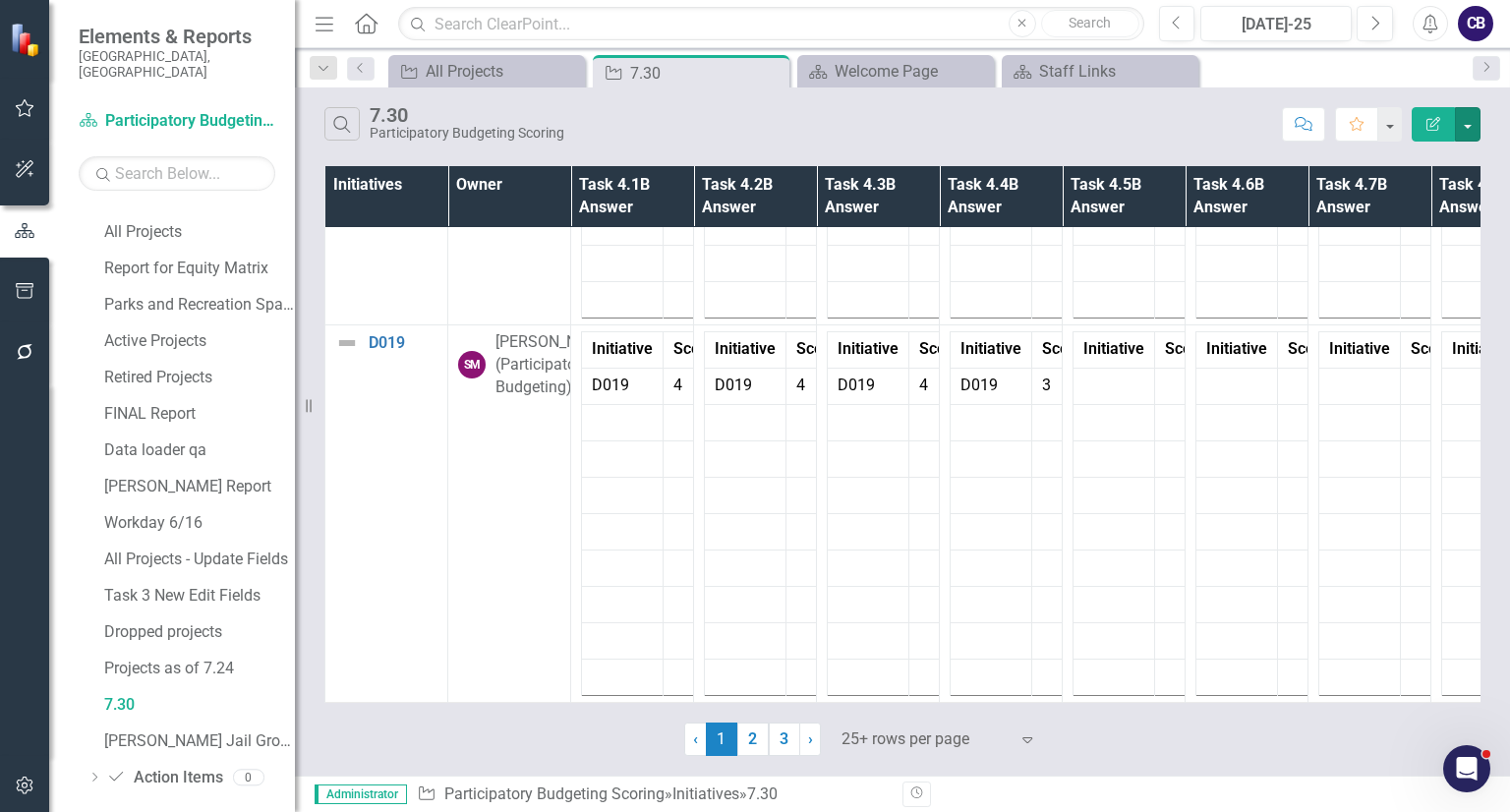
scroll to position [9302, 0]
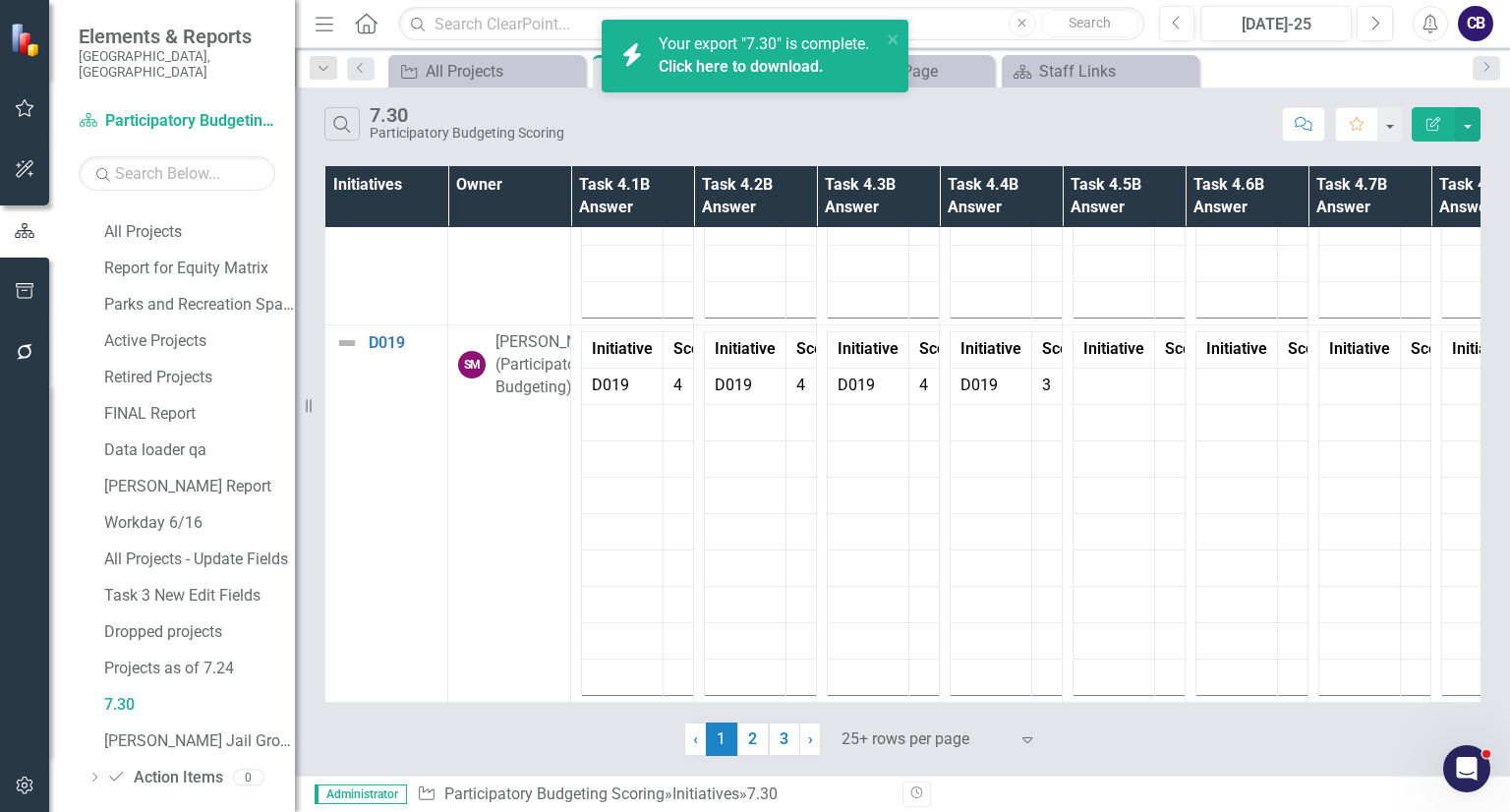
click at [708, 60] on link "Click here to download." at bounding box center [741, 66] width 165 height 19
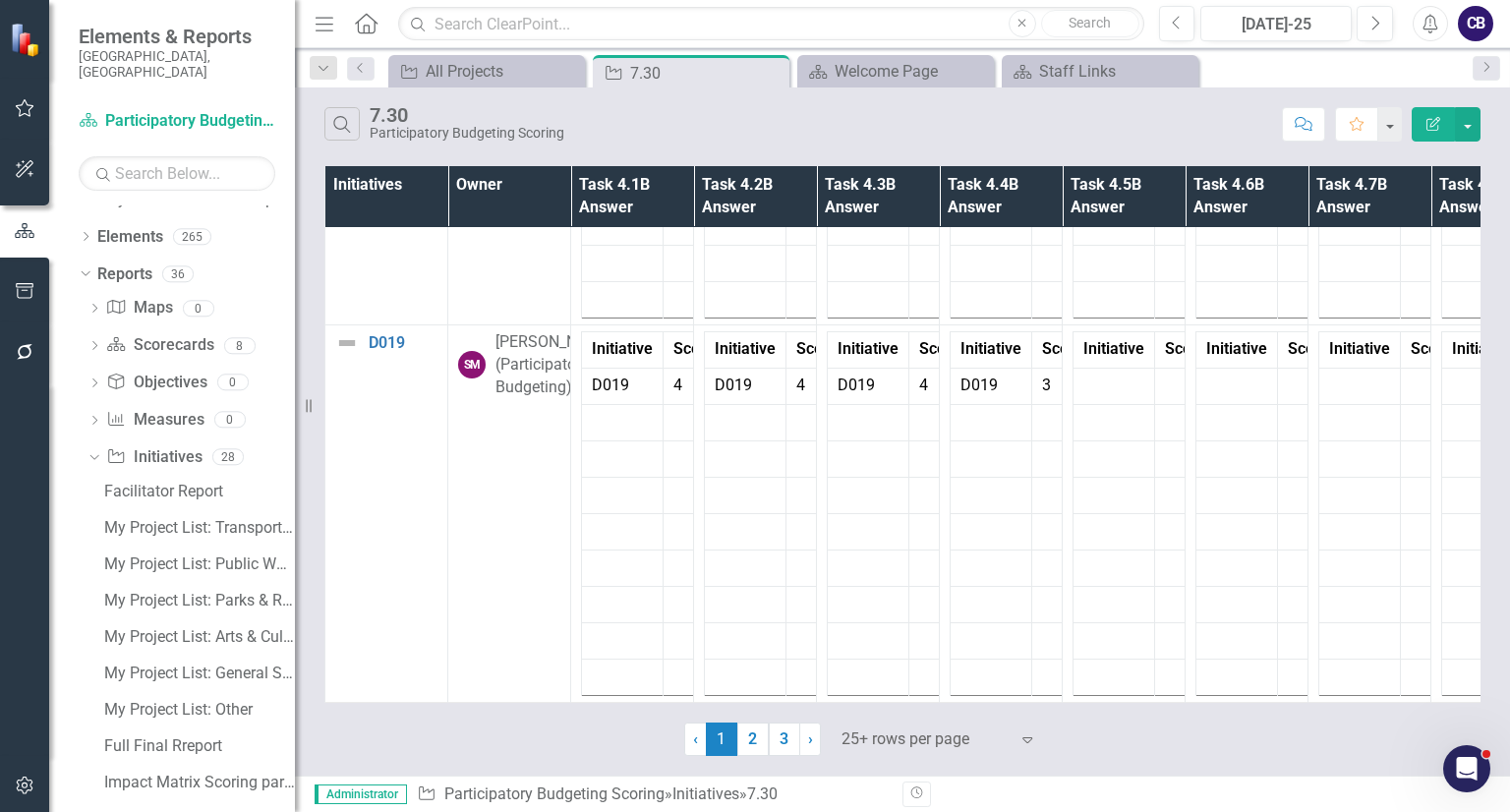
scroll to position [0, 0]
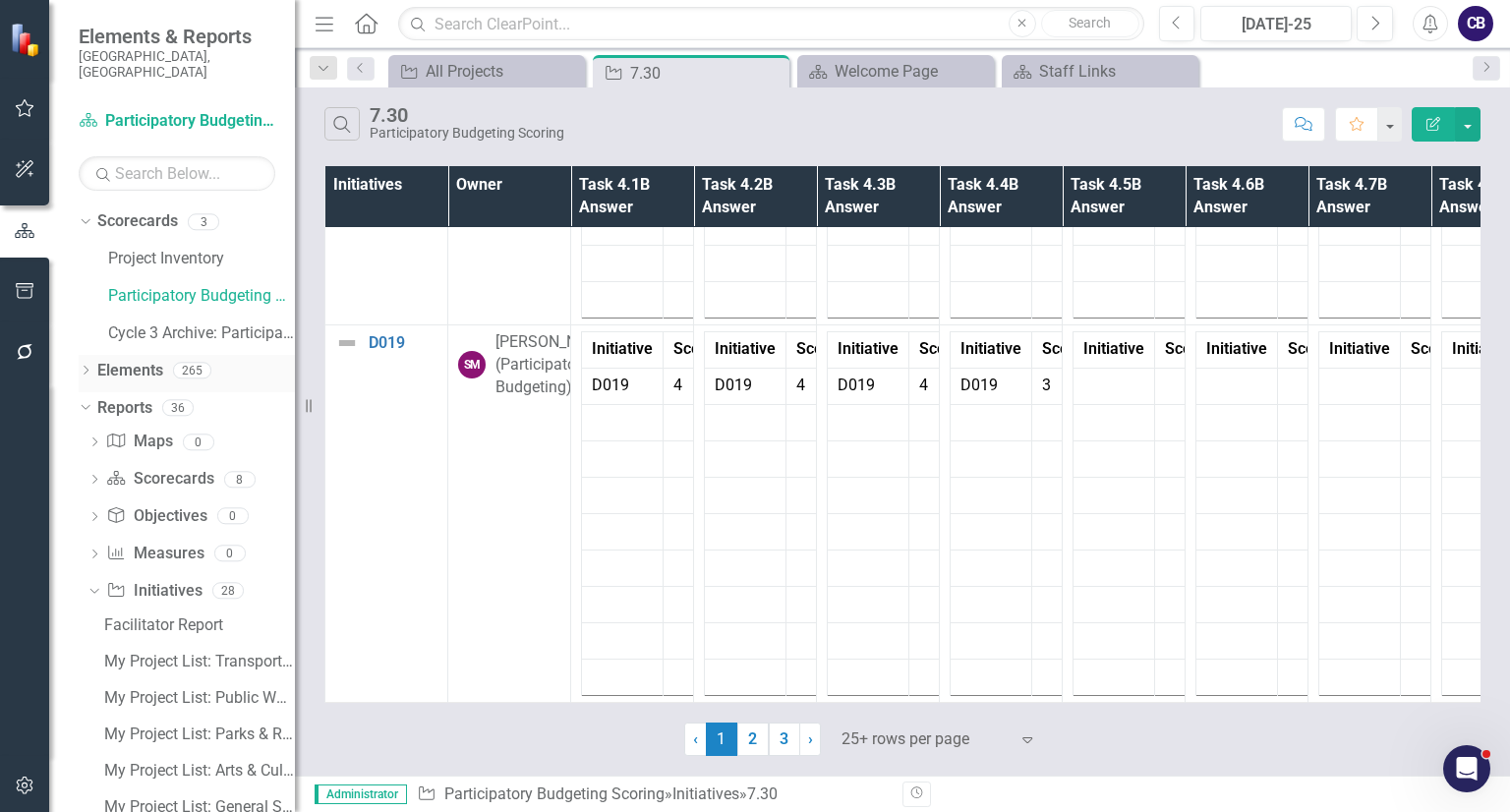
click at [85, 366] on icon "Dropdown" at bounding box center [86, 371] width 14 height 11
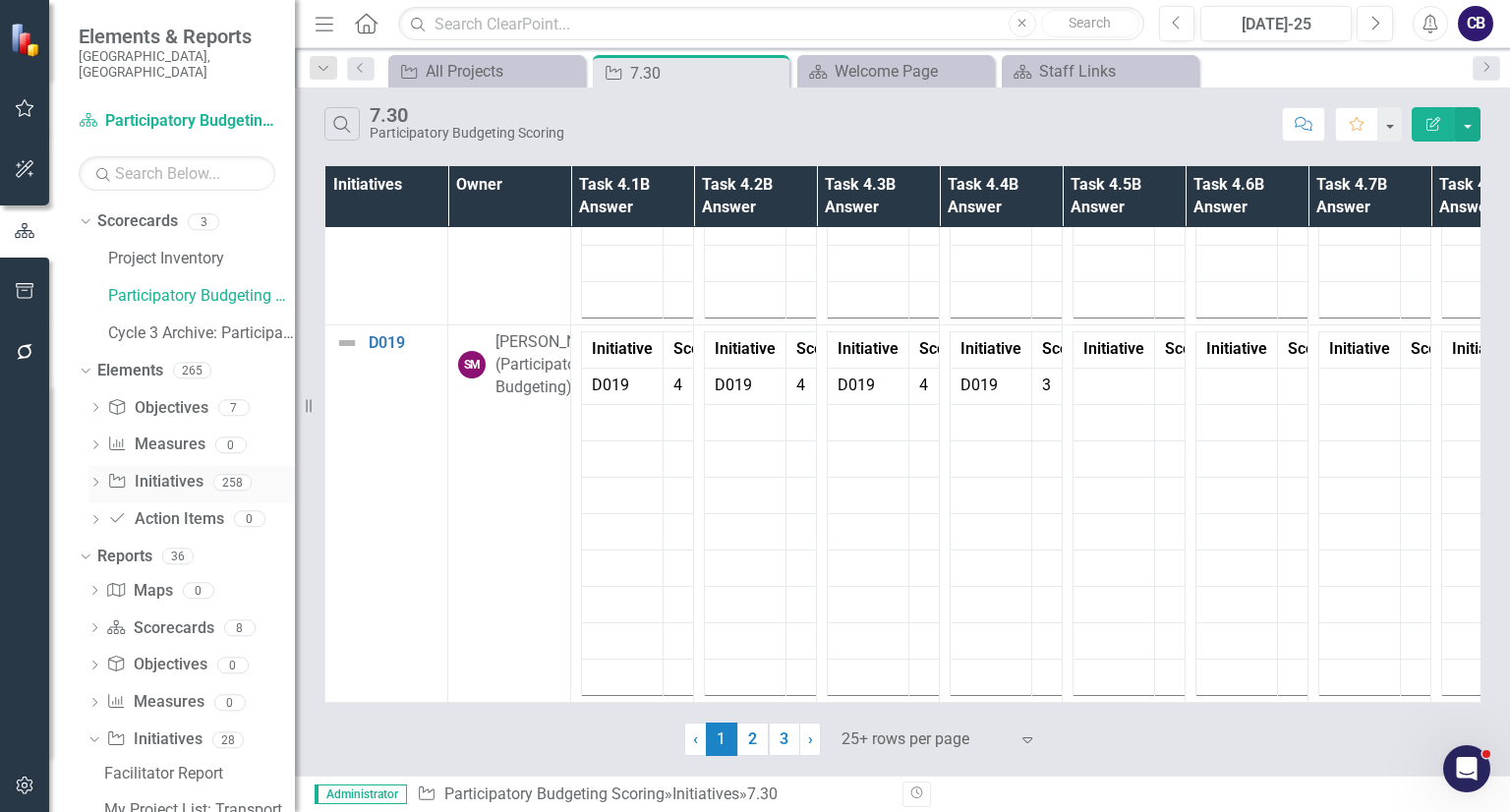
click at [98, 479] on icon "Dropdown" at bounding box center [96, 484] width 14 height 11
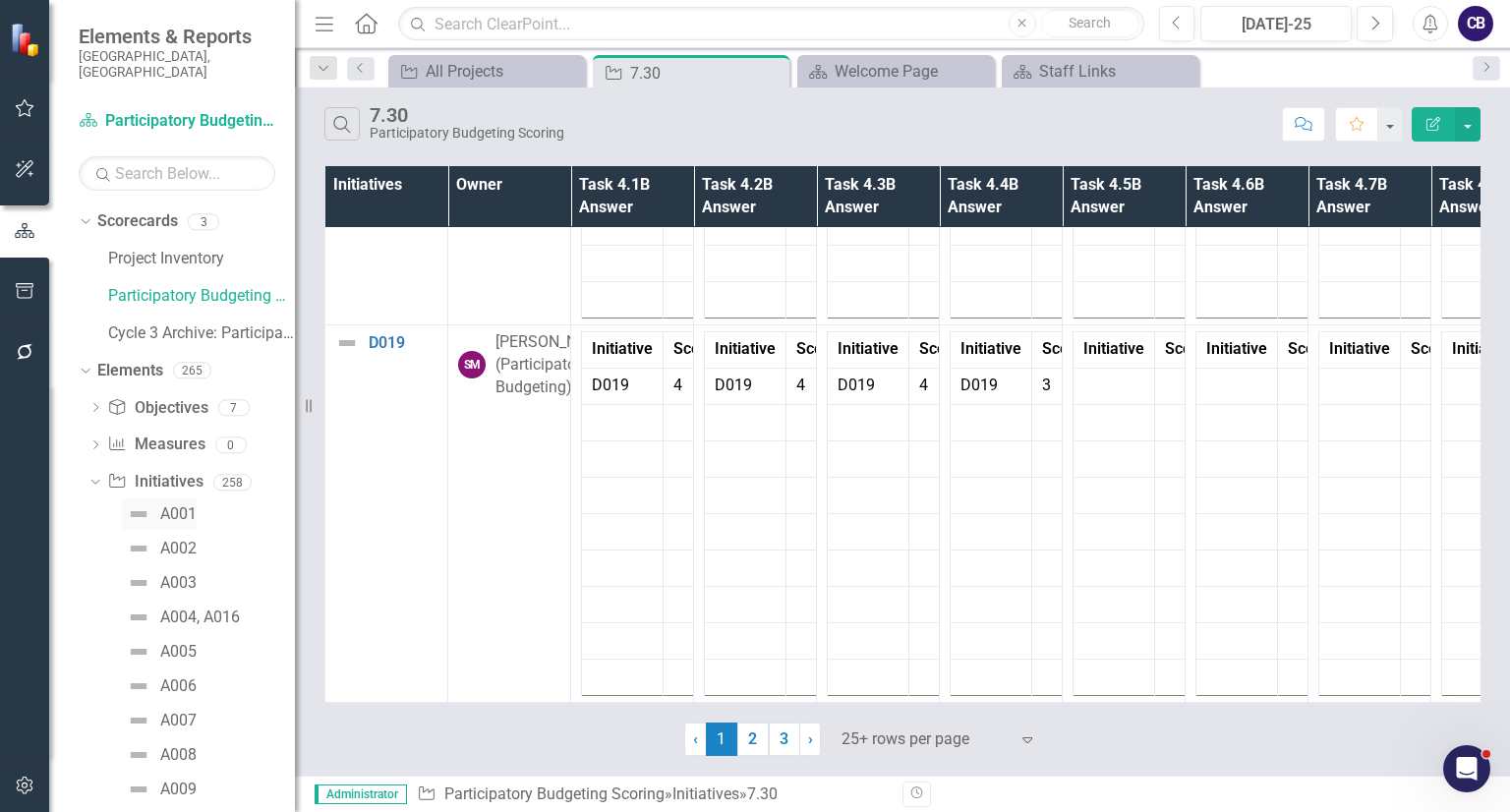
click at [176, 505] on div "A001" at bounding box center [179, 514] width 36 height 18
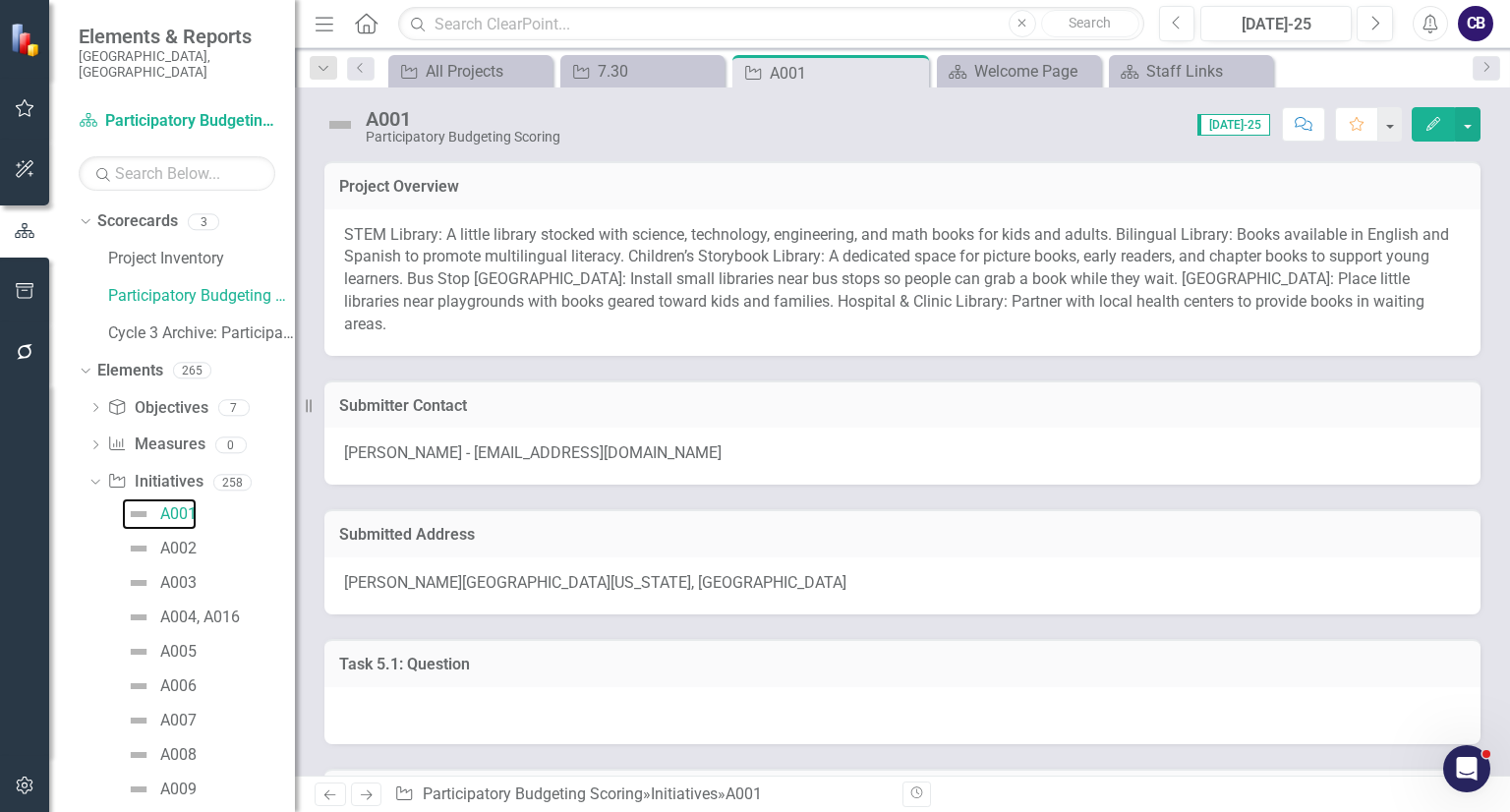
scroll to position [939, 0]
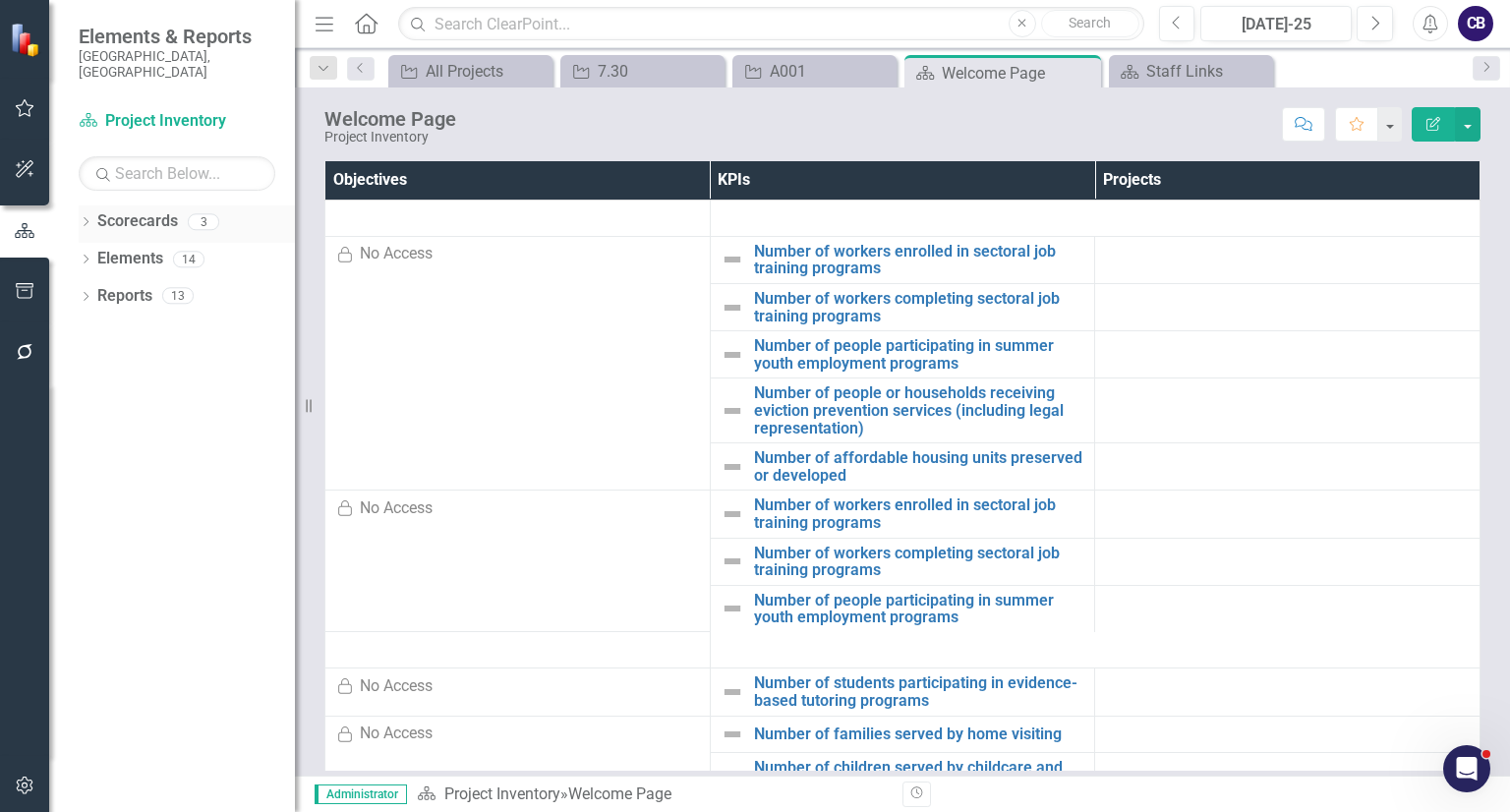
click at [84, 218] on icon "Dropdown" at bounding box center [86, 223] width 14 height 11
click at [153, 285] on link "Participatory Budgeting Scoring" at bounding box center [201, 296] width 187 height 23
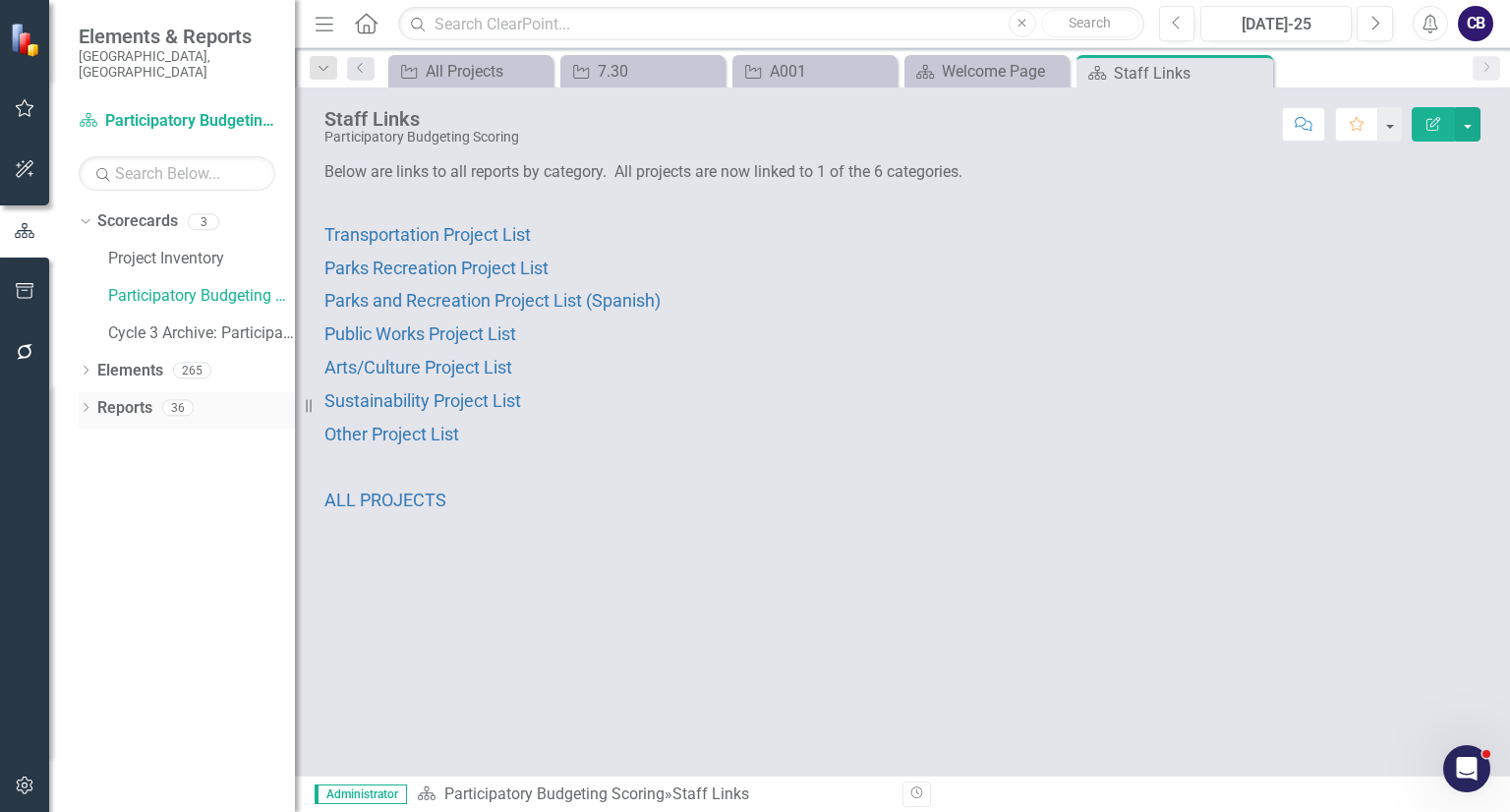
click at [79, 402] on div "Dropdown" at bounding box center [86, 410] width 14 height 17
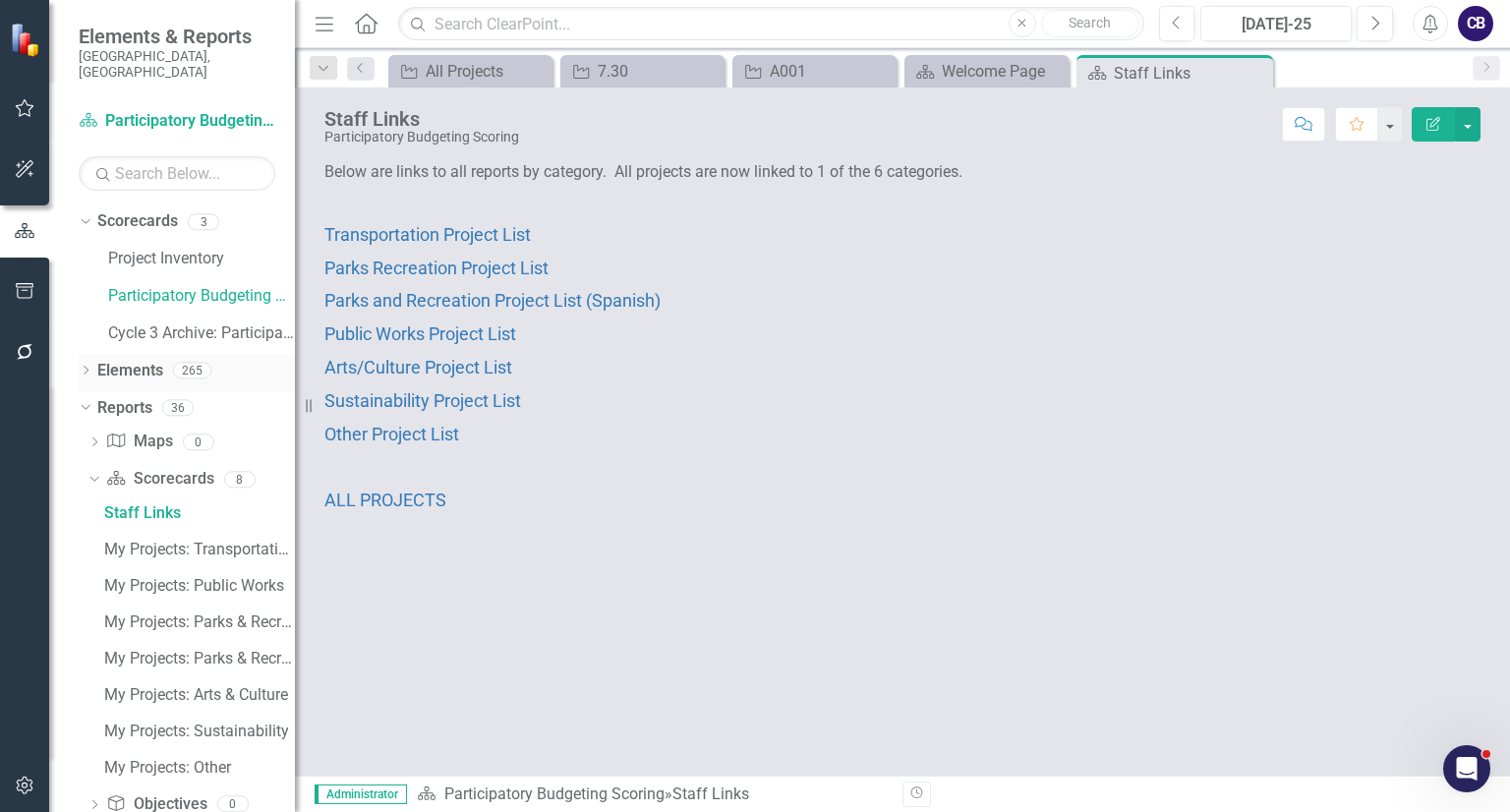
click at [83, 364] on div "Dropdown" at bounding box center [86, 372] width 14 height 17
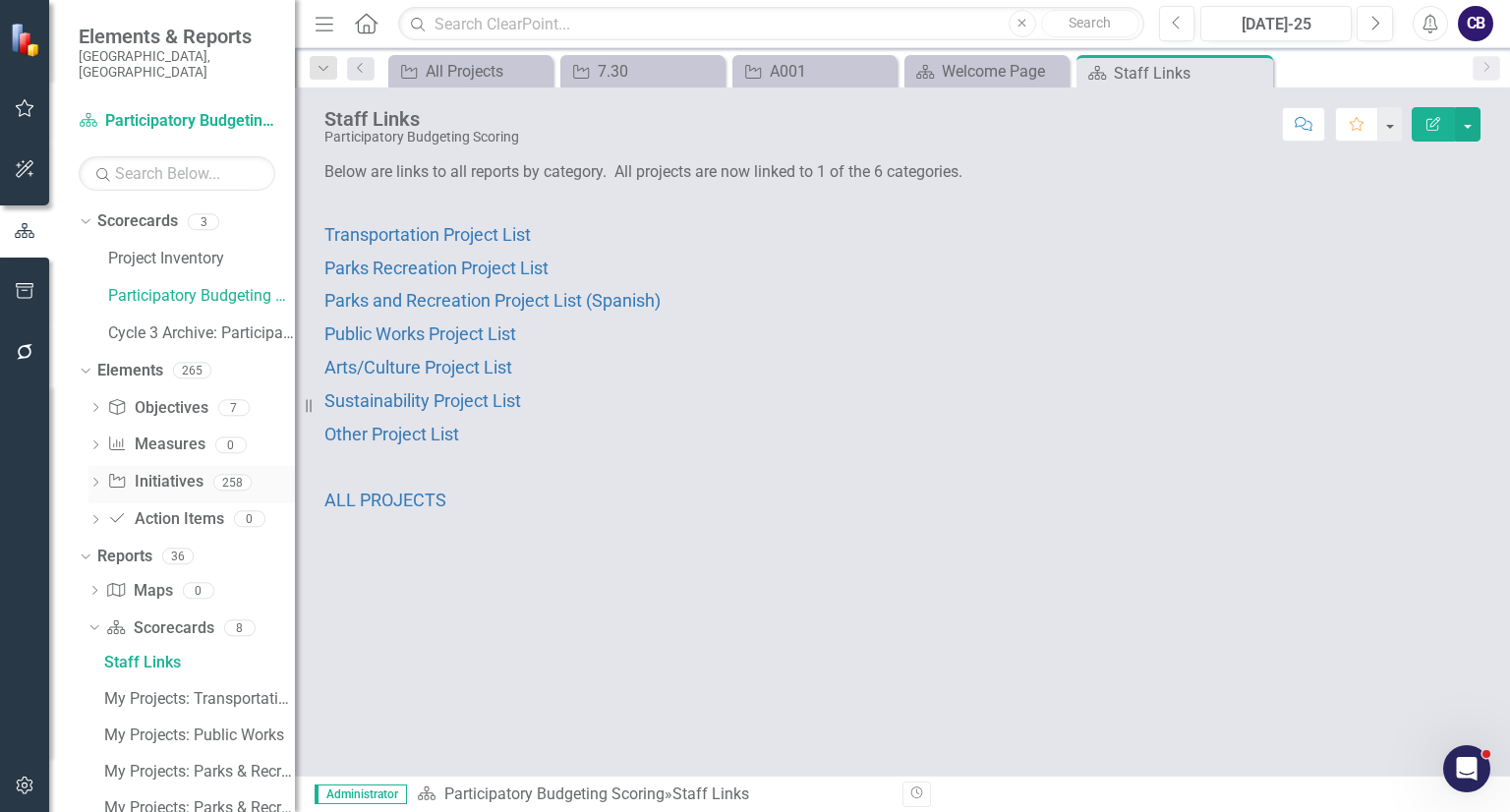
click at [94, 479] on icon "Dropdown" at bounding box center [96, 484] width 14 height 11
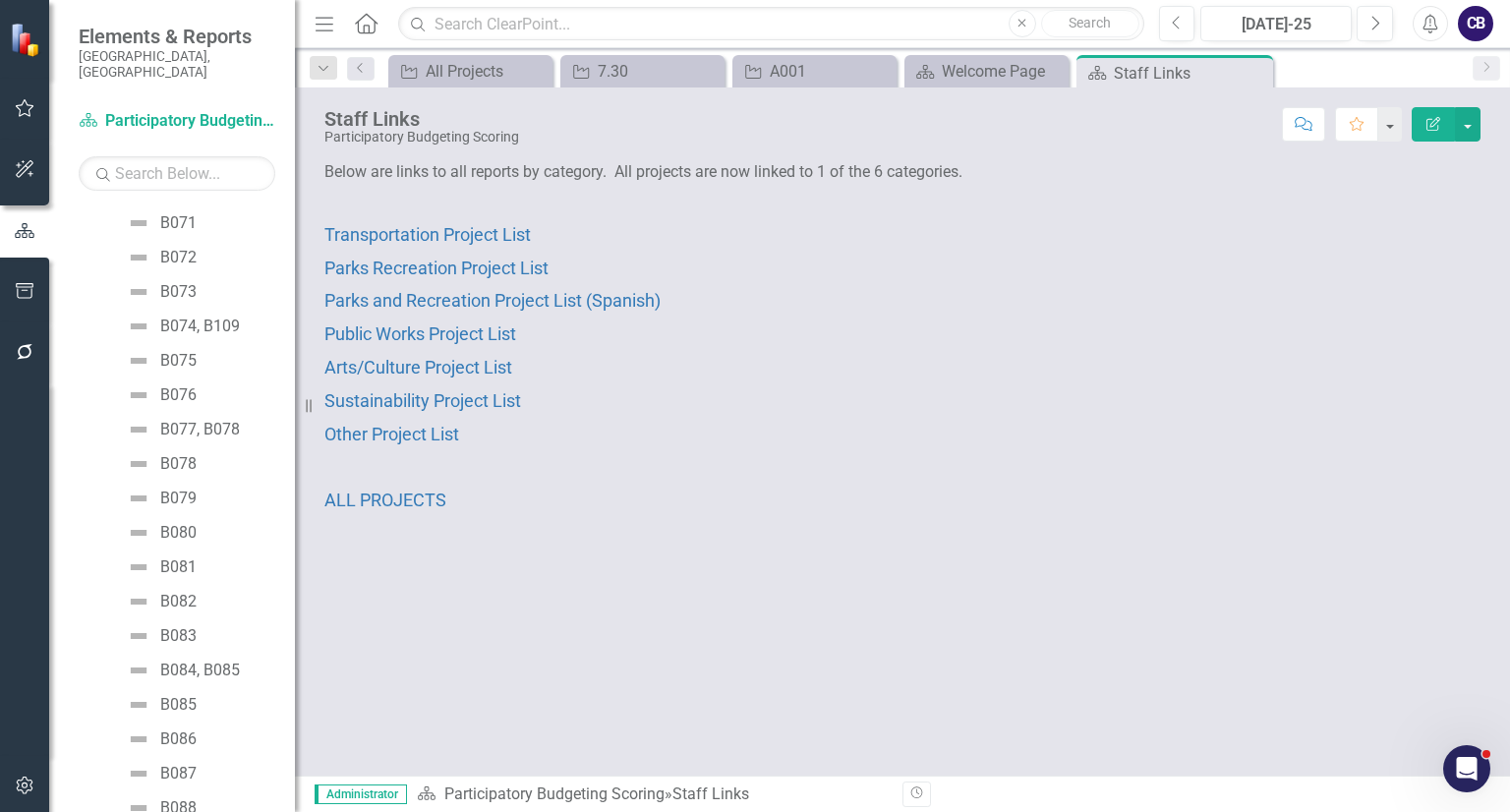
scroll to position [6896, 0]
click at [201, 661] on link "B084, B085" at bounding box center [181, 667] width 118 height 32
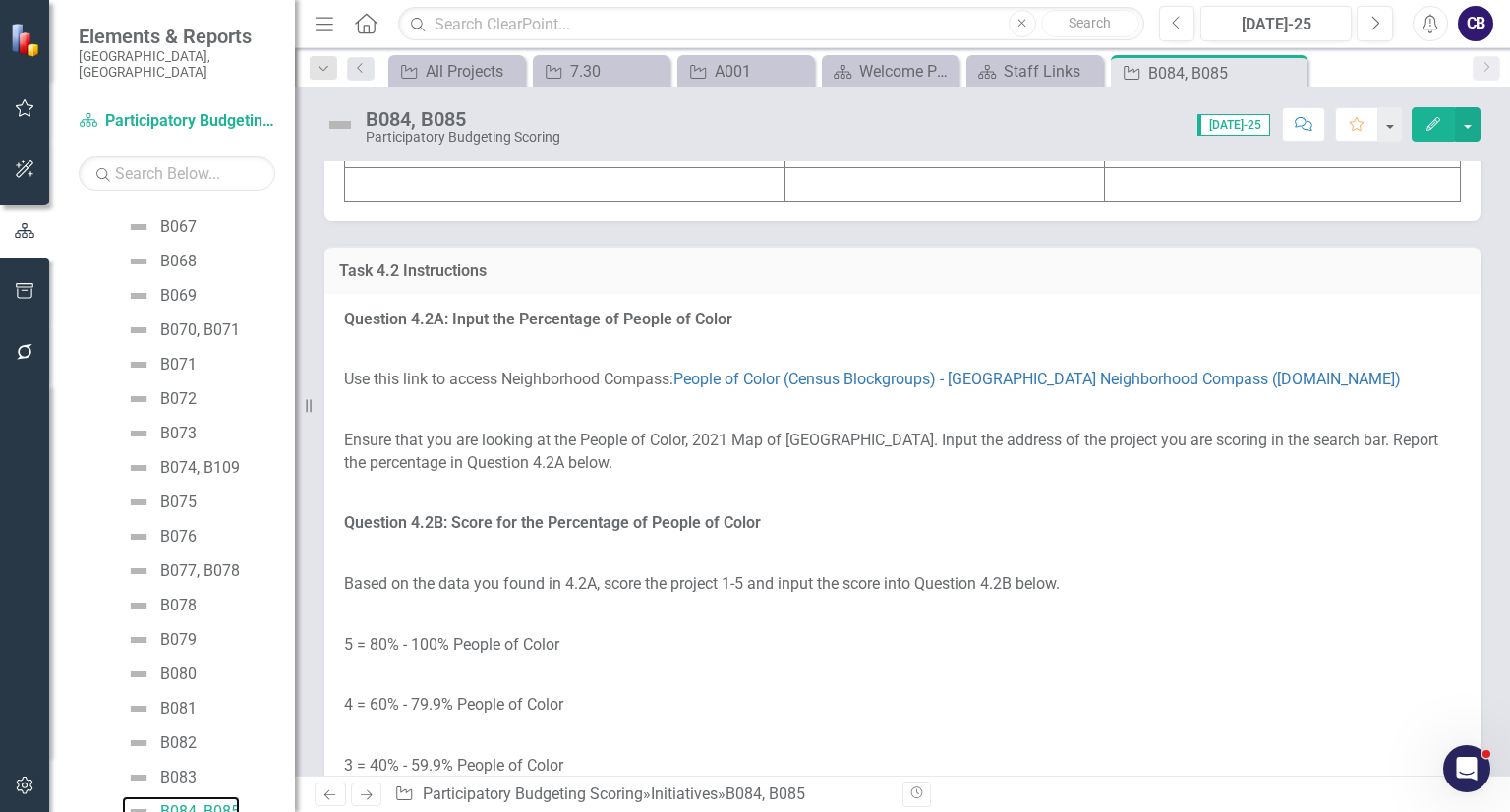
scroll to position [5136, 0]
click at [1466, 121] on button "button" at bounding box center [1468, 124] width 26 height 34
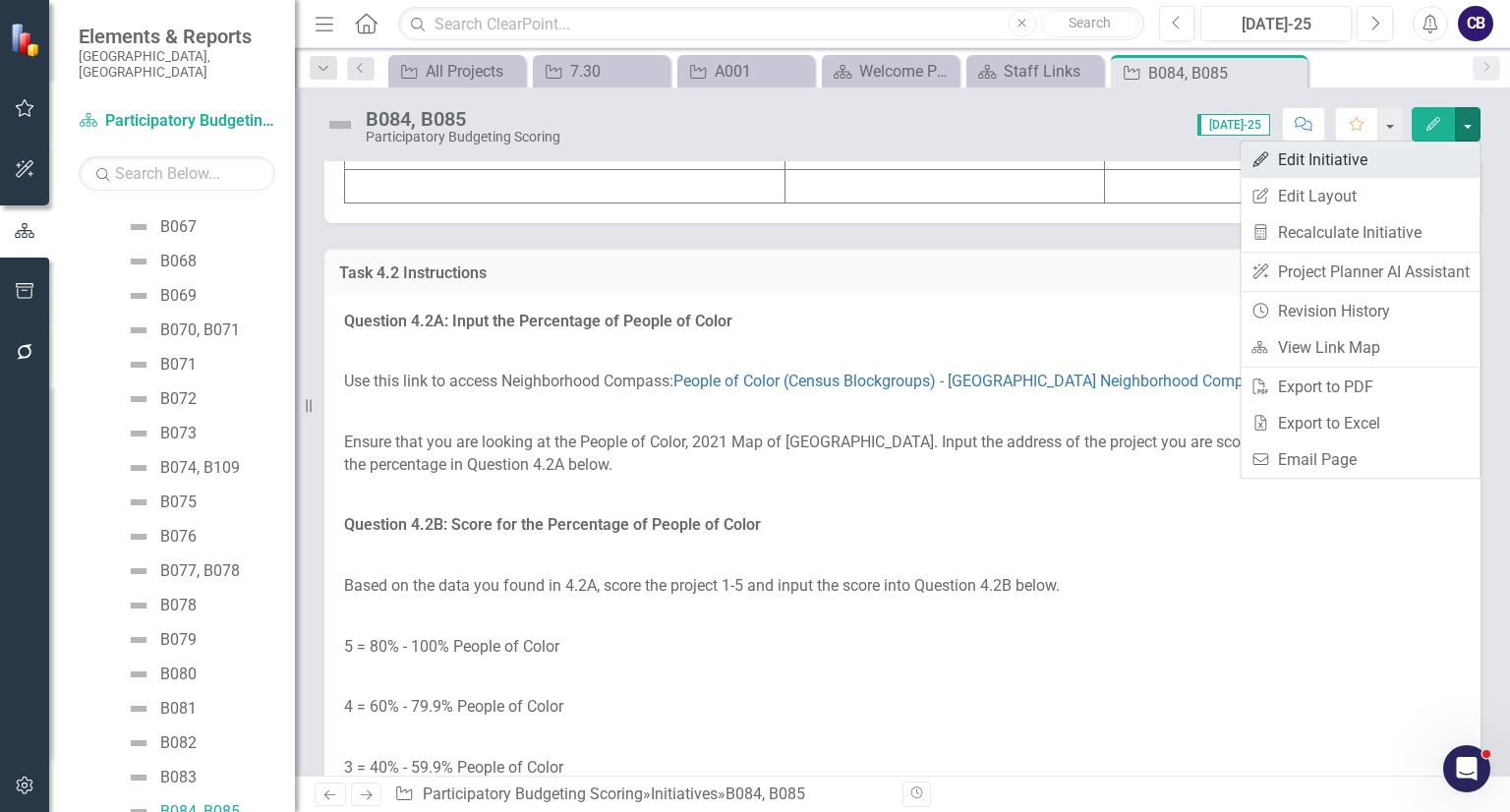
click at [1320, 172] on link "Edit Edit Initiative" at bounding box center [1359, 160] width 239 height 36
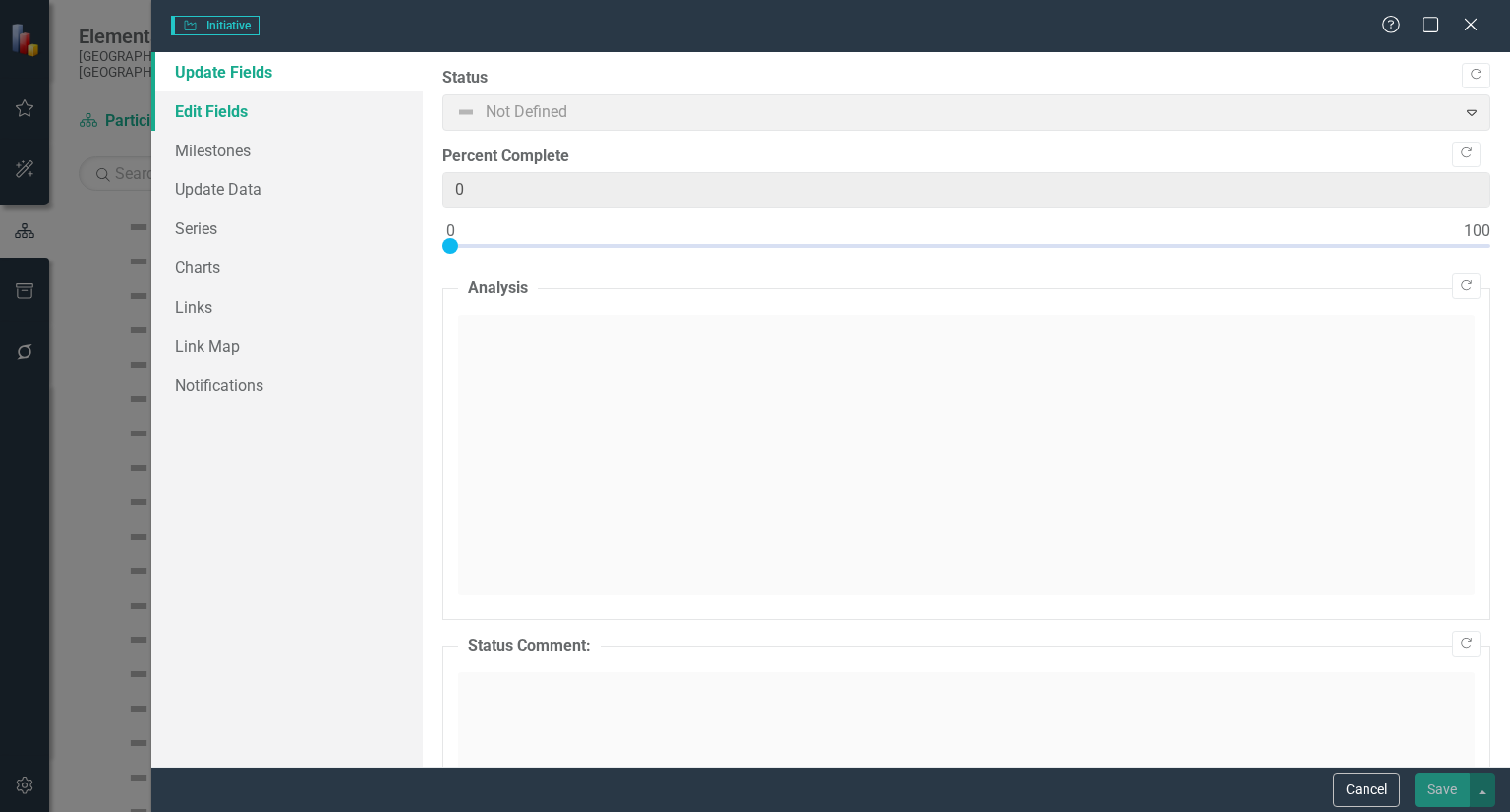
click at [272, 115] on link "Edit Fields" at bounding box center [287, 111] width 271 height 39
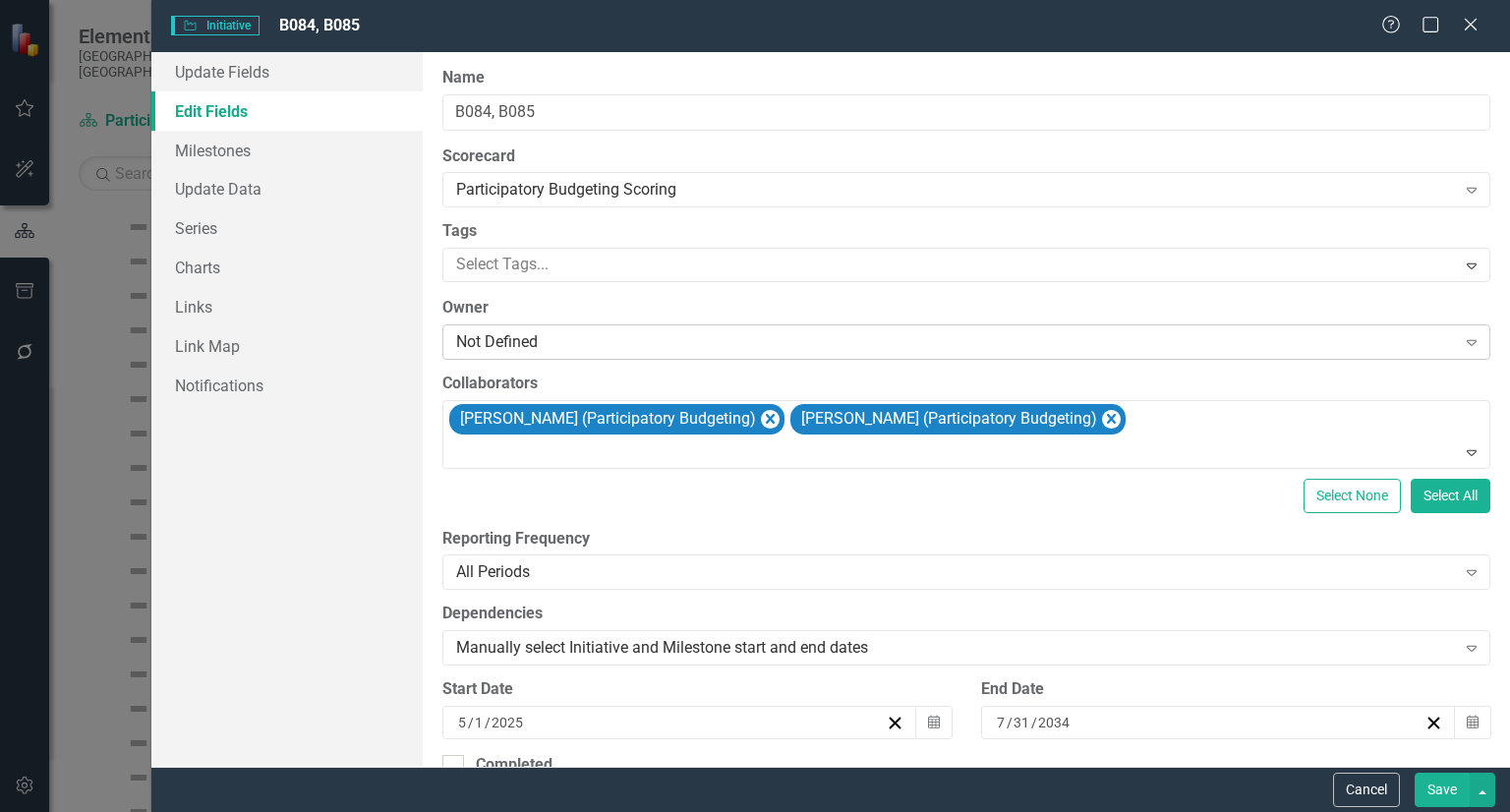
drag, startPoint x: 517, startPoint y: 317, endPoint x: 485, endPoint y: 343, distance: 41.2
click at [485, 343] on div "Owner Not Defined Expand" at bounding box center [966, 326] width 1048 height 61
click at [485, 343] on div "Not Defined" at bounding box center [955, 342] width 999 height 23
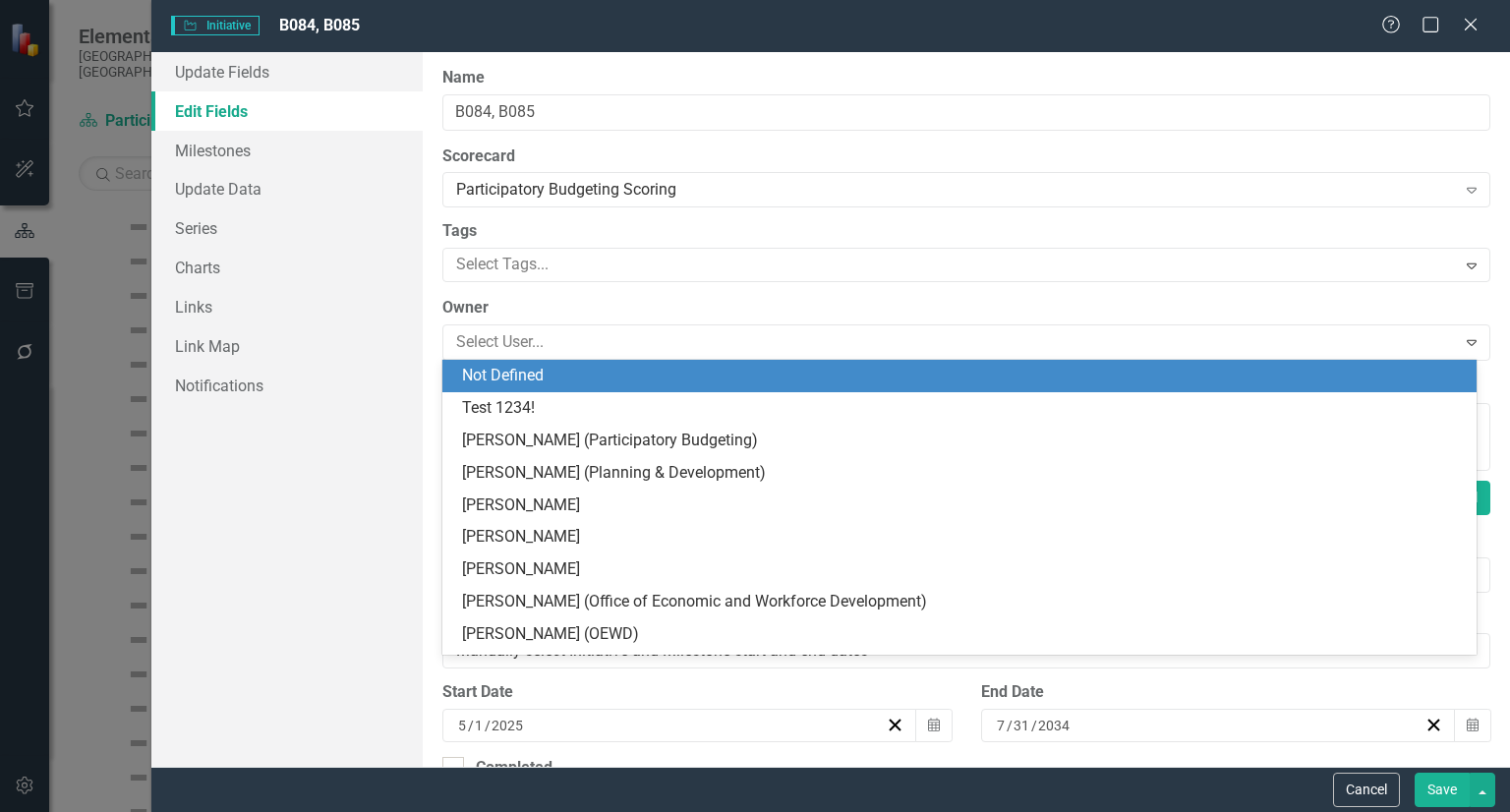
scroll to position [0, 0]
type input "sean"
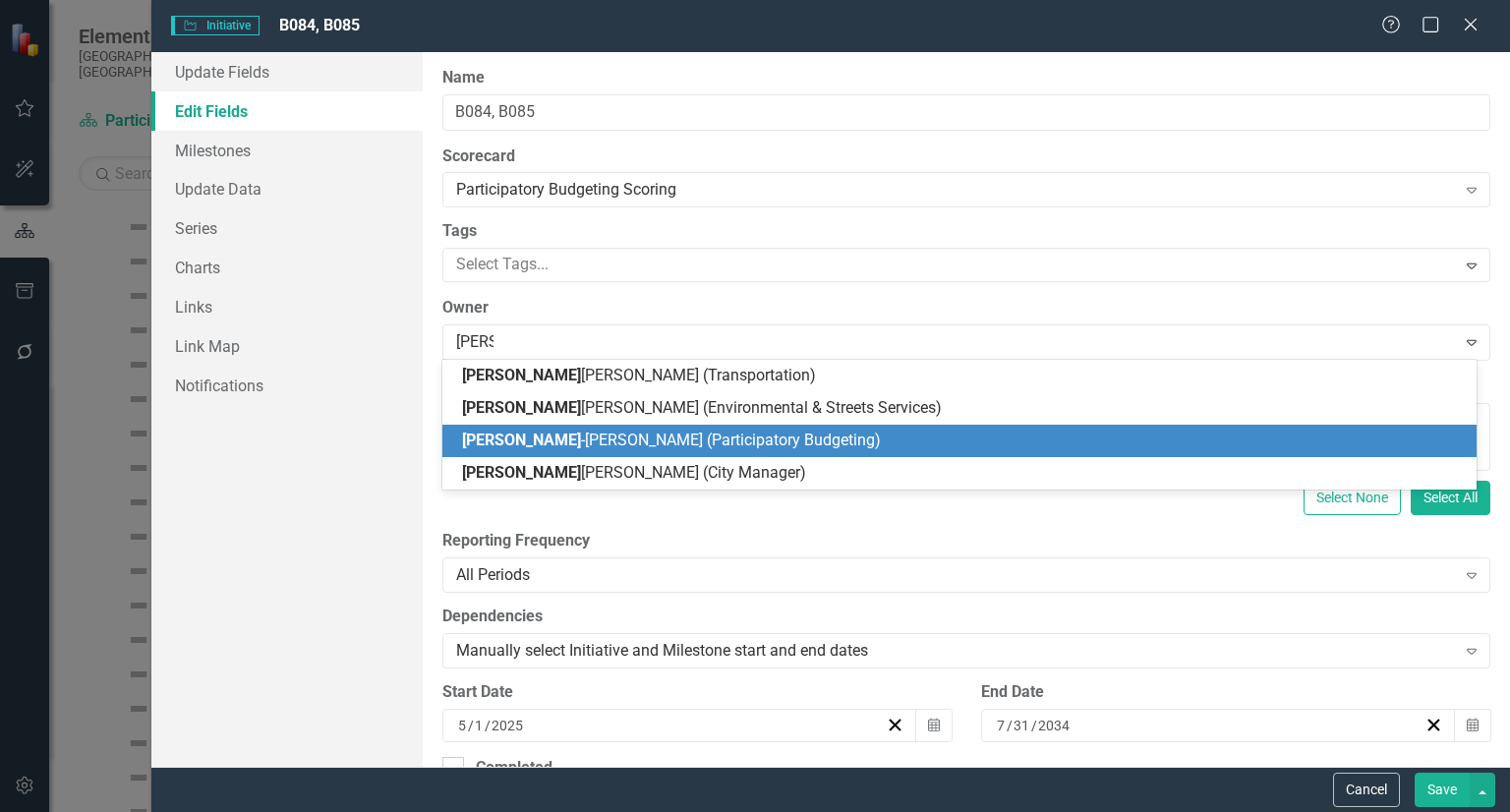
click at [598, 438] on span "Sean -Patrick Oswald (Participatory Budgeting)" at bounding box center [672, 439] width 419 height 19
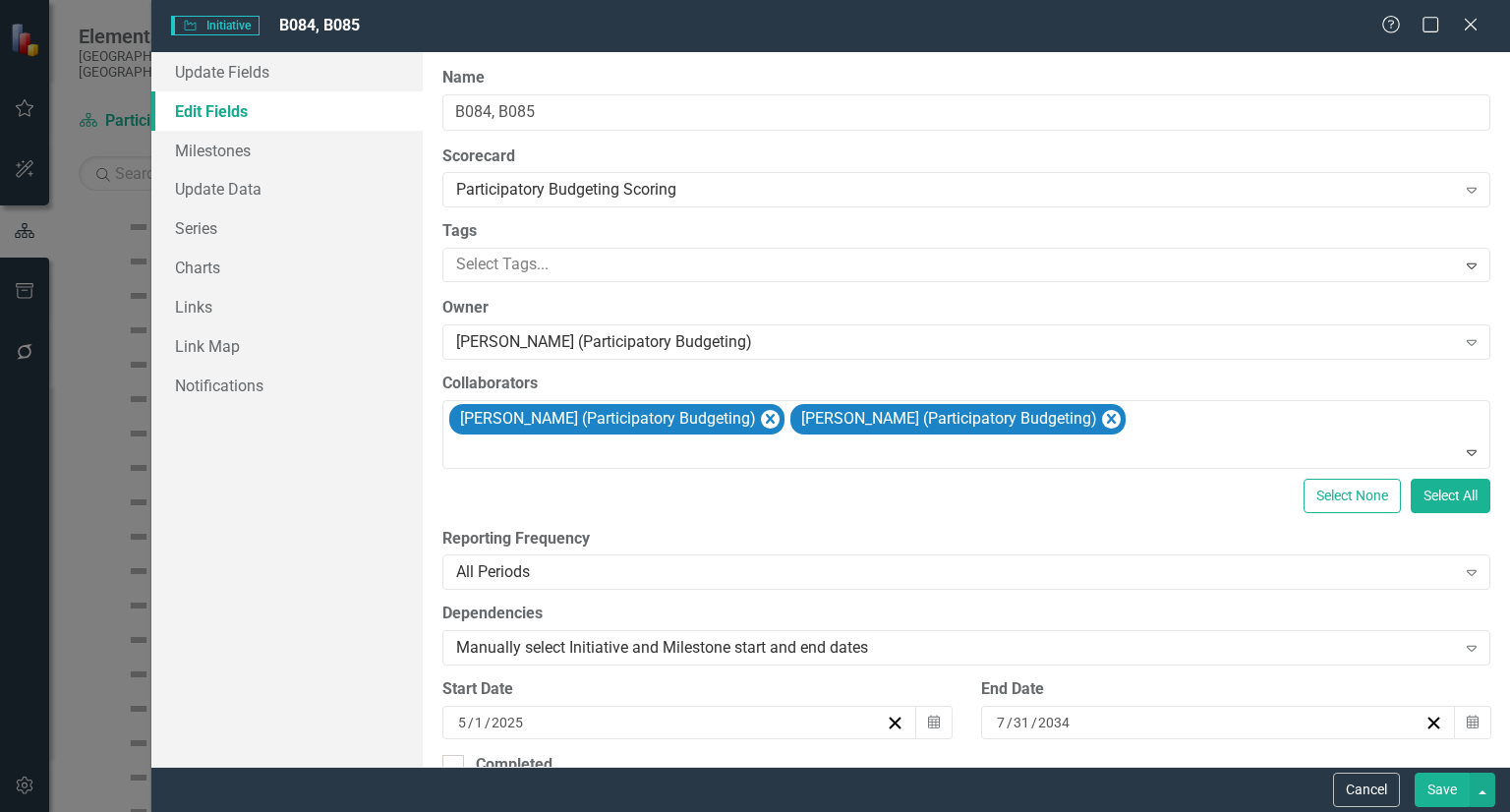
click at [1423, 786] on button "Save" at bounding box center [1441, 789] width 55 height 34
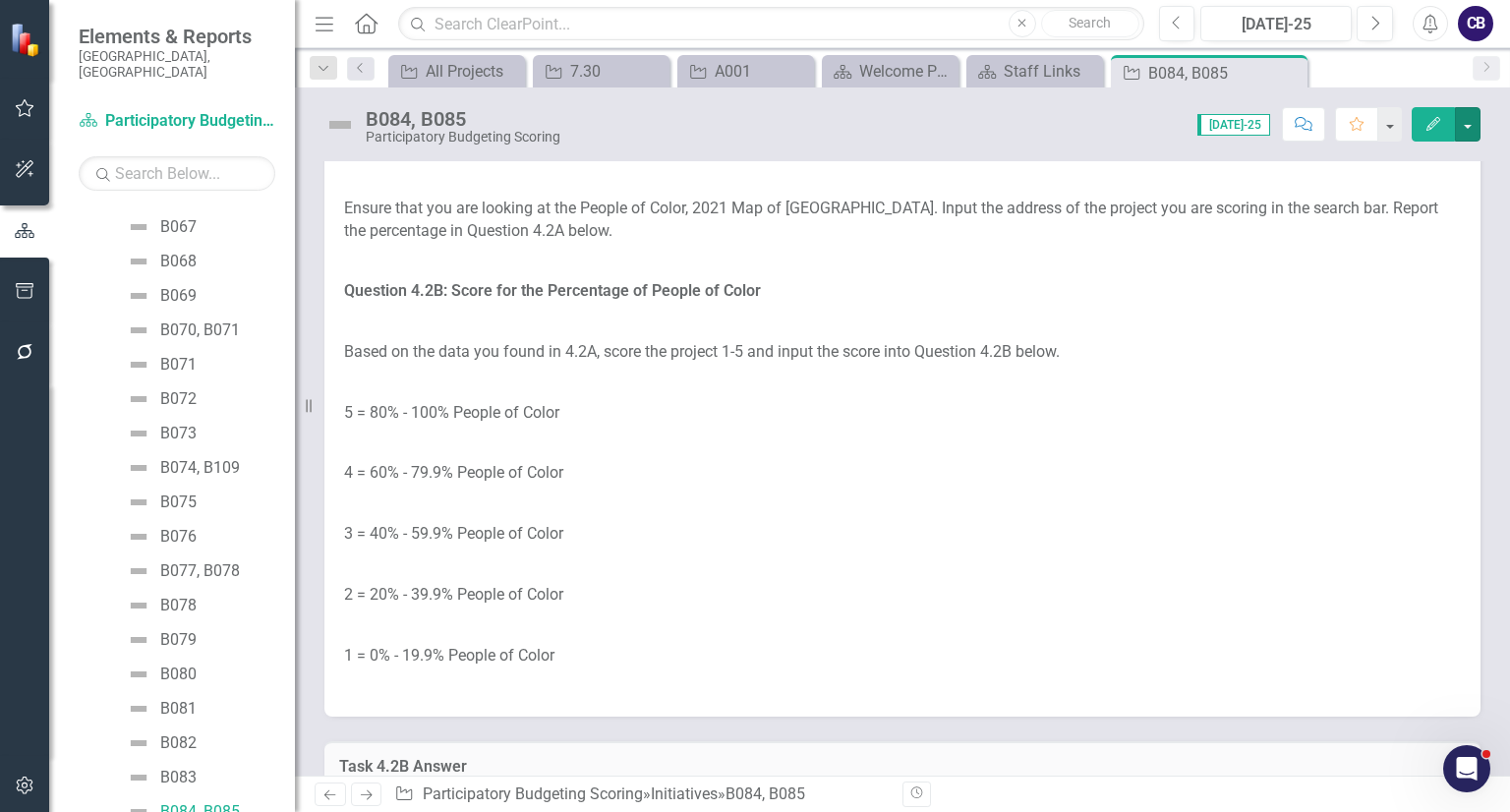
scroll to position [4964, 0]
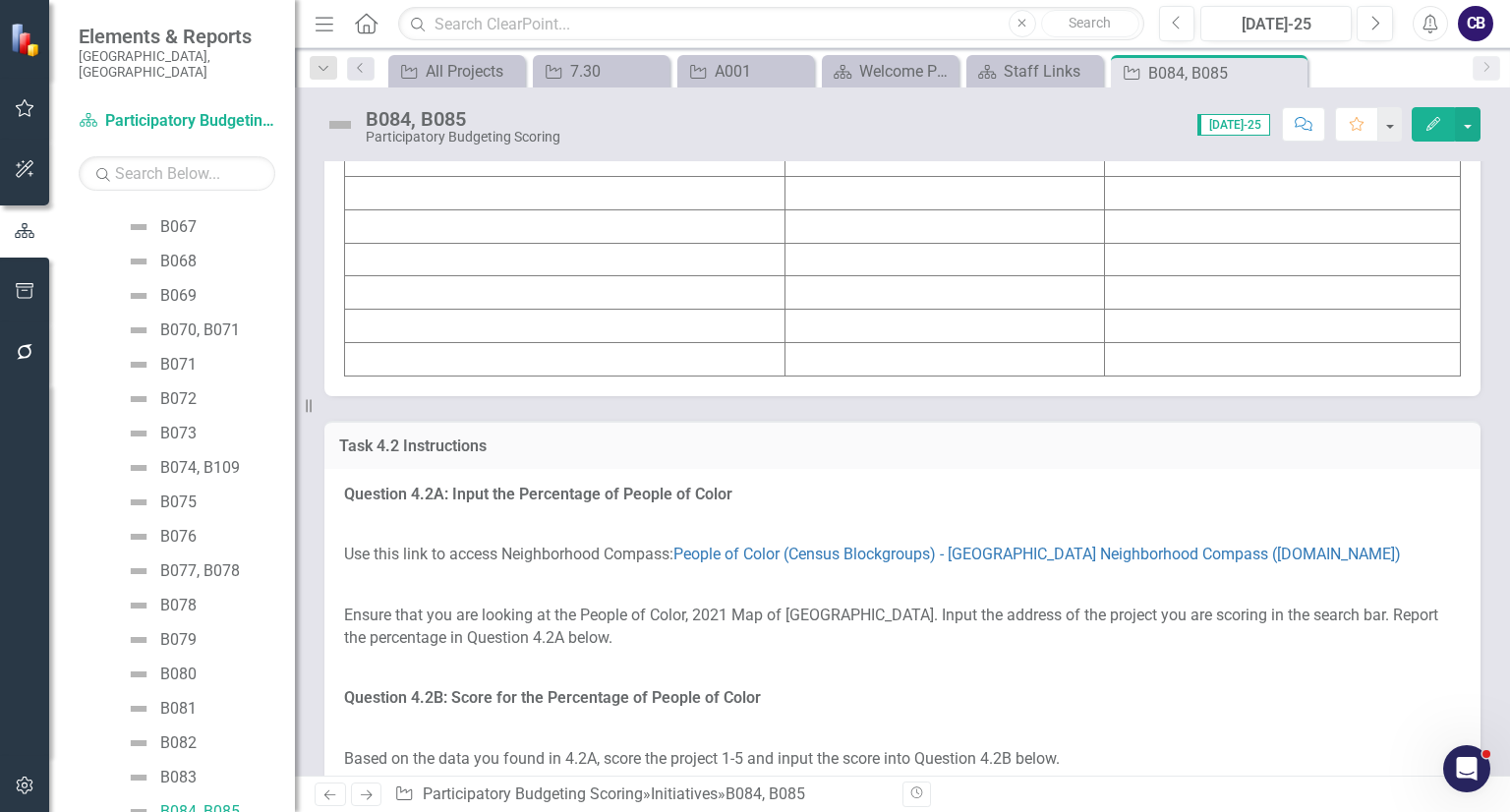
click at [670, 144] on td "B085" at bounding box center [565, 126] width 440 height 33
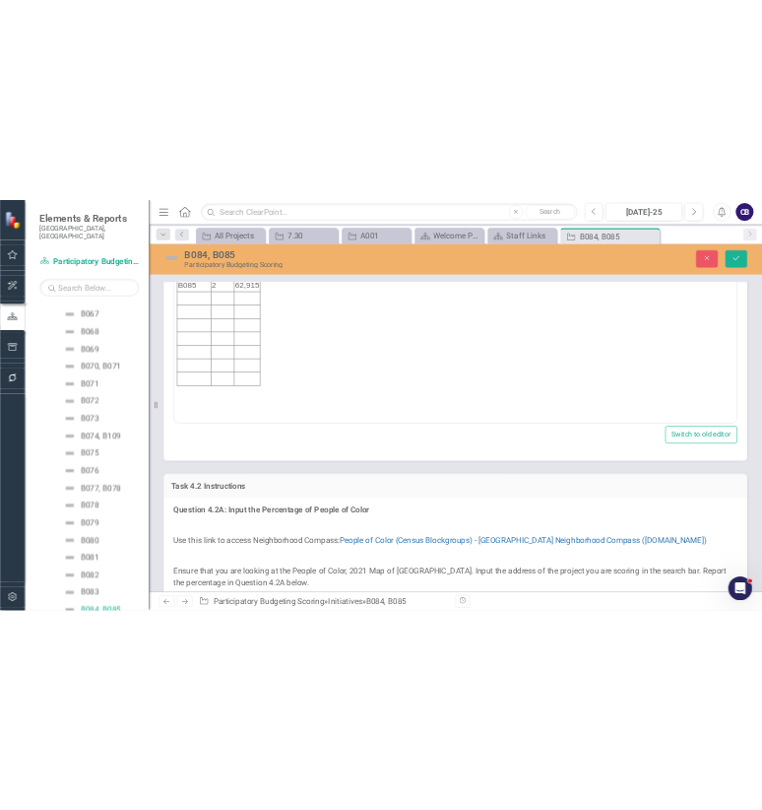
scroll to position [0, 0]
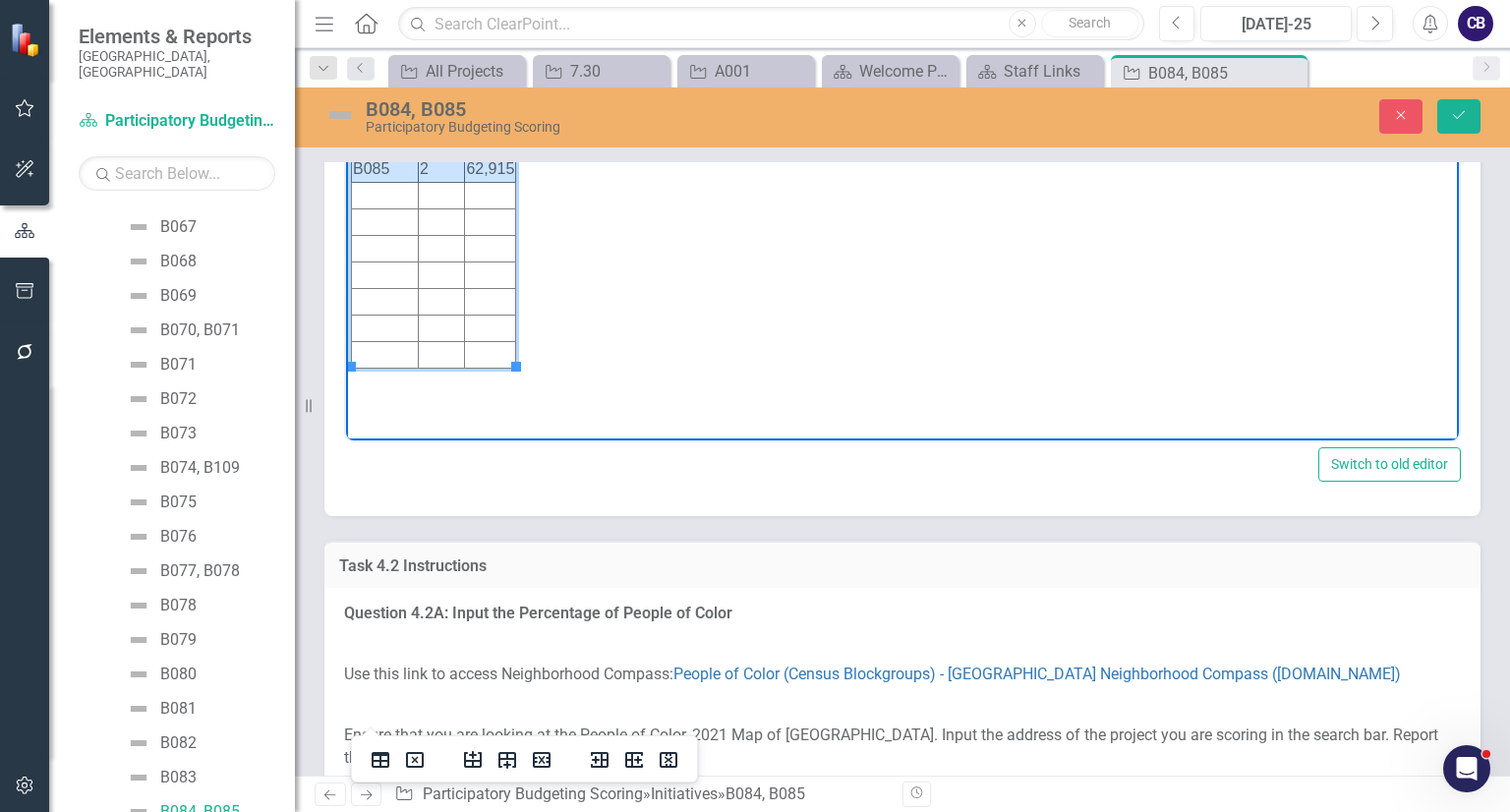
drag, startPoint x: 509, startPoint y: 167, endPoint x: 366, endPoint y: 143, distance: 145.0
click at [366, 143] on tbody "Initiative Score Value B084 2 62,915 B085 2 62,915" at bounding box center [434, 234] width 164 height 265
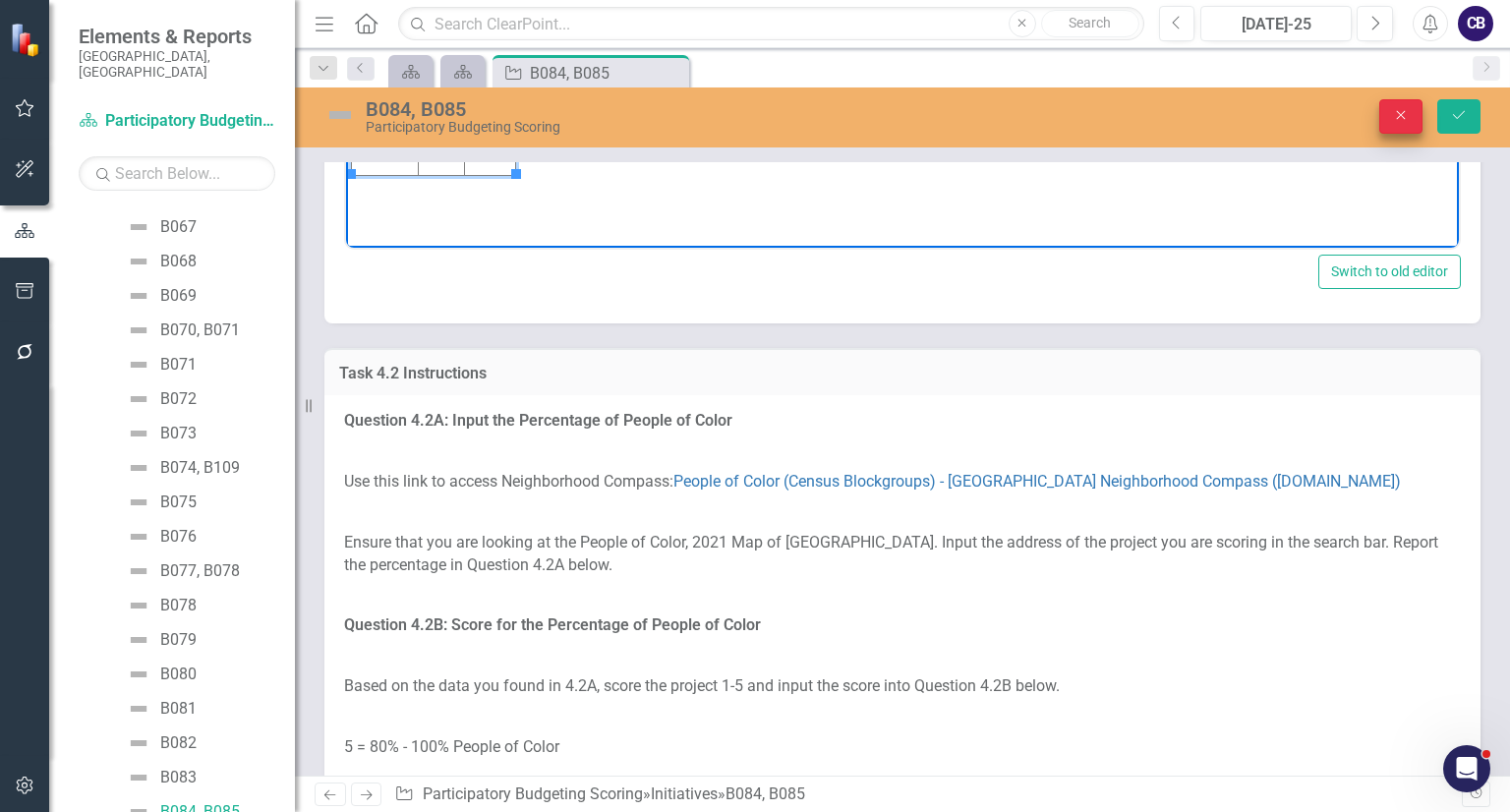
scroll to position [4964, 0]
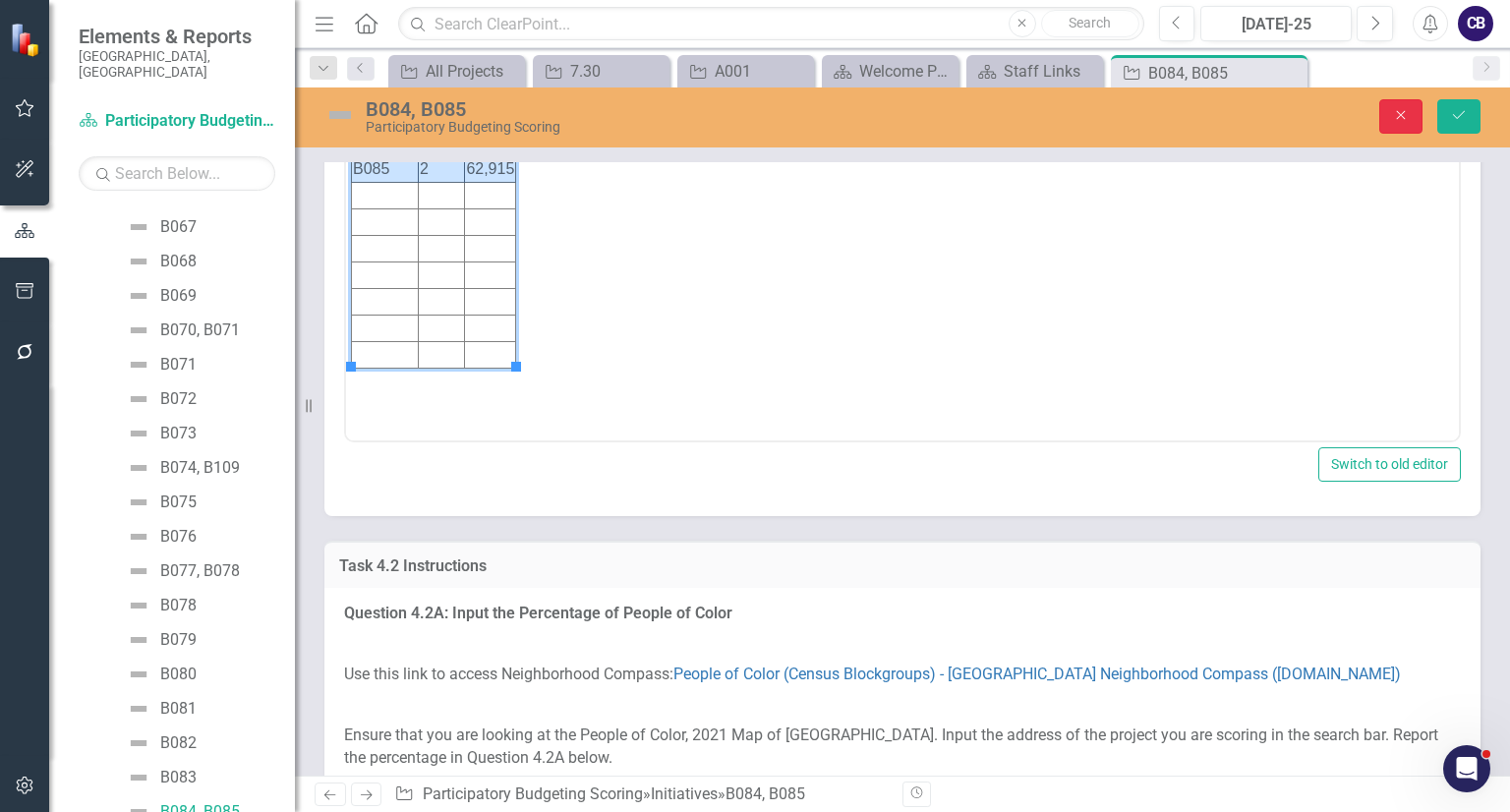
click at [1394, 112] on icon "Close" at bounding box center [1401, 115] width 18 height 14
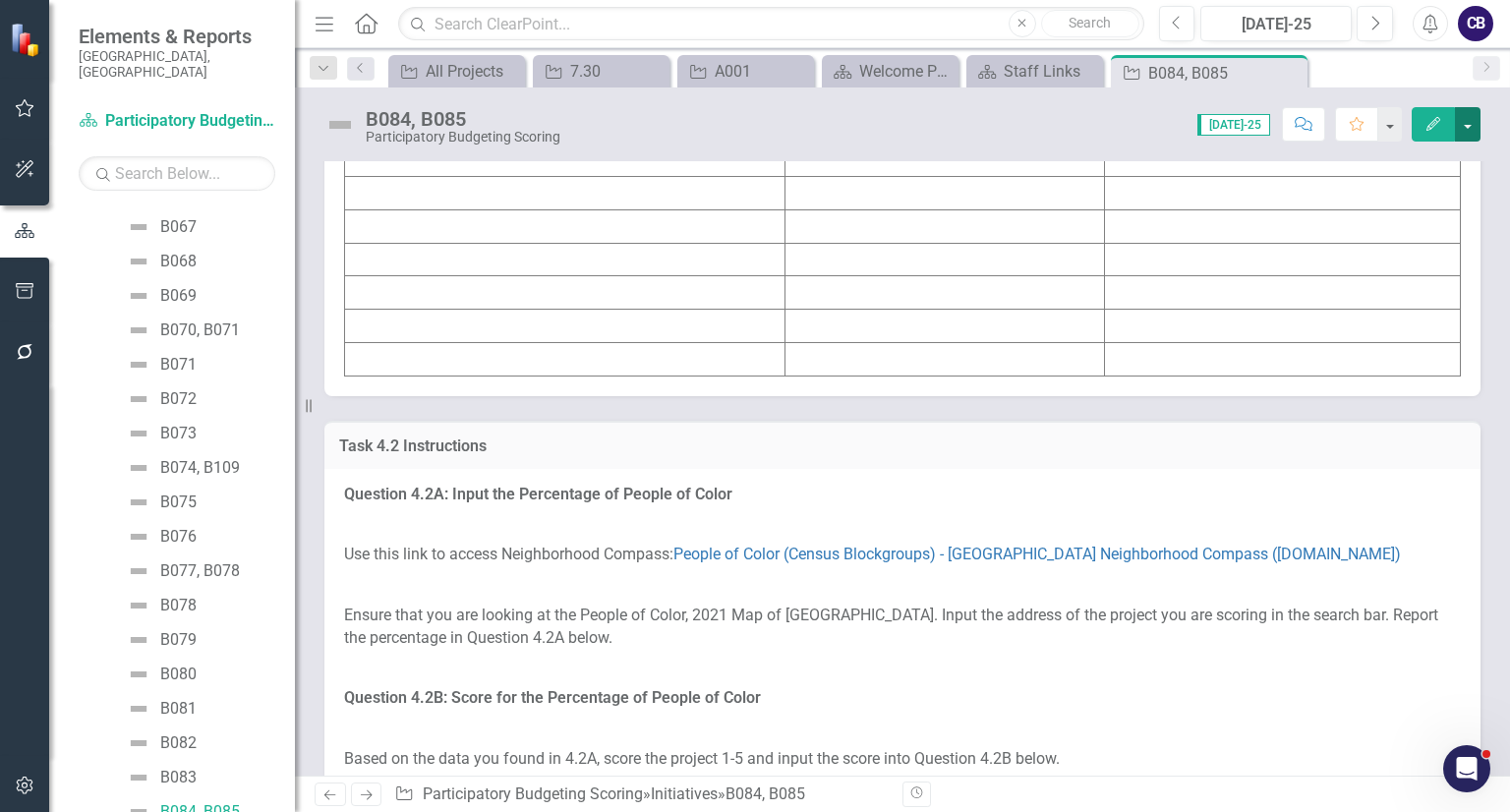
click at [1474, 130] on button "button" at bounding box center [1468, 124] width 26 height 34
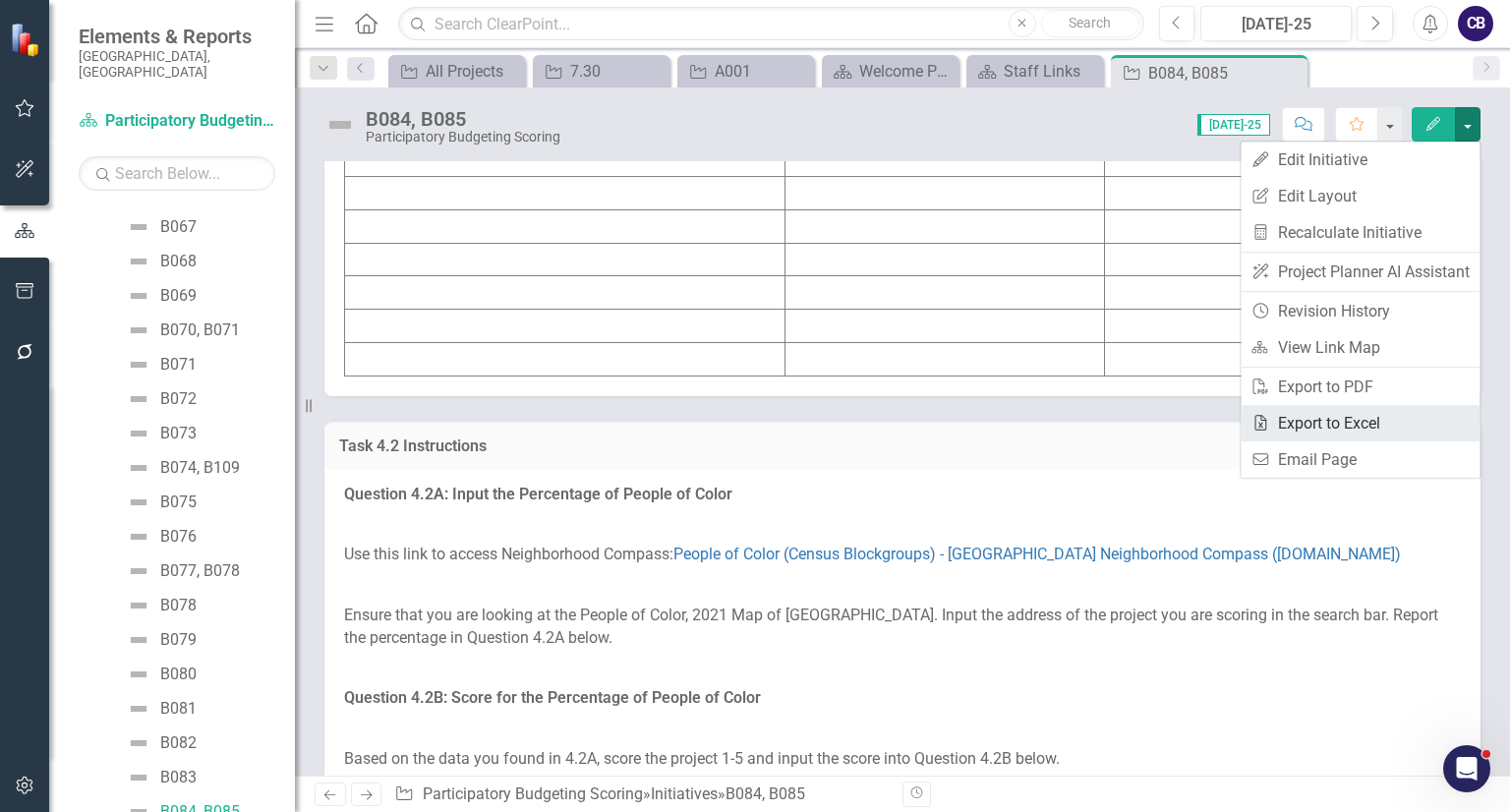
click at [1377, 434] on link "Excel Export to Excel" at bounding box center [1359, 423] width 239 height 36
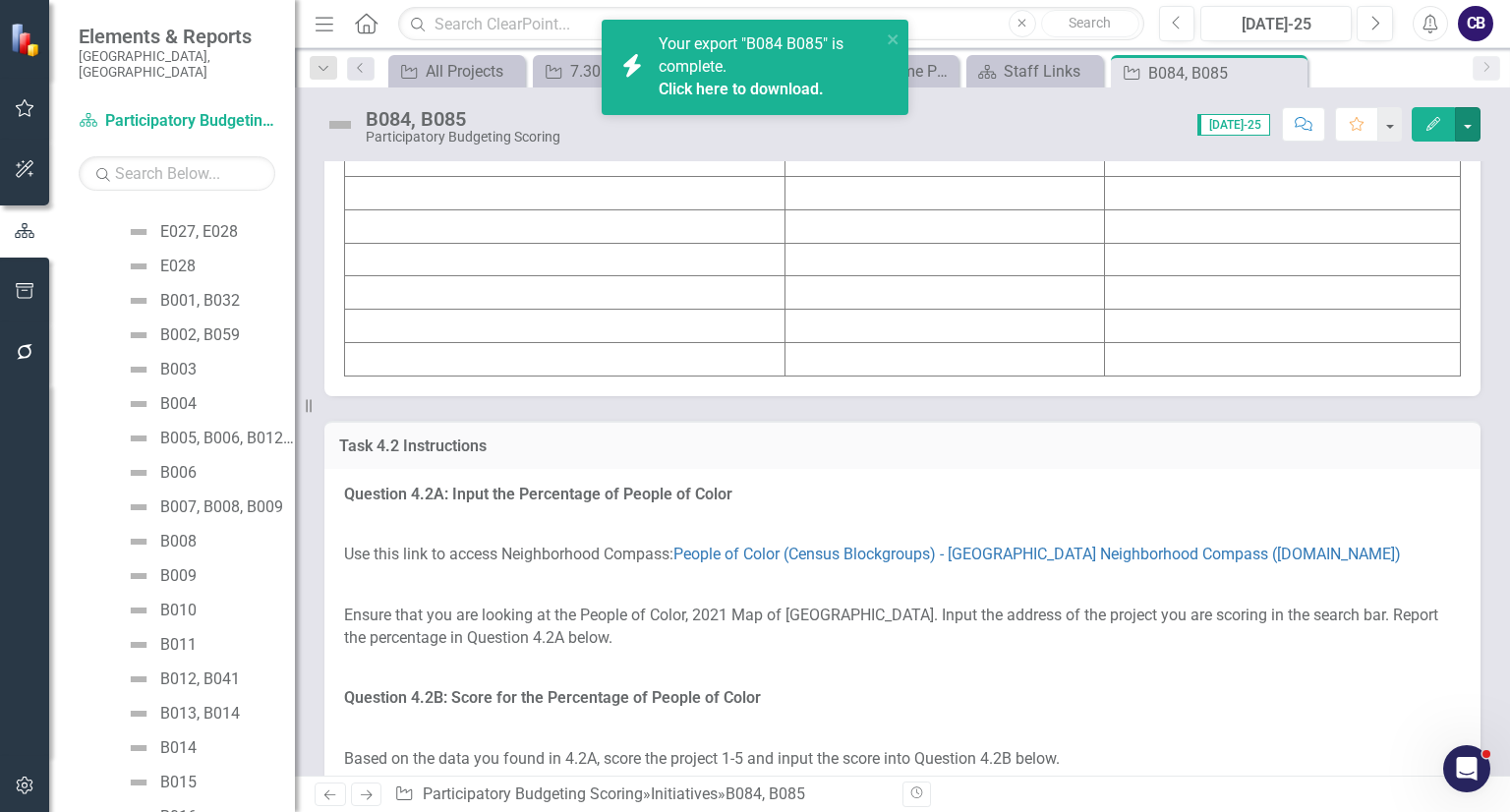
scroll to position [4429, 0]
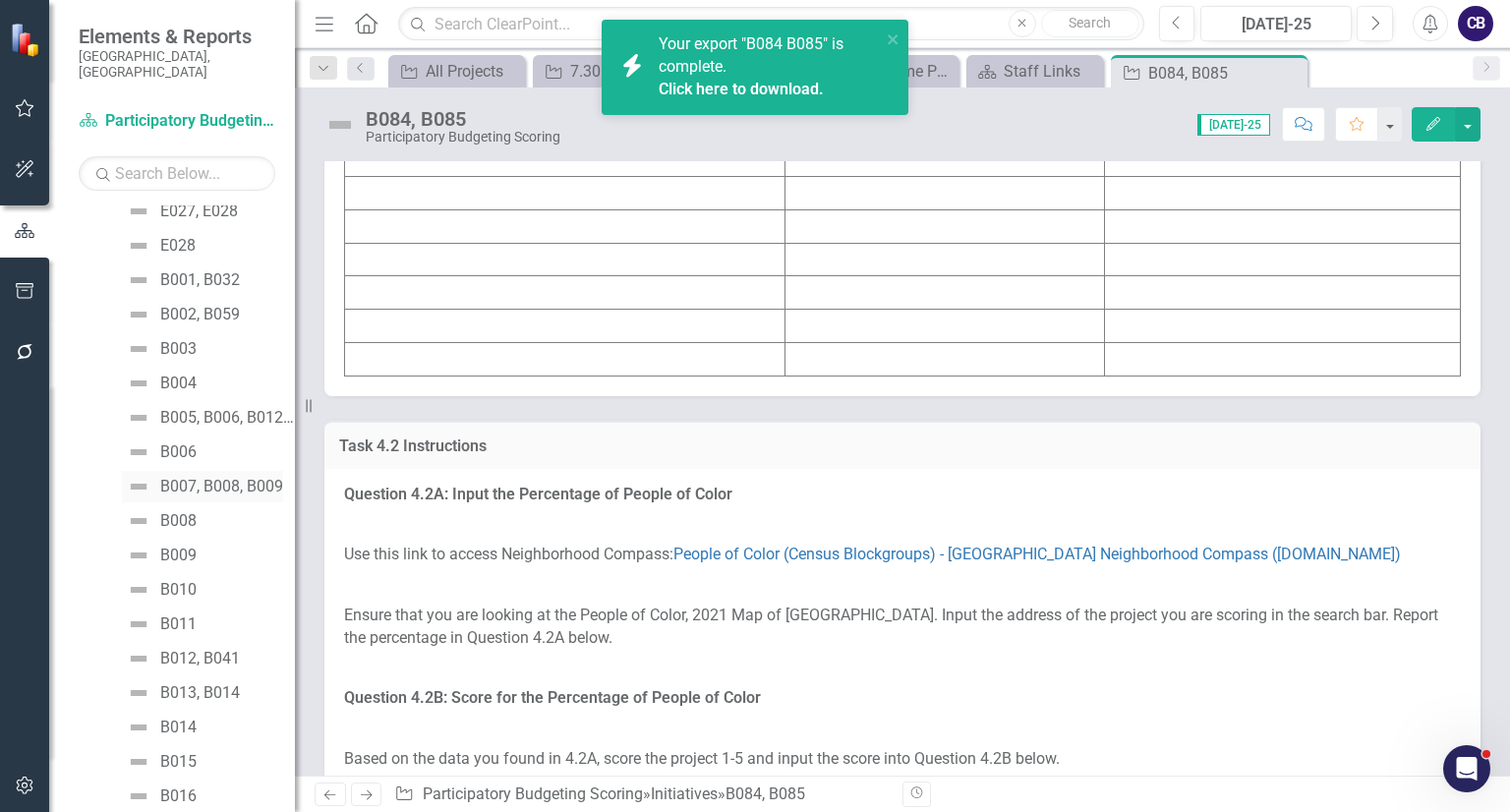
click at [196, 478] on div "B007, B008, B009" at bounding box center [222, 487] width 123 height 18
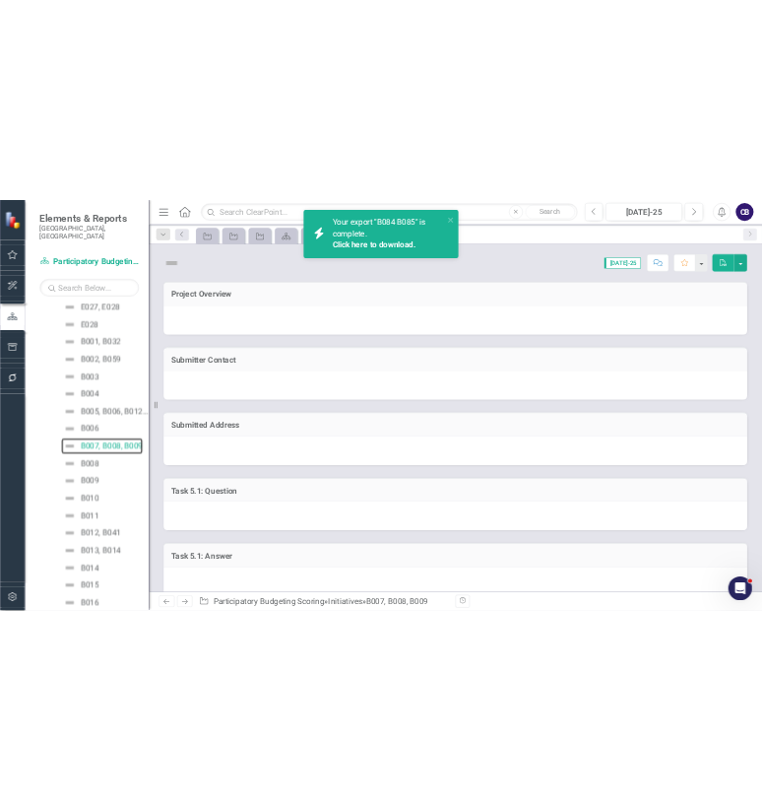
scroll to position [4113, 0]
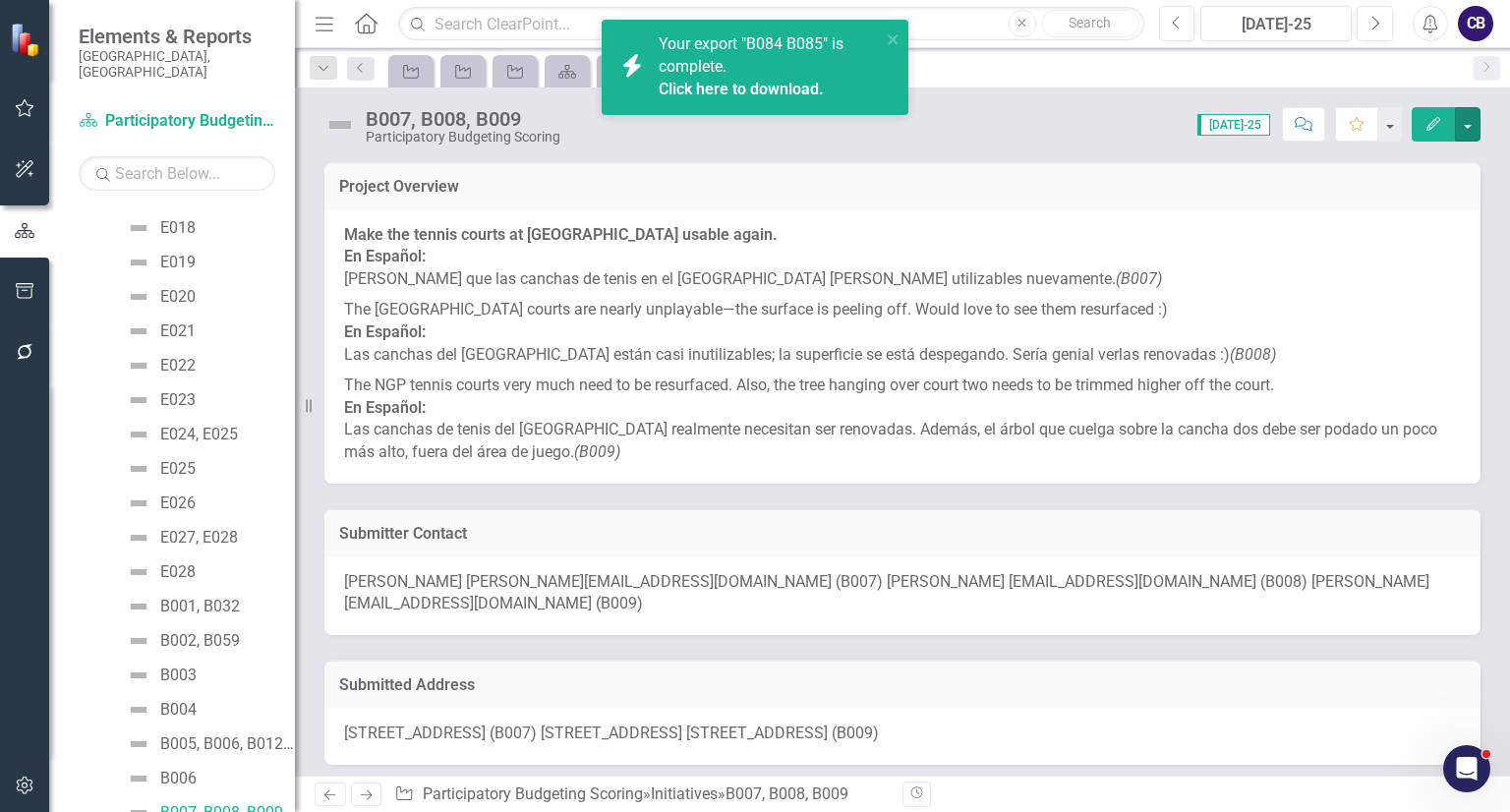
click at [1474, 115] on button "button" at bounding box center [1468, 124] width 26 height 34
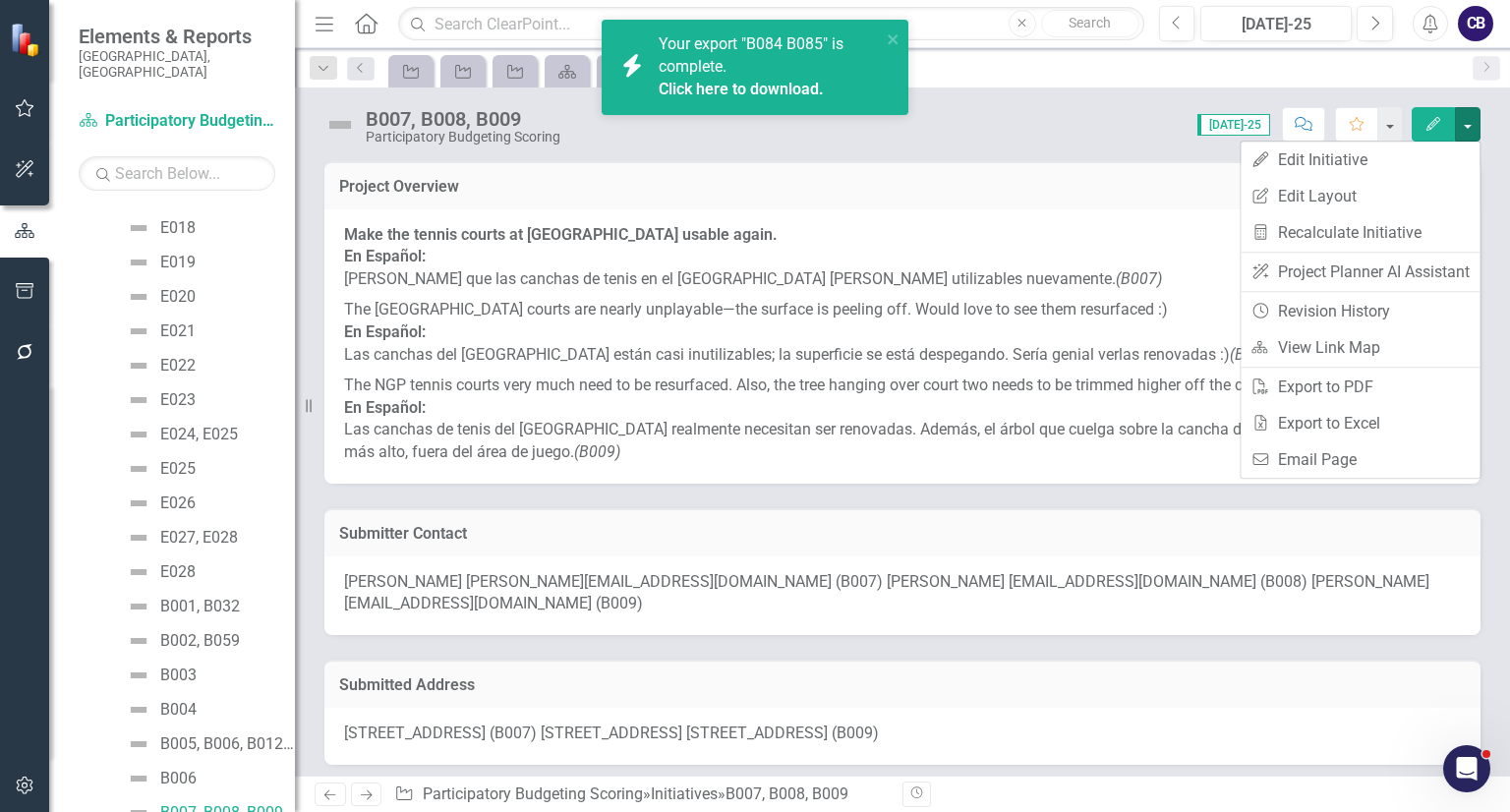
click at [1431, 109] on button "Edit" at bounding box center [1432, 124] width 43 height 34
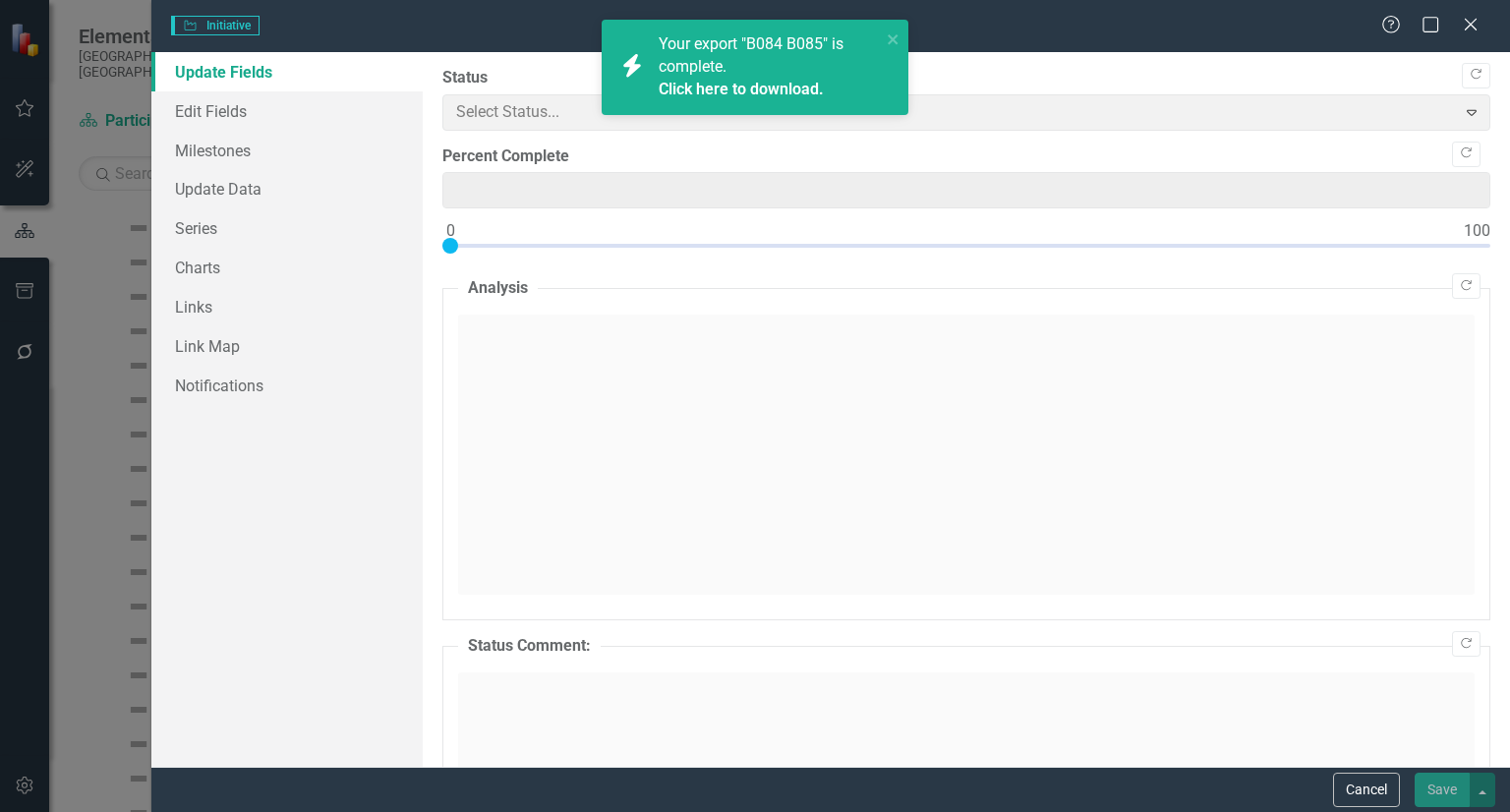
type input "0"
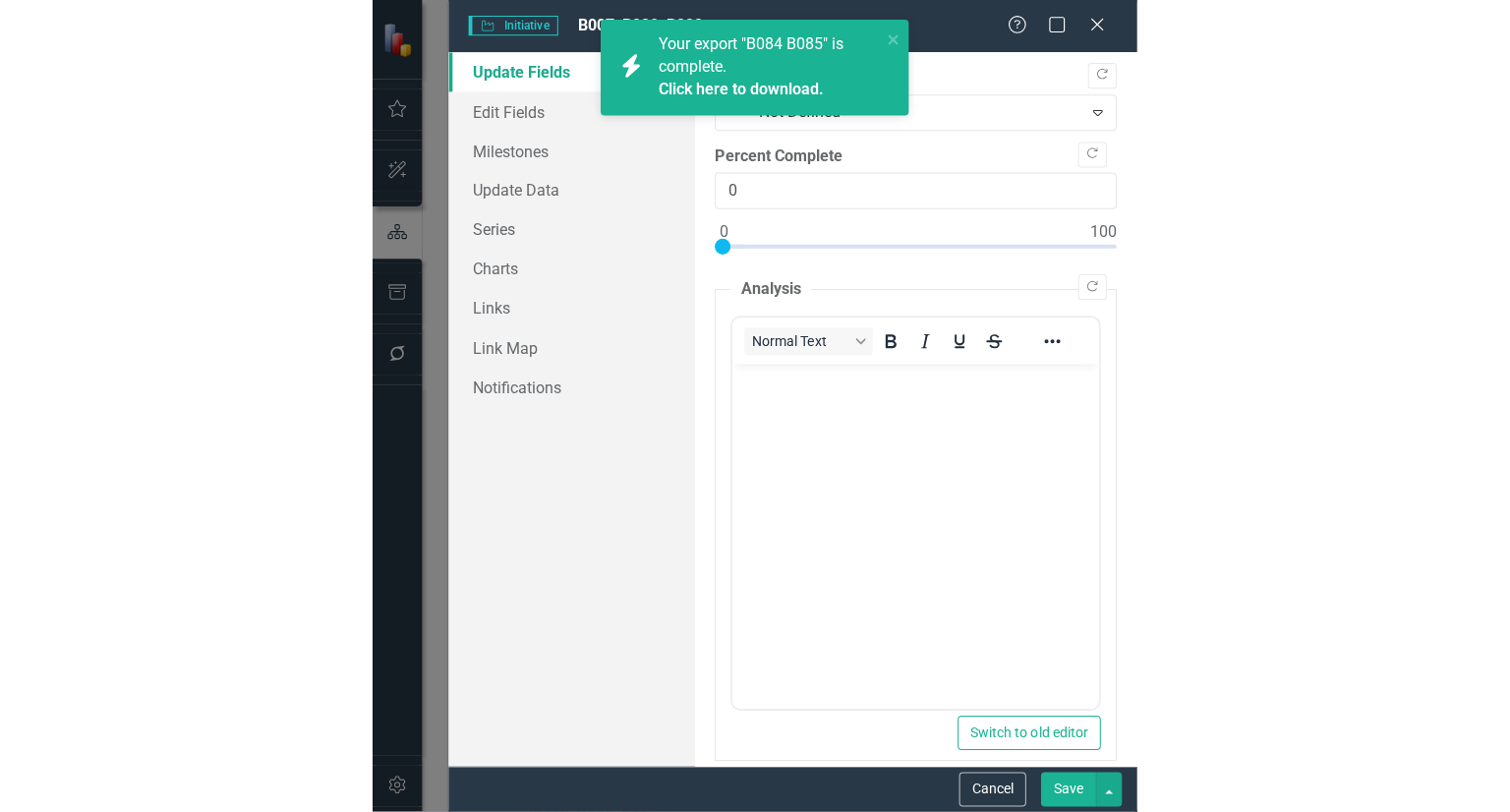
scroll to position [0, 0]
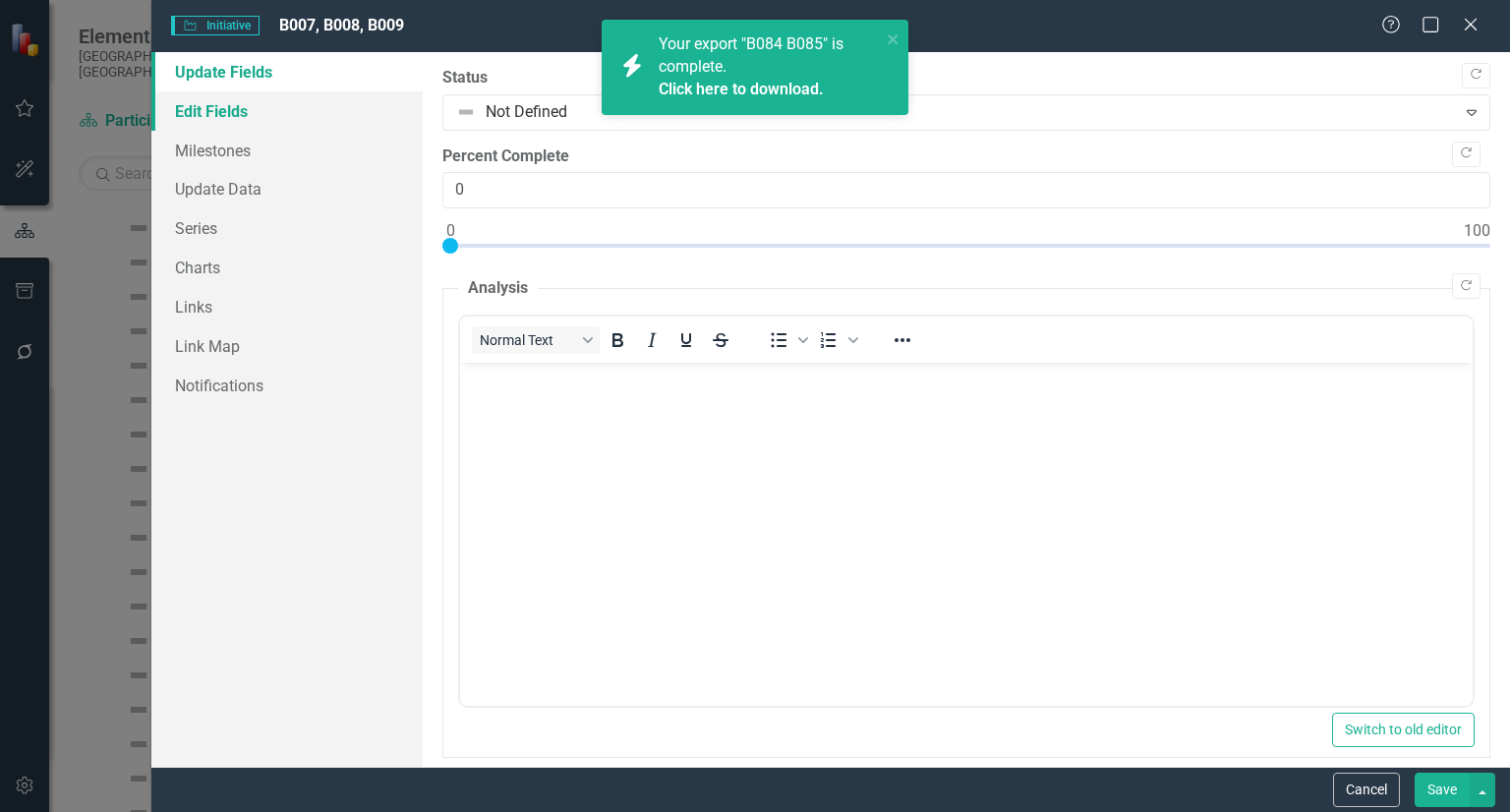
click at [309, 104] on link "Edit Fields" at bounding box center [287, 111] width 271 height 39
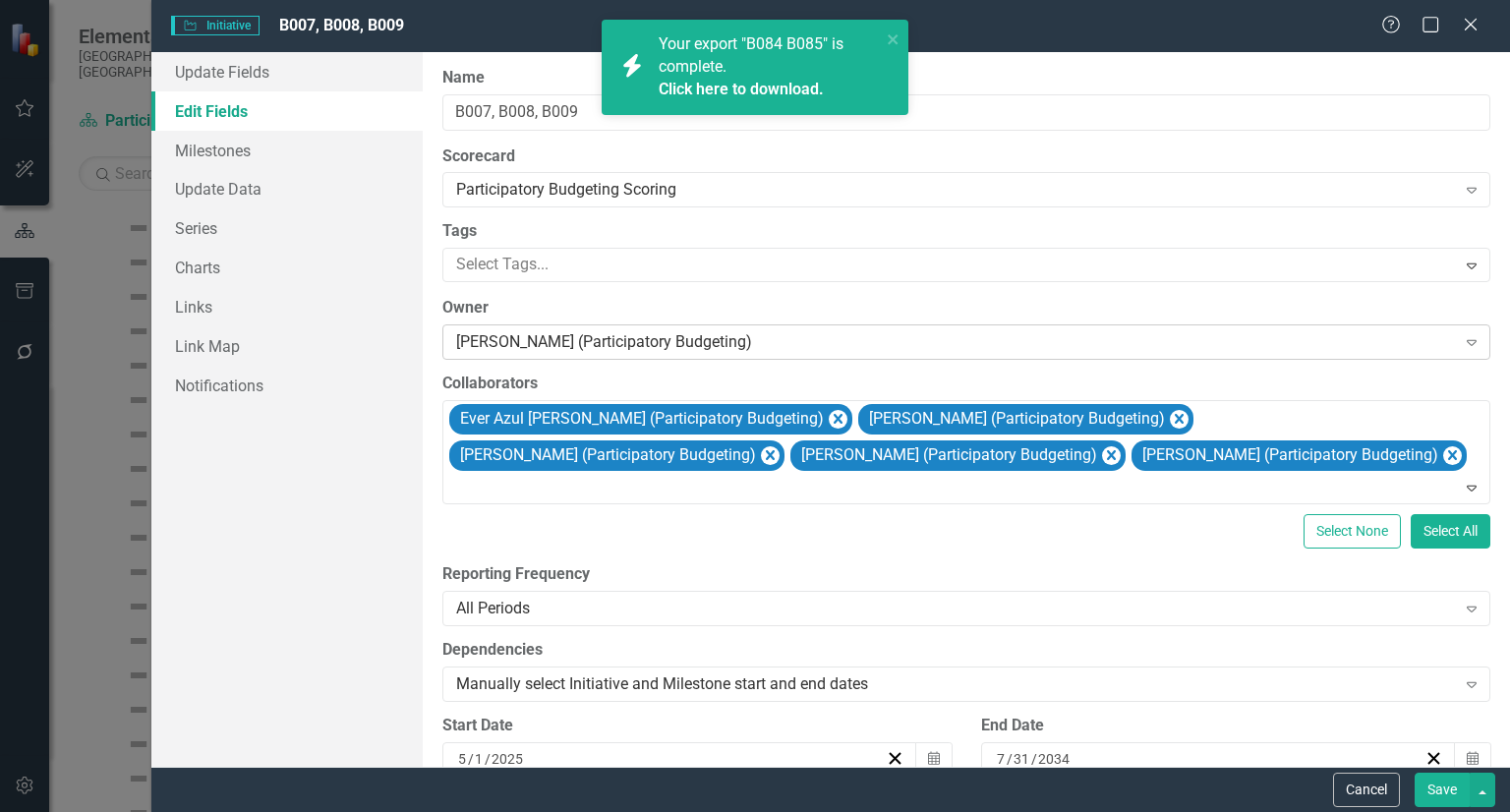
click at [592, 343] on div "[PERSON_NAME] (Participatory Budgeting)" at bounding box center [955, 342] width 999 height 23
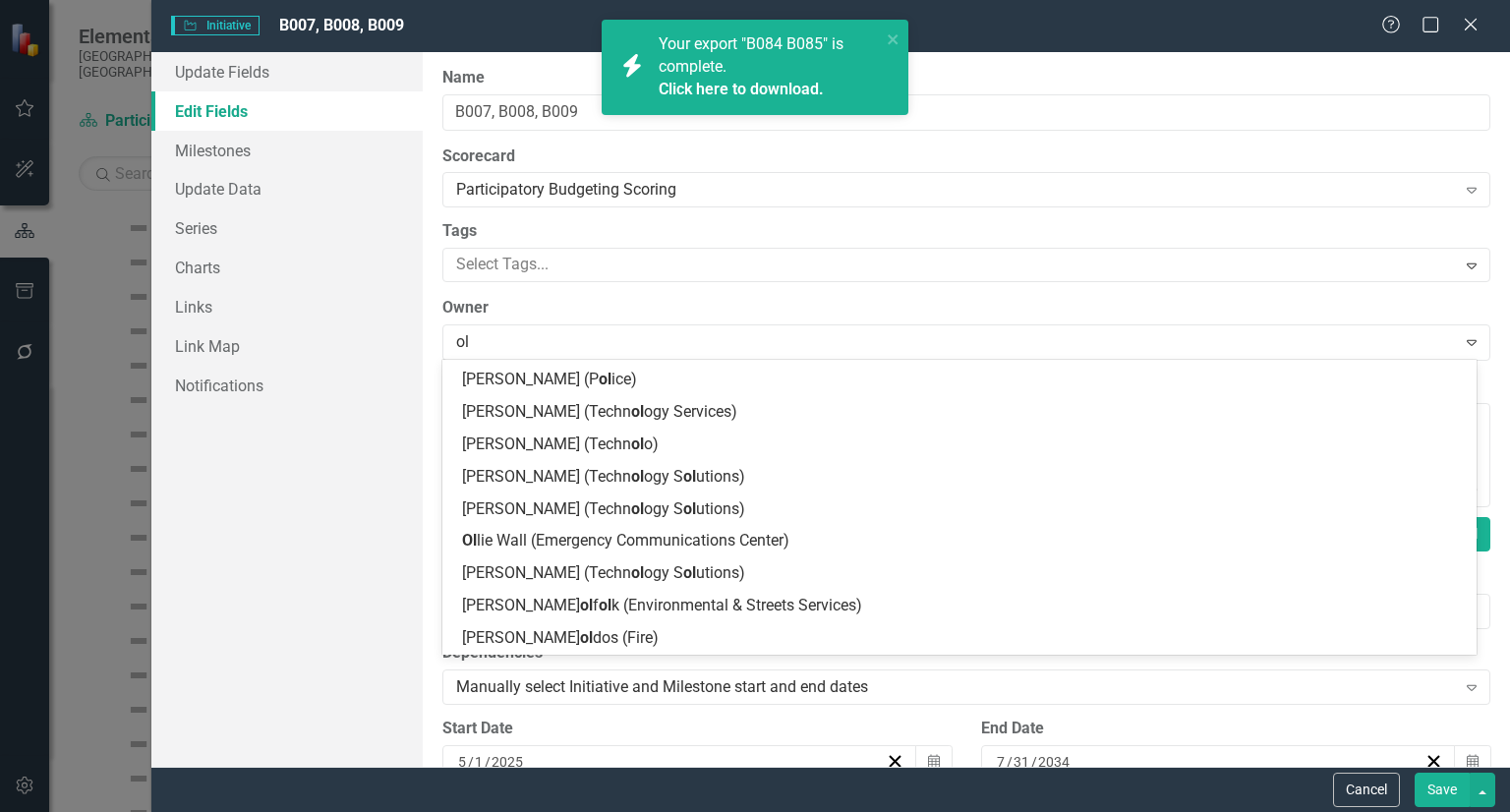
scroll to position [2254, 0]
type input "o"
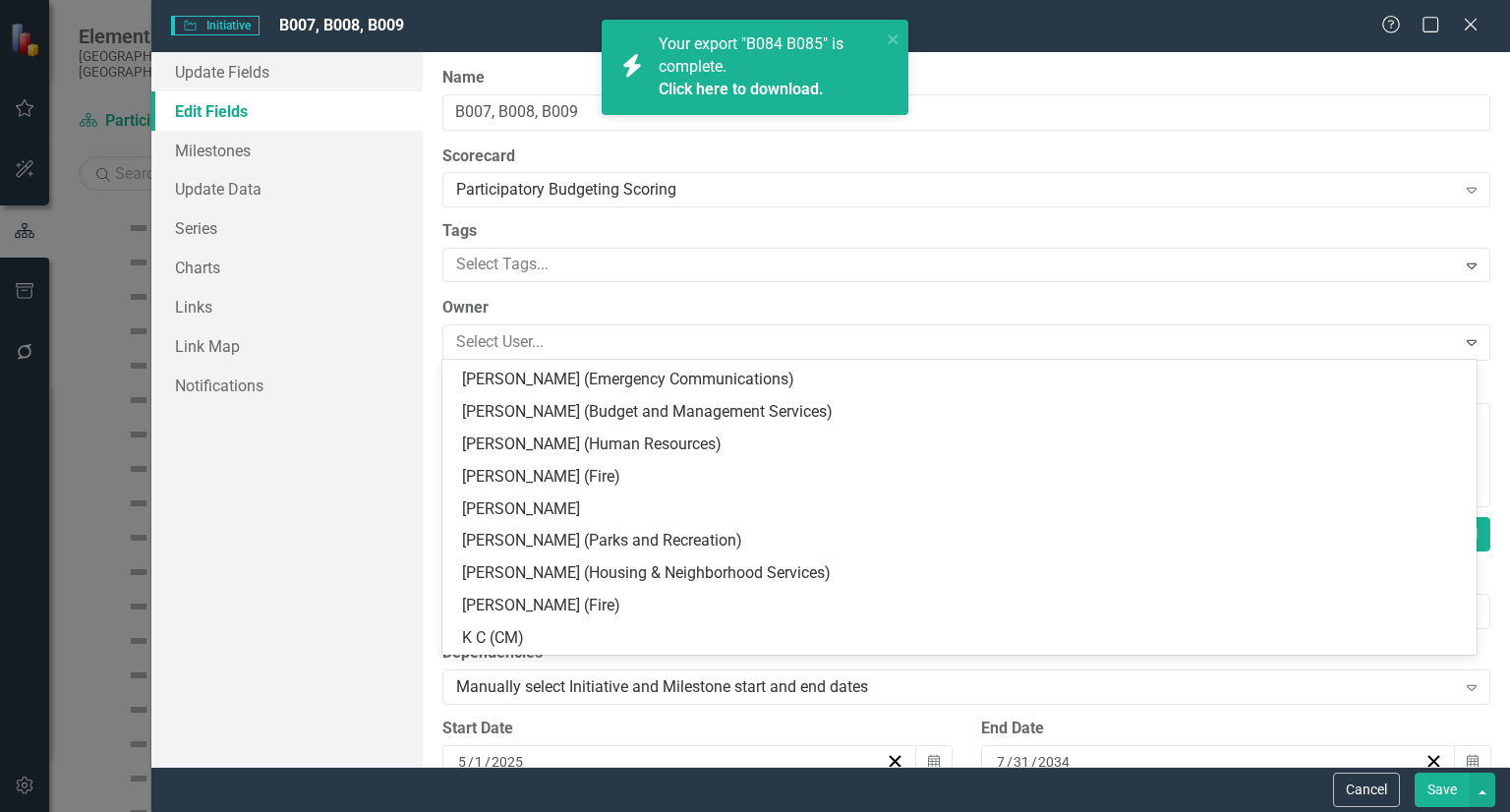
scroll to position [17363, 0]
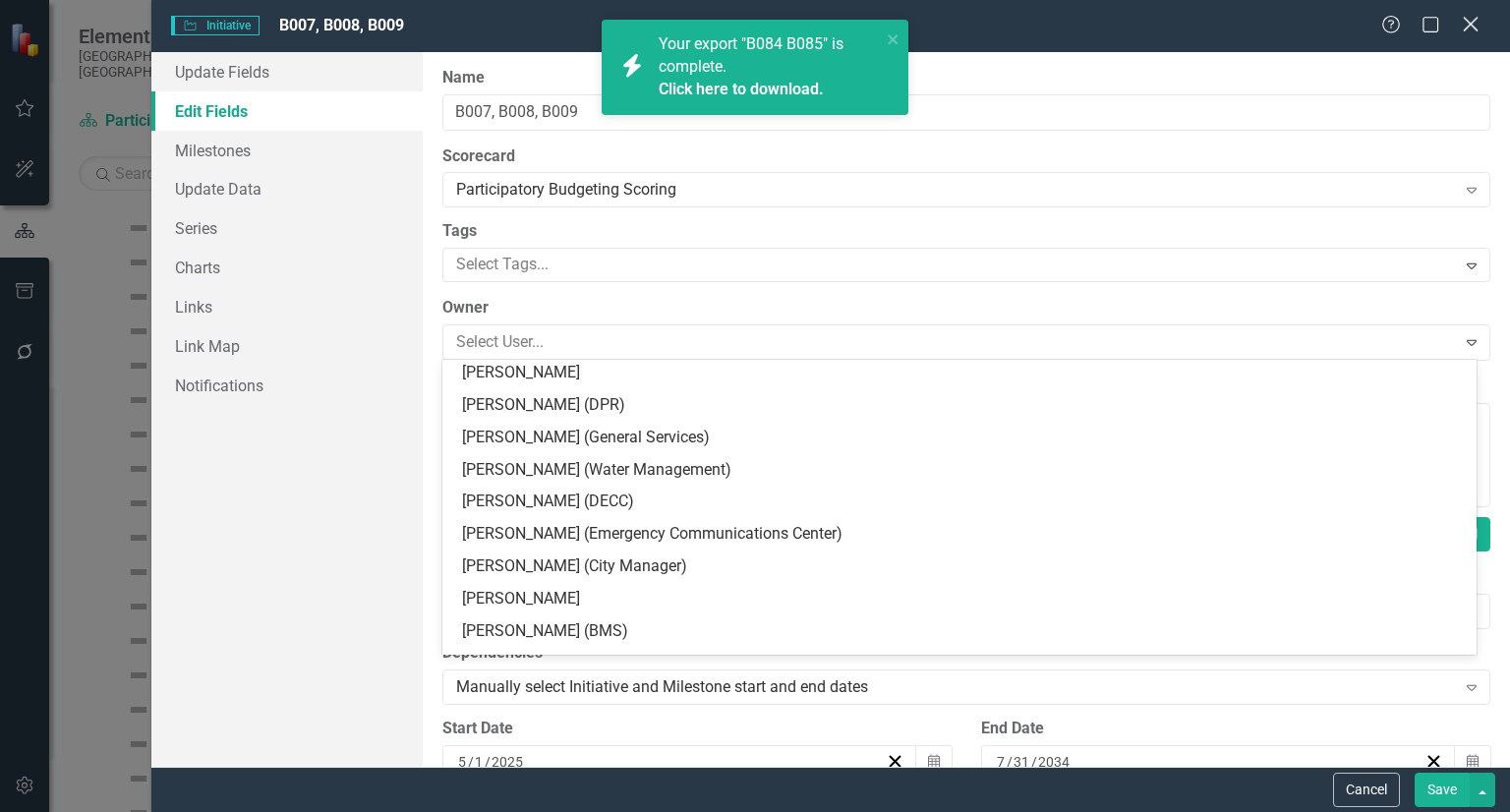
click at [1459, 26] on icon "Close" at bounding box center [1470, 24] width 25 height 19
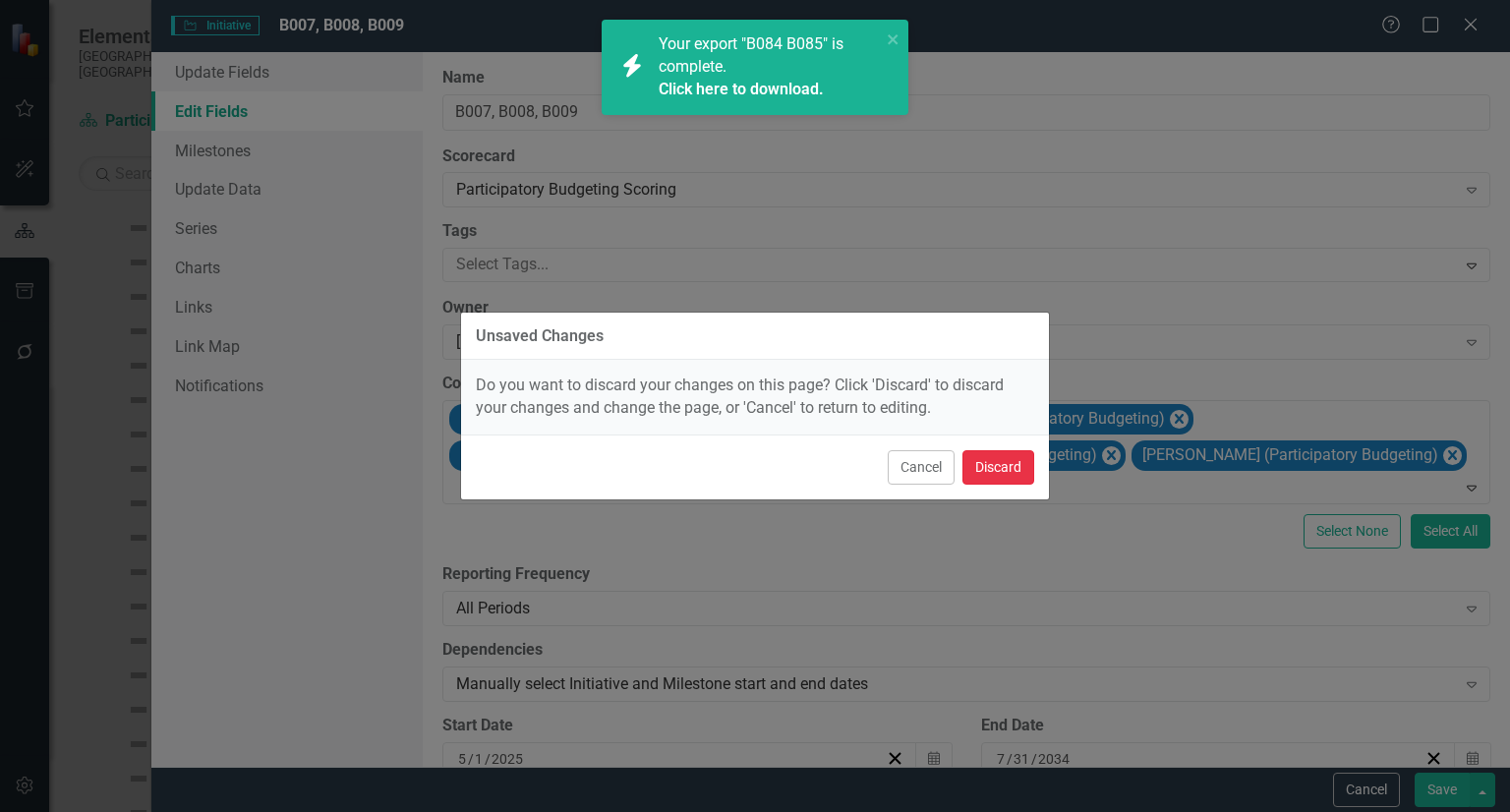
click at [991, 450] on button "Discard" at bounding box center [998, 467] width 72 height 34
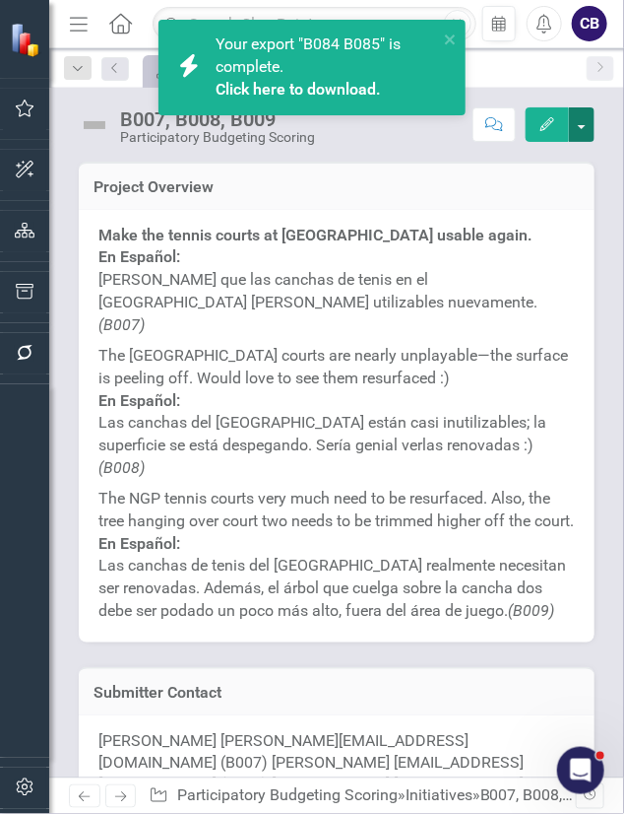
click at [569, 131] on button "button" at bounding box center [582, 124] width 26 height 34
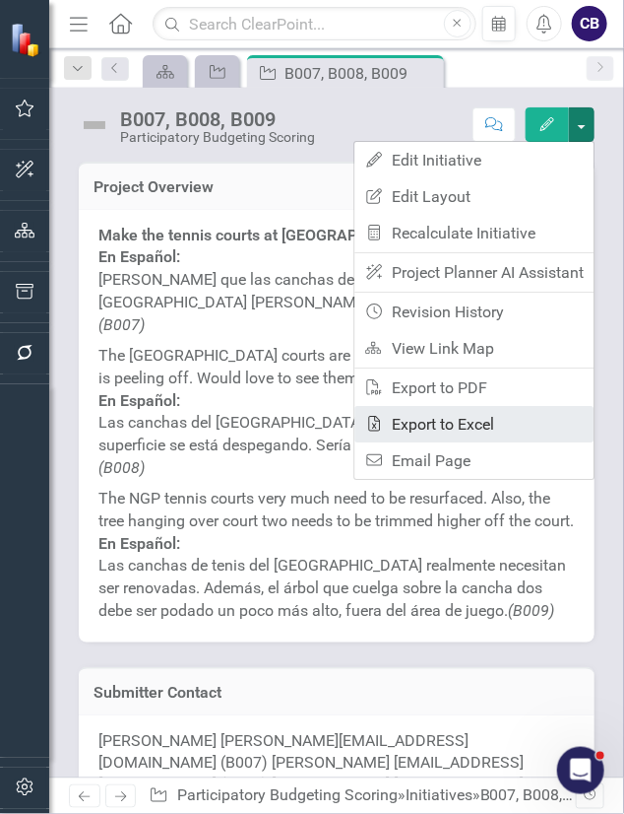
click at [449, 423] on link "Excel Export to Excel" at bounding box center [474, 424] width 239 height 36
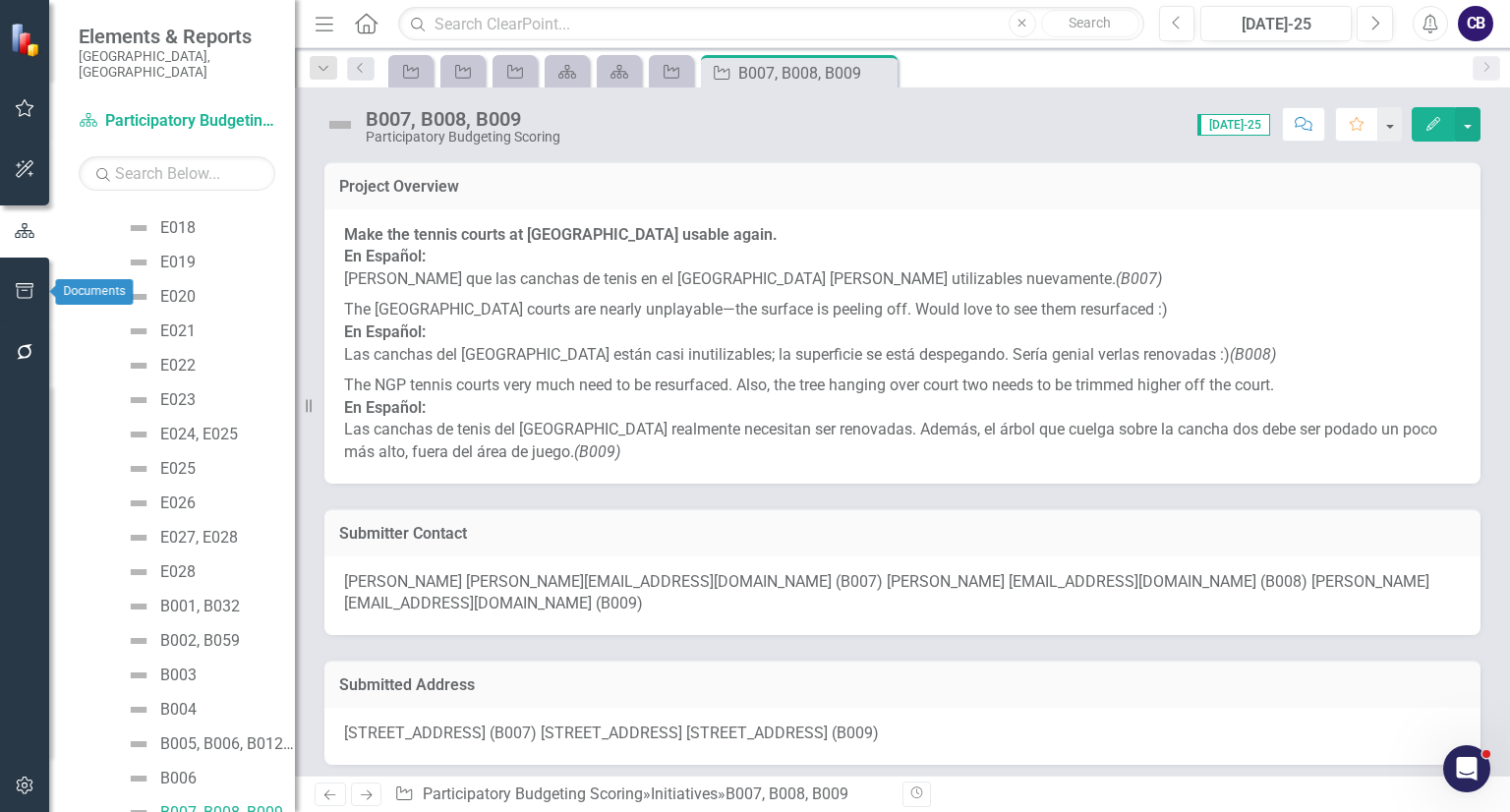
click at [30, 276] on button "button" at bounding box center [25, 291] width 44 height 41
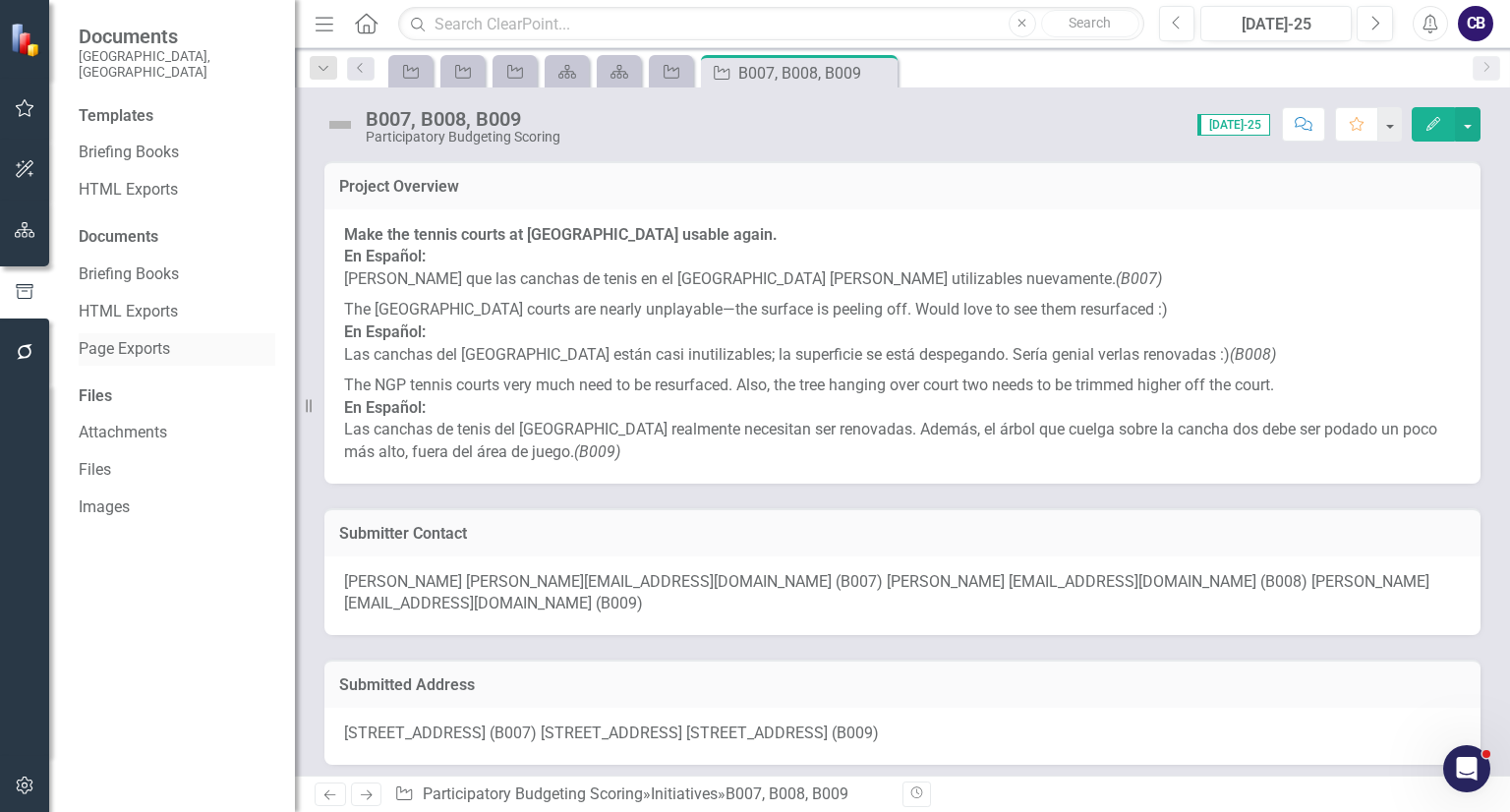
click at [147, 333] on div "Page Exports" at bounding box center [177, 349] width 197 height 33
click at [124, 338] on link "Page Exports" at bounding box center [177, 349] width 197 height 23
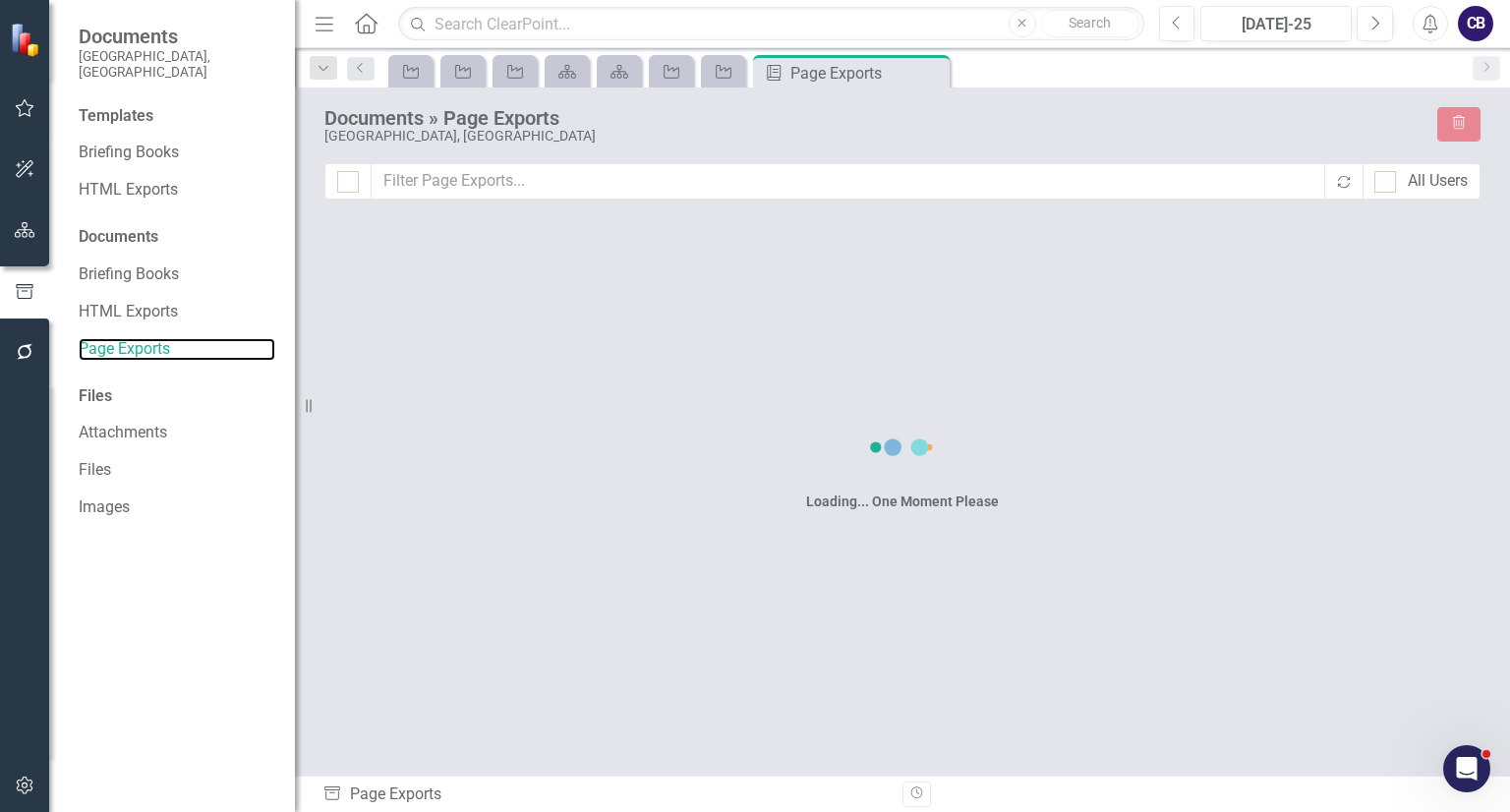
checkbox input "false"
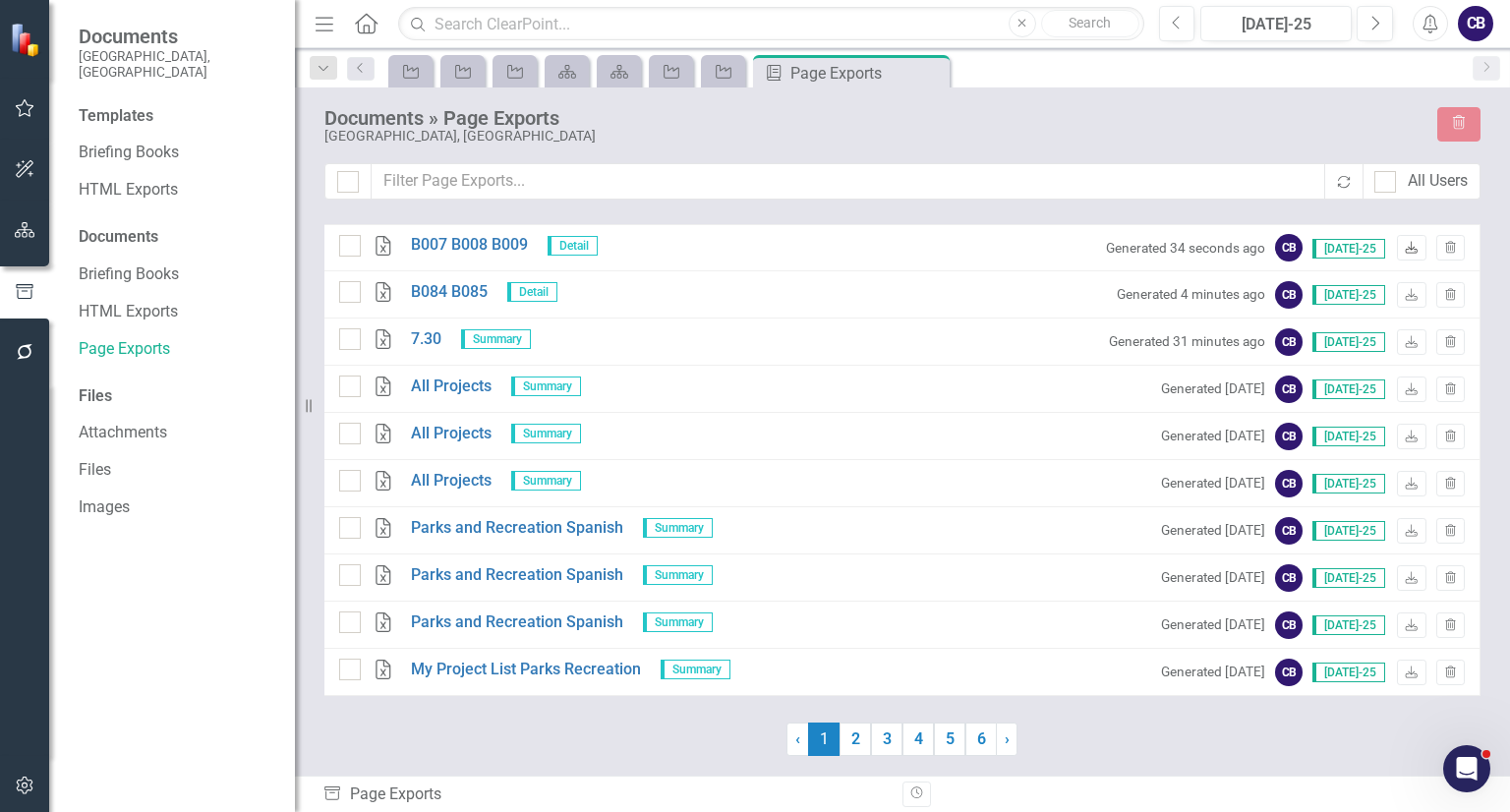
click at [1416, 248] on icon at bounding box center [1411, 247] width 12 height 12
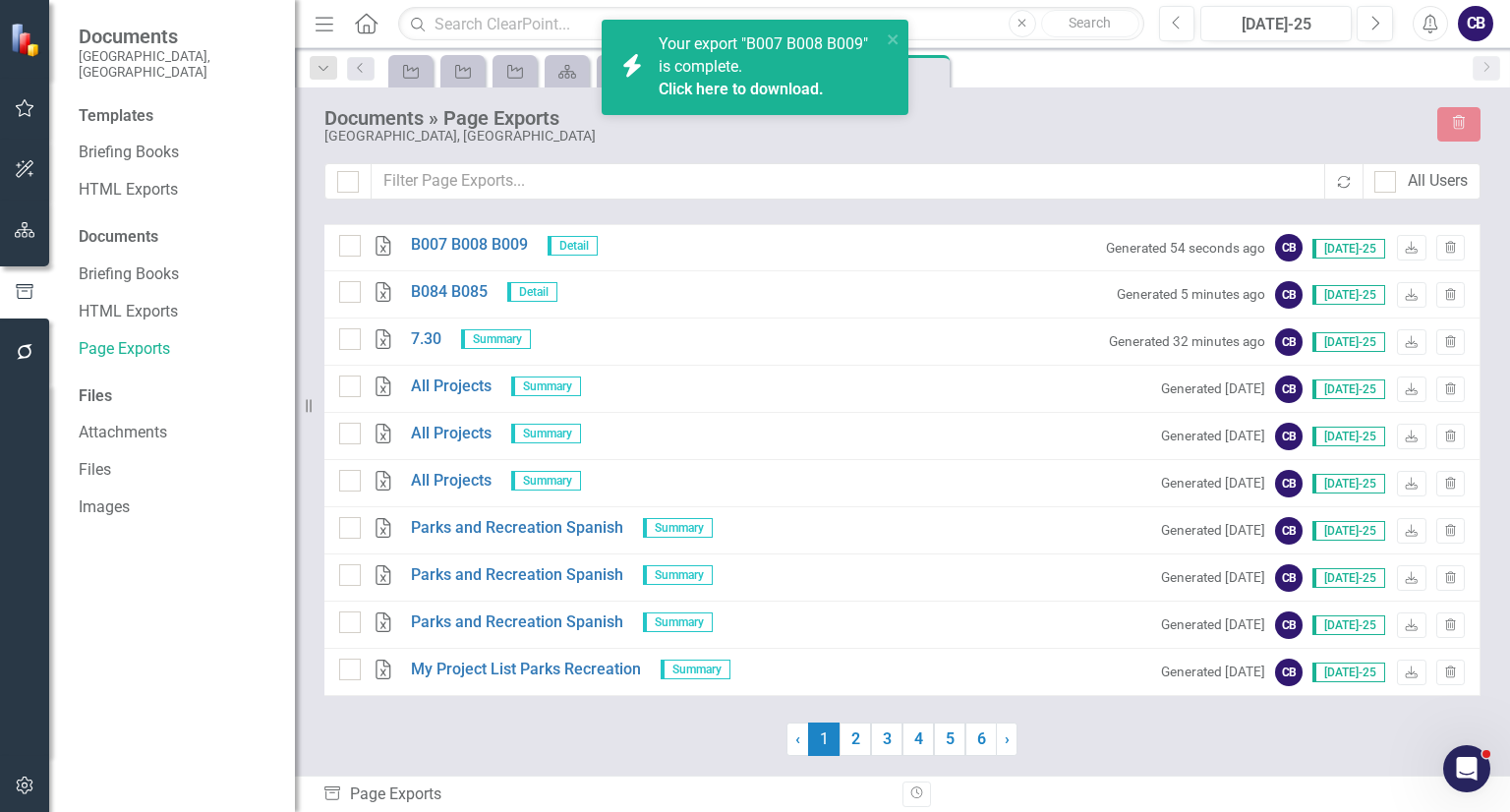
click at [755, 92] on link "Click here to download." at bounding box center [741, 89] width 165 height 19
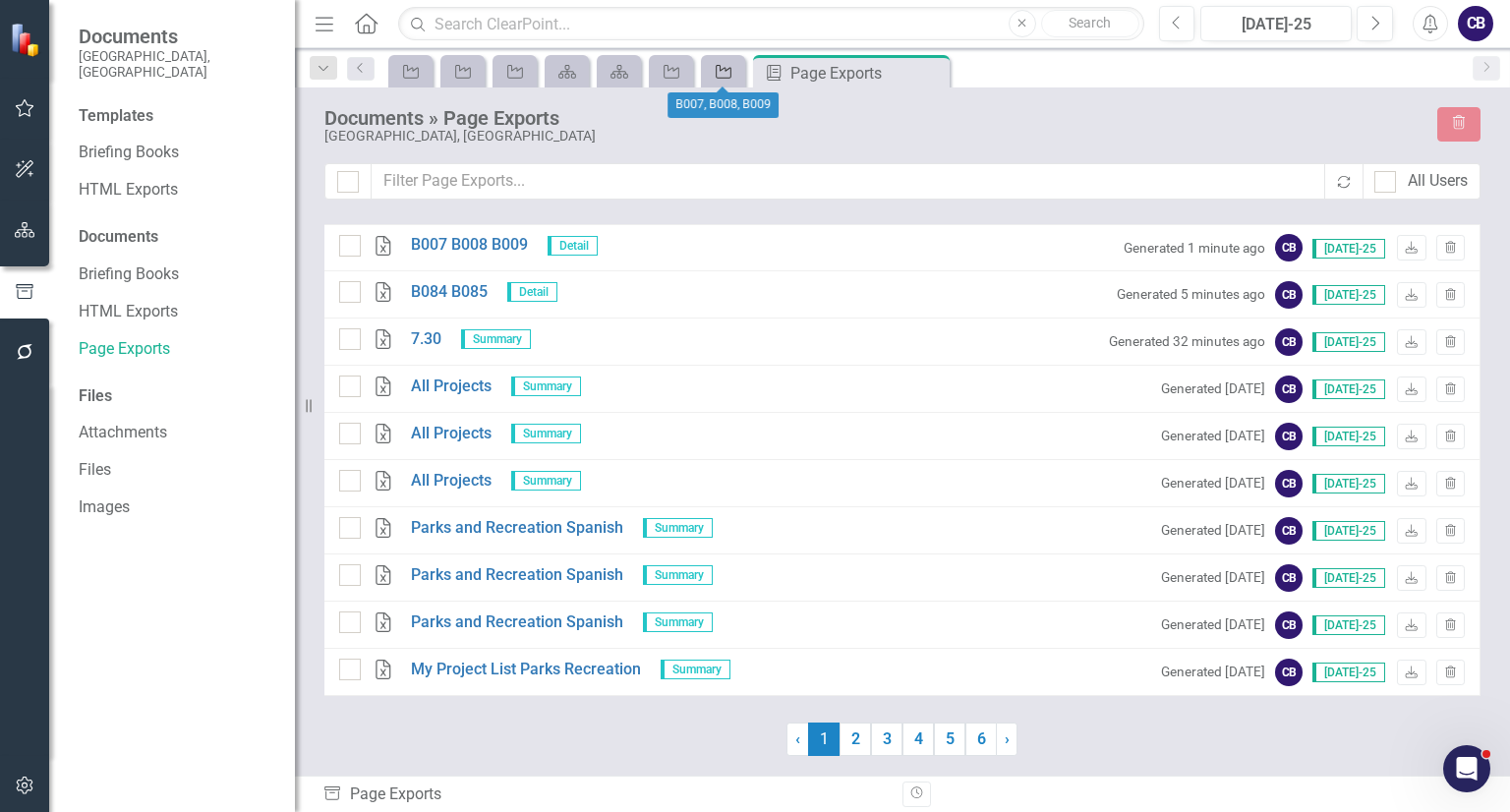
click at [717, 72] on icon "Initiative" at bounding box center [724, 72] width 20 height 16
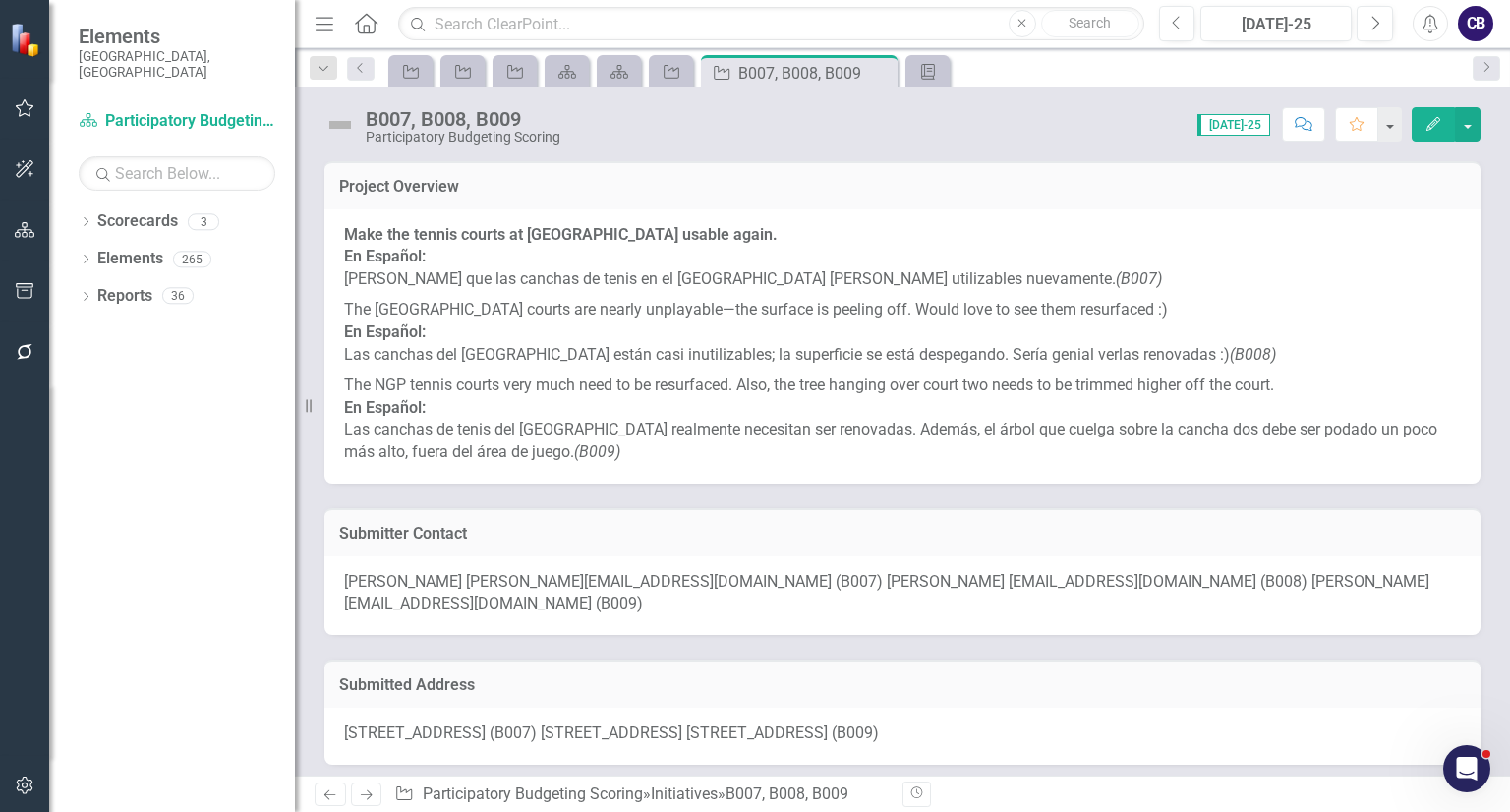
click at [1442, 111] on button "Edit" at bounding box center [1432, 124] width 43 height 34
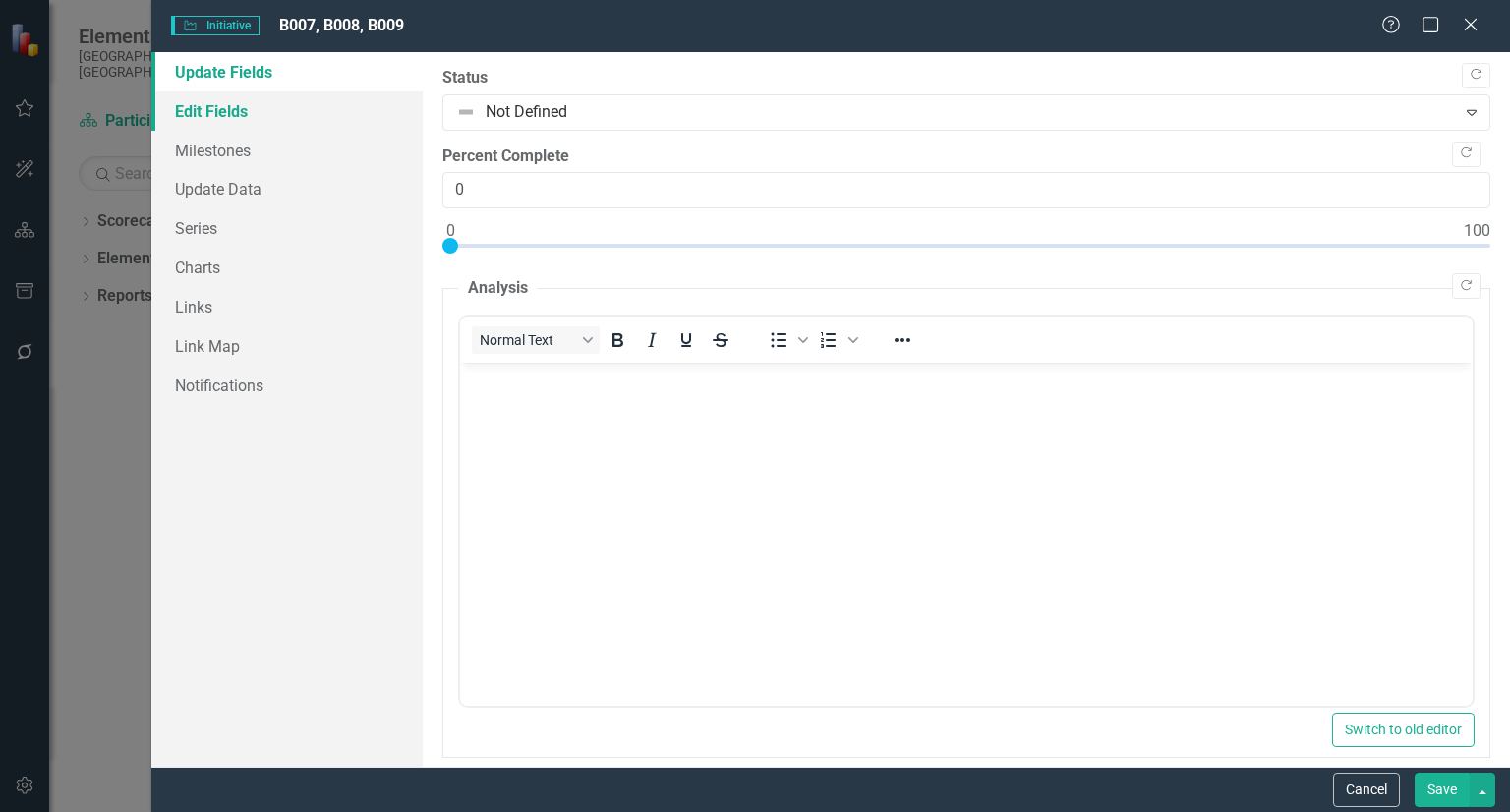
click at [219, 107] on link "Edit Fields" at bounding box center [287, 111] width 271 height 39
